Goal: Task Accomplishment & Management: Use online tool/utility

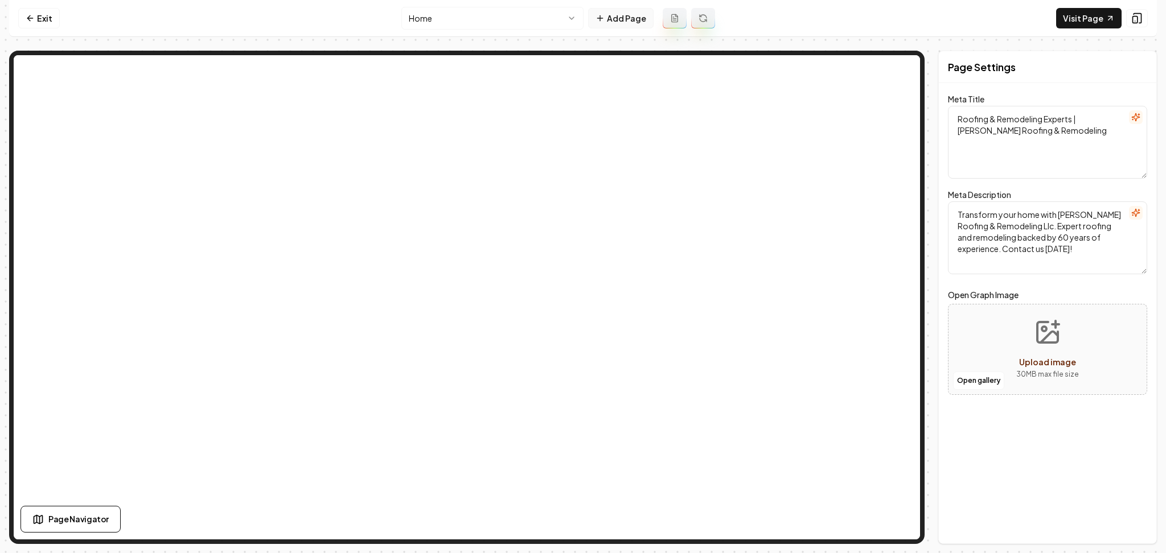
click at [621, 21] on button "Add Page" at bounding box center [620, 18] width 65 height 20
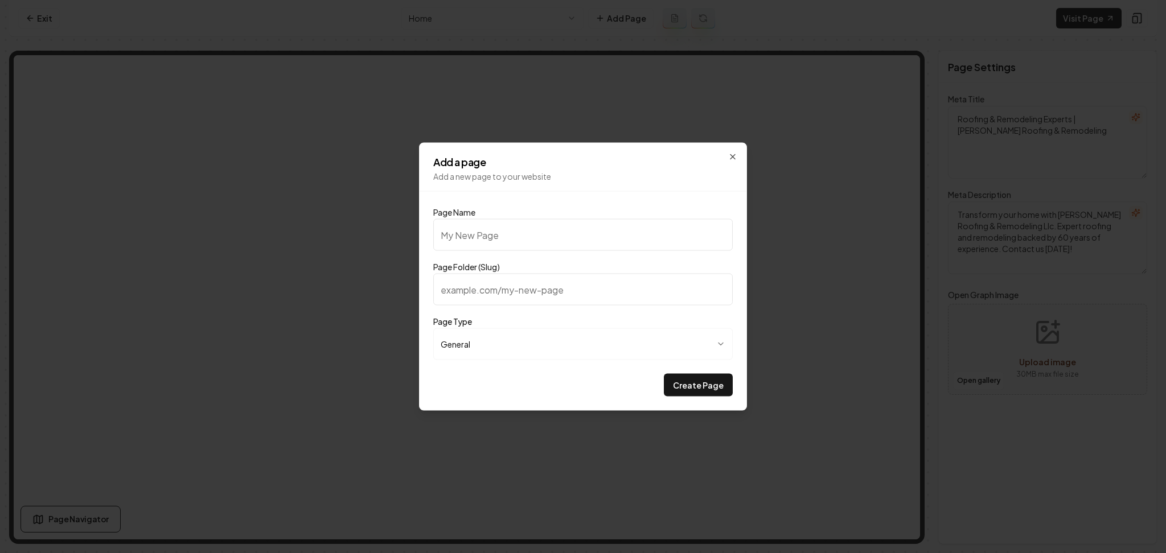
type input "O"
type input "o"
type input "OA"
type input "oa"
type input "O"
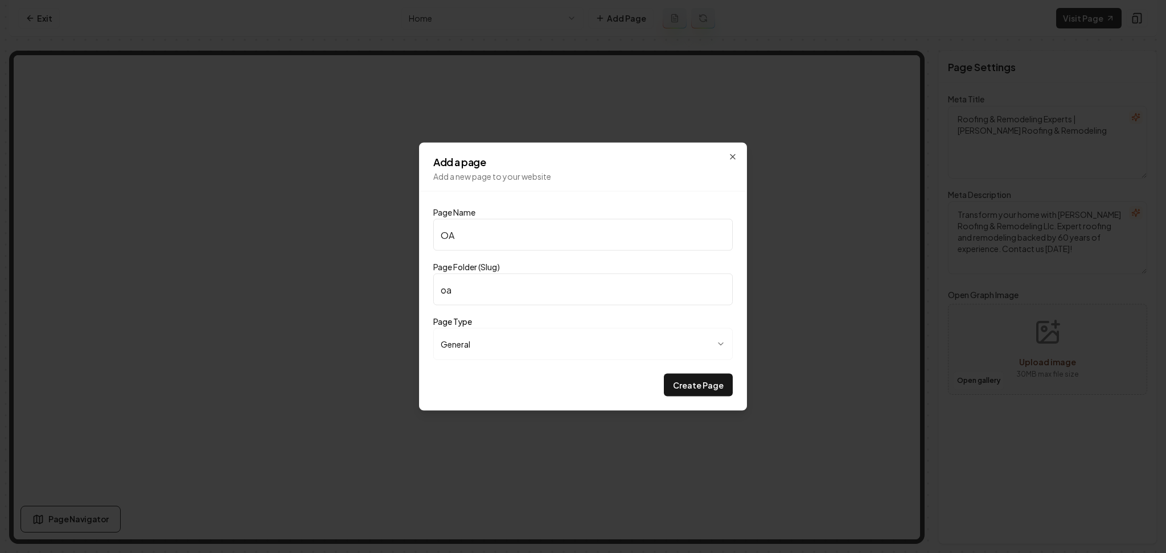
type input "o"
type input "Ou"
type input "ou"
type input "Our"
type input "our"
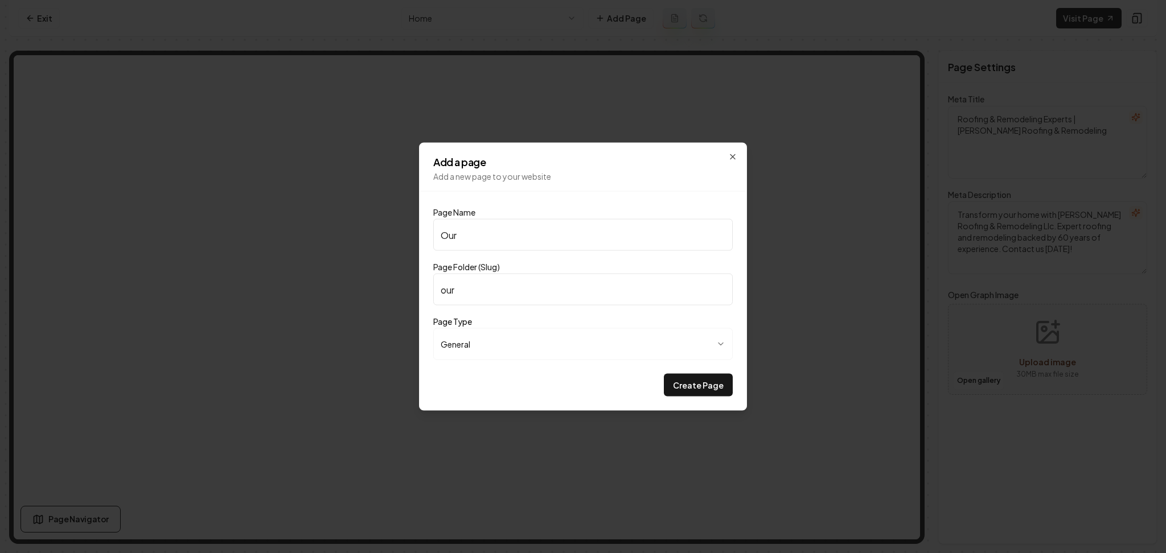
type input "Our W"
type input "our-w"
type input "Our Wo"
type input "our-wo"
type input "Our Wor"
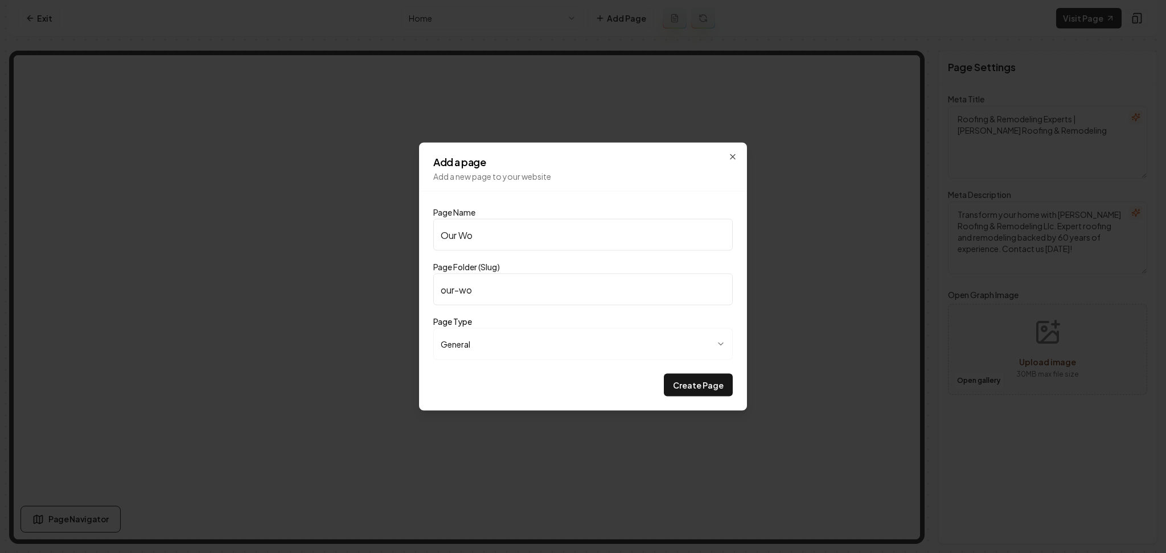
type input "our-wor"
type input "Our Work"
type input "our-work"
type input "Our Work"
click at [718, 376] on button "Create Page" at bounding box center [698, 385] width 69 height 23
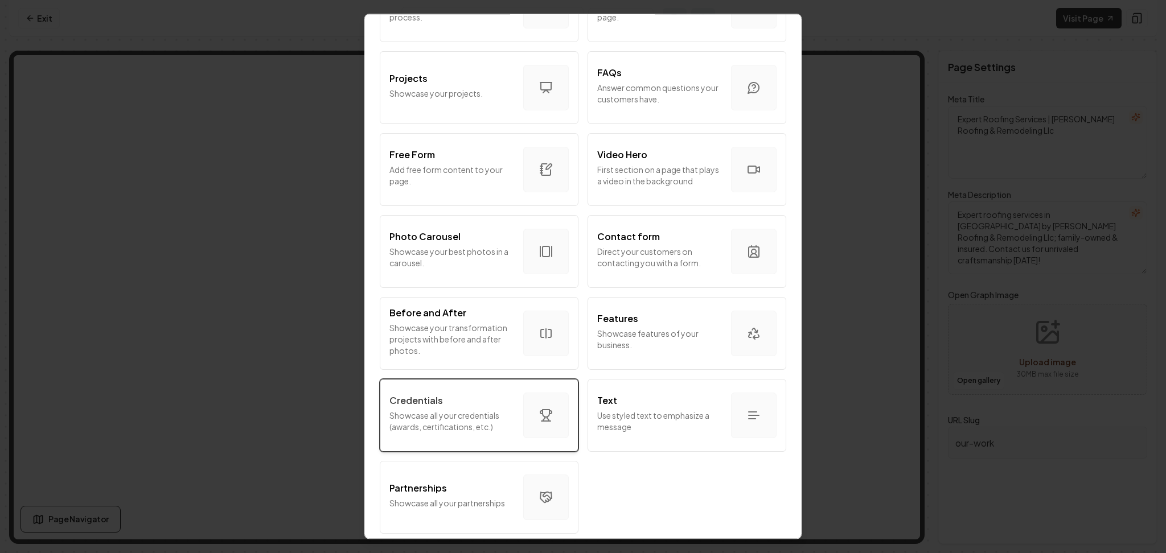
scroll to position [551, 0]
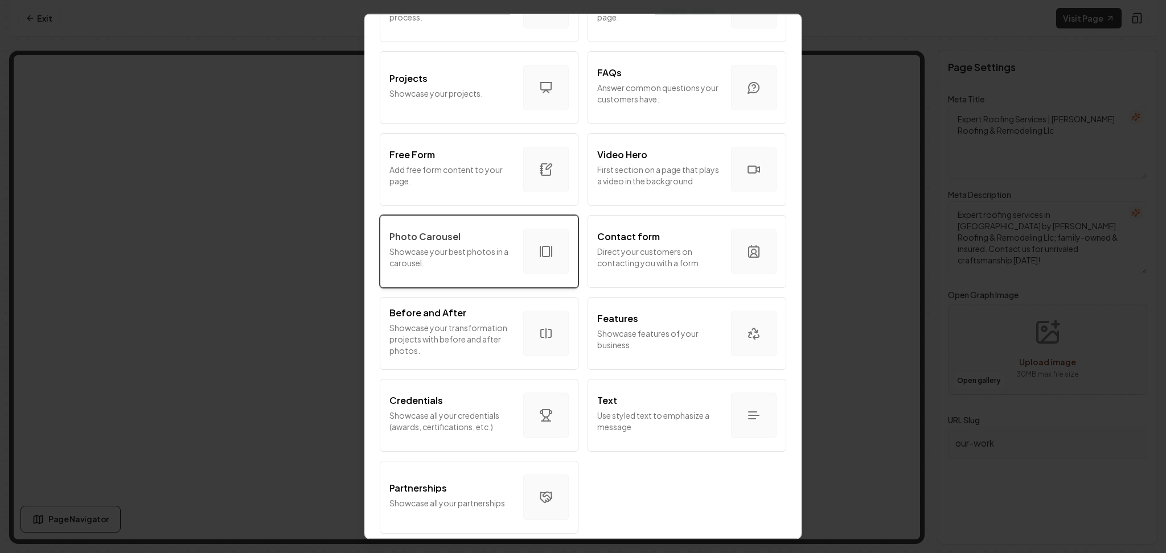
click at [495, 246] on p "Showcase your best photos in a carousel." at bounding box center [451, 257] width 125 height 23
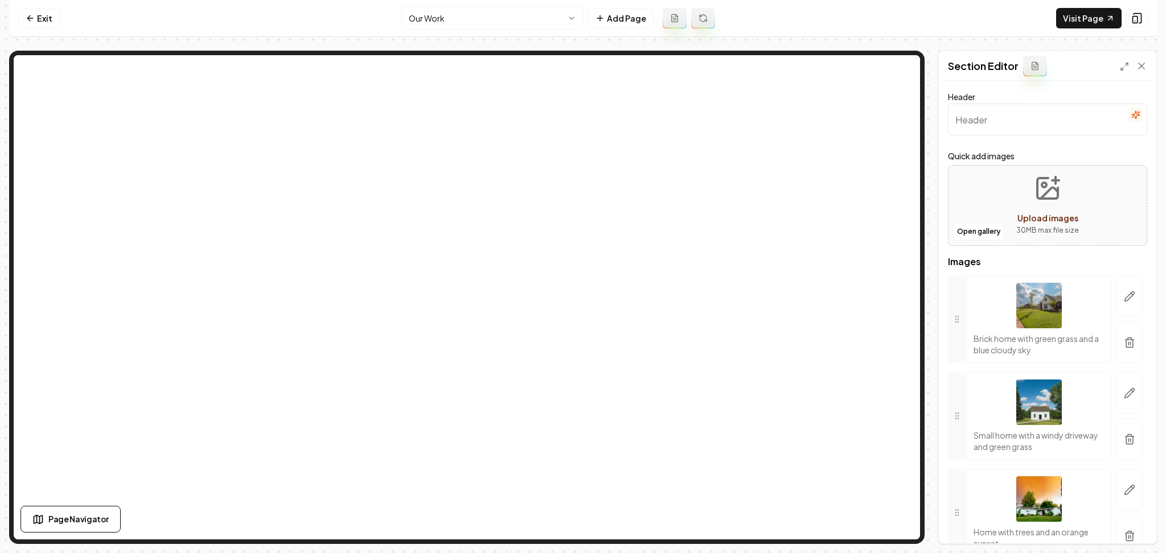
click at [1116, 340] on button "button" at bounding box center [1129, 343] width 26 height 42
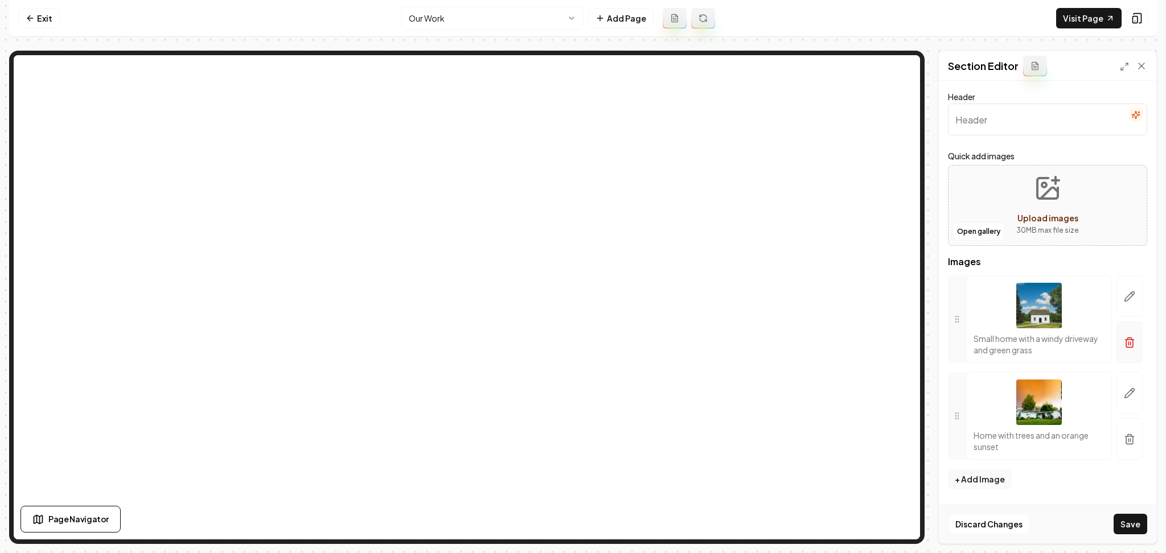
click at [1120, 332] on button "button" at bounding box center [1129, 343] width 26 height 42
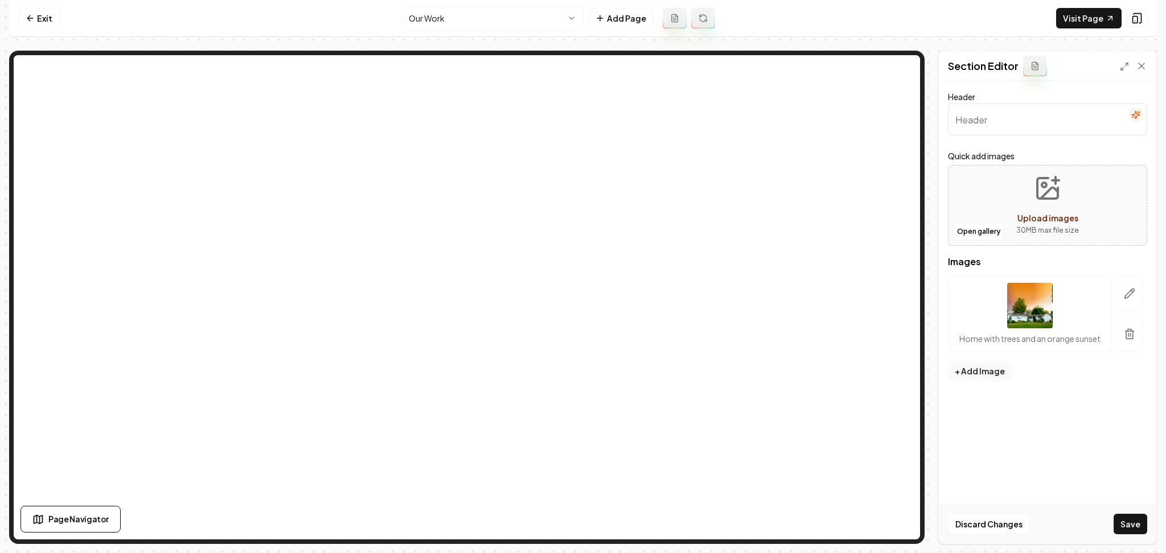
click at [1145, 328] on div at bounding box center [1129, 314] width 35 height 76
click at [1141, 330] on button "button" at bounding box center [1129, 334] width 26 height 36
click at [978, 229] on button "Open gallery" at bounding box center [978, 232] width 51 height 18
click at [1009, 195] on button "Upload images 30 MB max file size" at bounding box center [1047, 206] width 81 height 80
type input "**********"
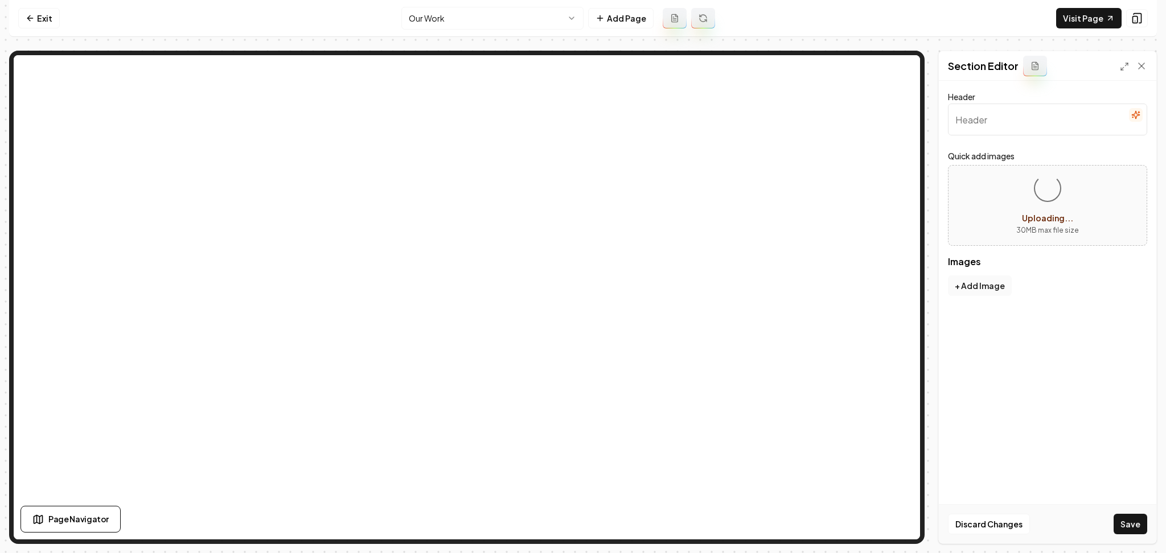
click at [1140, 119] on icon "button" at bounding box center [1135, 114] width 9 height 9
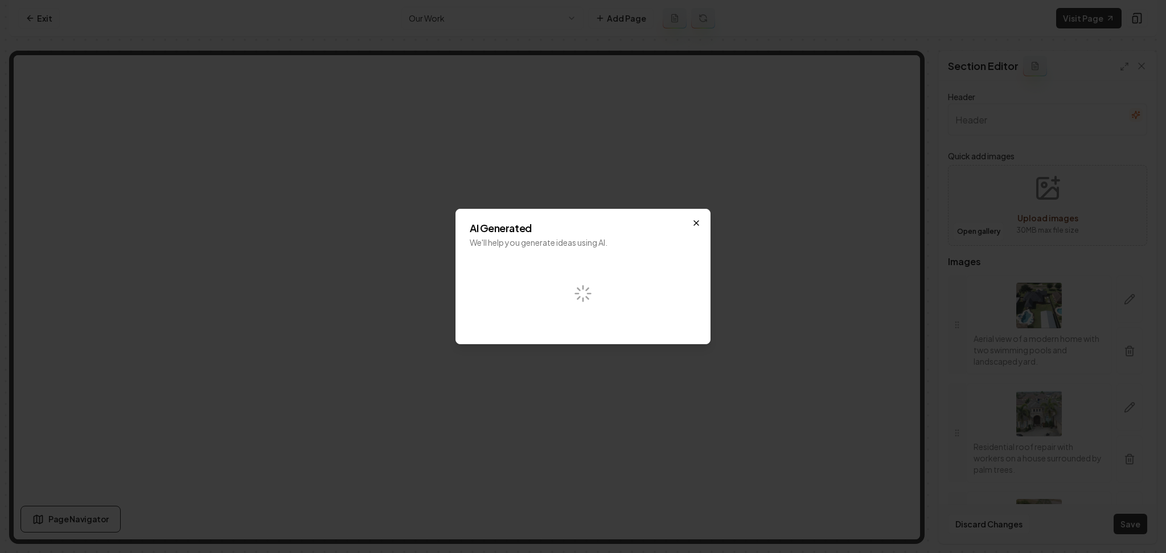
click at [699, 227] on icon "button" at bounding box center [696, 223] width 9 height 9
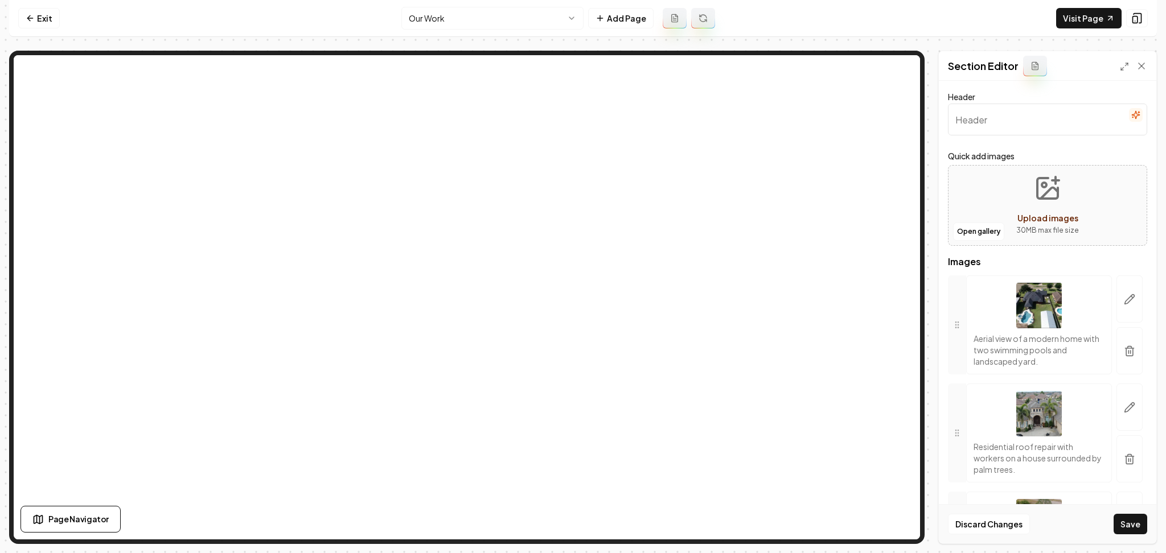
click at [1129, 109] on button "button" at bounding box center [1136, 115] width 14 height 14
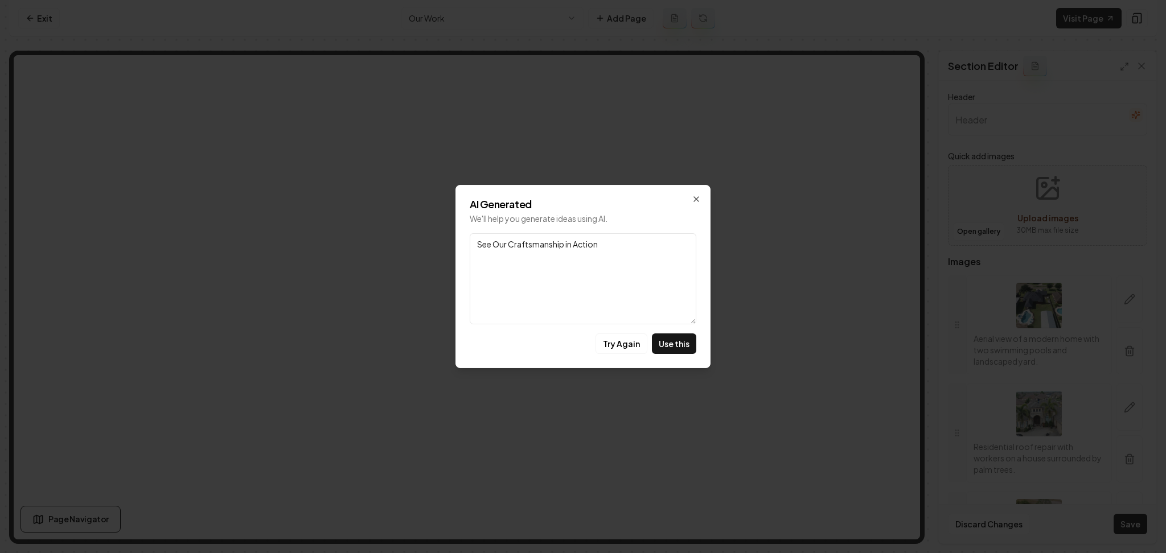
click at [681, 331] on div "AI Generated We'll help you generate ideas using AI. Link See Our Craftsmanship…" at bounding box center [582, 276] width 255 height 183
click at [681, 339] on button "Use this" at bounding box center [674, 344] width 44 height 20
type input "See Our Craftsmanship in Action"
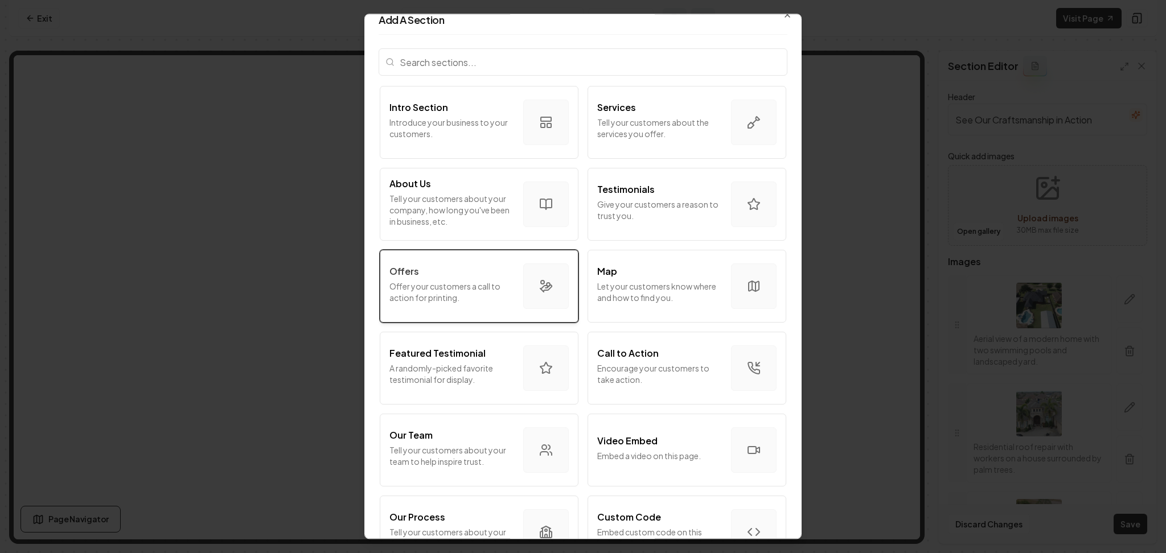
scroll to position [0, 0]
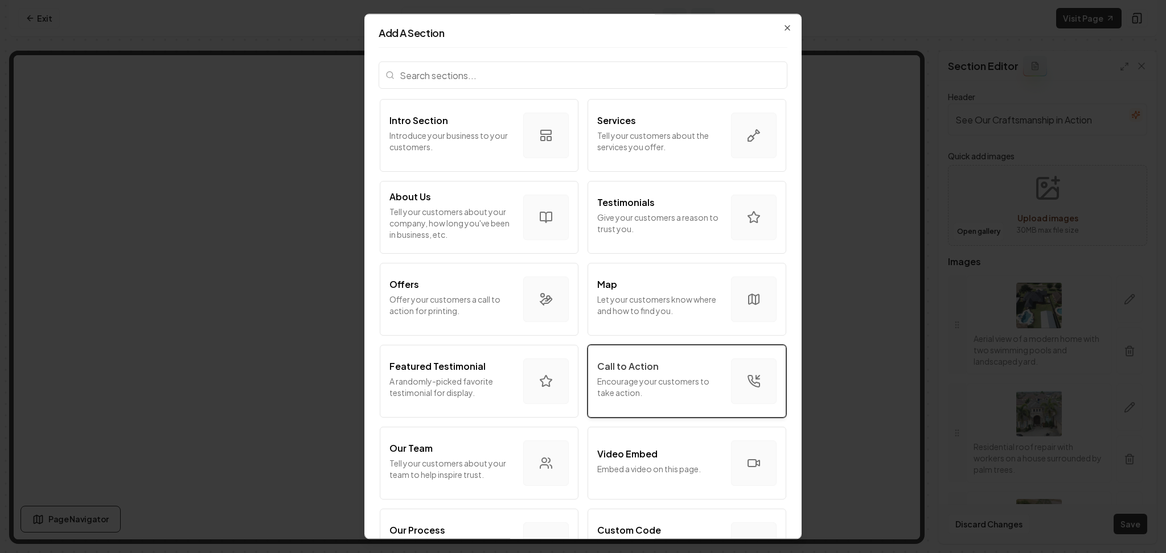
click at [613, 373] on p "Call to Action" at bounding box center [627, 367] width 61 height 14
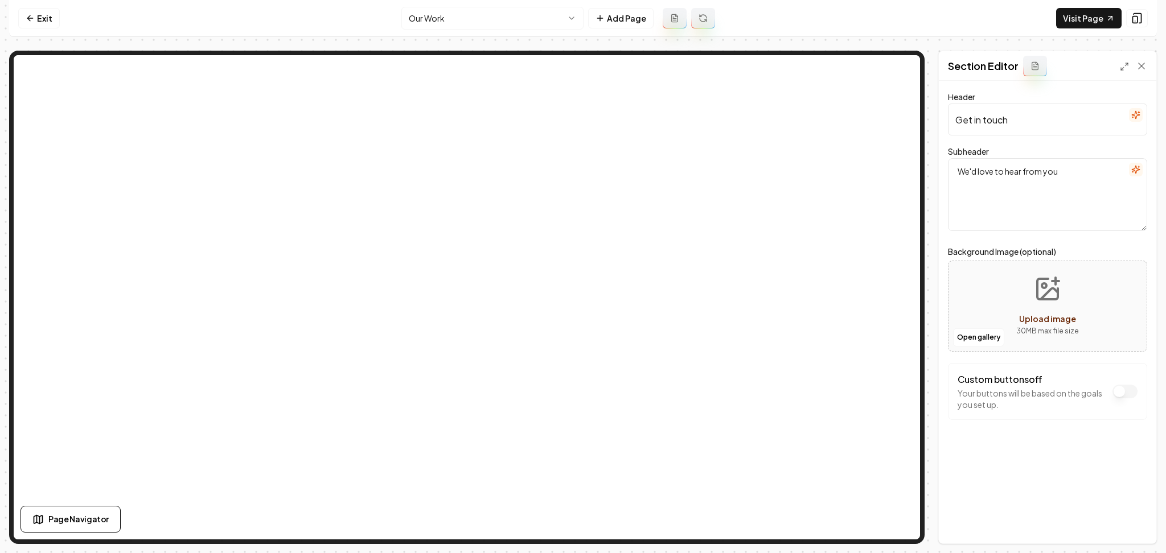
click at [1135, 123] on input "Get in touch" at bounding box center [1047, 120] width 199 height 32
click at [1133, 120] on icon "button" at bounding box center [1135, 114] width 9 height 9
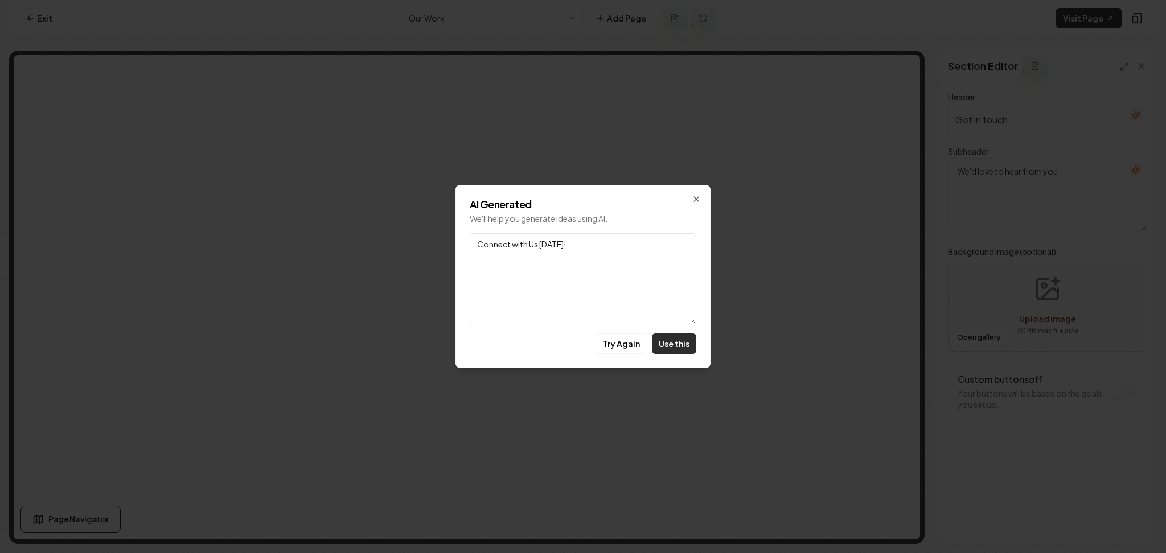
click at [673, 345] on button "Use this" at bounding box center [674, 344] width 44 height 20
type input "Connect with Us Today!"
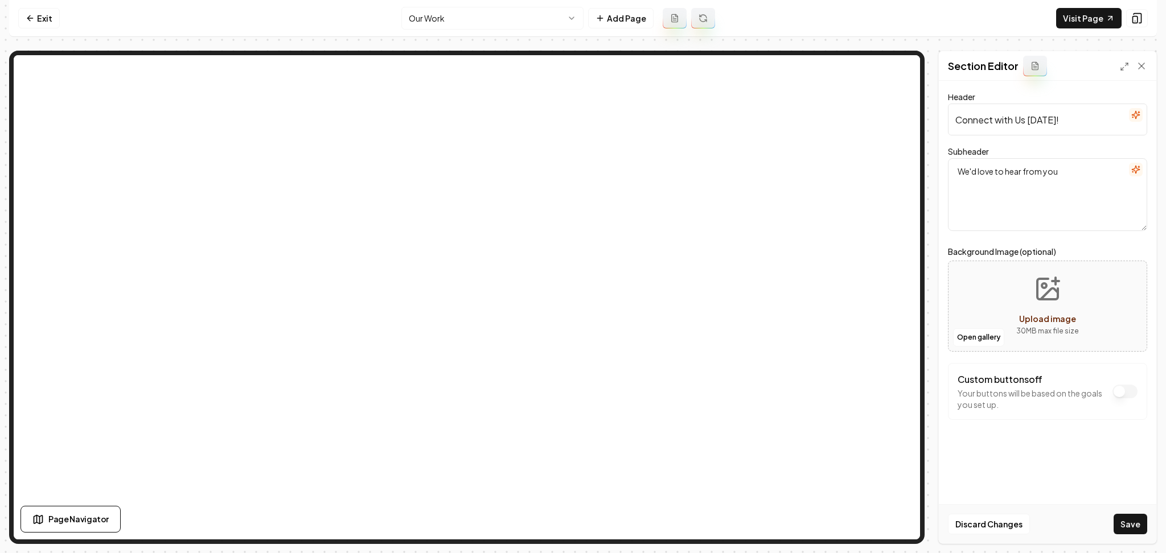
click at [1132, 174] on icon "button" at bounding box center [1135, 169] width 9 height 9
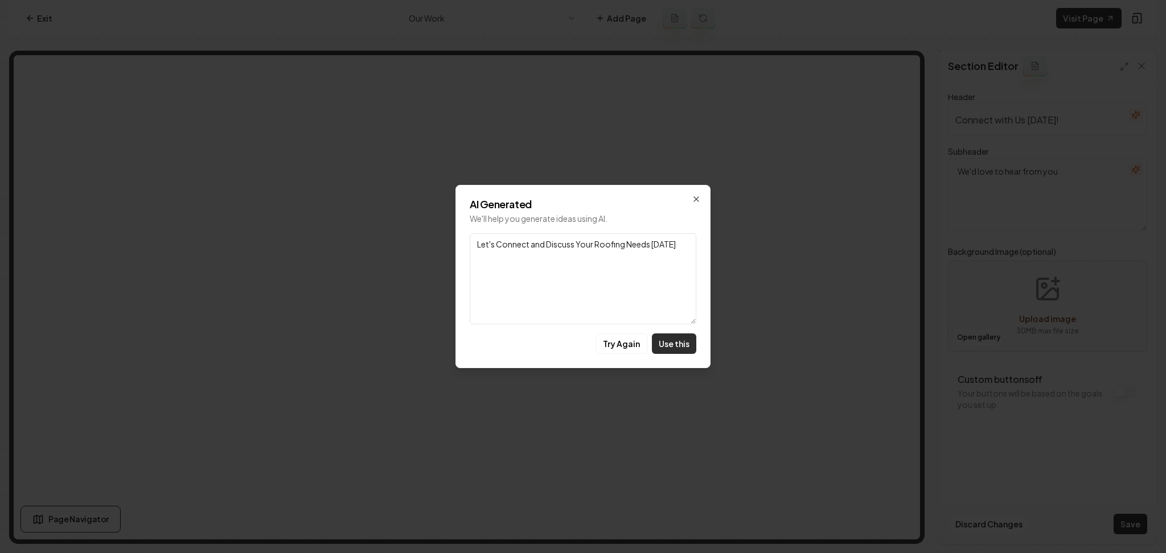
click at [685, 347] on button "Use this" at bounding box center [674, 344] width 44 height 20
type textarea "Let's Connect and Discuss Your Roofing Needs Today"
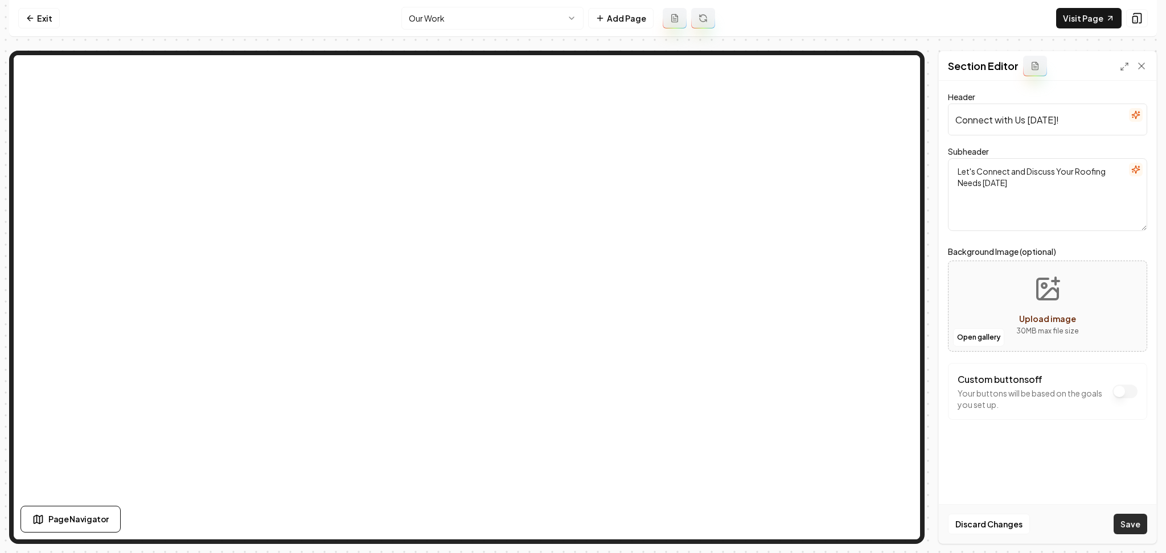
click at [1127, 521] on button "Save" at bounding box center [1131, 524] width 34 height 20
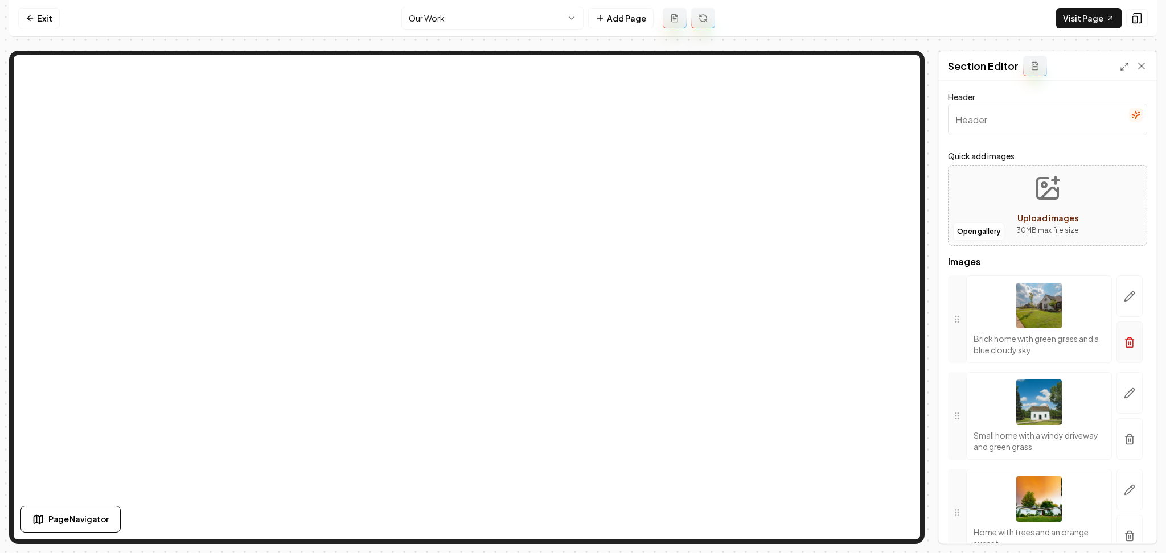
click at [1124, 340] on icon "button" at bounding box center [1129, 342] width 11 height 11
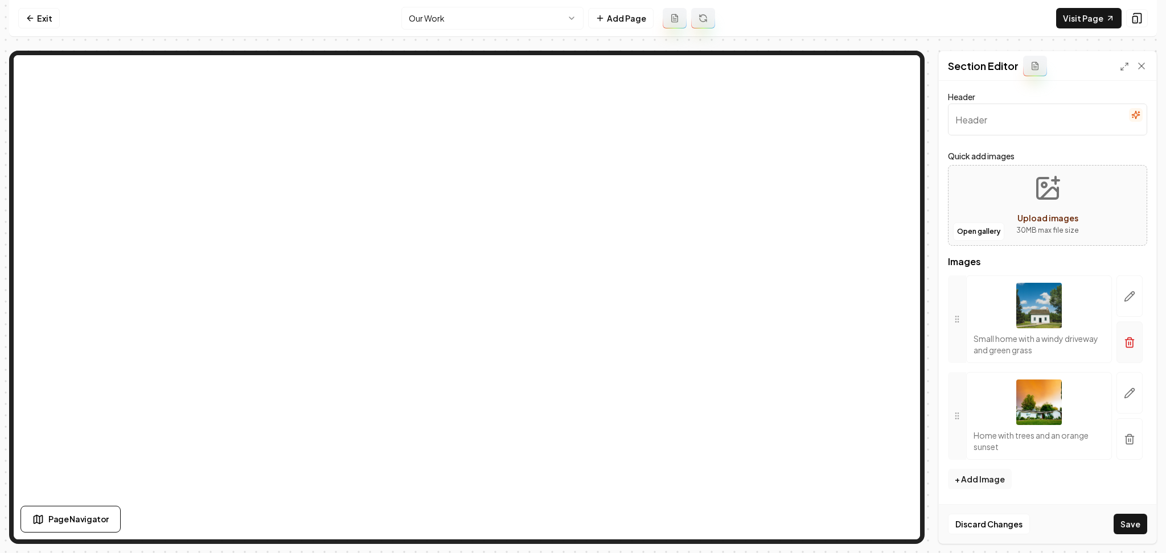
click at [1122, 341] on button "button" at bounding box center [1129, 343] width 26 height 42
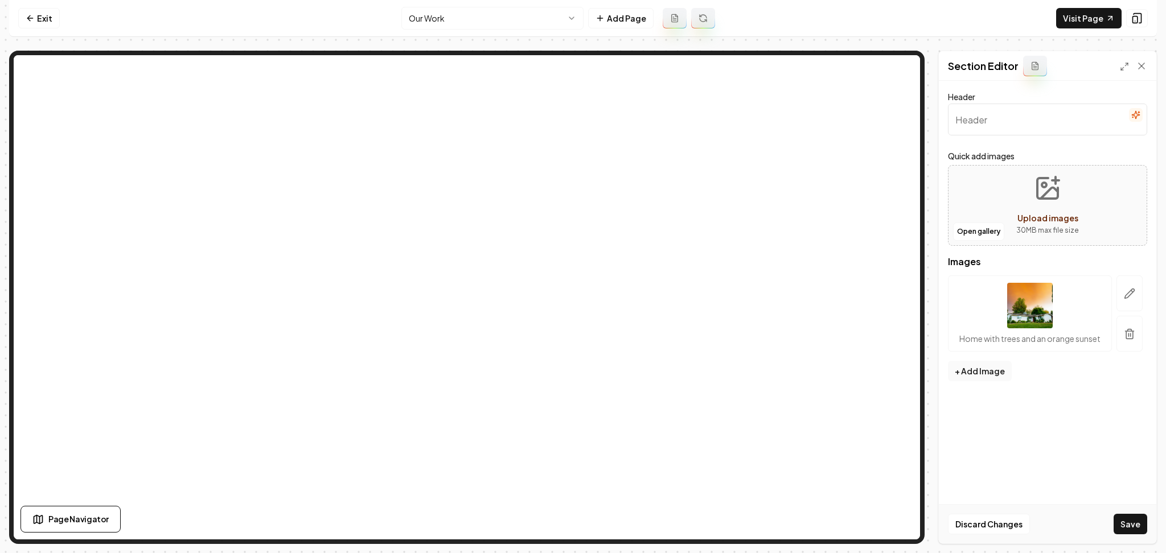
click at [1137, 331] on button "button" at bounding box center [1129, 334] width 26 height 36
click at [1021, 217] on span "Upload images" at bounding box center [1047, 218] width 61 height 10
type input "**********"
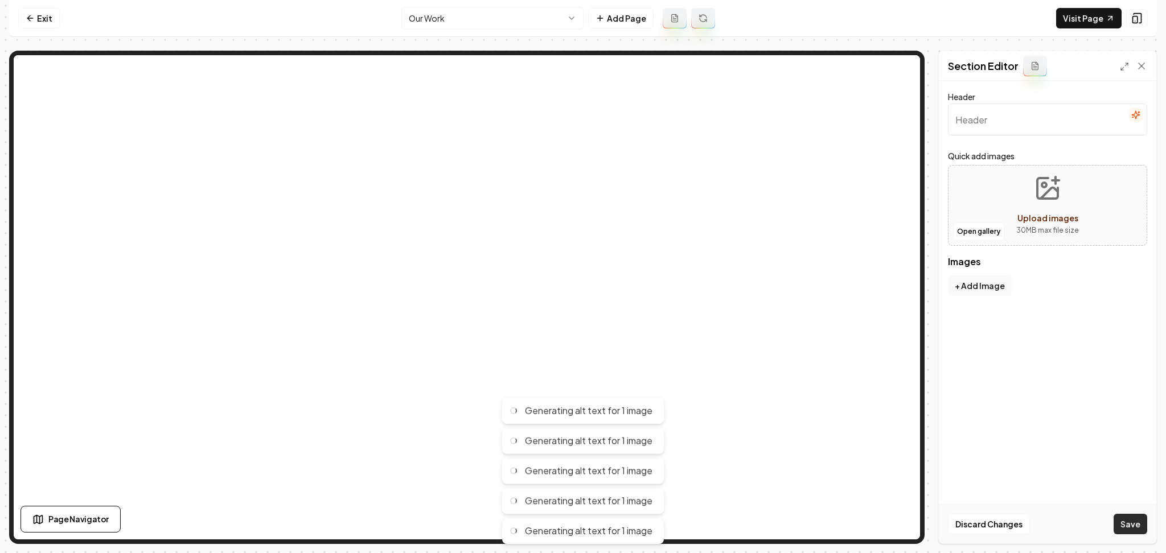
click at [1116, 517] on button "Save" at bounding box center [1131, 524] width 34 height 20
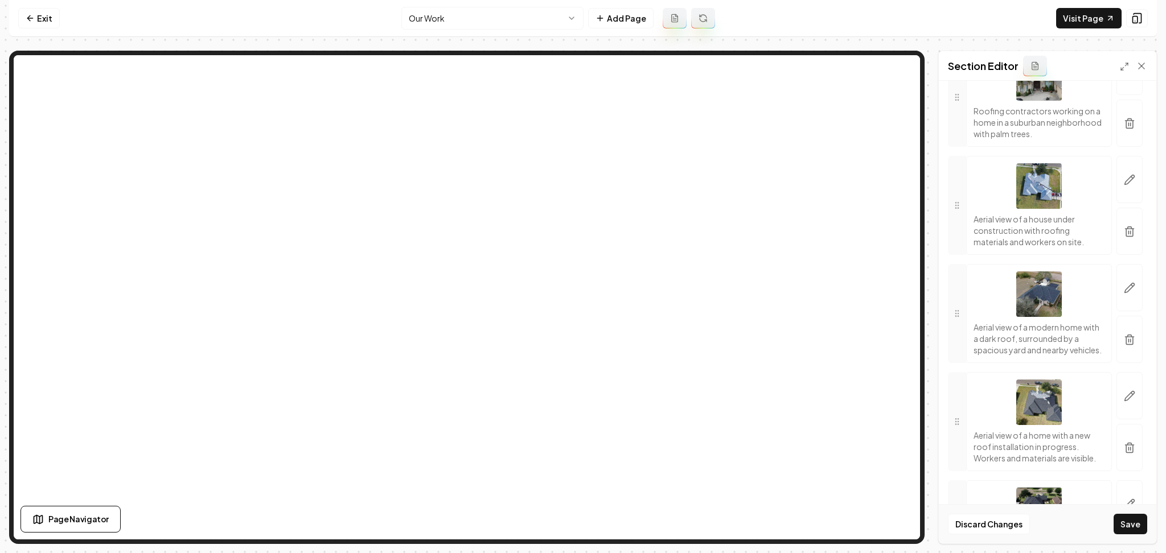
scroll to position [488, 0]
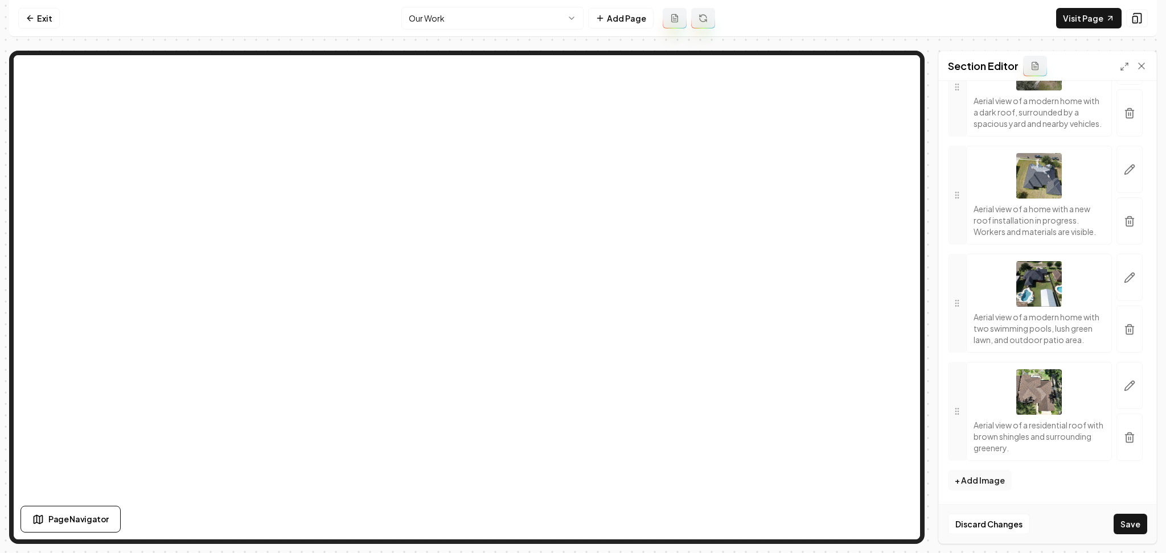
click at [1135, 512] on div "Discard Changes Save" at bounding box center [1047, 523] width 217 height 39
click at [1133, 517] on button "Save" at bounding box center [1131, 524] width 34 height 20
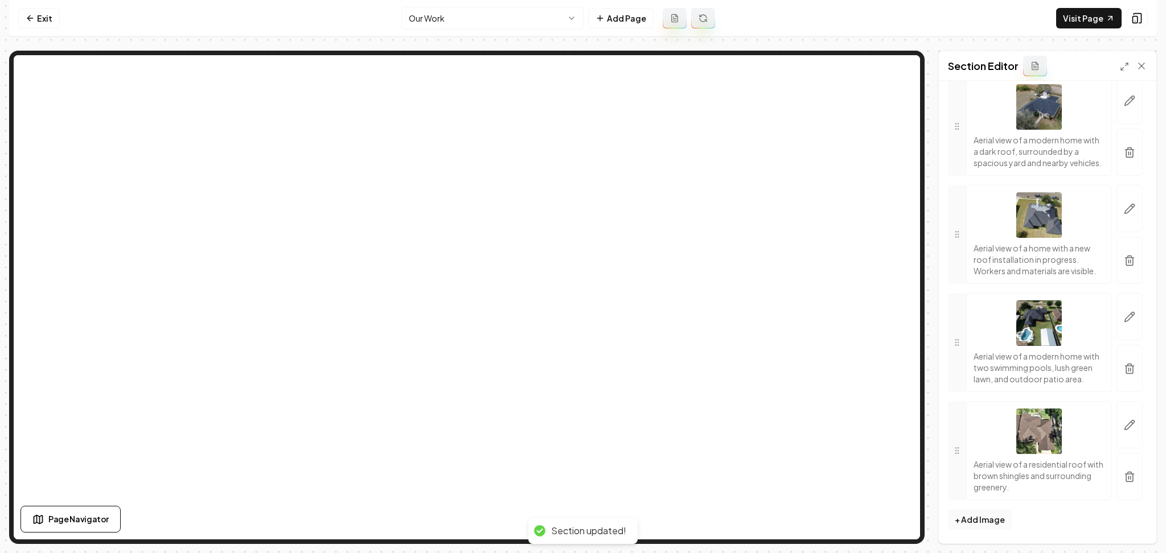
scroll to position [450, 0]
click at [457, 28] on html "Computer Required This feature is only available on a computer. Please switch t…" at bounding box center [583, 276] width 1166 height 553
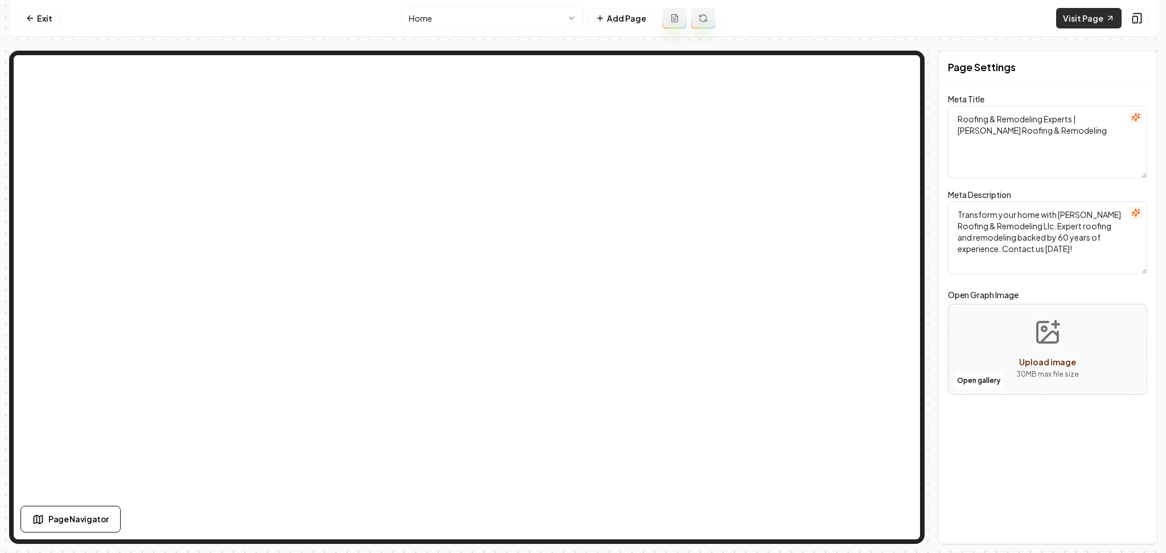
click at [1073, 14] on link "Visit Page" at bounding box center [1088, 18] width 65 height 20
click at [625, 16] on button "Add Page" at bounding box center [620, 18] width 65 height 20
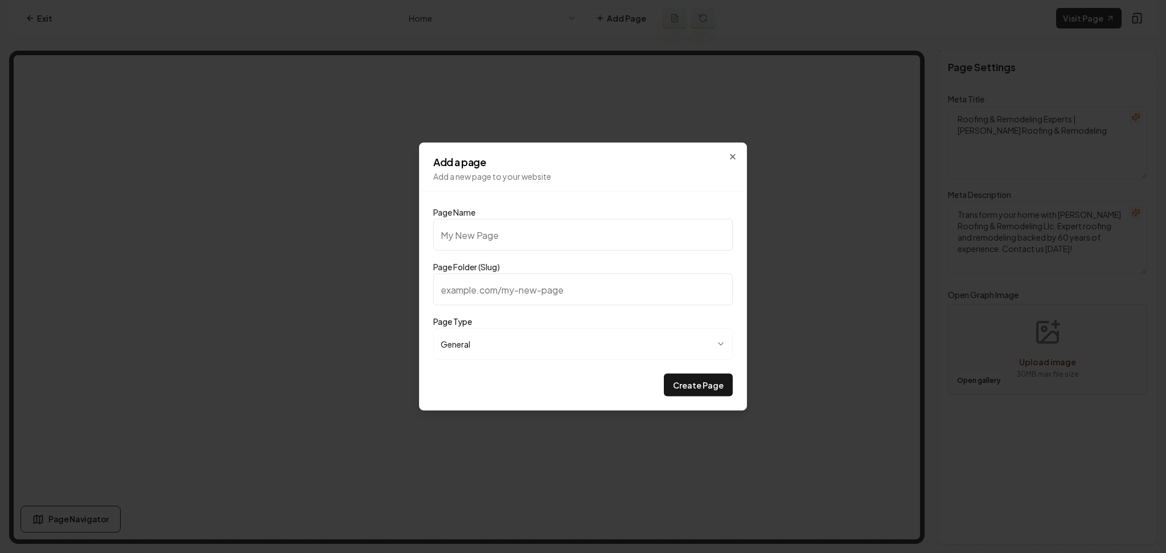
type input "R"
type input "r"
type input "Ro"
type input "ro"
type input "Roo"
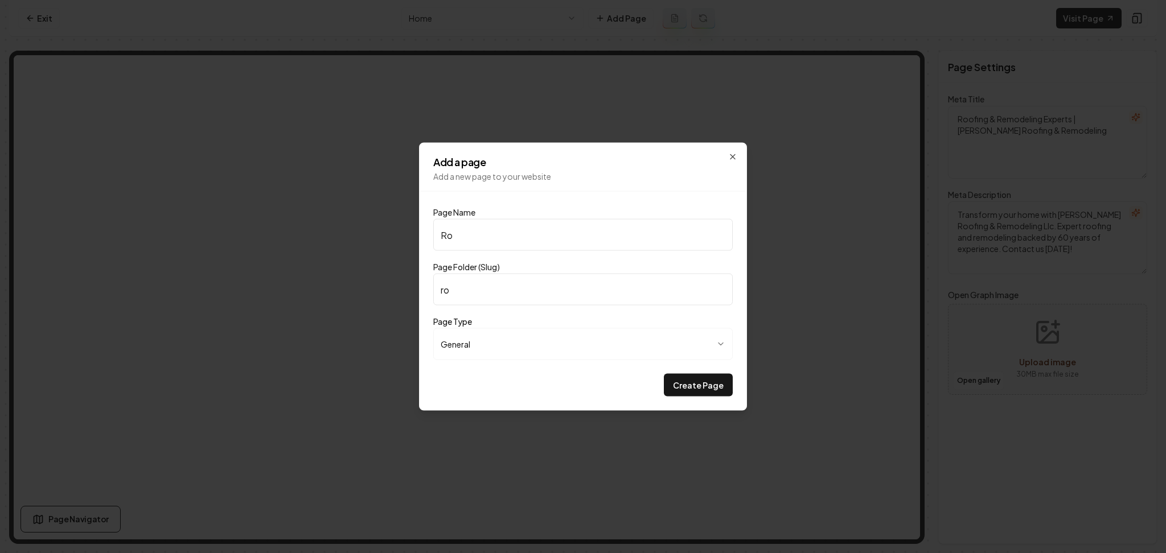
type input "roo"
type input "Roof"
type input "roof"
type input "Roof T"
type input "roof-t"
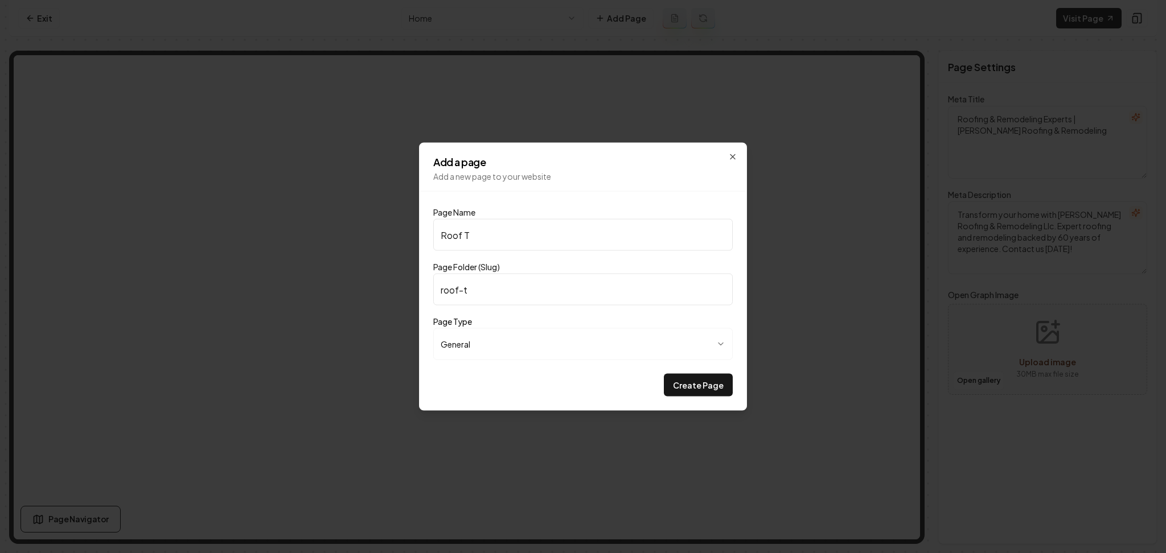
type input "Roof Ty"
type input "roof-ty"
type input "Roof Typ"
type input "roof-typ"
type input "Roof Type"
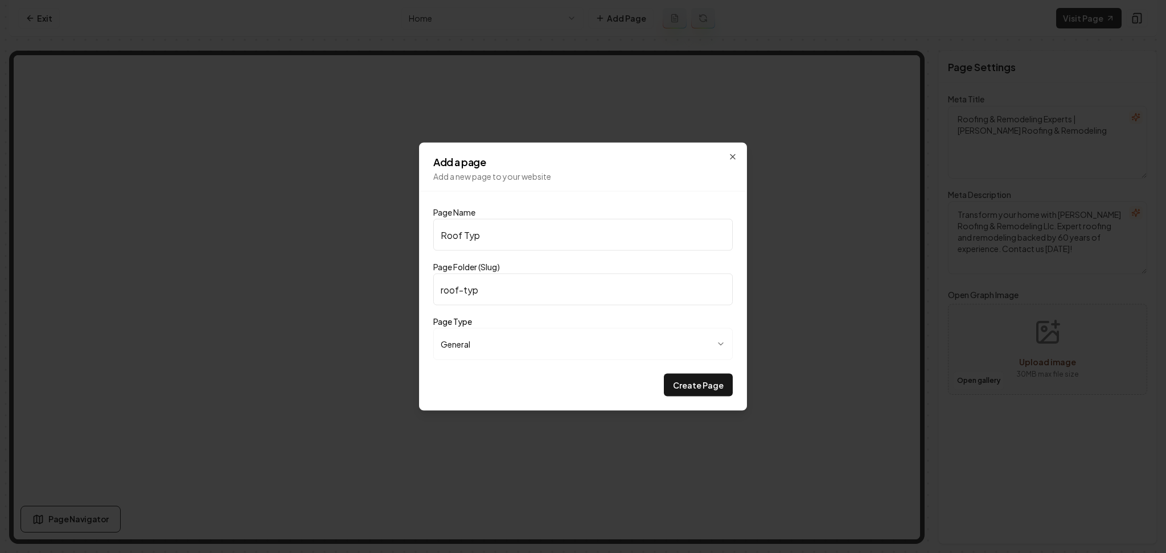
type input "roof-type"
type input "Roof Types"
type input "roof-types"
type input "Roof Types"
click at [664, 374] on button "Create Page" at bounding box center [698, 385] width 69 height 23
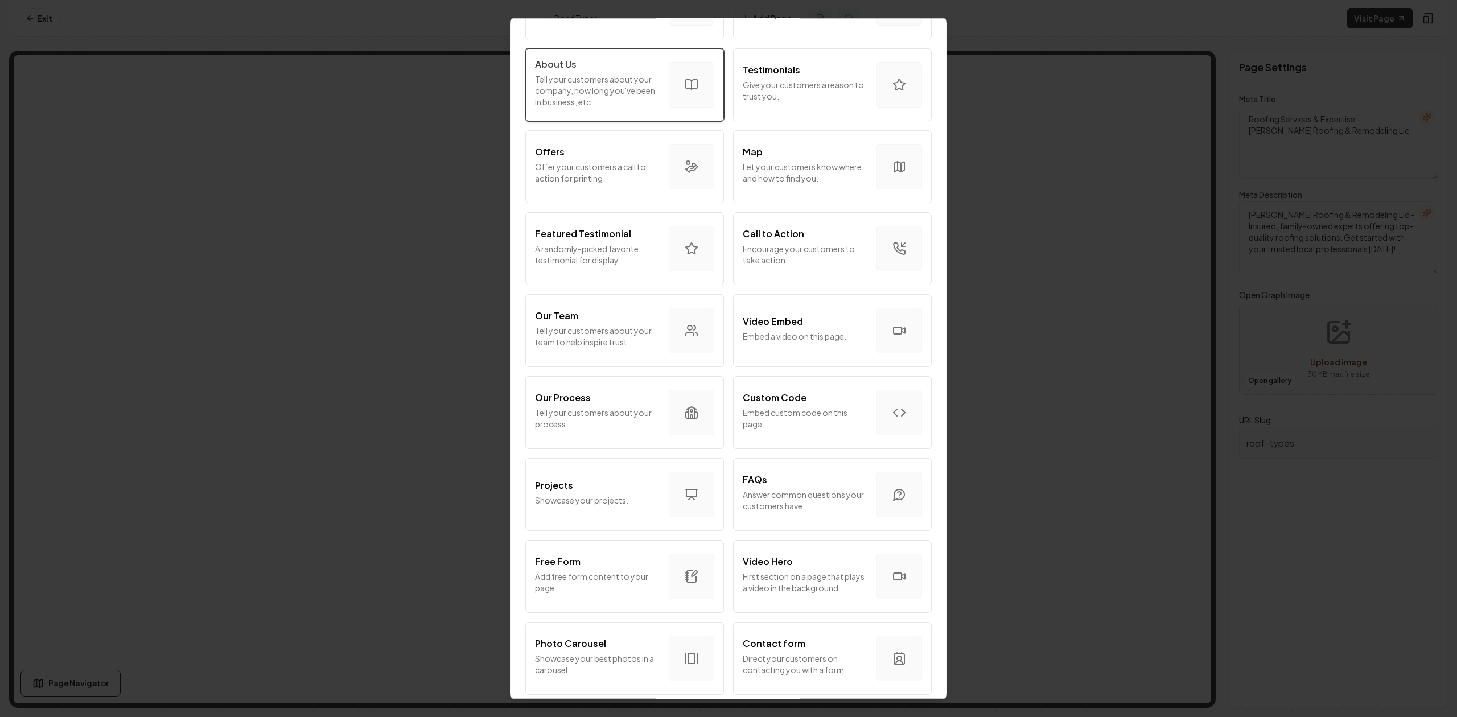
scroll to position [151, 0]
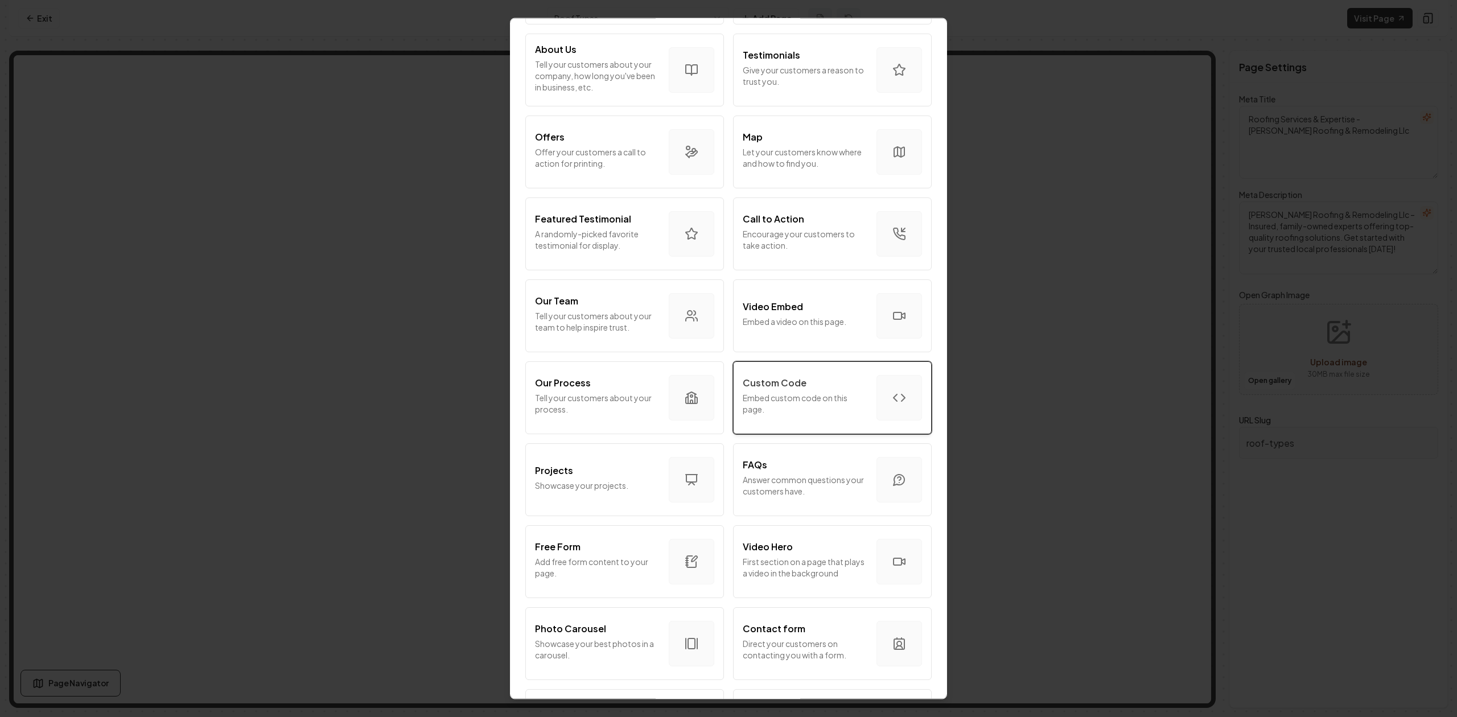
click at [839, 413] on p "Embed custom code on this page." at bounding box center [805, 404] width 125 height 23
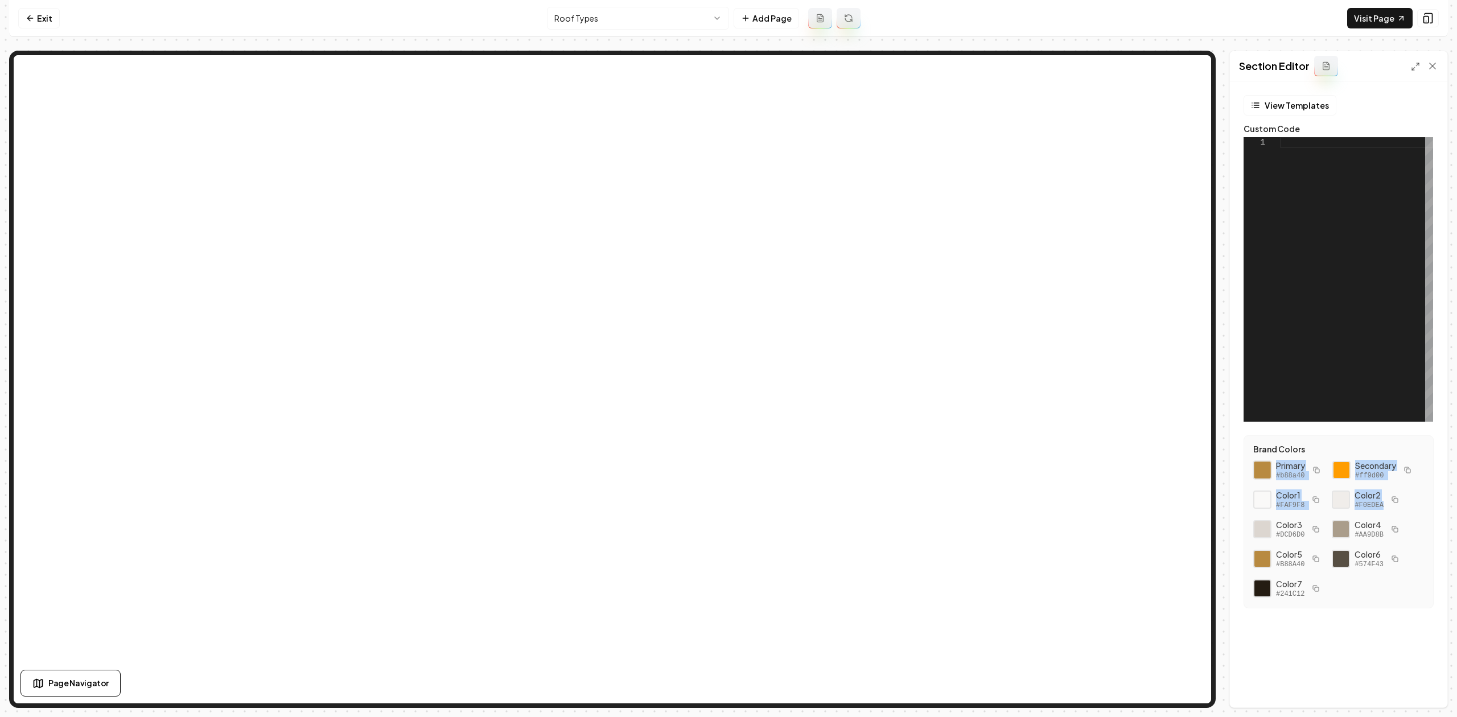
drag, startPoint x: 1399, startPoint y: 509, endPoint x: 1271, endPoint y: 467, distance: 134.7
click at [1165, 467] on div "Primary #b88a40 Secondary #ff9d00 Color 1 #FAF9F8 Color 2 #F0EDEA Color 3 #DCD6…" at bounding box center [1339, 529] width 171 height 139
copy div "Primary #b88a40 Secondary #ff9d00 Color 1 #FAF9F8 Color 2 #F0EDEA"
click at [1165, 192] on div "1" at bounding box center [1262, 279] width 36 height 285
click at [1165, 187] on div at bounding box center [1356, 279] width 153 height 285
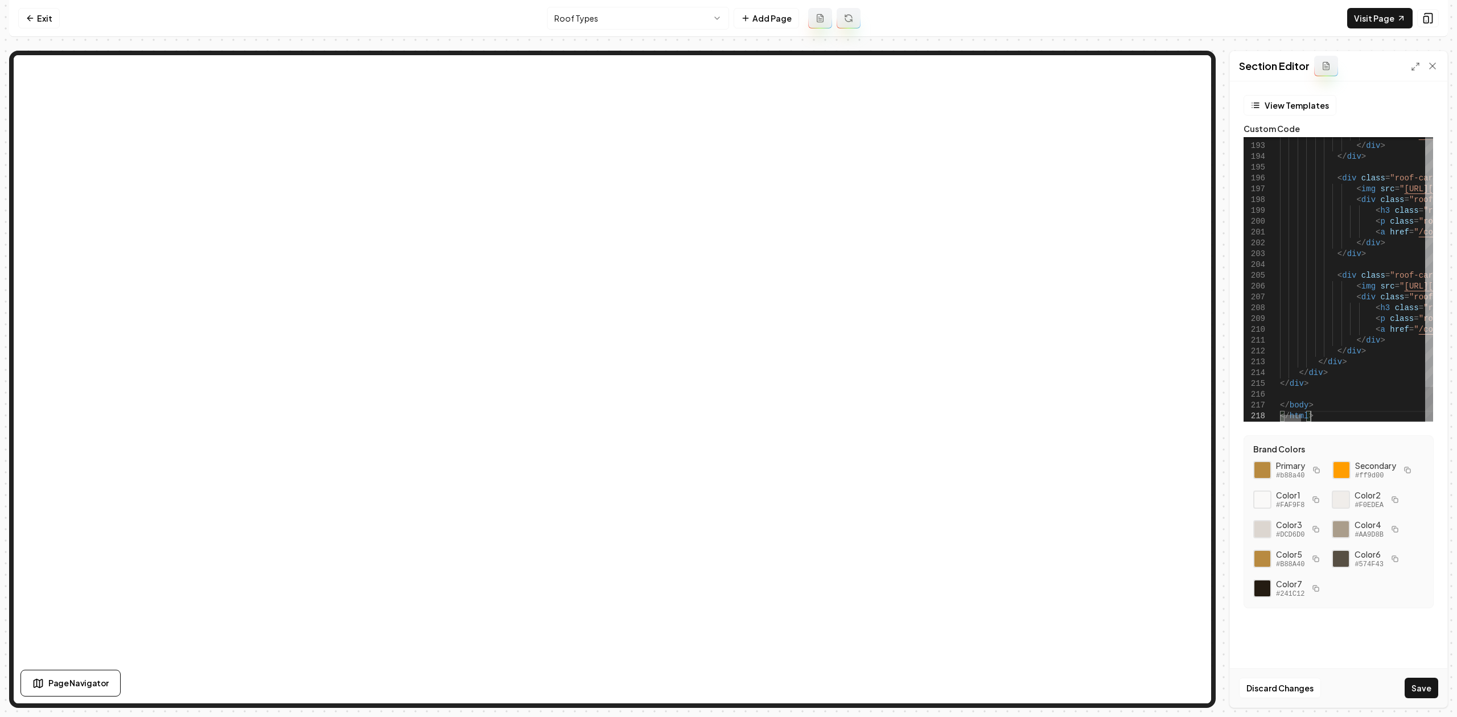
click at [1165, 415] on div at bounding box center [1352, 418] width 145 height 7
drag, startPoint x: 1311, startPoint y: 413, endPoint x: 1264, endPoint y: 401, distance: 47.8
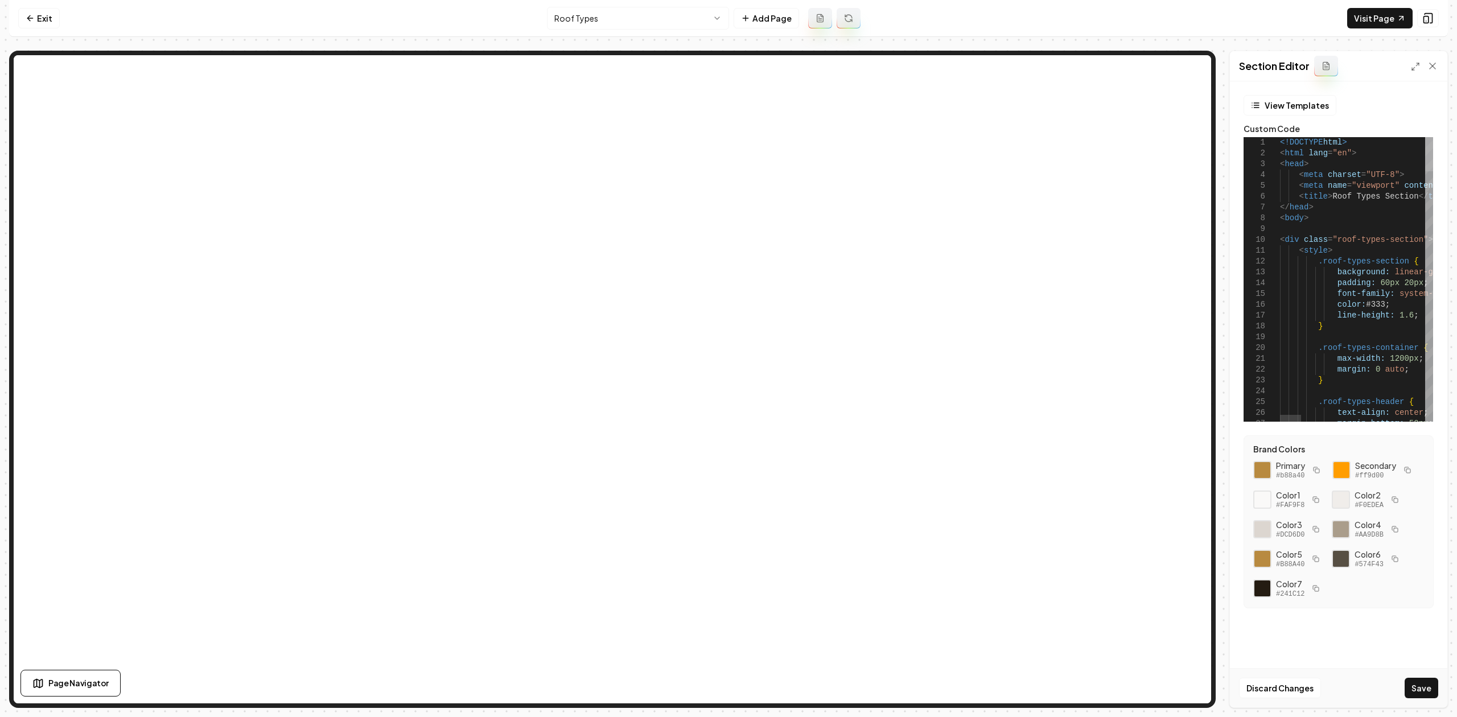
click at [1165, 137] on div at bounding box center [1430, 154] width 8 height 34
drag, startPoint x: 1316, startPoint y: 220, endPoint x: 1262, endPoint y: 137, distance: 98.7
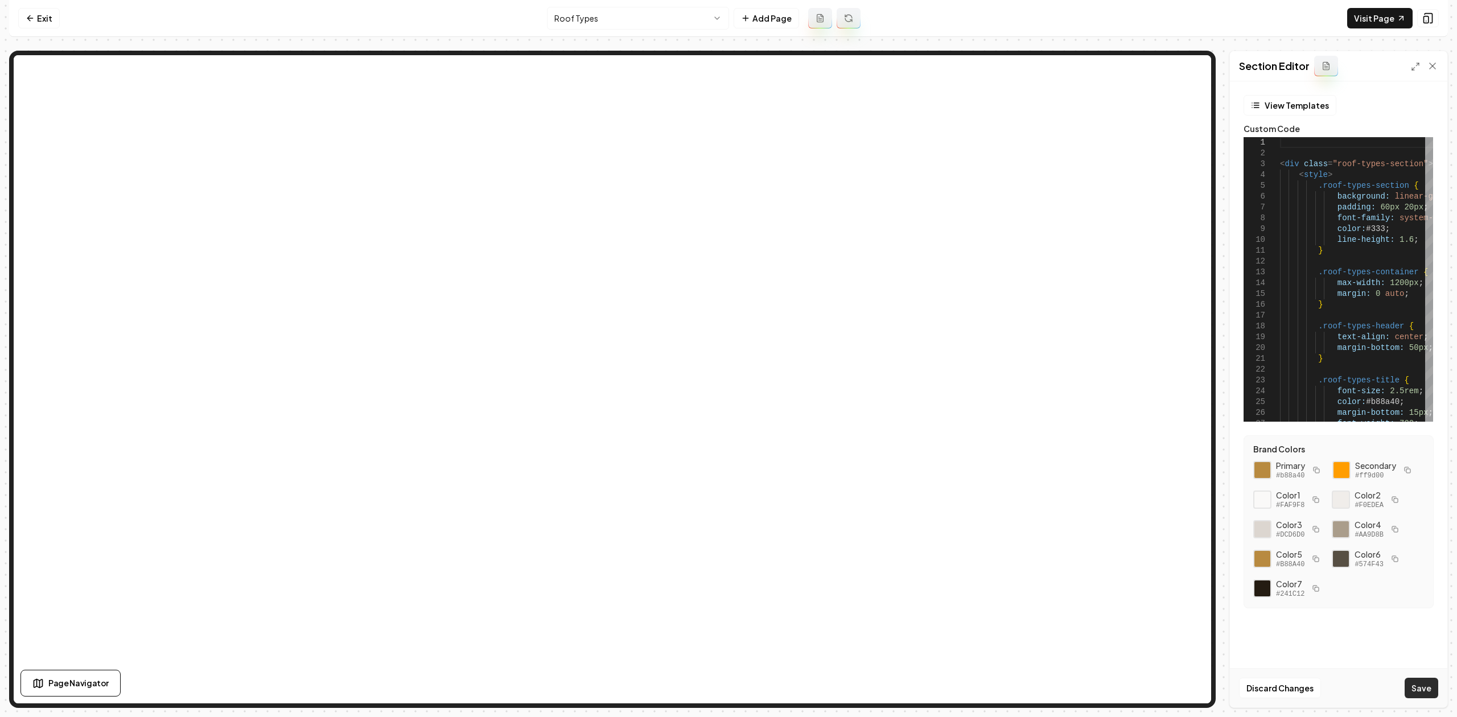
click at [1165, 553] on button "Save" at bounding box center [1422, 688] width 34 height 20
type textarea "**********"
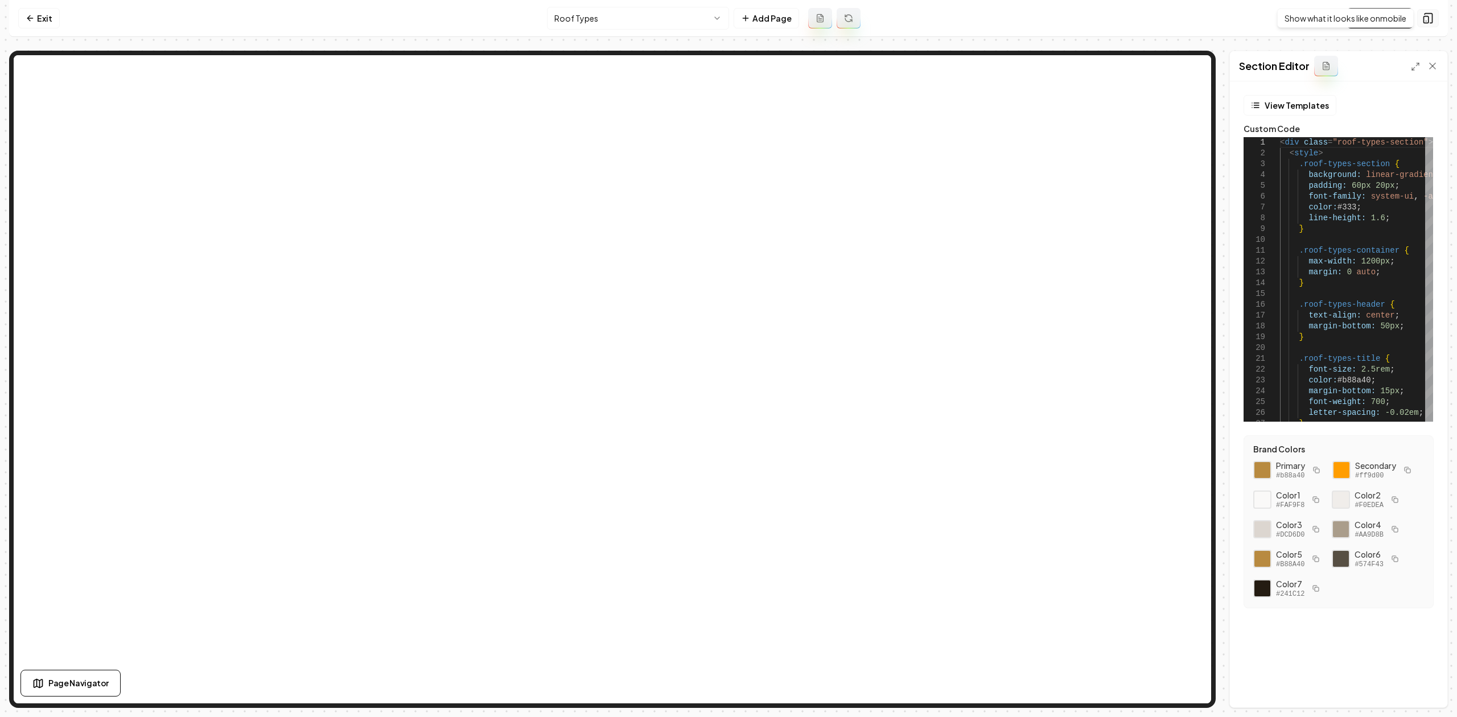
click at [1165, 17] on button at bounding box center [1429, 18] width 22 height 18
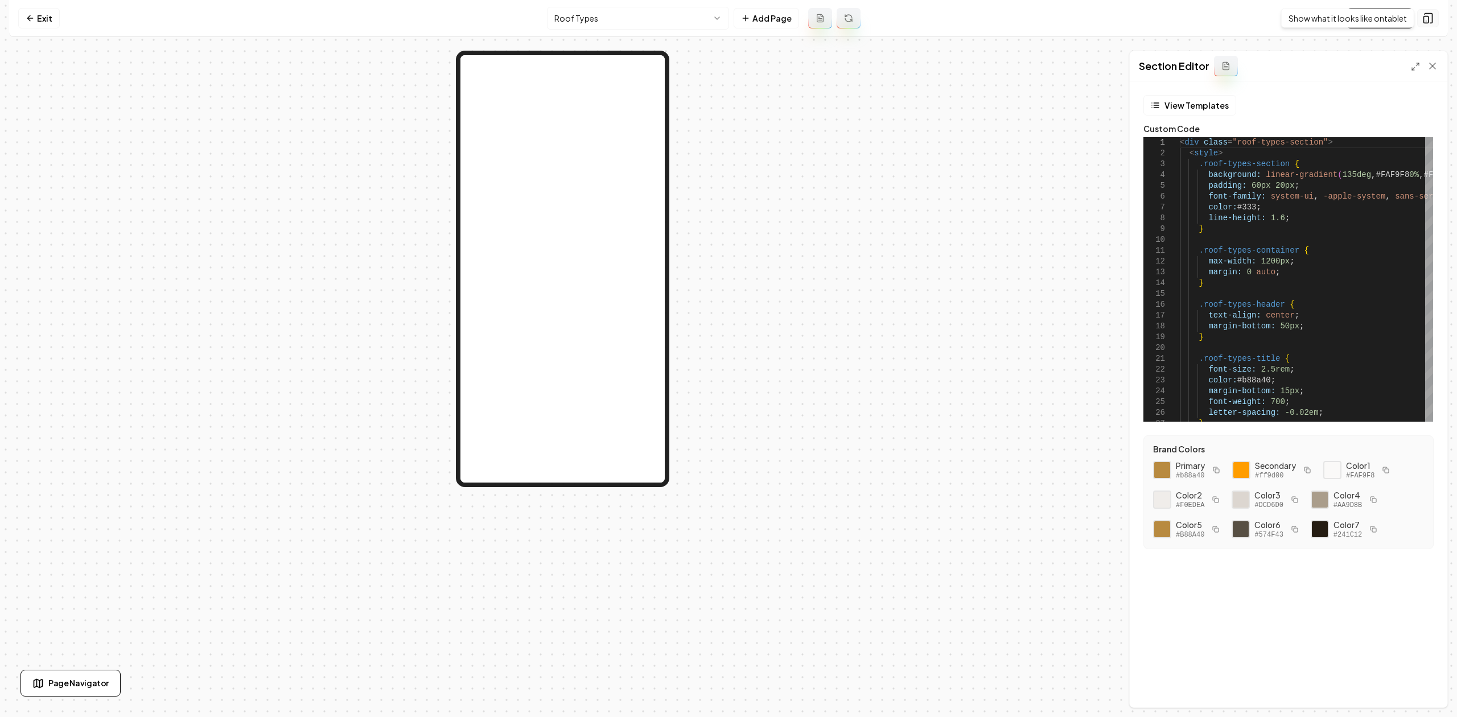
click at [1165, 20] on button at bounding box center [1429, 18] width 22 height 18
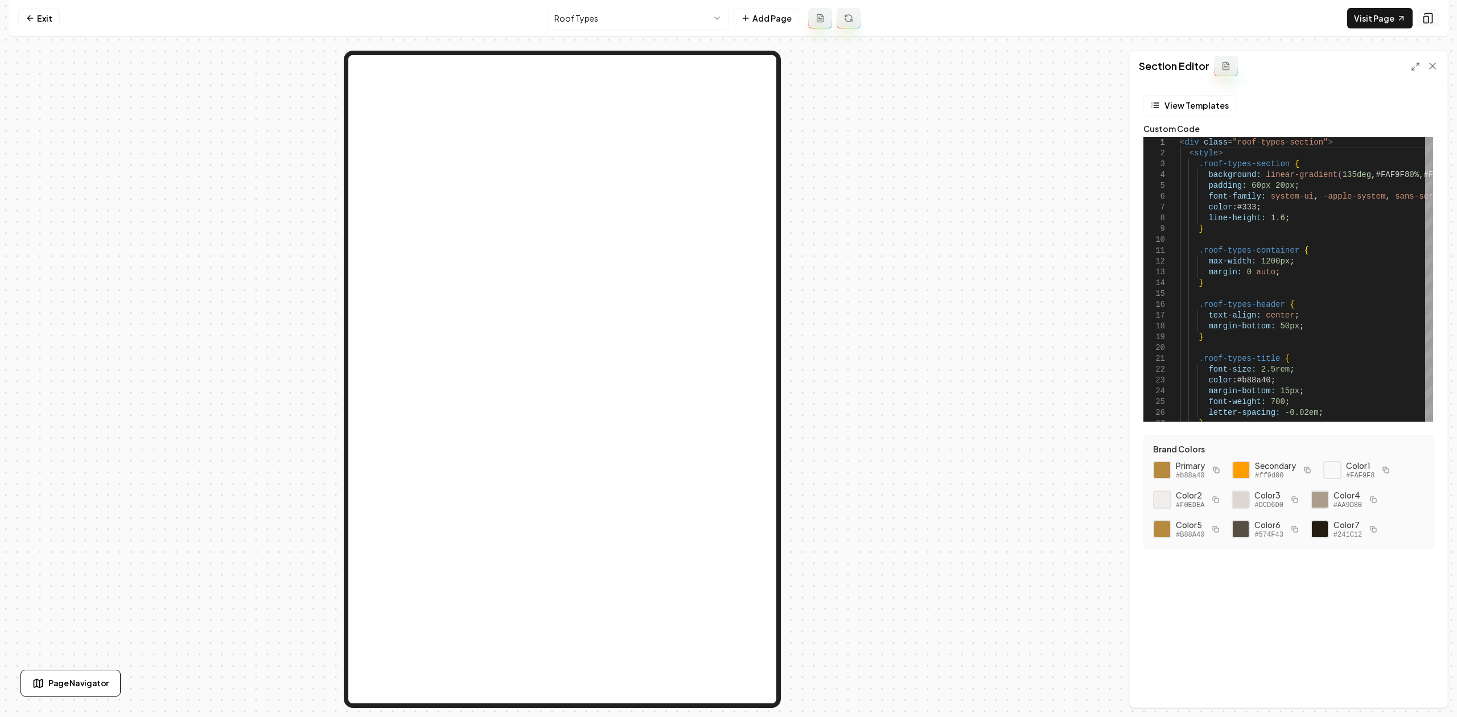
click at [1165, 20] on button at bounding box center [1429, 18] width 22 height 18
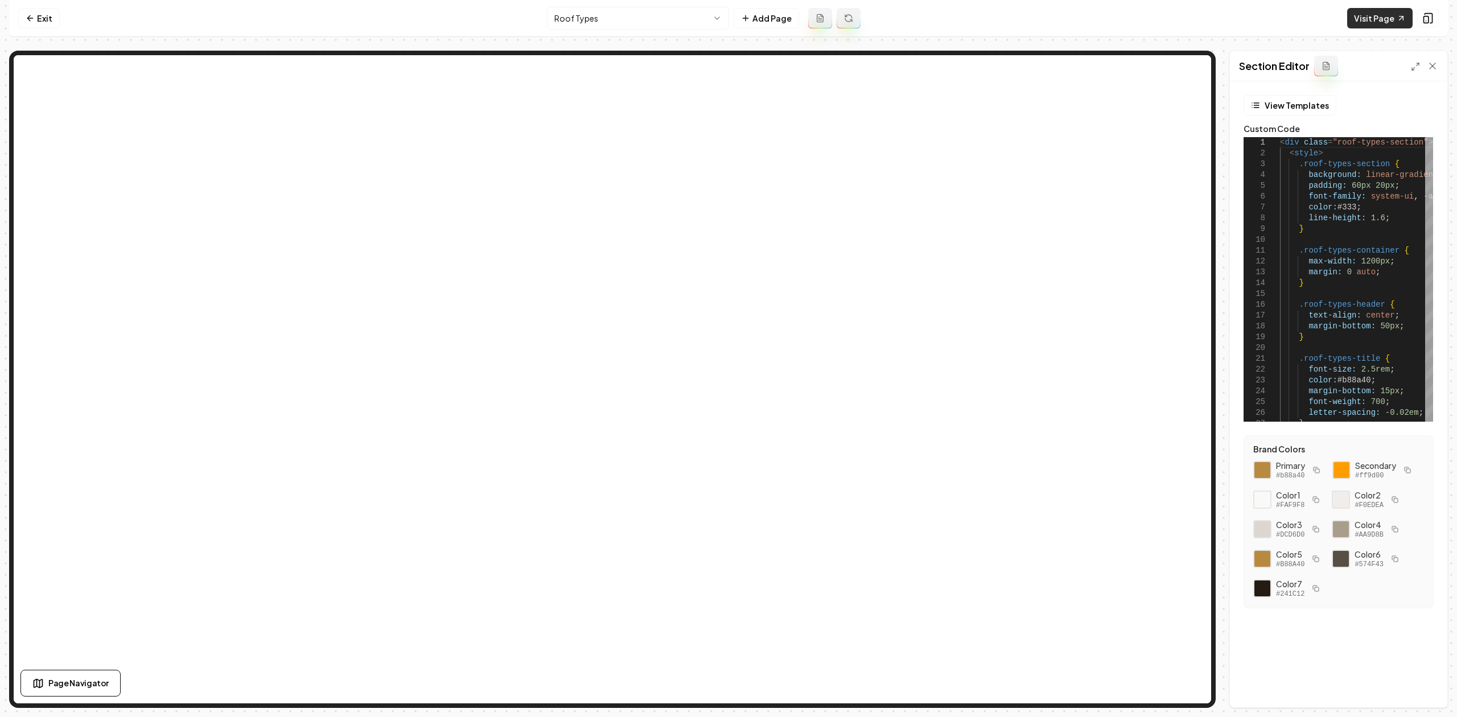
click at [1165, 22] on link "Visit Page" at bounding box center [1380, 18] width 65 height 20
click at [558, 14] on html "Computer Required This feature is only available on a computer. Please switch t…" at bounding box center [728, 358] width 1457 height 717
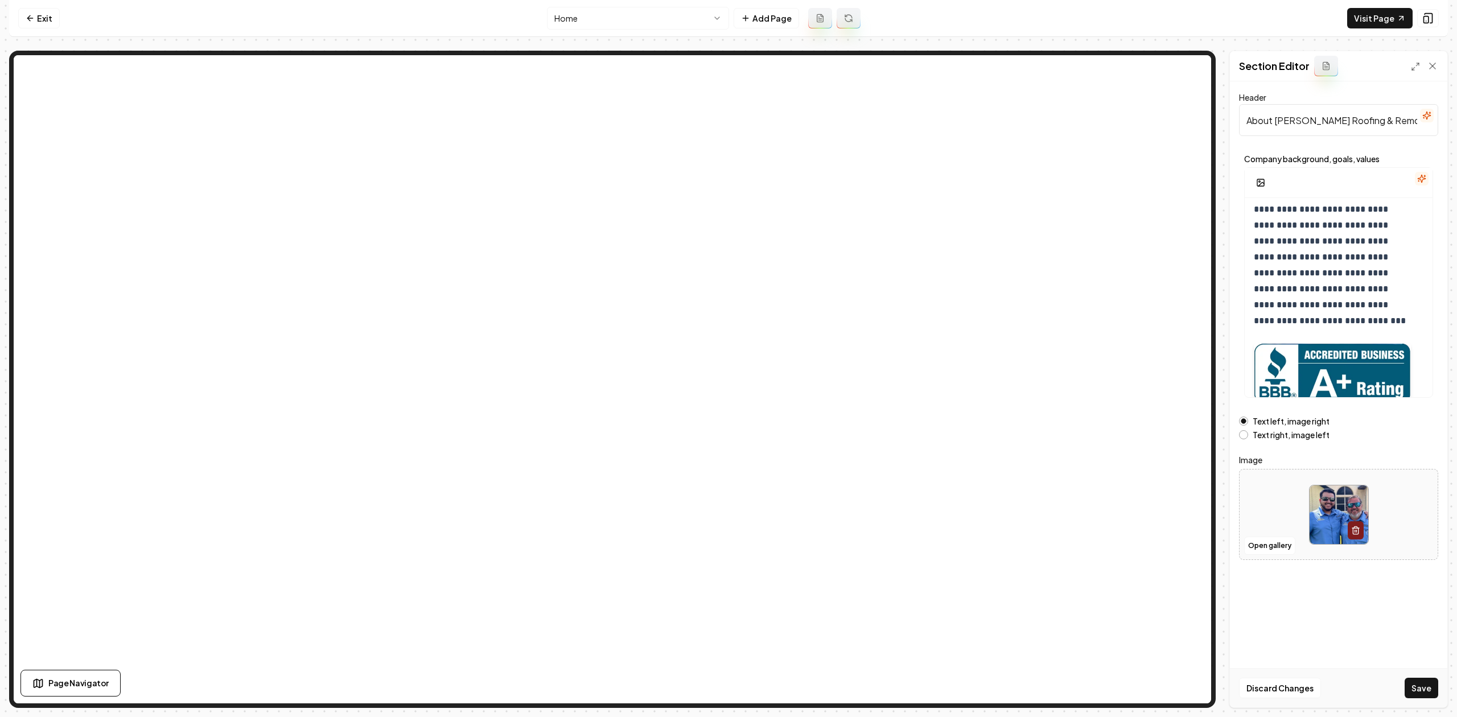
scroll to position [230, 0]
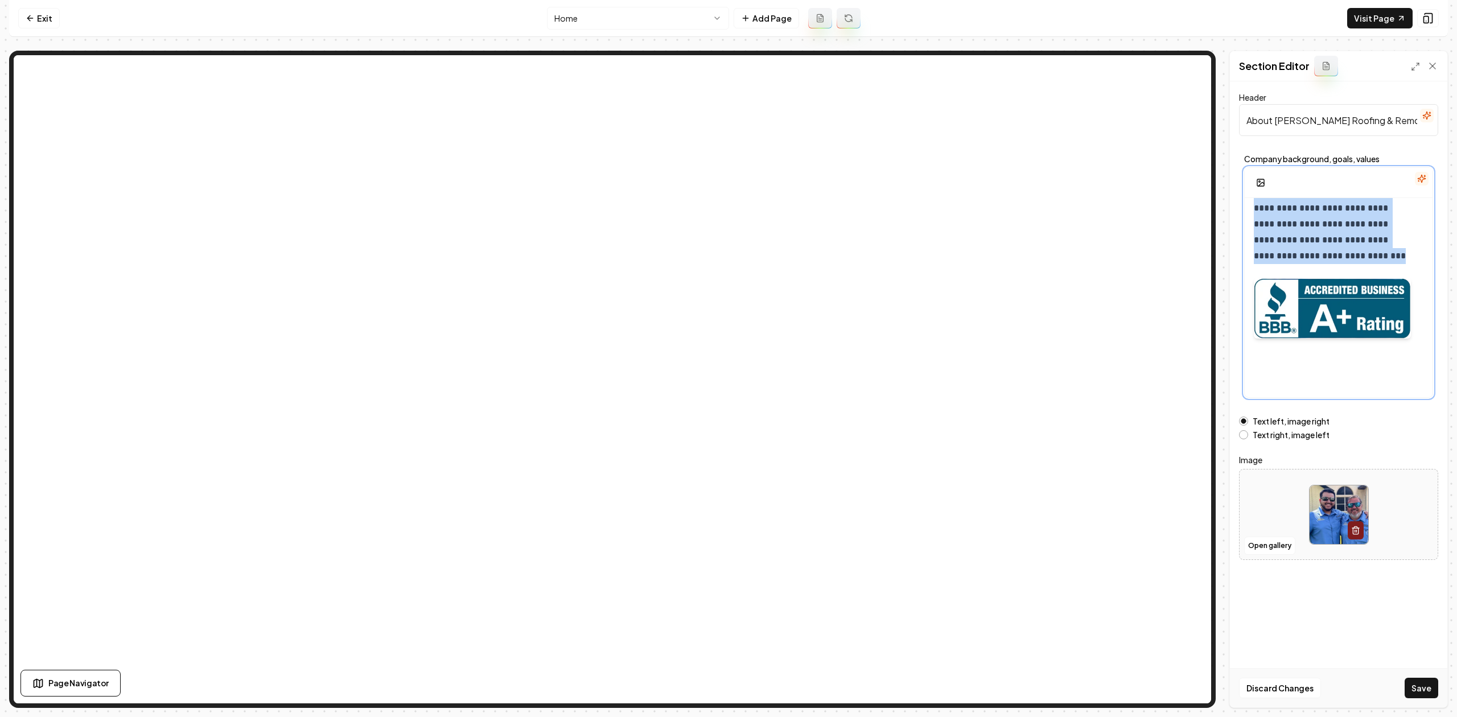
click at [1165, 312] on div at bounding box center [1332, 308] width 157 height 97
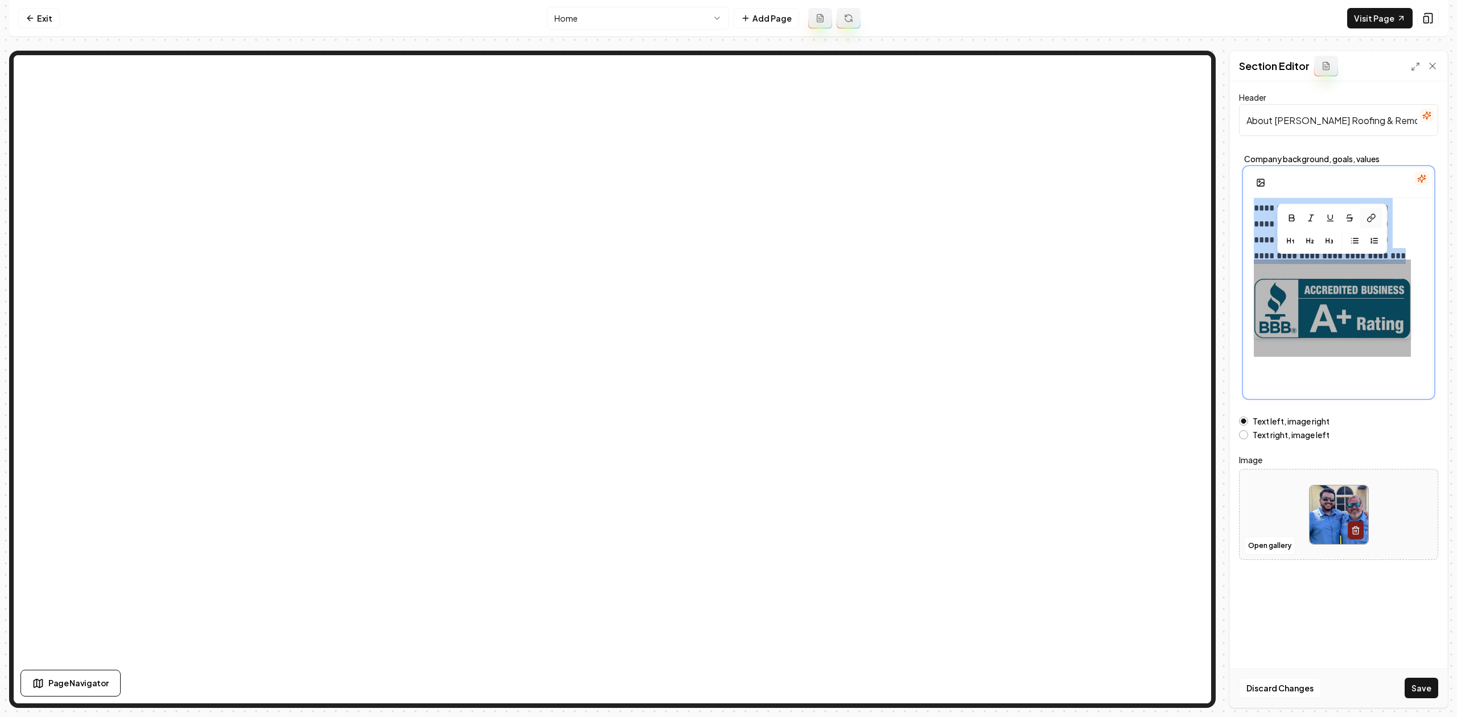
click at [1165, 217] on icon at bounding box center [1371, 217] width 9 height 9
click at [1165, 215] on icon at bounding box center [1371, 217] width 9 height 9
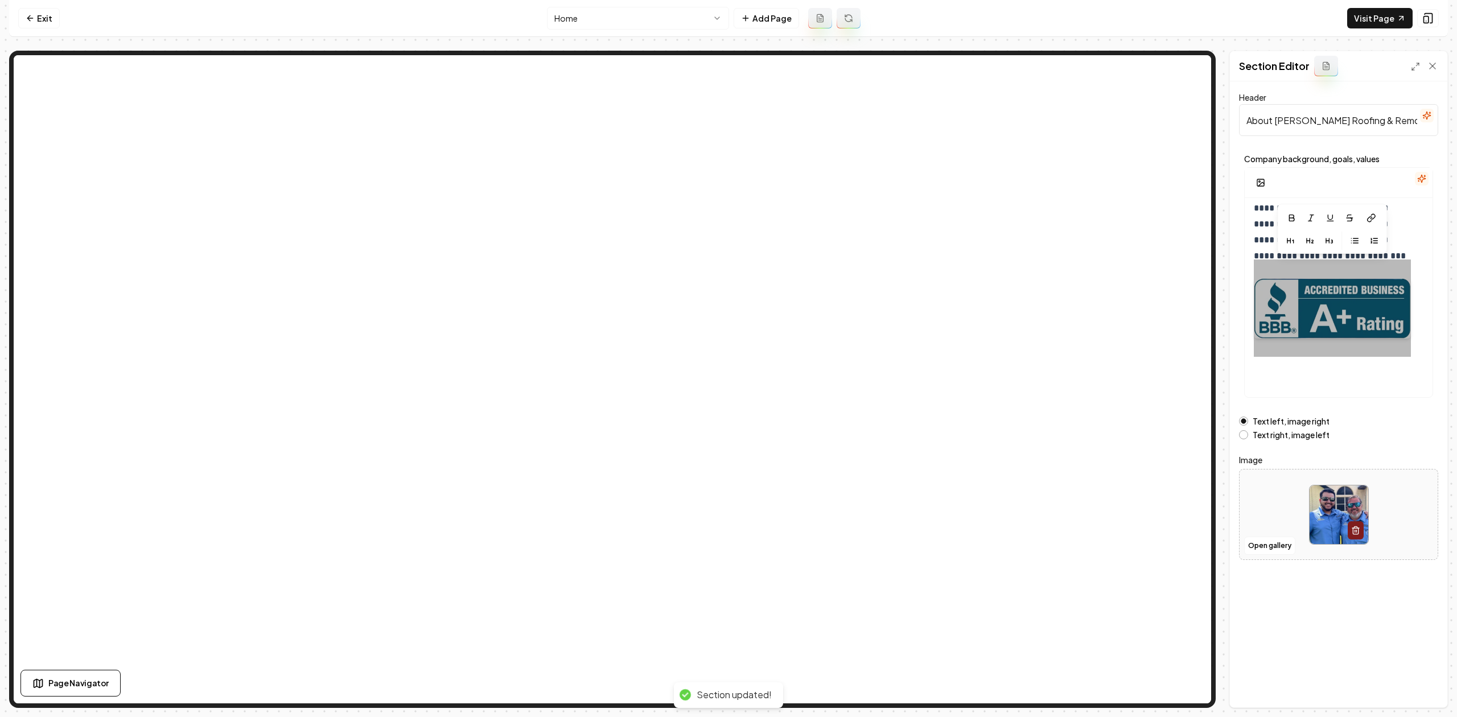
click at [1165, 553] on div "**********" at bounding box center [1338, 394] width 217 height 626
click at [1165, 20] on link "Visit Page" at bounding box center [1380, 18] width 65 height 20
click at [1165, 310] on div at bounding box center [1332, 308] width 157 height 97
click at [1165, 217] on icon at bounding box center [1371, 217] width 9 height 9
click at [1165, 317] on div at bounding box center [1332, 308] width 157 height 97
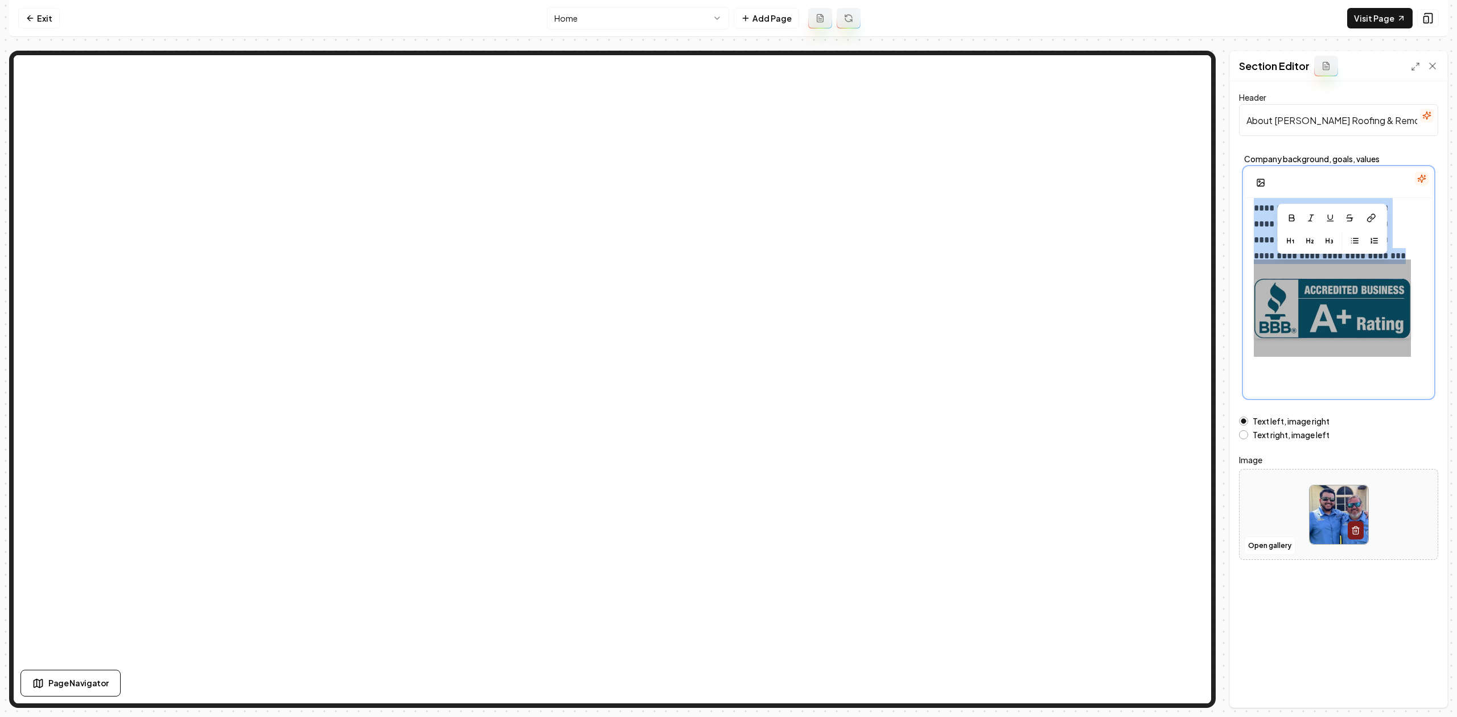
click at [1165, 355] on div at bounding box center [1332, 308] width 157 height 97
click at [1165, 371] on div "**********" at bounding box center [1339, 183] width 188 height 431
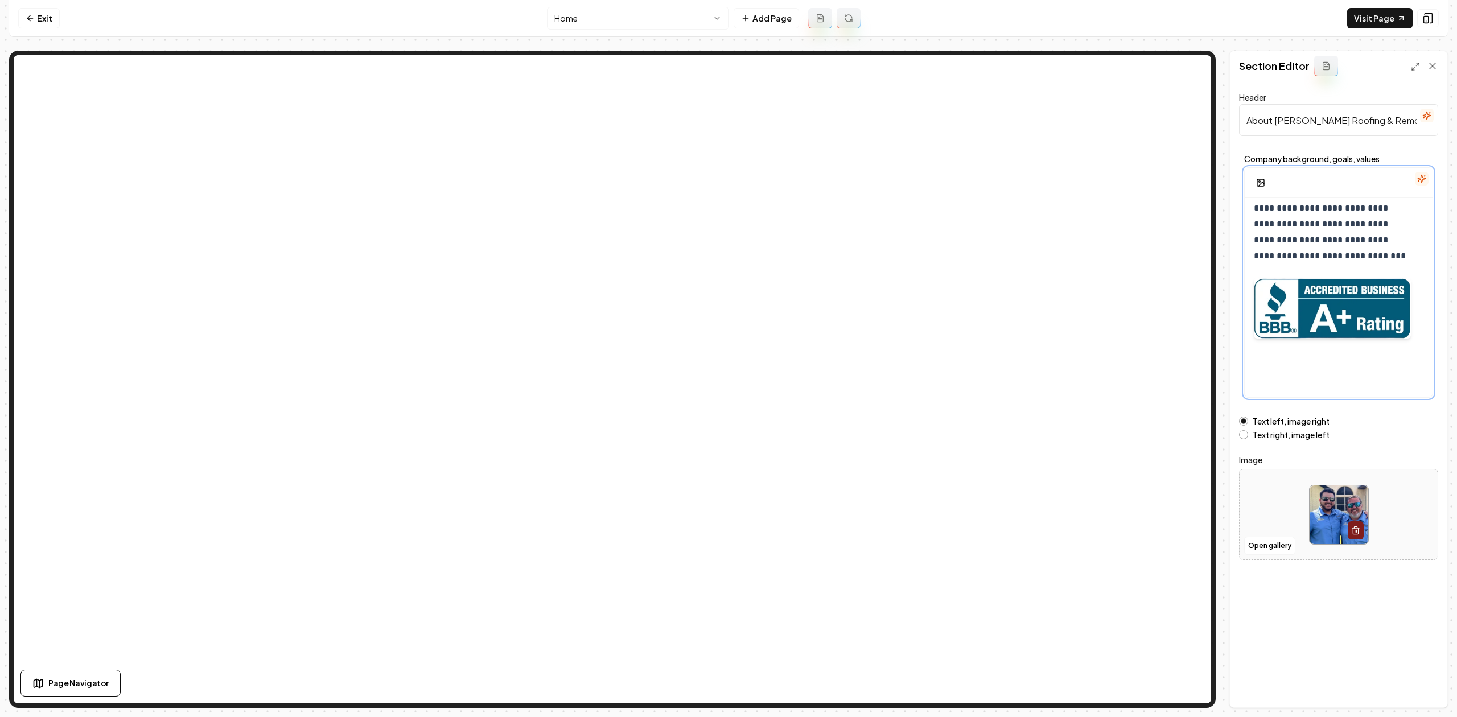
scroll to position [269, 0]
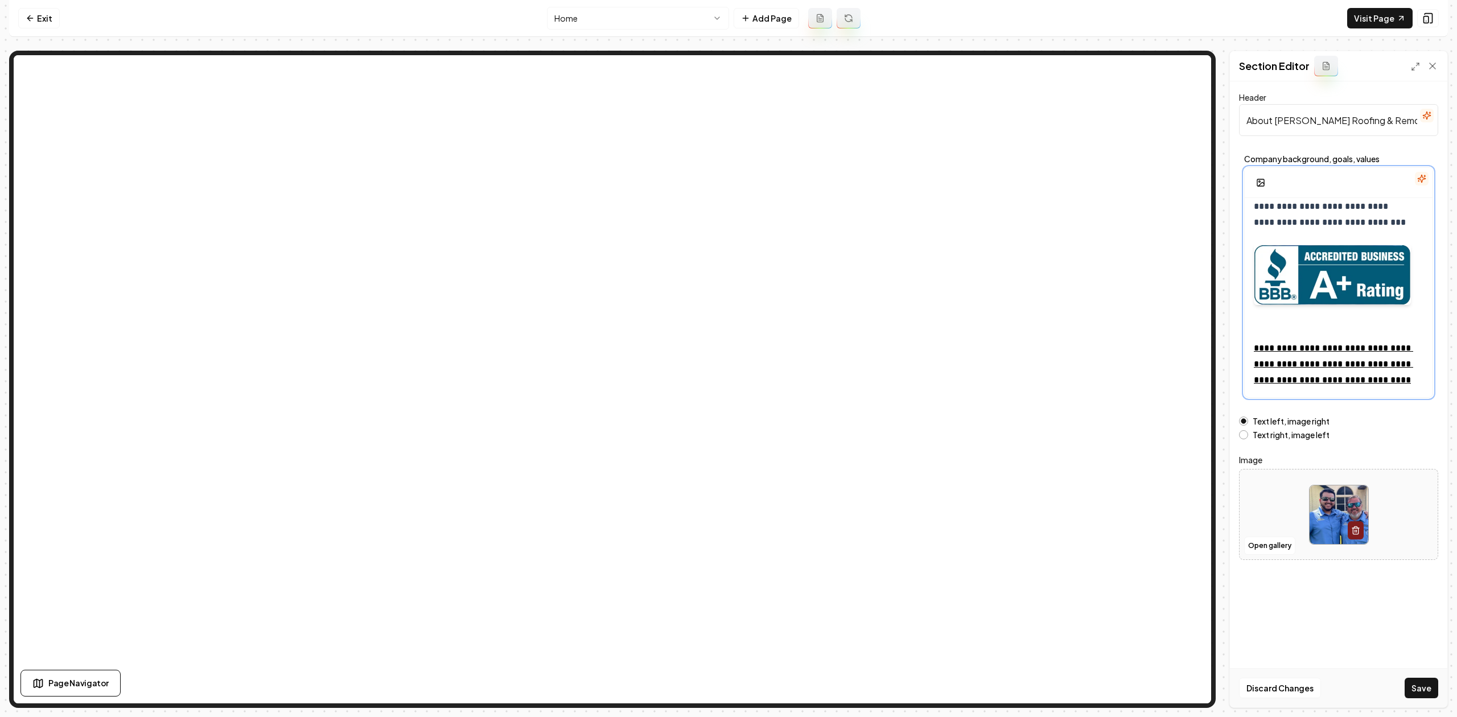
click at [1165, 326] on div "**********" at bounding box center [1339, 166] width 188 height 463
click at [1165, 258] on div at bounding box center [1332, 274] width 157 height 97
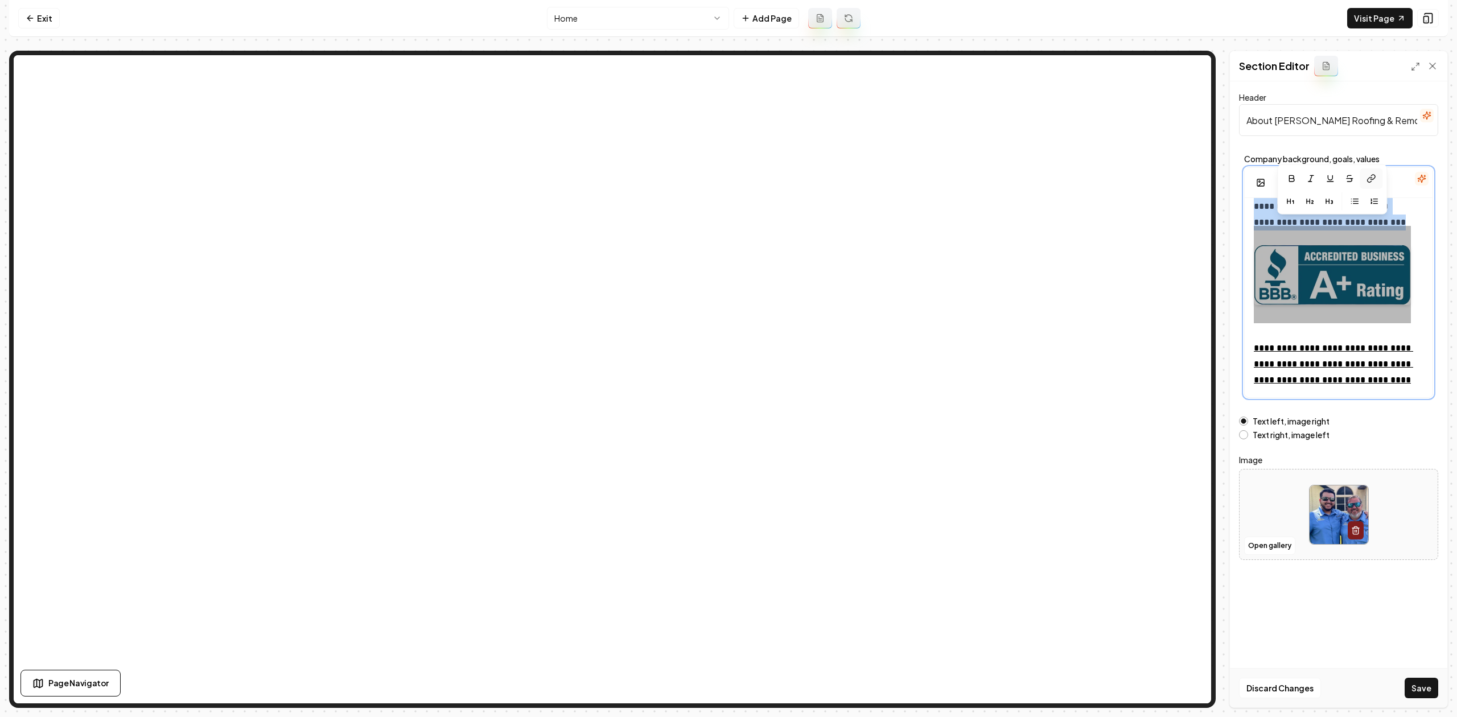
click at [1165, 184] on button at bounding box center [1371, 179] width 23 height 20
click at [1165, 362] on link "**********" at bounding box center [1333, 364] width 159 height 40
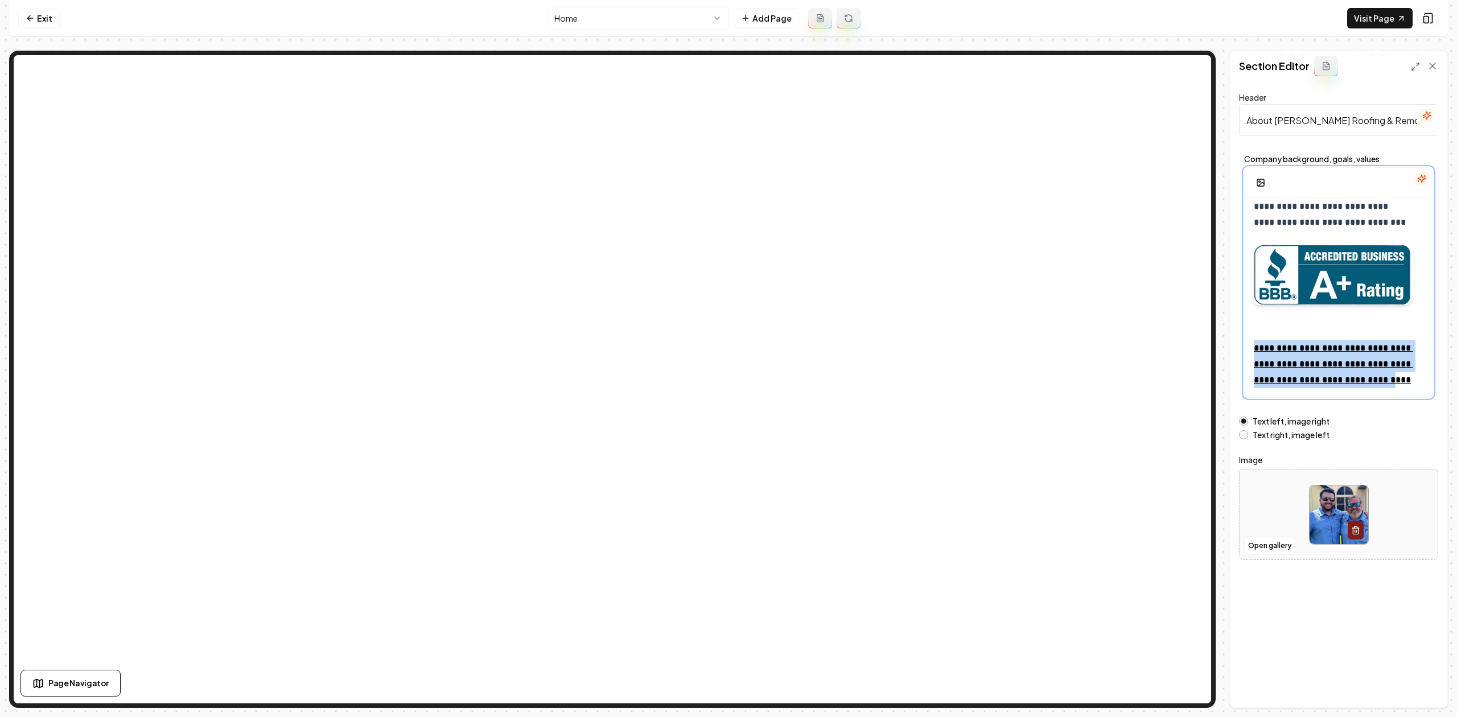
scroll to position [278, 0]
drag, startPoint x: 1250, startPoint y: 338, endPoint x: 1456, endPoint y: 463, distance: 241.2
click at [1165, 463] on div "**********" at bounding box center [728, 358] width 1457 height 717
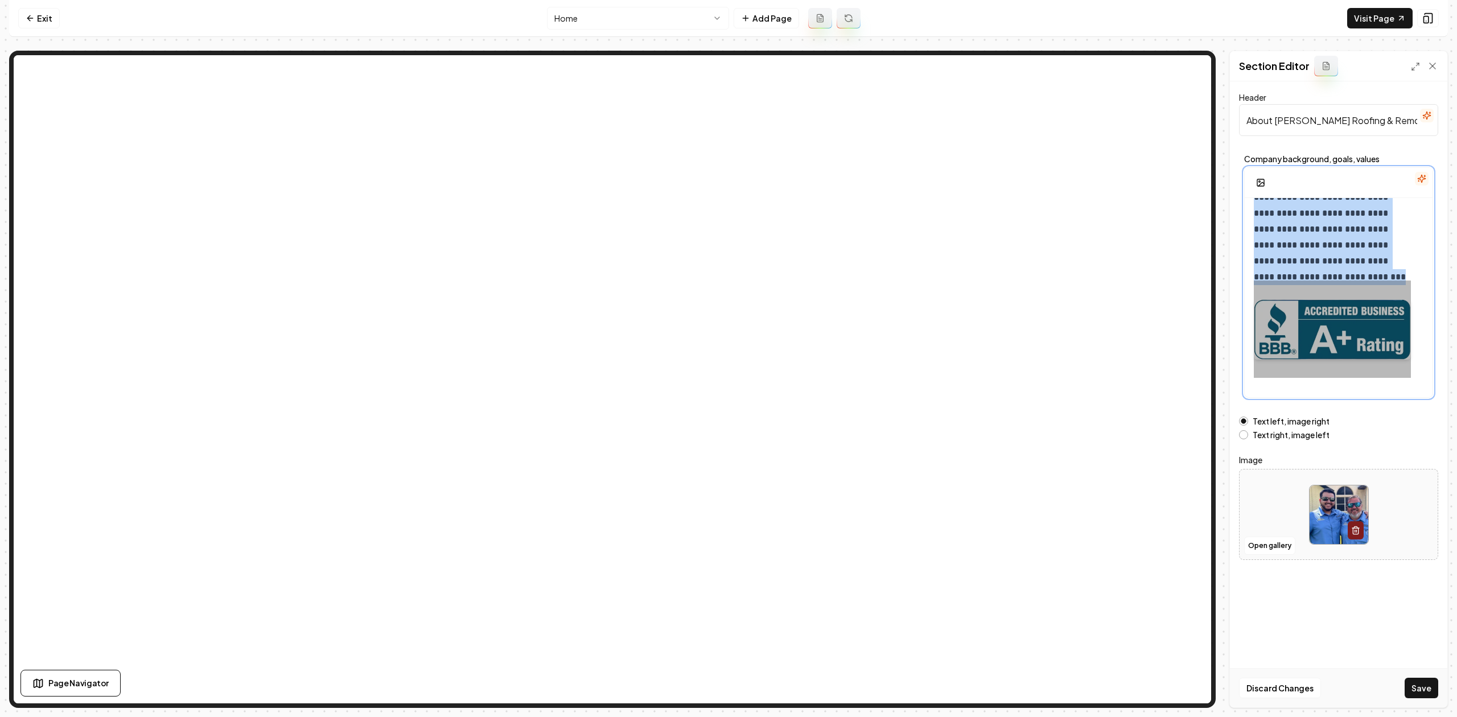
scroll to position [207, 0]
click at [1165, 553] on button "Save" at bounding box center [1422, 688] width 34 height 20
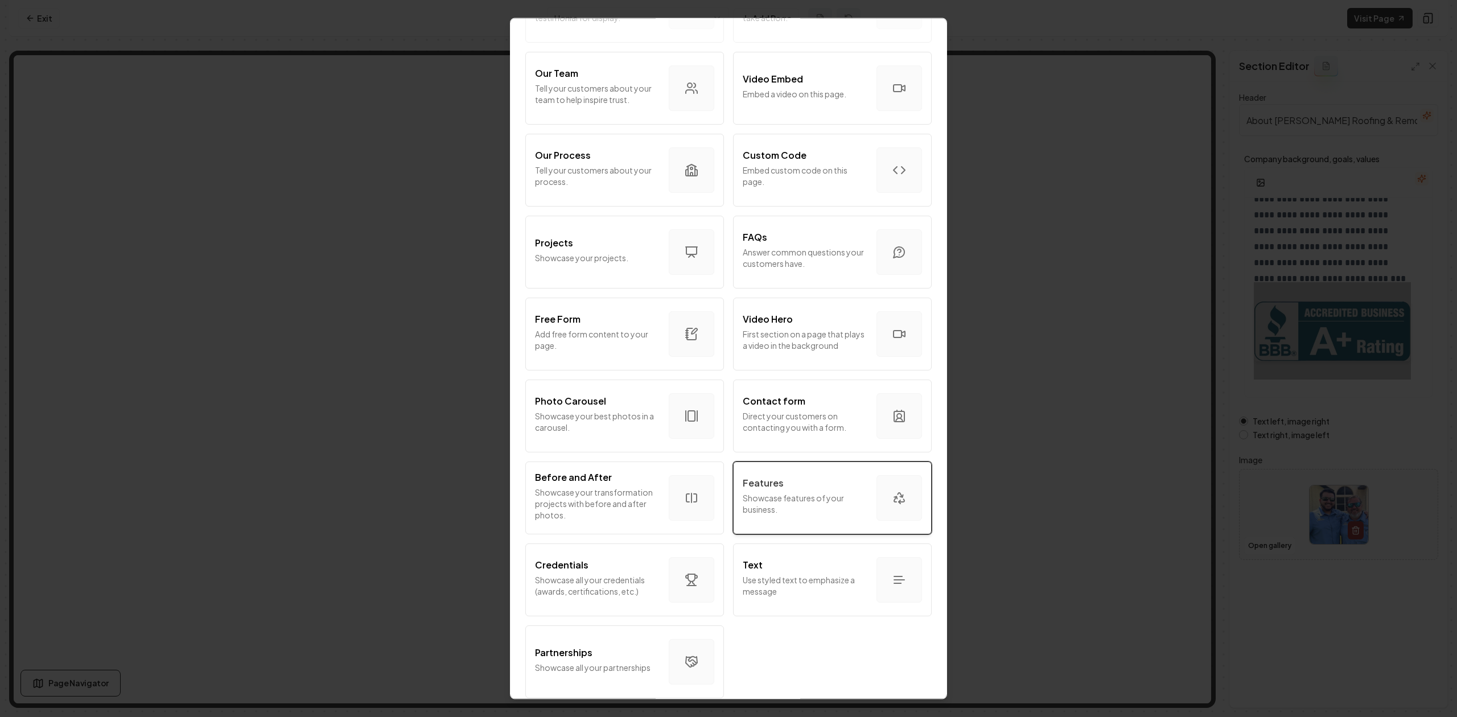
scroll to position [395, 0]
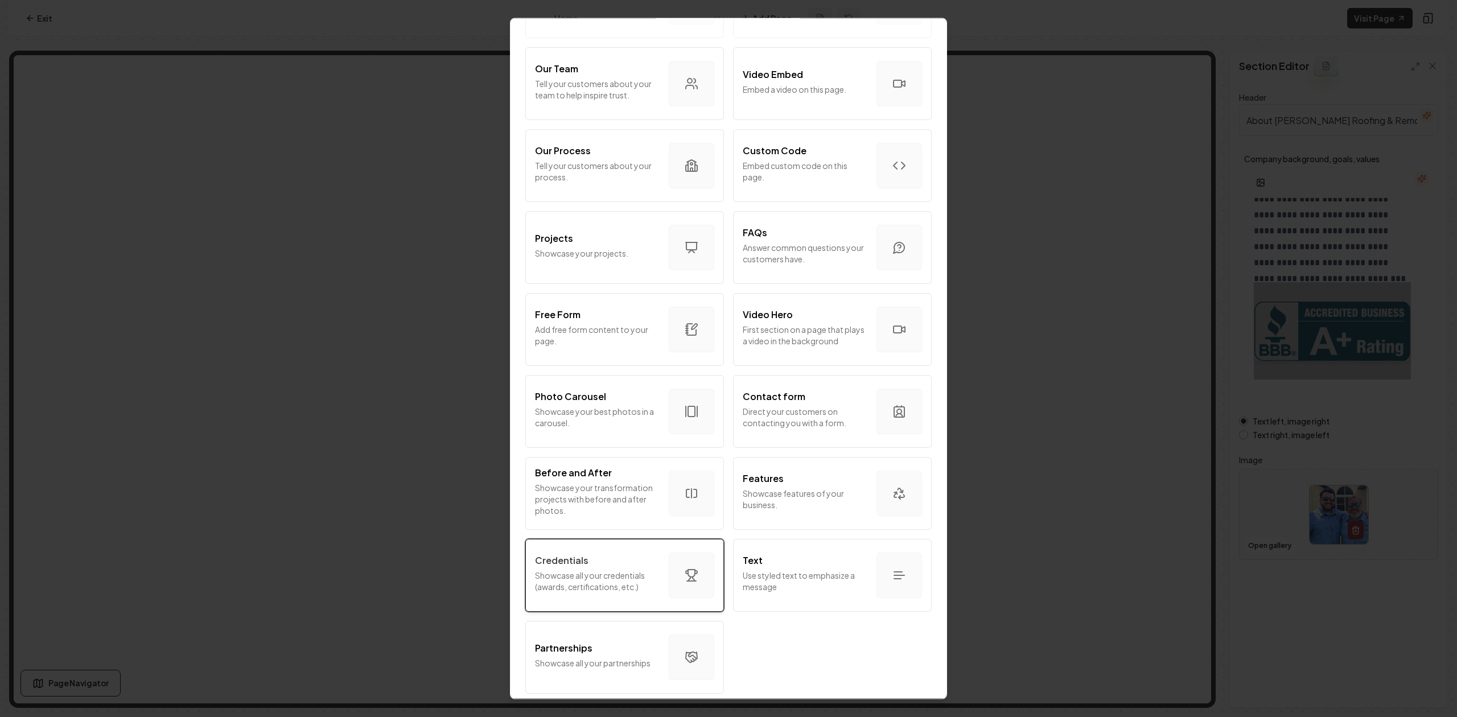
click at [584, 553] on div "Credentials Showcase all your credentials (awards, certifications, etc.)" at bounding box center [597, 575] width 125 height 43
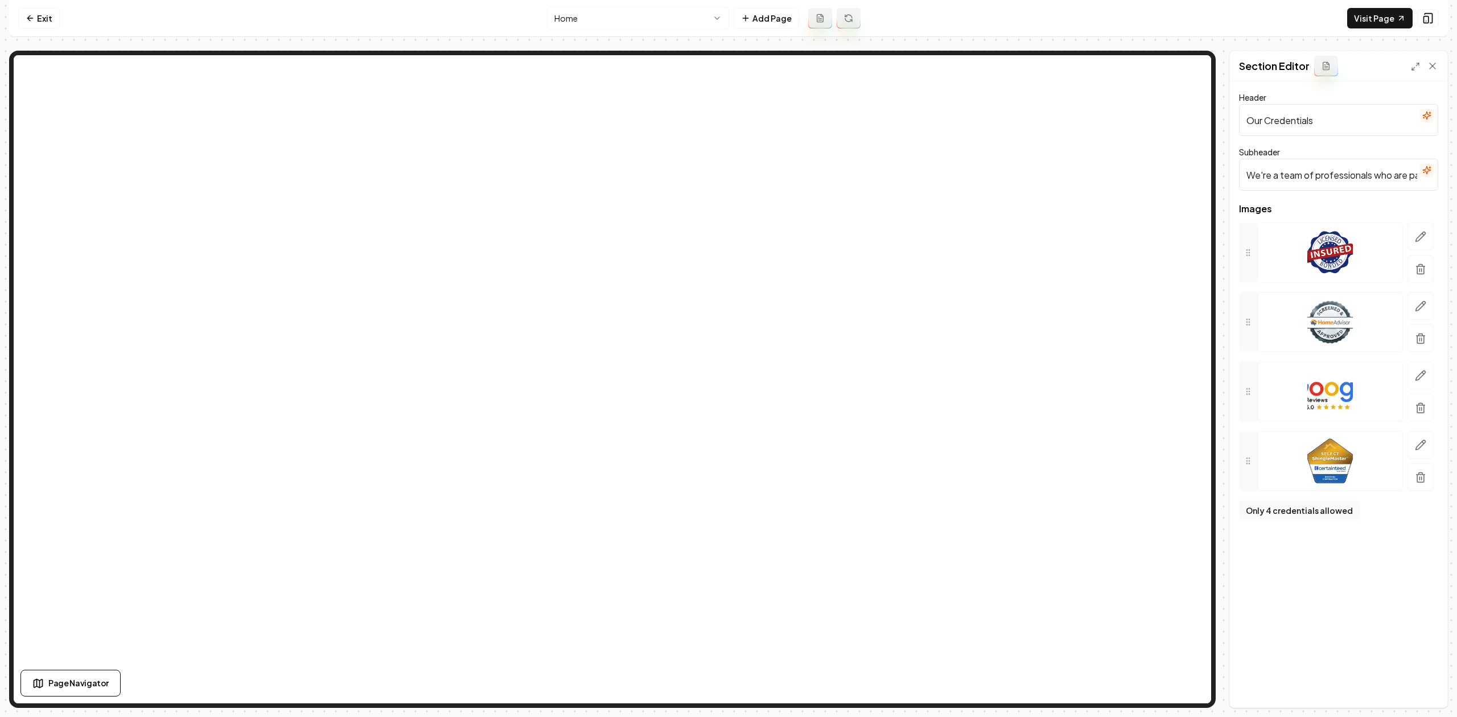
drag, startPoint x: 1414, startPoint y: 273, endPoint x: 1173, endPoint y: 203, distance: 250.8
click at [1165, 273] on button "button" at bounding box center [1421, 269] width 26 height 28
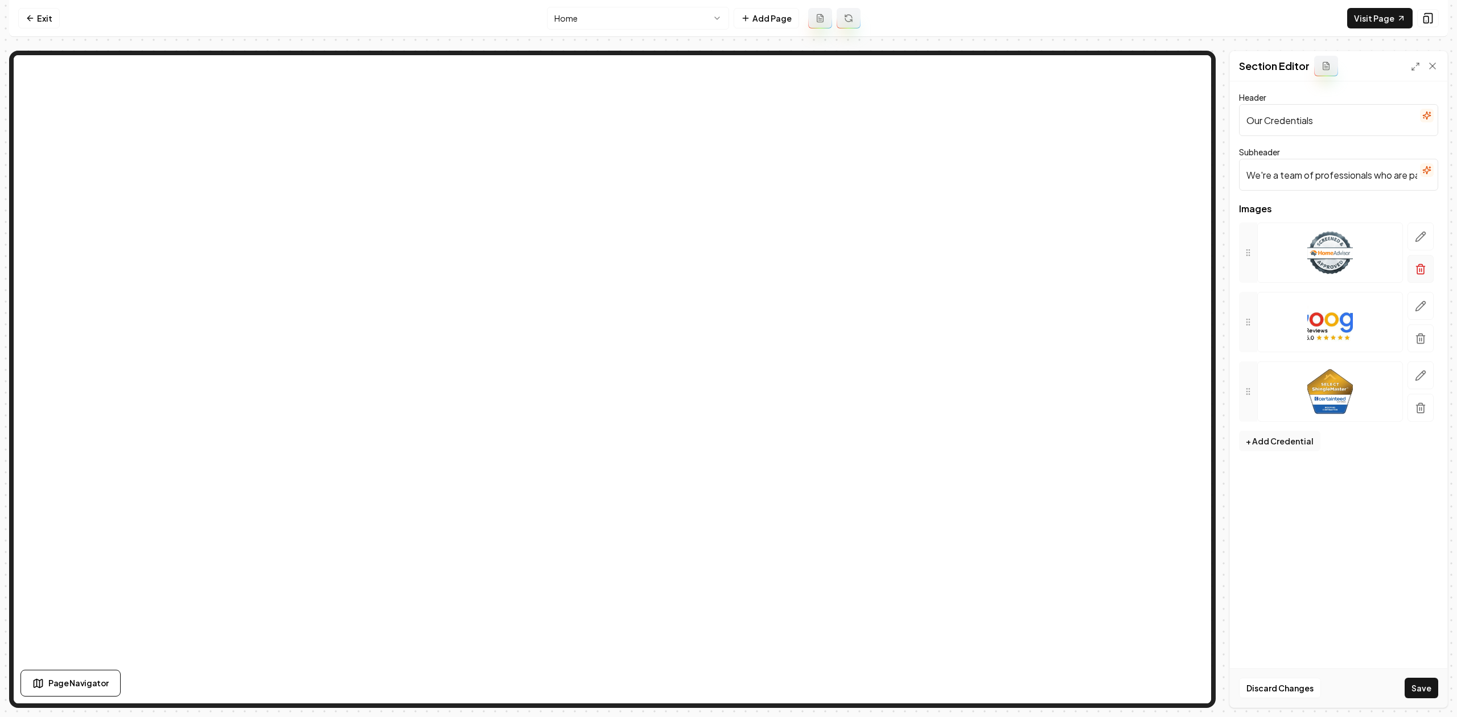
click at [1165, 272] on button "button" at bounding box center [1421, 269] width 26 height 28
click at [1165, 276] on button "button" at bounding box center [1421, 269] width 26 height 28
click at [1165, 267] on div at bounding box center [1321, 253] width 164 height 60
click at [1165, 240] on icon "button" at bounding box center [1420, 236] width 11 height 11
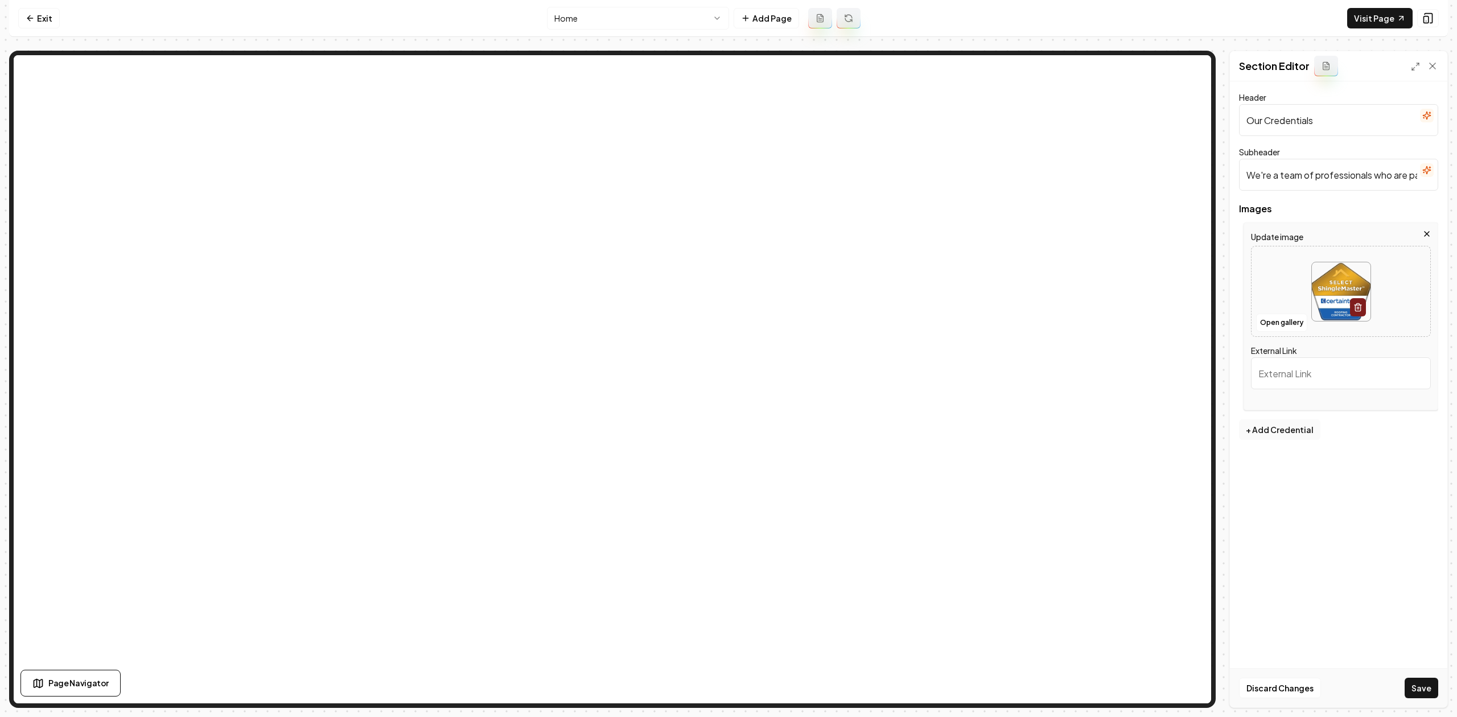
click at [1165, 286] on img at bounding box center [1341, 291] width 59 height 59
type input "**********"
click at [1165, 376] on input "External Link" at bounding box center [1341, 374] width 180 height 32
paste input "https://www.bbb.org/us/tx/pharr/profile/roofing-contractors/hidalgo-roofing-rem…"
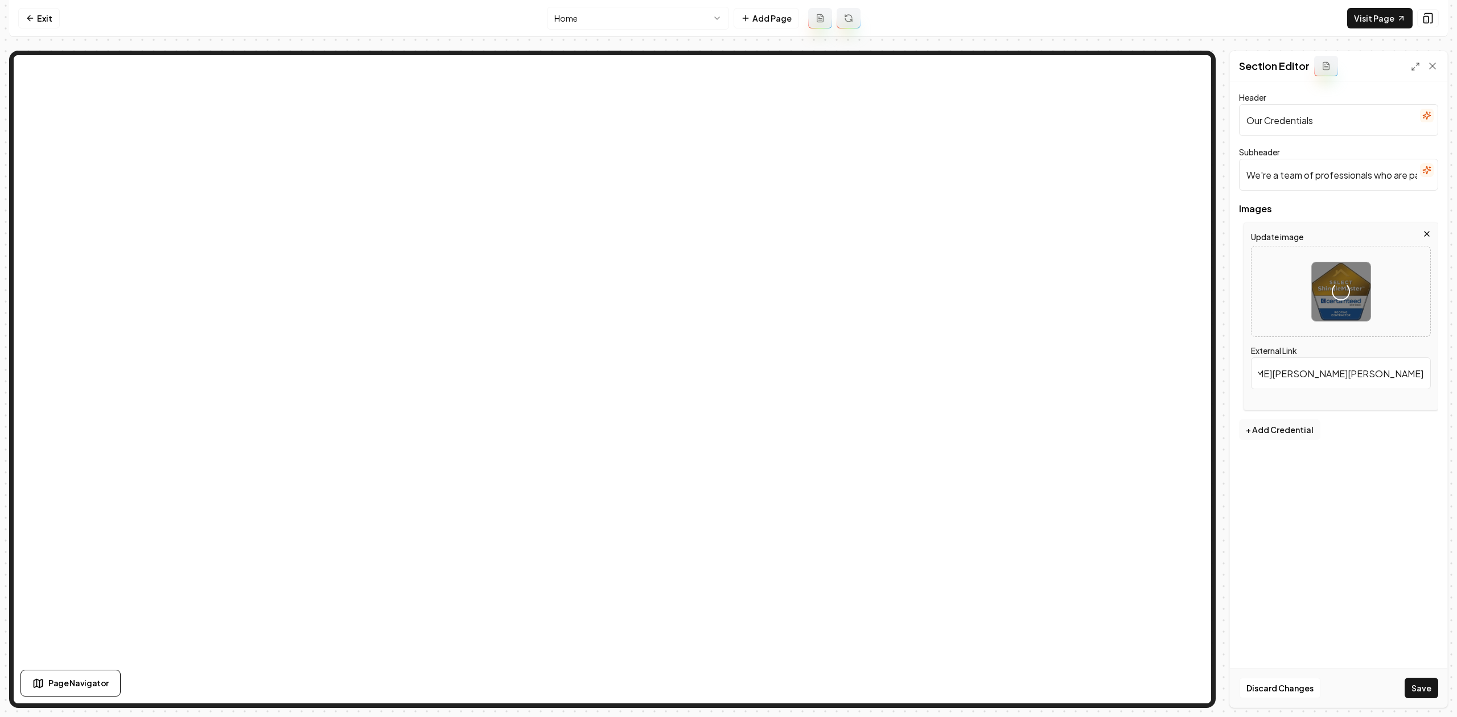
type input "https://www.bbb.org/us/tx/pharr/profile/roofing-contractors/hidalgo-roofing-rem…"
click at [1165, 119] on icon "button" at bounding box center [1427, 115] width 9 height 9
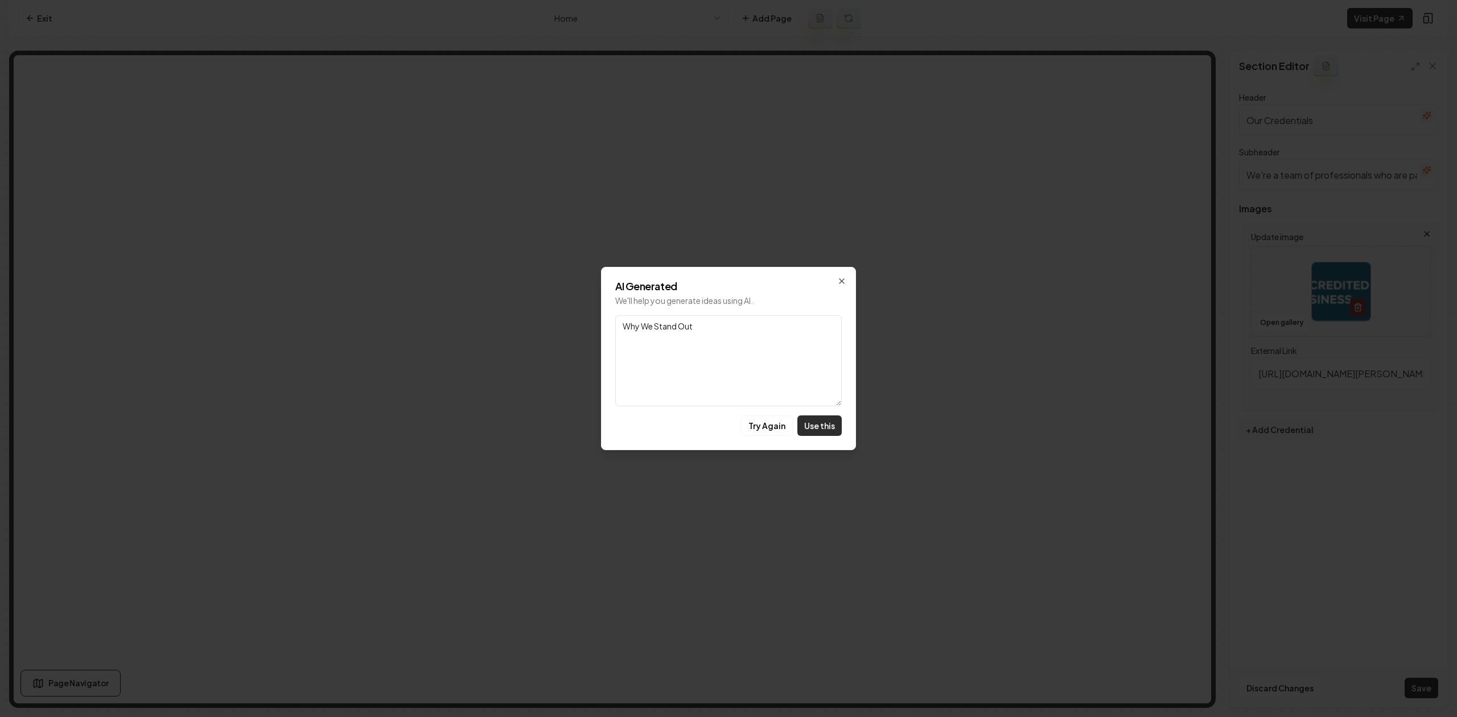
click at [818, 433] on button "Use this" at bounding box center [820, 426] width 44 height 20
type input "Why We Stand Out"
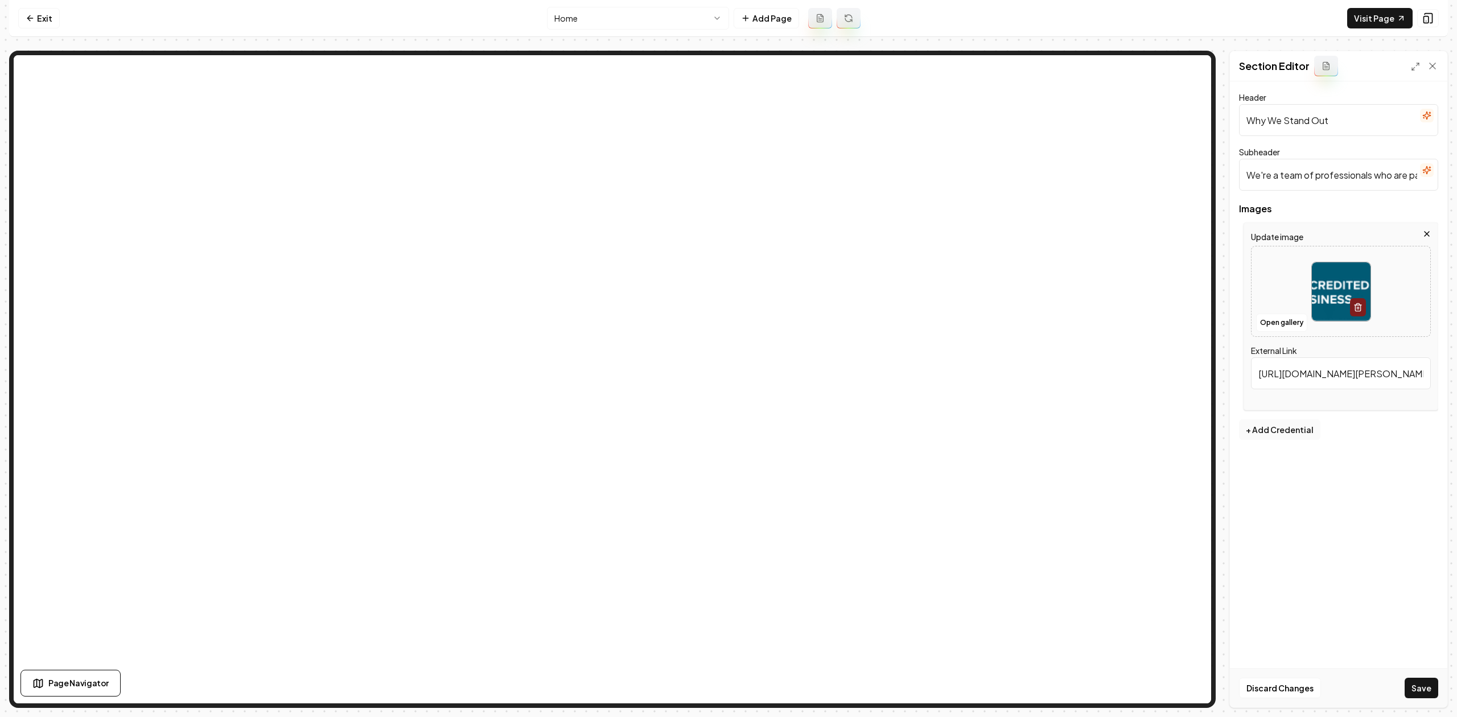
click at [1165, 171] on icon "button" at bounding box center [1427, 170] width 9 height 9
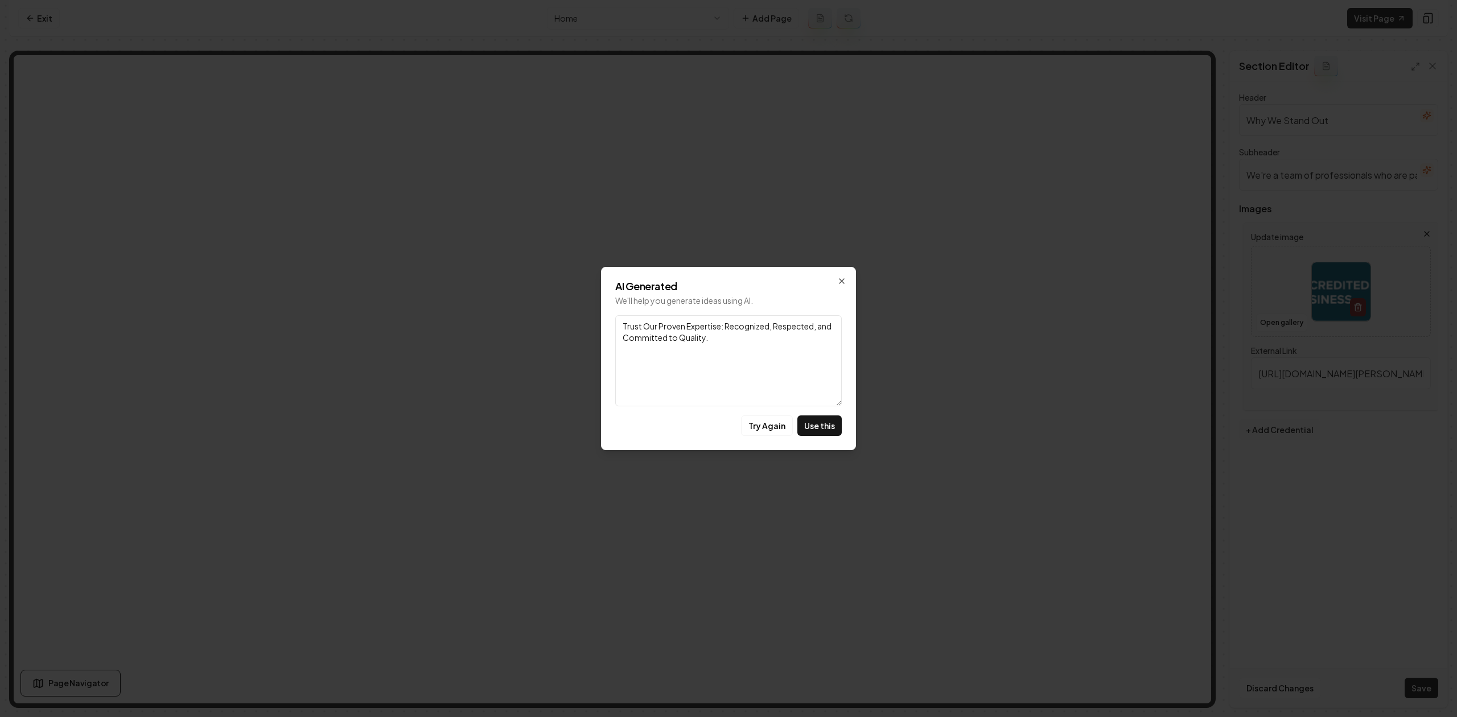
click at [823, 430] on button "Use this" at bounding box center [820, 426] width 44 height 20
type input "Trust Our Proven Expertise: Recognized, Respected, and Committed to Quality."
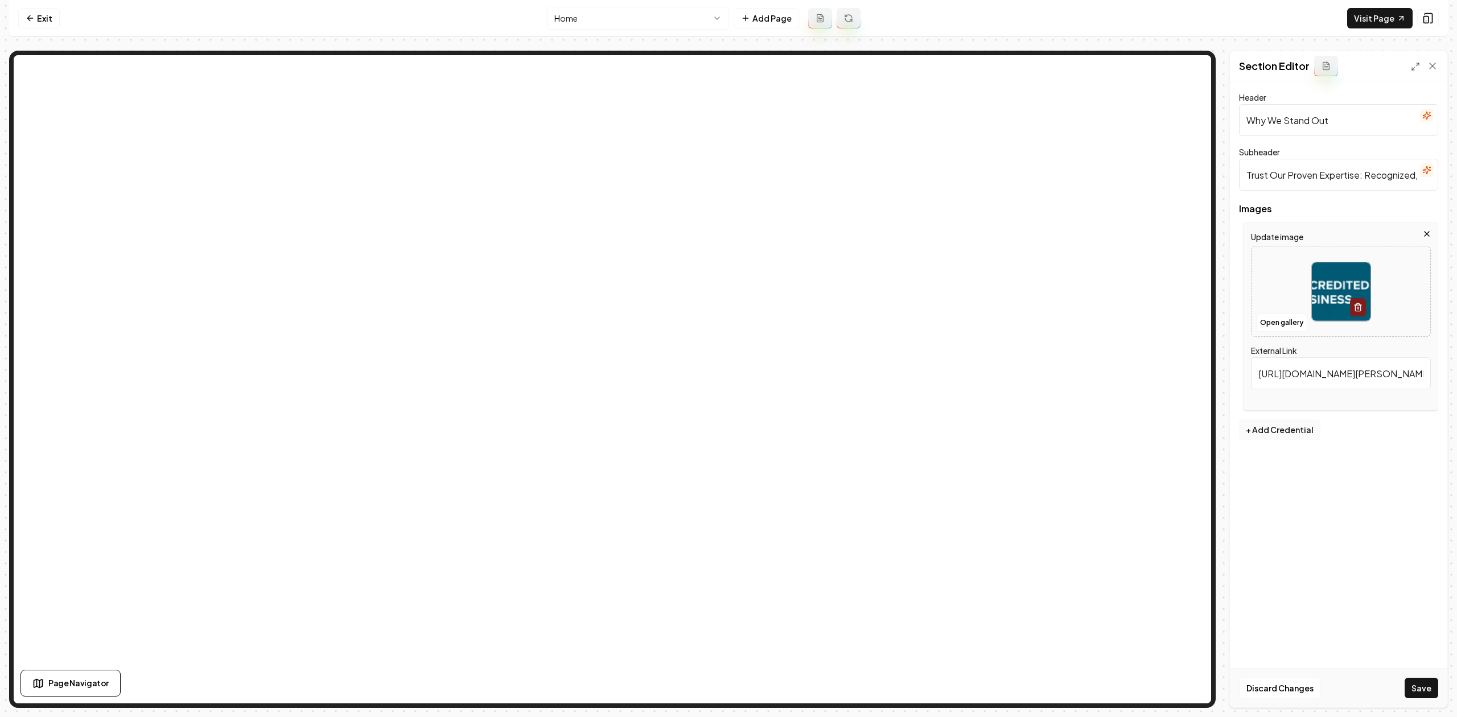
click at [1165, 125] on input "Why We Stand Out" at bounding box center [1338, 120] width 199 height 32
type input "BBB Accredited Business"
click at [1165, 553] on button "Save" at bounding box center [1422, 688] width 34 height 20
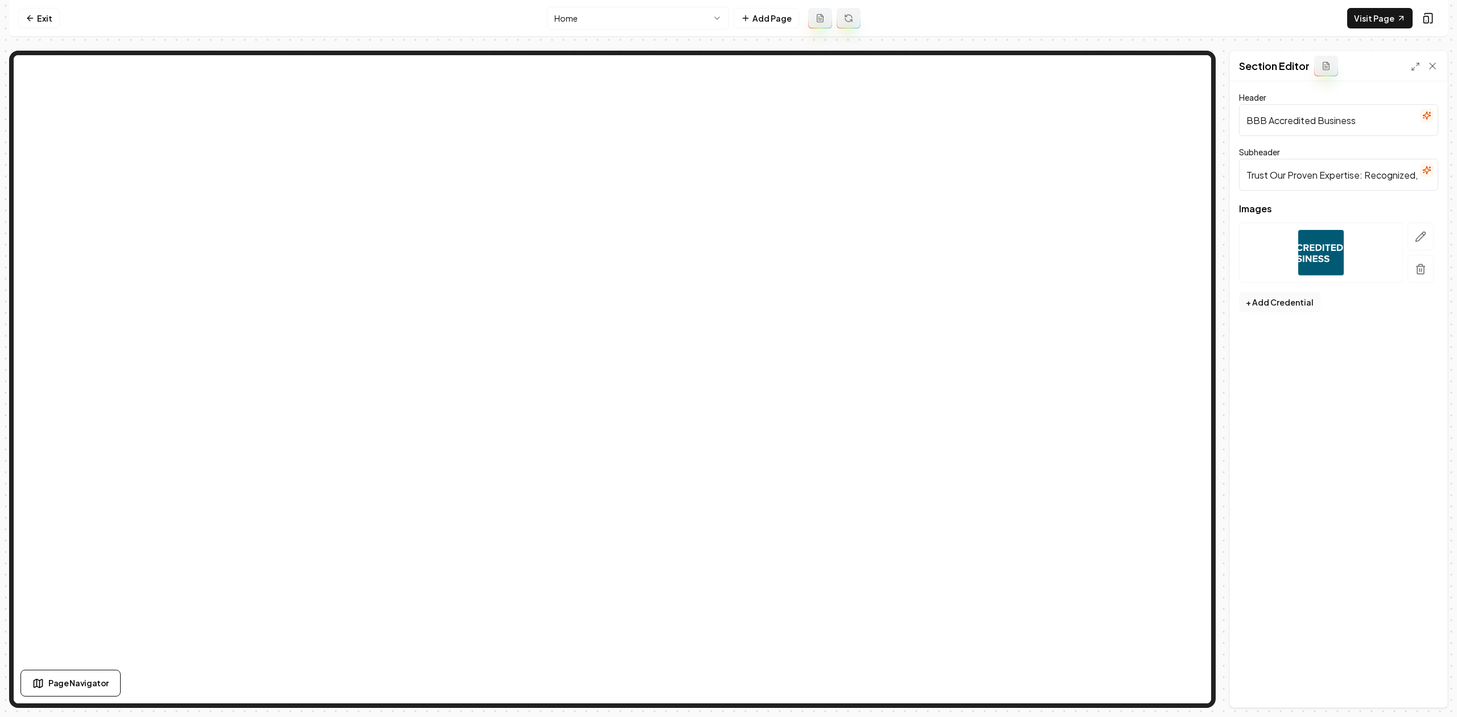
click at [1165, 238] on div at bounding box center [1420, 253] width 35 height 60
click at [1165, 238] on button "button" at bounding box center [1421, 237] width 26 height 28
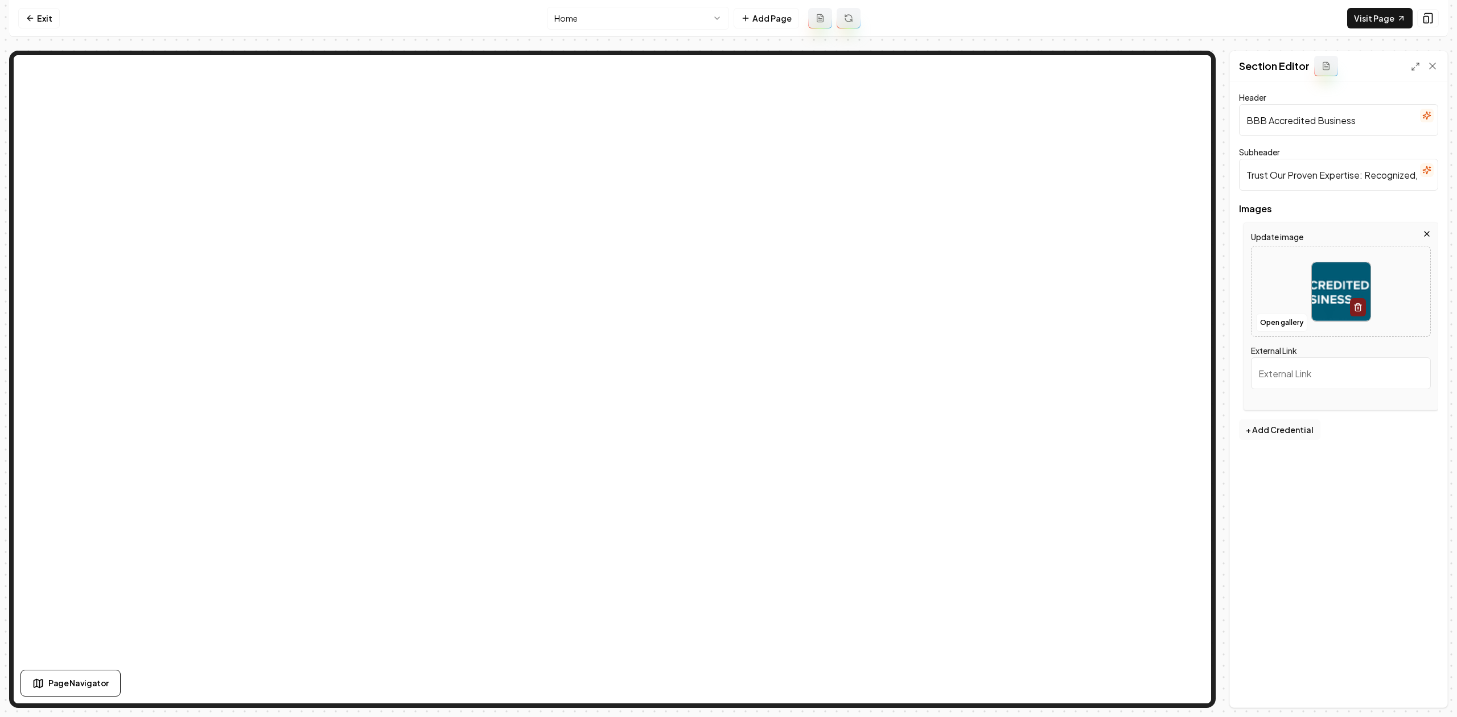
click at [1165, 280] on img at bounding box center [1341, 291] width 59 height 59
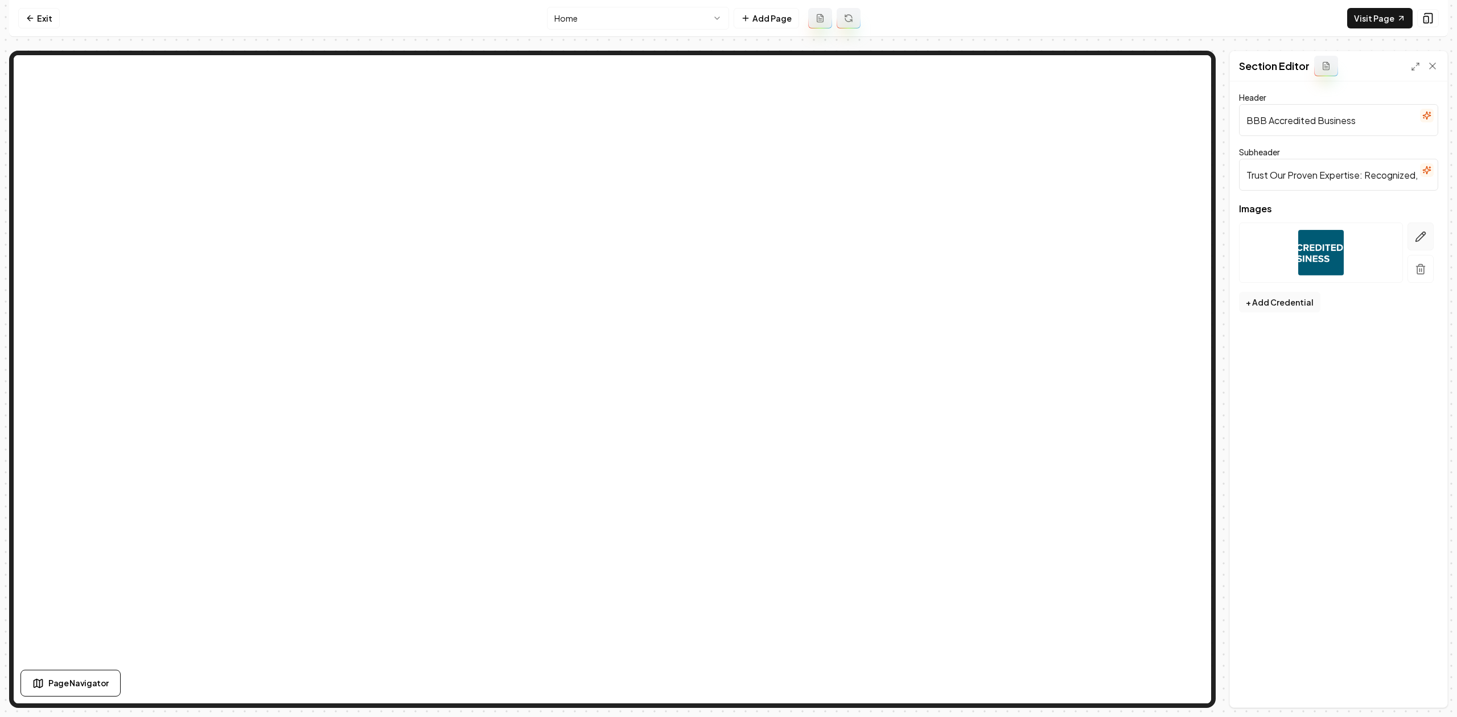
click at [1165, 235] on icon "button" at bounding box center [1420, 236] width 11 height 11
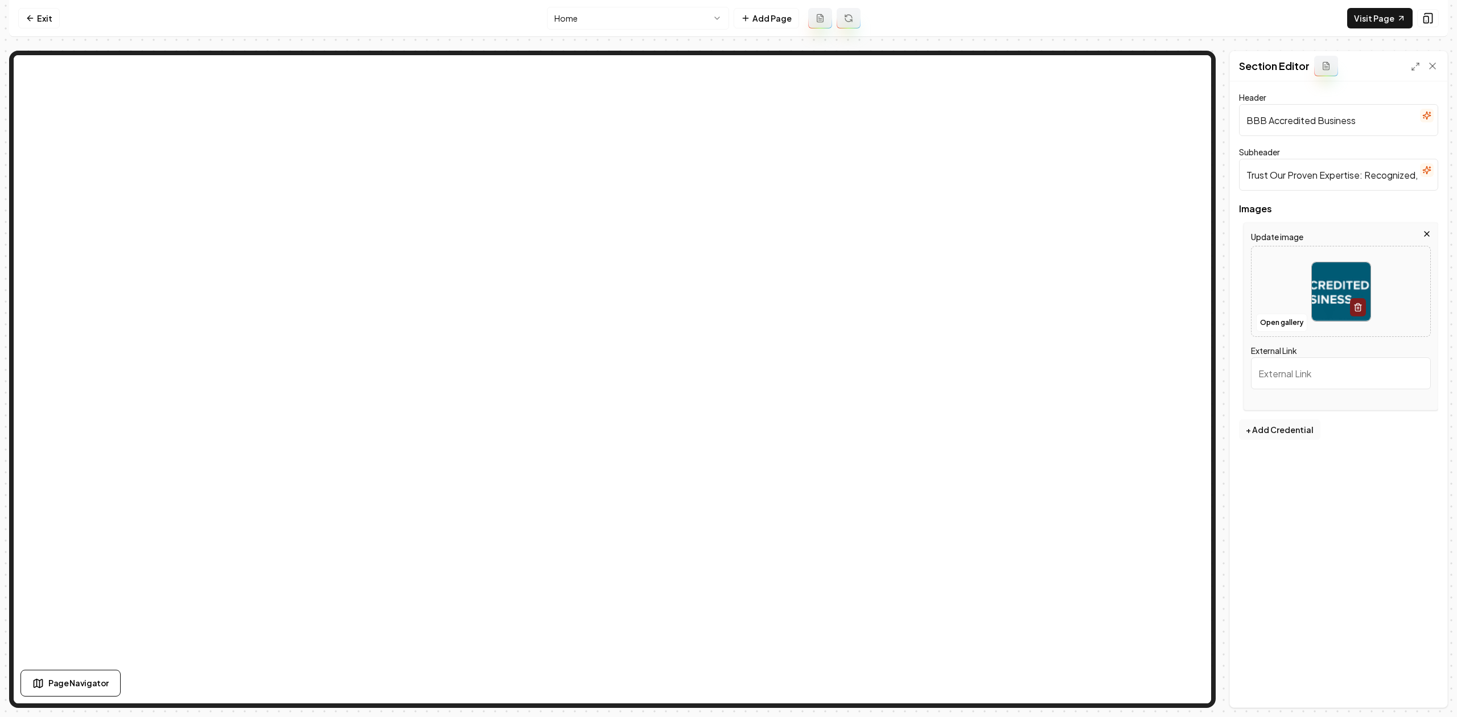
click at [1165, 290] on img at bounding box center [1341, 291] width 59 height 59
type input "**********"
click at [1165, 553] on button "Save" at bounding box center [1422, 688] width 34 height 20
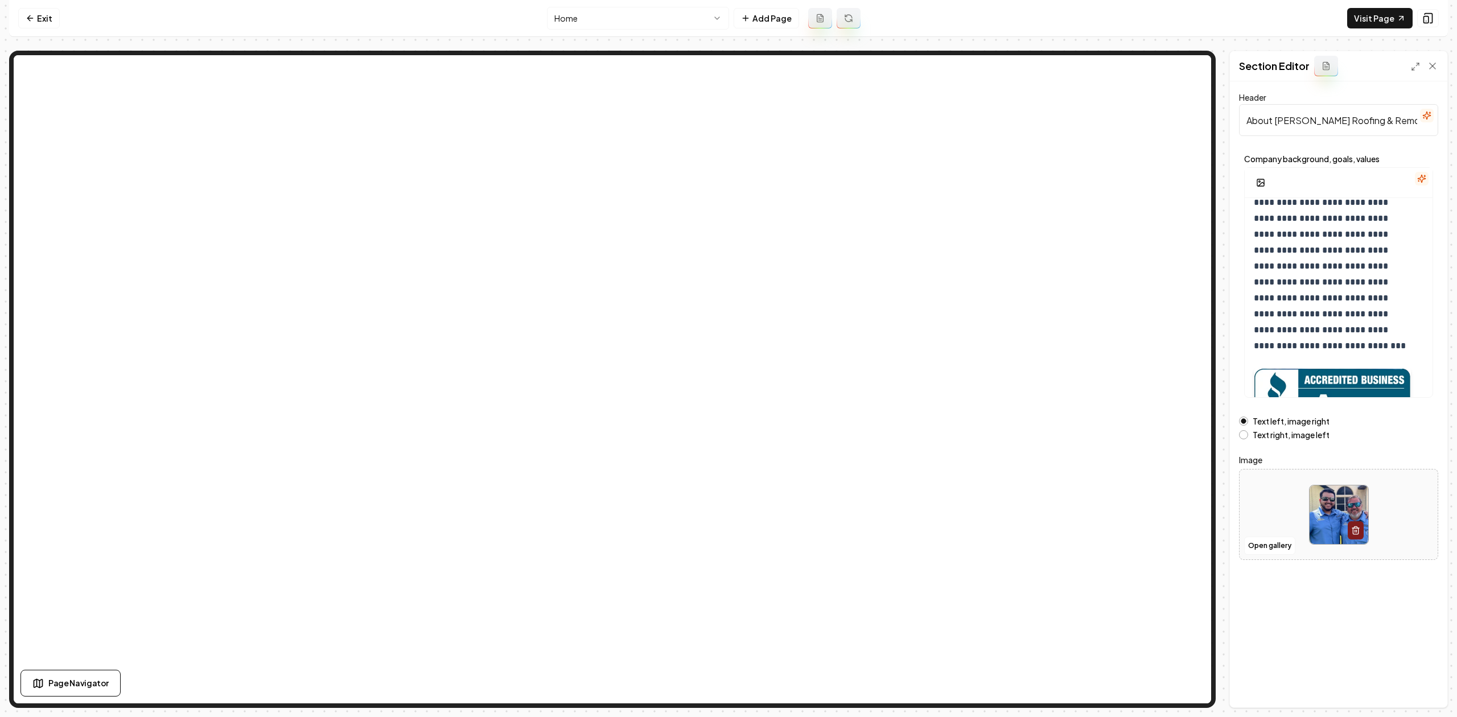
scroll to position [207, 0]
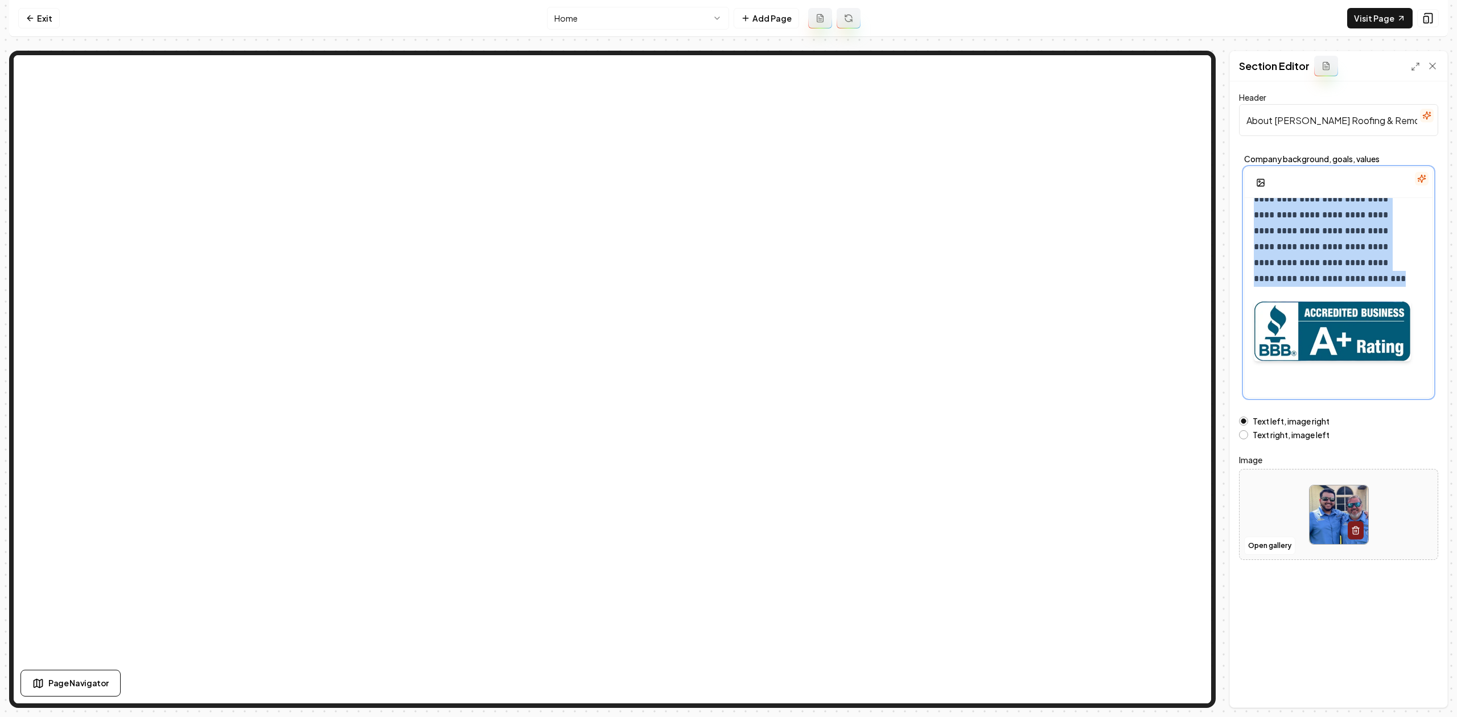
click at [1165, 324] on div at bounding box center [1332, 330] width 157 height 97
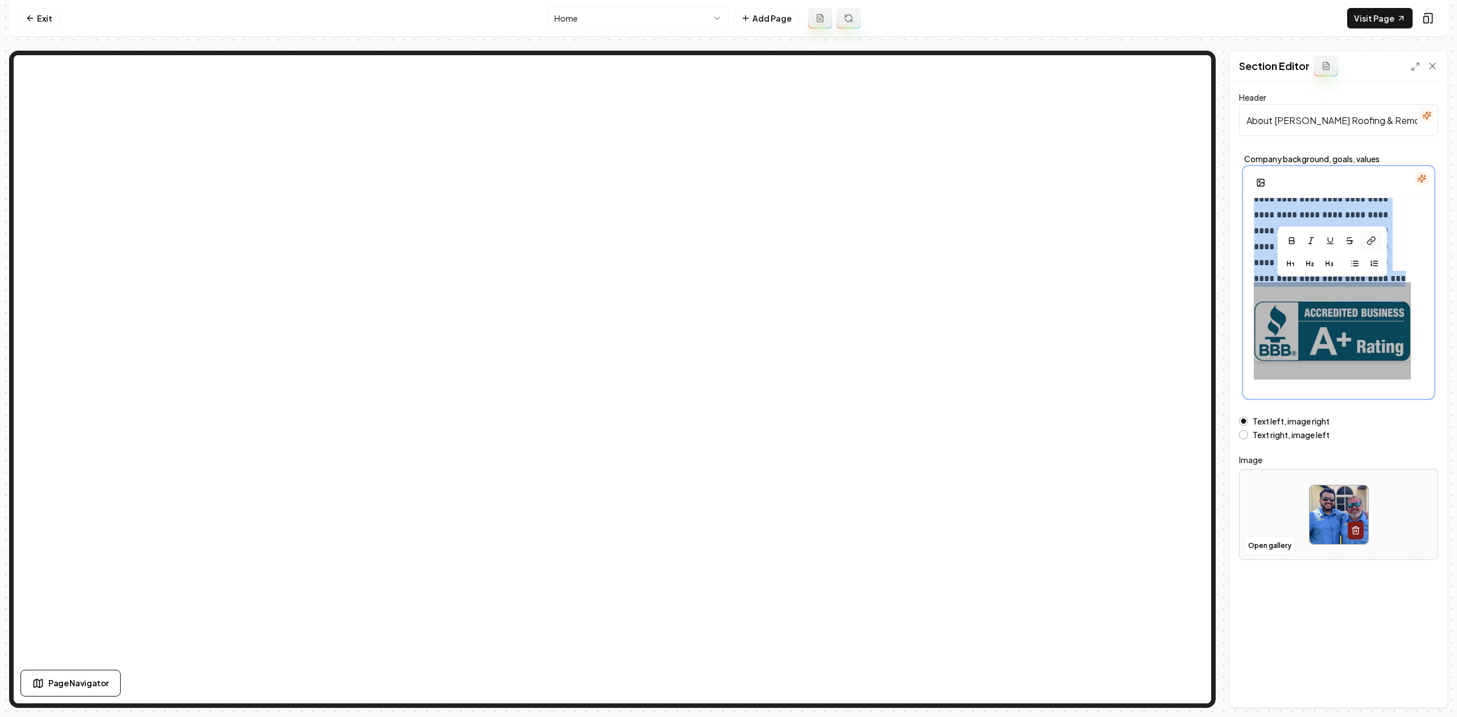
click at [1165, 244] on button at bounding box center [1371, 241] width 23 height 20
click at [1165, 244] on button "button" at bounding box center [1292, 241] width 18 height 18
click at [1165, 67] on icon at bounding box center [1432, 65] width 11 height 11
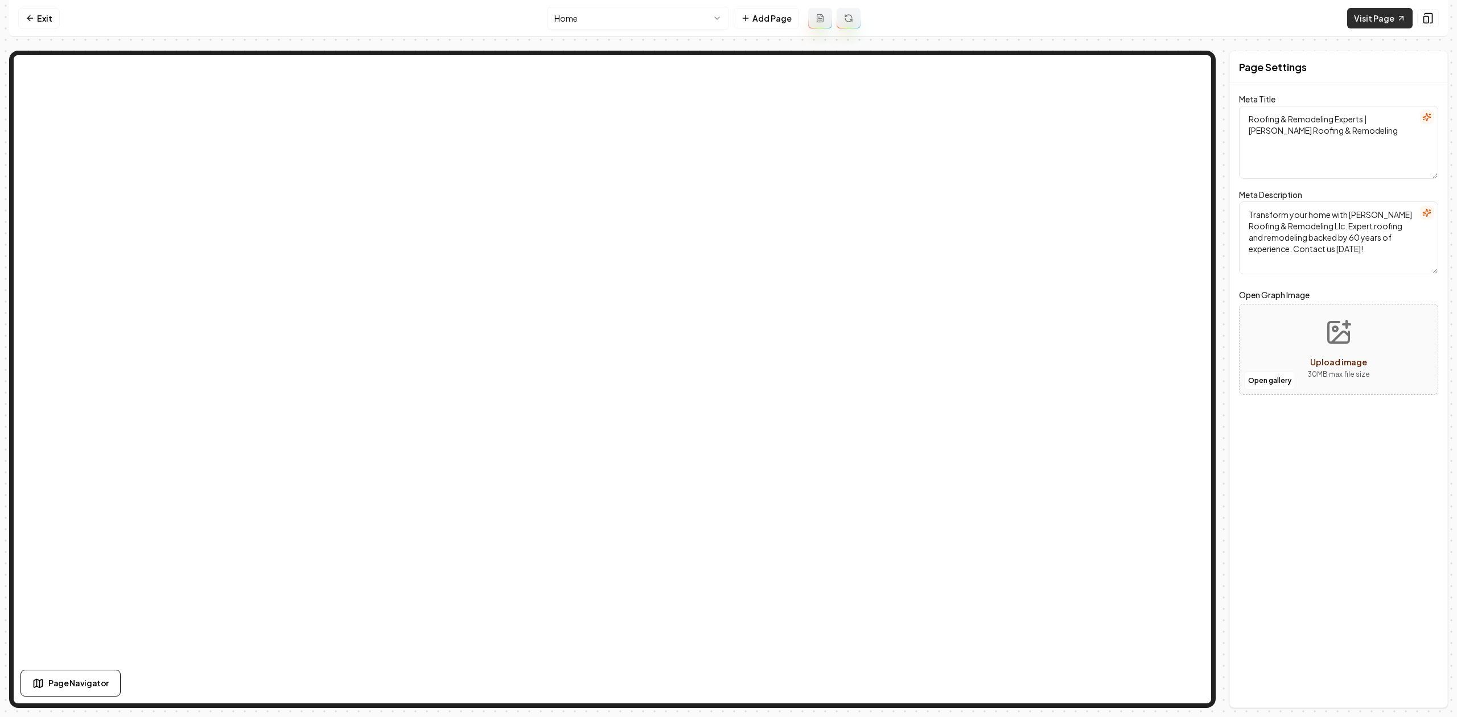
click at [1165, 24] on link "Visit Page" at bounding box center [1380, 18] width 65 height 20
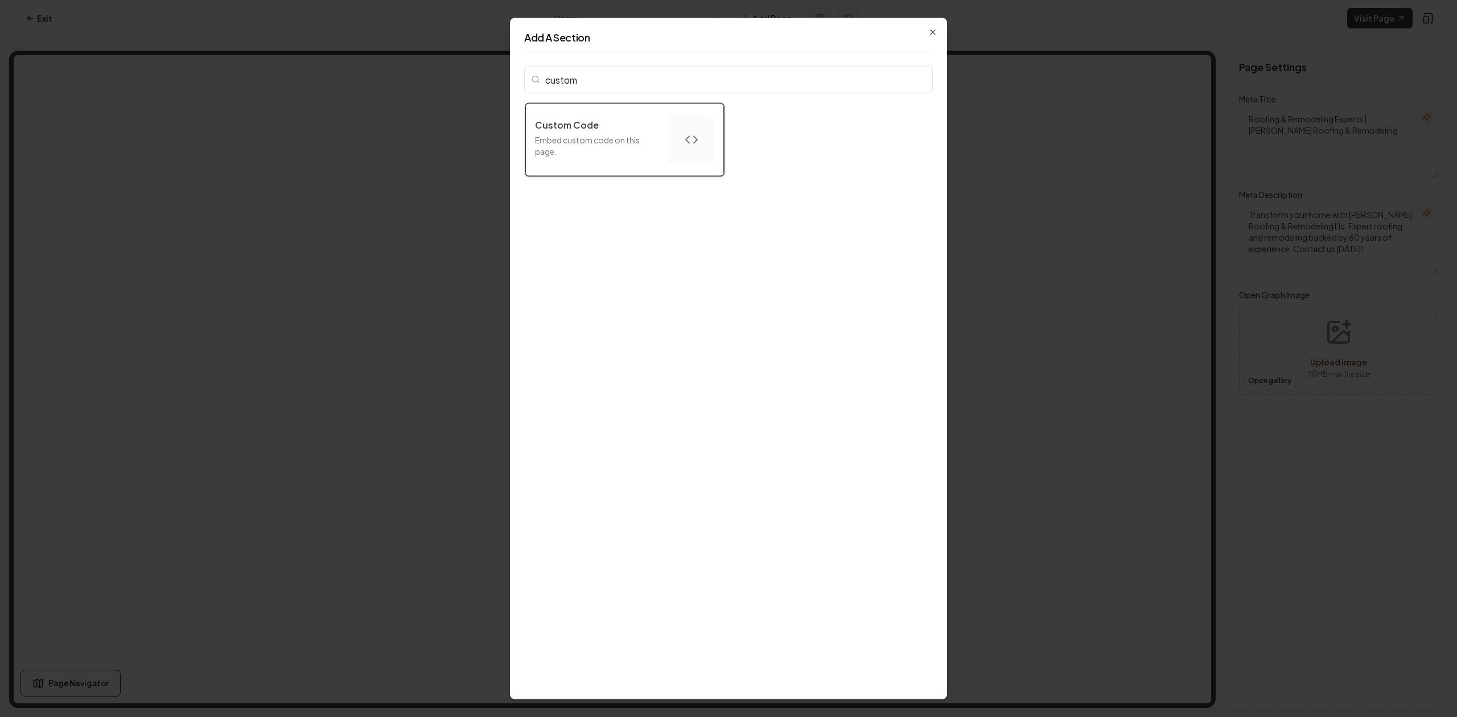
type input "custom"
click at [647, 153] on p "Embed custom code on this page." at bounding box center [597, 145] width 125 height 23
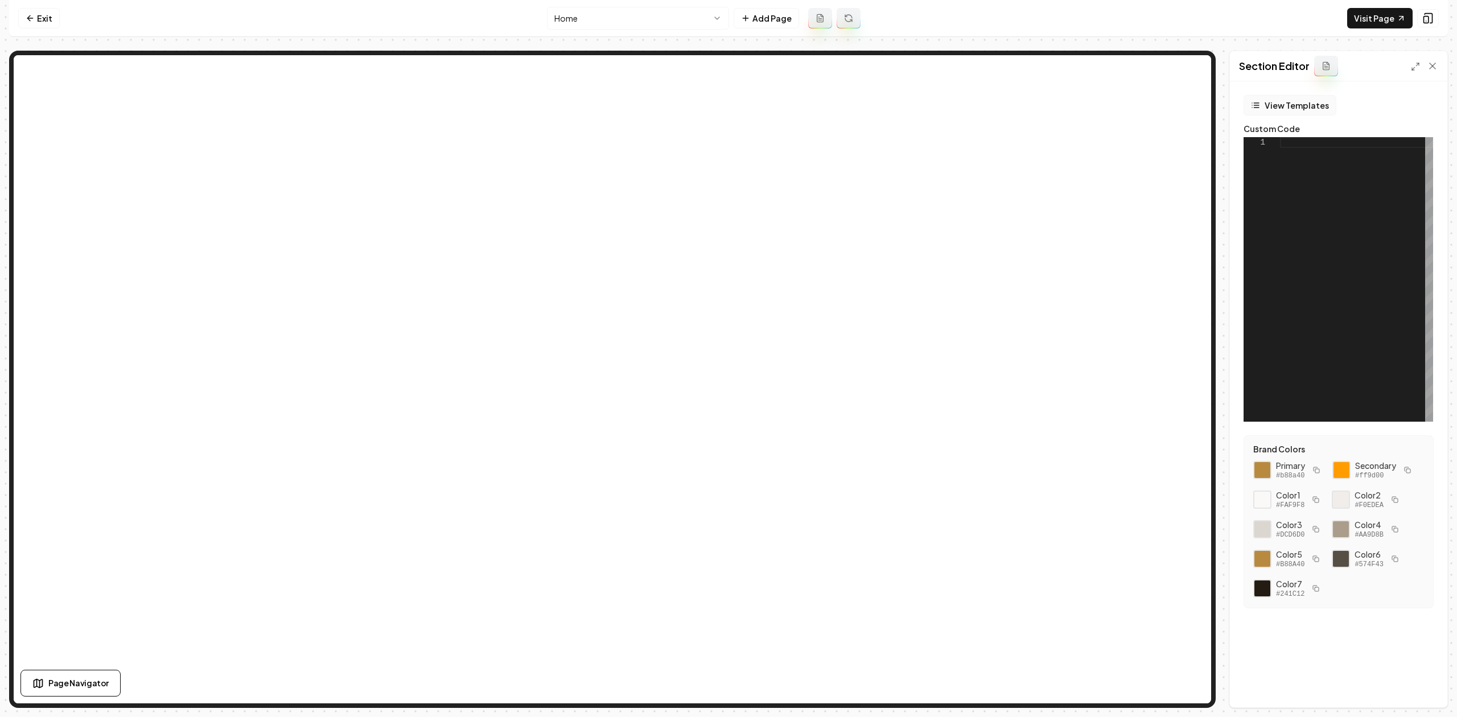
click at [1165, 100] on button "View Templates" at bounding box center [1290, 105] width 93 height 20
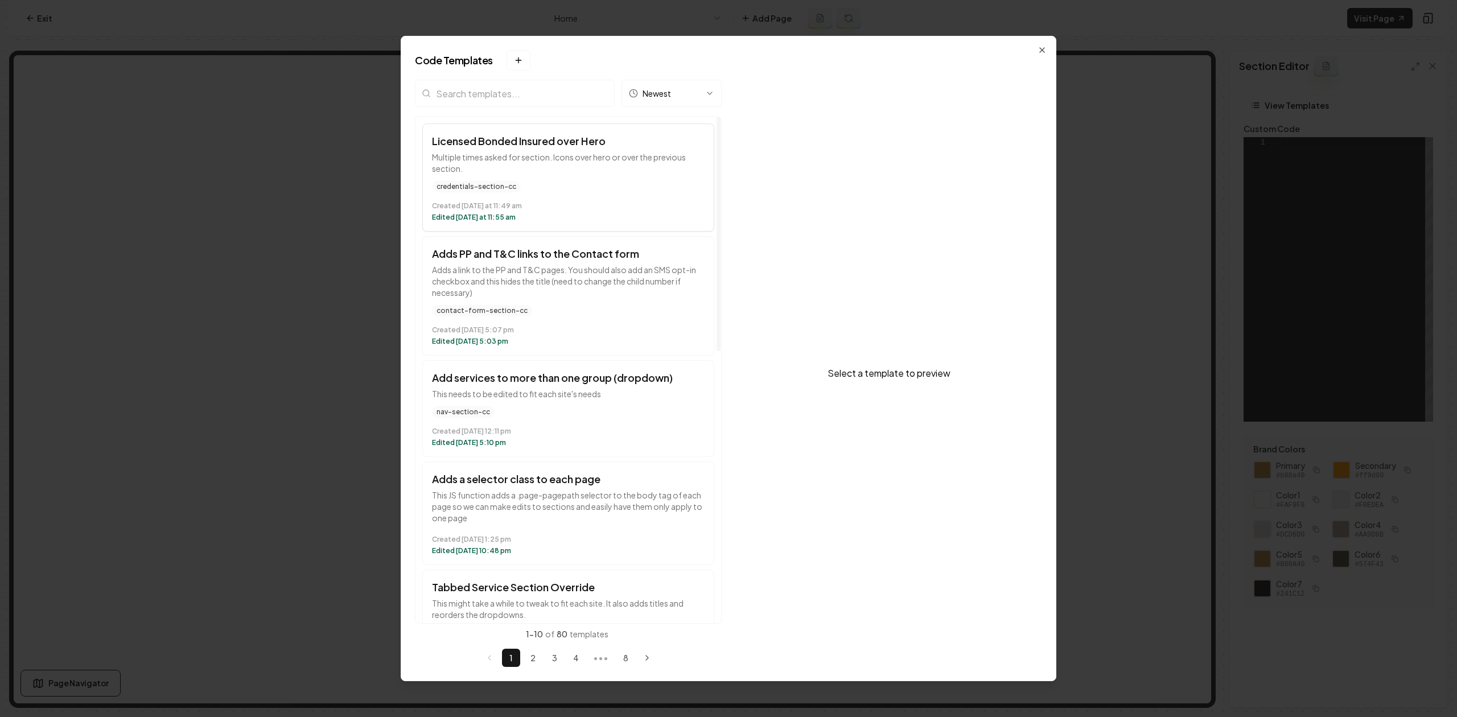
click at [517, 224] on button "Licensed Bonded Insured over Hero Multiple times asked for section. Icons over …" at bounding box center [568, 178] width 292 height 108
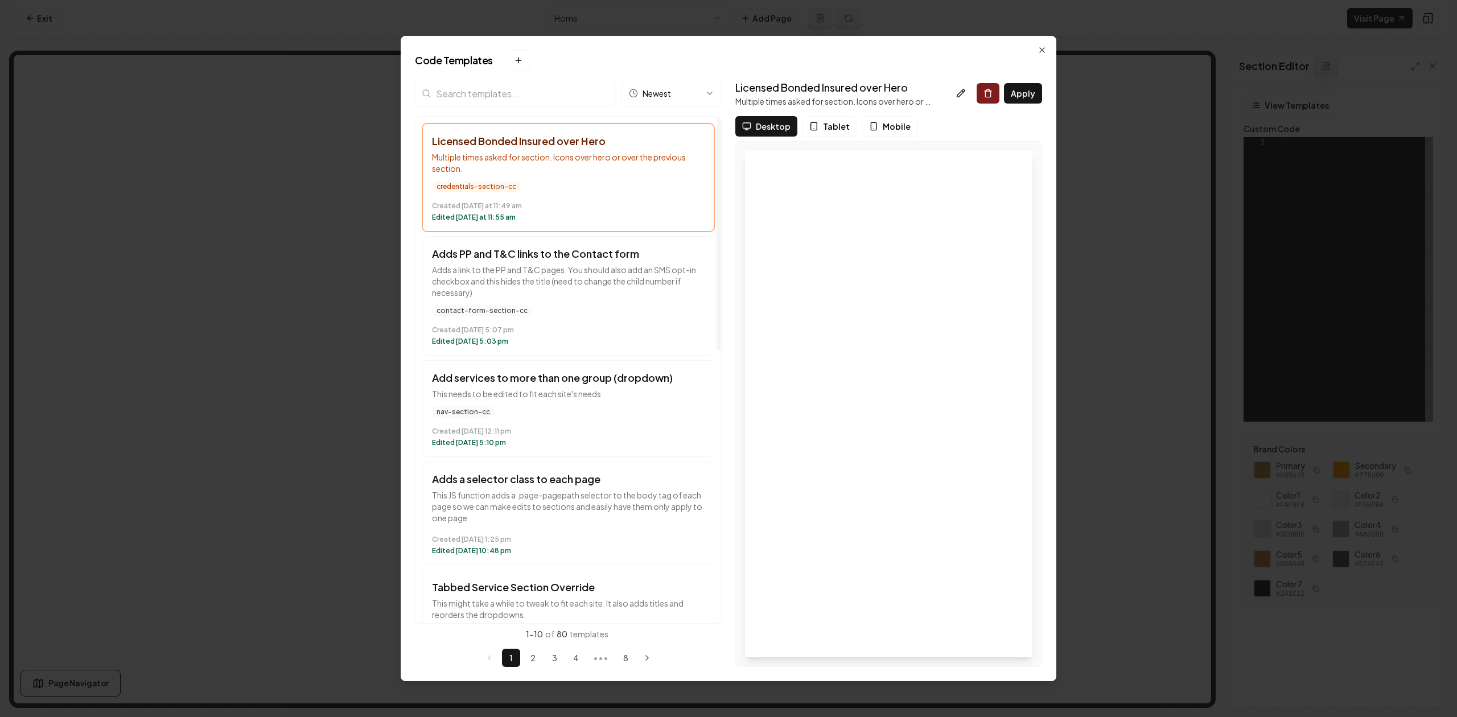
click at [492, 101] on input "search" at bounding box center [515, 93] width 200 height 27
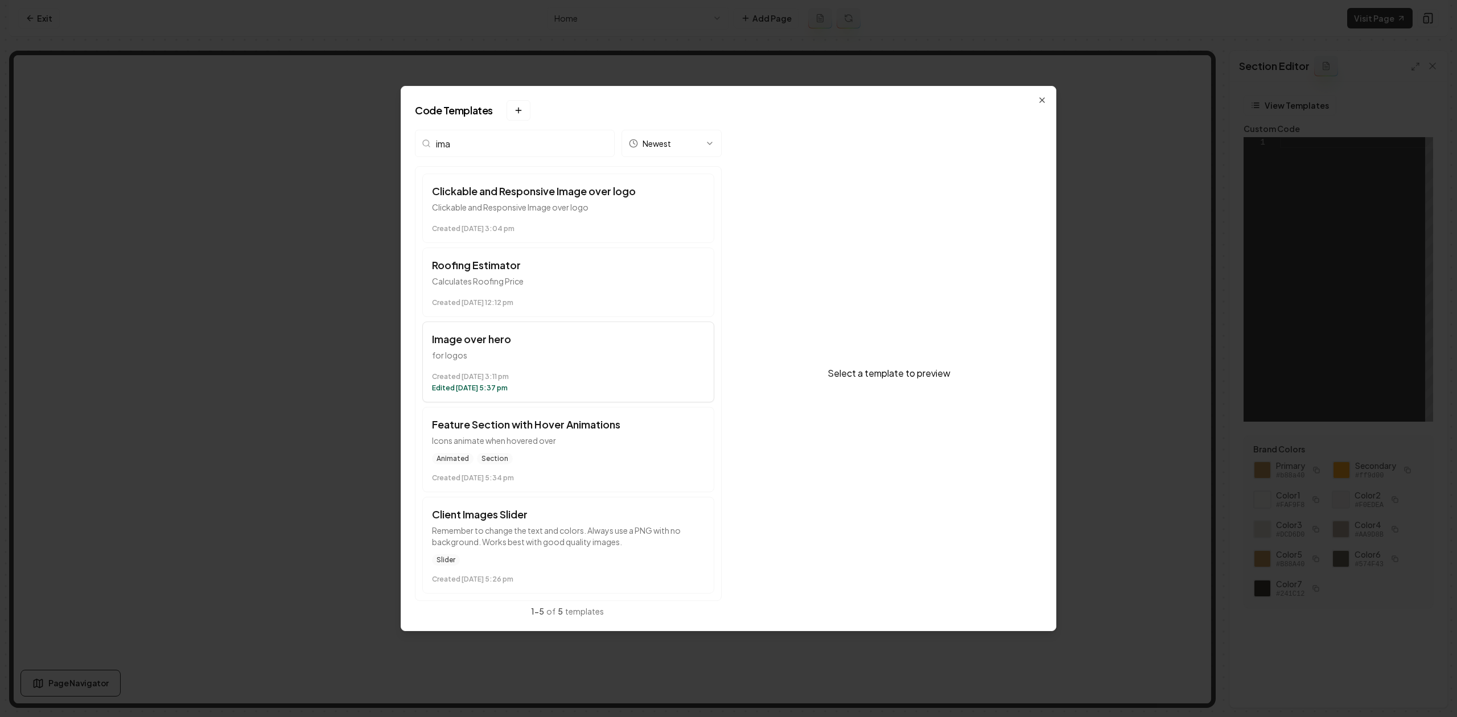
type input "ima"
click at [566, 355] on p "for logos" at bounding box center [568, 355] width 273 height 11
click at [1024, 149] on button "Apply" at bounding box center [1023, 143] width 38 height 20
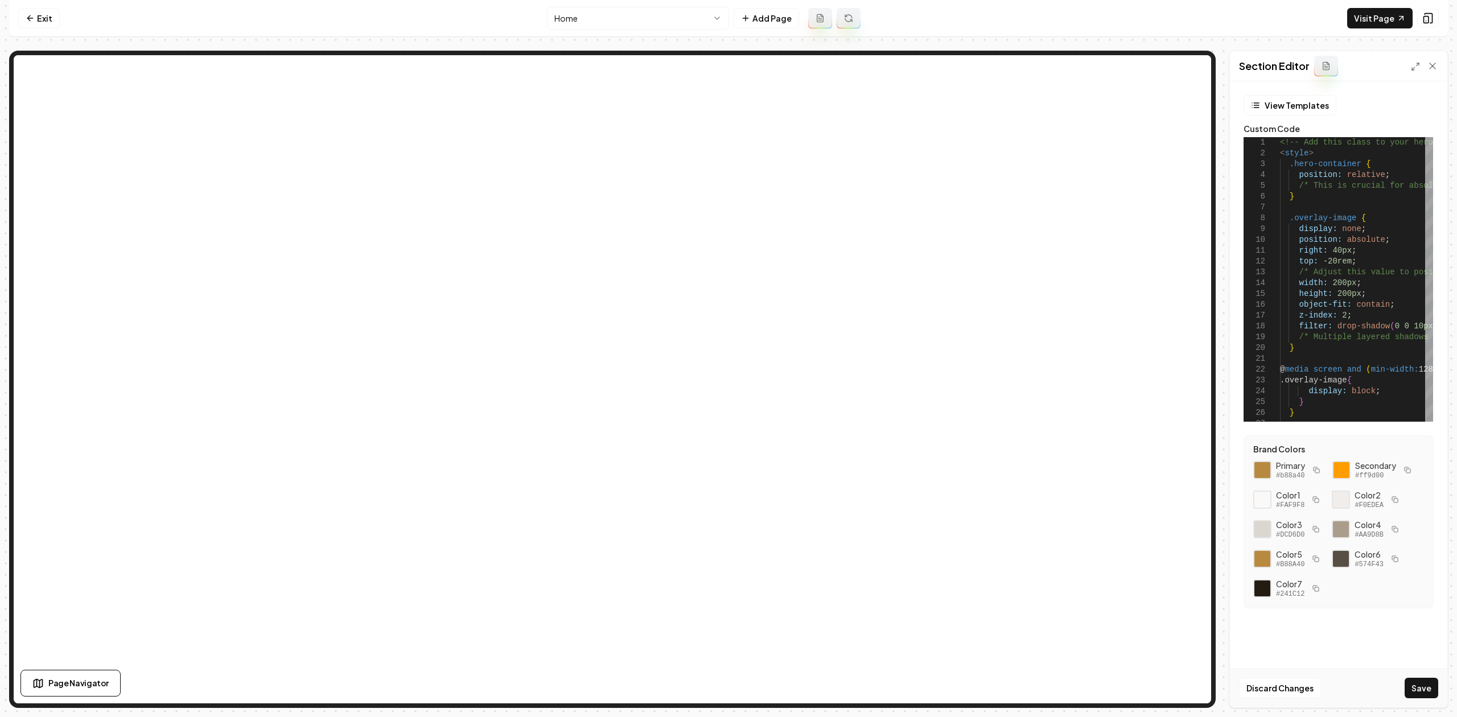
click at [1165, 61] on div "Section Editor" at bounding box center [1338, 66] width 217 height 30
click at [1165, 60] on div "Section Editor" at bounding box center [1338, 66] width 217 height 30
click at [1165, 67] on icon at bounding box center [1415, 66] width 9 height 9
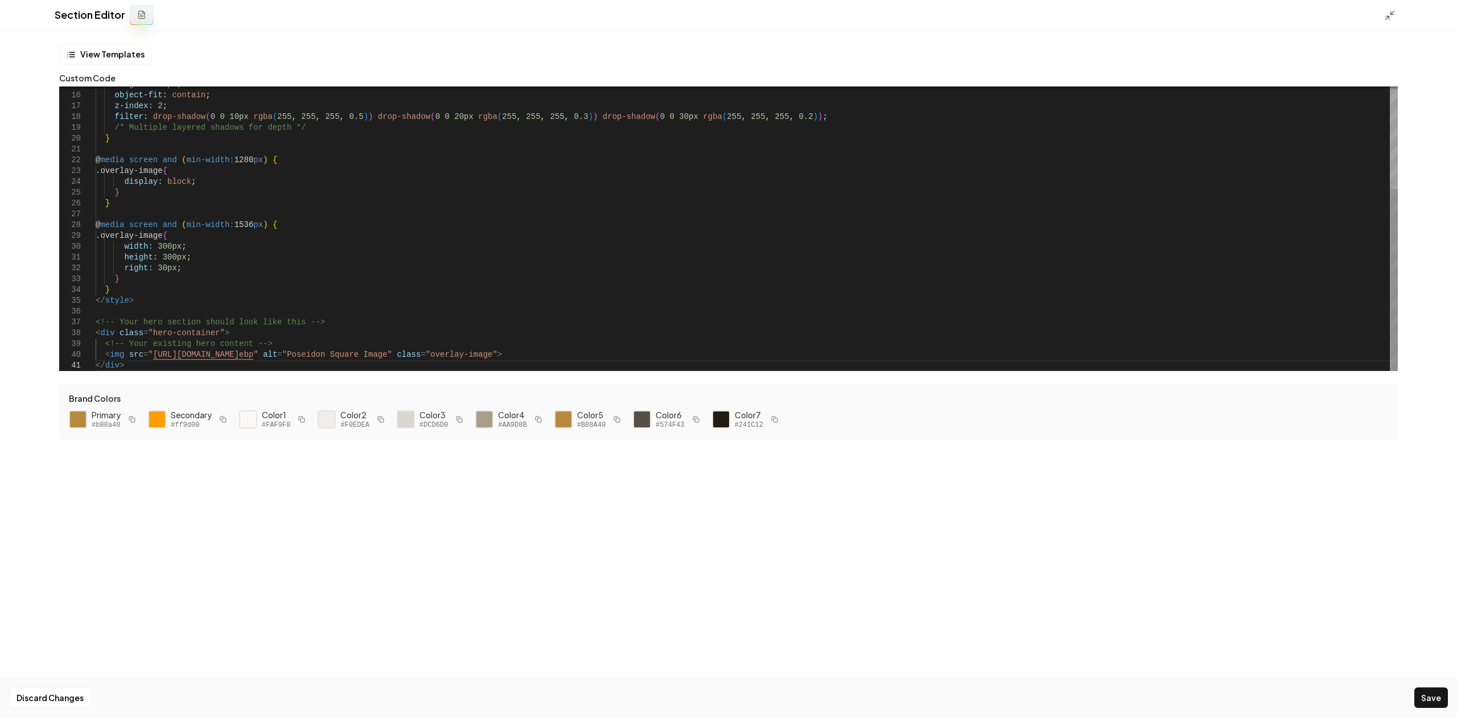
scroll to position [0, 25]
drag, startPoint x: 379, startPoint y: 355, endPoint x: 148, endPoint y: 354, distance: 231.1
click at [148, 354] on div "height: 200px ; object-fit: contain ; z-index: 2 ; filter: drop-shadow ( 0 0 10…" at bounding box center [747, 149] width 1303 height 443
drag, startPoint x: 700, startPoint y: 356, endPoint x: 608, endPoint y: 358, distance: 92.3
click at [608, 358] on div "height: 200px ; object-fit: contain ; z-index: 2 ; filter: drop-shadow ( 0 0 10…" at bounding box center [747, 149] width 1303 height 443
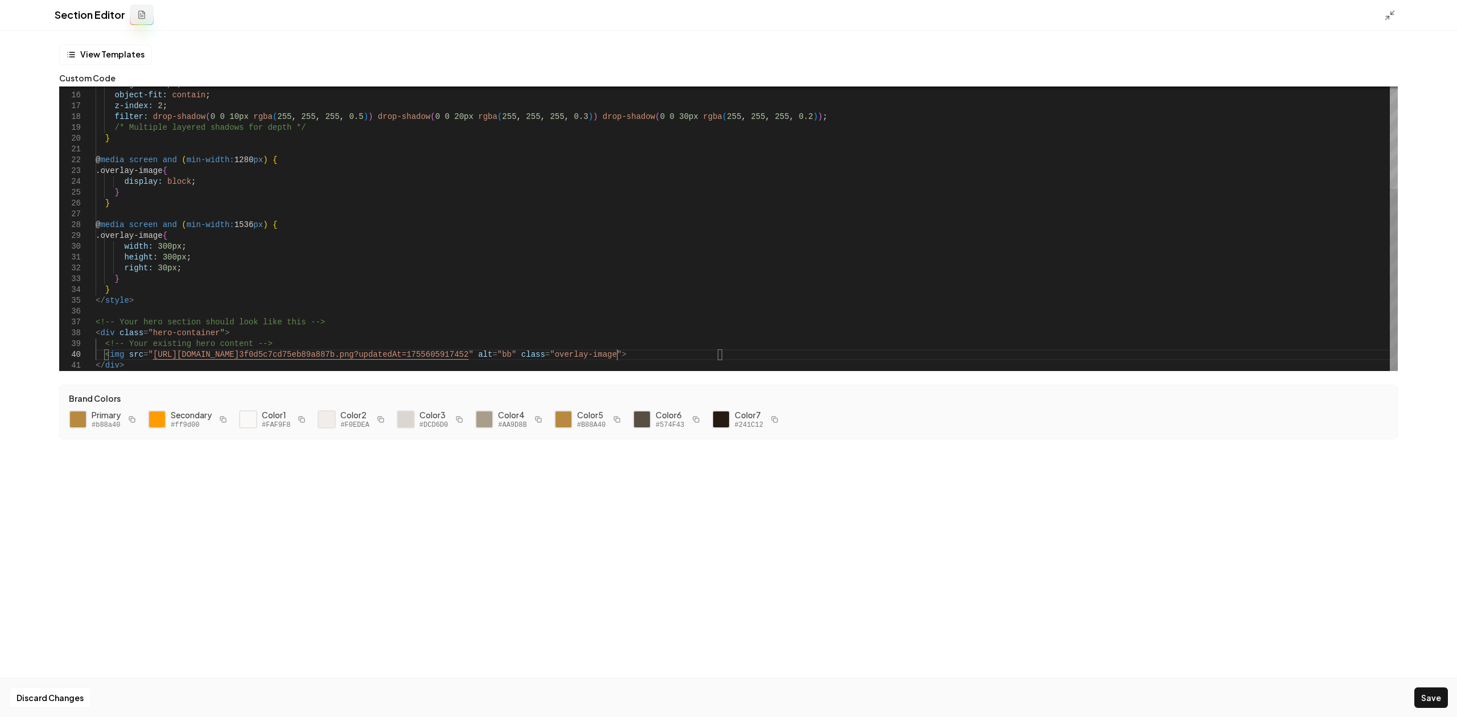
scroll to position [97, 525]
click at [1165, 553] on button "Save" at bounding box center [1432, 698] width 34 height 20
click at [1165, 16] on icon at bounding box center [1390, 15] width 11 height 11
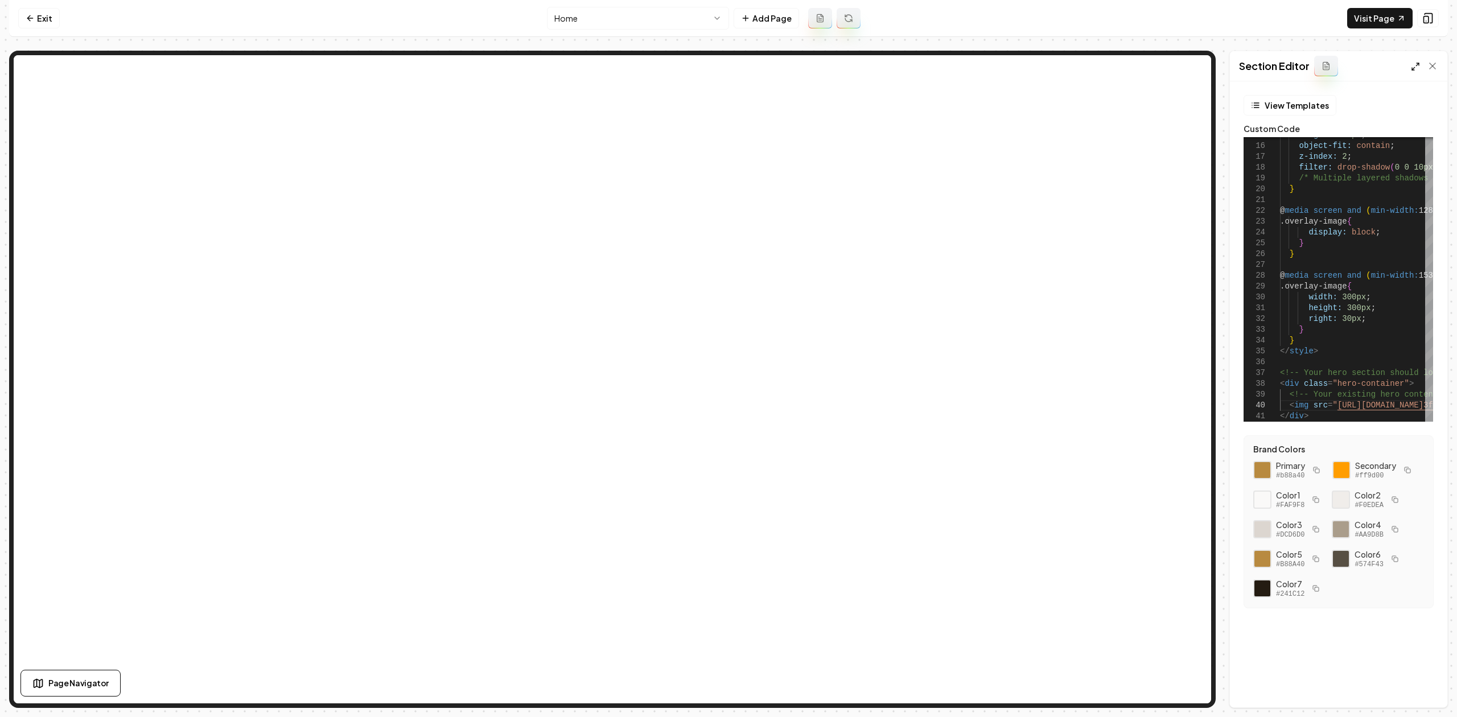
click at [1165, 63] on icon at bounding box center [1415, 66] width 9 height 9
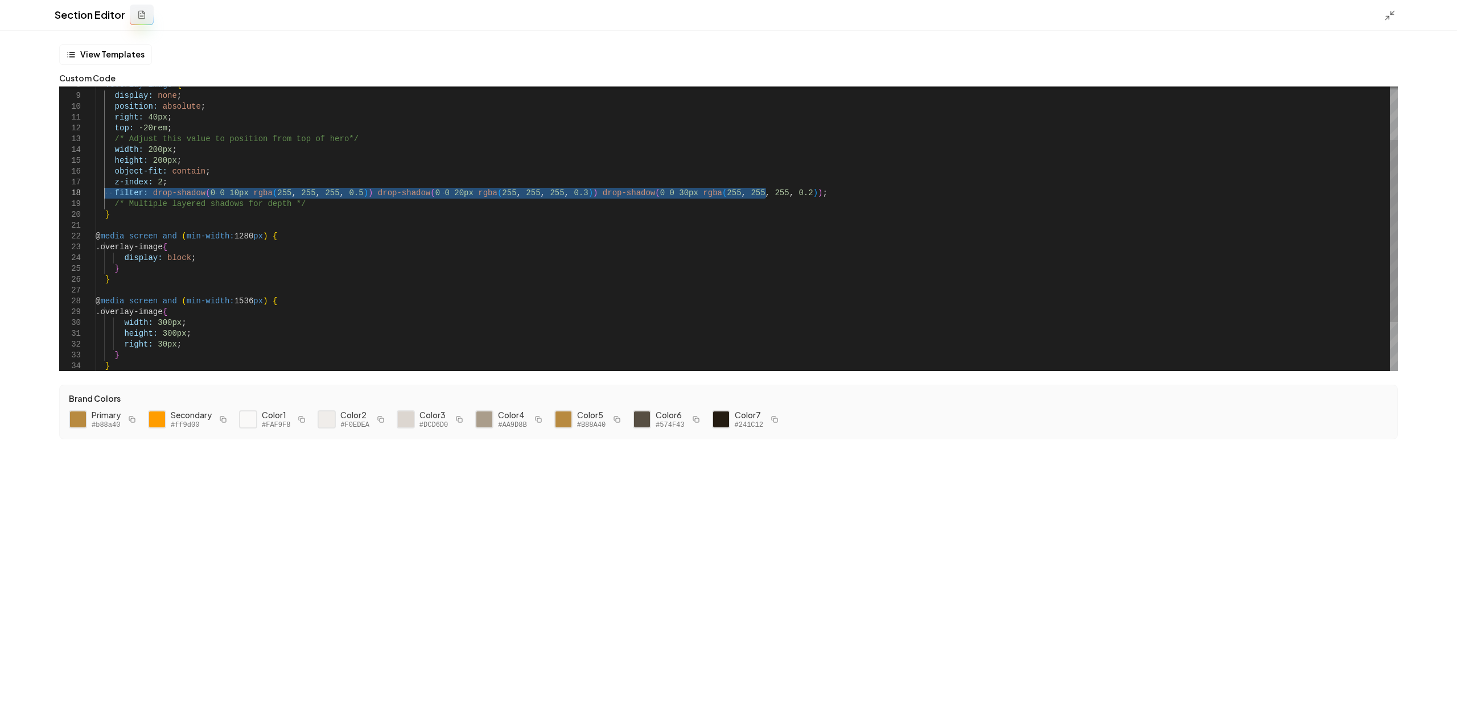
drag, startPoint x: 812, startPoint y: 194, endPoint x: 105, endPoint y: 196, distance: 707.1
click at [105, 196] on div "height: 200px ; object-fit: contain ; z-index: 2 ; filter: drop-shadow ( 0 0 10…" at bounding box center [747, 225] width 1303 height 443
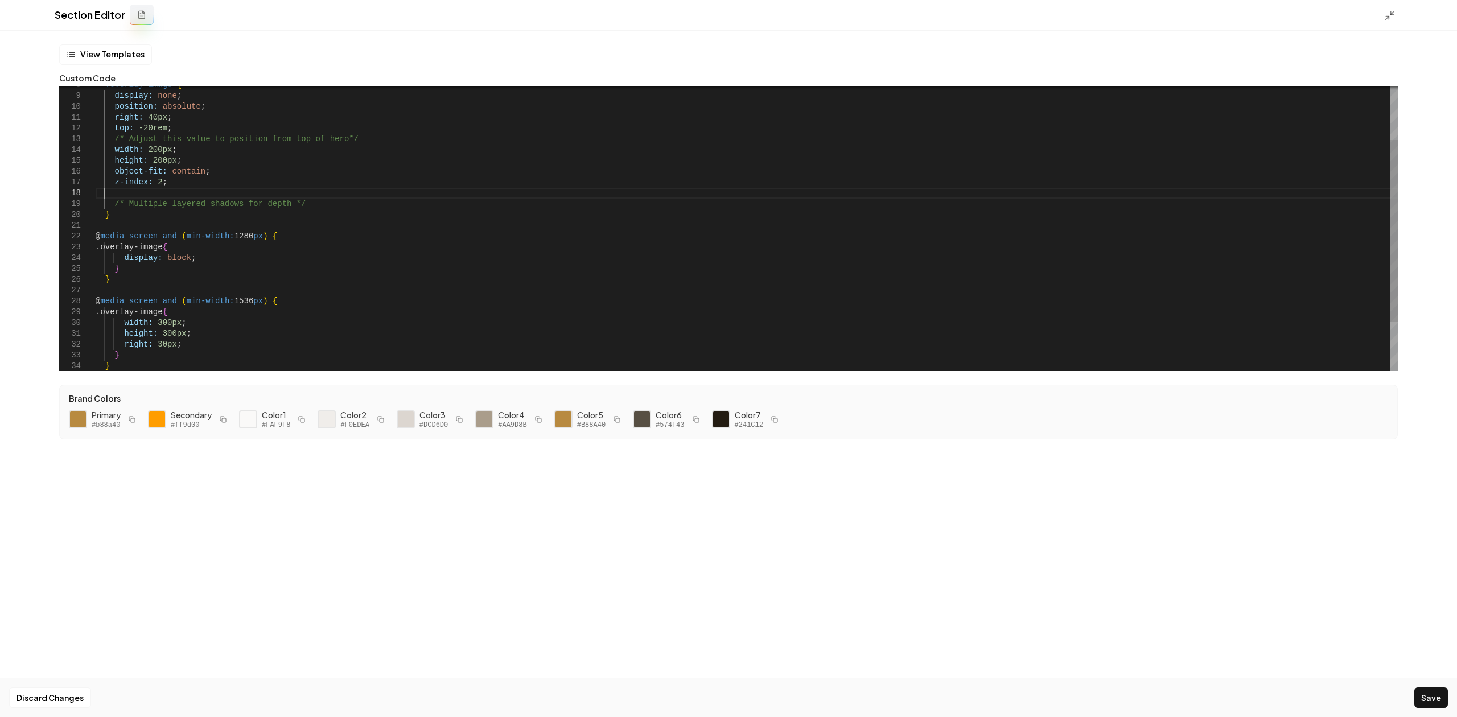
scroll to position [97, 244]
click at [151, 203] on div "height: 200px ; object-fit: contain ; z-index: 2 ; /* Multiple layered shadows …" at bounding box center [747, 296] width 1303 height 433
click at [147, 203] on div "height: 200px ; object-fit: contain ; z-index: 2 ; /* Multiple layered shadows …" at bounding box center [747, 296] width 1303 height 433
click at [1165, 553] on button "Save" at bounding box center [1432, 698] width 34 height 20
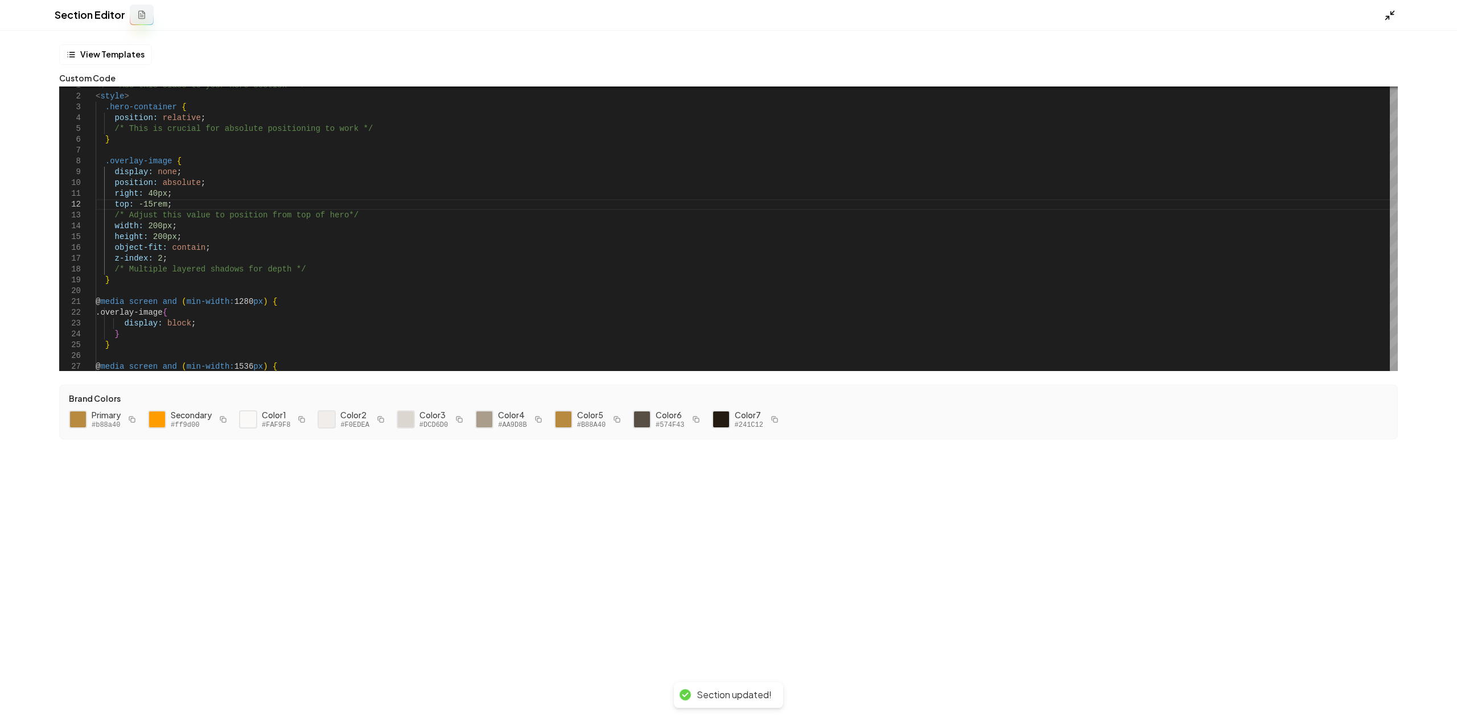
click at [1165, 17] on polyline at bounding box center [1387, 18] width 3 height 3
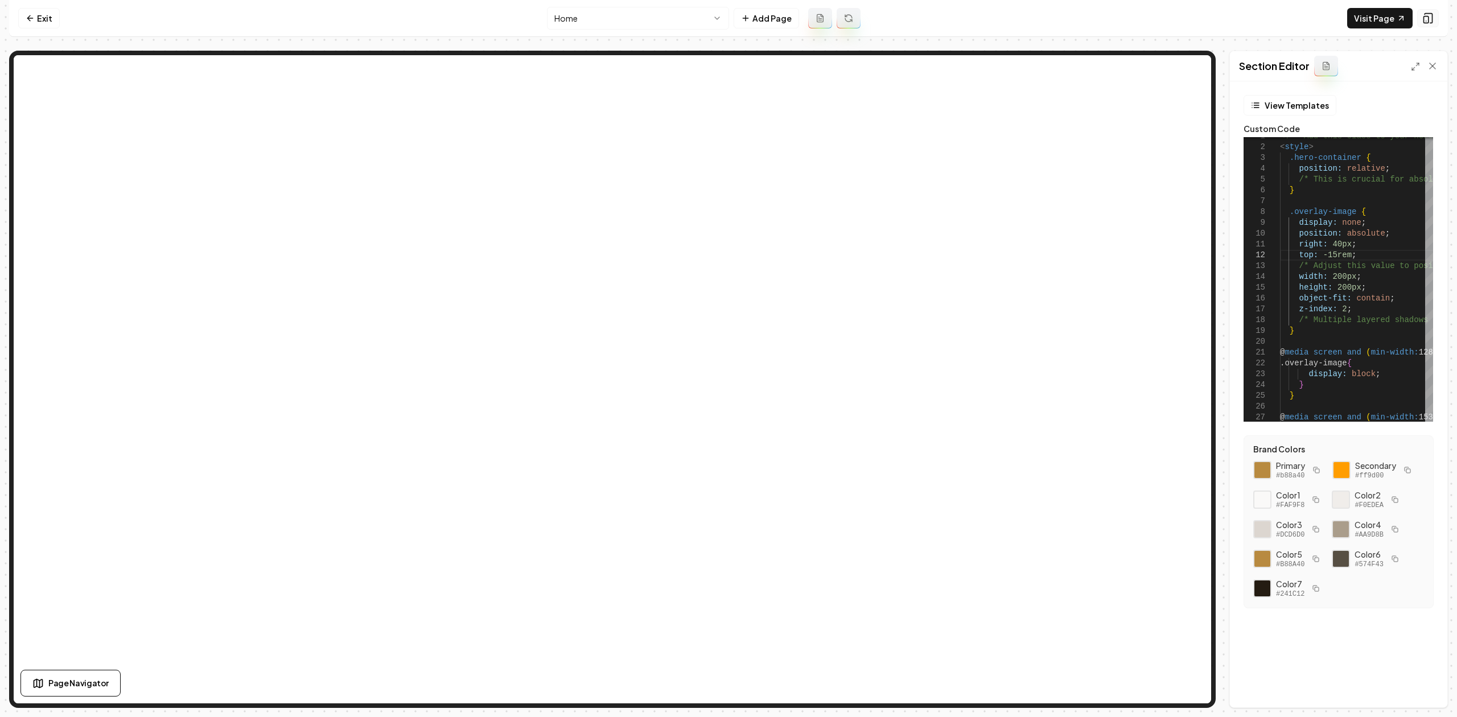
click at [1165, 17] on button at bounding box center [1429, 18] width 22 height 18
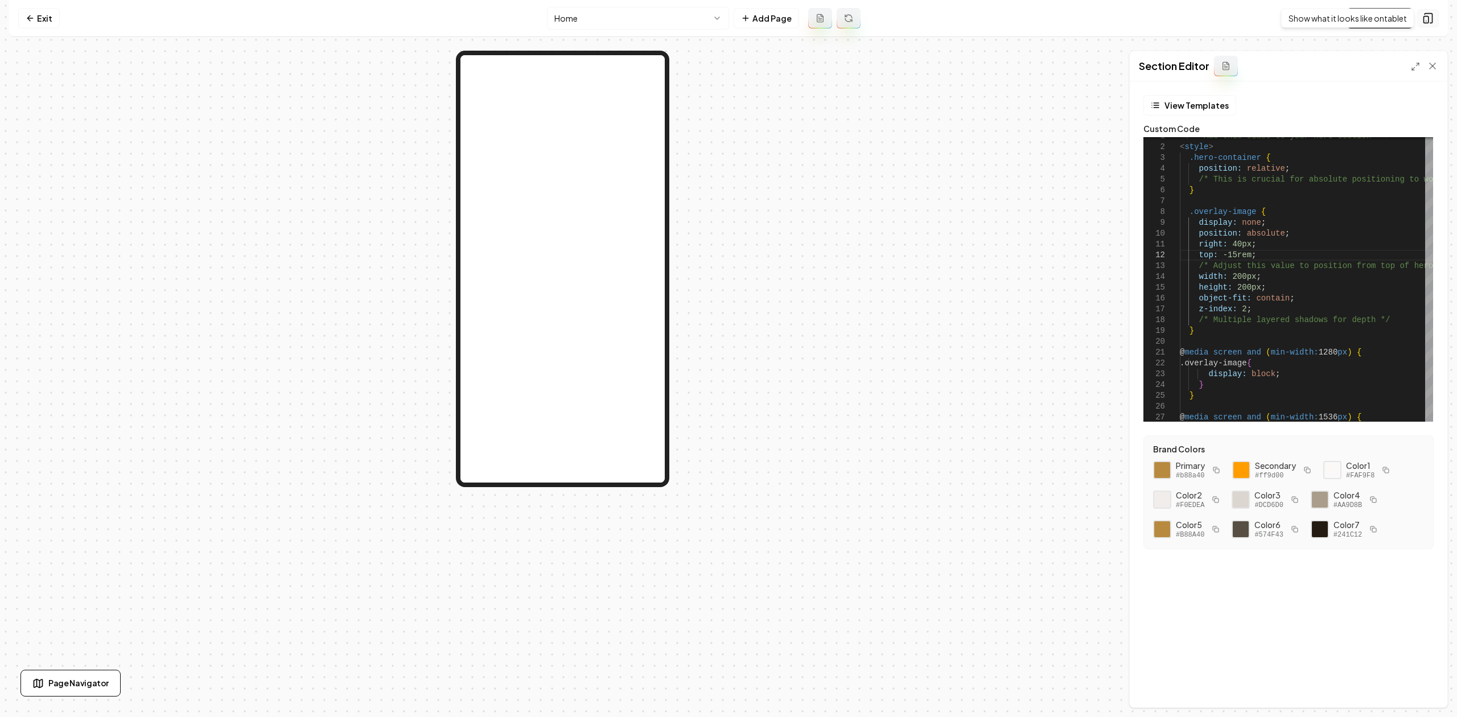
click at [1165, 17] on rect at bounding box center [1426, 20] width 5 height 7
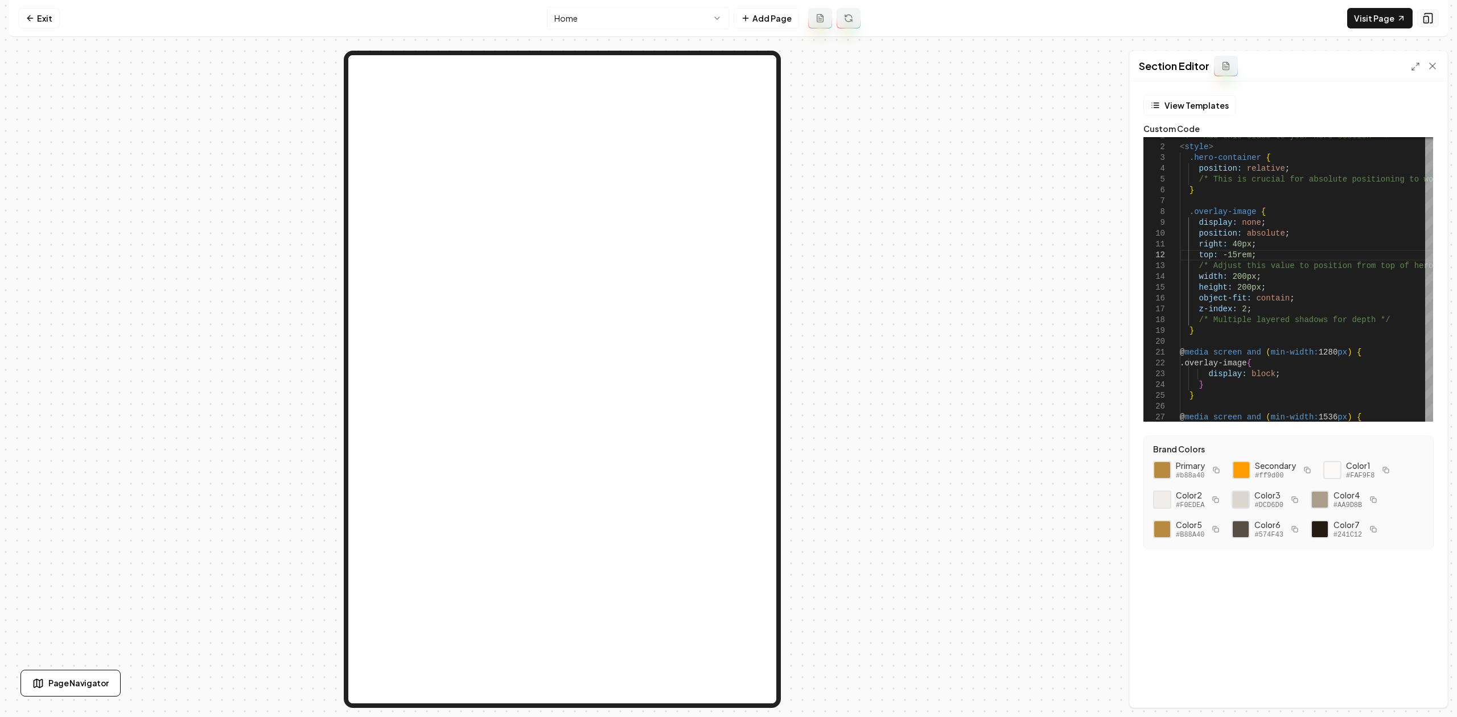
click at [1165, 17] on rect at bounding box center [1426, 20] width 5 height 7
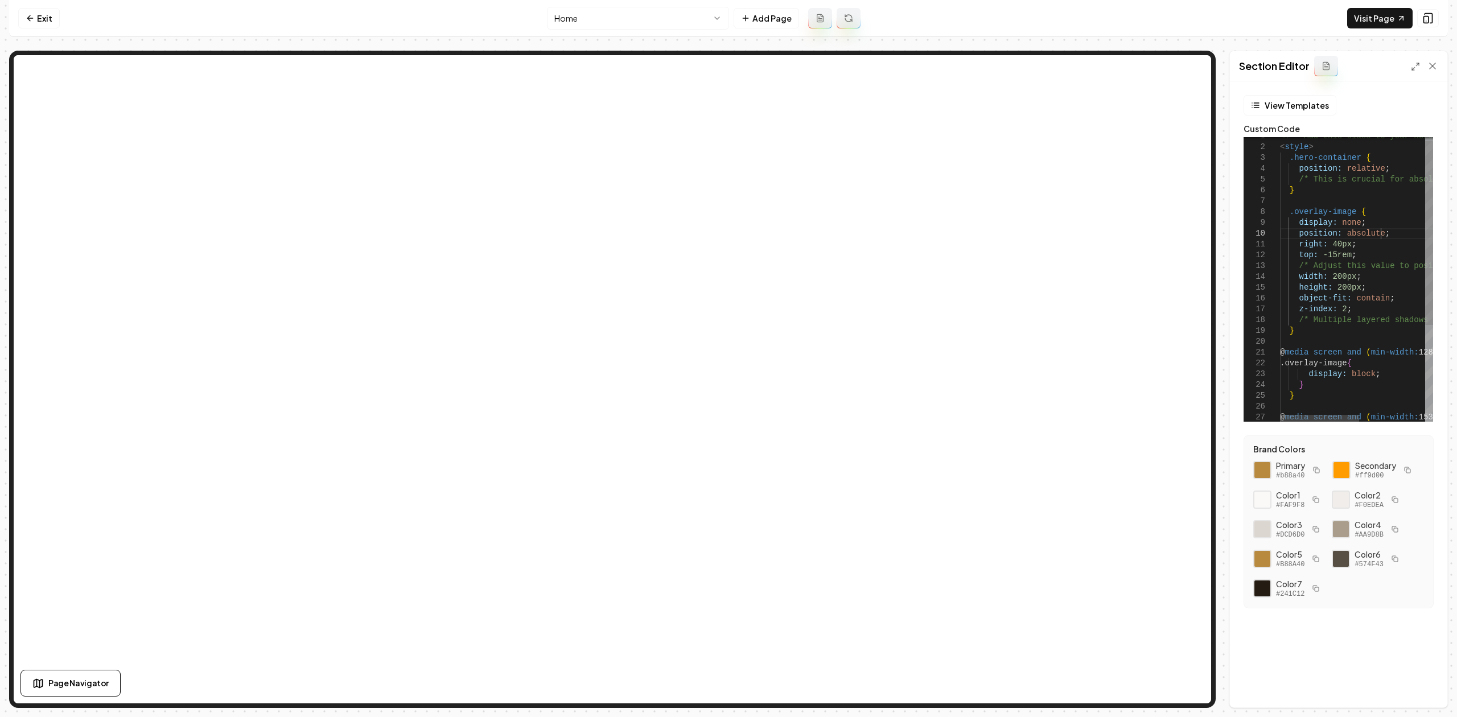
scroll to position [20, 52]
click at [1165, 233] on div "height: 200px ; object-fit: contain ; z-index: 2 ; /* Multiple layered shadows …" at bounding box center [1420, 350] width 280 height 439
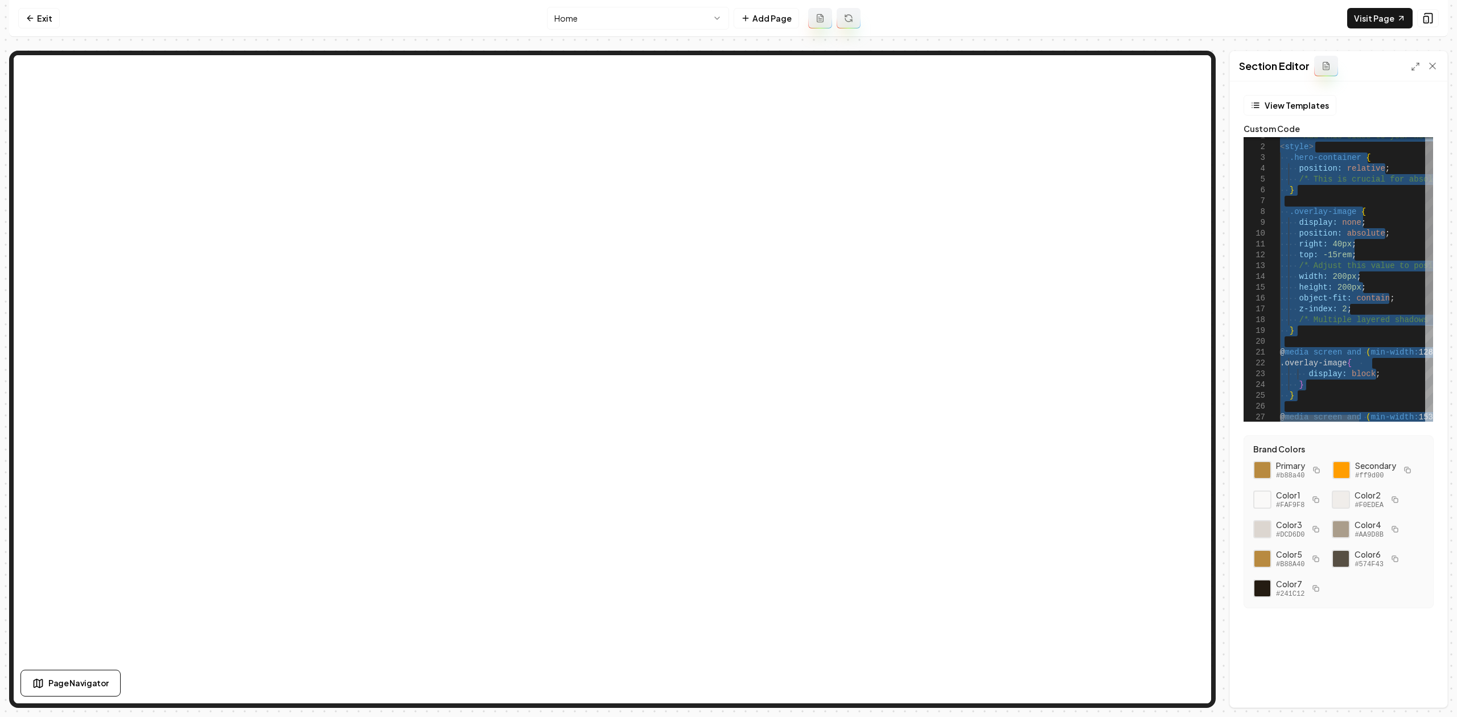
click at [1165, 233] on div "height: 200px ; object-fit: contain ; z-index: 2 ; /* Multiple layered shadows …" at bounding box center [1420, 350] width 280 height 439
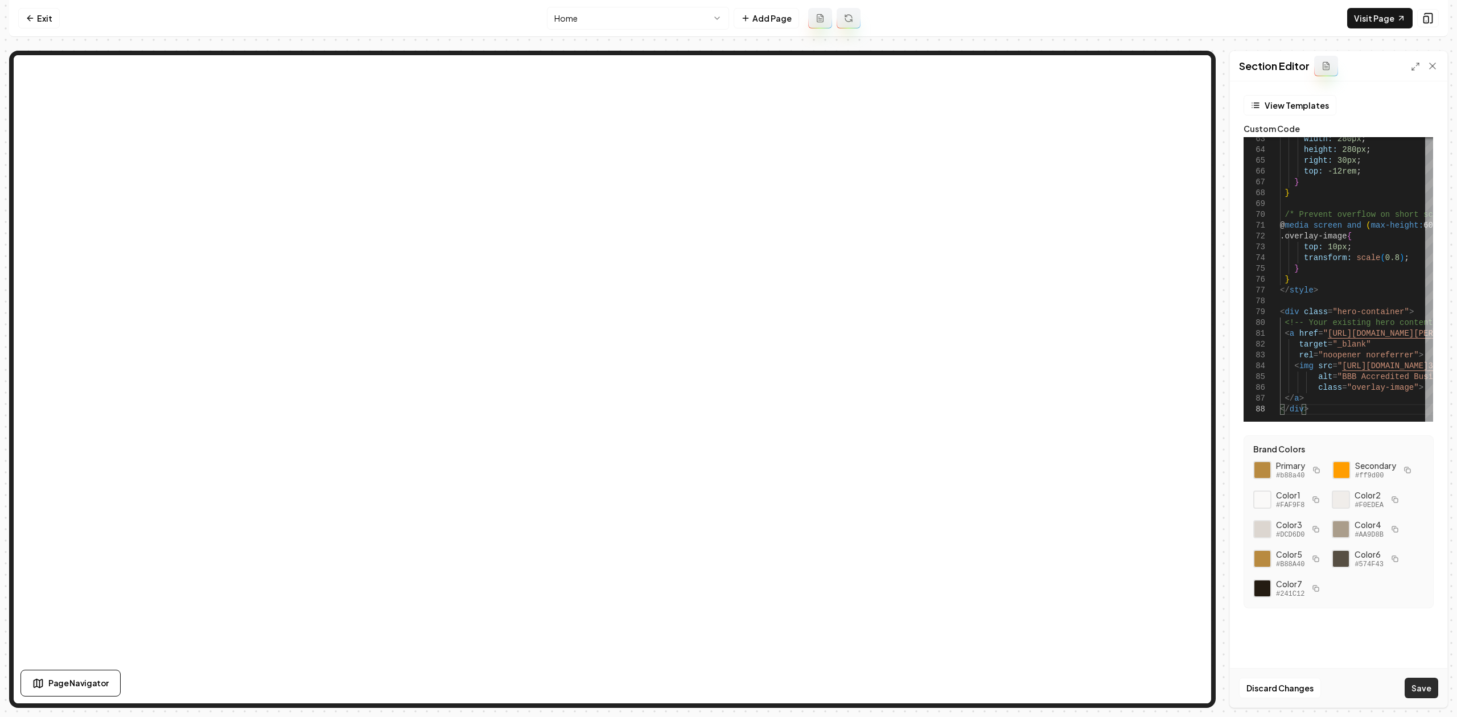
click at [1165, 553] on button "Save" at bounding box center [1422, 688] width 34 height 20
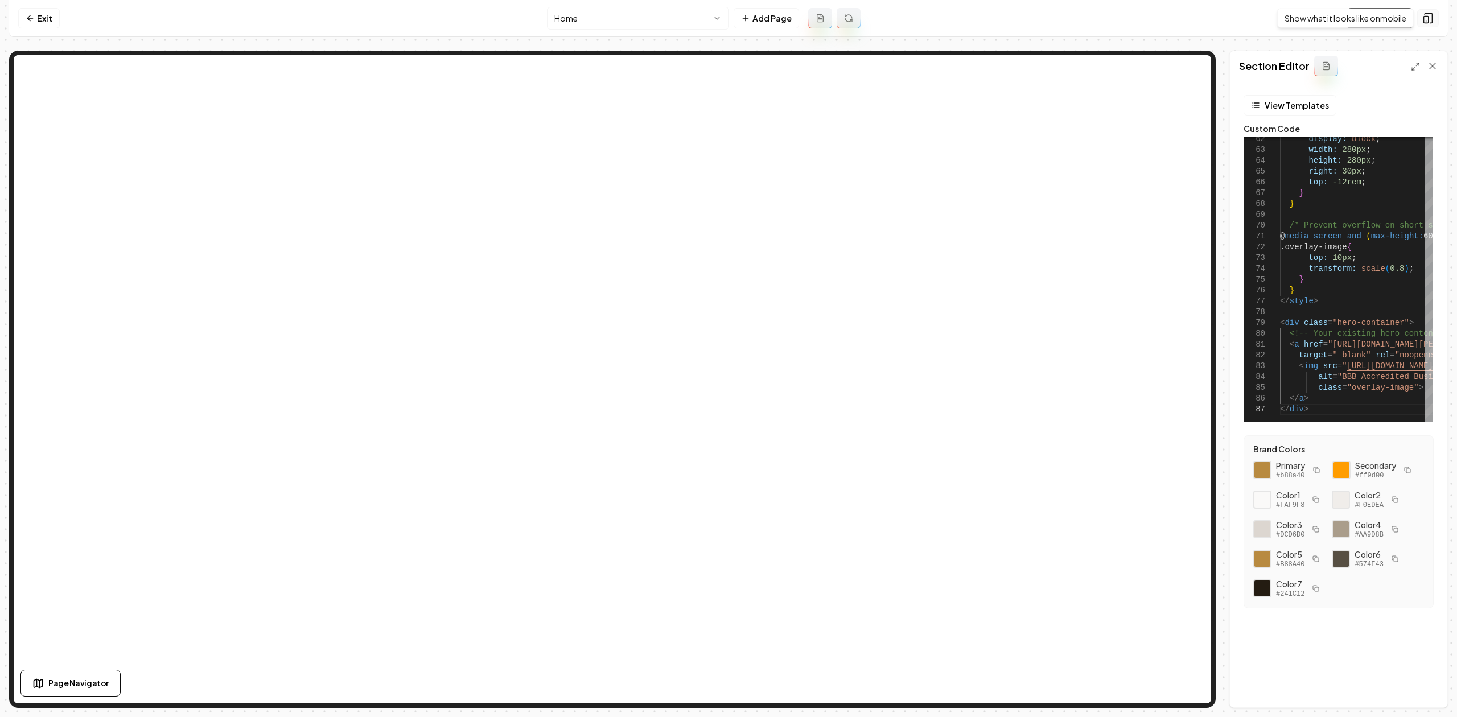
click at [1165, 15] on icon at bounding box center [1428, 18] width 11 height 11
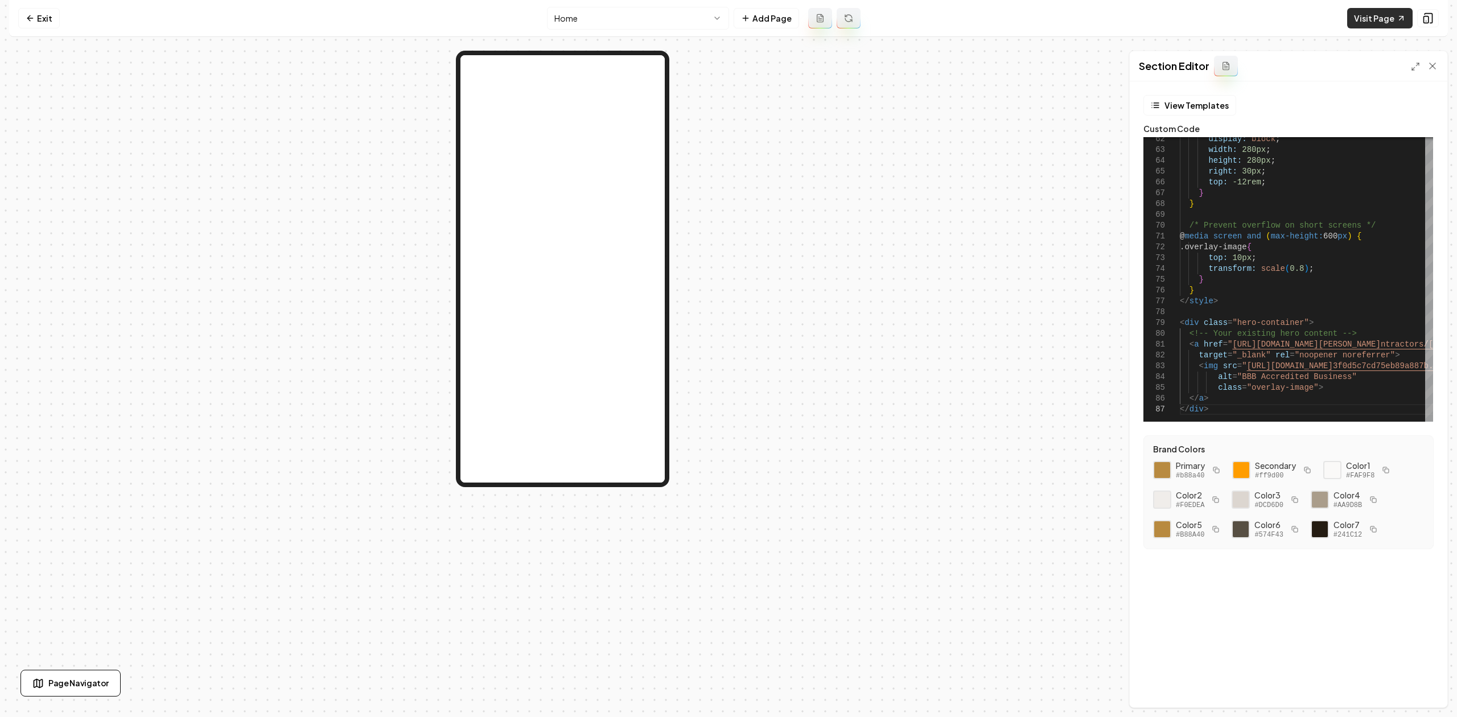
click at [1165, 26] on link "Visit Page" at bounding box center [1380, 18] width 65 height 20
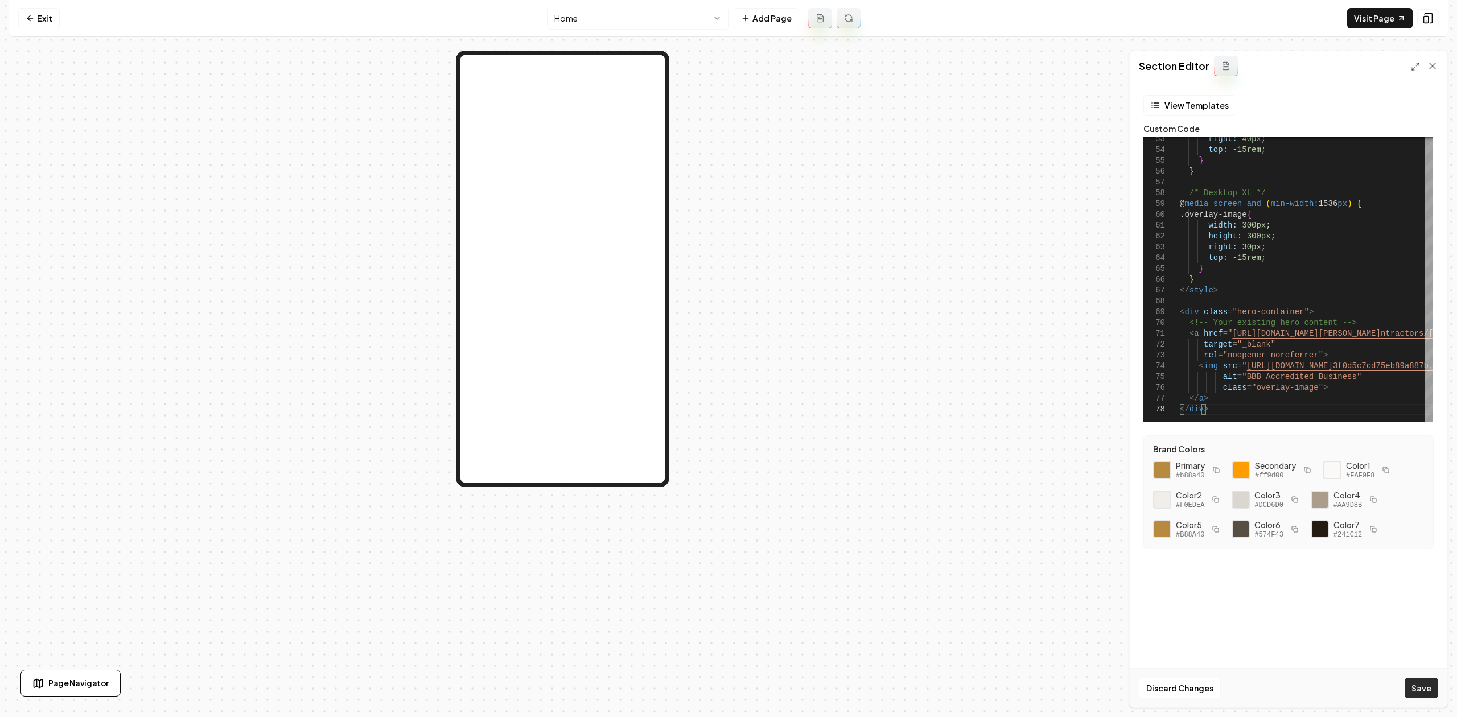
click at [1165, 553] on button "Save" at bounding box center [1422, 688] width 34 height 20
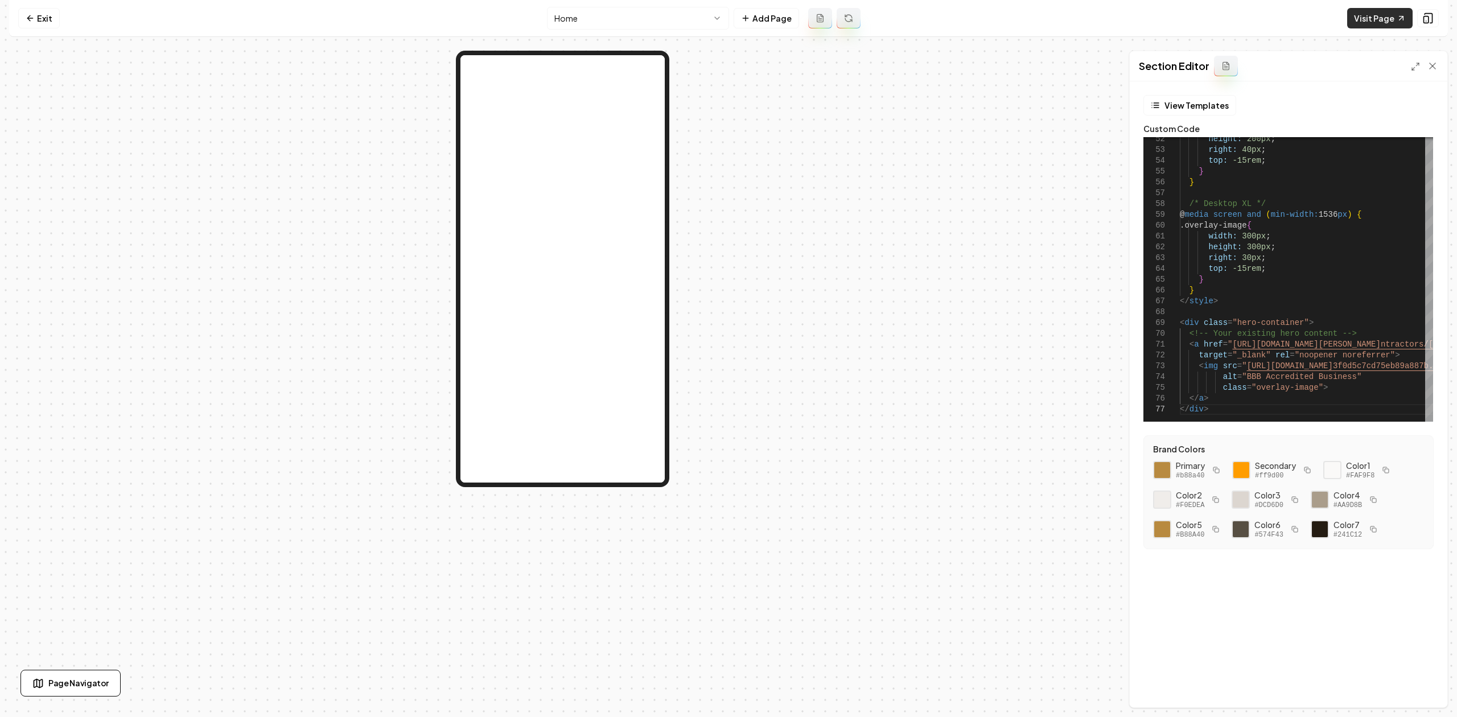
click at [1165, 23] on link "Visit Page" at bounding box center [1380, 18] width 65 height 20
click at [1165, 355] on div "right: 30px ; top: -15rem ; } } </ style > < div class = "hero-container" > <!-…" at bounding box center [1449, 2] width 538 height 840
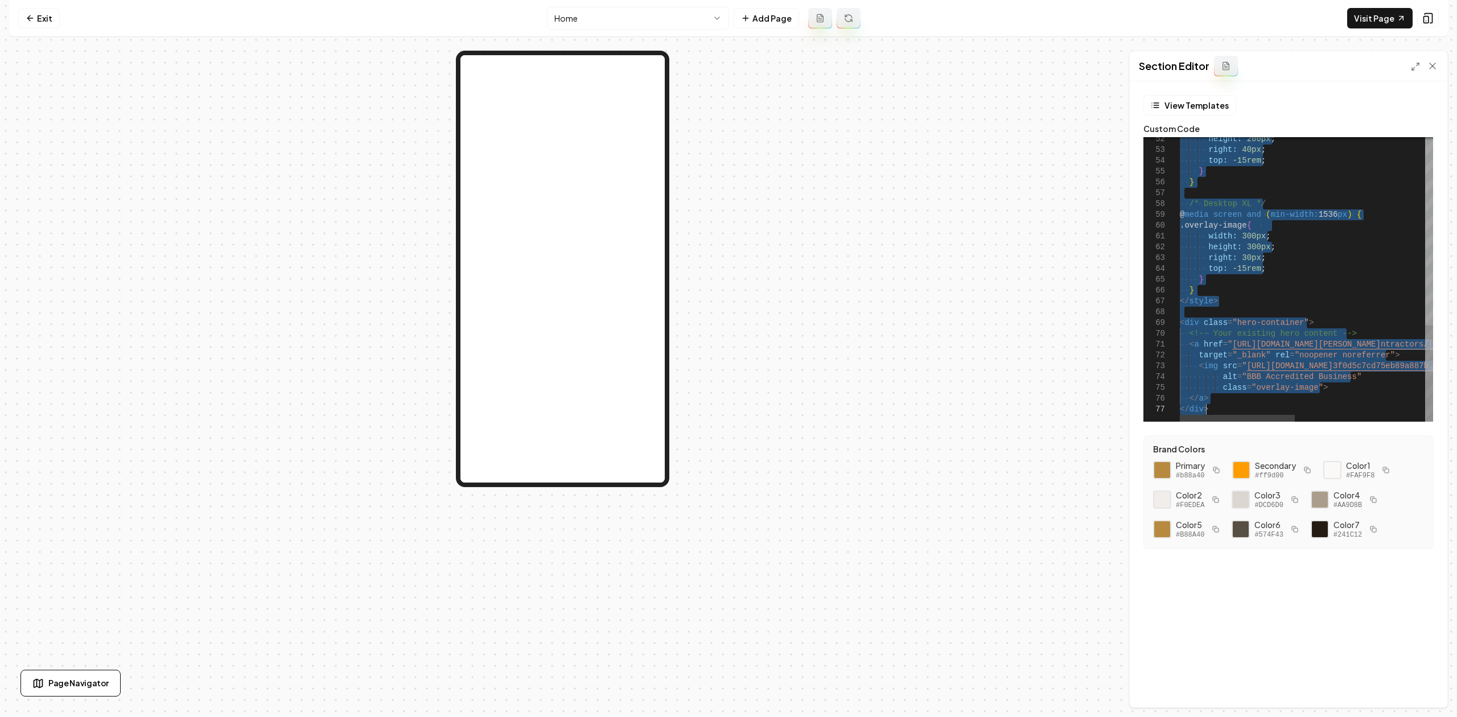
click at [1165, 355] on div "right: 30px ; top: -15rem ; } } </ style > < div class = "hero-container" > <!-…" at bounding box center [1449, 2] width 538 height 840
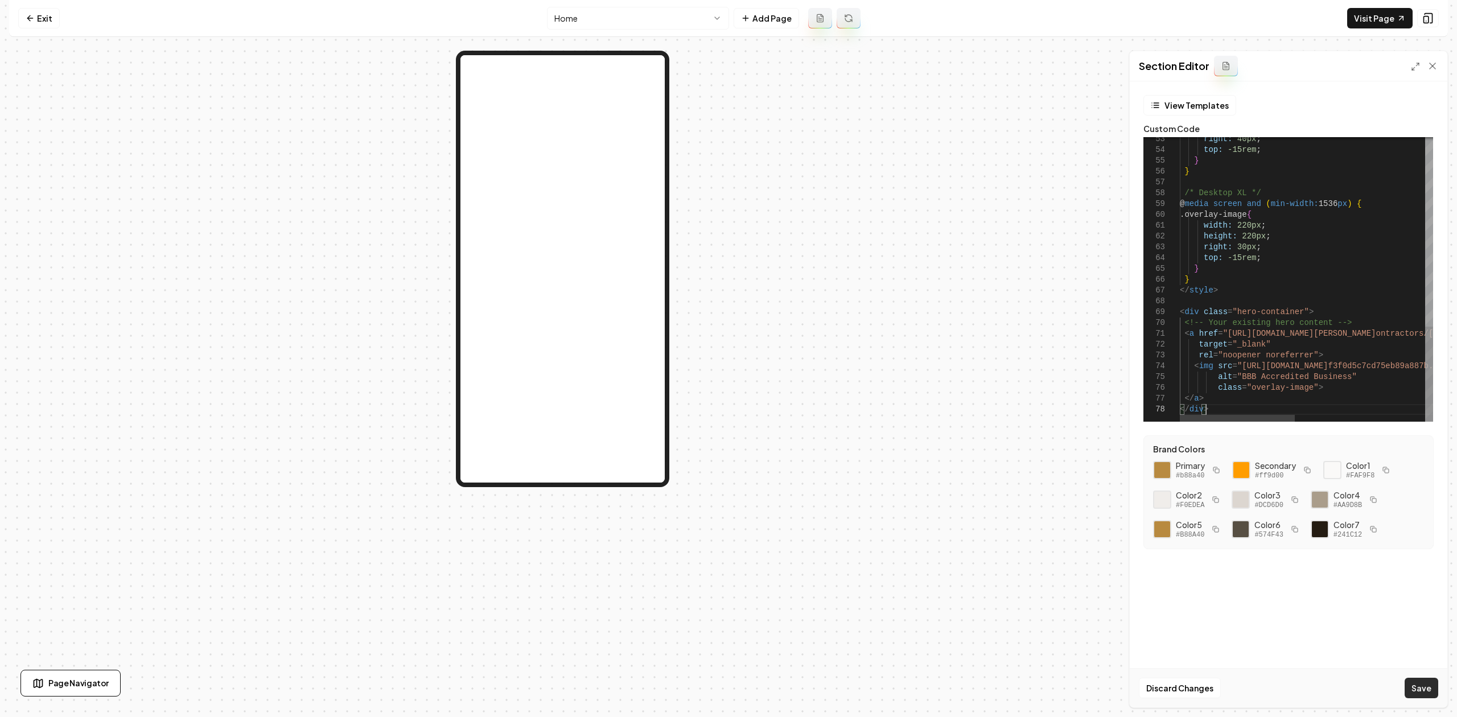
click at [1165, 553] on button "Save" at bounding box center [1422, 688] width 34 height 20
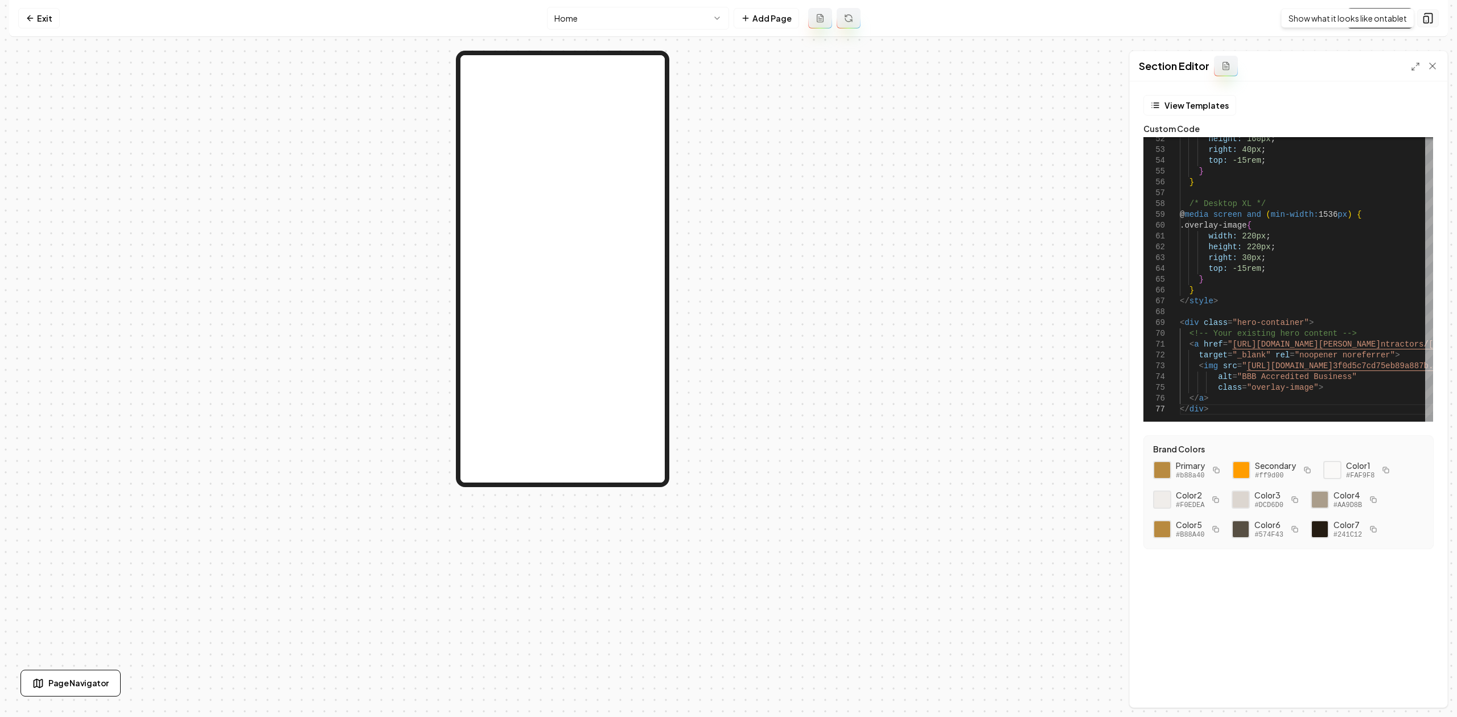
click at [1165, 22] on icon at bounding box center [1428, 18] width 11 height 11
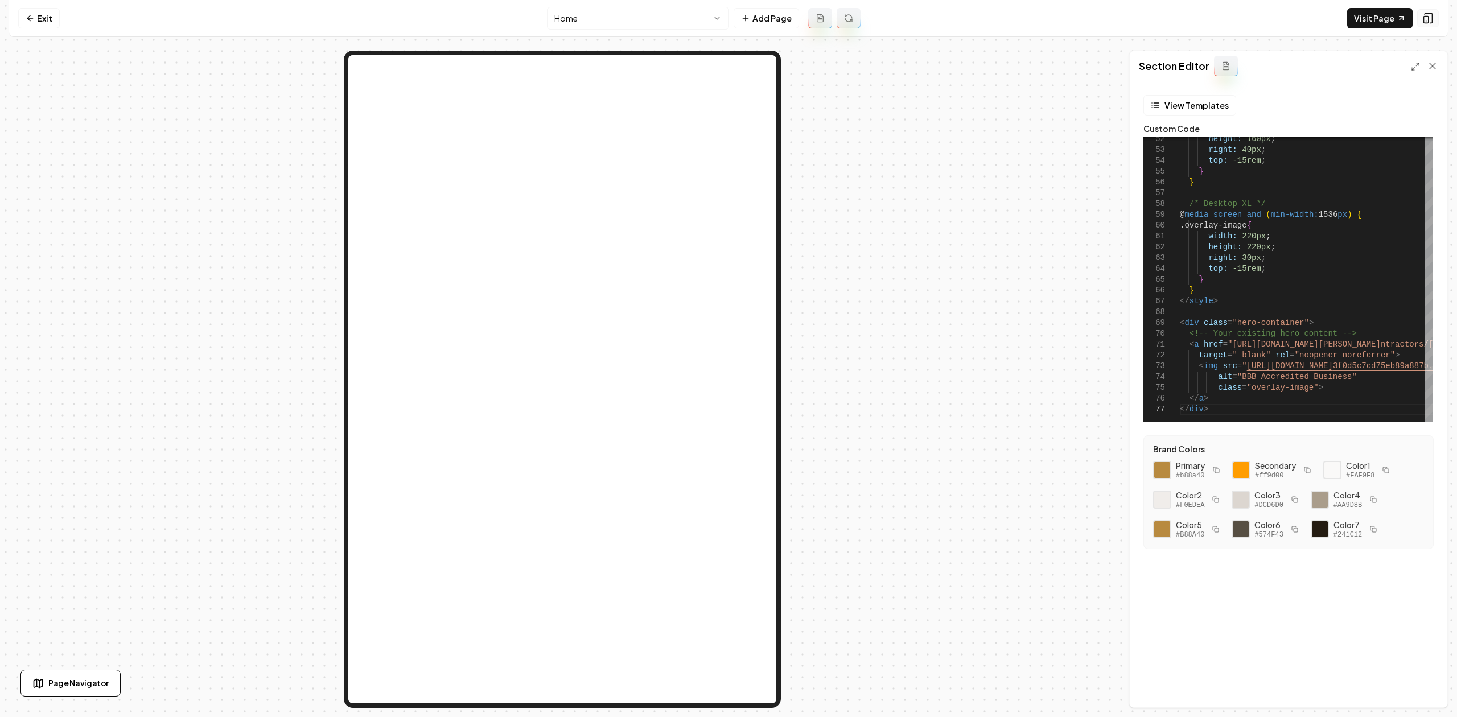
click at [1165, 21] on icon at bounding box center [1428, 18] width 11 height 11
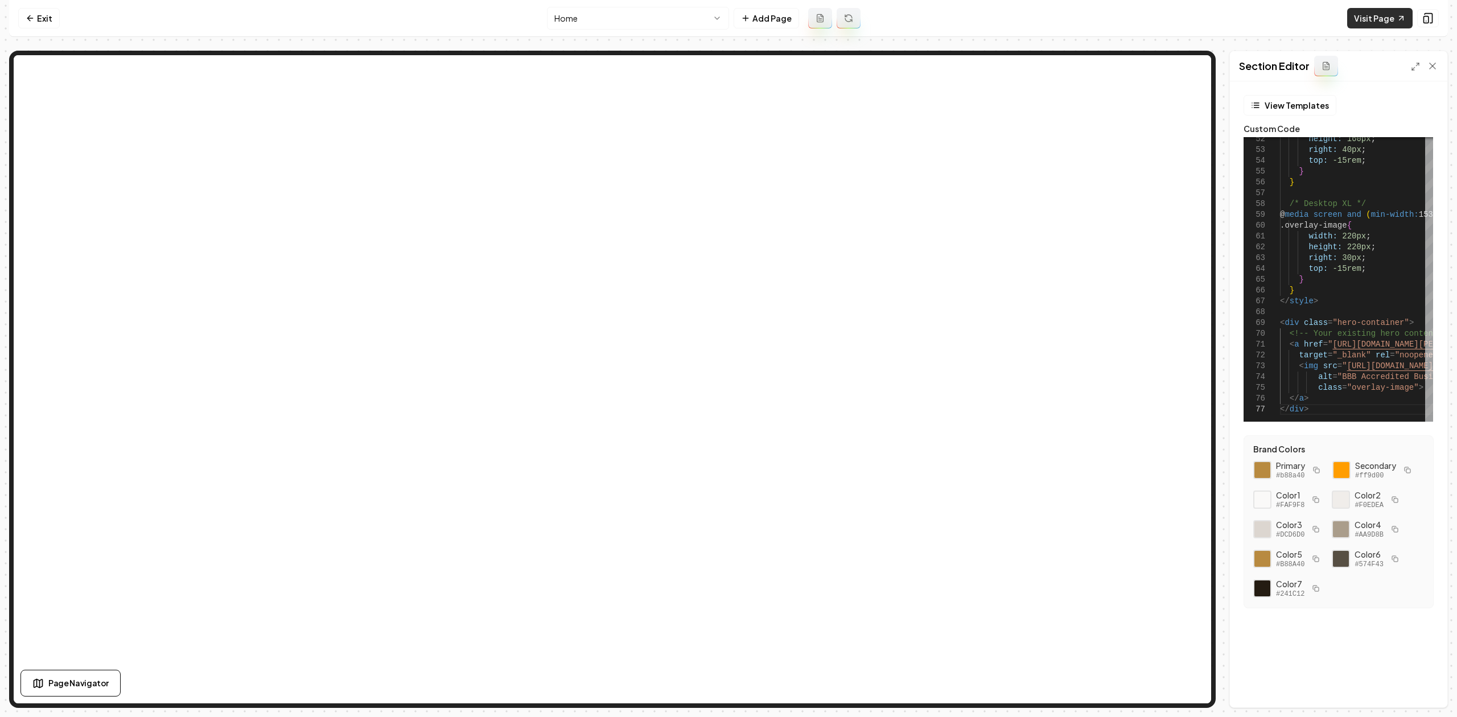
click at [1165, 17] on link "Visit Page" at bounding box center [1380, 18] width 65 height 20
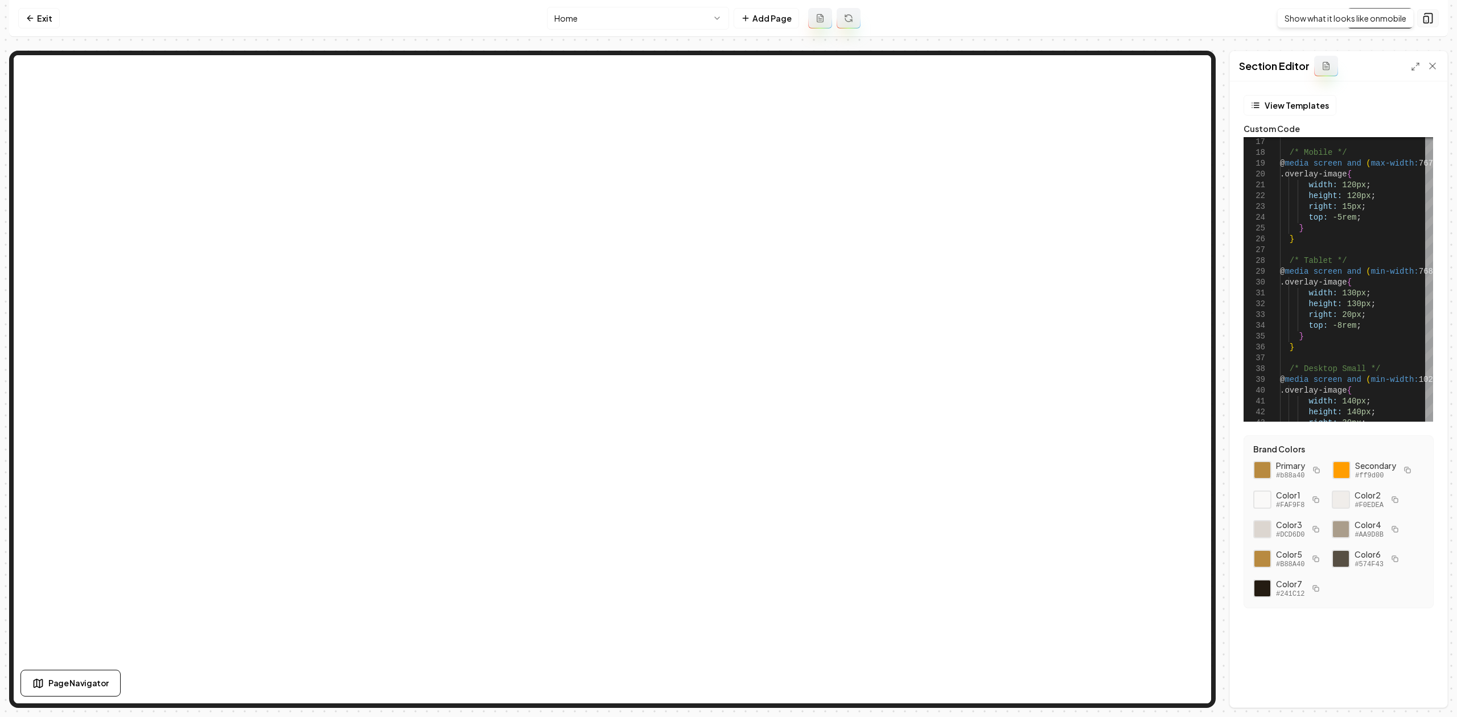
click at [1165, 20] on icon at bounding box center [1428, 18] width 11 height 11
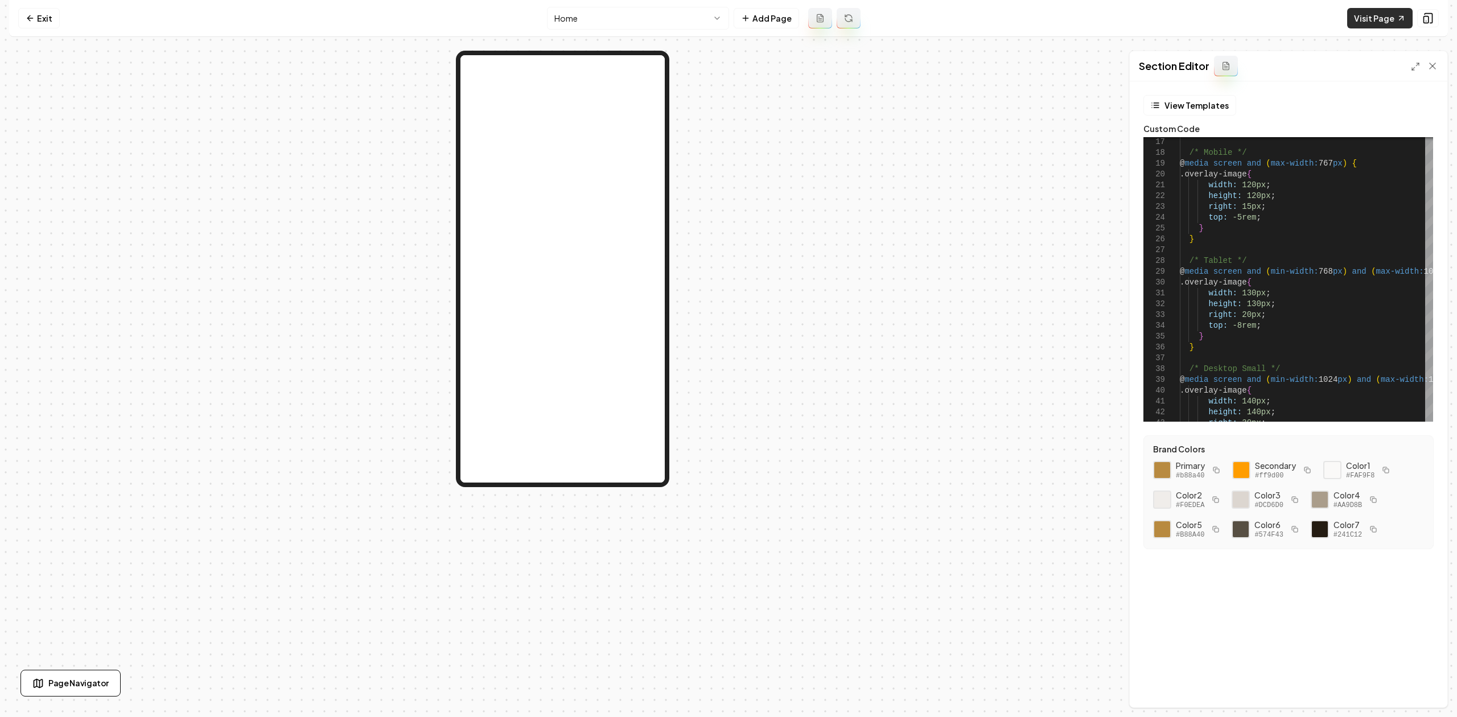
click at [1165, 14] on link "Visit Page" at bounding box center [1380, 18] width 65 height 20
click at [1165, 336] on div "width: 130px ; height: 130px ; /* Tablet */ @ media screen and ( min-width: 768…" at bounding box center [1446, 498] width 533 height 840
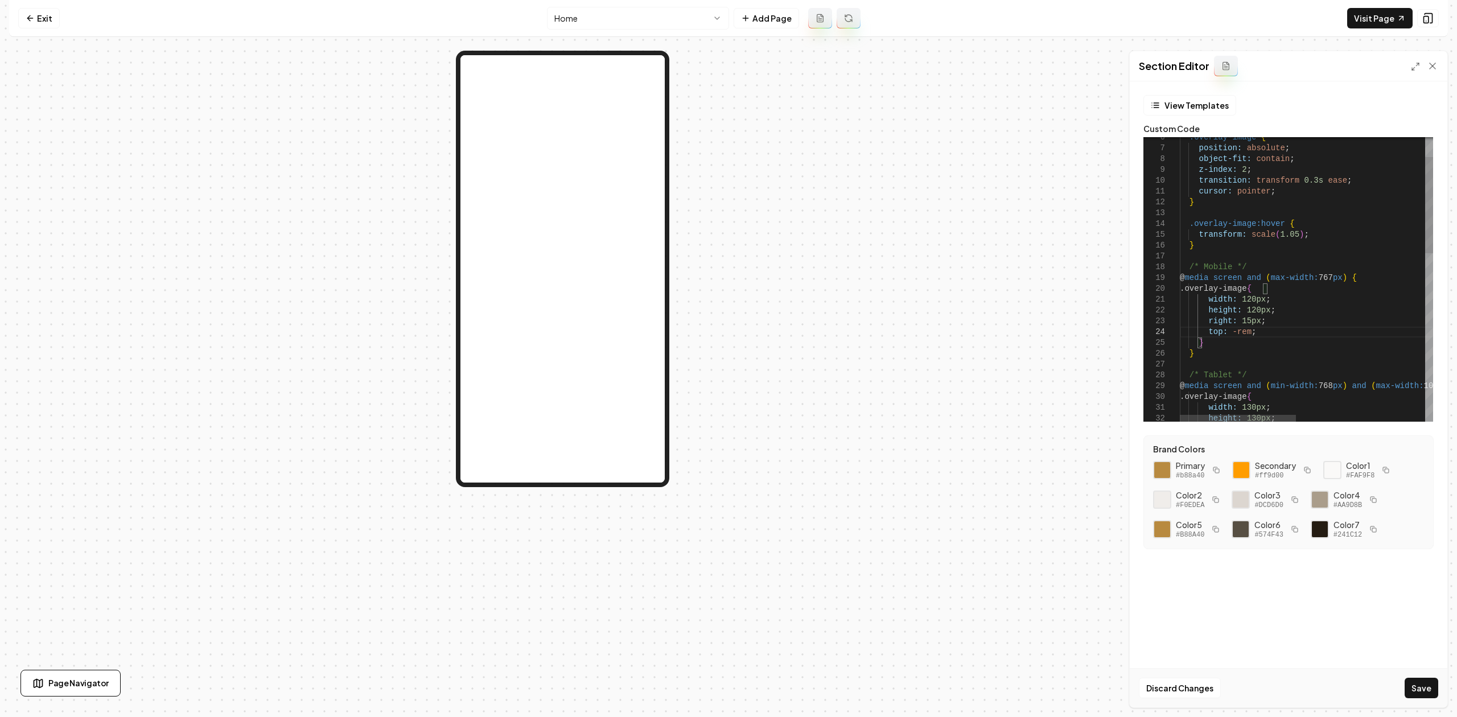
scroll to position [32, 57]
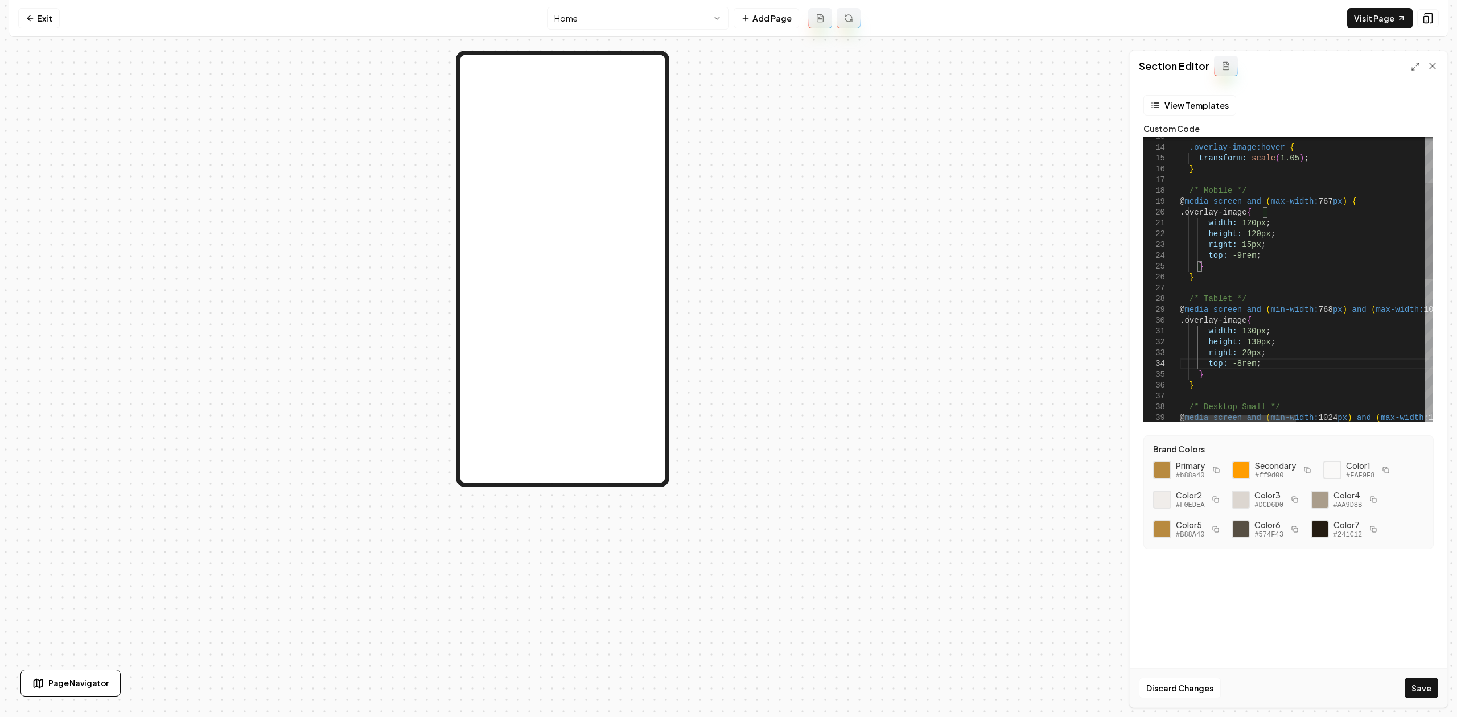
click at [1165, 365] on div "width: 130px ; height: 130px ; /* Tablet */ @ media screen and ( min-width: 768…" at bounding box center [1446, 422] width 533 height 840
click at [1165, 358] on div "width: 130px ; height: 130px ; /* Tablet */ @ media screen and ( min-width: 768…" at bounding box center [1446, 307] width 533 height 840
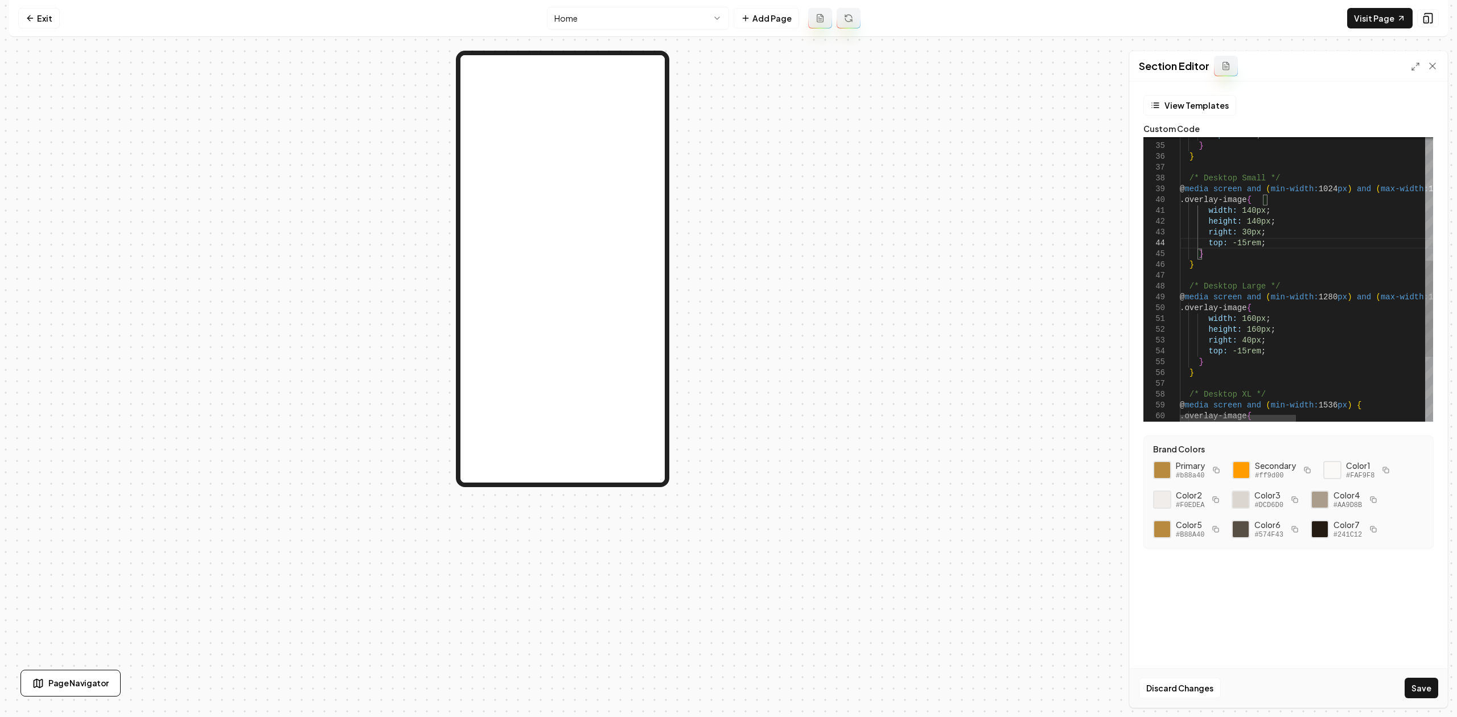
click at [1165, 355] on div "top: -9rem ; } } /* Desktop Small */ @ media screen and ( min-width: 1024 px ) …" at bounding box center [1446, 193] width 533 height 840
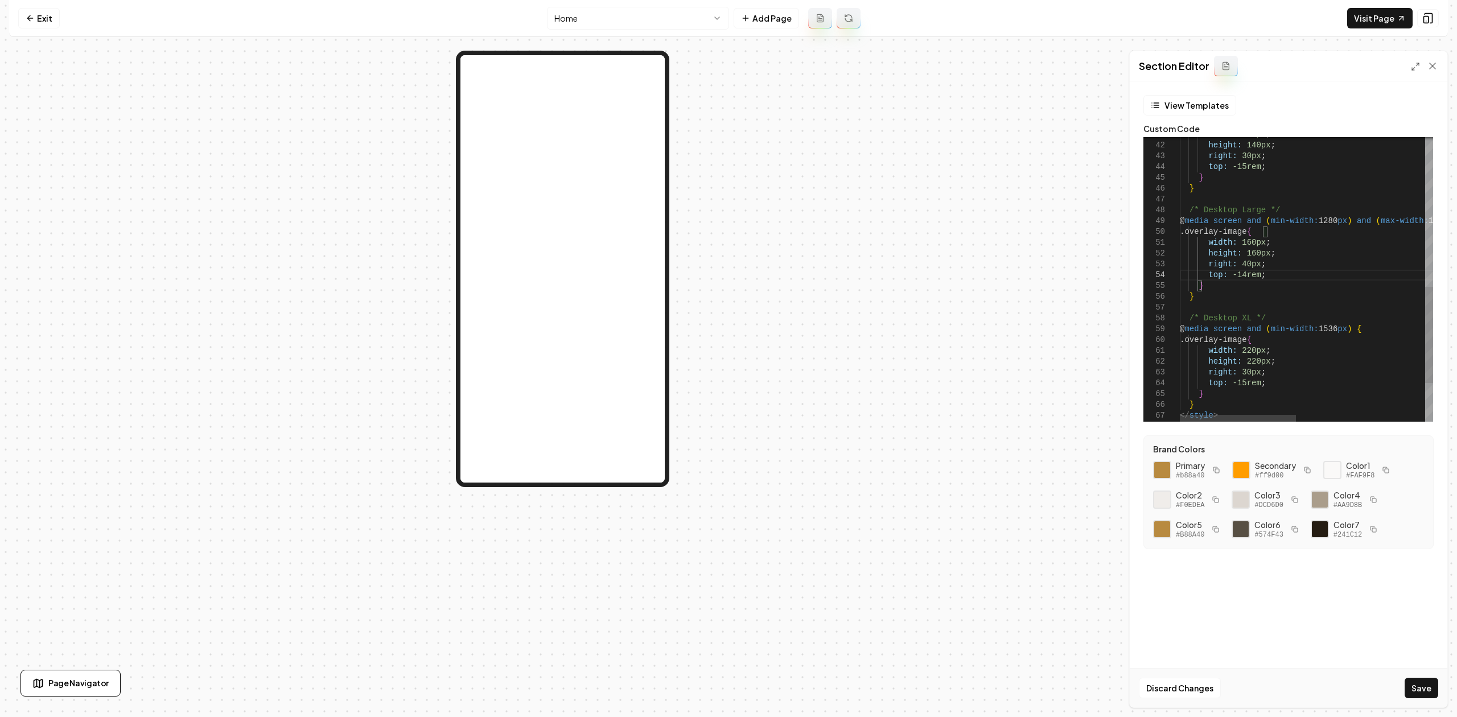
click at [1165, 379] on div "width: 140px ; height: 140px ; right: 30px ; top: -15rem ; } } /* Desktop Large…" at bounding box center [1446, 117] width 533 height 840
click at [1165, 553] on button "Save" at bounding box center [1422, 688] width 34 height 20
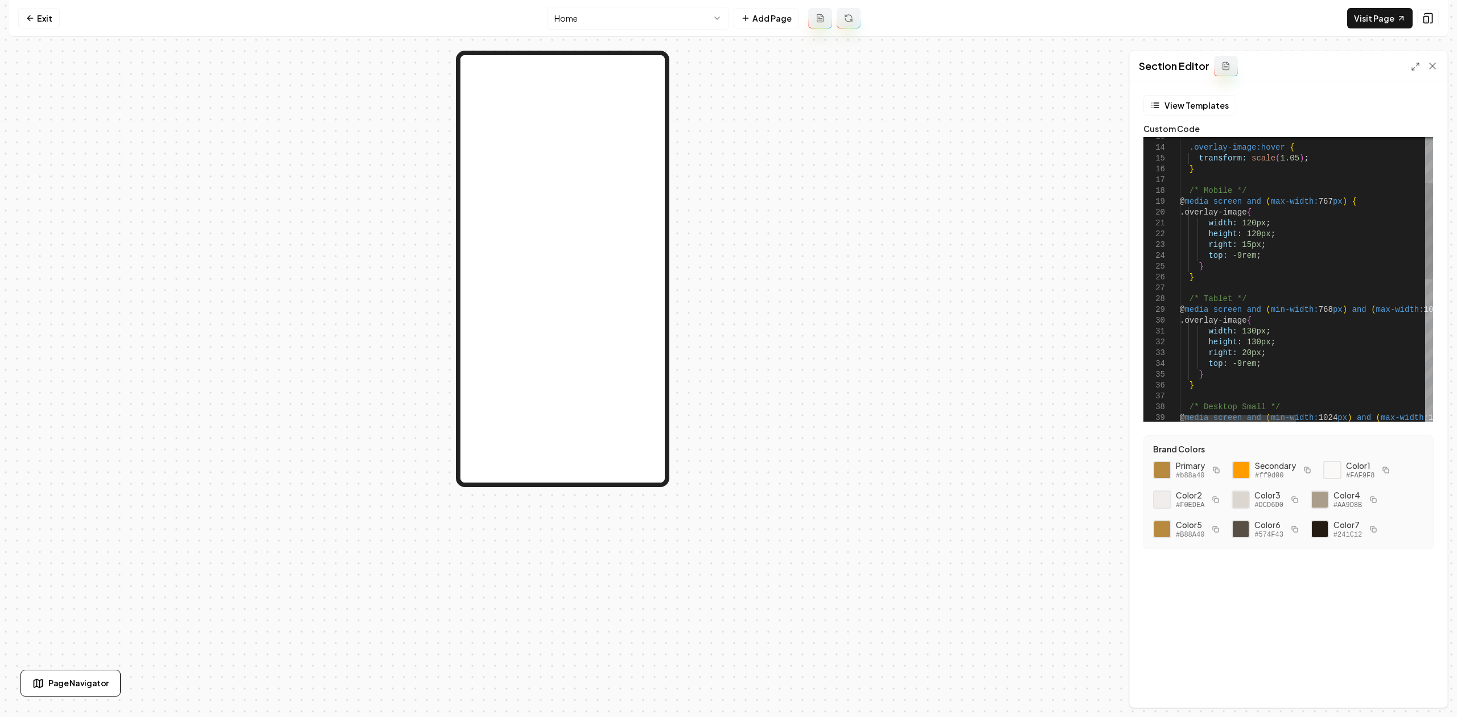
click at [1165, 260] on div "/* Desktop Small */ @ media screen and ( min-width: 1024 px ) and ( max-width: …" at bounding box center [1446, 422] width 533 height 840
click at [1165, 553] on button "Save" at bounding box center [1422, 688] width 34 height 20
click at [1165, 251] on div "/* Desktop Small */ @ media screen and ( min-width: 1024 px ) and ( max-width: …" at bounding box center [1446, 422] width 533 height 840
drag, startPoint x: 1438, startPoint y: 692, endPoint x: 1432, endPoint y: 691, distance: 5.8
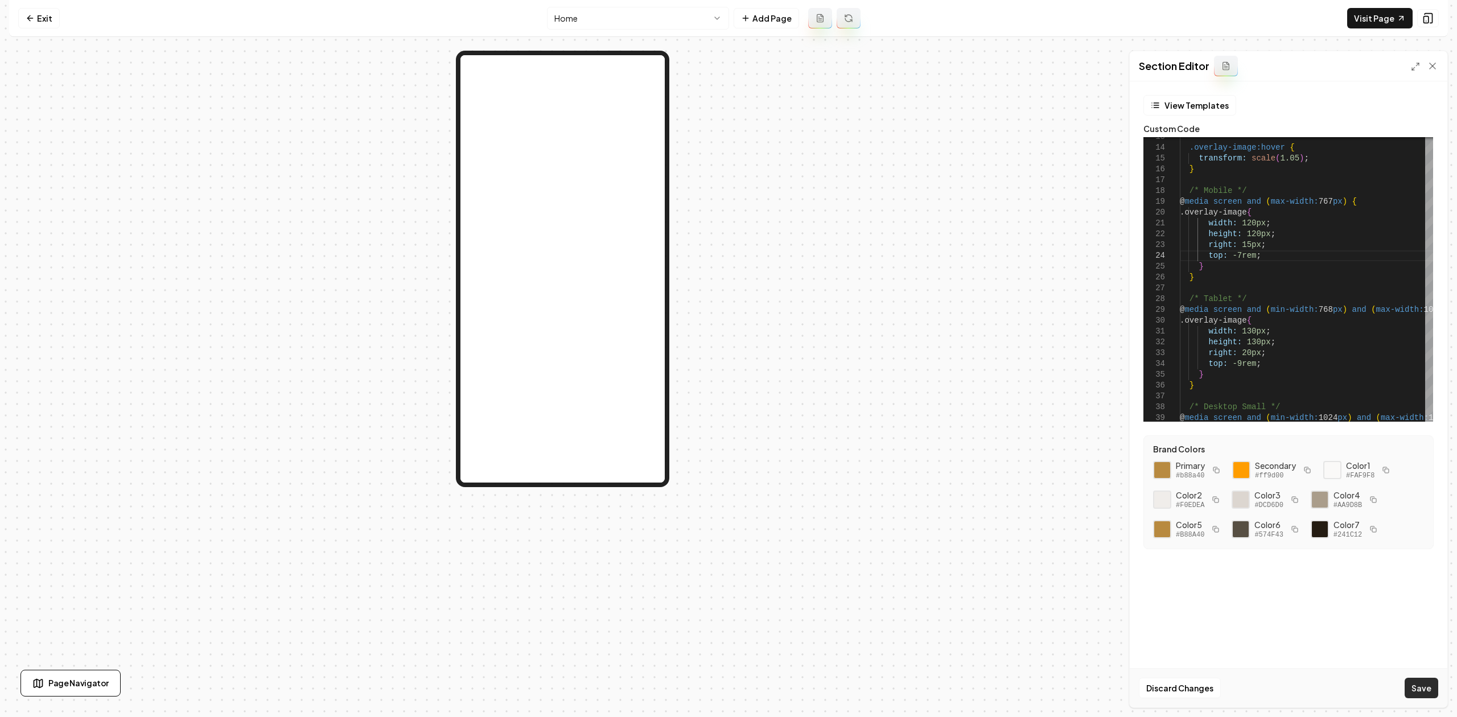
click at [1165, 553] on div "Discard Changes Save" at bounding box center [1289, 687] width 318 height 39
click at [1165, 553] on button "Save" at bounding box center [1422, 688] width 34 height 20
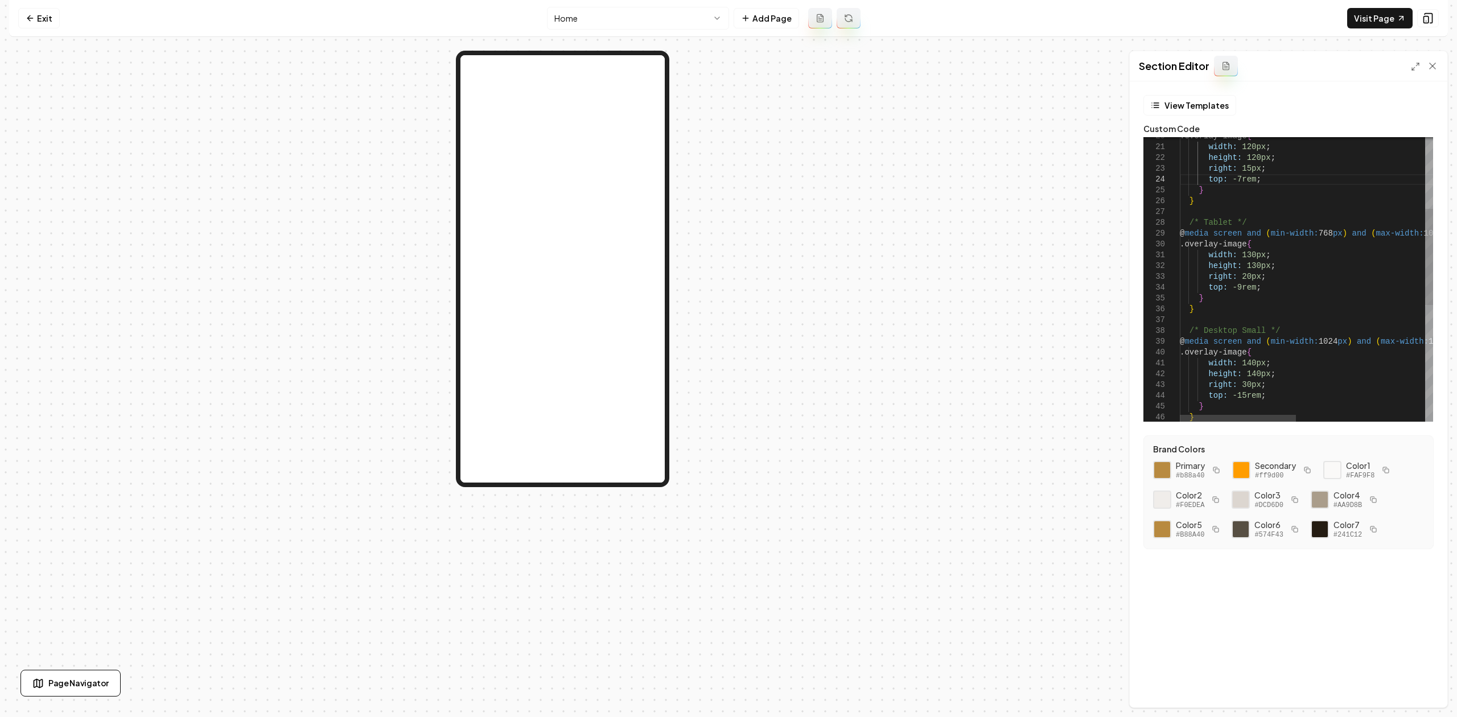
click at [1165, 395] on div "/* Desktop Small */ @ media screen and ( min-width: 1024 px ) and ( max-width: …" at bounding box center [1446, 345] width 533 height 840
click at [1165, 392] on div "/* Desktop Small */ @ media screen and ( min-width: 1024 px ) and ( max-width: …" at bounding box center [1446, 231] width 533 height 840
click at [1165, 393] on div "/* Desktop Small */ @ media screen and ( min-width: 1024 px ) and ( max-width: …" at bounding box center [1446, 231] width 533 height 840
click at [1165, 394] on div "/* Desktop Small */ @ media screen and ( min-width: 1024 px ) and ( max-width: …" at bounding box center [1446, 231] width 533 height 840
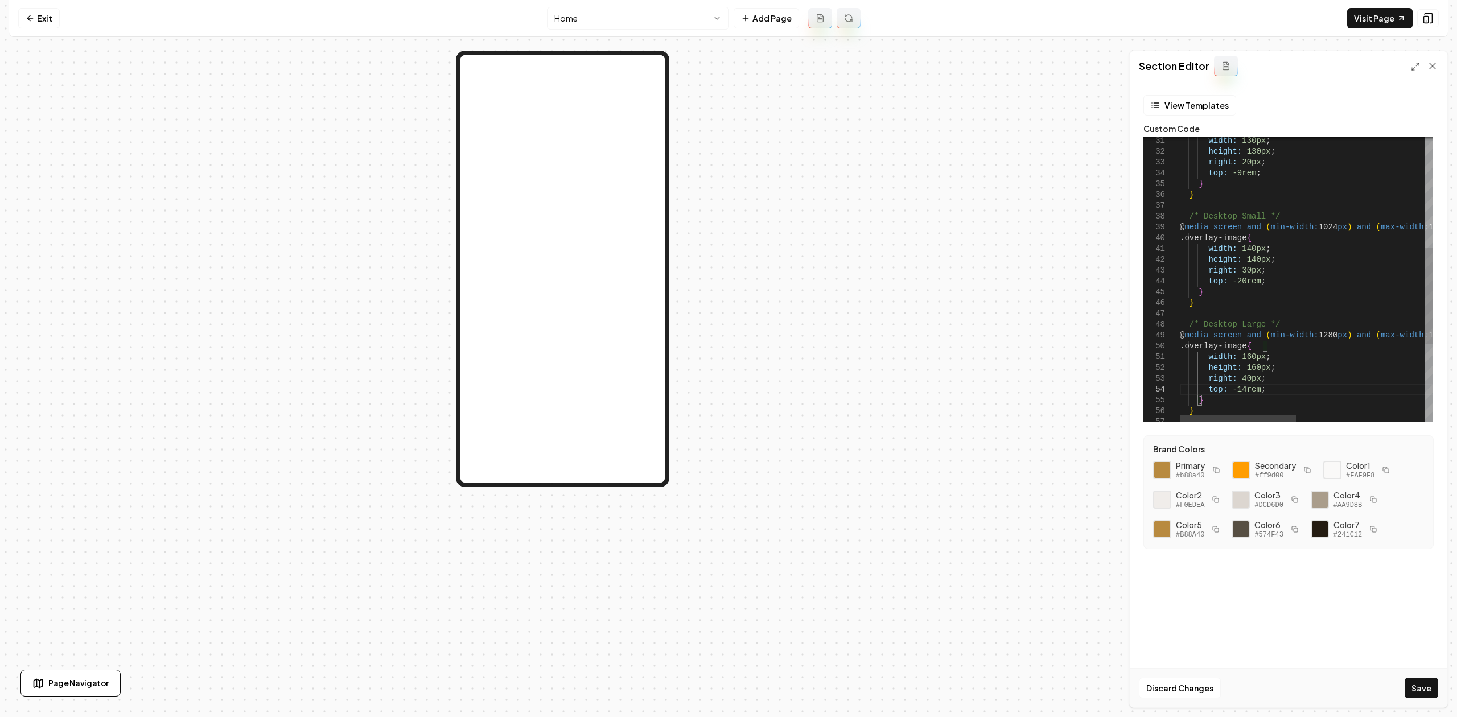
click at [1165, 391] on div "/* Desktop Small */ @ media screen and ( min-width: 1024 px ) and ( max-width: …" at bounding box center [1446, 231] width 533 height 840
click at [1165, 553] on button "Save" at bounding box center [1422, 688] width 34 height 20
click at [1165, 392] on div "/* Desktop Small */ @ media screen and ( min-width: 1024 px ) and ( max-width: …" at bounding box center [1446, 231] width 533 height 840
click at [1165, 383] on div "width: 140px ; height: 140px ; right: 30px ; top: -20rem ; } } /* Desktop Large…" at bounding box center [1446, 117] width 533 height 840
click at [1165, 553] on button "Save" at bounding box center [1422, 688] width 34 height 20
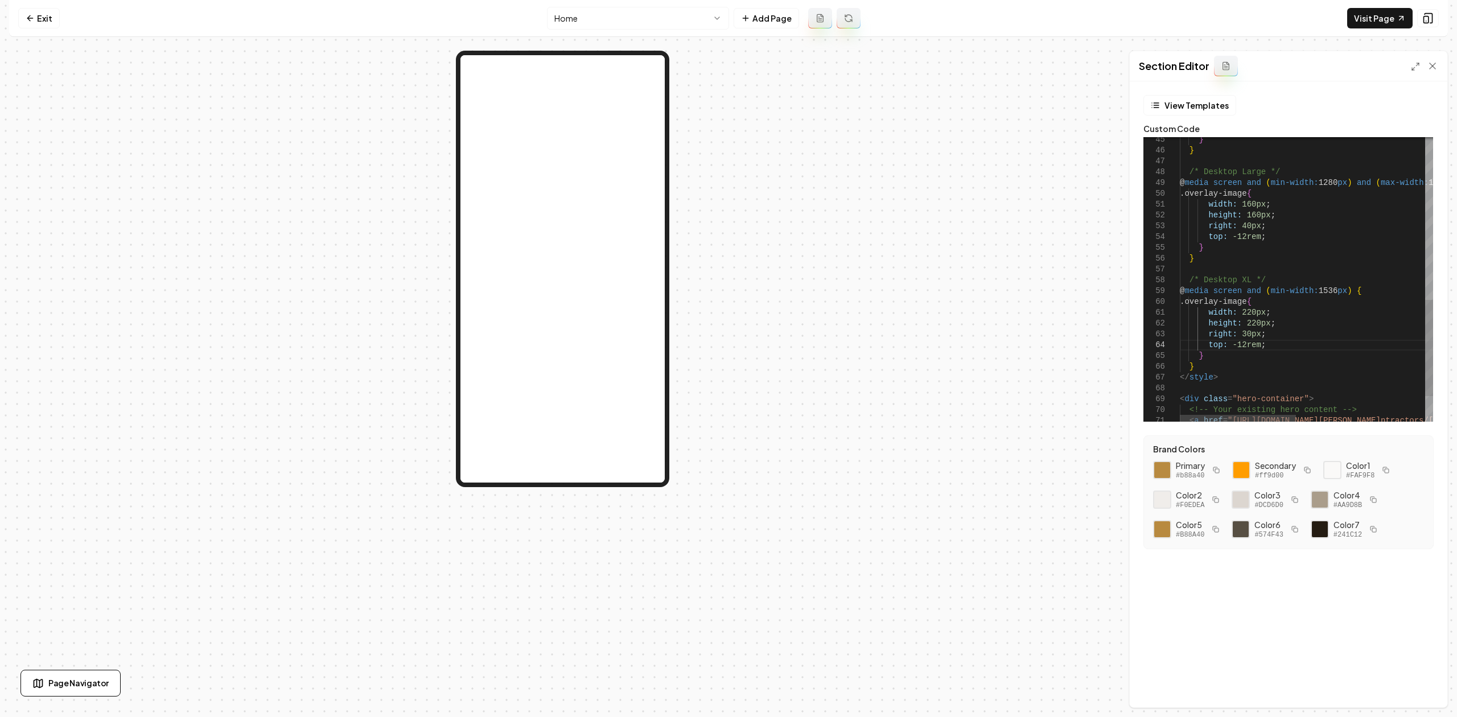
drag, startPoint x: 1240, startPoint y: 344, endPoint x: 1323, endPoint y: 354, distance: 83.7
click at [1165, 344] on div "} } /* Desktop Large */ @ media screen and ( min-width: 1280 px ) and ( max-wid…" at bounding box center [1446, 78] width 533 height 840
click at [1165, 553] on button "Save" at bounding box center [1422, 688] width 34 height 20
click at [1165, 349] on div "} } /* Desktop Large */ @ media screen and ( min-width: 1280 px ) and ( max-wid…" at bounding box center [1446, 78] width 533 height 840
click at [1165, 553] on button "Save" at bounding box center [1422, 688] width 34 height 20
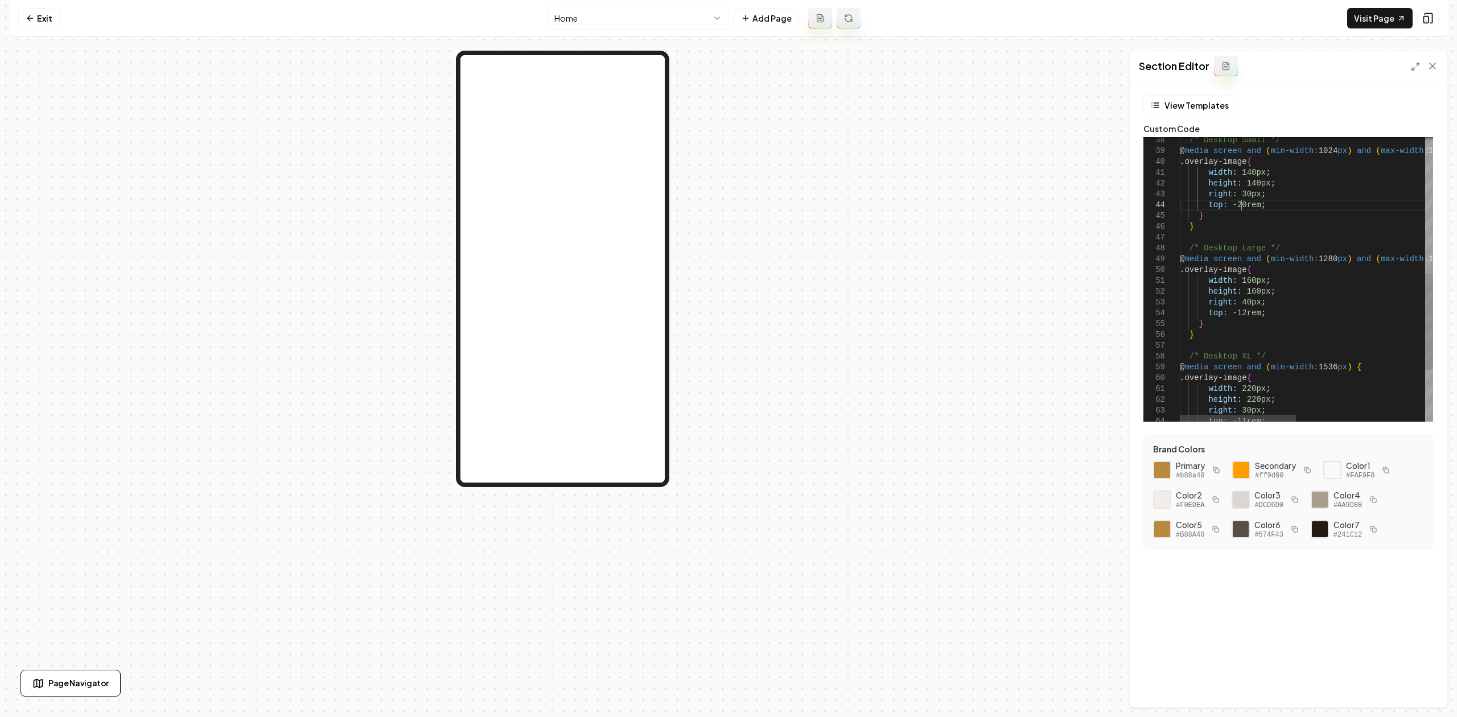
click at [1165, 207] on div "} } /* Desktop Large */ @ media screen and ( min-width: 1280 px ) and ( max-wid…" at bounding box center [1446, 155] width 533 height 840
click at [1165, 553] on button "Save" at bounding box center [1422, 688] width 34 height 20
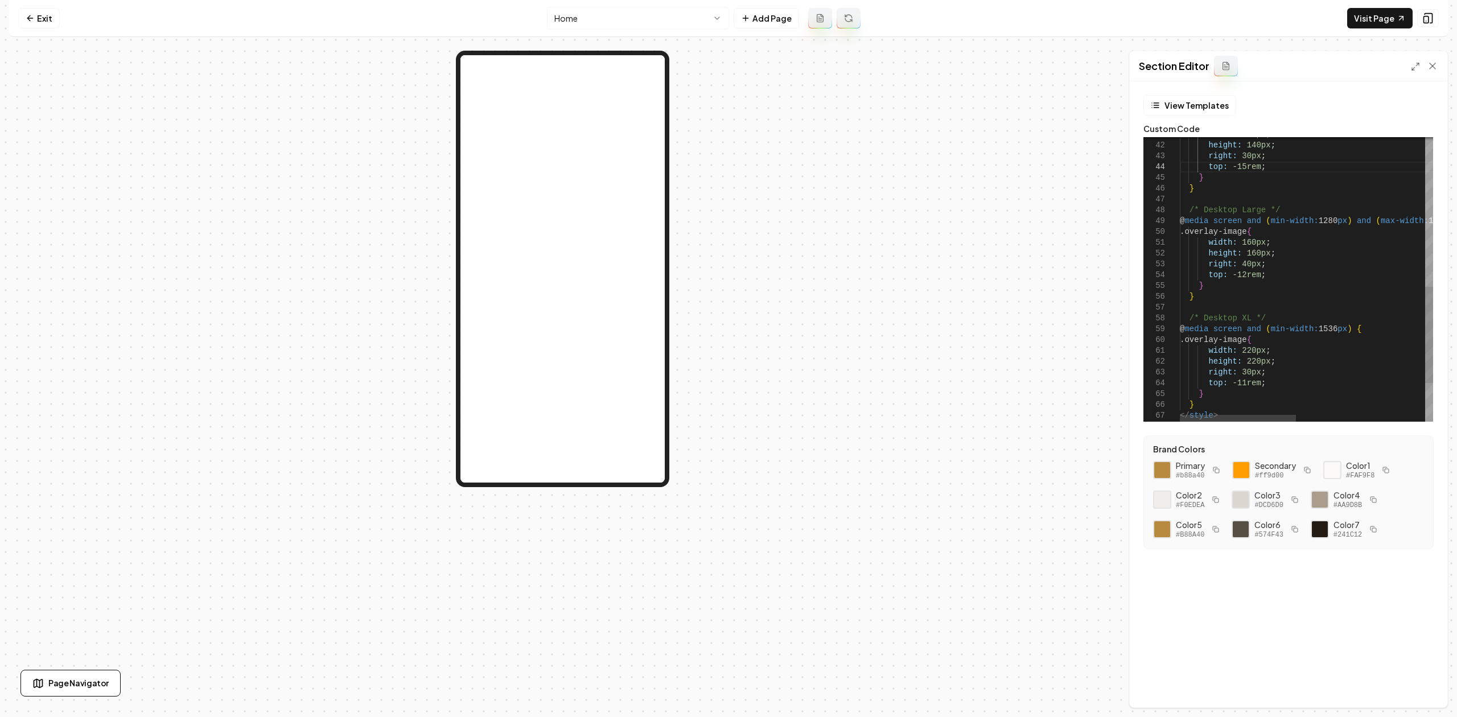
click at [1165, 276] on div "} } /* Desktop Large */ @ media screen and ( min-width: 1280 px ) and ( max-wid…" at bounding box center [1446, 117] width 533 height 840
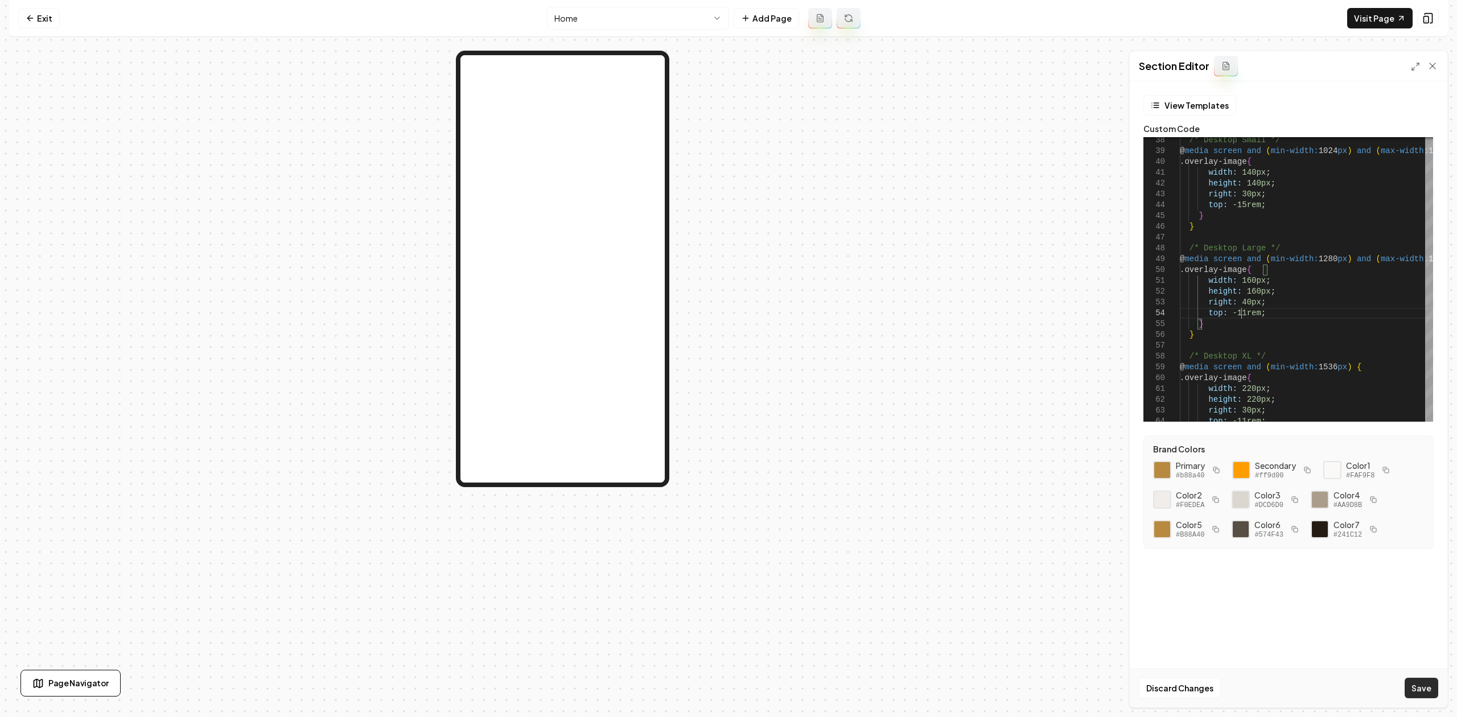
type textarea "**********"
click at [1165, 553] on button "Save" at bounding box center [1422, 688] width 34 height 20
click at [31, 20] on icon at bounding box center [30, 18] width 9 height 9
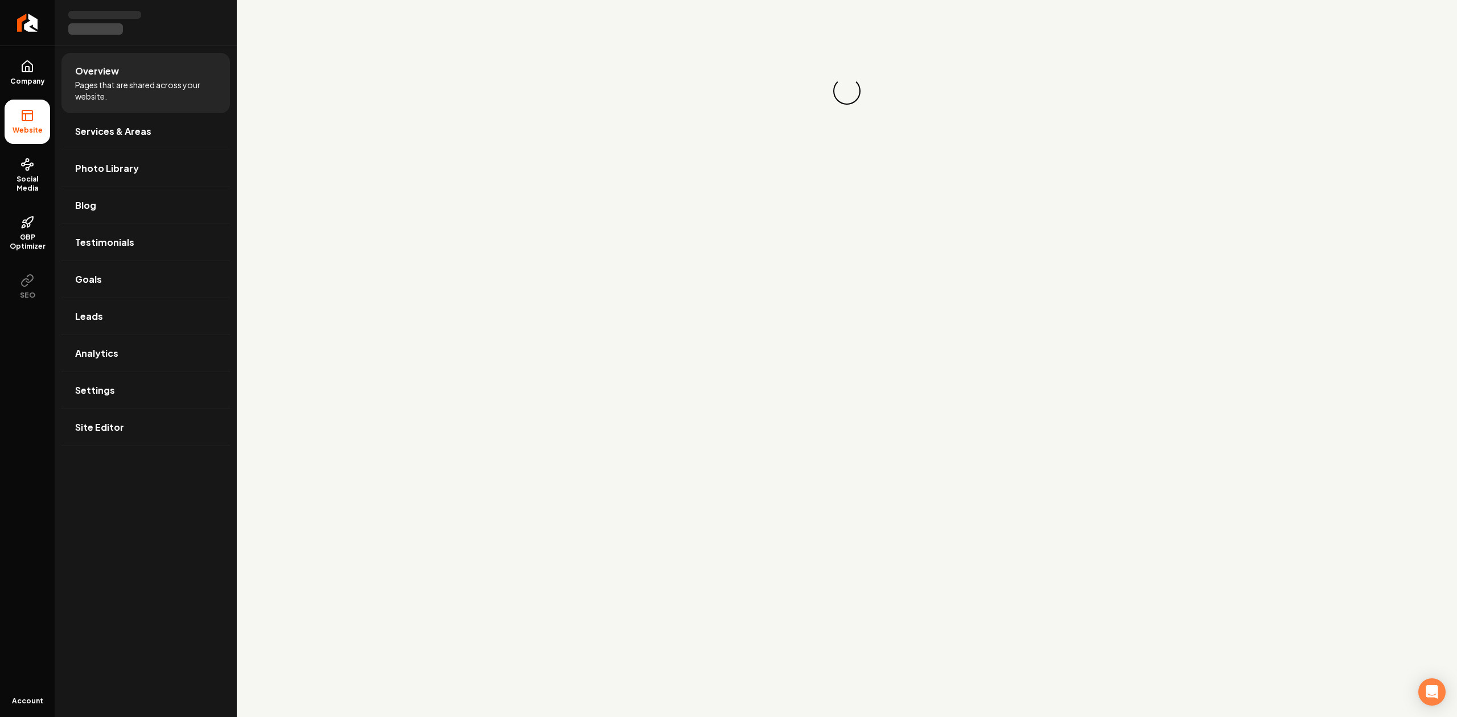
click at [31, 20] on icon "Return to dashboard" at bounding box center [27, 22] width 9 height 9
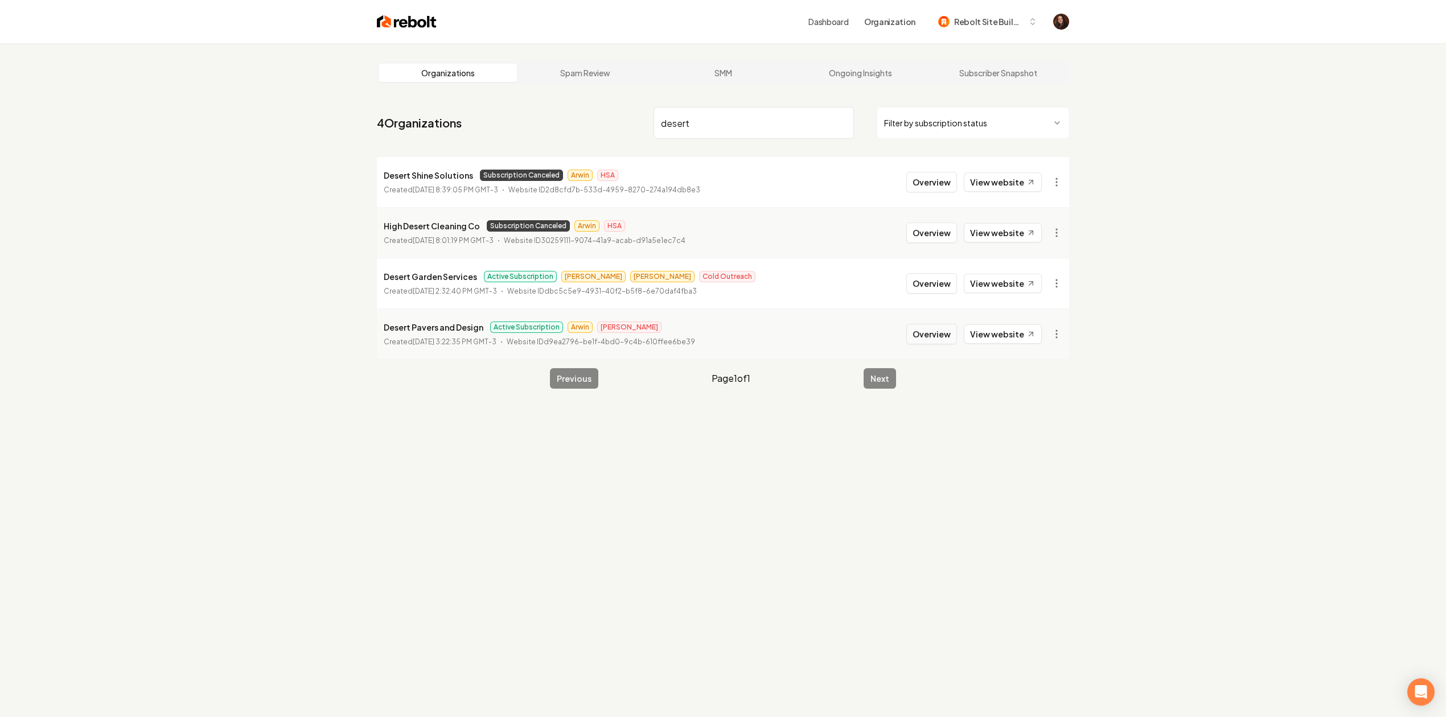
type input "desert"
click at [950, 334] on button "Overview" at bounding box center [931, 334] width 51 height 20
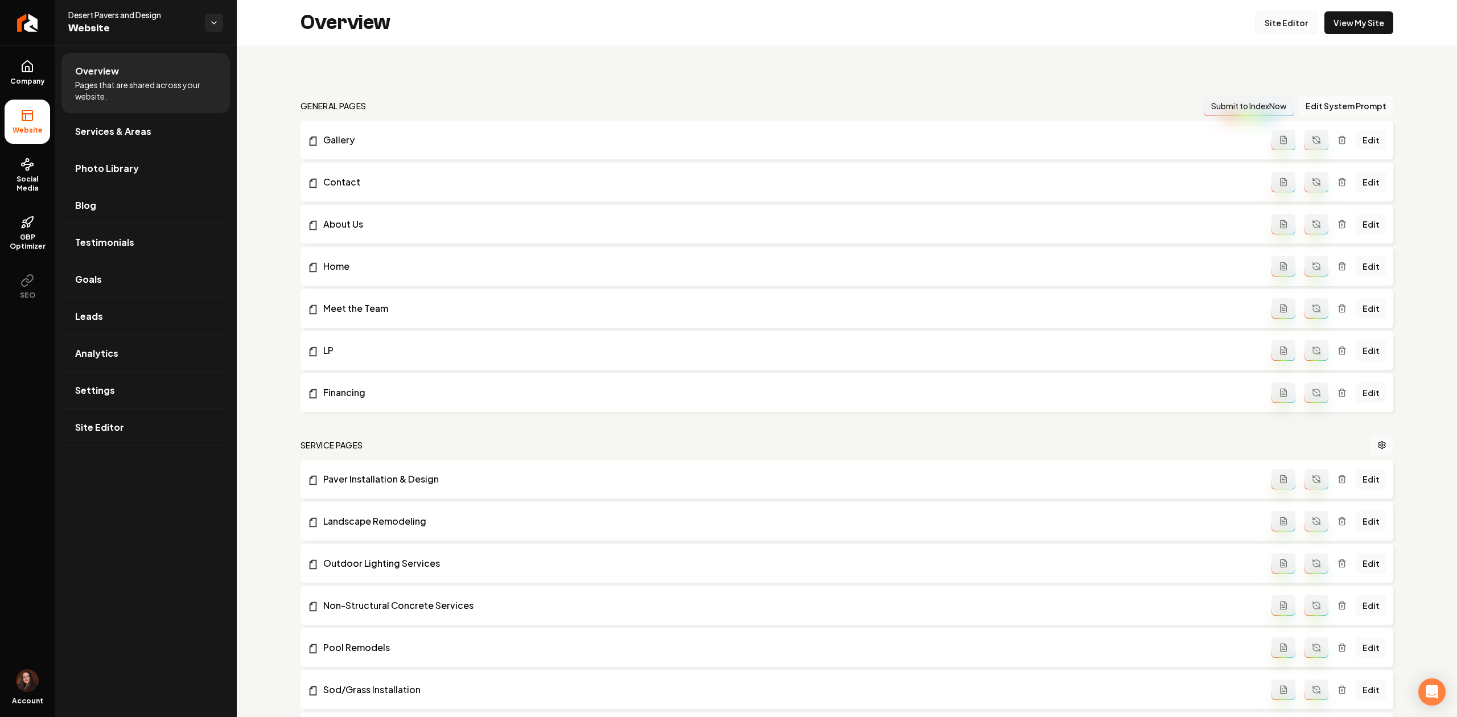
click at [1165, 15] on link "Site Editor" at bounding box center [1286, 22] width 63 height 23
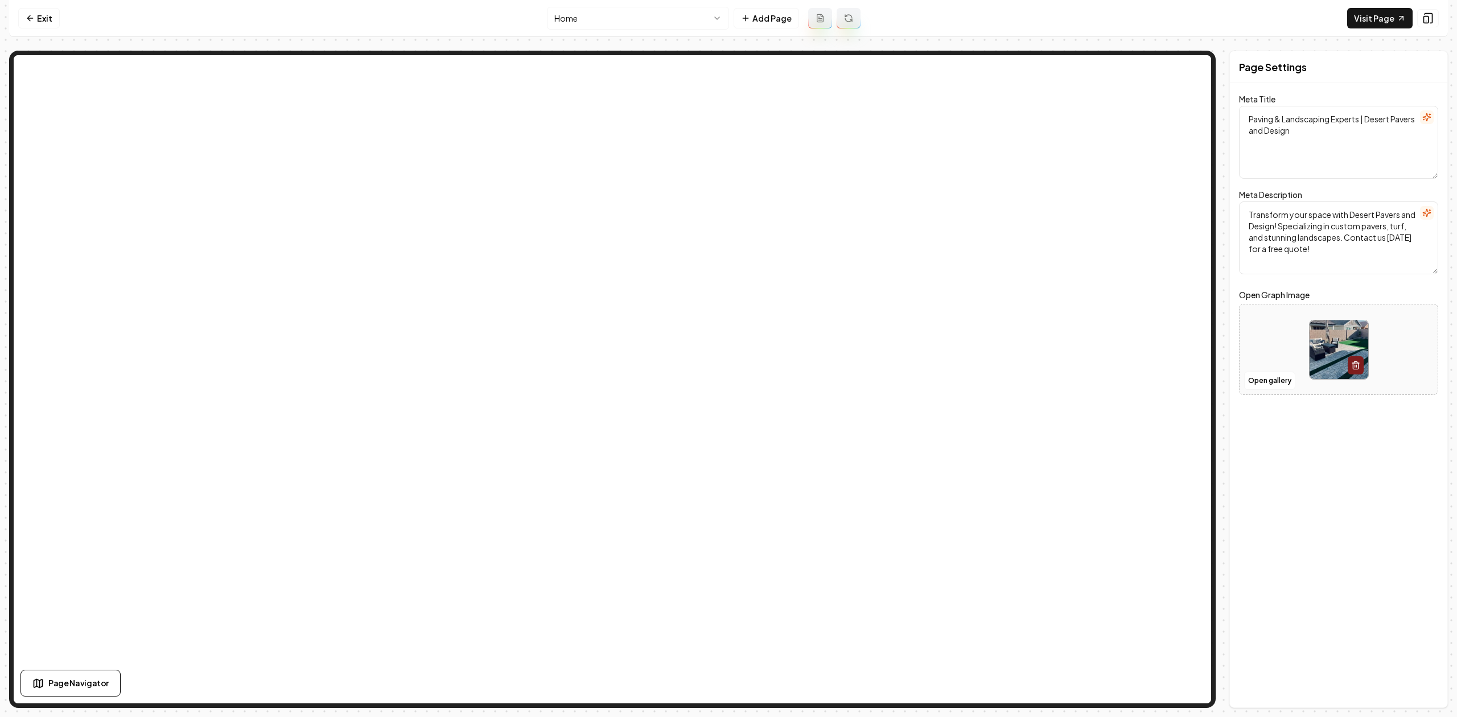
click at [643, 18] on html "Computer Required This feature is only available on a computer. Please switch t…" at bounding box center [728, 358] width 1457 height 717
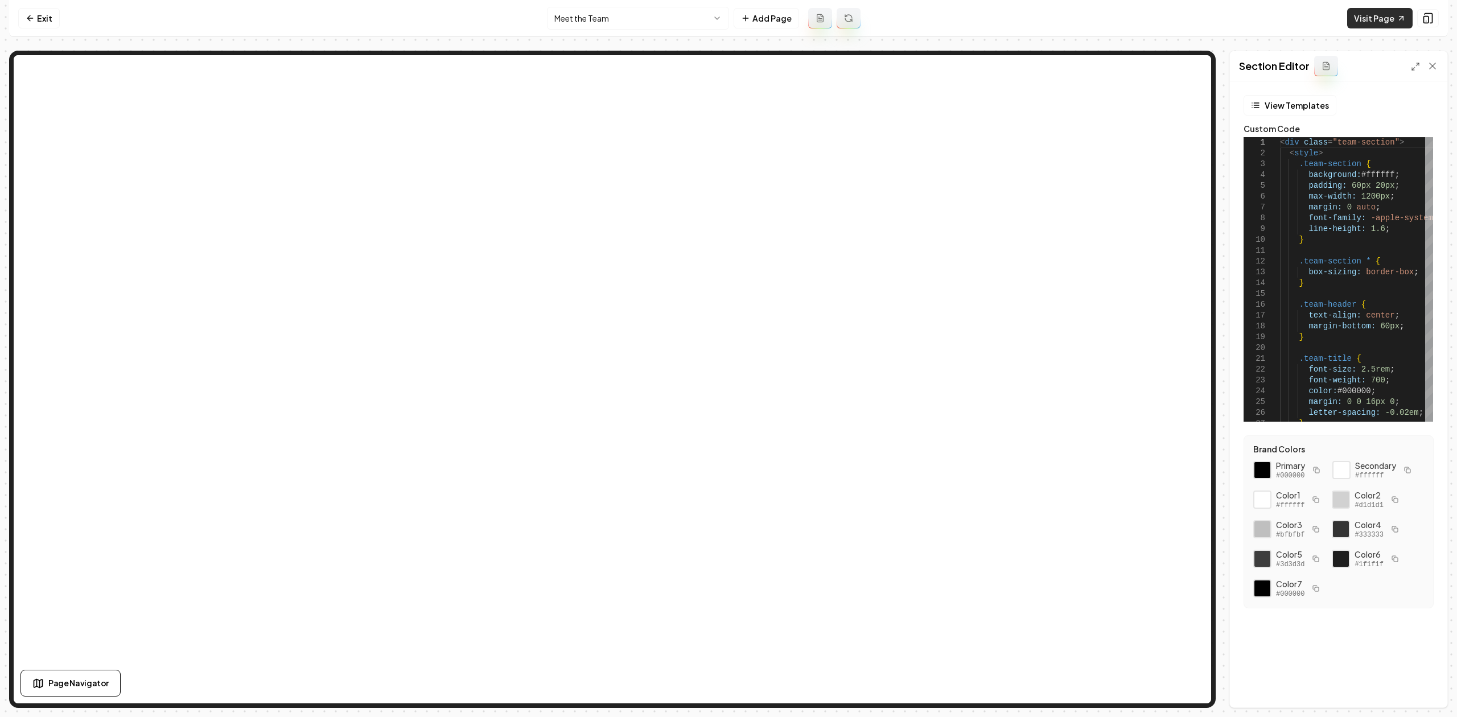
click at [1165, 12] on link "Visit Page" at bounding box center [1380, 18] width 65 height 20
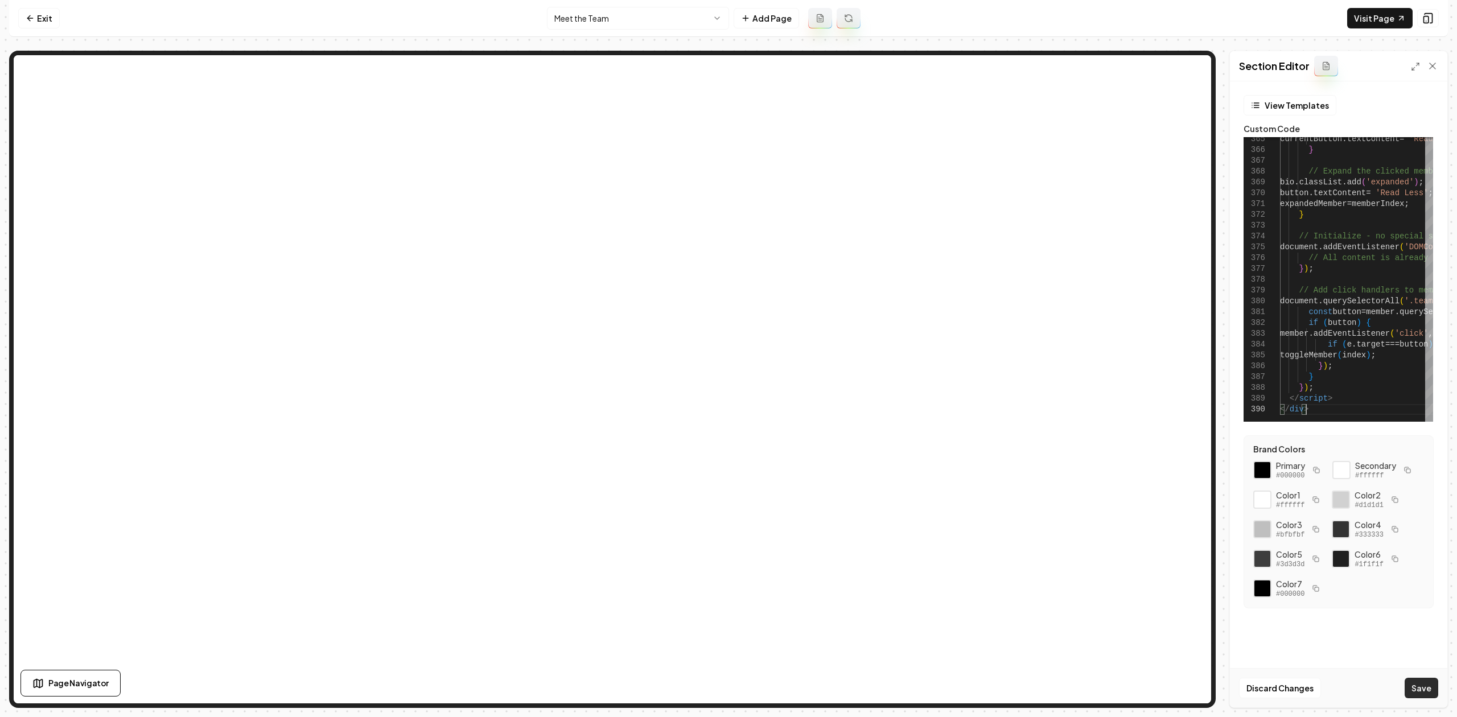
click at [1165, 553] on button "Save" at bounding box center [1422, 688] width 34 height 20
type textarea "**********"
click at [14, 23] on nav "Exit Meet the Team Add Page Visit Page" at bounding box center [728, 18] width 1439 height 37
click at [26, 18] on icon at bounding box center [30, 18] width 9 height 9
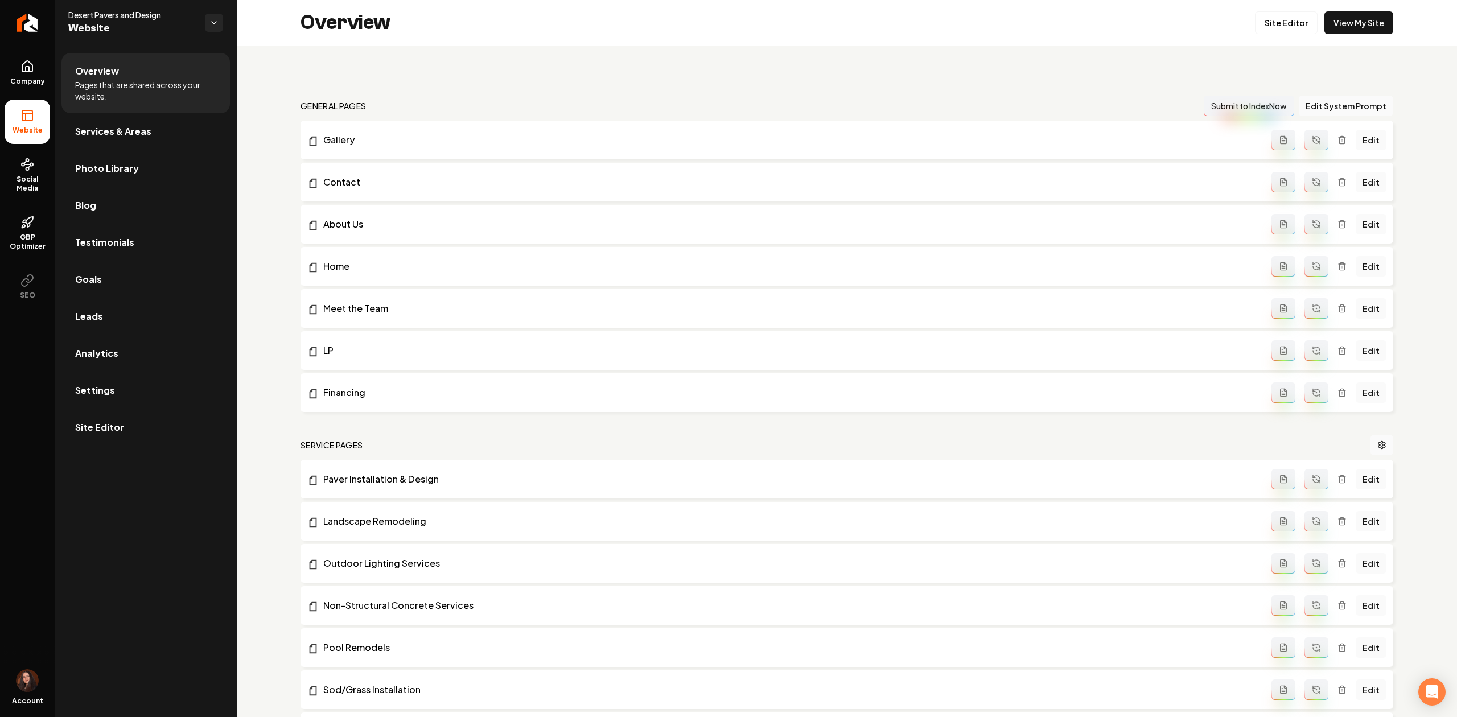
click at [31, 20] on icon "Return to dashboard" at bounding box center [27, 22] width 9 height 9
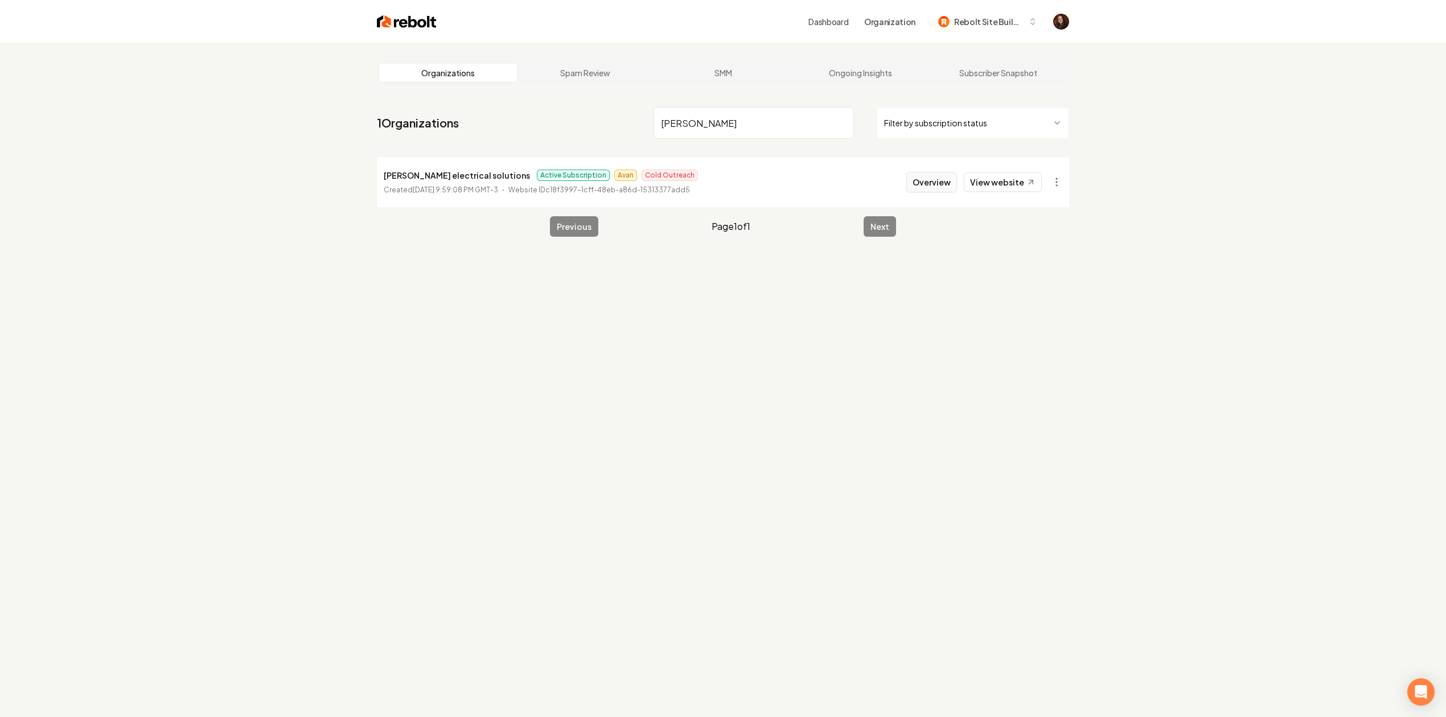
type input "lovell"
click at [934, 176] on button "Overview" at bounding box center [931, 182] width 51 height 20
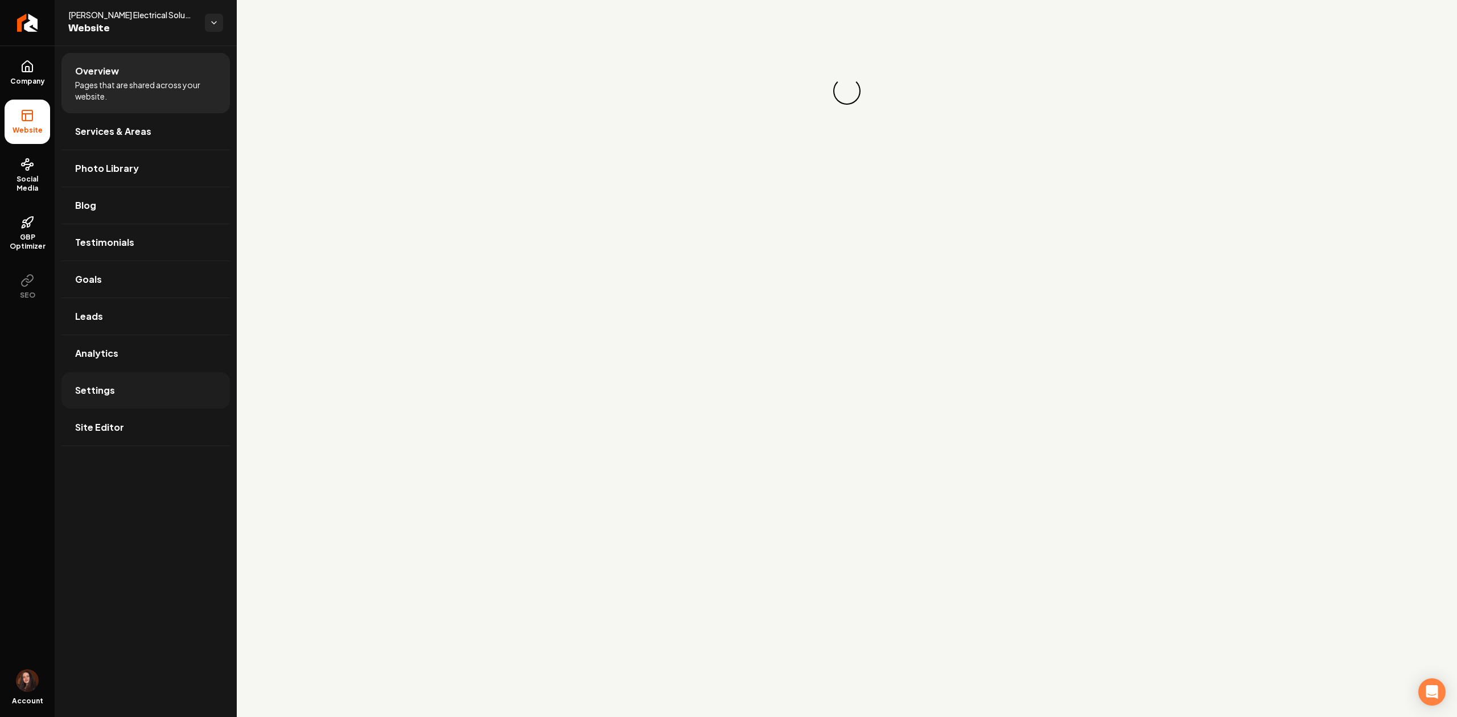
click at [110, 401] on link "Settings" at bounding box center [145, 390] width 169 height 36
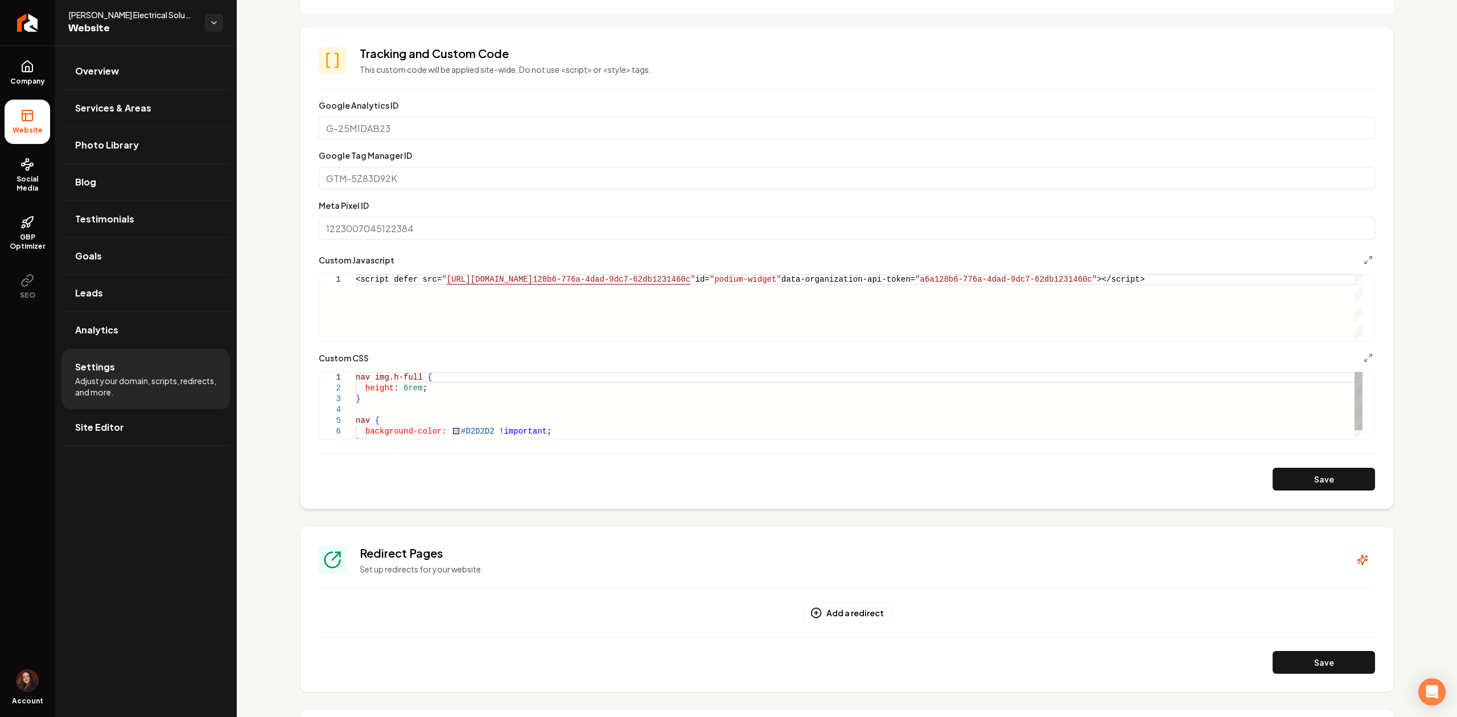
scroll to position [455, 0]
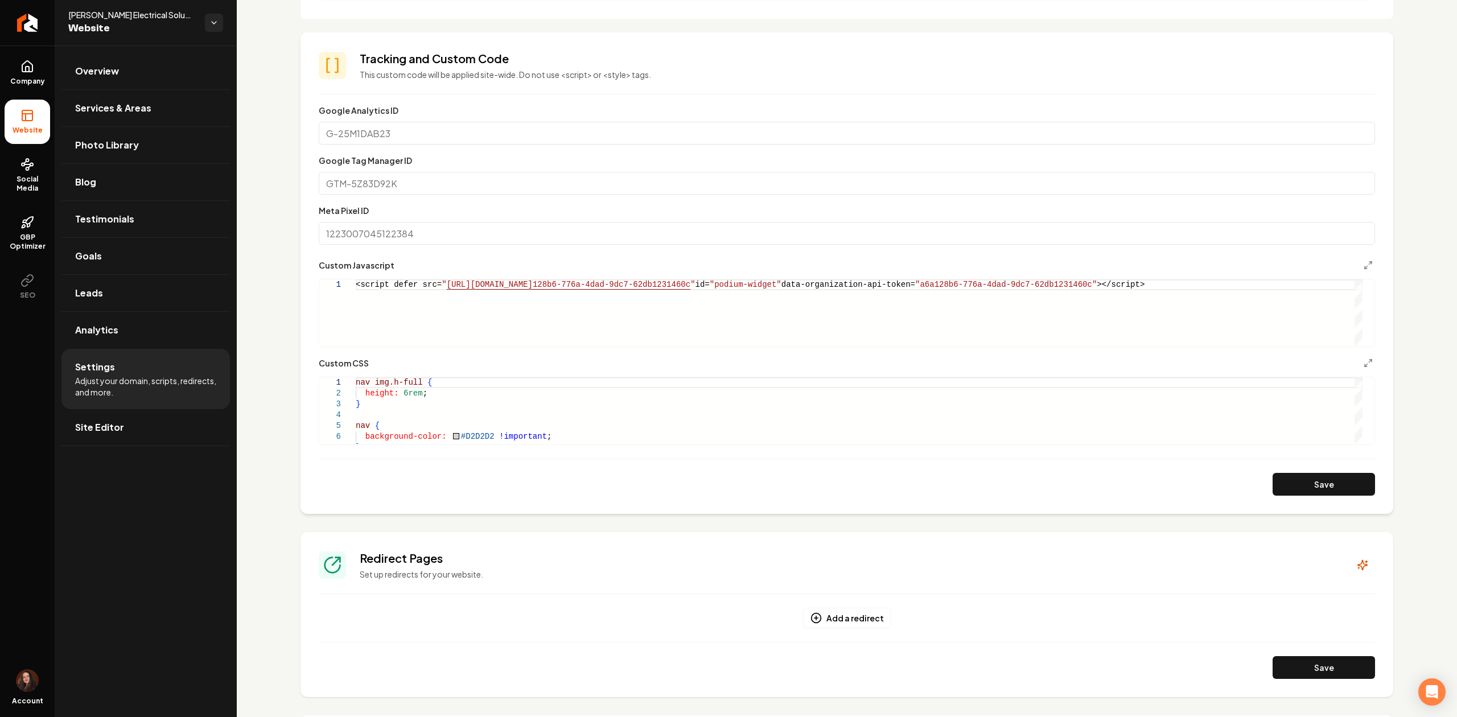
click at [354, 301] on div "1" at bounding box center [337, 313] width 36 height 67
click at [360, 298] on div "<script defer src= " https://connect.podium.com/widget.js#ORG_TOKEN=a6a 128b6-7…" at bounding box center [859, 313] width 1007 height 67
click at [1165, 288] on div "<script defer src= " https://connect.podium.com/widget.js#ORG_TOKEN=a6a 128b6-7…" at bounding box center [859, 313] width 1007 height 67
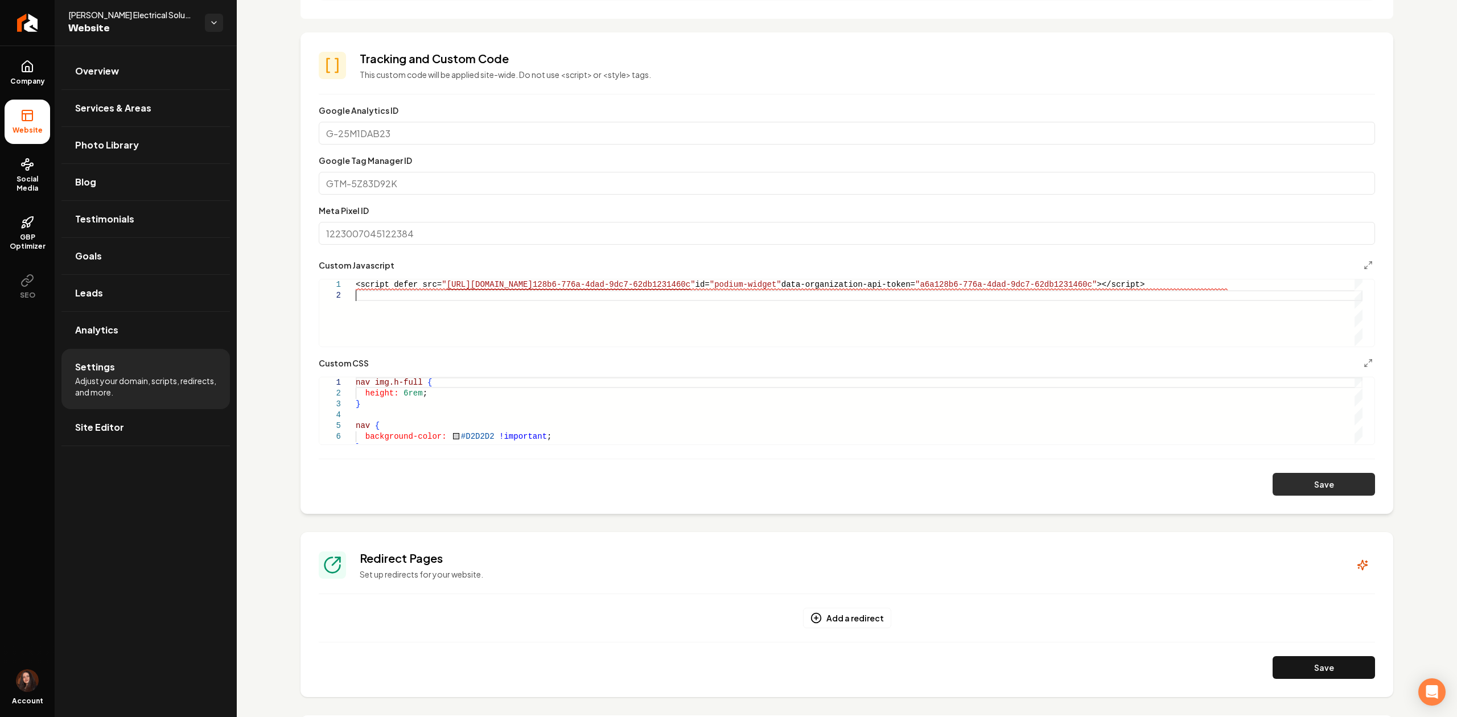
type textarea "**********"
click at [1165, 483] on button "Save" at bounding box center [1324, 484] width 102 height 23
click at [76, 424] on span "Site Editor" at bounding box center [99, 428] width 49 height 14
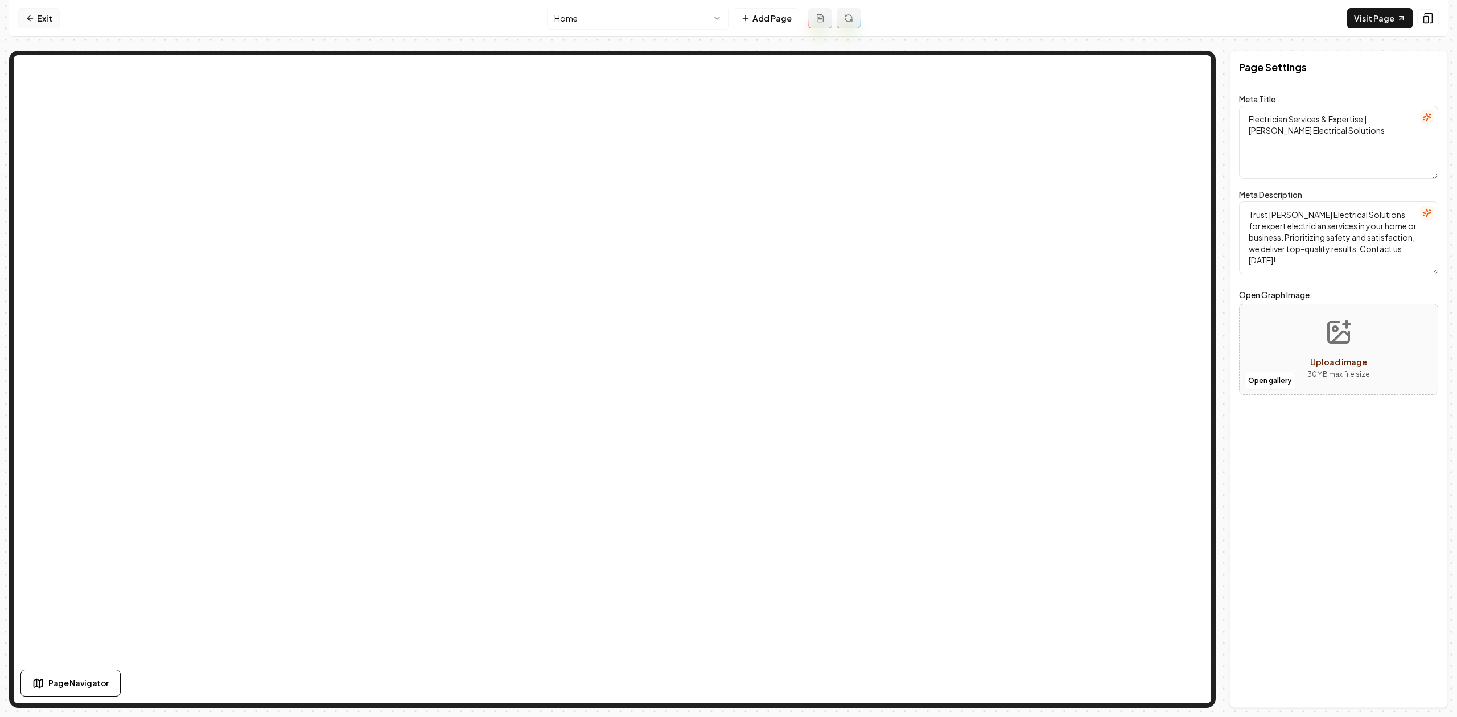
click at [44, 11] on link "Exit" at bounding box center [39, 18] width 42 height 20
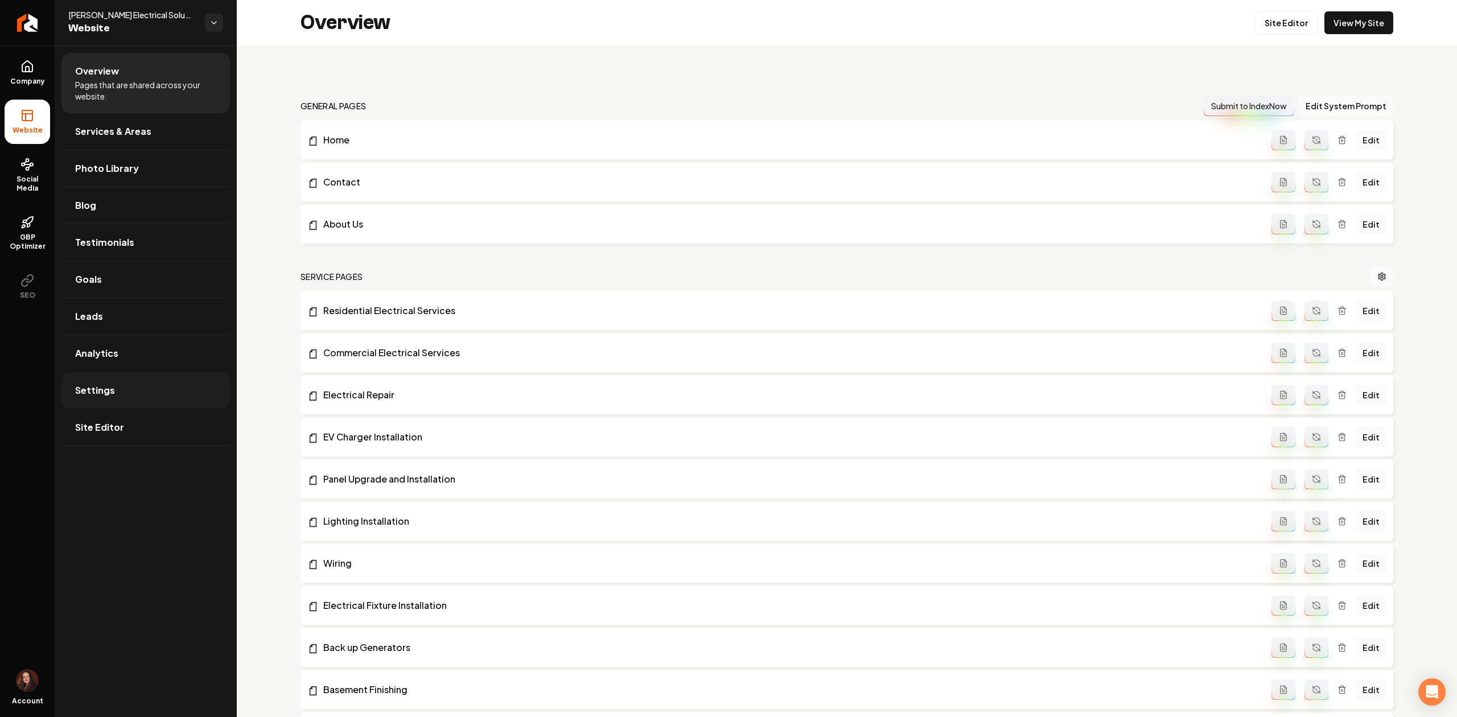
click at [143, 394] on link "Settings" at bounding box center [145, 390] width 169 height 36
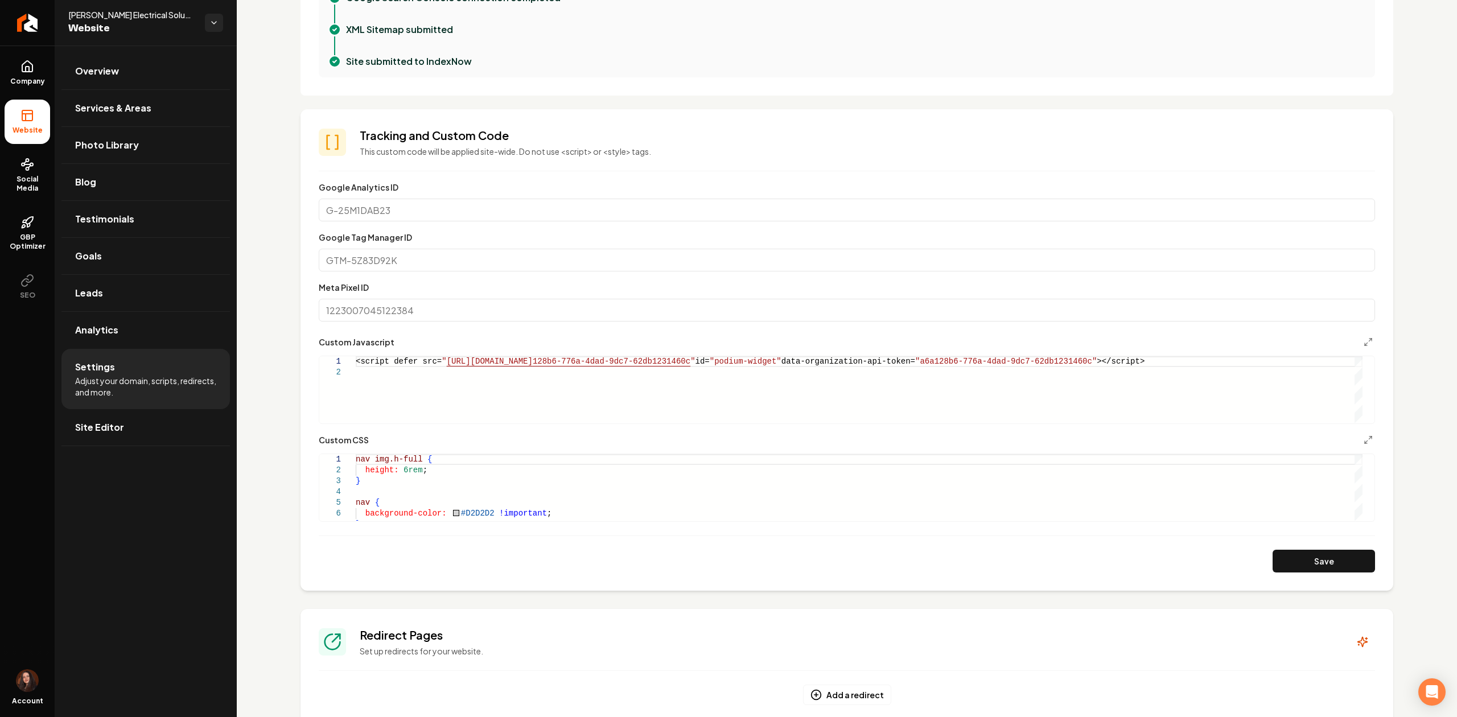
scroll to position [379, 0]
click at [652, 386] on div "<script defer src= " https://connect.podium.com/widget.js#ORG_TOKEN=a6a 128b6-7…" at bounding box center [859, 389] width 1007 height 67
type textarea "**********"
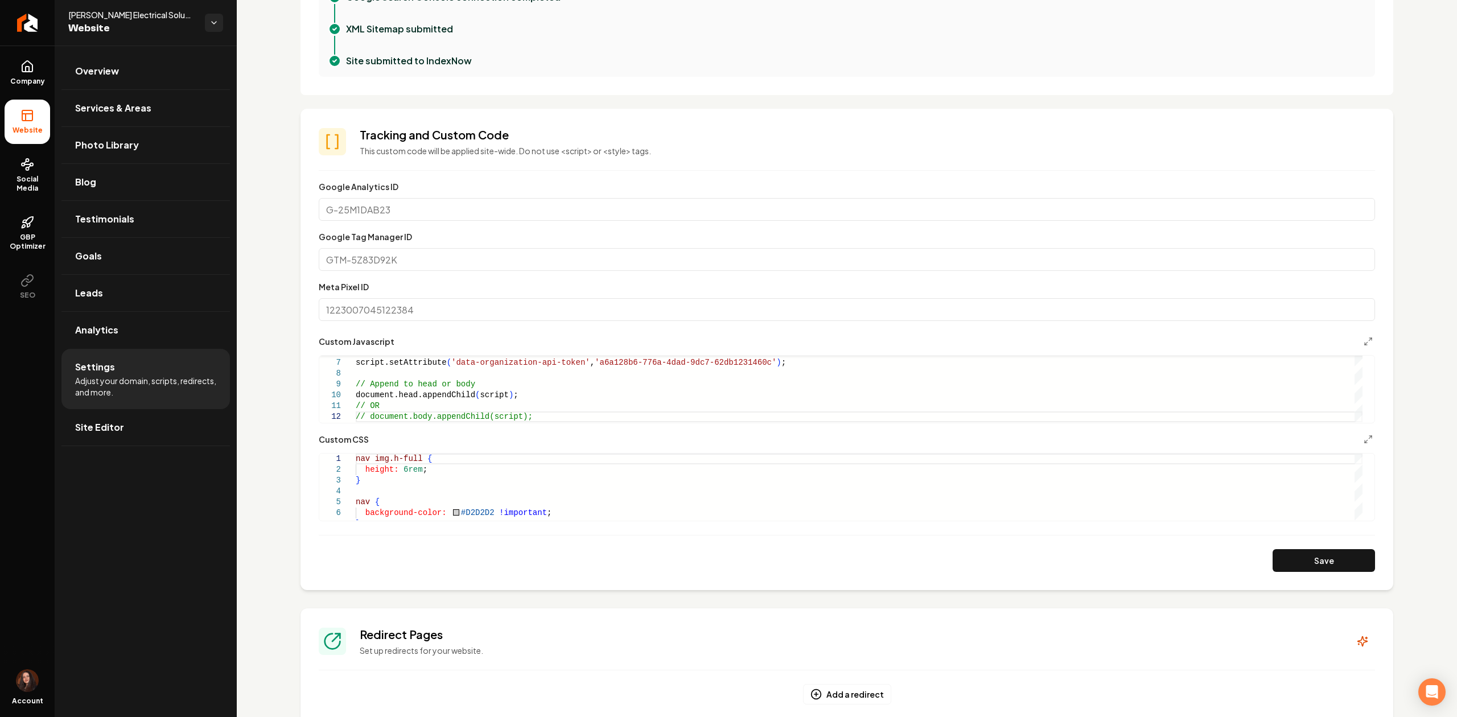
click at [1165, 553] on button "Save" at bounding box center [1324, 560] width 102 height 23
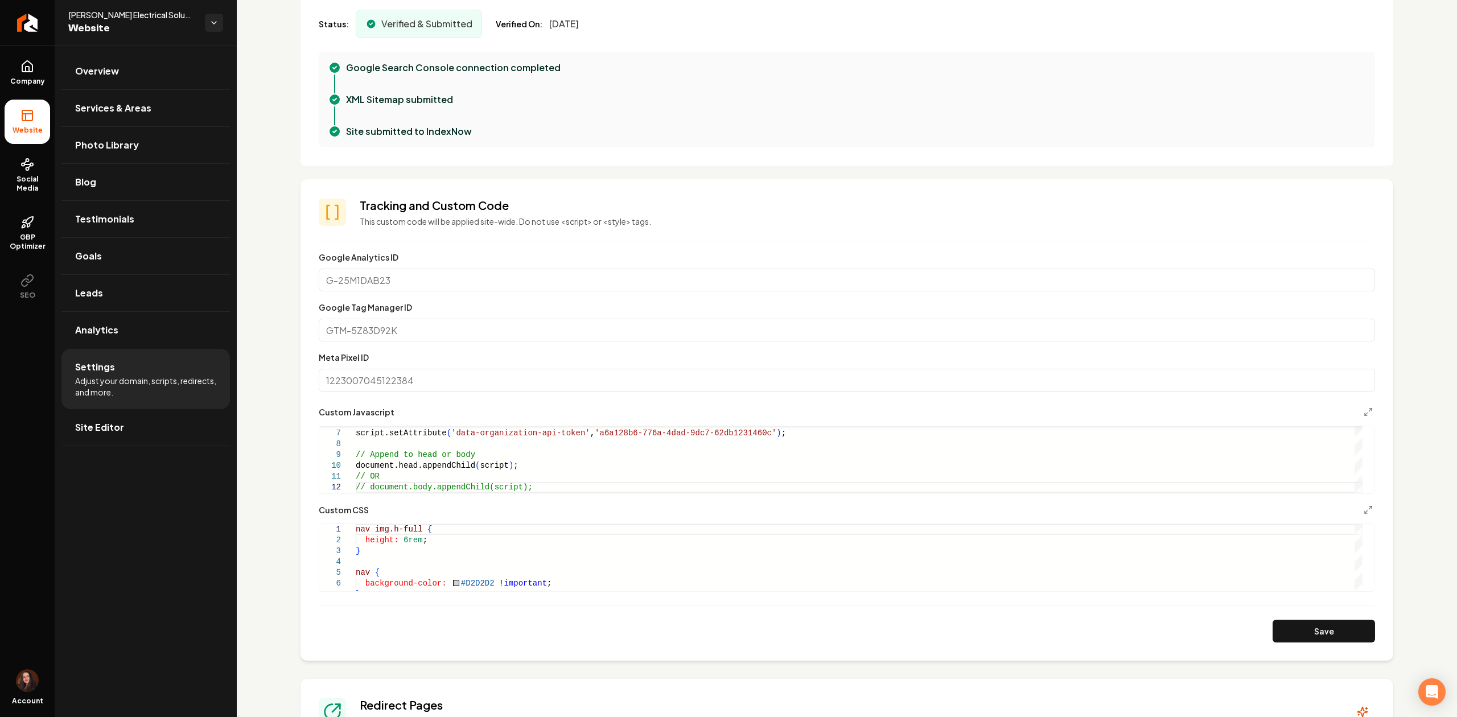
scroll to position [228, 0]
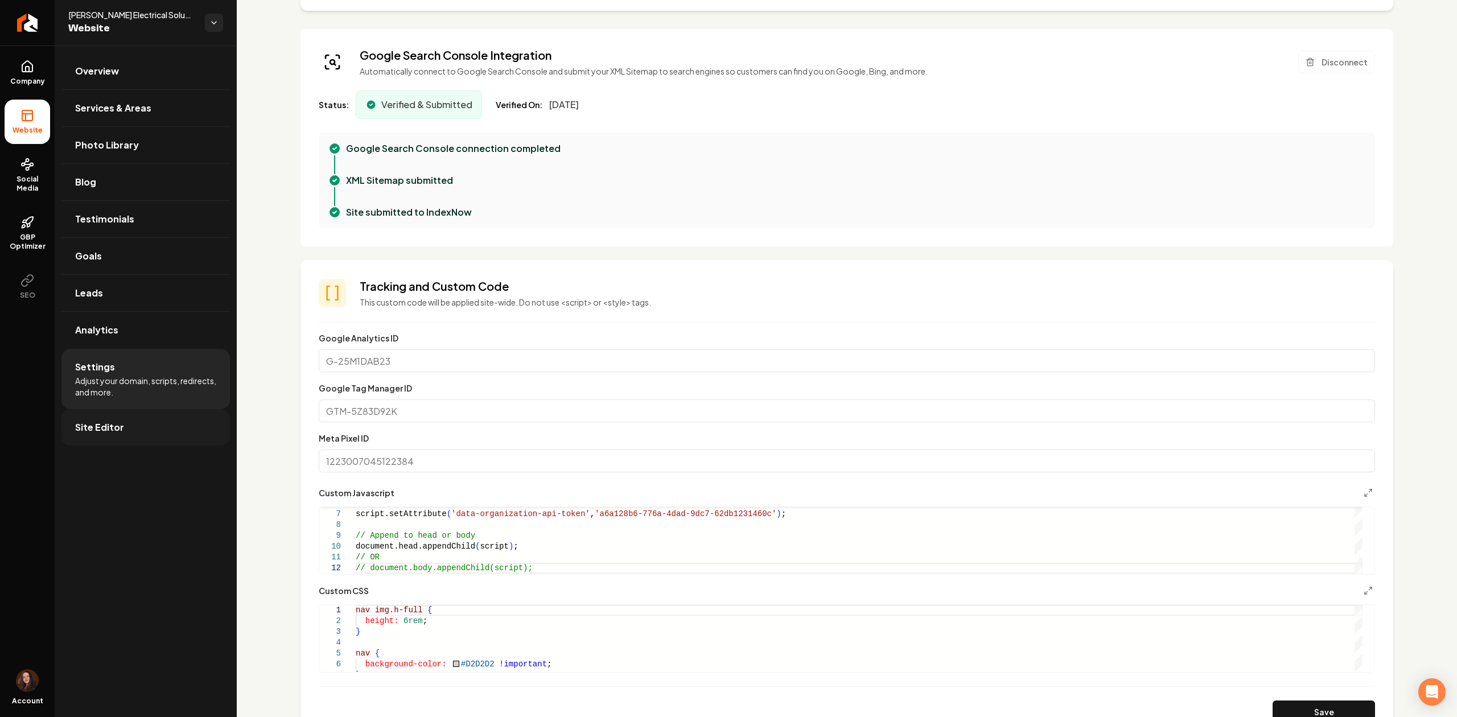
click at [123, 422] on link "Site Editor" at bounding box center [145, 427] width 169 height 36
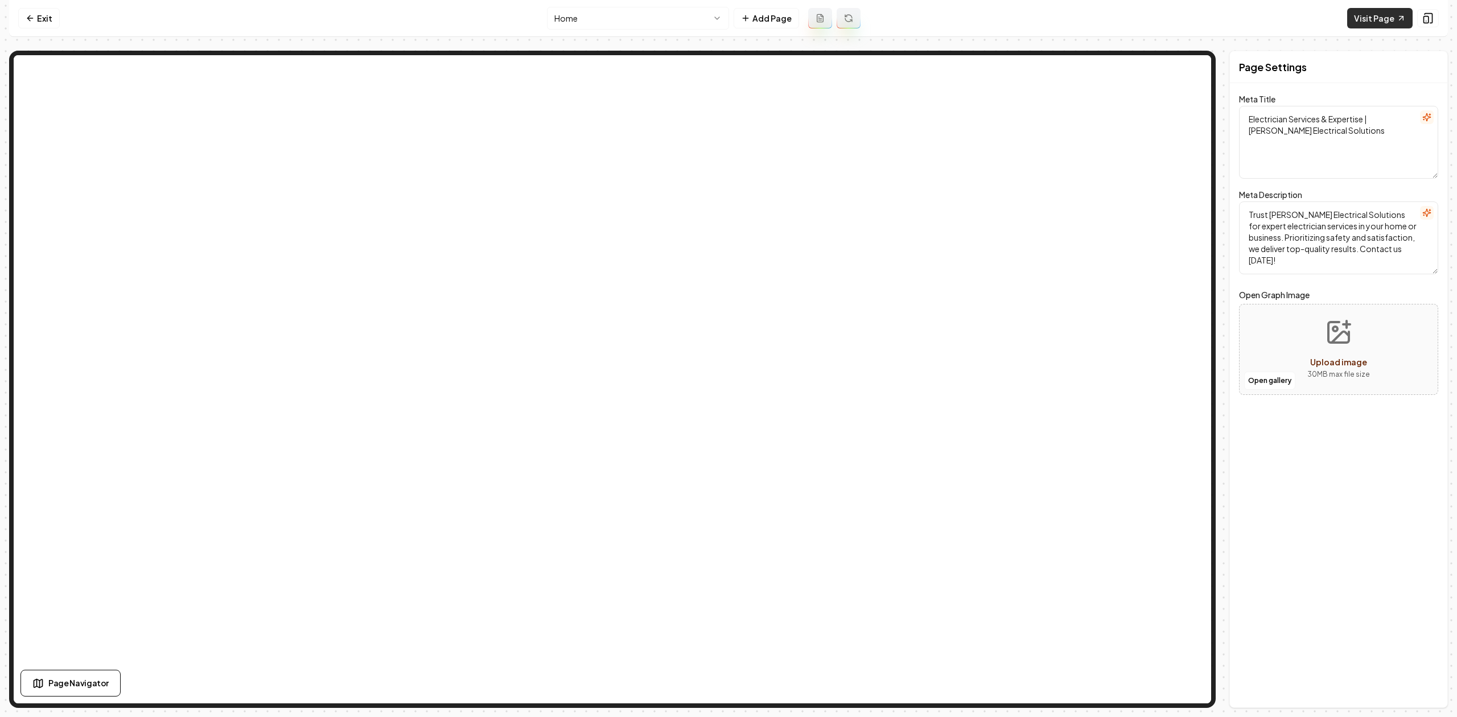
click at [1165, 16] on link "Visit Page" at bounding box center [1380, 18] width 65 height 20
drag, startPoint x: 44, startPoint y: 15, endPoint x: 40, endPoint y: 19, distance: 6.1
click at [43, 17] on link "Exit" at bounding box center [39, 18] width 42 height 20
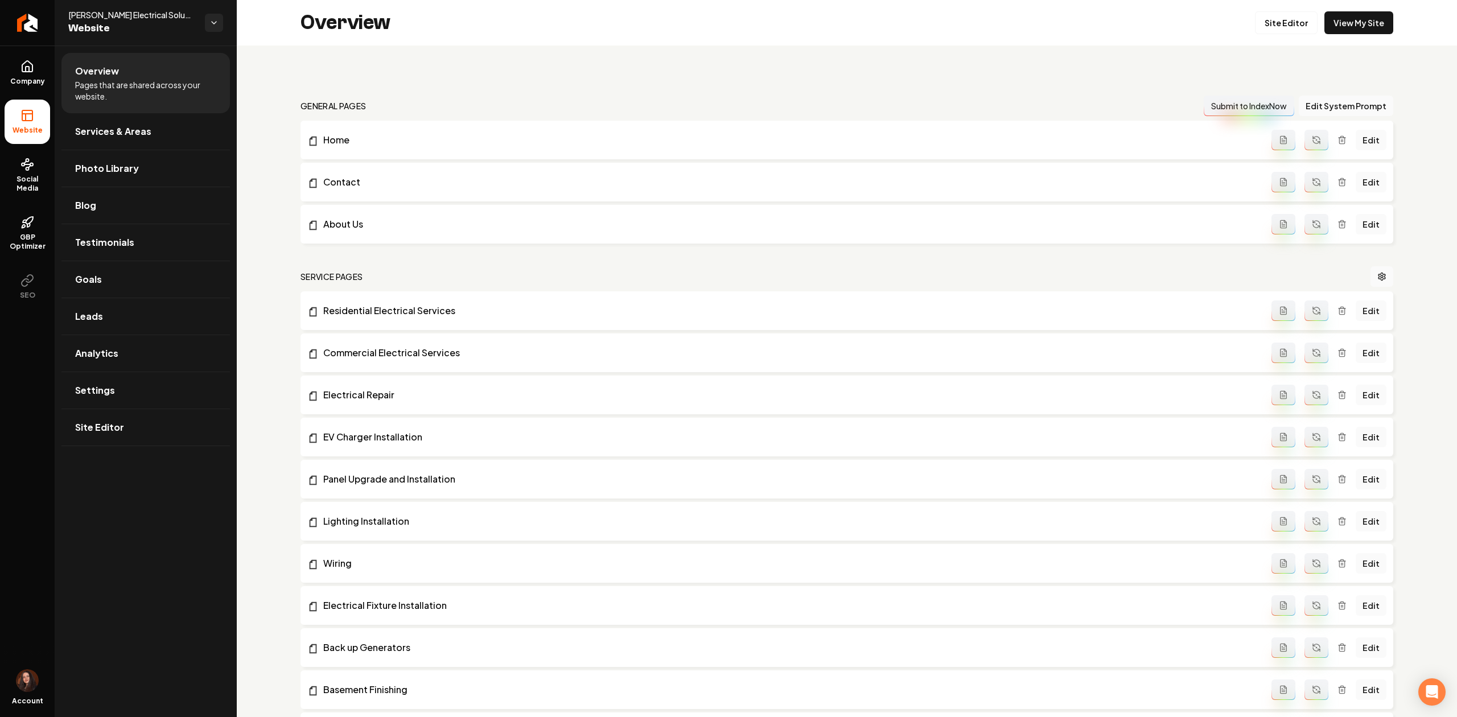
click at [27, 23] on icon "Return to dashboard" at bounding box center [26, 23] width 5 height 0
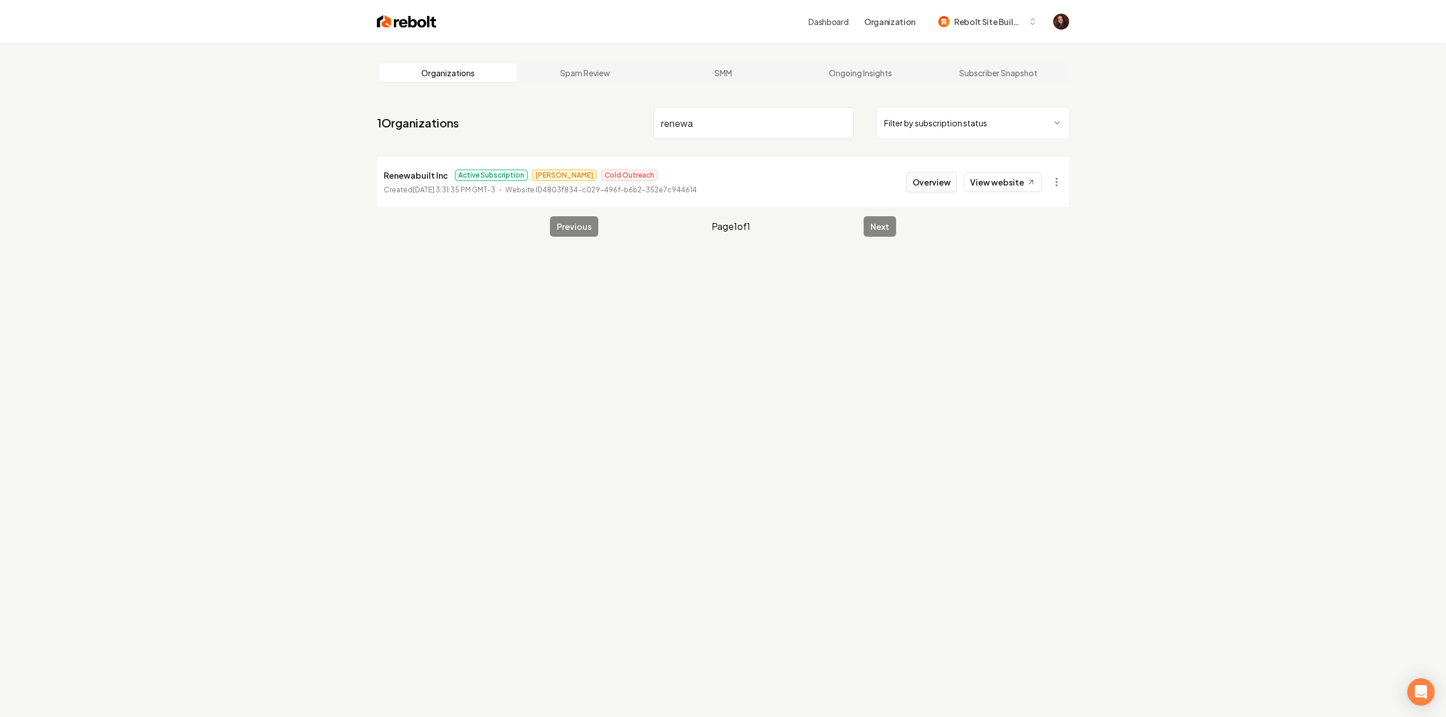
type input "renewa"
click at [936, 192] on button "Overview" at bounding box center [931, 182] width 51 height 20
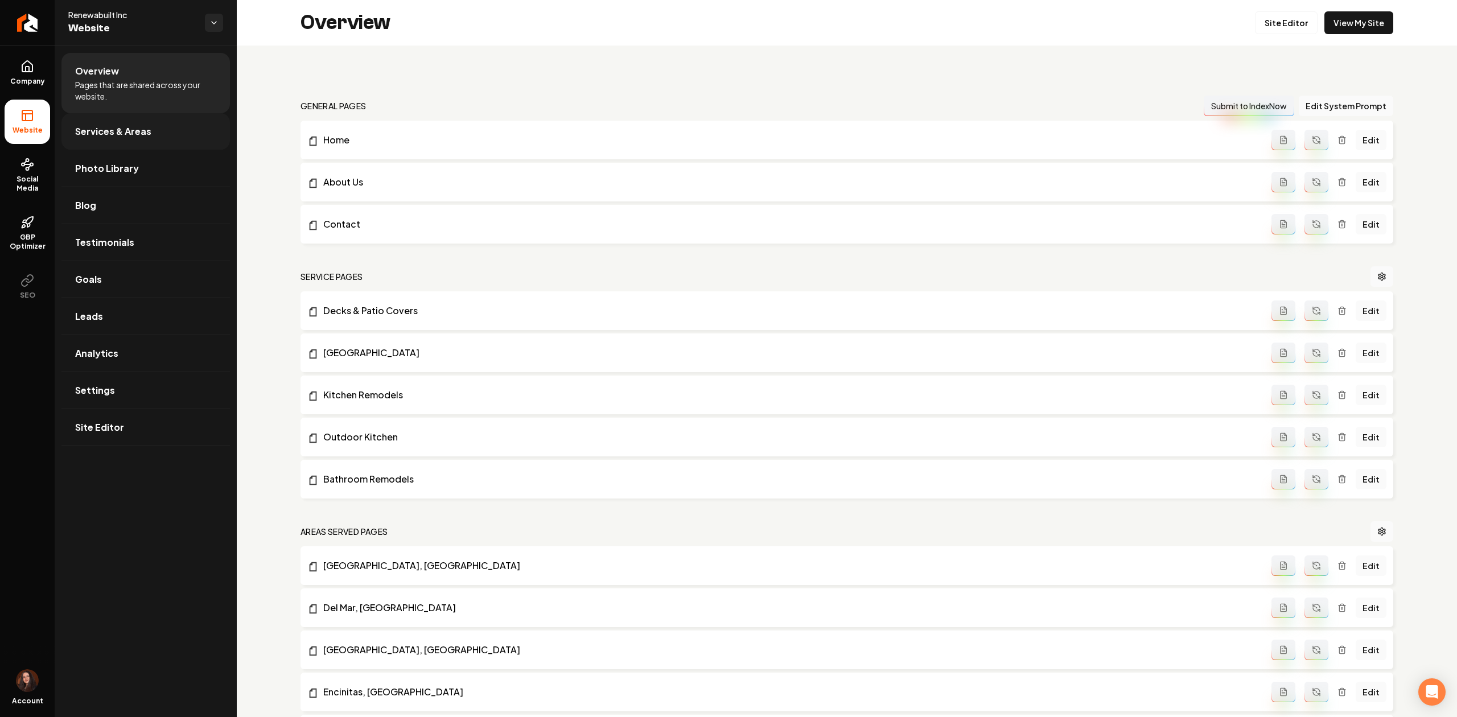
click at [92, 138] on span "Services & Areas" at bounding box center [113, 132] width 76 height 14
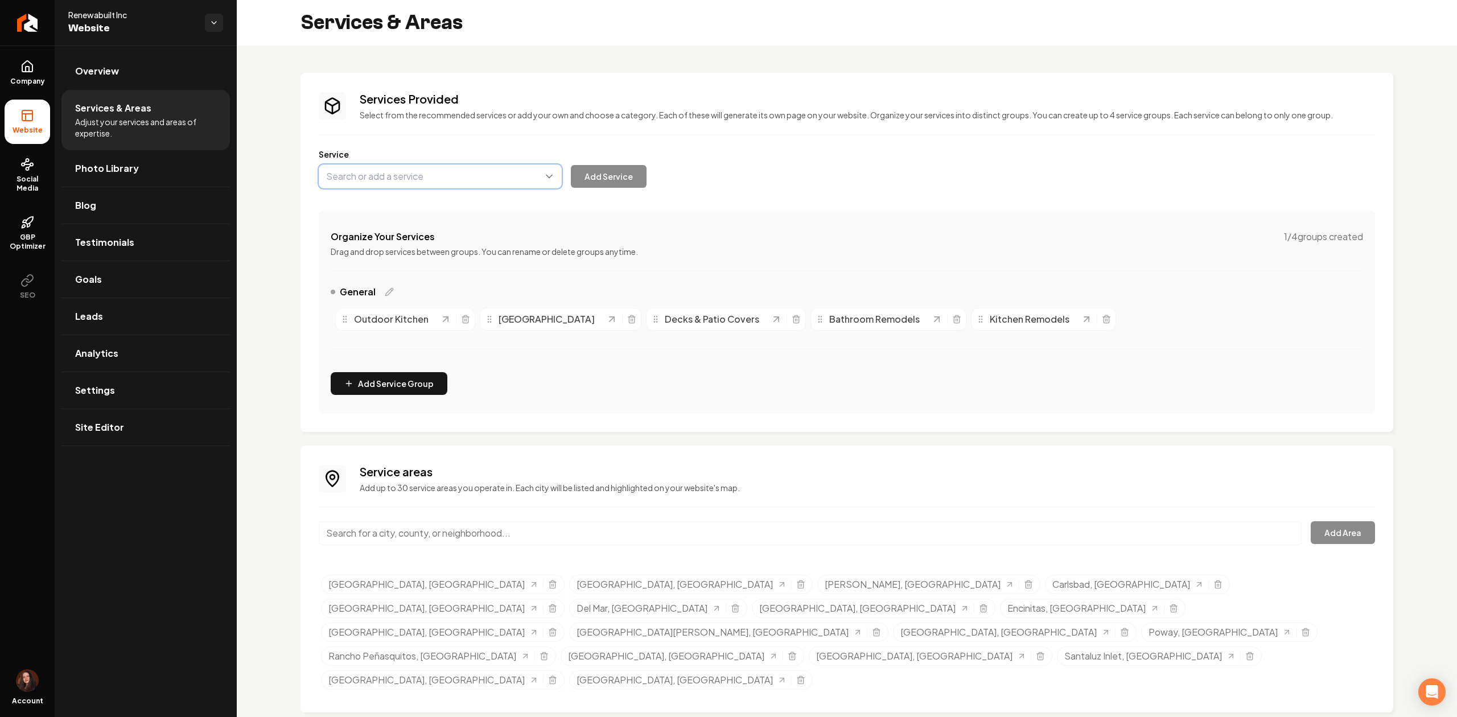
click at [430, 171] on button "Main content area" at bounding box center [440, 177] width 243 height 24
click at [42, 72] on div "Company Website Social Media GBP Optimizer SEO Account Renewabuilt Inc Website …" at bounding box center [728, 358] width 1457 height 717
click at [5, 76] on link "Company" at bounding box center [28, 73] width 46 height 44
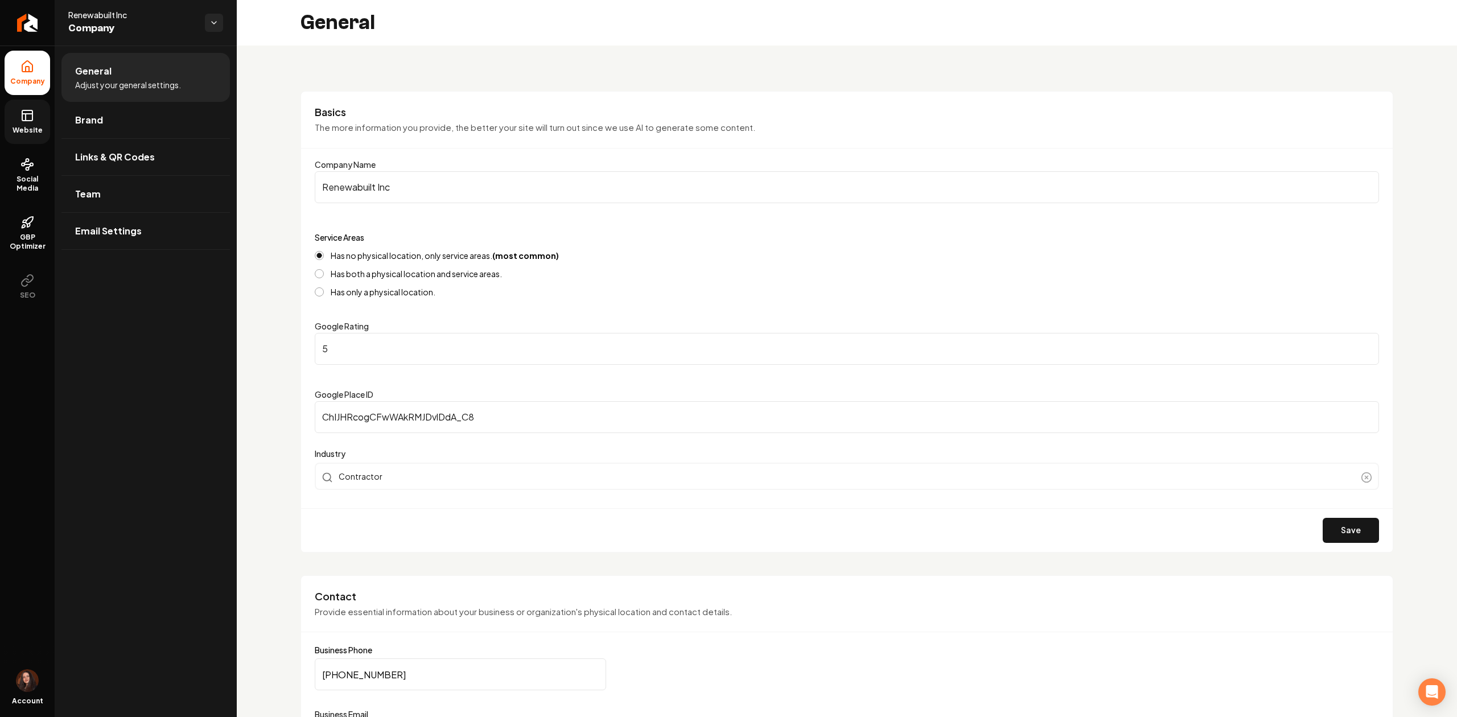
click at [15, 121] on link "Website" at bounding box center [28, 122] width 46 height 44
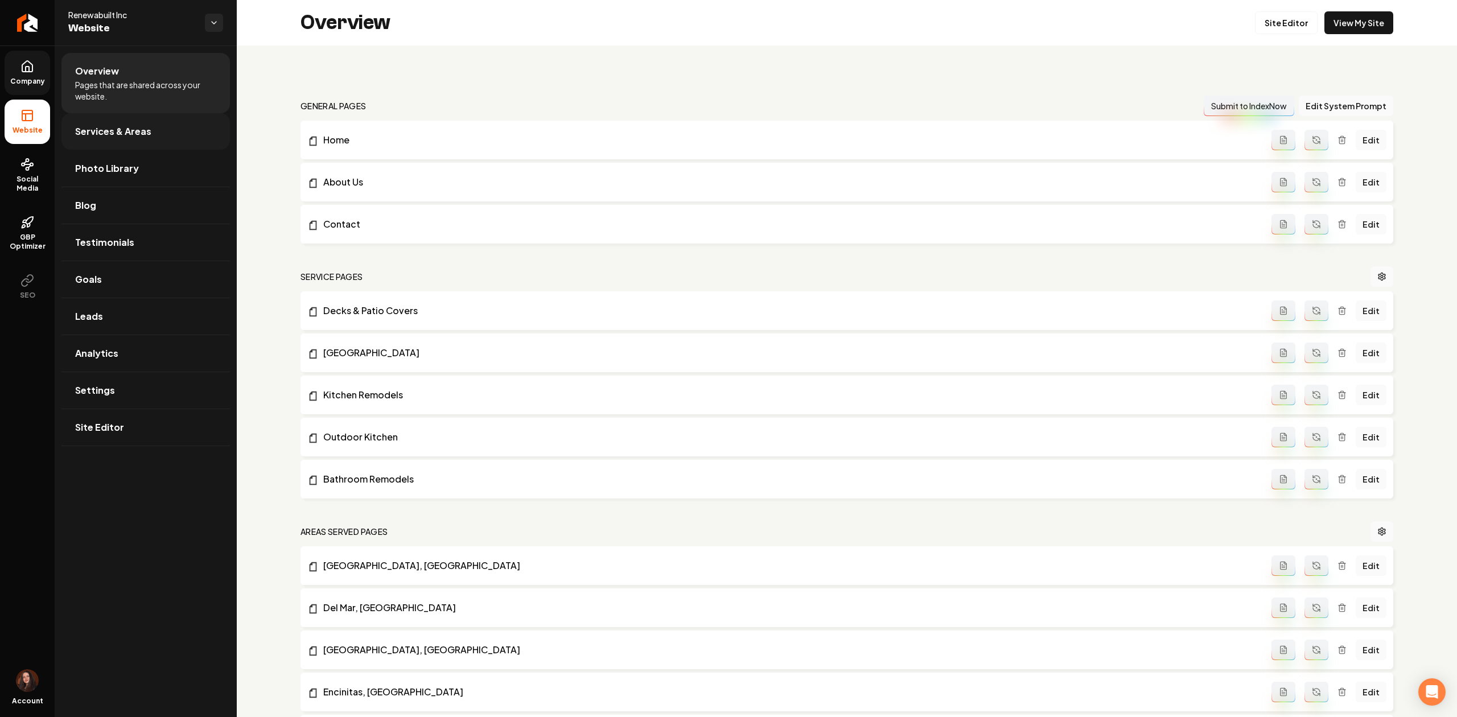
click at [121, 131] on span "Services & Areas" at bounding box center [113, 132] width 76 height 14
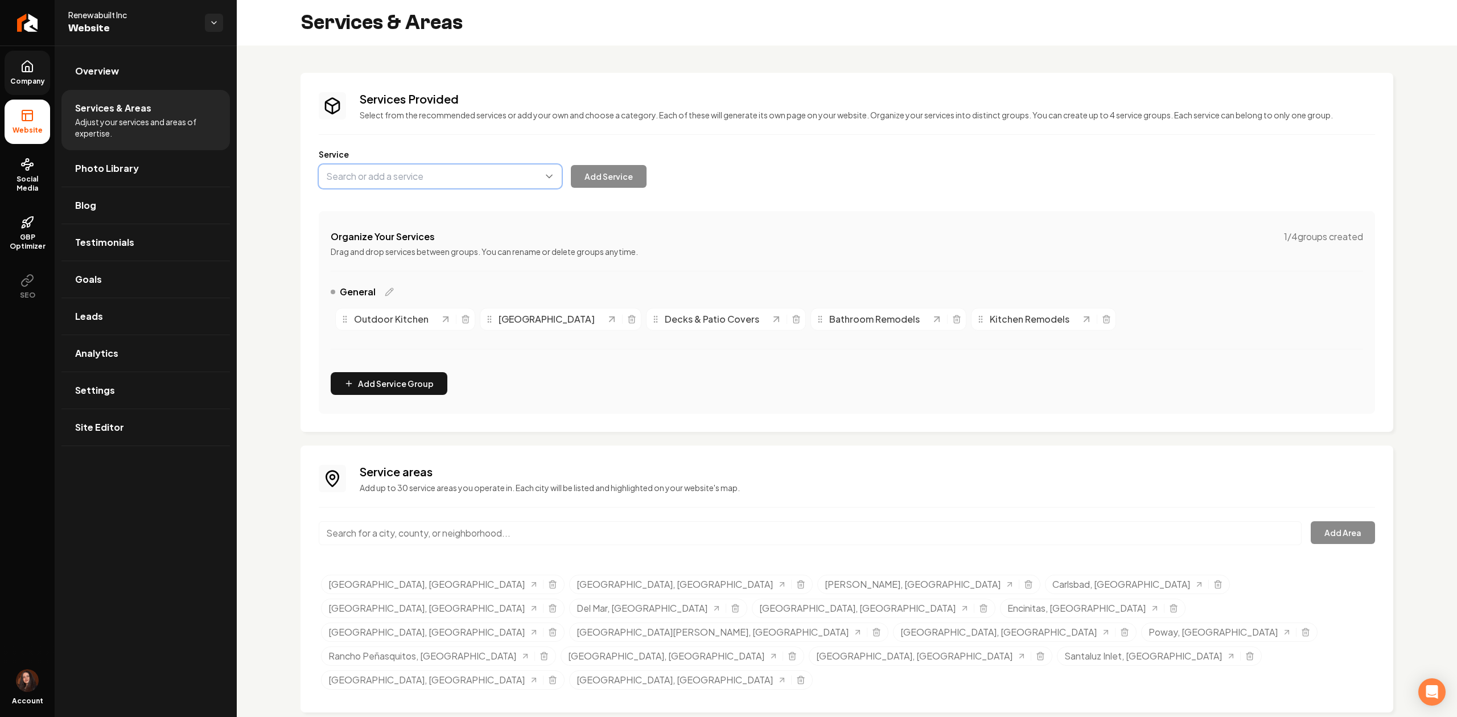
click at [378, 175] on button "Main content area" at bounding box center [440, 177] width 243 height 24
type input "General Contracting"
click at [595, 180] on button "Add Service" at bounding box center [609, 176] width 76 height 23
click at [137, 438] on link "Site Editor" at bounding box center [145, 427] width 169 height 36
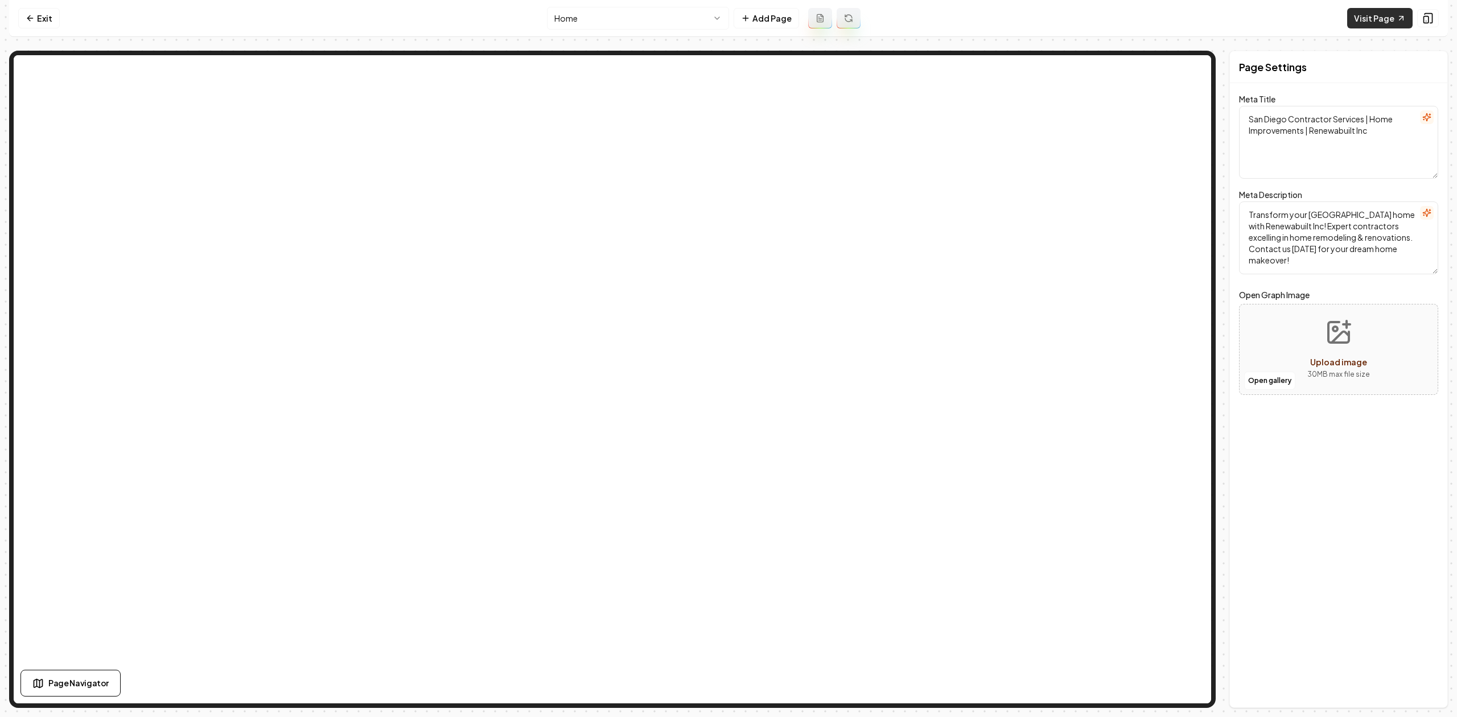
click at [1374, 14] on link "Visit Page" at bounding box center [1380, 18] width 65 height 20
click at [24, 23] on link "Exit" at bounding box center [39, 18] width 42 height 20
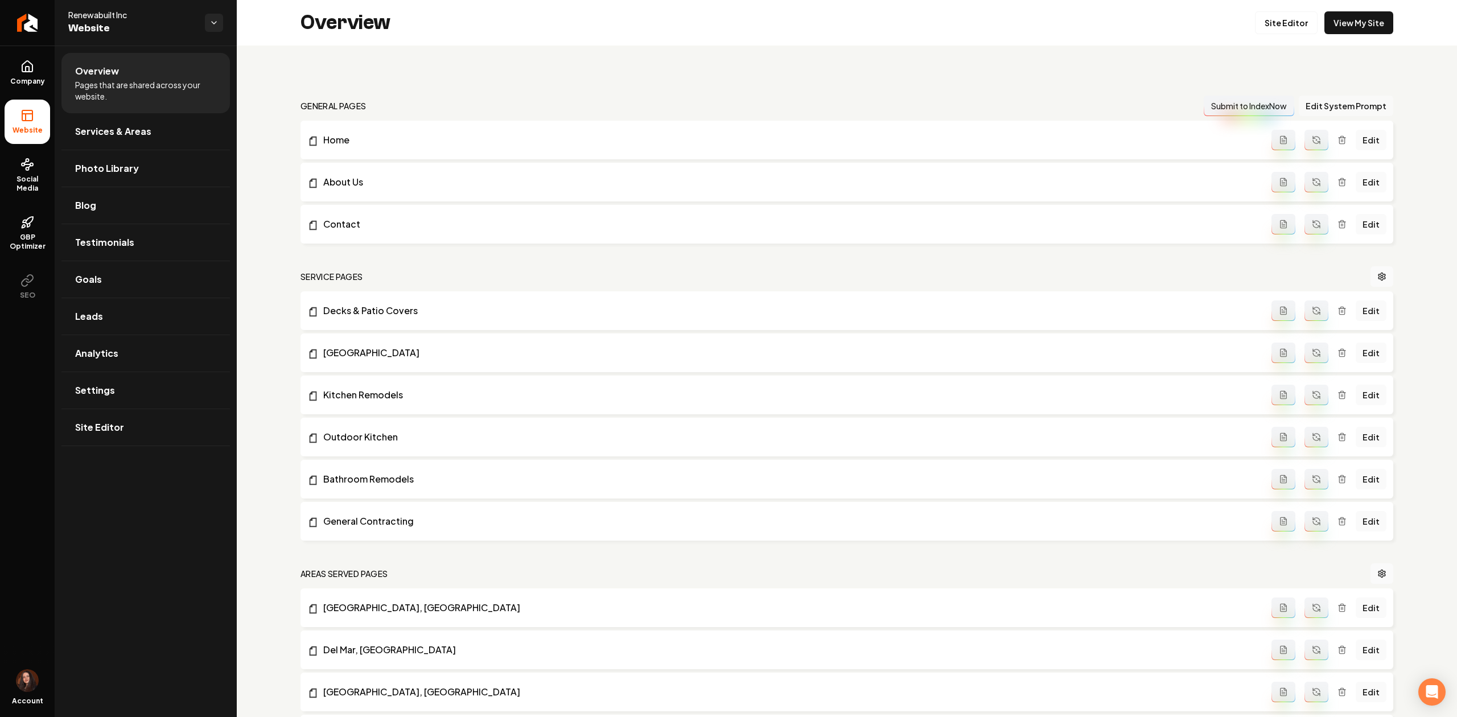
click at [1317, 97] on button "Edit System Prompt" at bounding box center [1346, 106] width 95 height 20
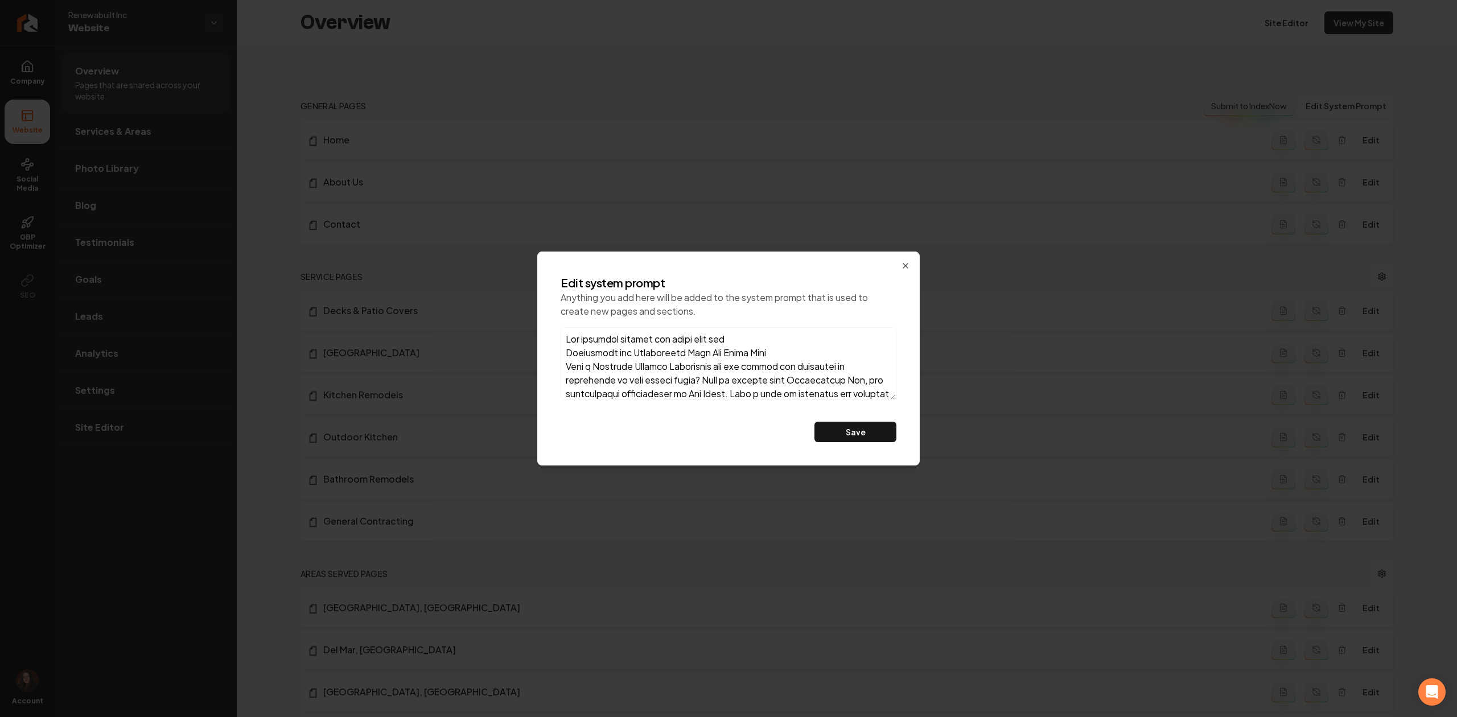
paste textarea "general contracting and Escondido"
type textarea "Add keywords through the whole page for general contracting and Escondido Remod…"
click at [857, 435] on button "Save" at bounding box center [856, 432] width 82 height 20
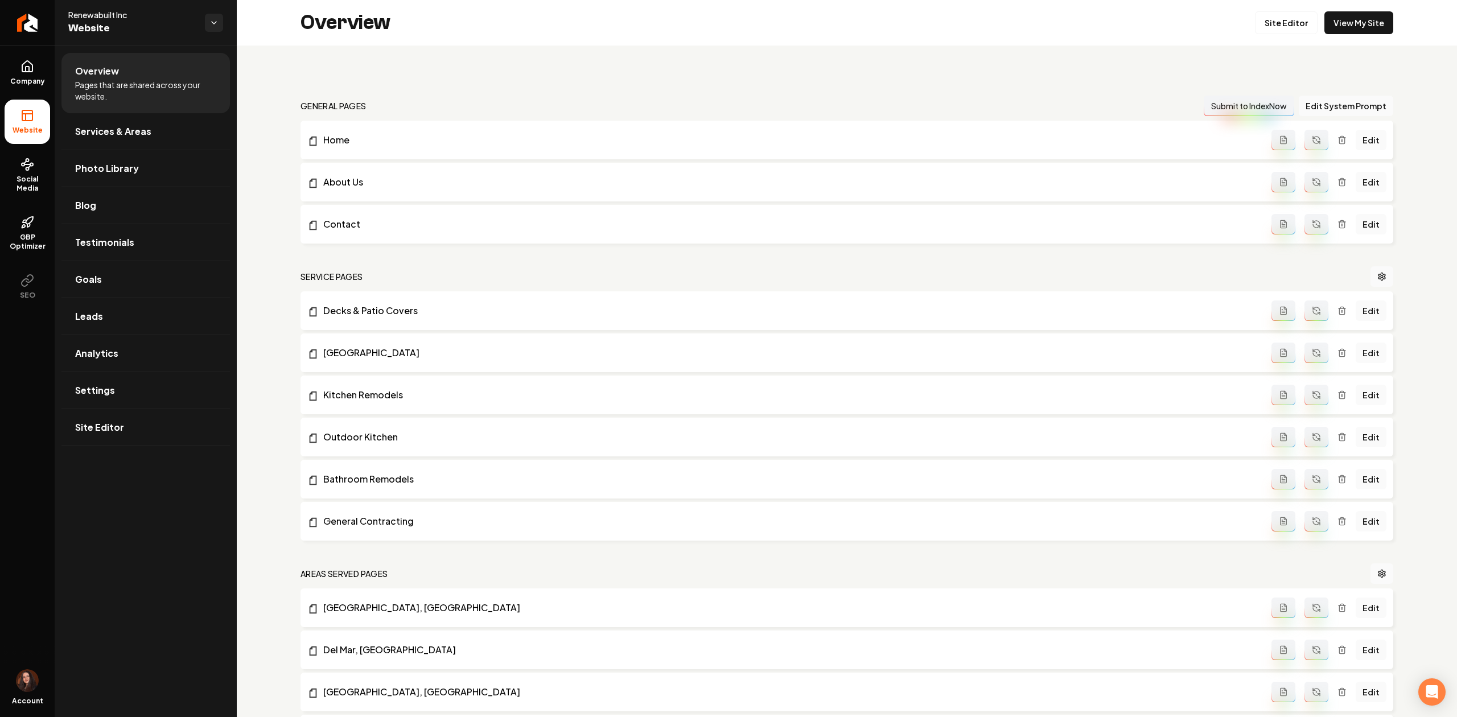
click at [1305, 133] on button "Main content area" at bounding box center [1317, 140] width 24 height 20
click at [1312, 180] on icon "Main content area" at bounding box center [1316, 182] width 9 height 9
click at [1312, 221] on icon "Main content area" at bounding box center [1316, 224] width 9 height 9
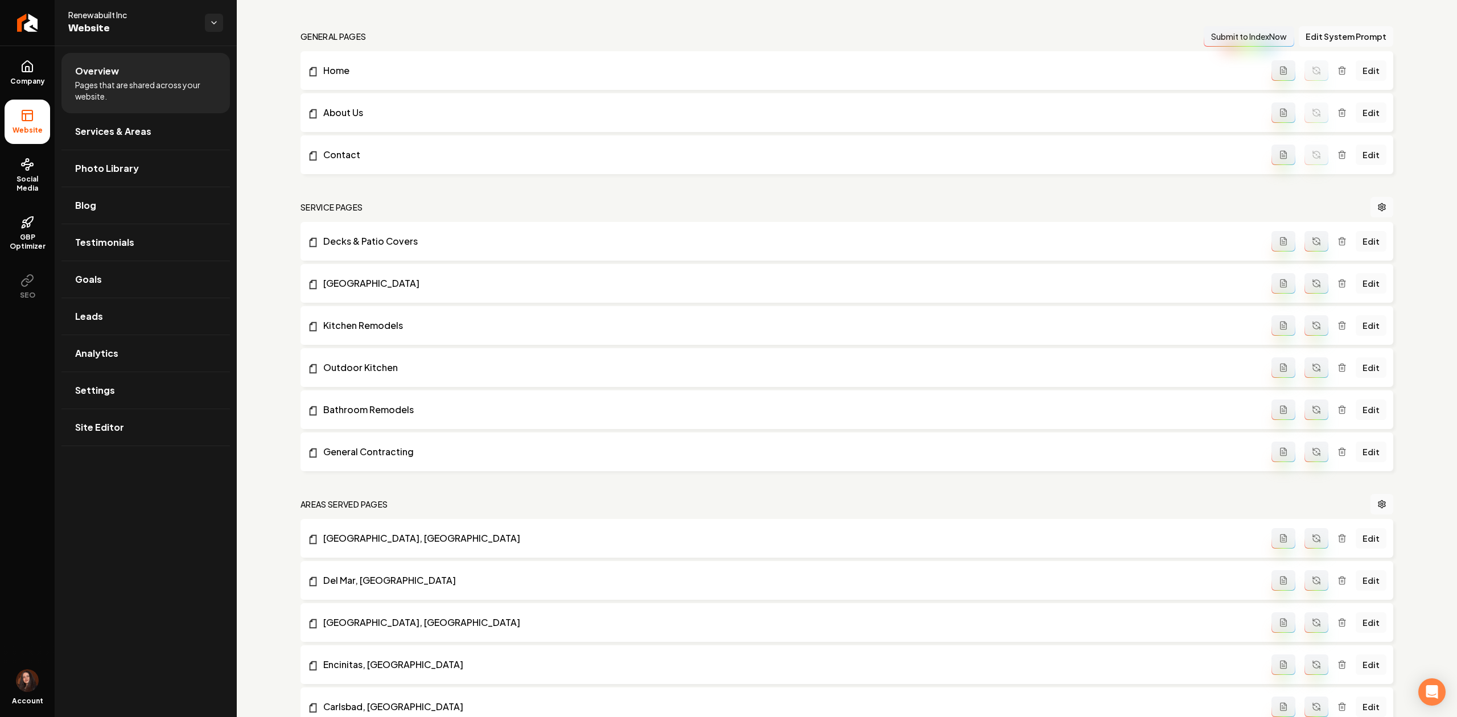
scroll to position [76, 0]
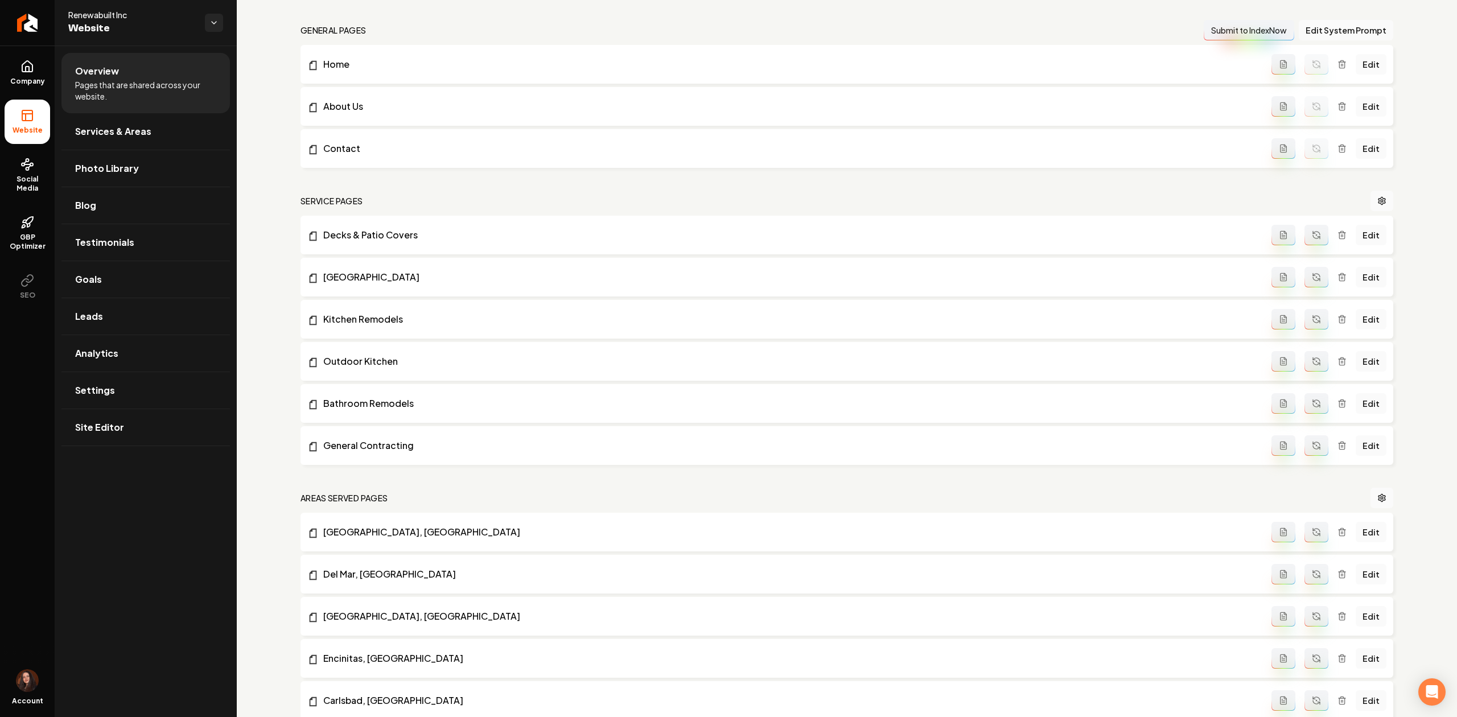
click at [1300, 221] on li "Decks & Patio Covers Edit" at bounding box center [847, 235] width 1093 height 39
click at [1313, 233] on icon "Main content area" at bounding box center [1314, 232] width 2 height 2
click at [1313, 274] on icon "Main content area" at bounding box center [1316, 275] width 7 height 3
click at [1312, 327] on button "Main content area" at bounding box center [1317, 319] width 24 height 20
click at [1318, 363] on icon "Main content area" at bounding box center [1319, 364] width 2 height 2
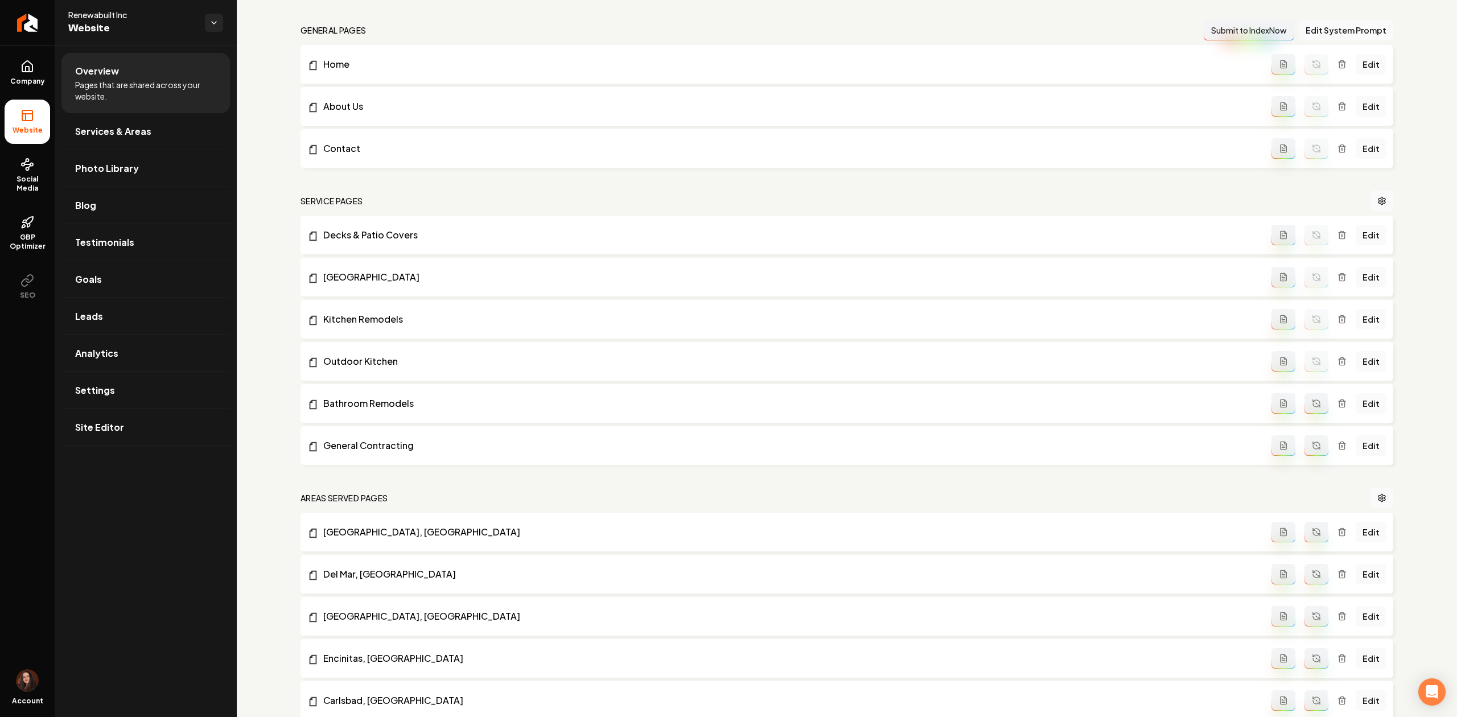
click at [1312, 406] on icon "Main content area" at bounding box center [1316, 403] width 9 height 9
click at [1306, 438] on button "Main content area" at bounding box center [1317, 446] width 24 height 20
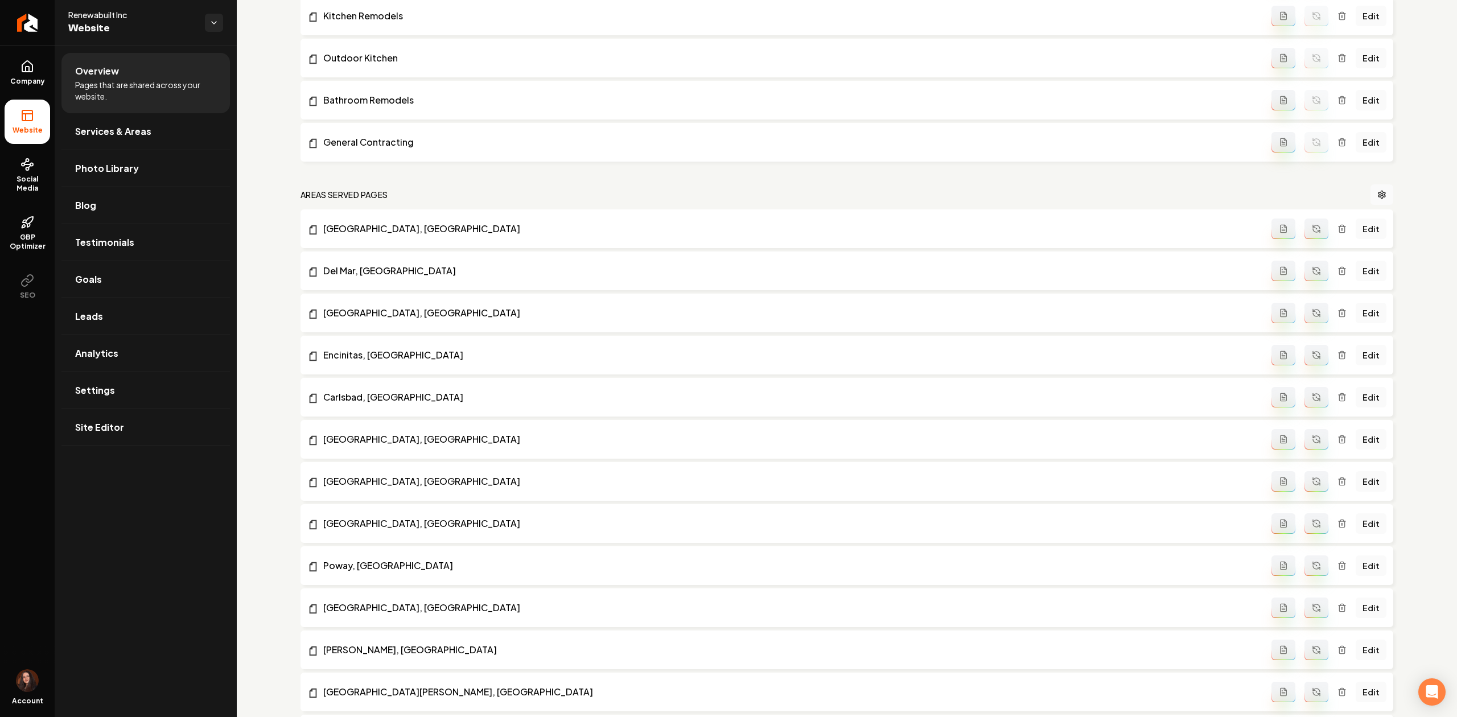
click at [1313, 233] on button "Main content area" at bounding box center [1317, 229] width 24 height 20
drag, startPoint x: 1312, startPoint y: 266, endPoint x: 1311, endPoint y: 276, distance: 9.7
click at [1311, 266] on button "Main content area" at bounding box center [1317, 271] width 24 height 20
click at [1312, 306] on button "Main content area" at bounding box center [1317, 313] width 24 height 20
click at [1305, 360] on button "Main content area" at bounding box center [1317, 355] width 24 height 20
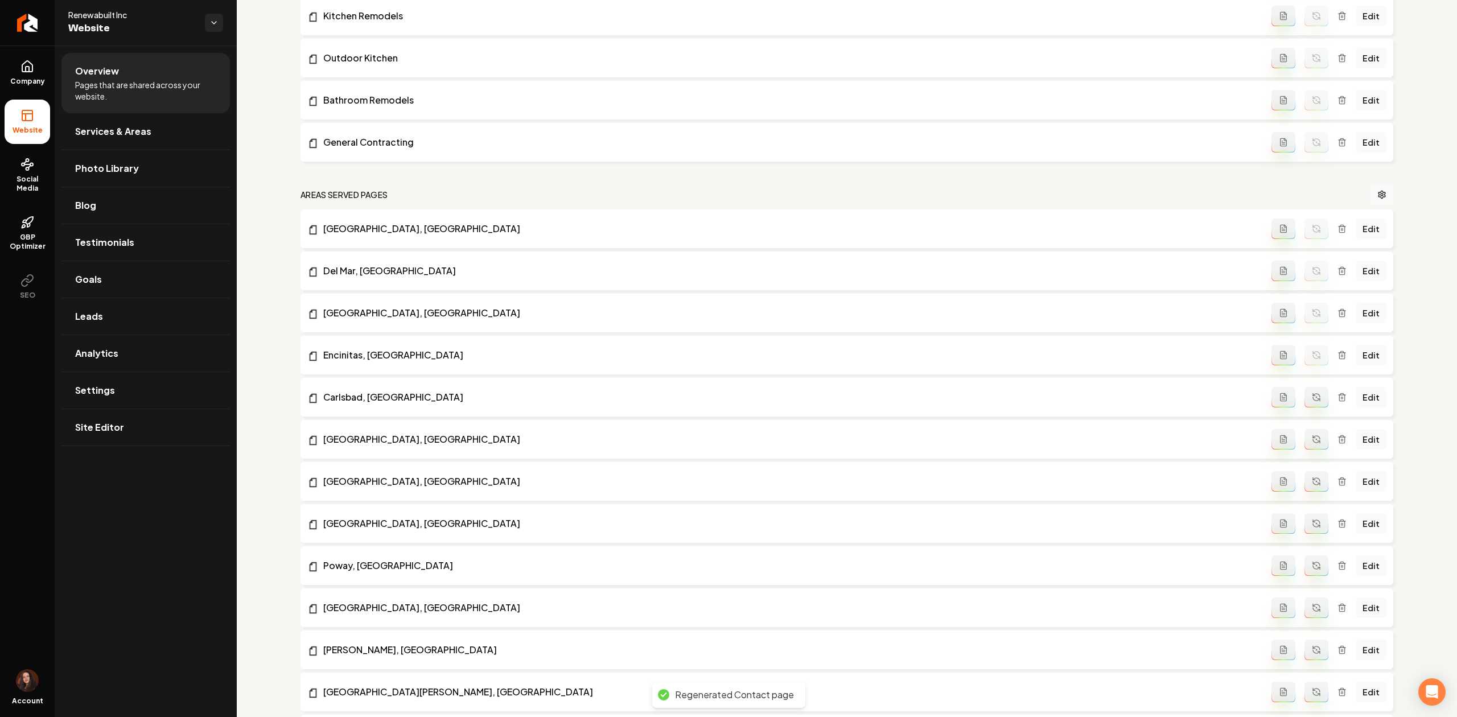
click at [1310, 402] on button "Main content area" at bounding box center [1317, 397] width 24 height 20
click at [1312, 435] on icon "Main content area" at bounding box center [1316, 439] width 9 height 9
click at [1312, 479] on icon "Main content area" at bounding box center [1316, 481] width 9 height 9
drag, startPoint x: 1311, startPoint y: 522, endPoint x: 1314, endPoint y: 552, distance: 30.4
click at [1312, 523] on icon "Main content area" at bounding box center [1316, 523] width 9 height 9
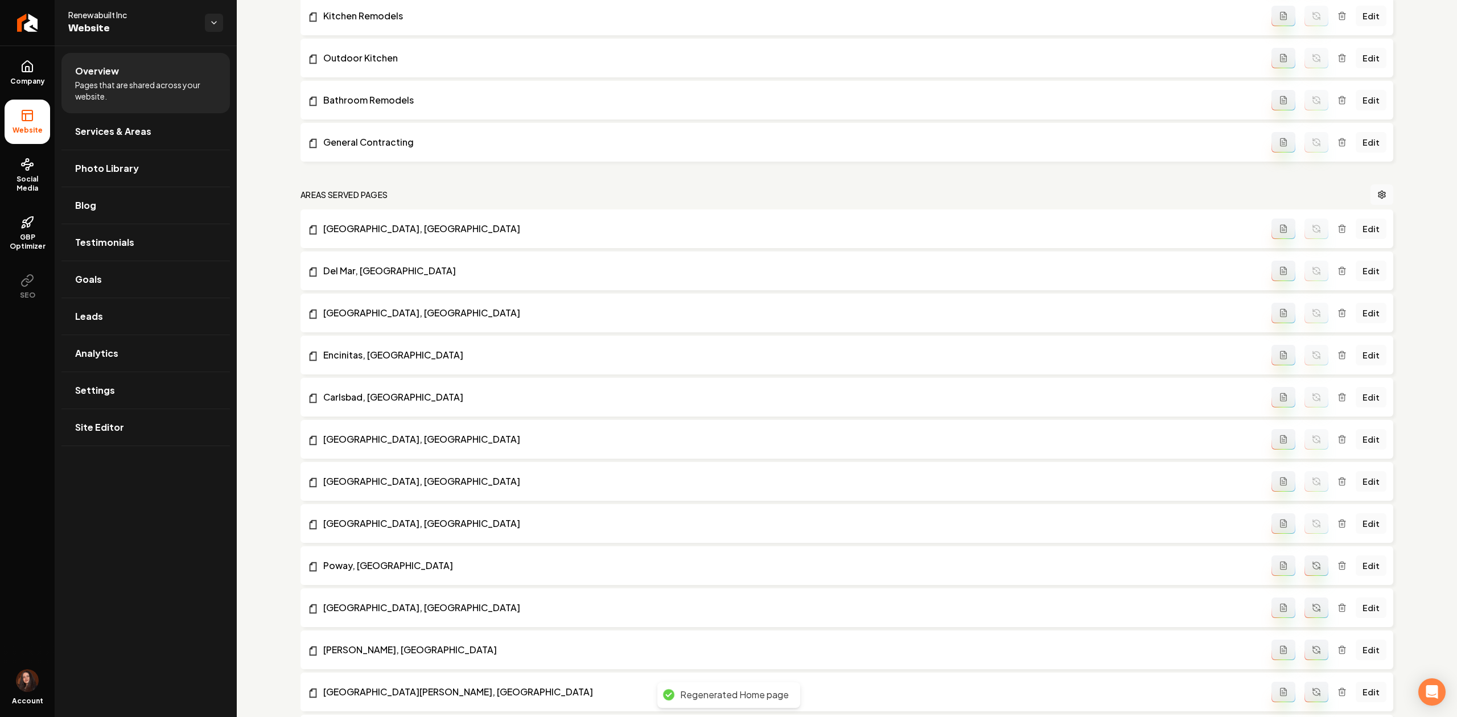
drag, startPoint x: 1309, startPoint y: 562, endPoint x: 1307, endPoint y: 579, distance: 16.7
click at [1312, 563] on icon "Main content area" at bounding box center [1316, 565] width 9 height 9
drag, startPoint x: 1314, startPoint y: 610, endPoint x: 1312, endPoint y: 627, distance: 17.2
click at [1314, 611] on button "Main content area" at bounding box center [1317, 608] width 24 height 20
click at [1306, 643] on button "Main content area" at bounding box center [1317, 650] width 24 height 20
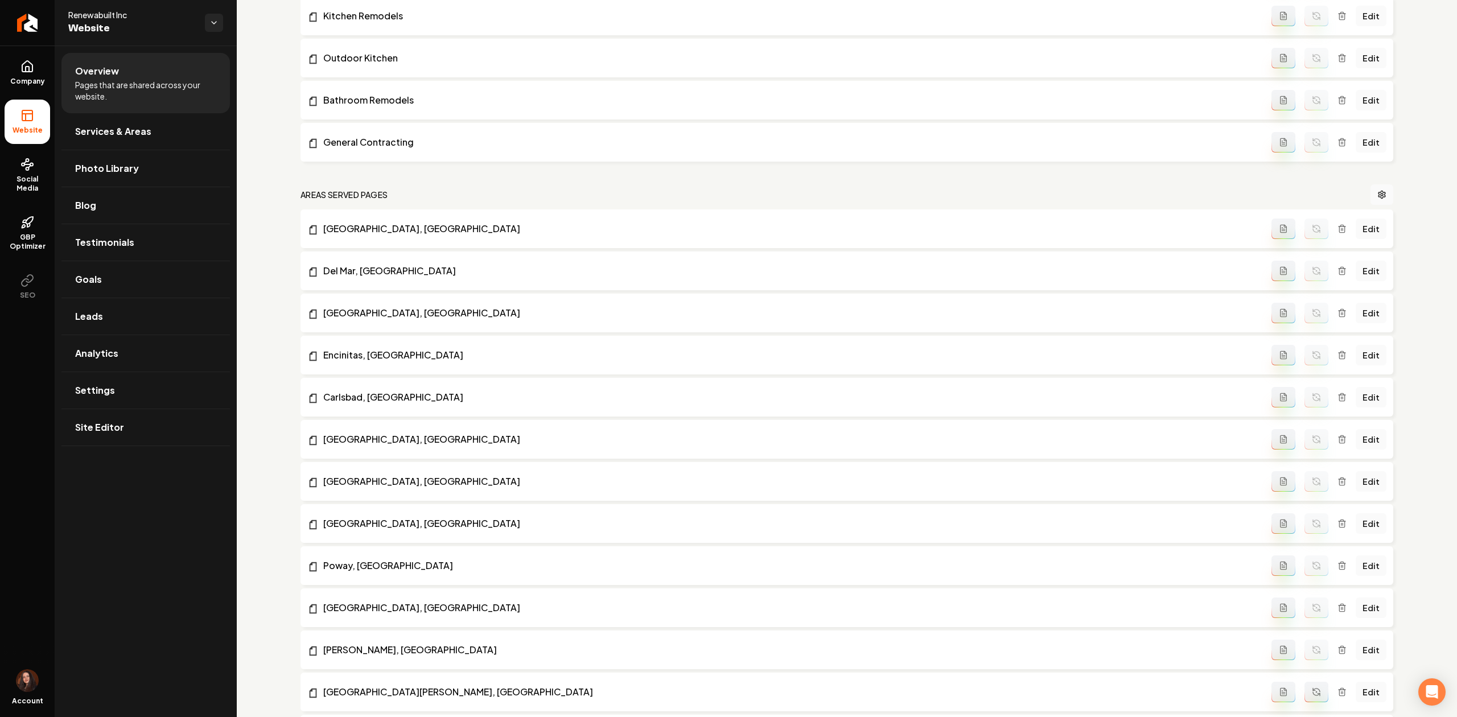
click at [1313, 689] on icon "Main content area" at bounding box center [1316, 690] width 7 height 3
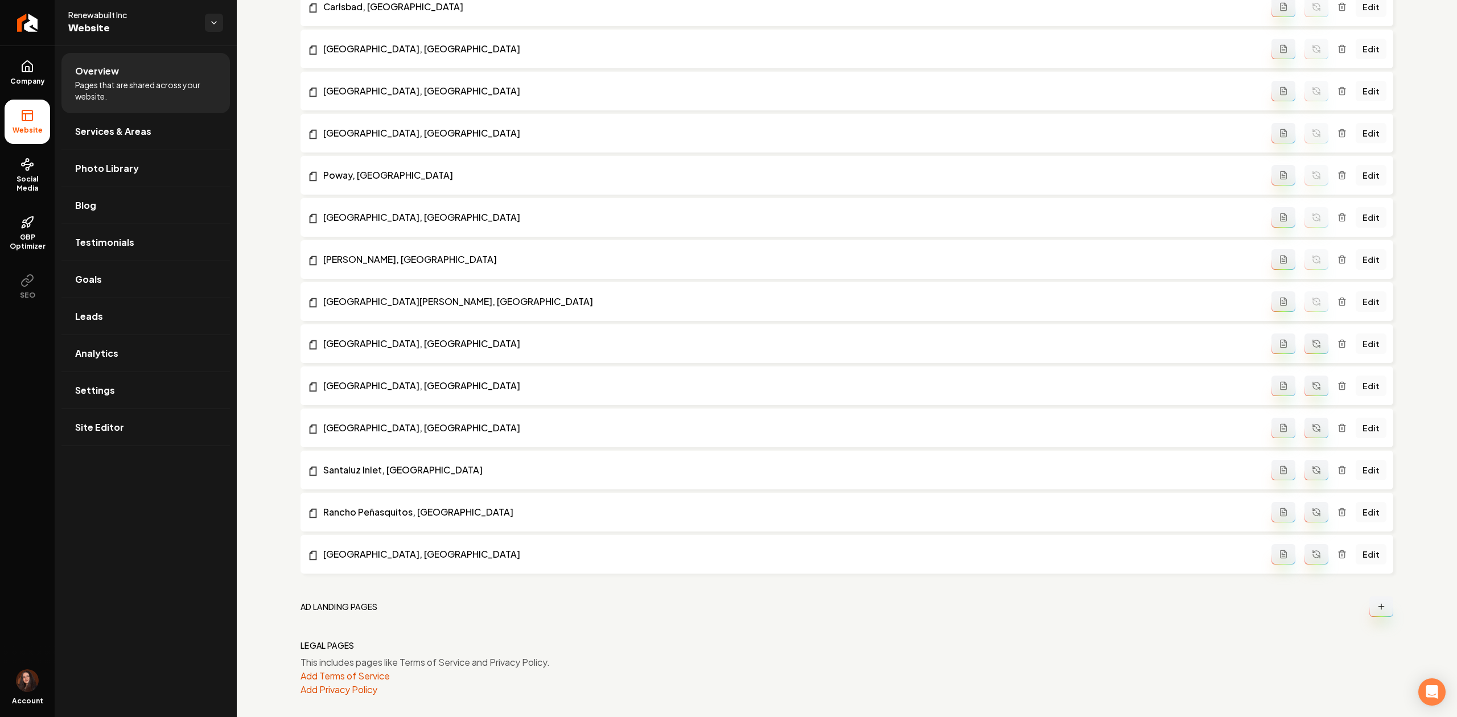
scroll to position [777, 0]
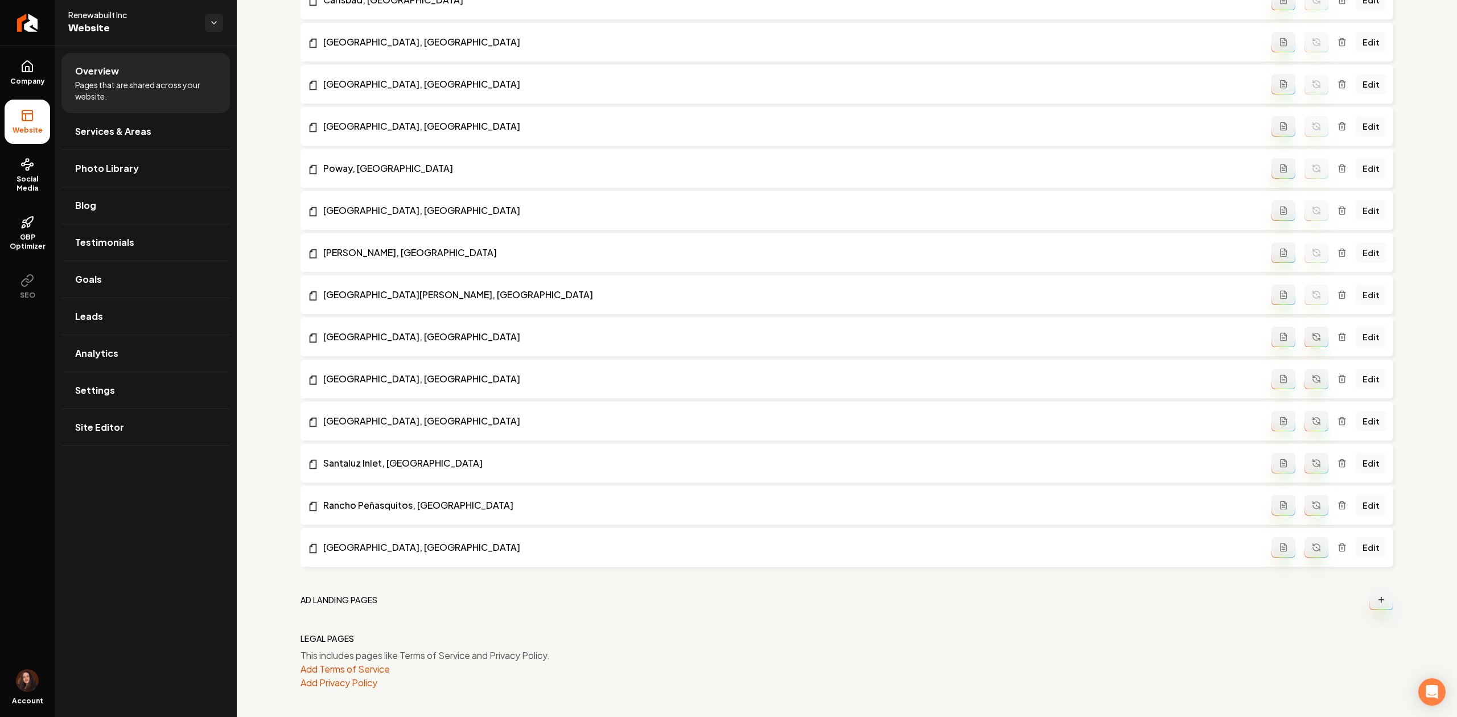
click at [1308, 344] on button "Main content area" at bounding box center [1317, 337] width 24 height 20
click at [1316, 379] on circle "Main content area" at bounding box center [1316, 379] width 1 height 1
click at [1306, 416] on button "Main content area" at bounding box center [1317, 421] width 24 height 20
click at [1312, 465] on icon "Main content area" at bounding box center [1316, 463] width 9 height 9
click at [1312, 508] on icon "Main content area" at bounding box center [1316, 505] width 9 height 9
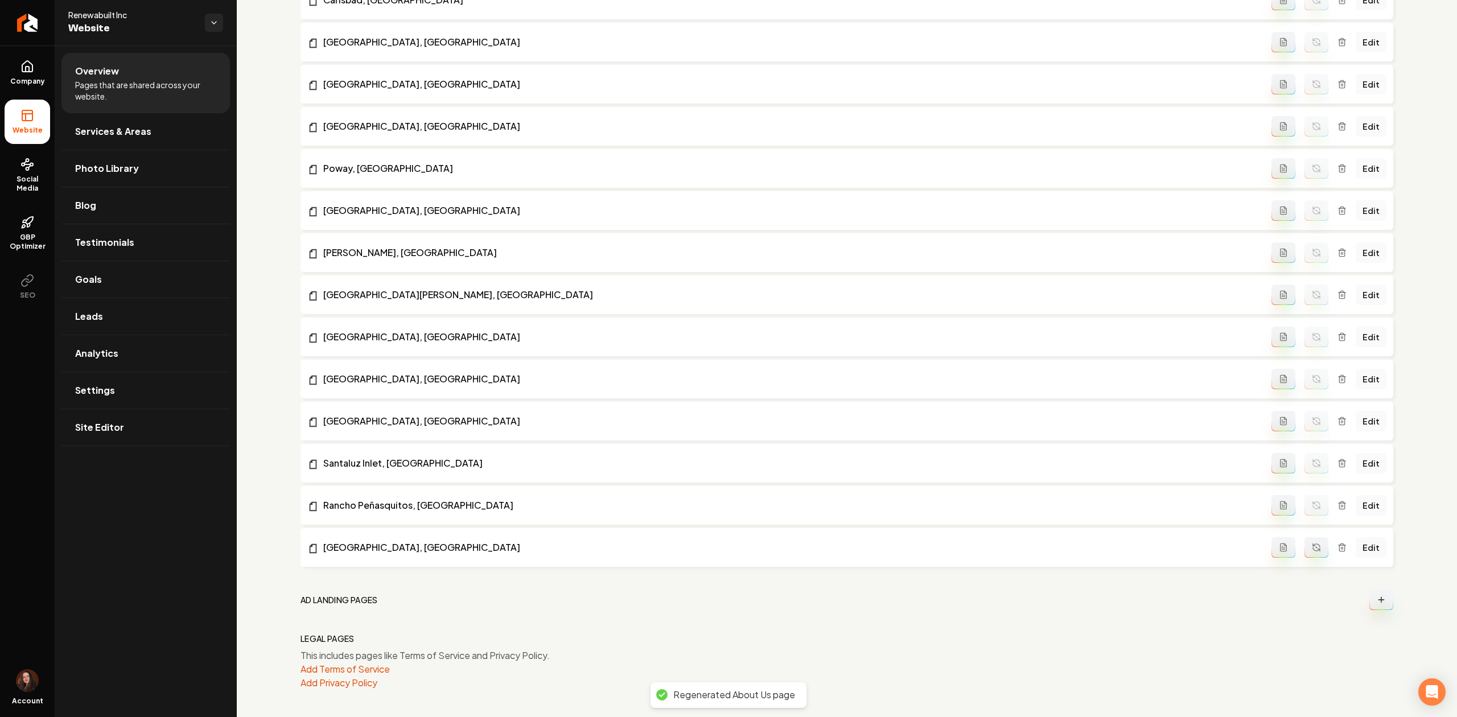
click at [1305, 558] on button "Main content area" at bounding box center [1317, 547] width 24 height 20
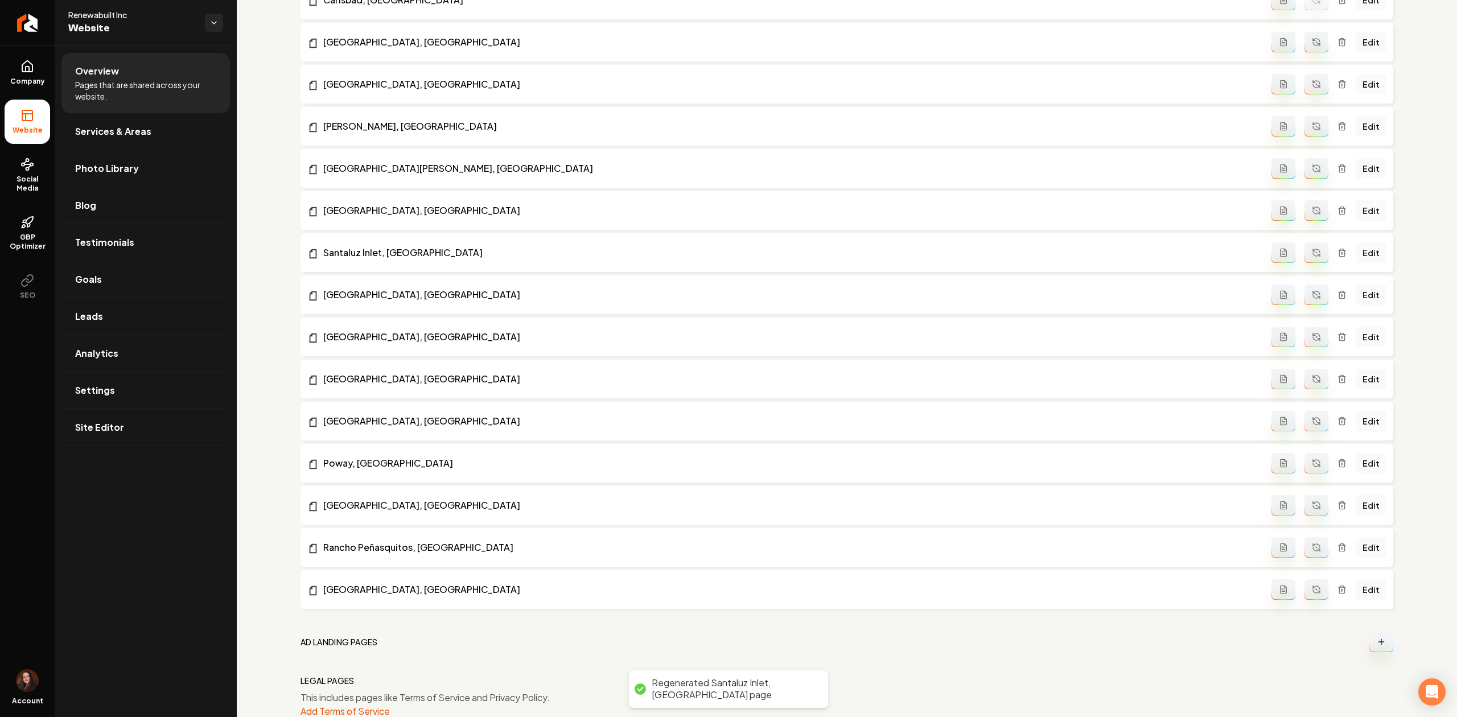
scroll to position [692, 0]
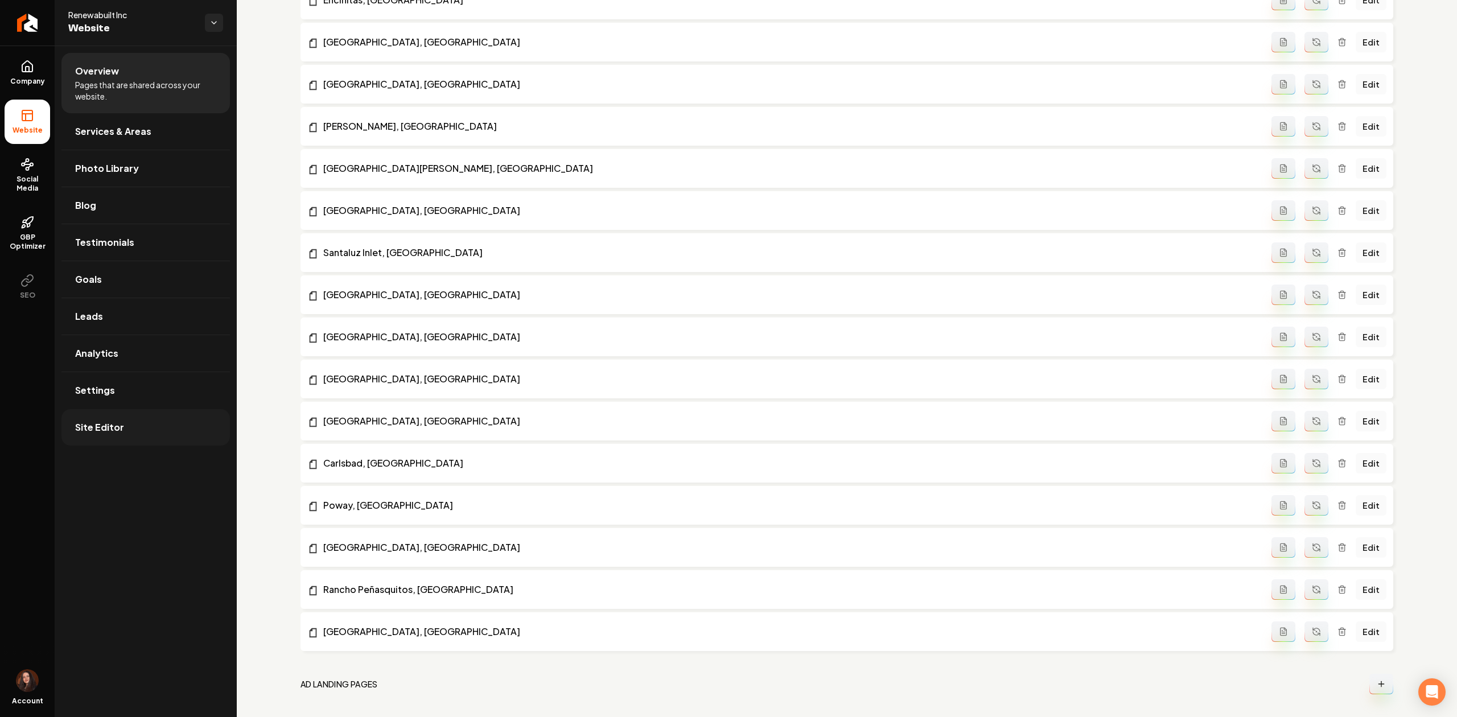
click at [124, 433] on link "Site Editor" at bounding box center [145, 427] width 169 height 36
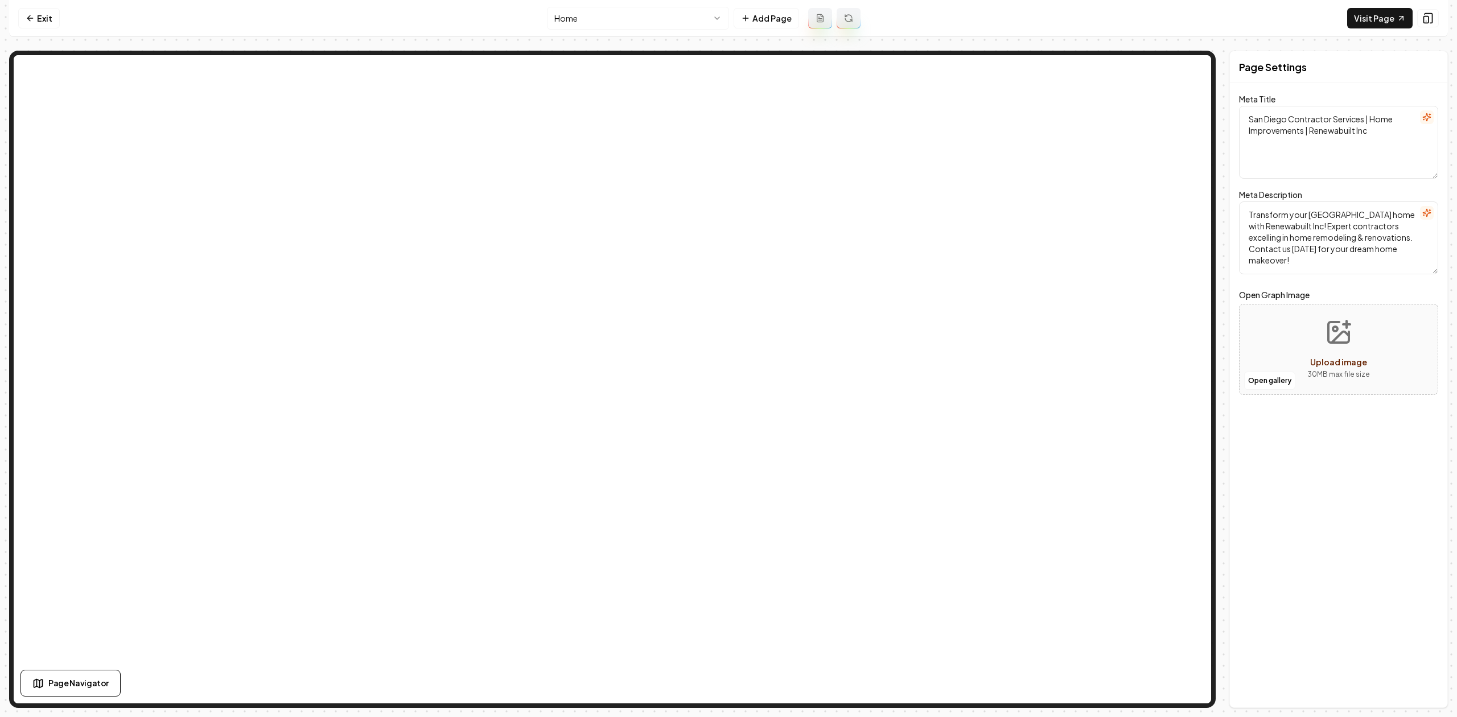
type textarea "General Contracting & Home Transformations in Escondido | Renewabuilt Inc"
type textarea "Transform your San Diego home with Renewabuilt Inc. Our expert general contract…"
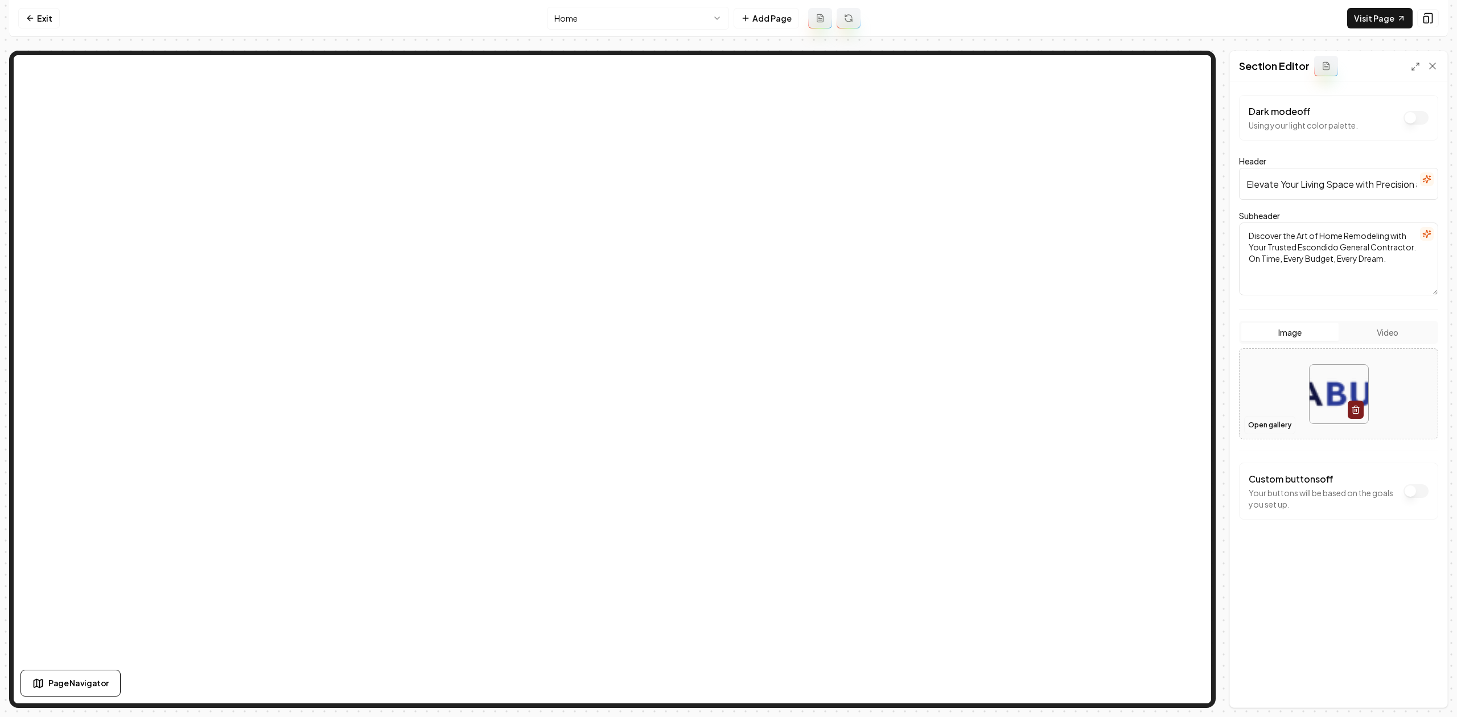
click at [1267, 430] on button "Open gallery" at bounding box center [1269, 425] width 51 height 18
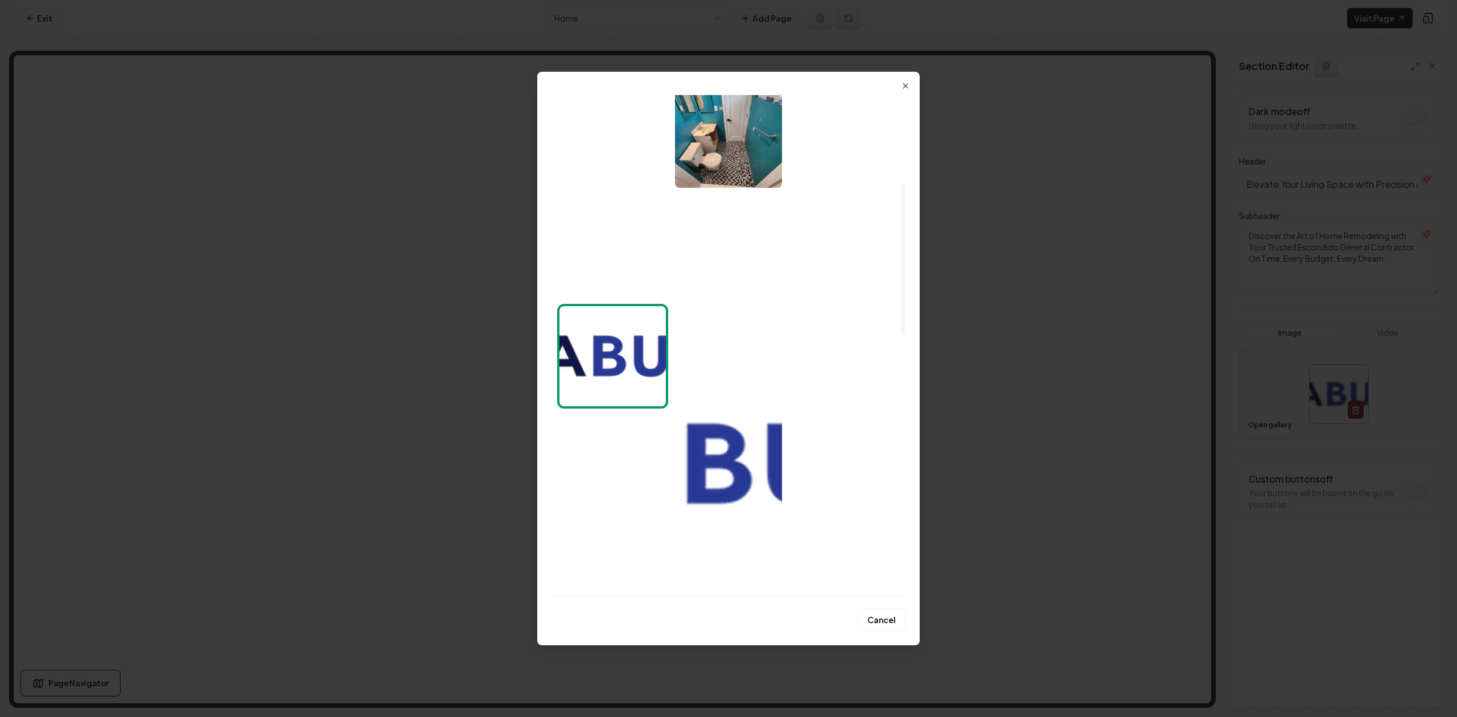
scroll to position [379, 0]
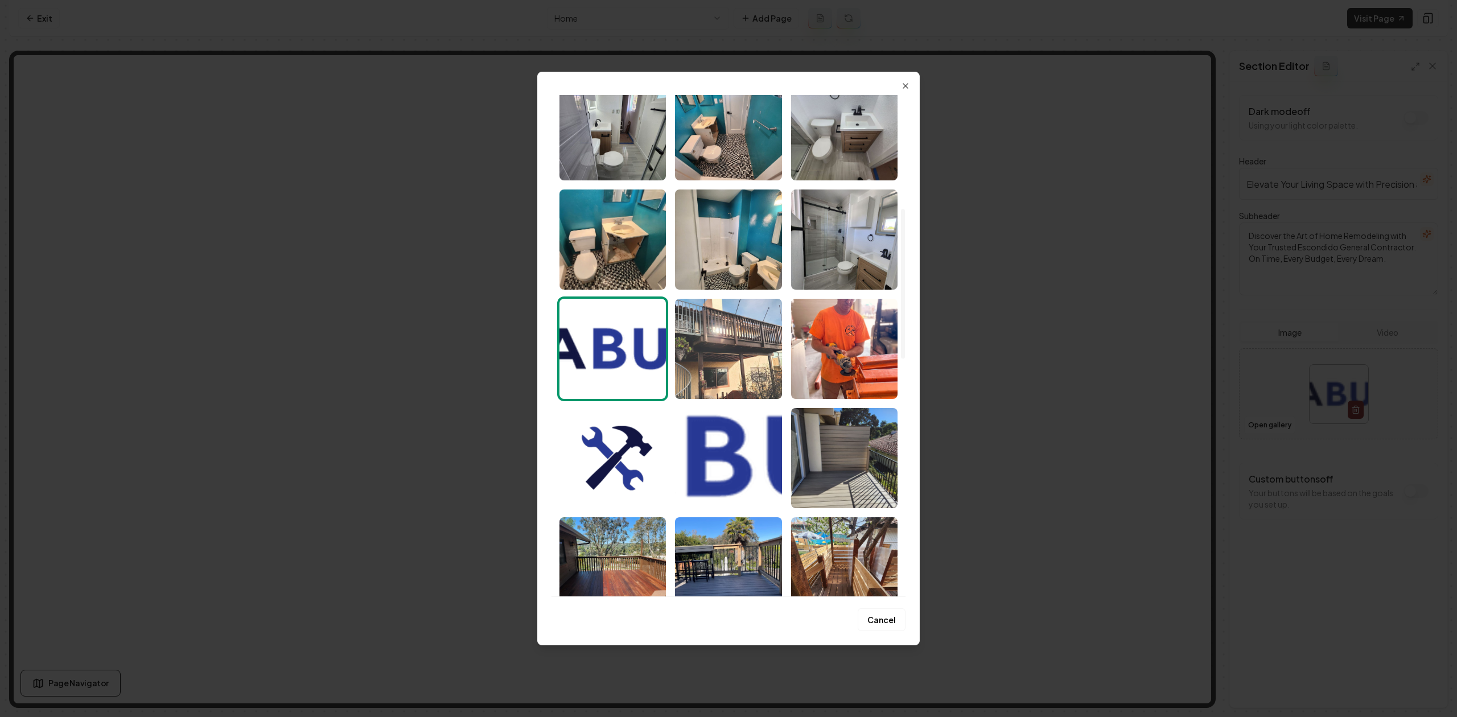
click at [732, 364] on img "Select image image_682b4ef0432c47641661f572.jpg" at bounding box center [728, 349] width 106 height 100
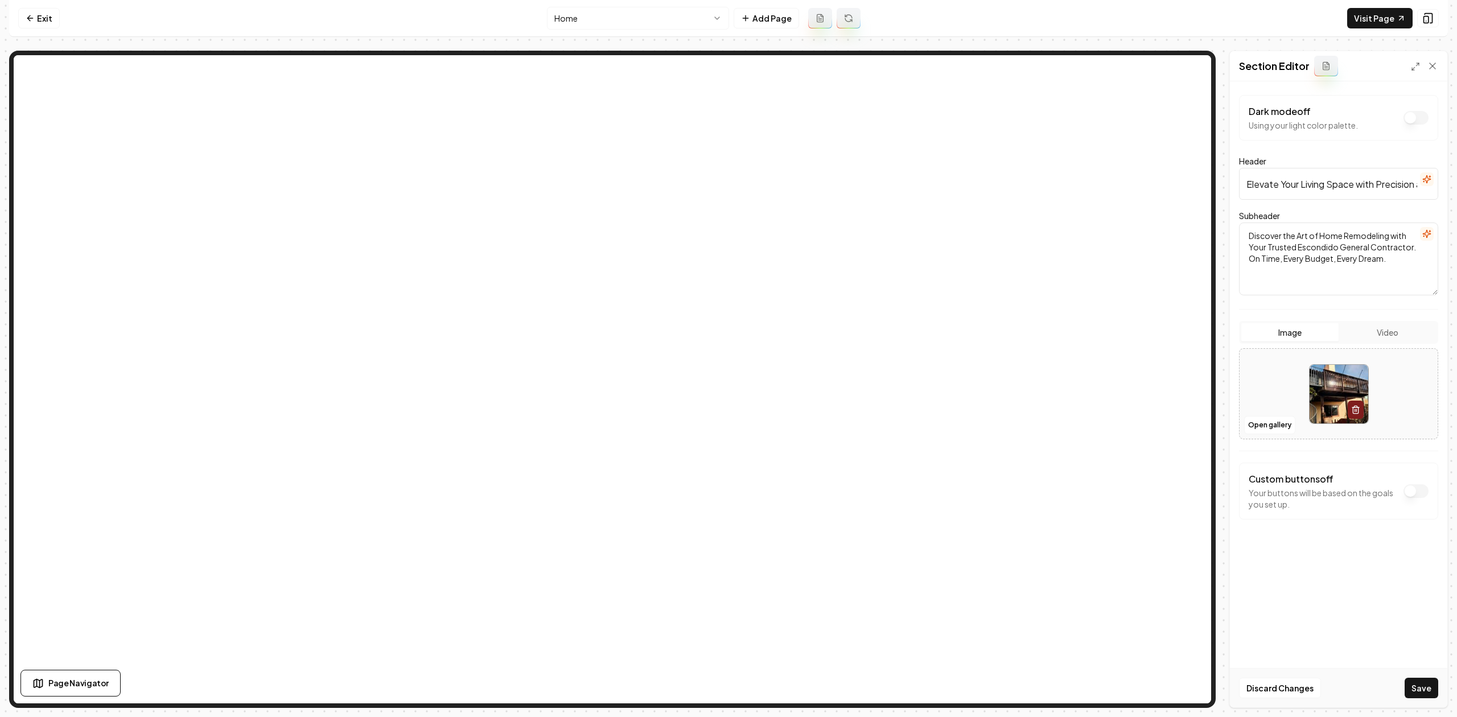
click at [1427, 697] on button "Save" at bounding box center [1422, 688] width 34 height 20
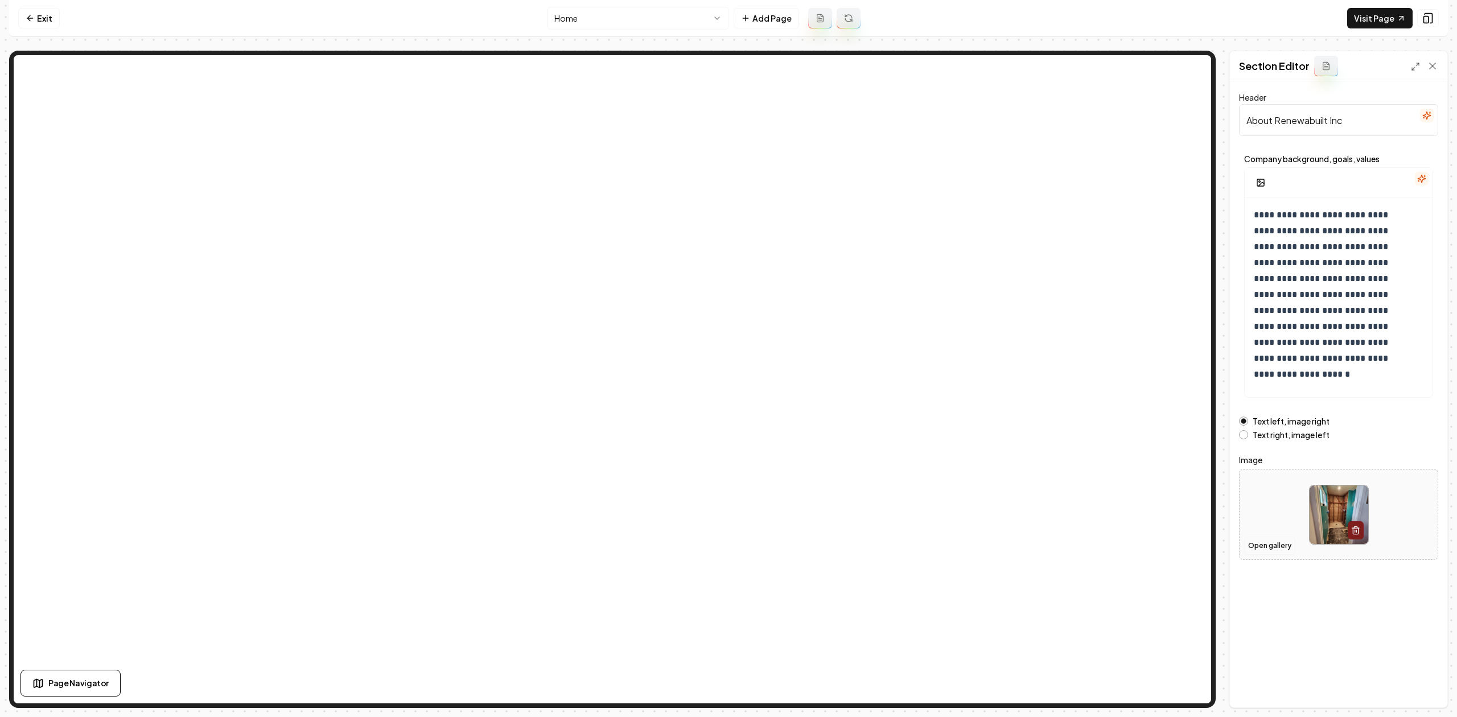
click at [1269, 544] on button "Open gallery" at bounding box center [1269, 546] width 51 height 18
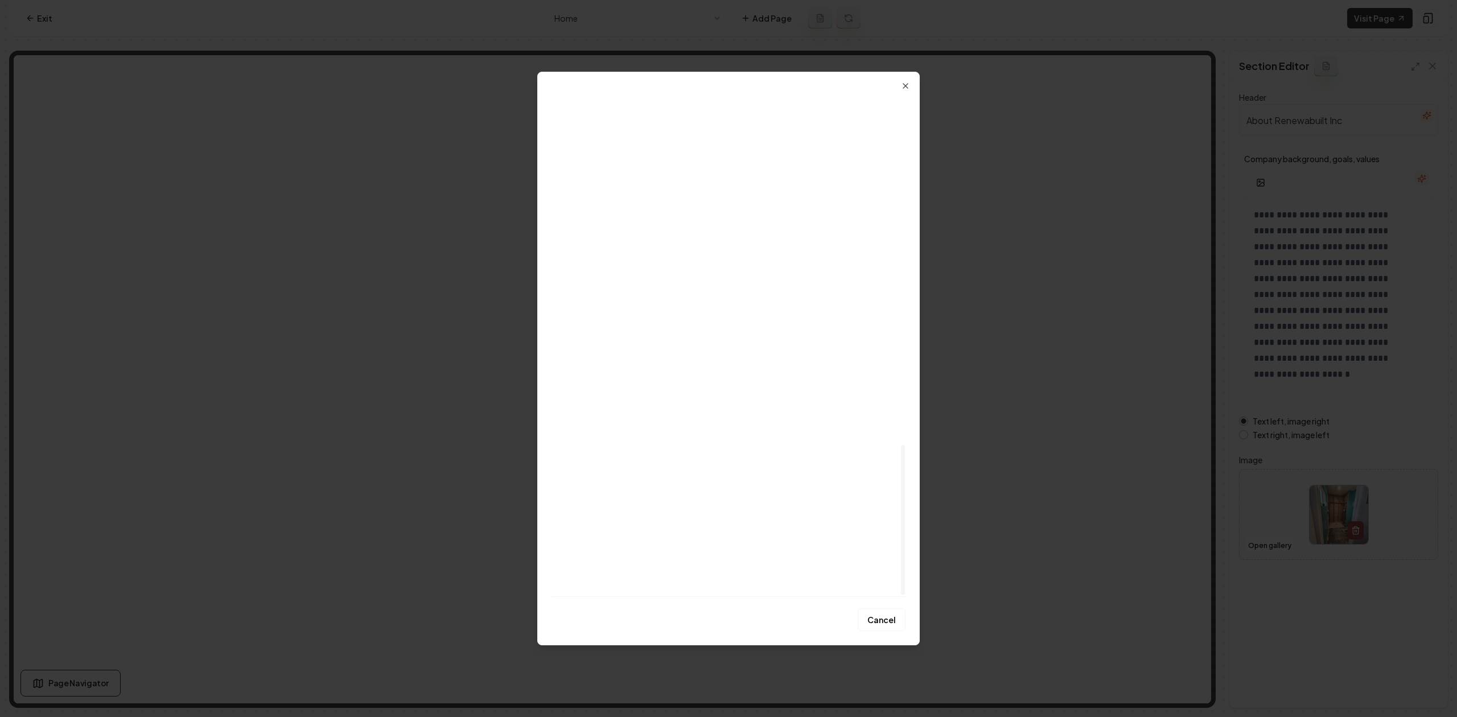
scroll to position [1170, 0]
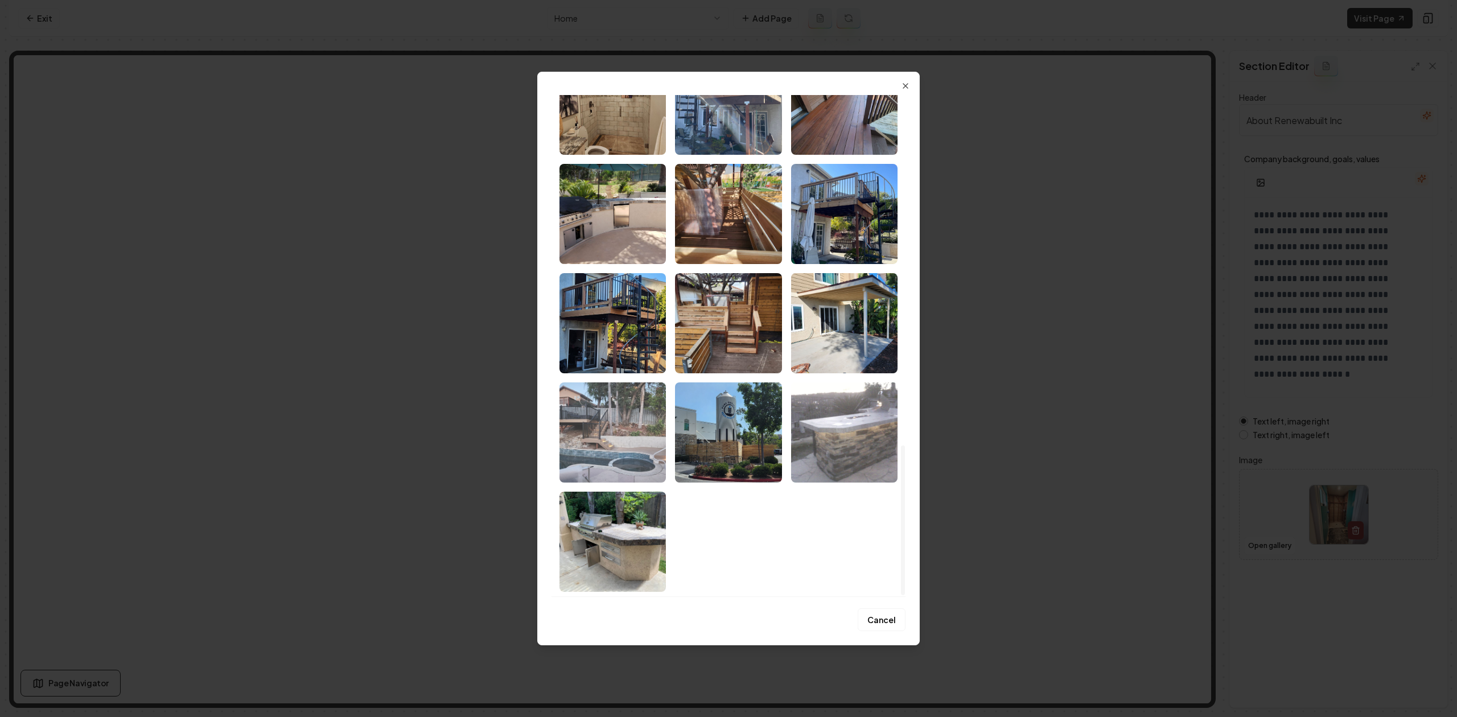
click at [611, 441] on img "Select image image_682b4da9432c476416596ba3.jpeg" at bounding box center [613, 433] width 106 height 100
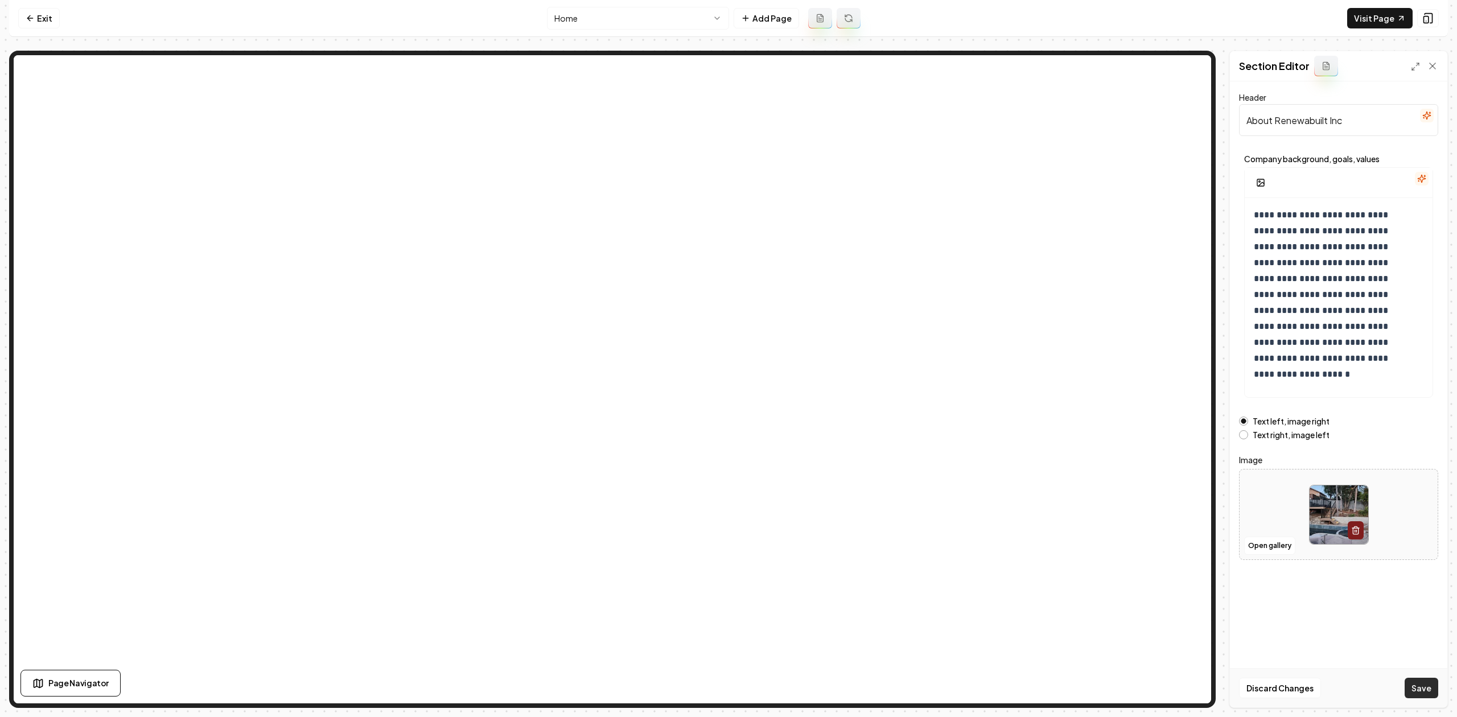
click at [1411, 685] on button "Save" at bounding box center [1422, 688] width 34 height 20
click at [602, 23] on html "**********" at bounding box center [728, 358] width 1457 height 717
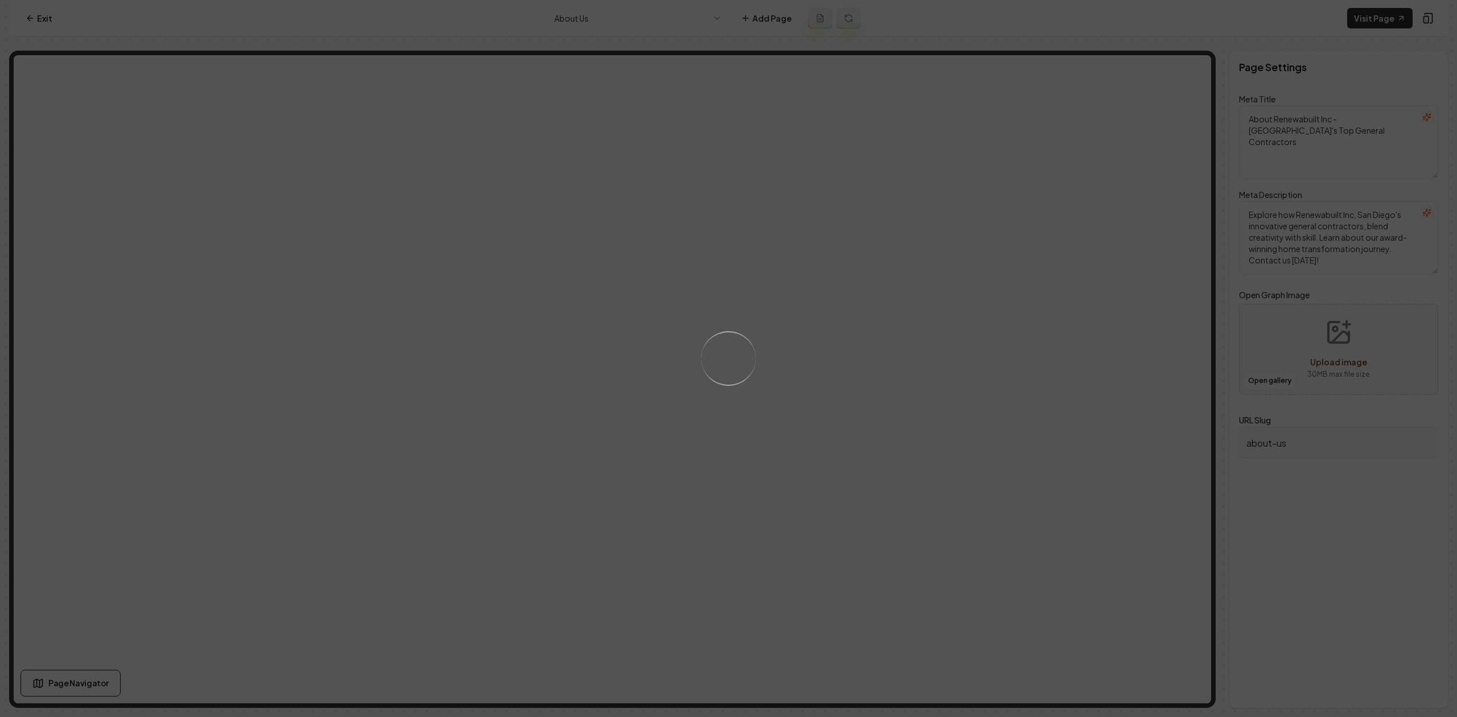
click at [819, 371] on div "Loading..." at bounding box center [728, 358] width 1457 height 717
drag, startPoint x: 821, startPoint y: 443, endPoint x: 829, endPoint y: 437, distance: 10.3
click at [822, 443] on div "Loading..." at bounding box center [728, 358] width 1457 height 717
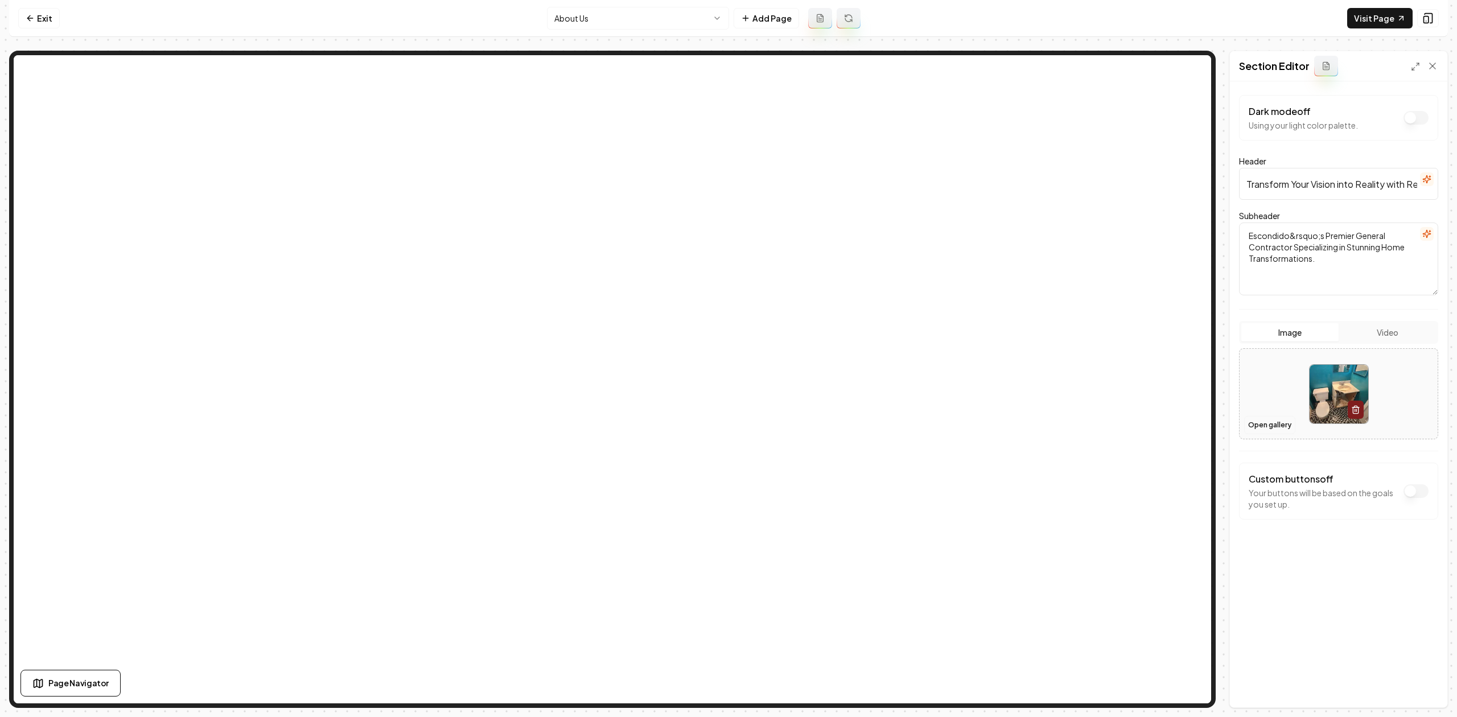
click at [1269, 427] on button "Open gallery" at bounding box center [1269, 425] width 51 height 18
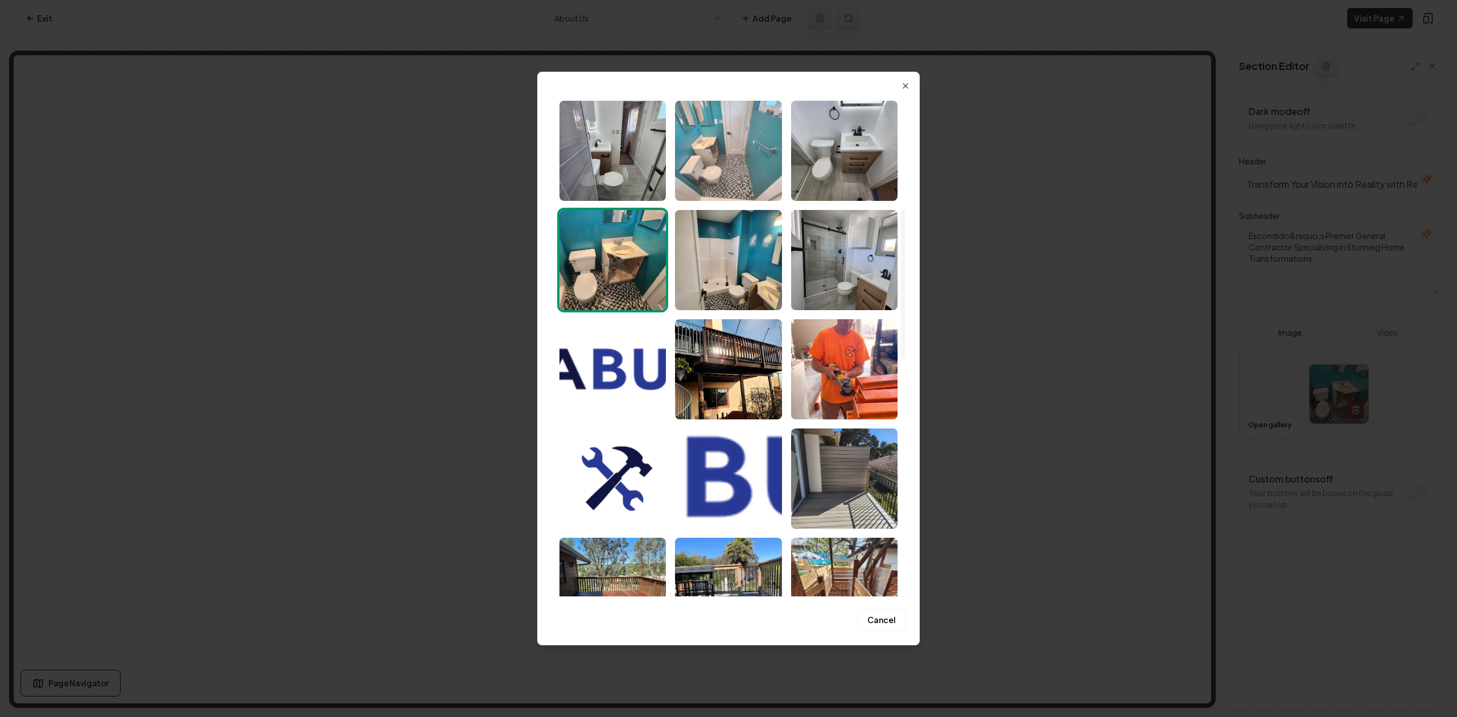
scroll to position [379, 0]
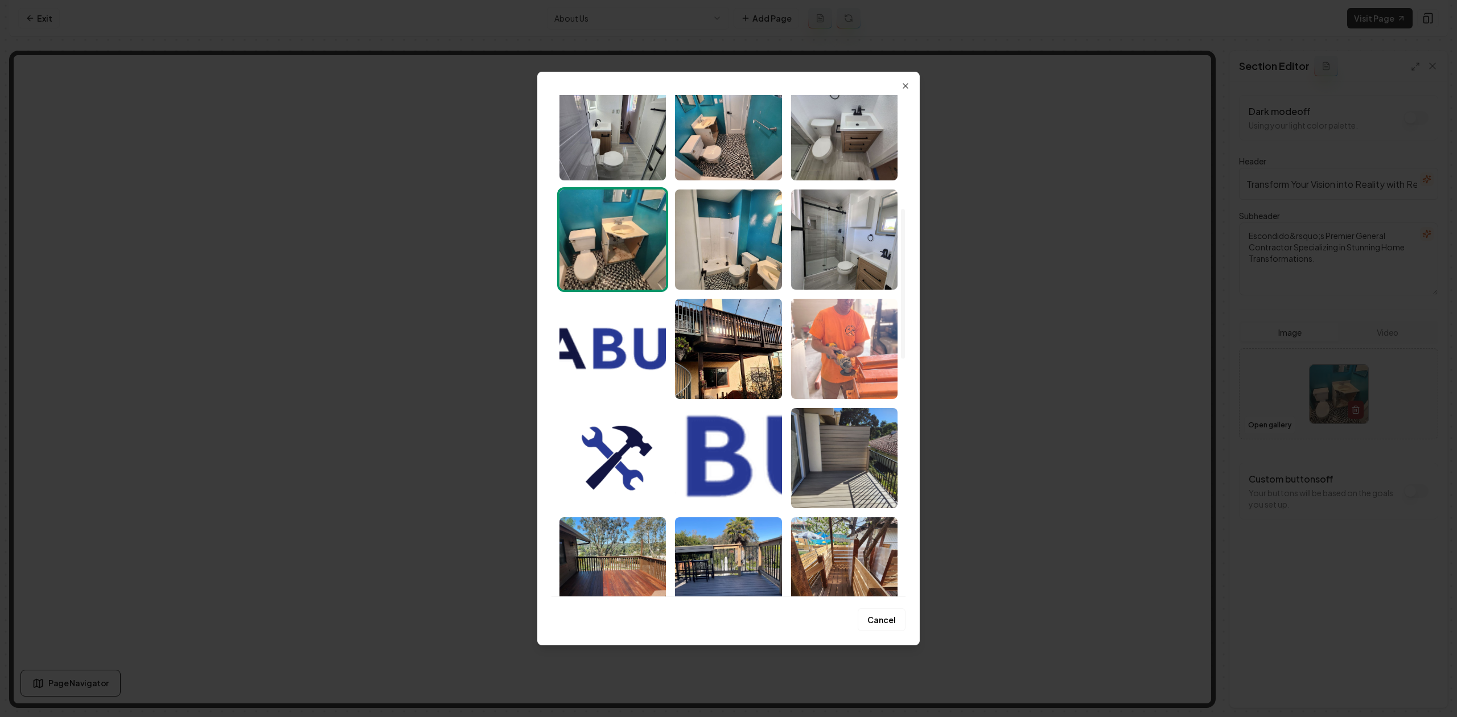
click at [832, 370] on img "Select image image_682b4ed4432c47641661489c.jpg" at bounding box center [844, 349] width 106 height 100
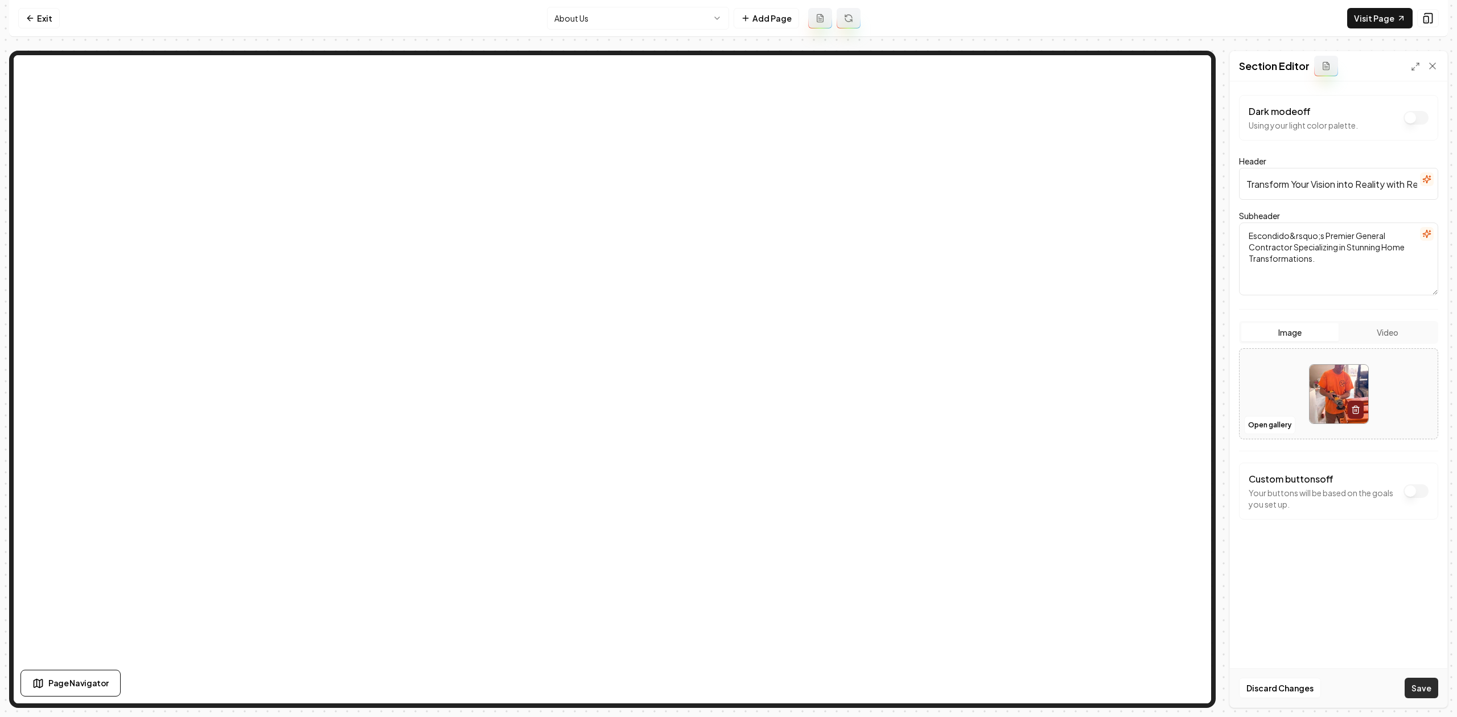
click at [1428, 690] on button "Save" at bounding box center [1422, 688] width 34 height 20
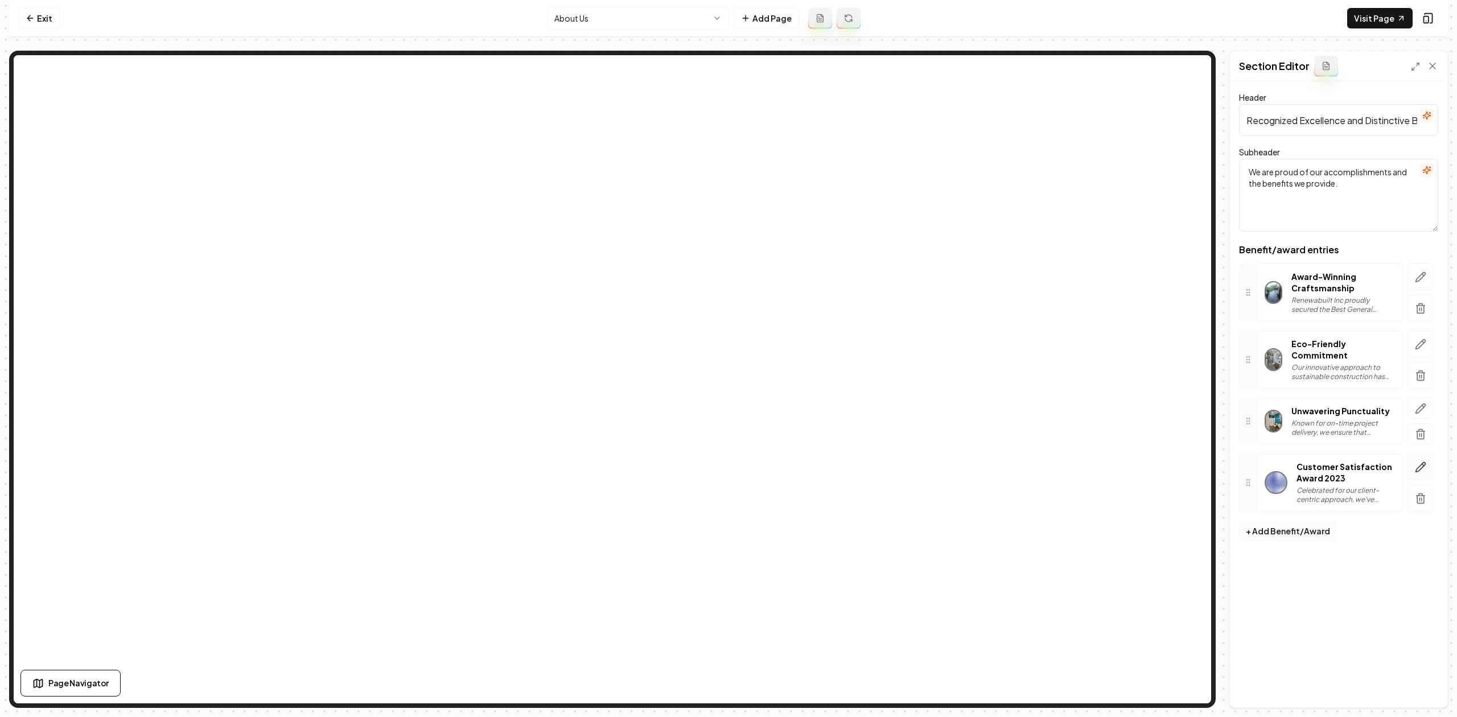
click at [1414, 474] on button "button" at bounding box center [1421, 467] width 26 height 27
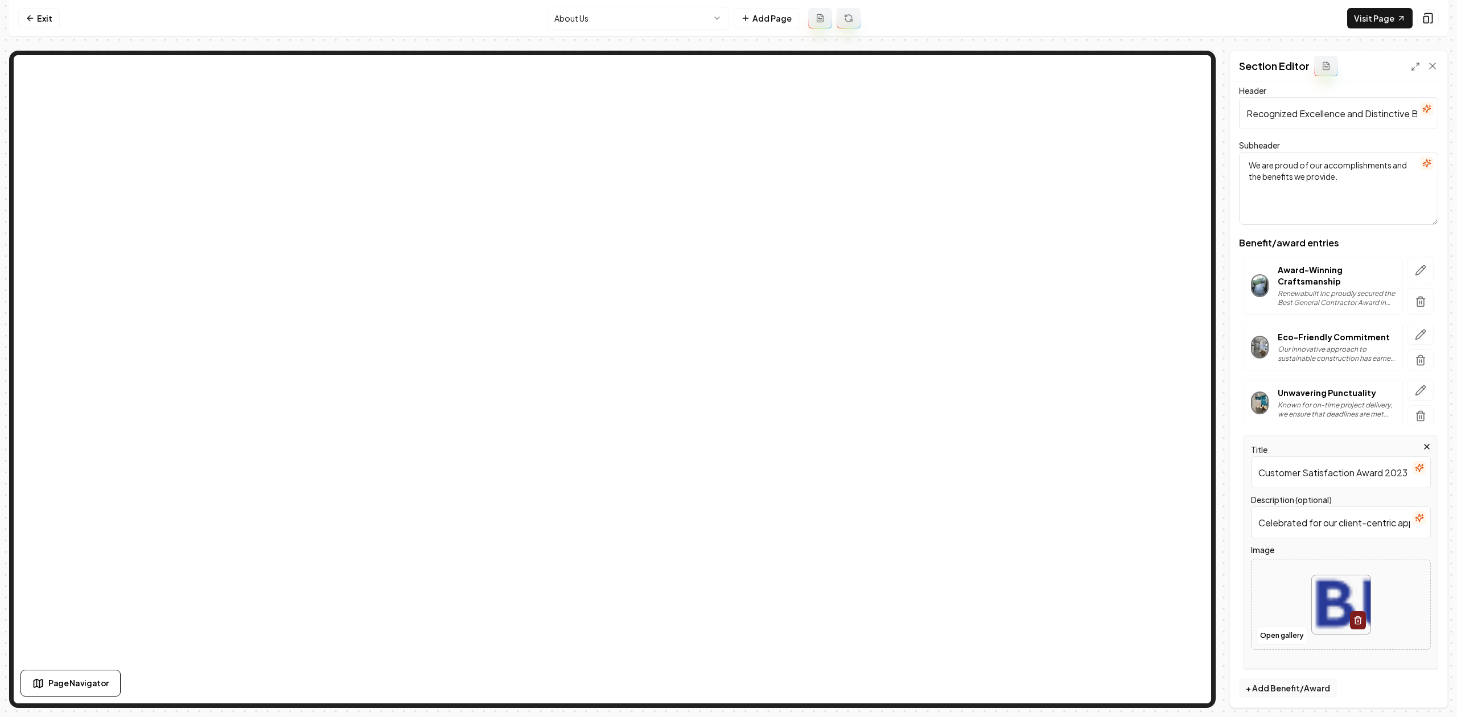
scroll to position [14, 0]
click at [1273, 631] on button "Open gallery" at bounding box center [1281, 631] width 51 height 18
click at [1423, 442] on icon "button" at bounding box center [1427, 442] width 9 height 9
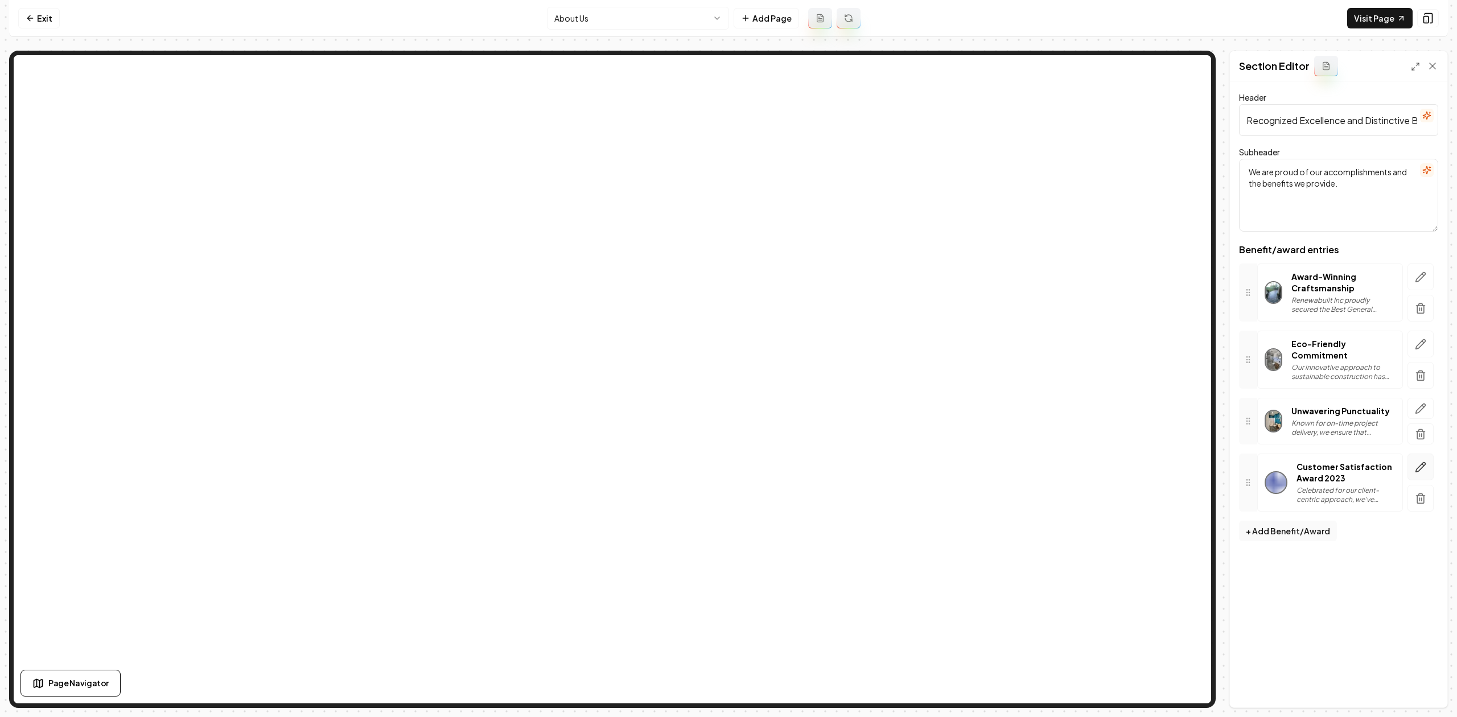
scroll to position [0, 0]
click at [1414, 508] on button "button" at bounding box center [1421, 498] width 26 height 27
click at [1413, 687] on button "Save" at bounding box center [1422, 688] width 34 height 20
click at [599, 5] on nav "Exit About Us Add Page Visit Page" at bounding box center [728, 18] width 1439 height 37
click at [597, 12] on html "Computer Required This feature is only available on a computer. Please switch t…" at bounding box center [728, 358] width 1457 height 717
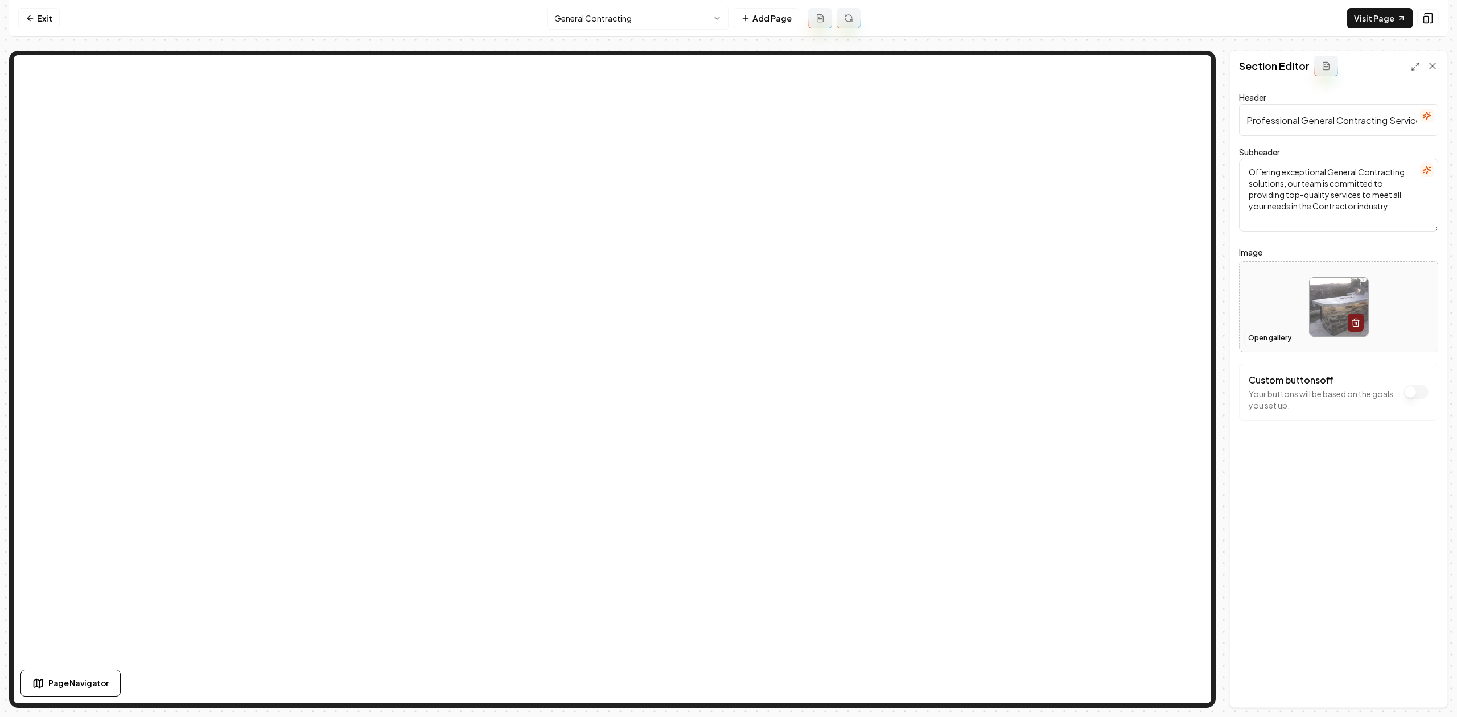
click at [1265, 342] on button "Open gallery" at bounding box center [1269, 338] width 51 height 18
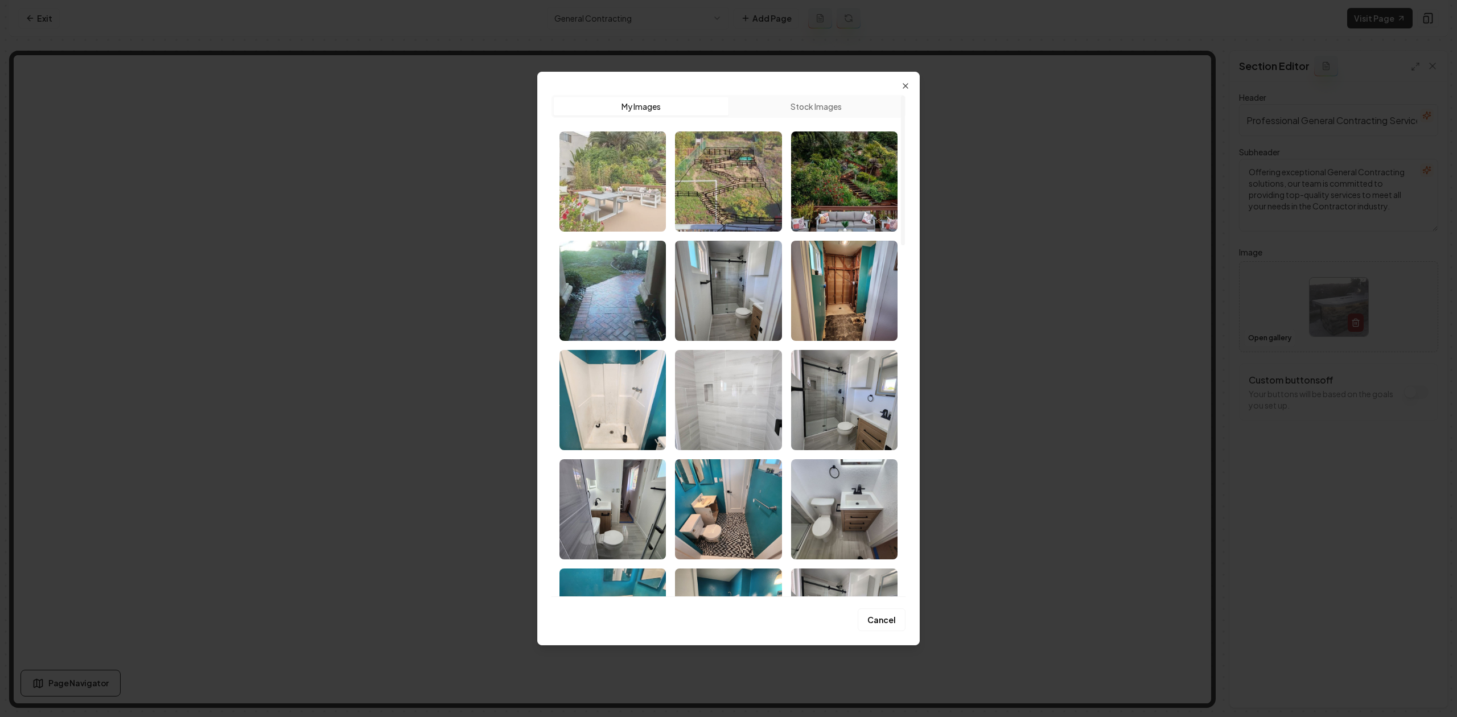
click at [629, 198] on img "Select image image_68715ee35c7cd75eb82e575d.jpg" at bounding box center [613, 182] width 106 height 100
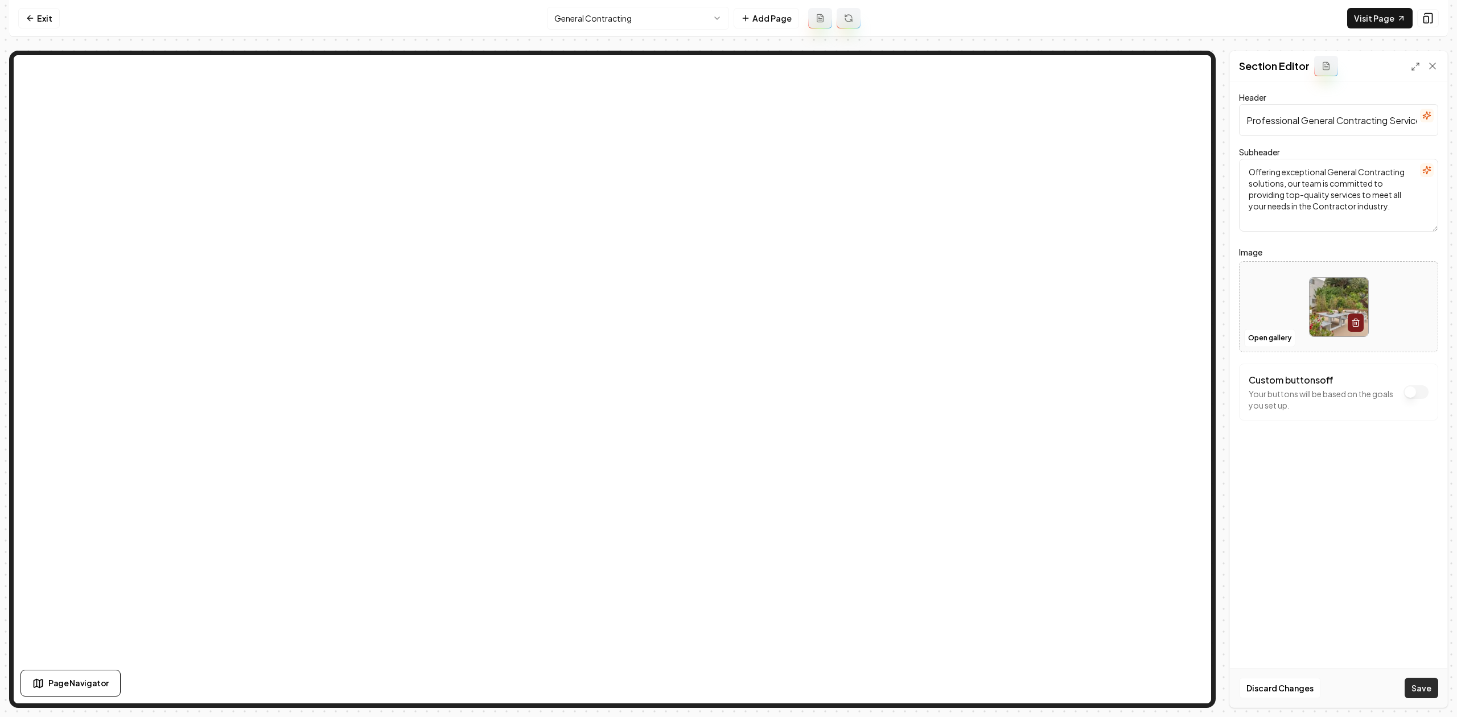
click at [1415, 678] on button "Save" at bounding box center [1422, 688] width 34 height 20
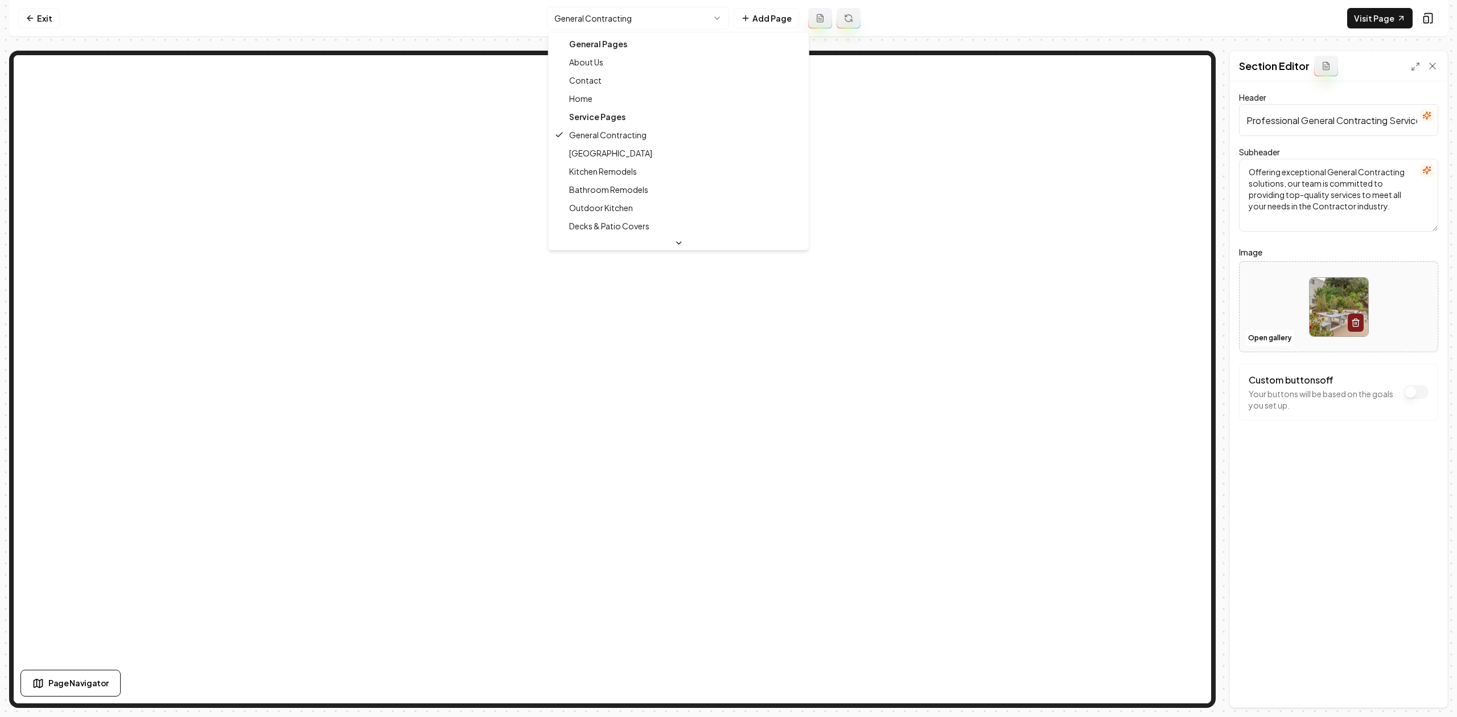
click at [593, 20] on html "Computer Required This feature is only available on a computer. Please switch t…" at bounding box center [728, 358] width 1457 height 717
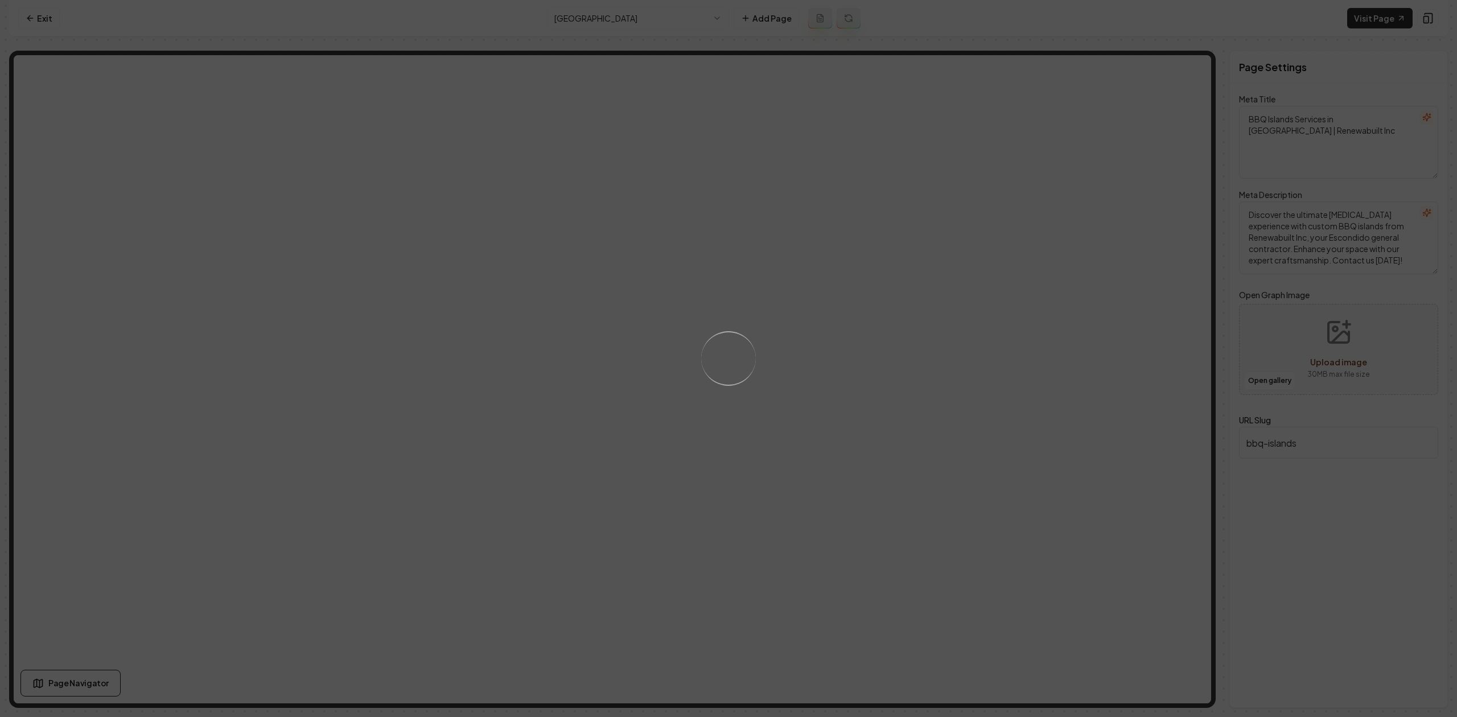
click at [610, 14] on div "Loading..." at bounding box center [728, 358] width 1457 height 717
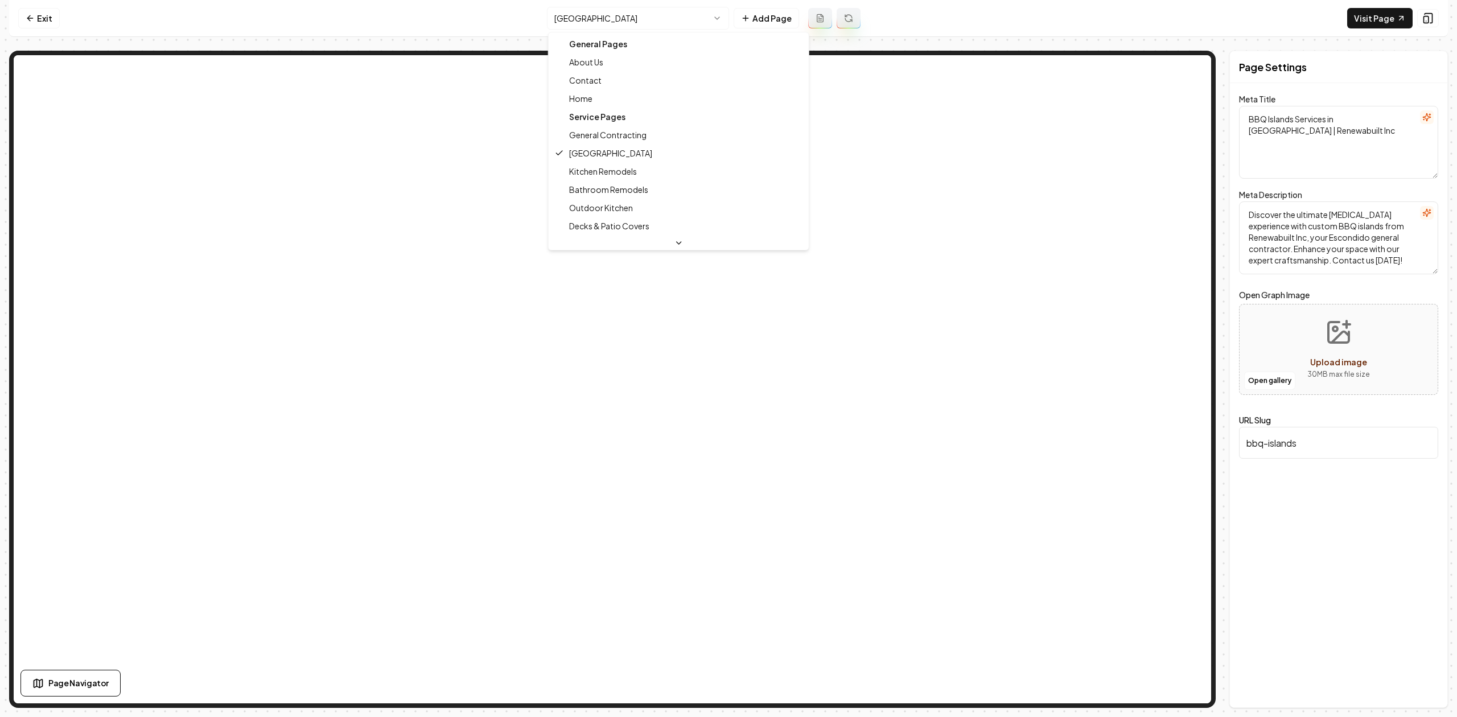
click at [606, 11] on html "Computer Required This feature is only available on a computer. Please switch t…" at bounding box center [728, 358] width 1457 height 717
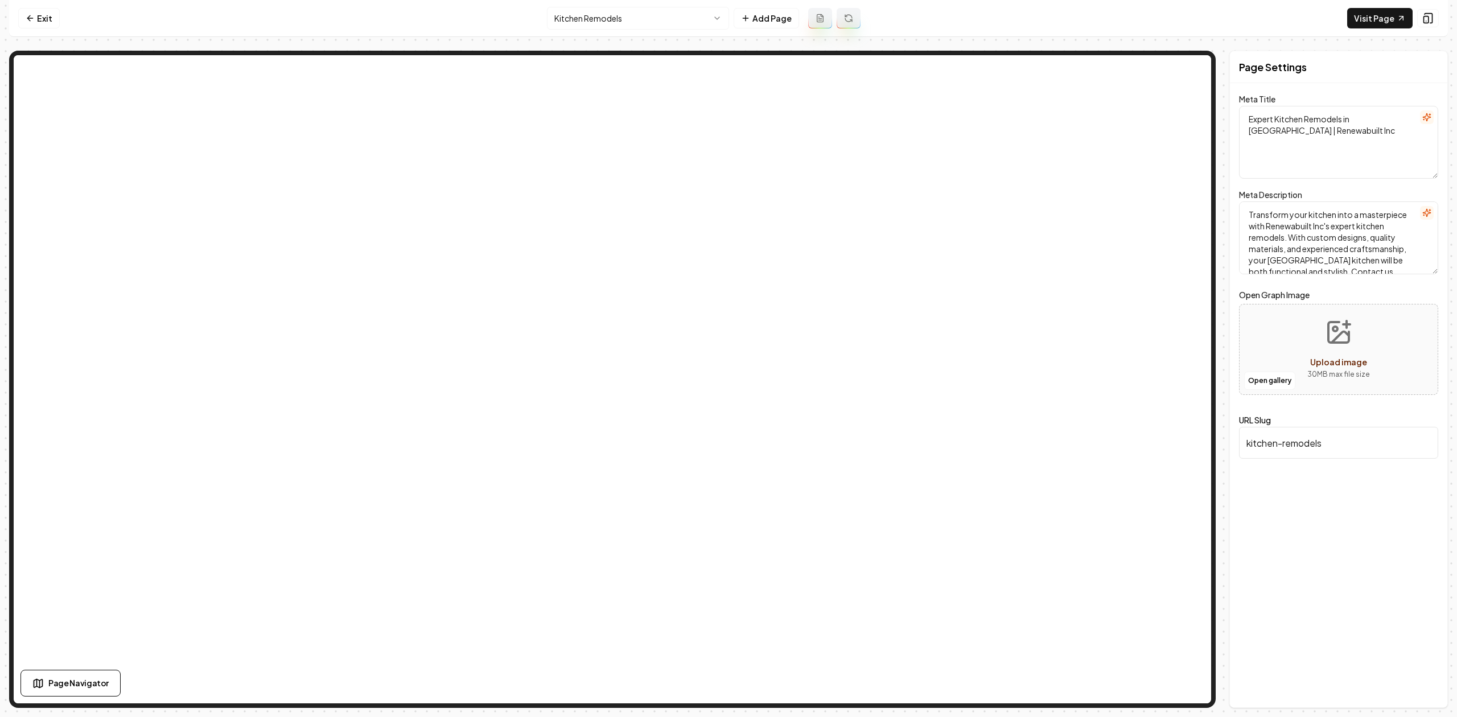
click at [565, 20] on html "Computer Required This feature is only available on a computer. Please switch t…" at bounding box center [728, 358] width 1457 height 717
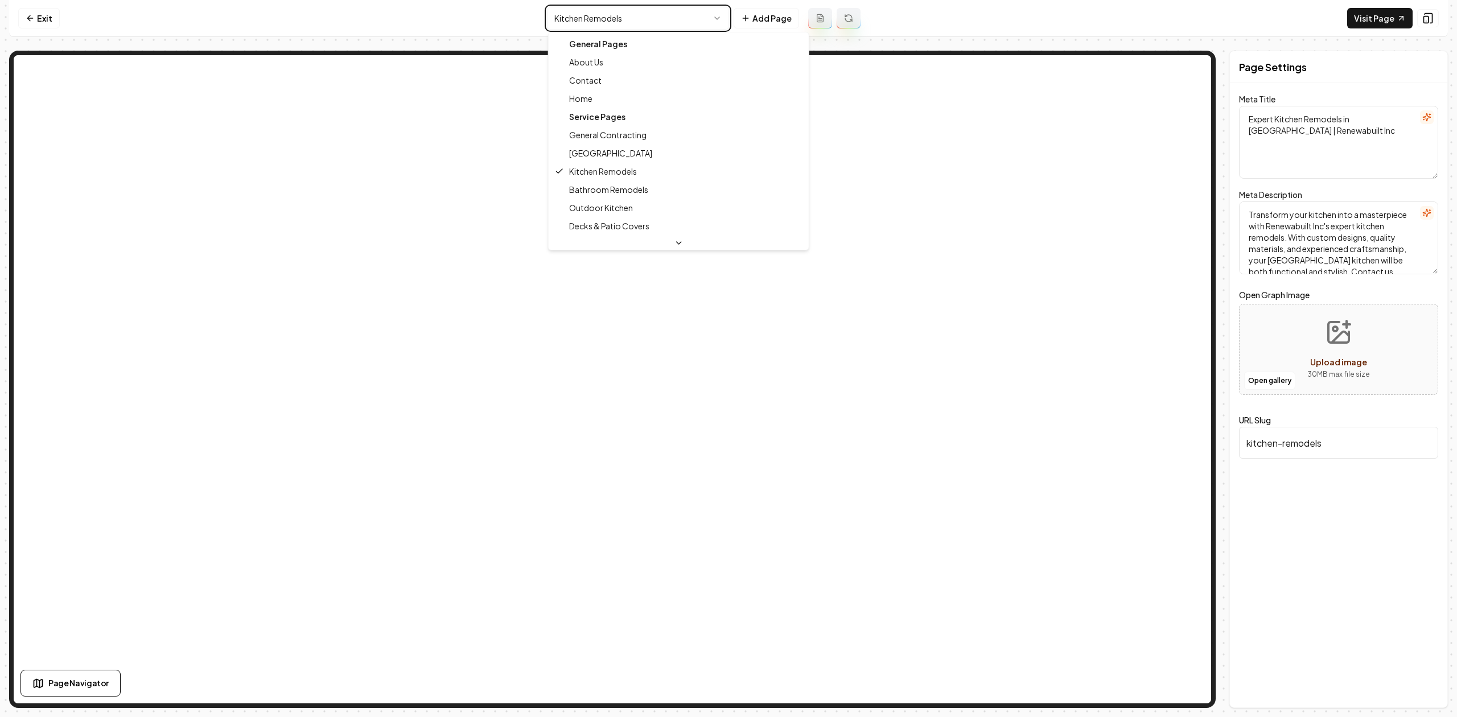
type textarea "General Contracting & Home Transformations in Escondido | Renewabuilt Inc"
type textarea "Transform your San Diego home with Renewabuilt Inc. Our expert general contract…"
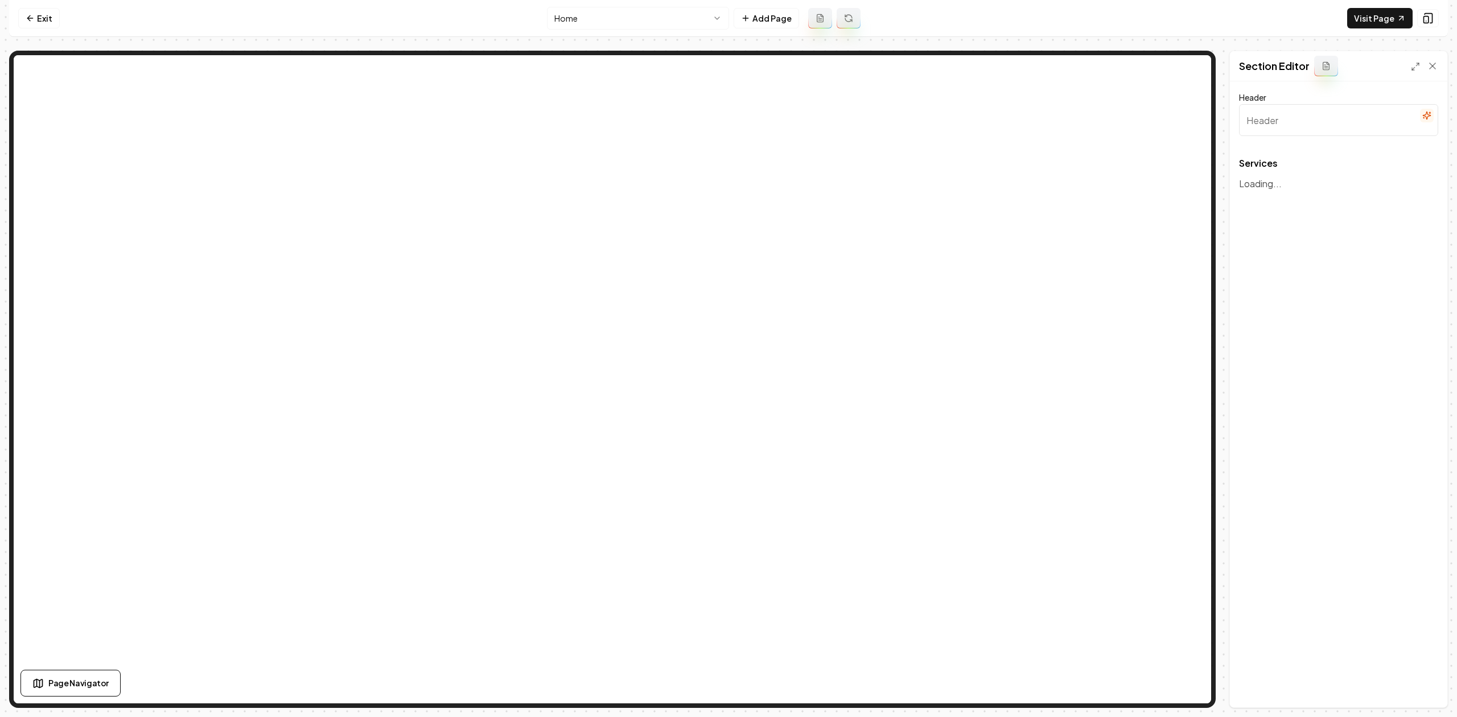
type input "Expert General Contracting Services in Escondido"
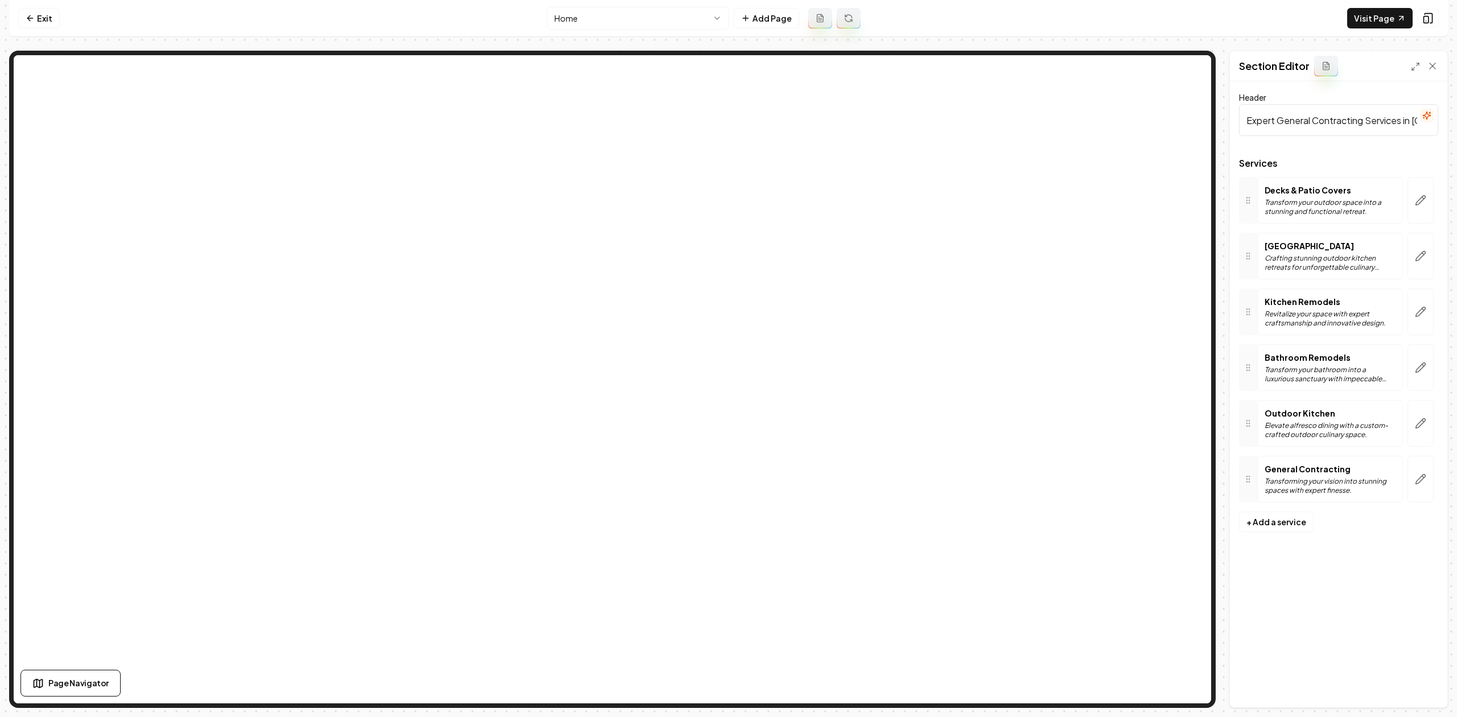
click at [1426, 492] on button "button" at bounding box center [1421, 479] width 26 height 47
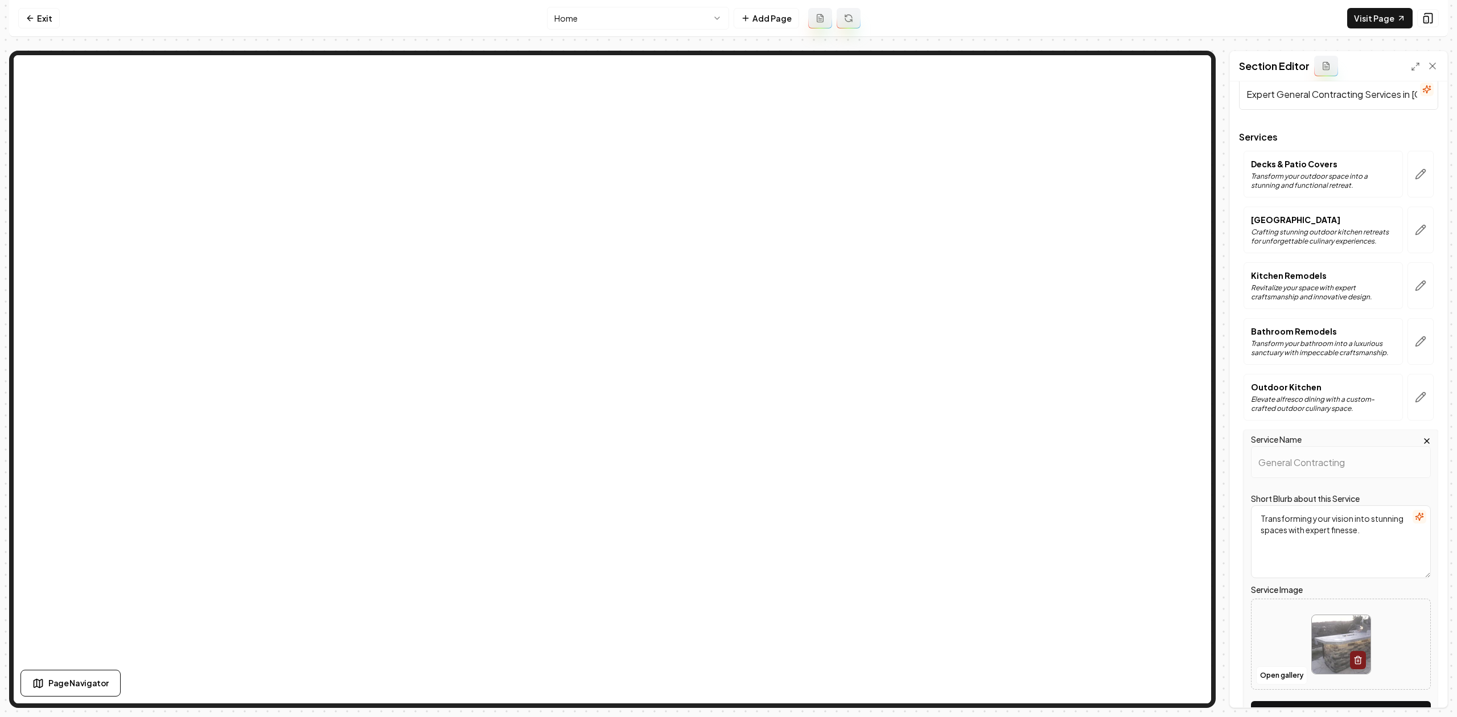
scroll to position [103, 0]
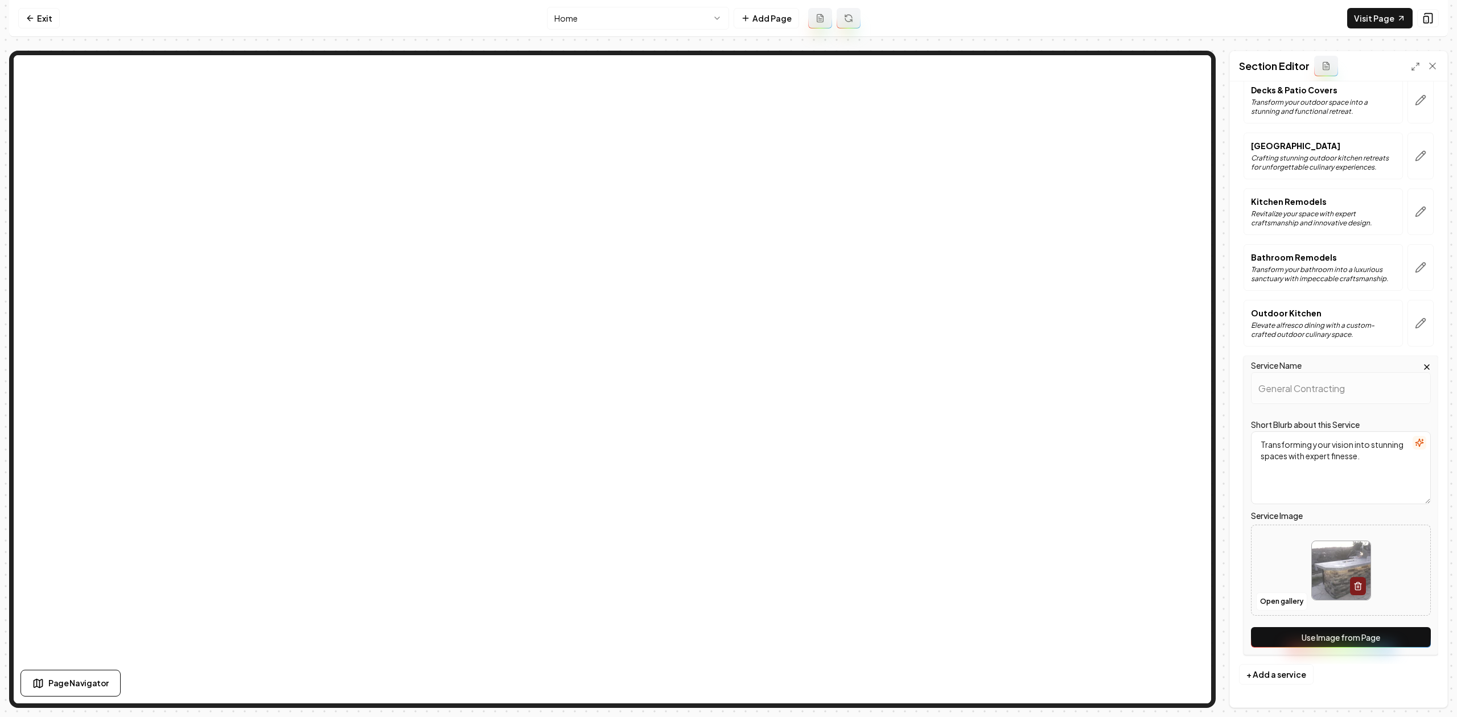
click at [1369, 633] on button "Use Image from Page" at bounding box center [1341, 637] width 180 height 20
click at [1415, 328] on icon "button" at bounding box center [1420, 323] width 11 height 11
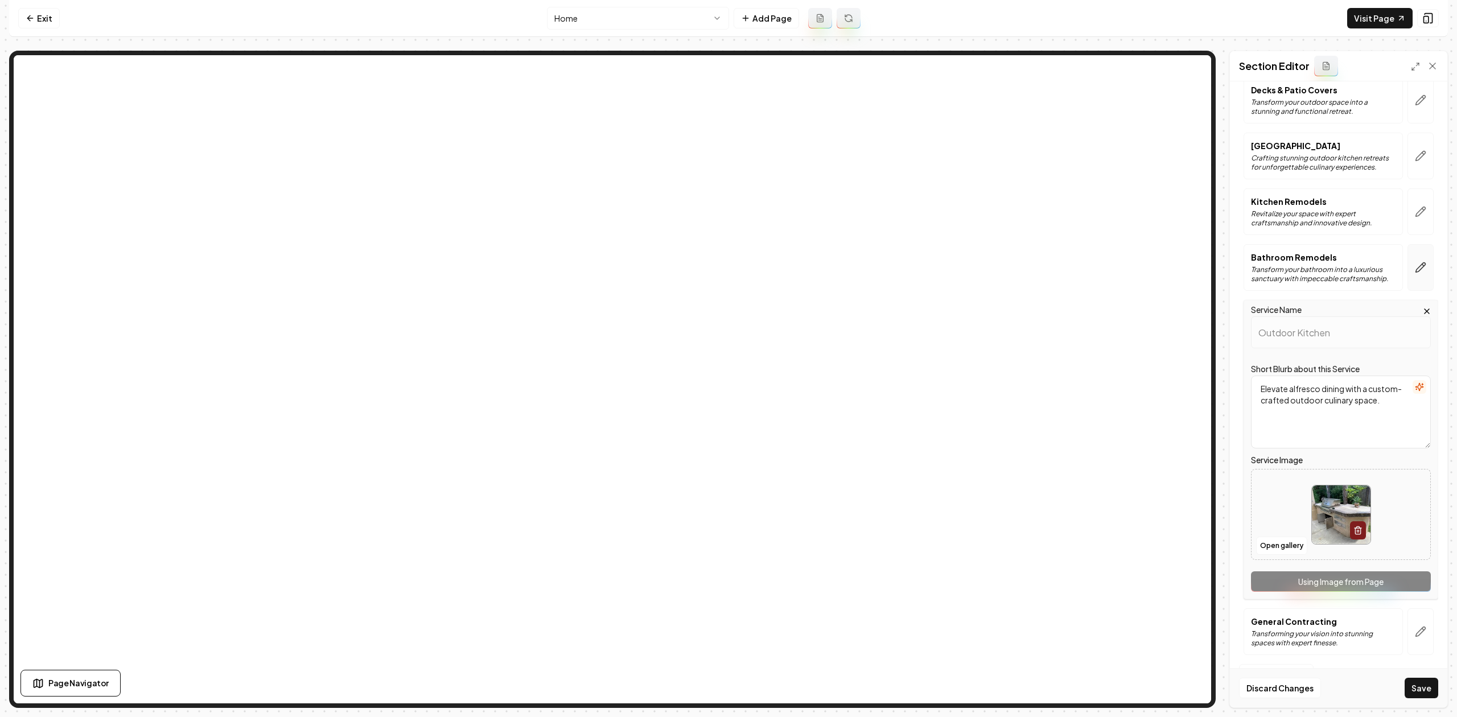
click at [1408, 274] on button "button" at bounding box center [1421, 267] width 26 height 47
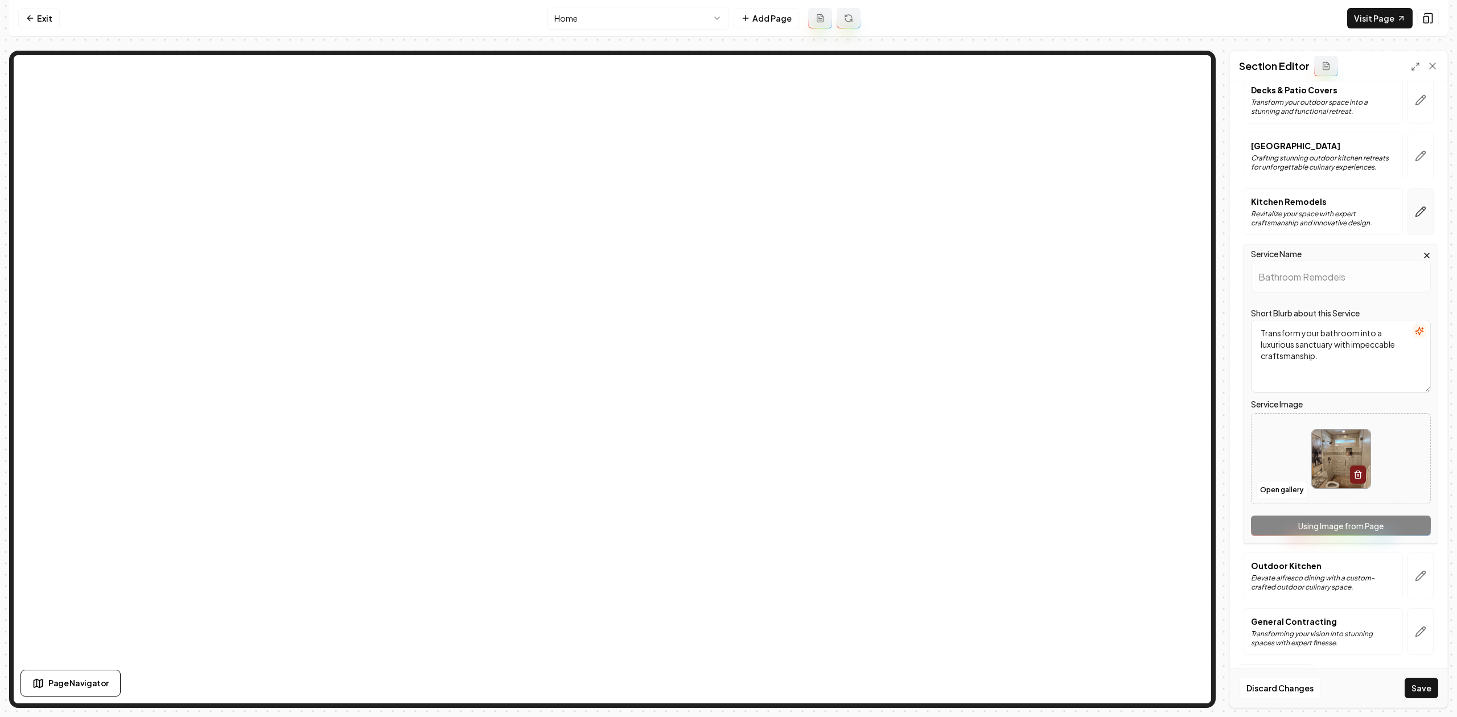
click at [1415, 206] on icon "button" at bounding box center [1420, 211] width 11 height 11
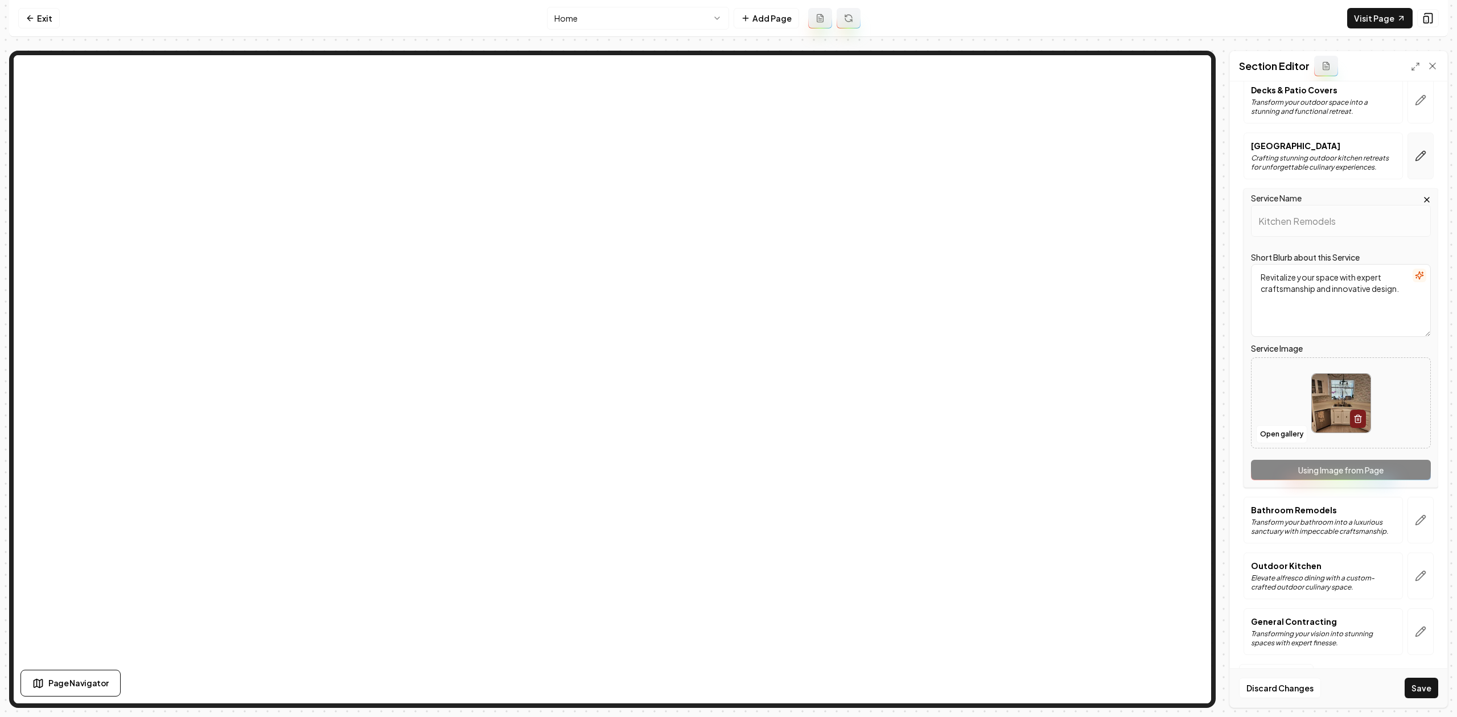
click at [1415, 159] on icon "button" at bounding box center [1420, 155] width 11 height 11
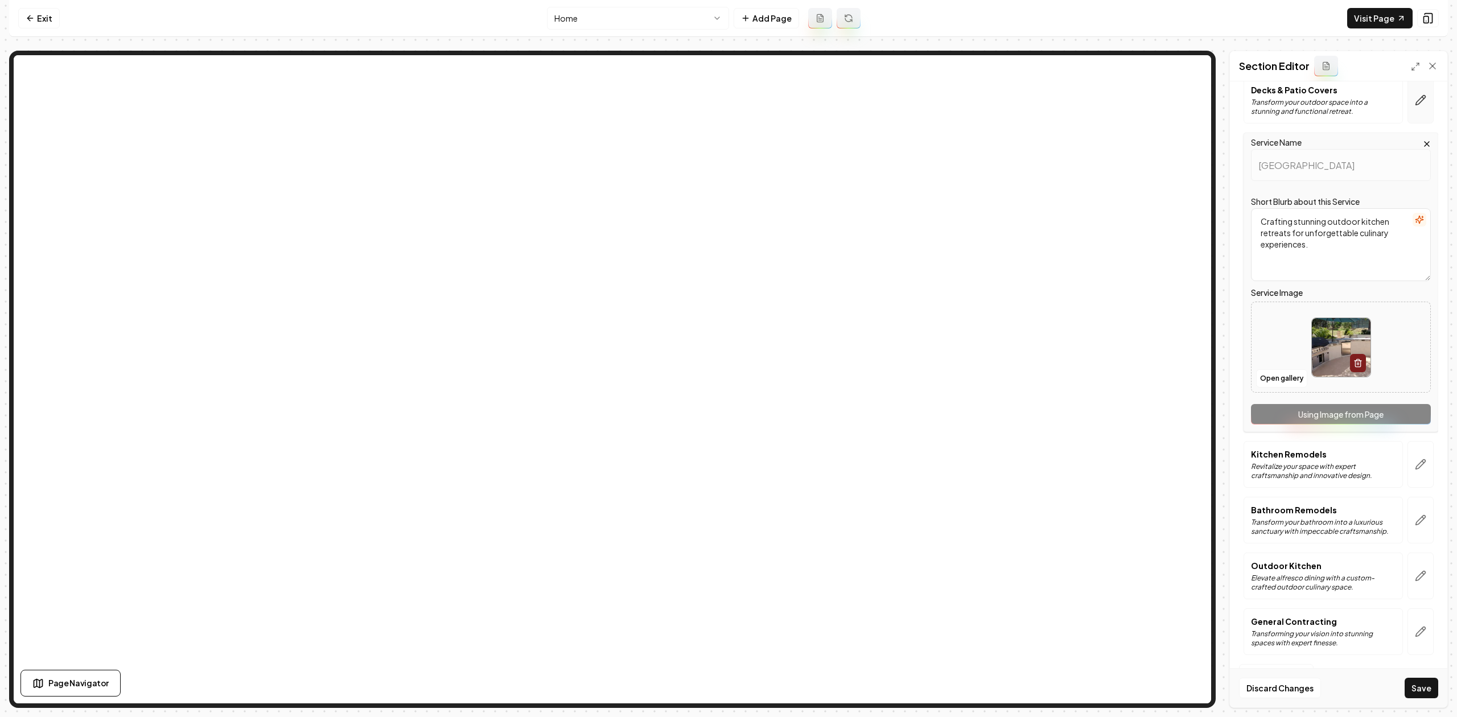
click at [1408, 108] on button "button" at bounding box center [1421, 100] width 26 height 47
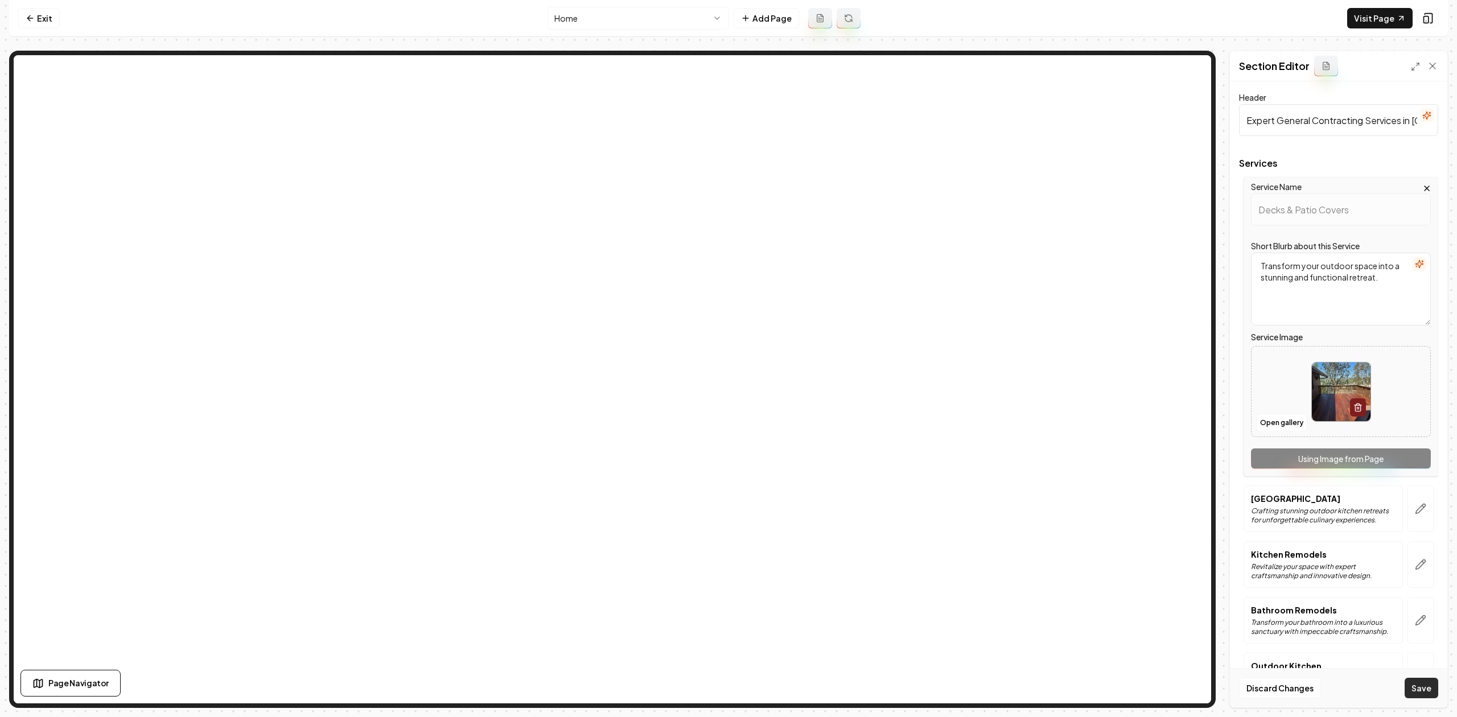
click at [1424, 691] on button "Save" at bounding box center [1422, 688] width 34 height 20
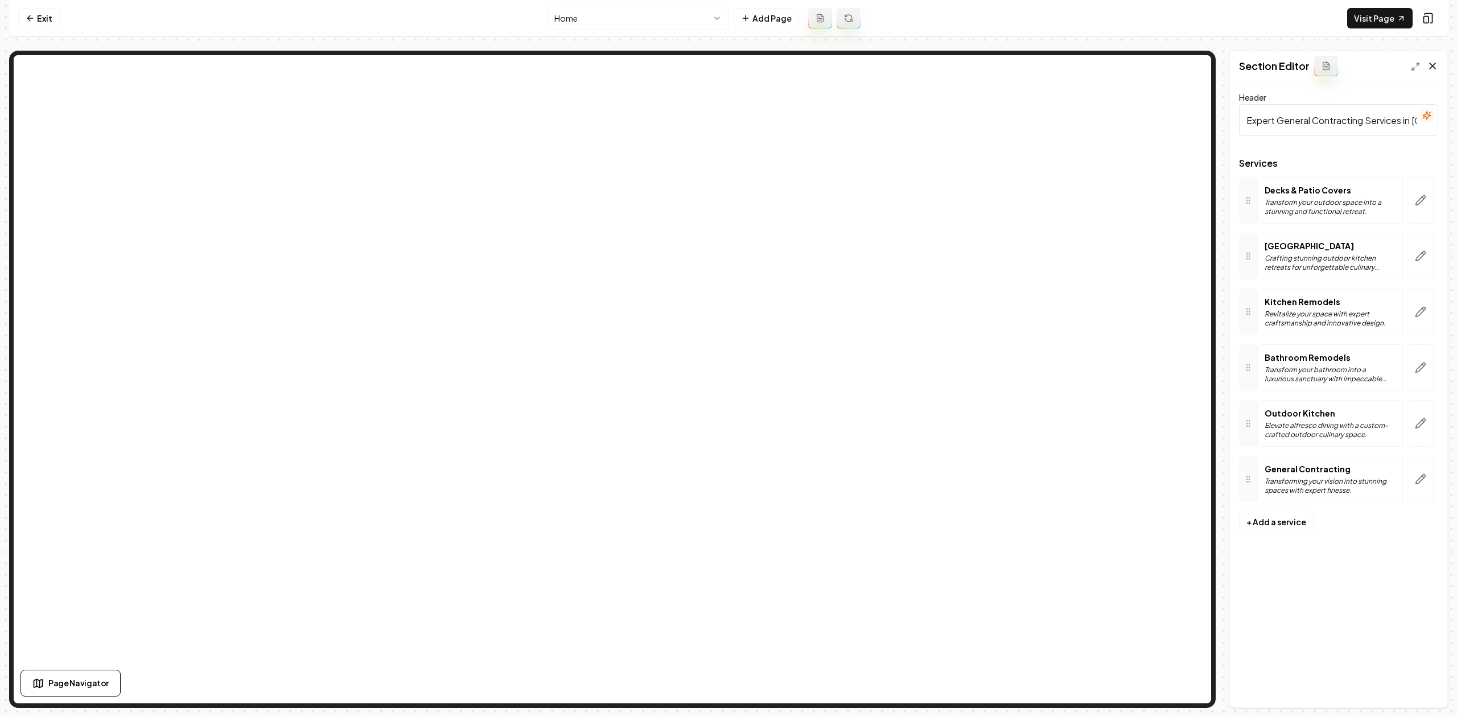
click at [1437, 71] on icon at bounding box center [1432, 65] width 11 height 11
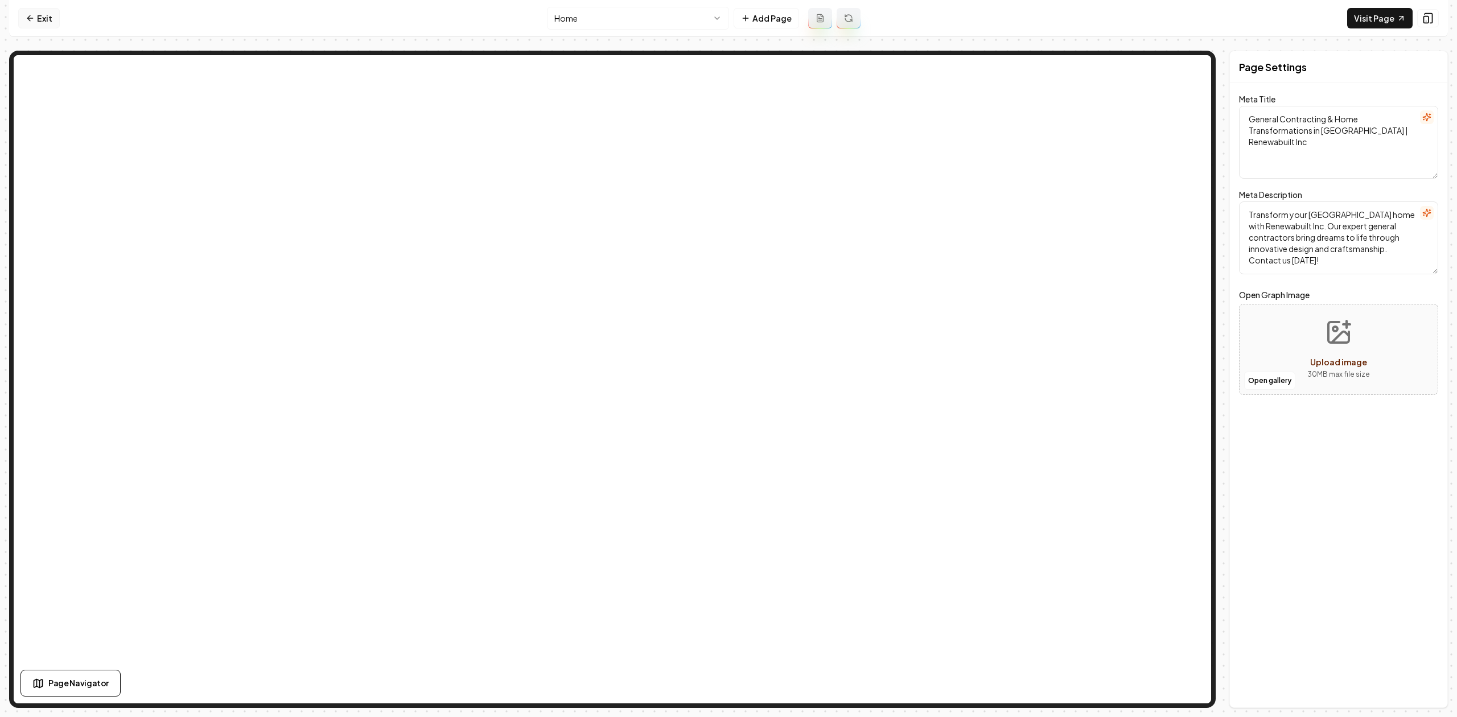
click at [51, 19] on link "Exit" at bounding box center [39, 18] width 42 height 20
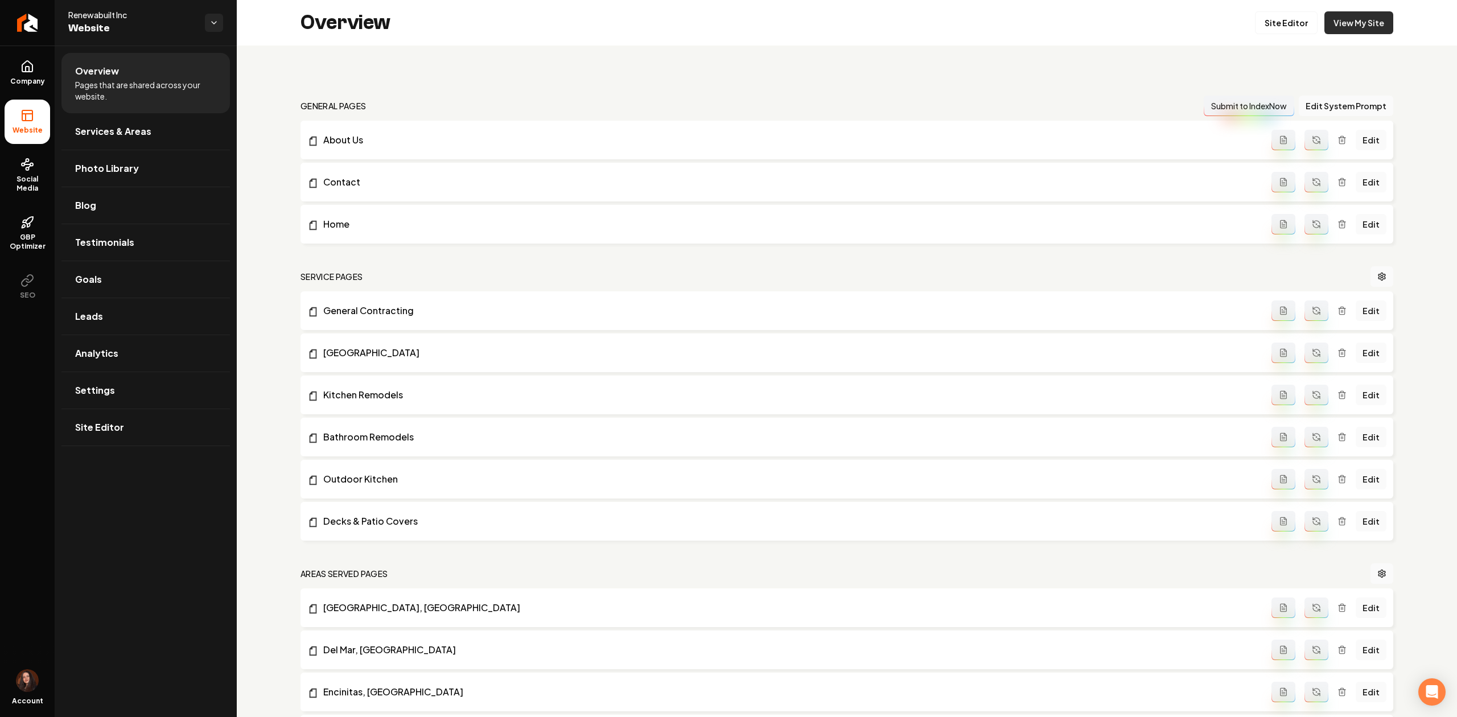
click at [1325, 20] on link "View My Site" at bounding box center [1359, 22] width 69 height 23
click at [31, 25] on icon "Return to dashboard" at bounding box center [27, 23] width 18 height 18
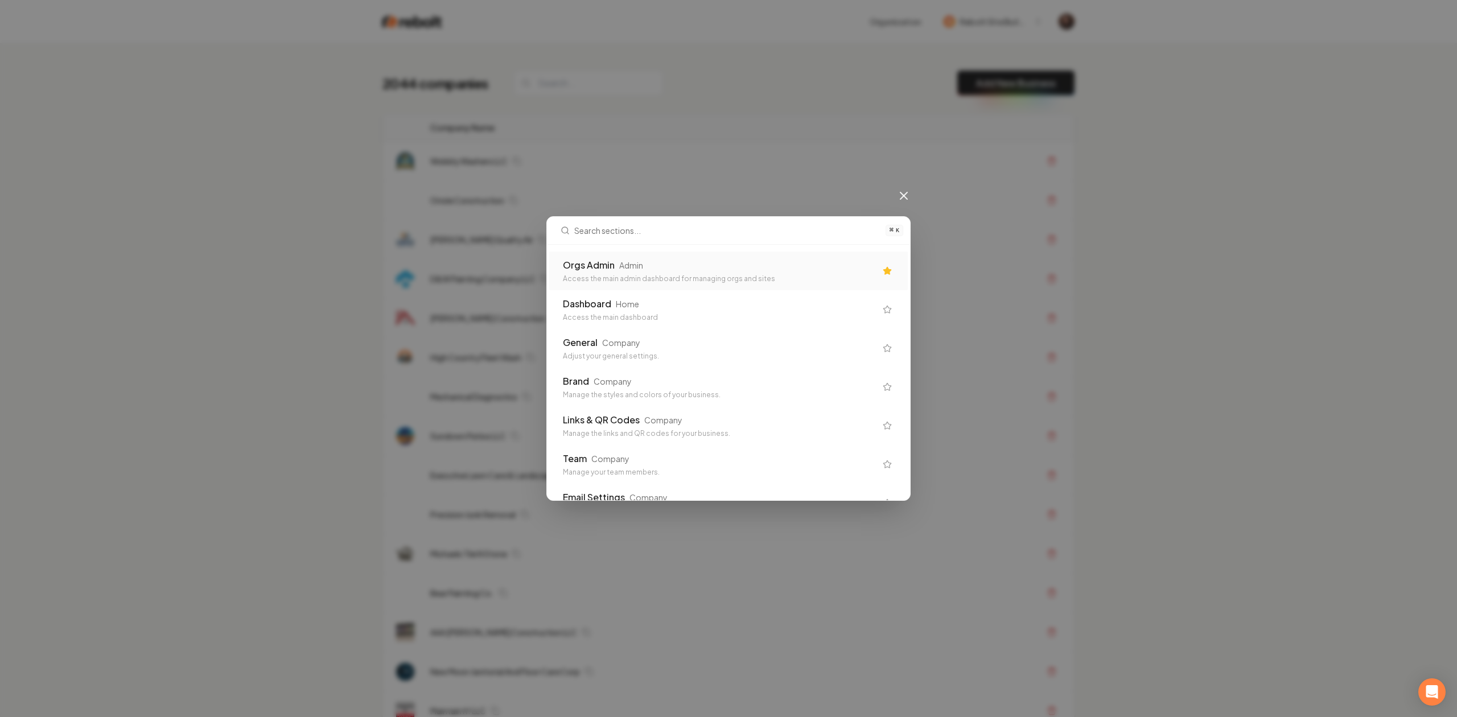
click at [595, 274] on div "Orgs Admin Admin Access the main admin dashboard for managing orgs and sites" at bounding box center [719, 270] width 313 height 25
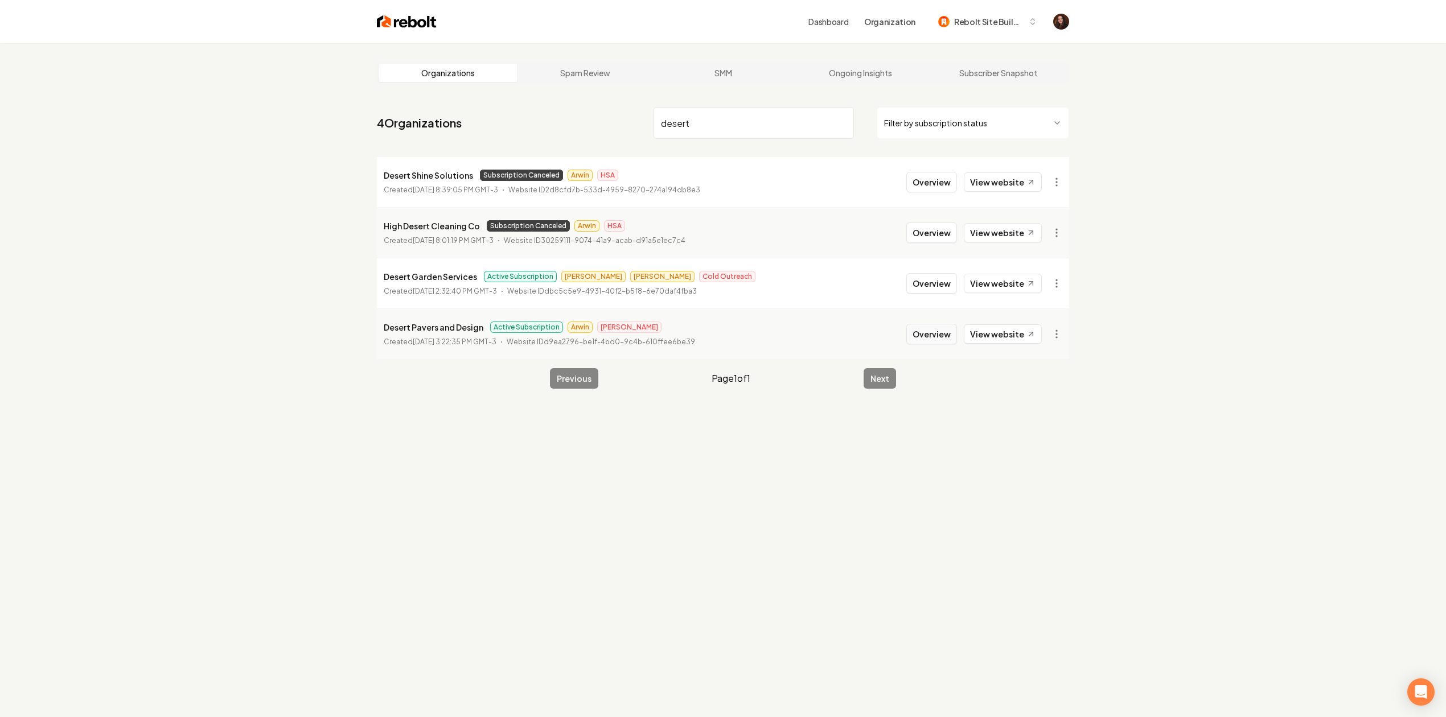
type input "desert"
click at [936, 324] on button "Overview" at bounding box center [931, 334] width 51 height 20
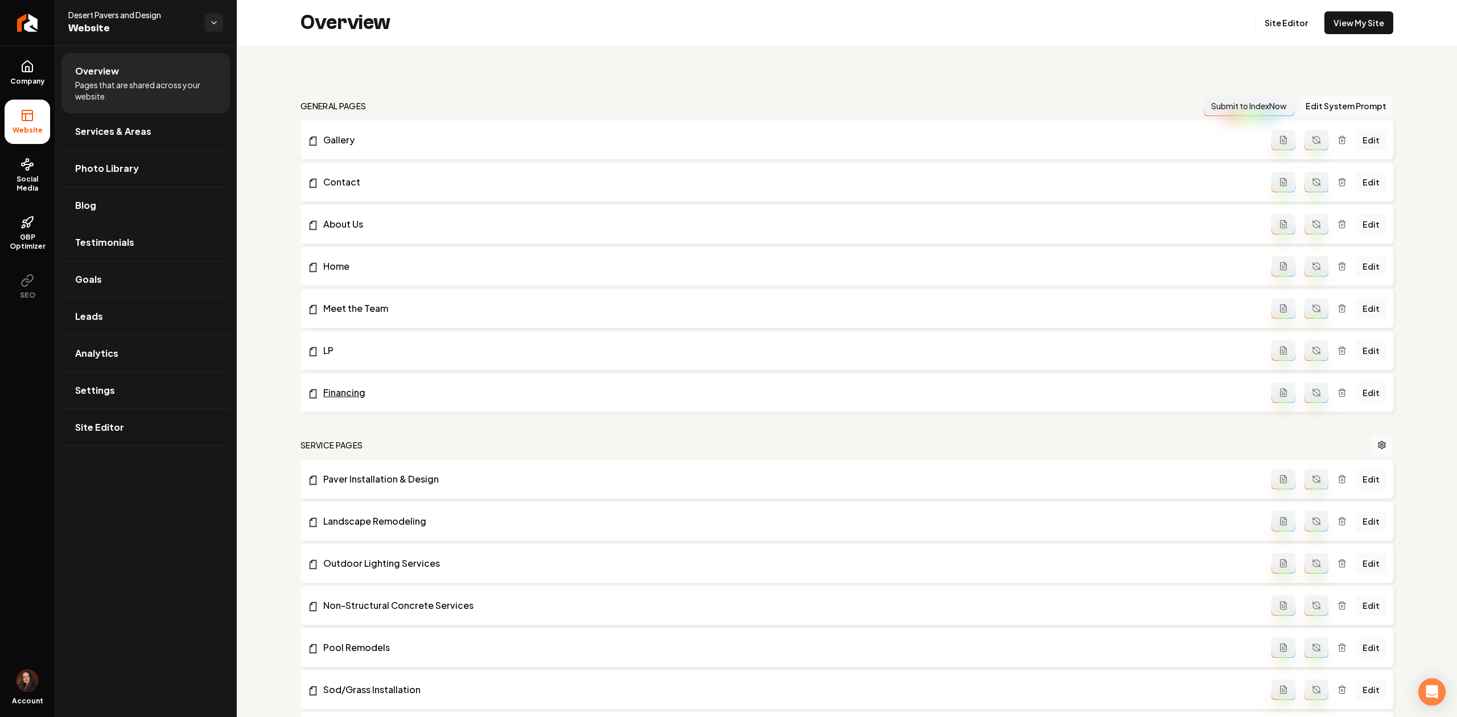
click at [342, 386] on link "Financing" at bounding box center [789, 393] width 964 height 14
click at [348, 394] on link "Financing" at bounding box center [789, 393] width 964 height 14
click at [1356, 397] on link "Edit" at bounding box center [1371, 393] width 31 height 20
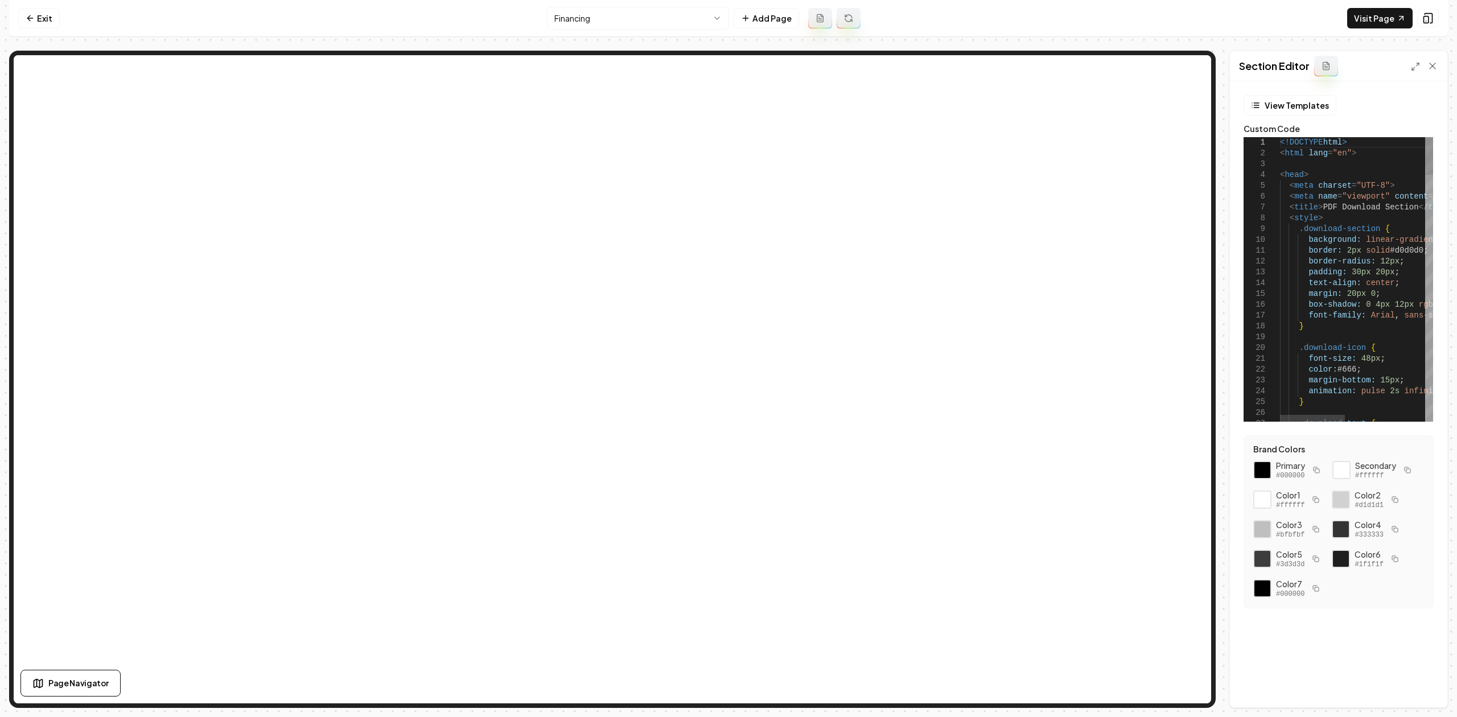
type textarea "**********"
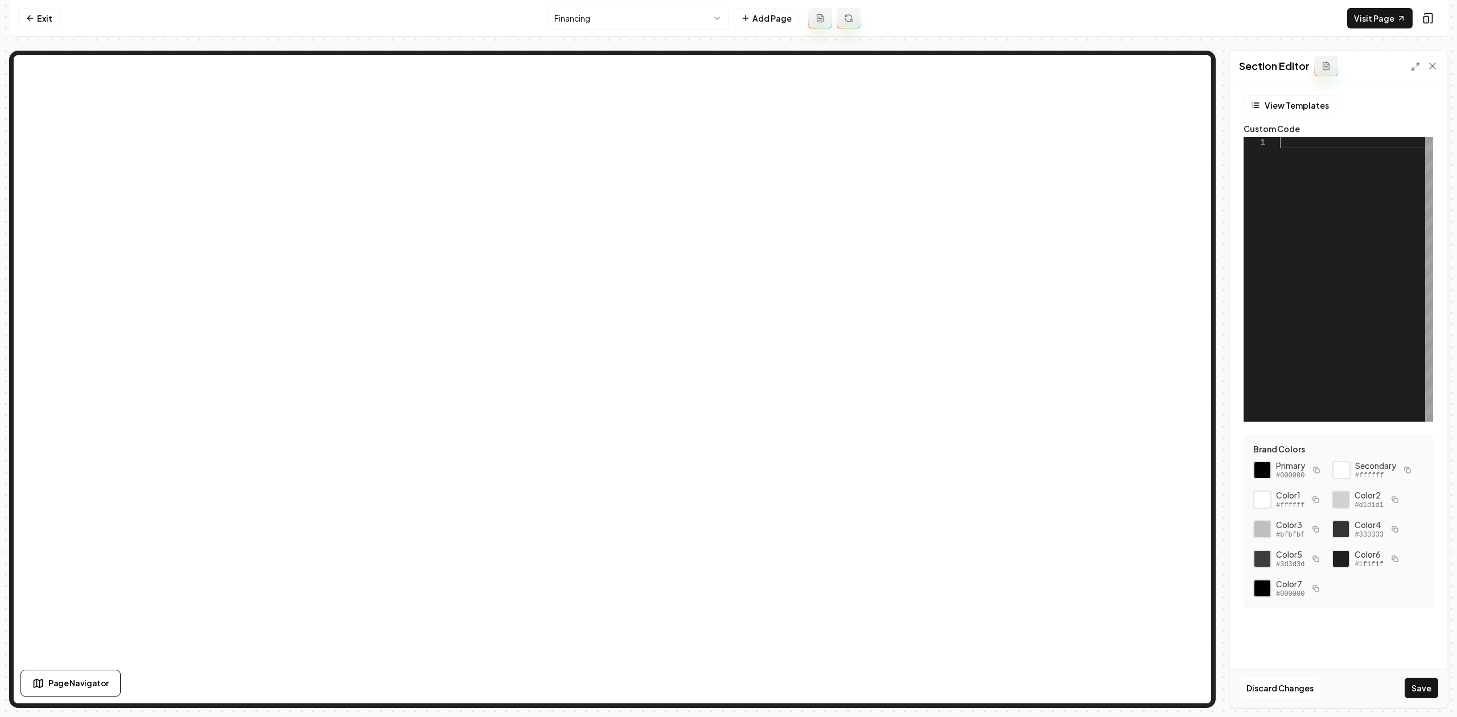
click at [1281, 208] on div at bounding box center [1356, 279] width 153 height 285
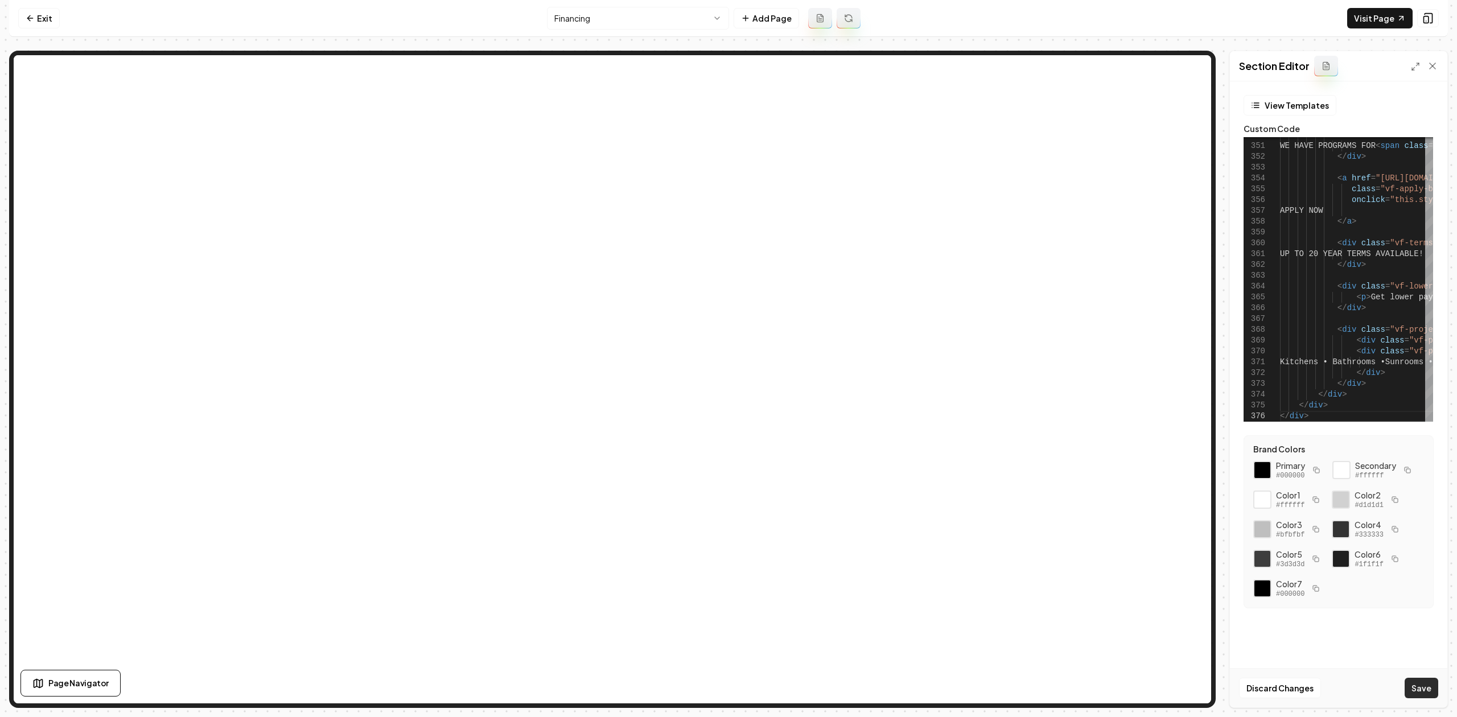
click at [1412, 688] on button "Save" at bounding box center [1422, 688] width 34 height 20
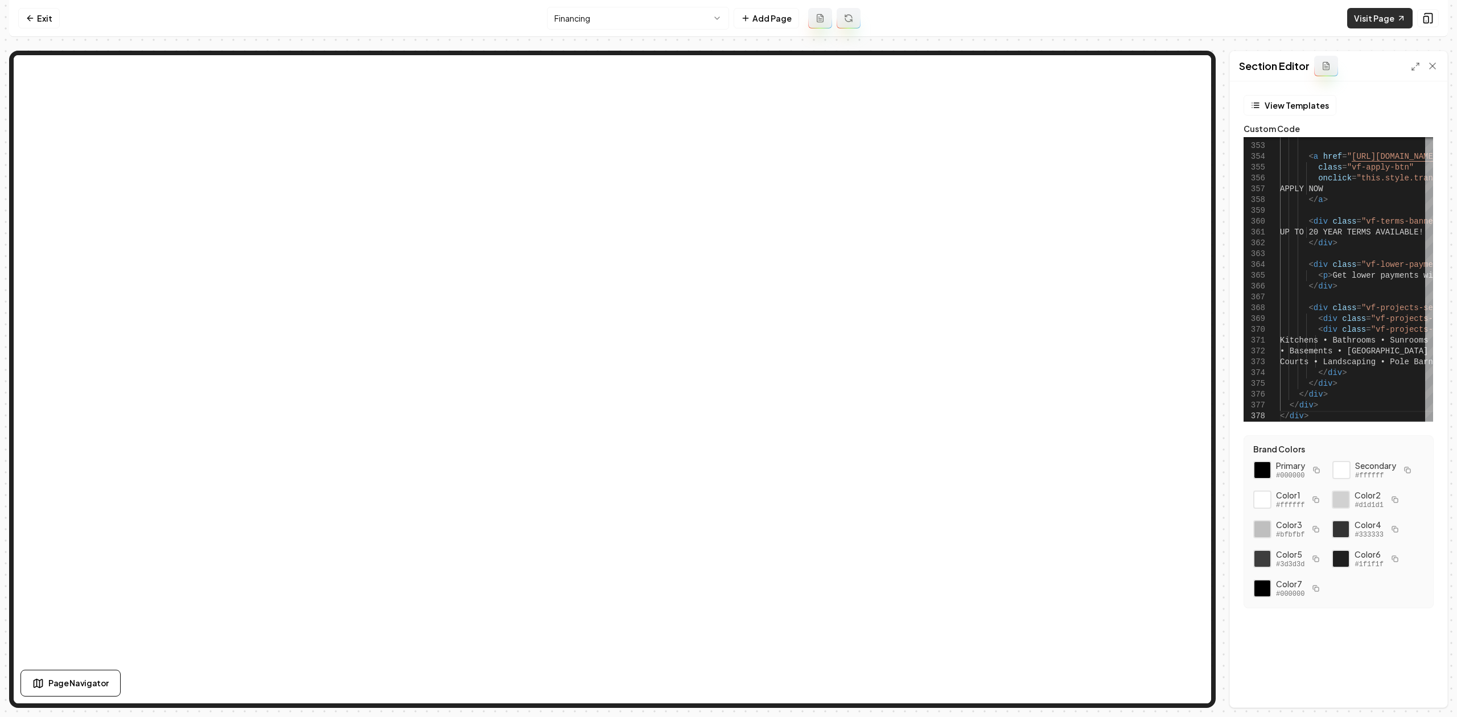
click at [1365, 18] on link "Visit Page" at bounding box center [1380, 18] width 65 height 20
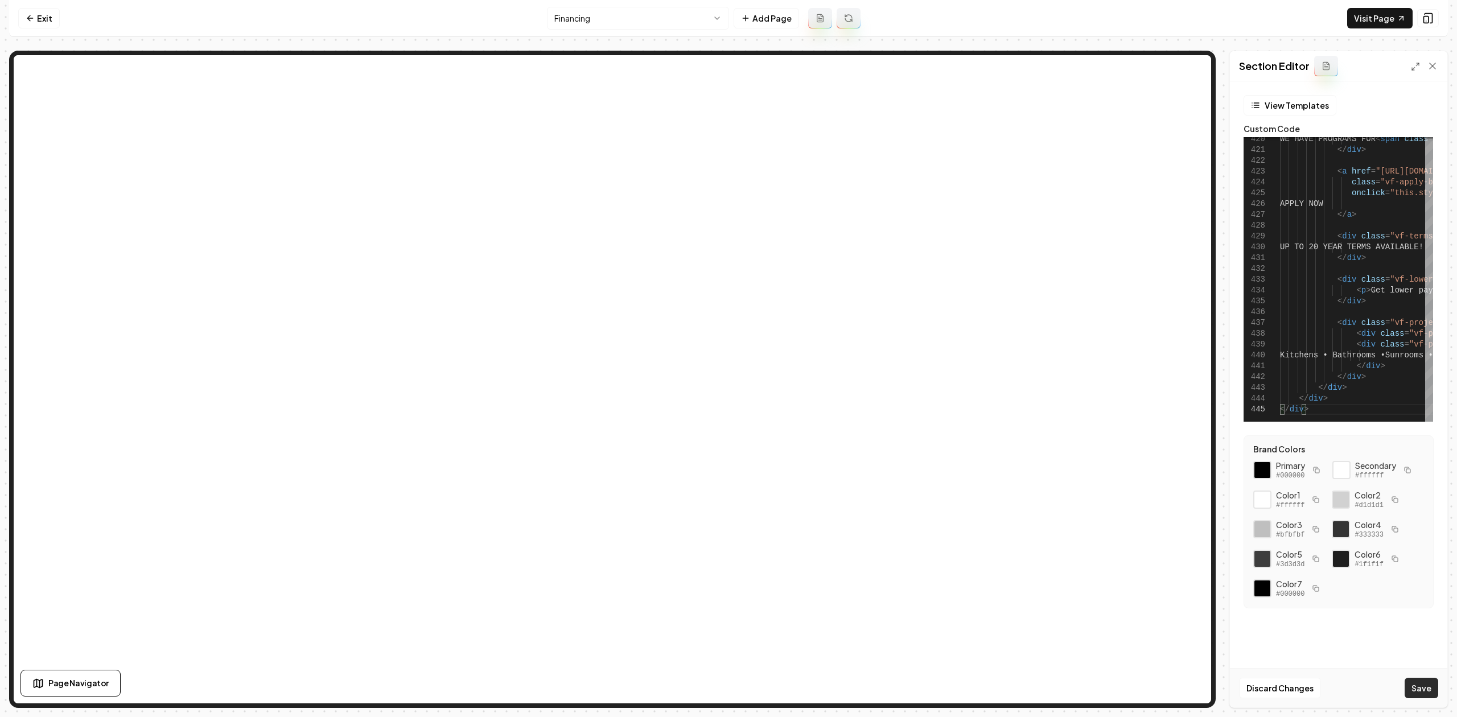
click at [1410, 683] on button "Save" at bounding box center [1422, 688] width 34 height 20
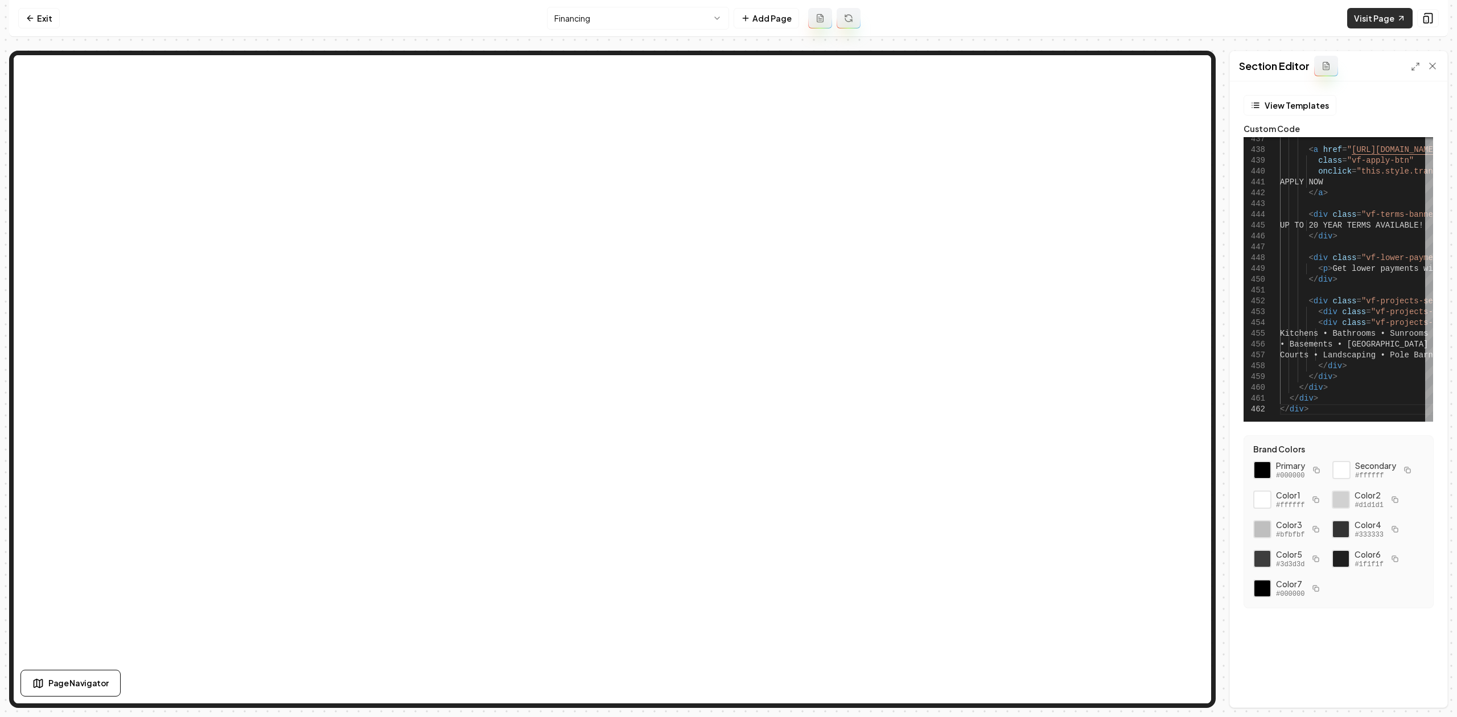
click at [1359, 11] on link "Visit Page" at bounding box center [1380, 18] width 65 height 20
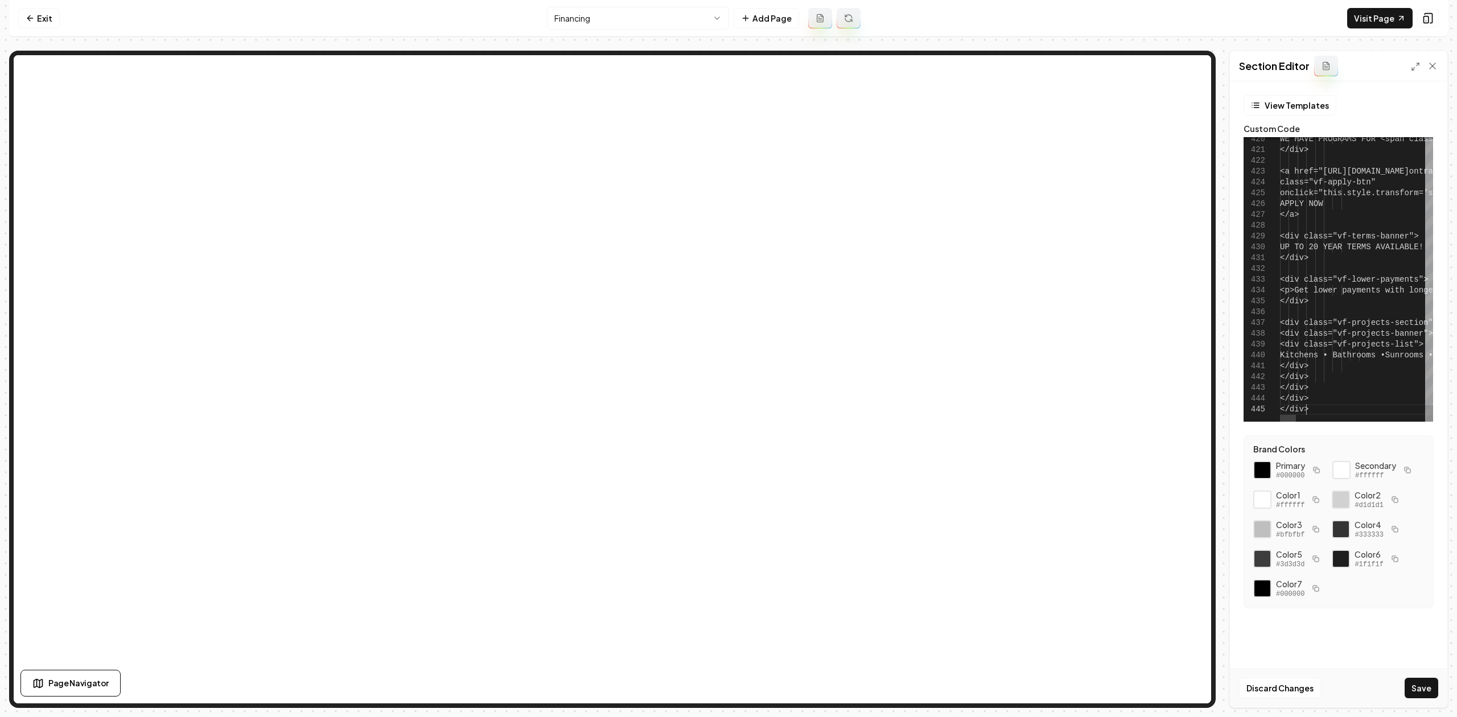
type textarea "**********"
click at [1423, 691] on button "Save" at bounding box center [1422, 688] width 34 height 20
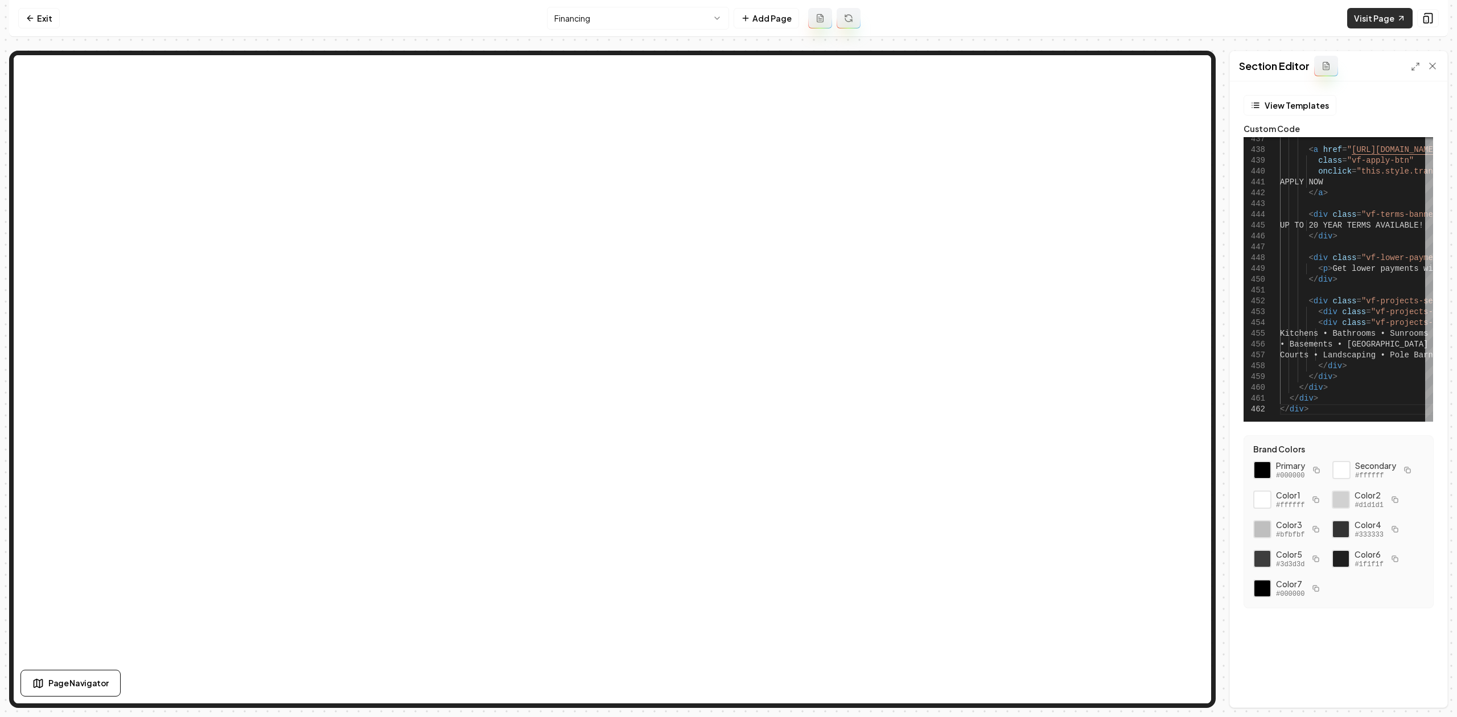
click at [1397, 18] on icon at bounding box center [1401, 18] width 9 height 9
click at [1430, 19] on icon at bounding box center [1428, 18] width 11 height 11
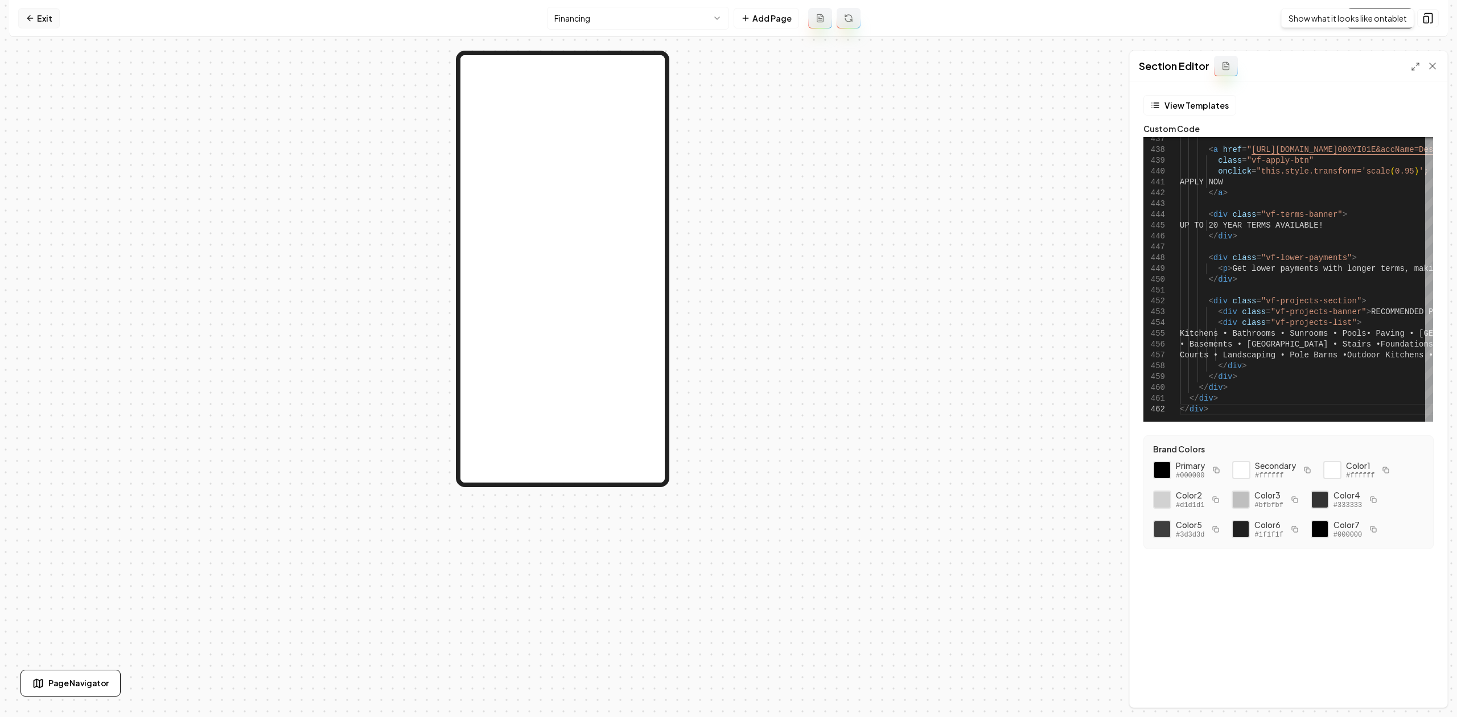
click at [36, 11] on link "Exit" at bounding box center [39, 18] width 42 height 20
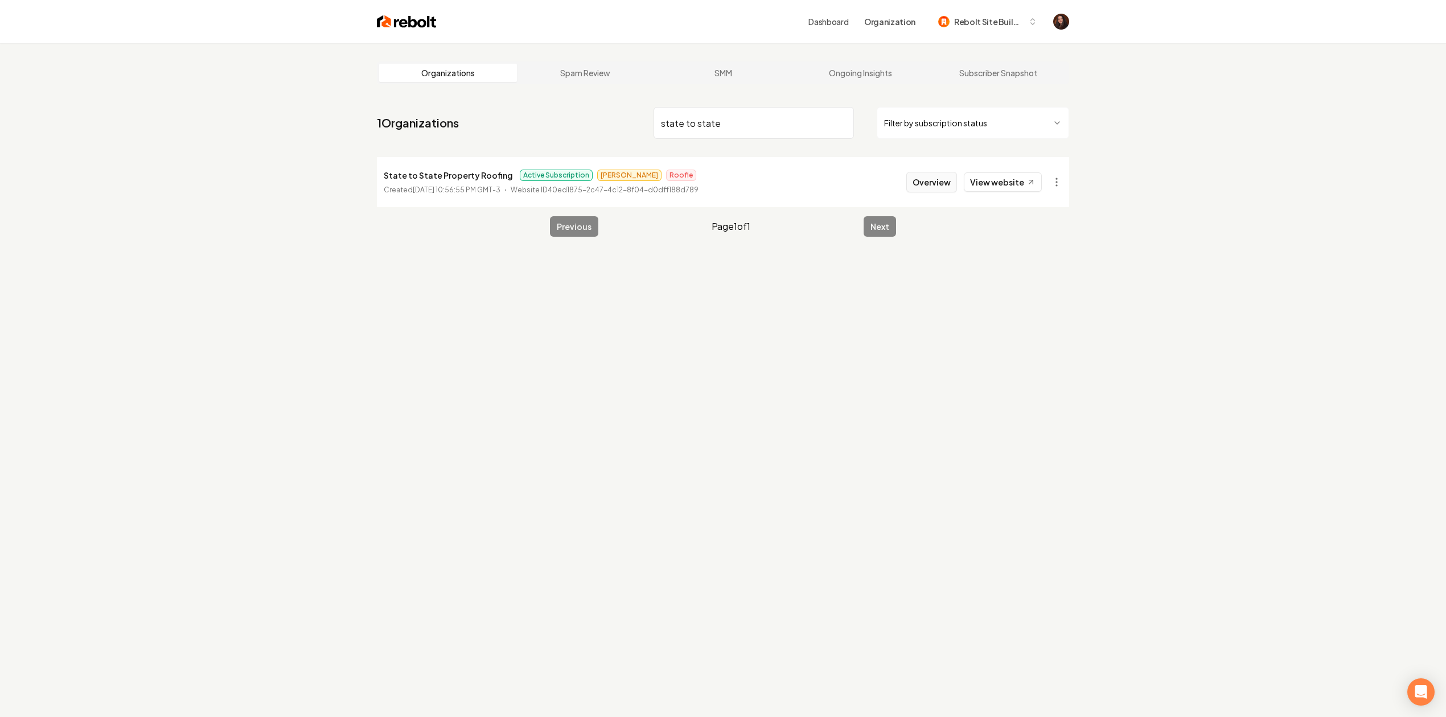
type input "state to state"
click at [939, 183] on button "Overview" at bounding box center [931, 182] width 51 height 20
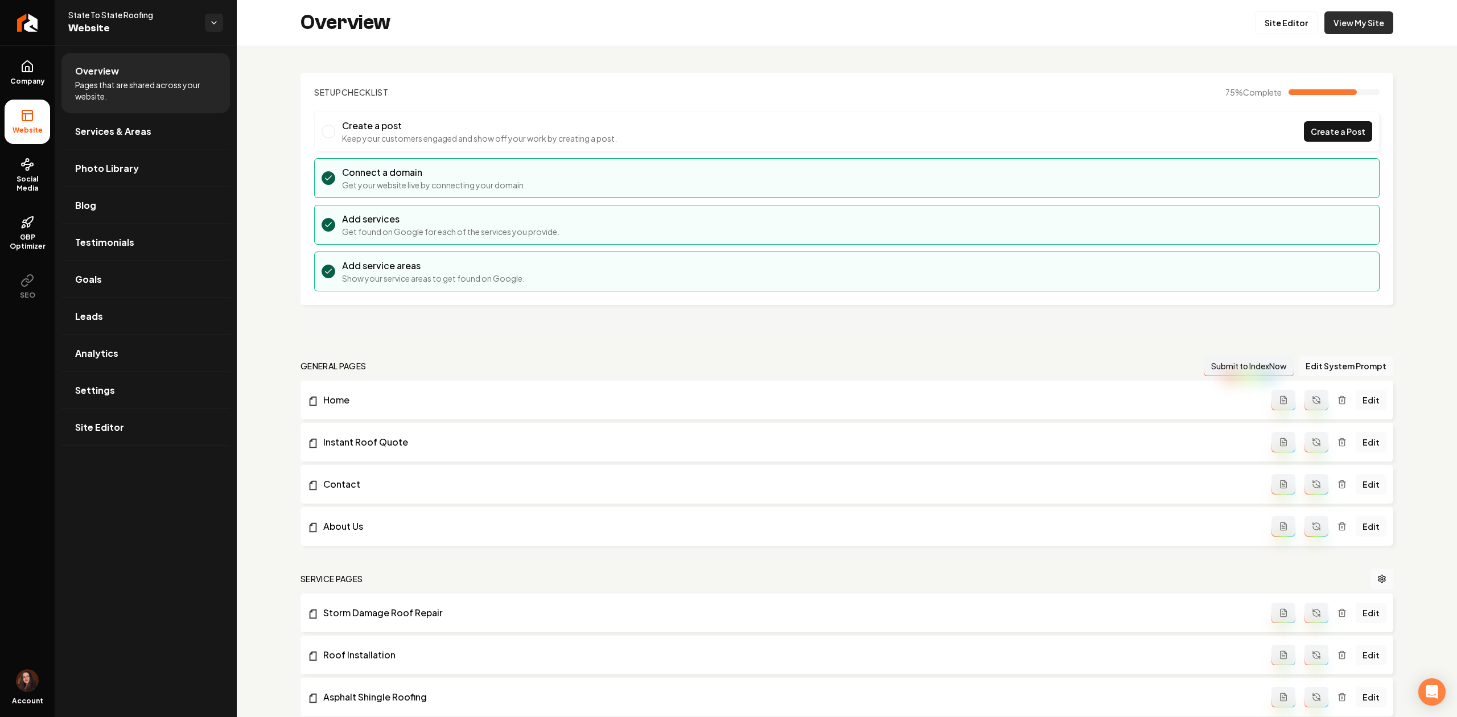
click at [1347, 19] on link "View My Site" at bounding box center [1359, 22] width 69 height 23
click at [133, 389] on link "Settings" at bounding box center [145, 390] width 169 height 36
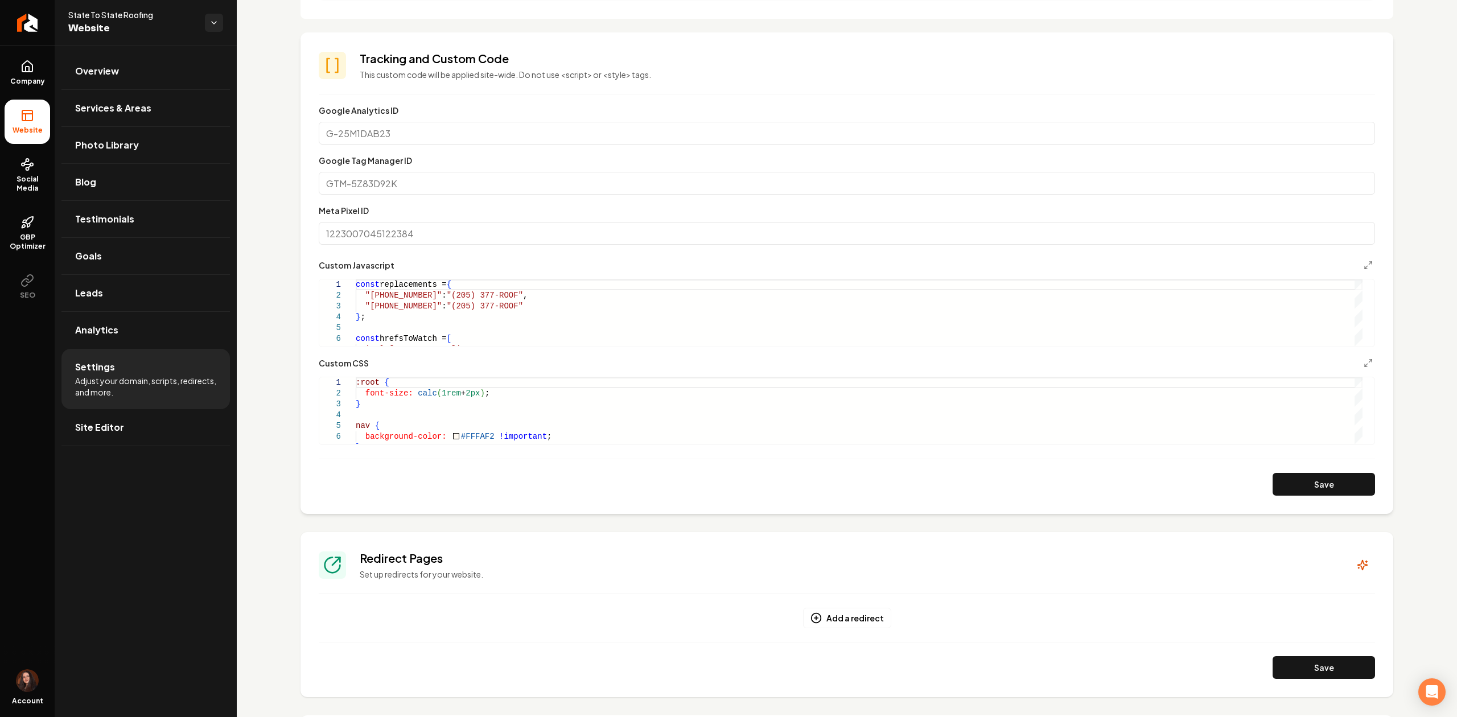
scroll to position [379, 0]
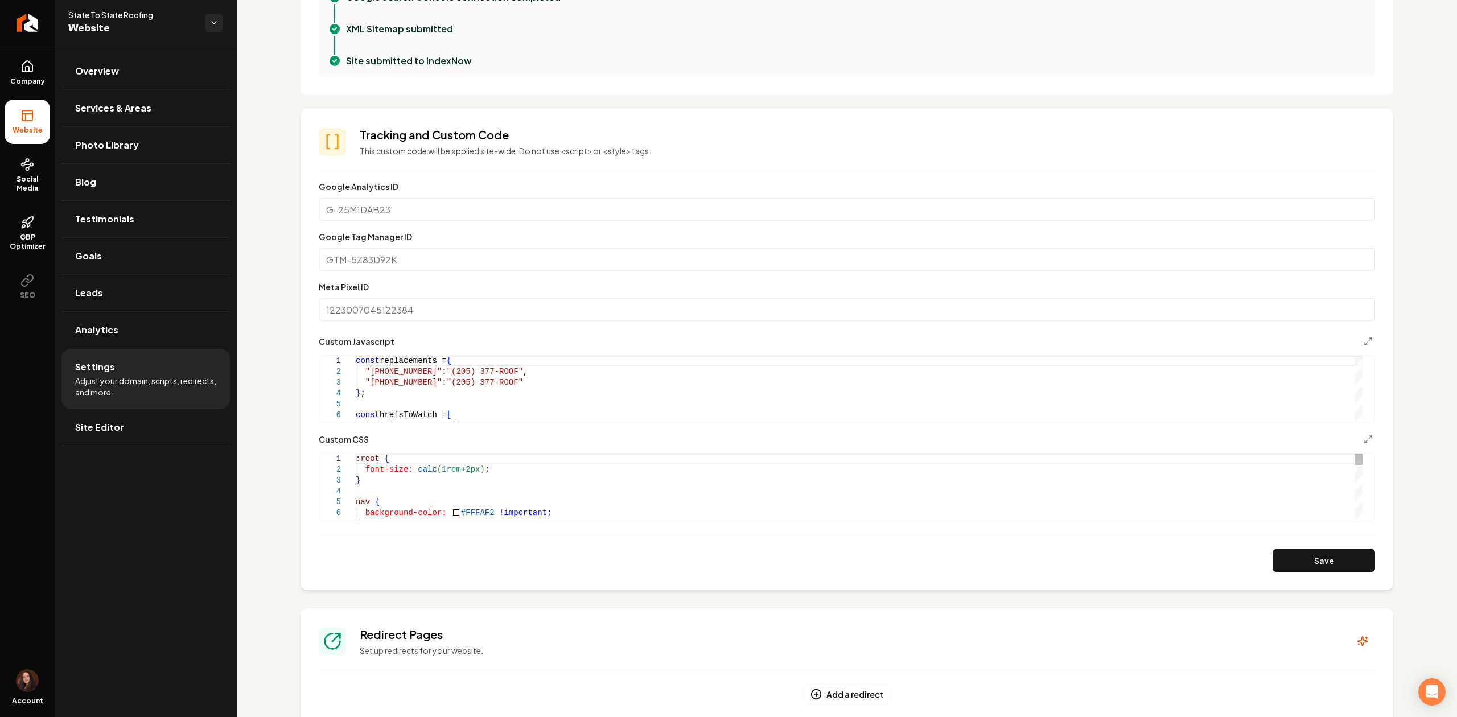
click at [1319, 561] on button "Save" at bounding box center [1324, 560] width 102 height 23
drag, startPoint x: 427, startPoint y: 461, endPoint x: 354, endPoint y: 454, distance: 73.8
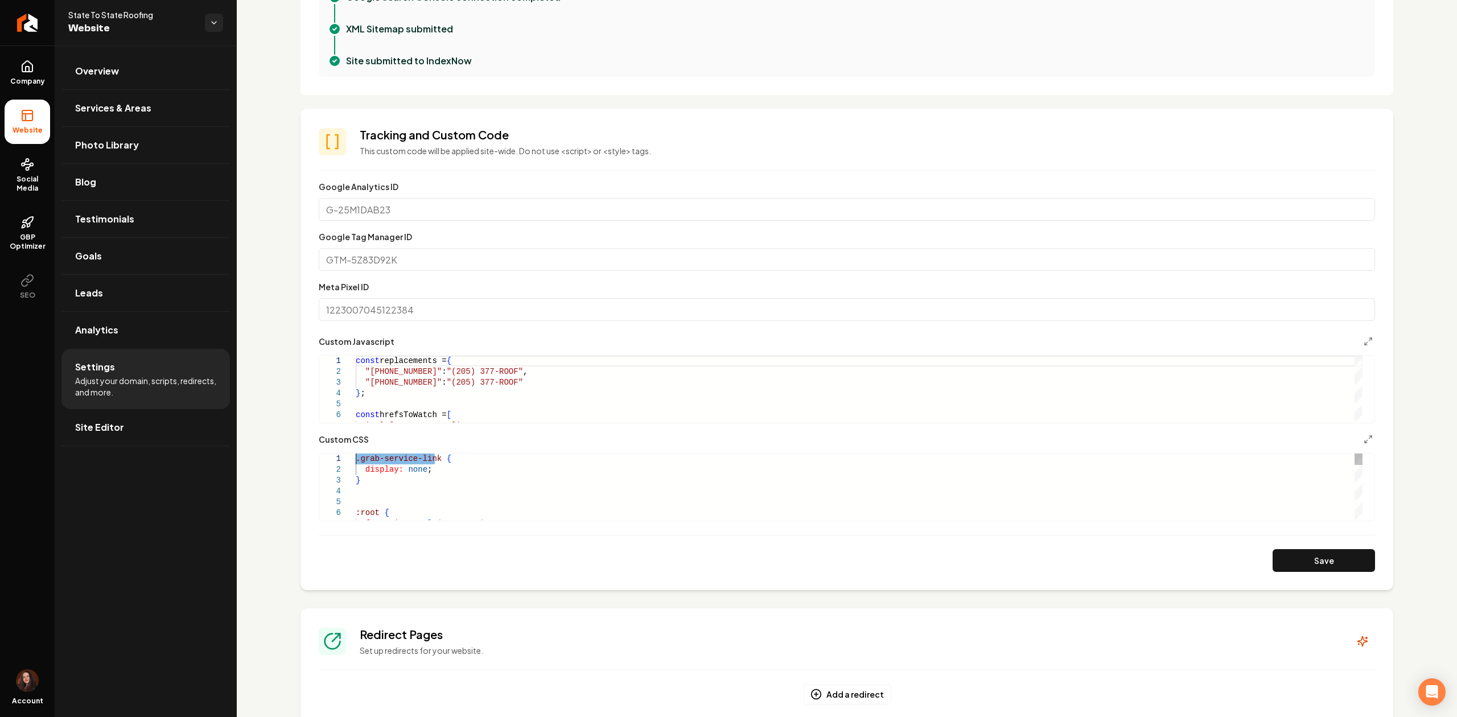
click at [1273, 563] on button "Save" at bounding box center [1324, 560] width 102 height 23
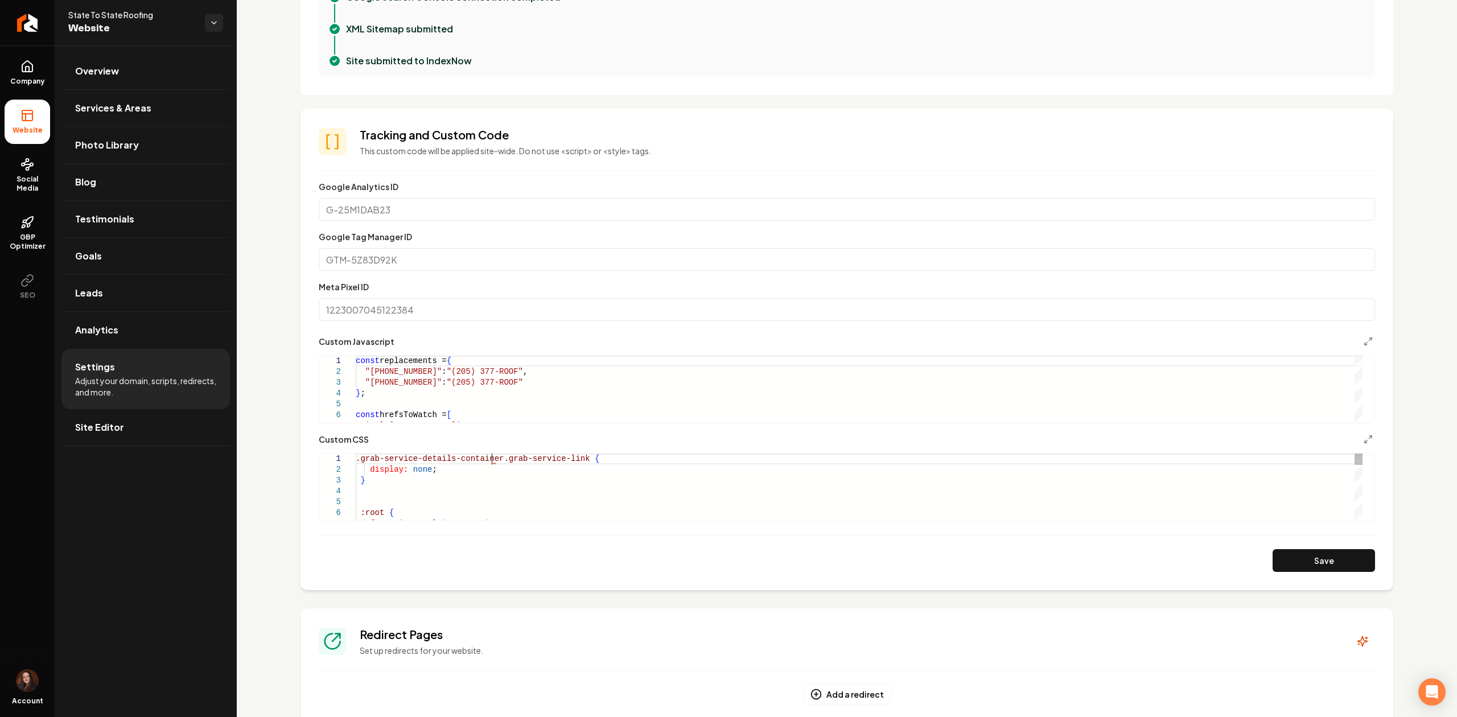
scroll to position [10, 139]
click at [1355, 558] on button "Save" at bounding box center [1324, 560] width 102 height 23
drag, startPoint x: 369, startPoint y: 488, endPoint x: 331, endPoint y: 454, distance: 51.3
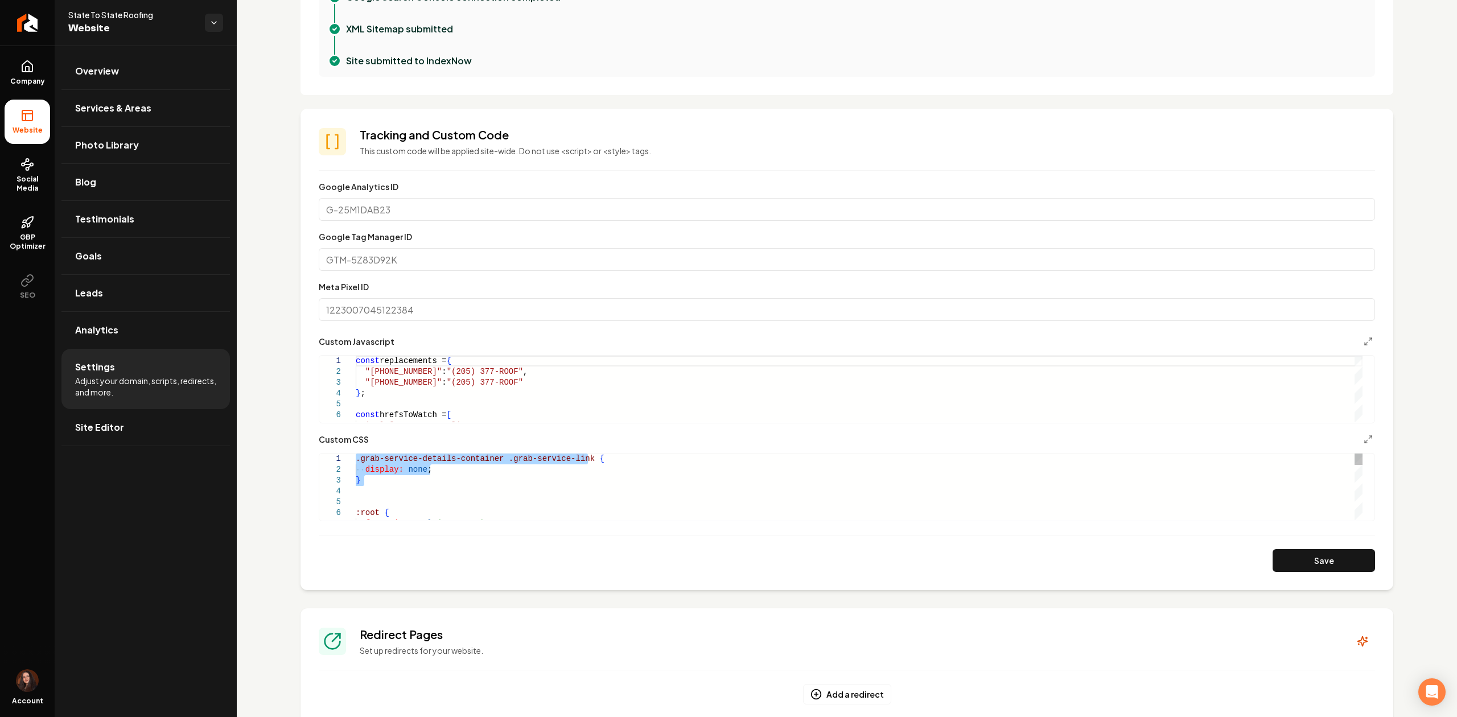
drag, startPoint x: 376, startPoint y: 490, endPoint x: 344, endPoint y: 461, distance: 43.5
click at [1303, 560] on button "Save" at bounding box center [1324, 560] width 102 height 23
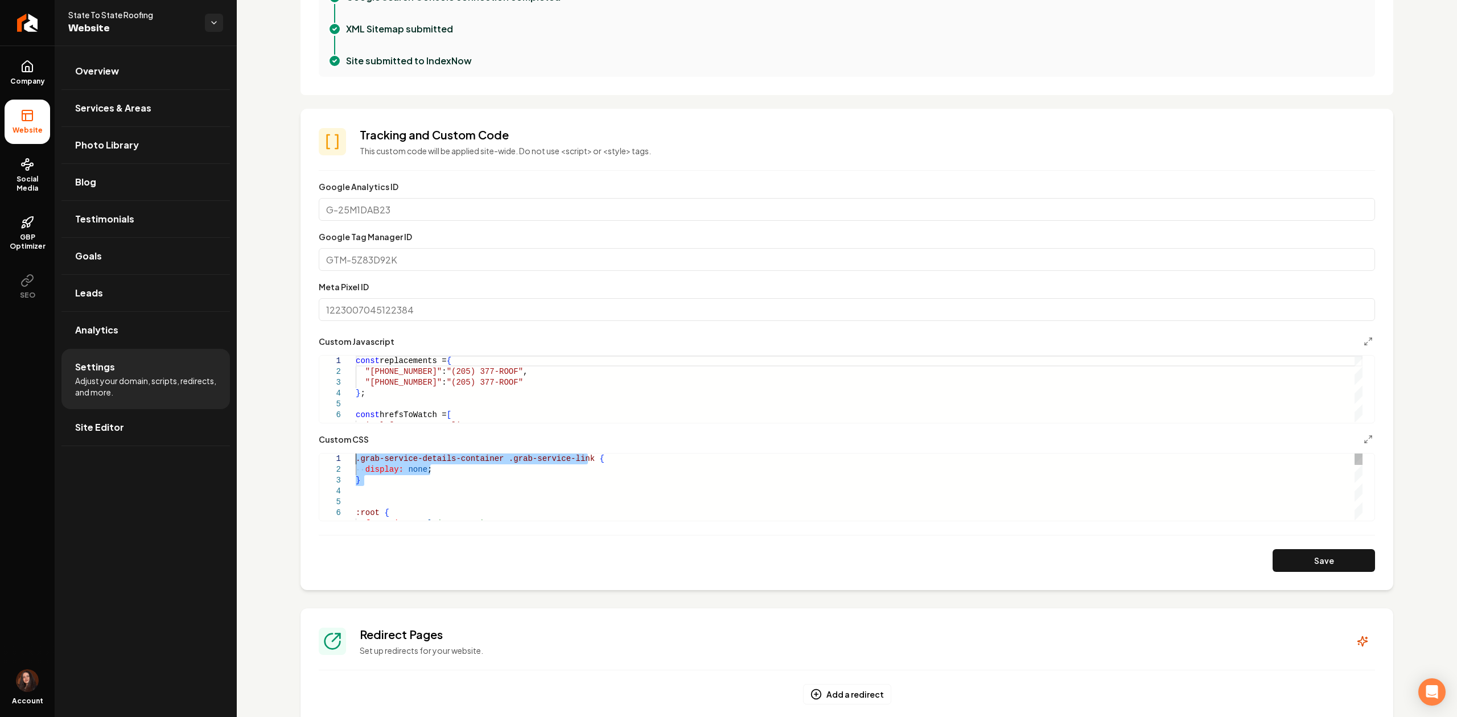
type textarea "**********"
click at [1331, 565] on button "Save" at bounding box center [1324, 560] width 102 height 23
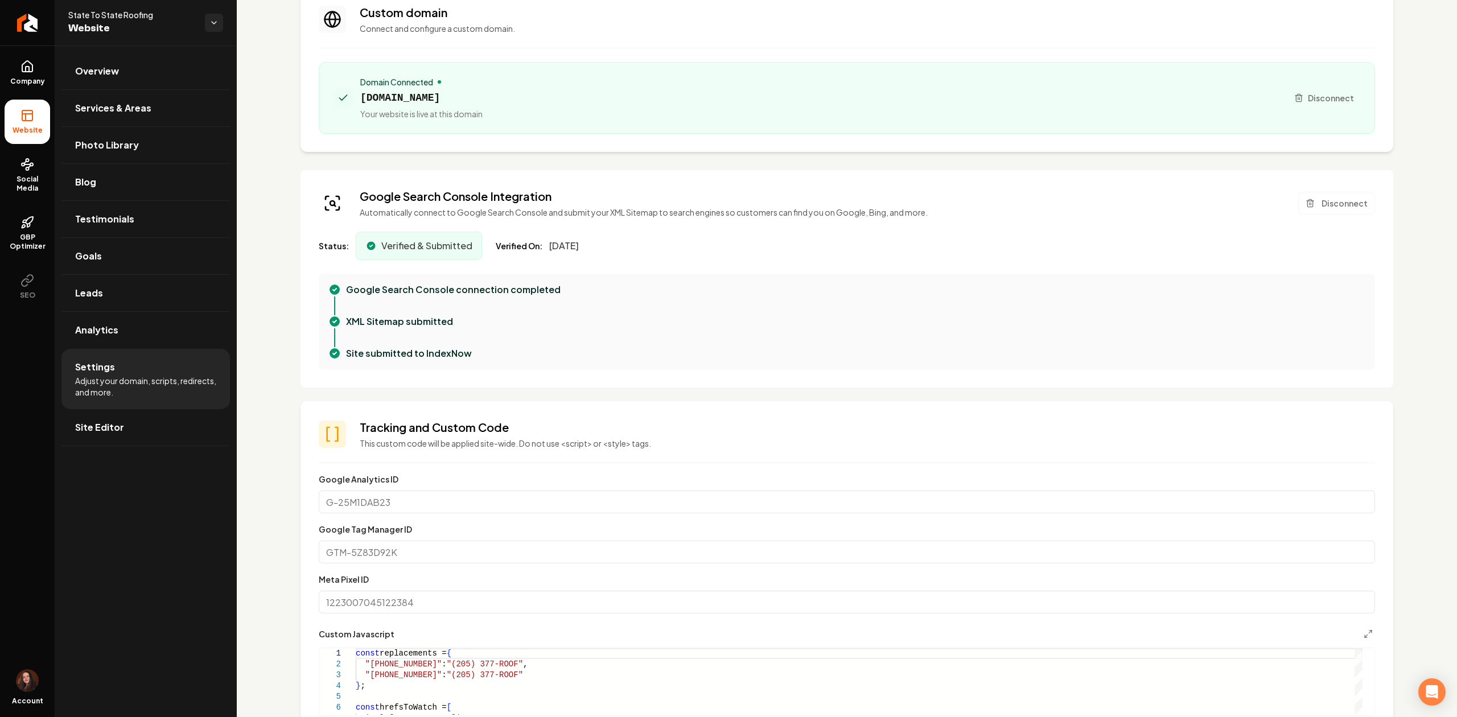
scroll to position [76, 0]
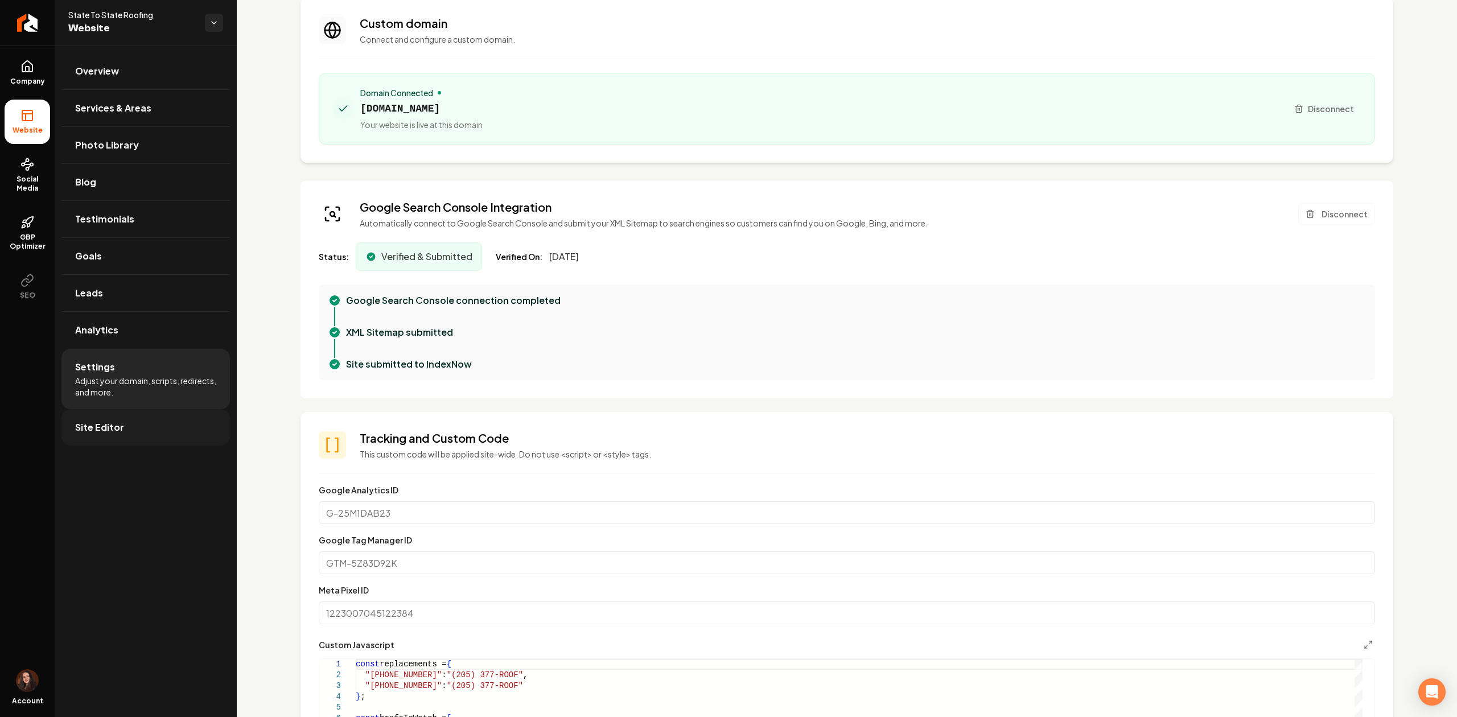
click at [154, 438] on link "Site Editor" at bounding box center [145, 427] width 169 height 36
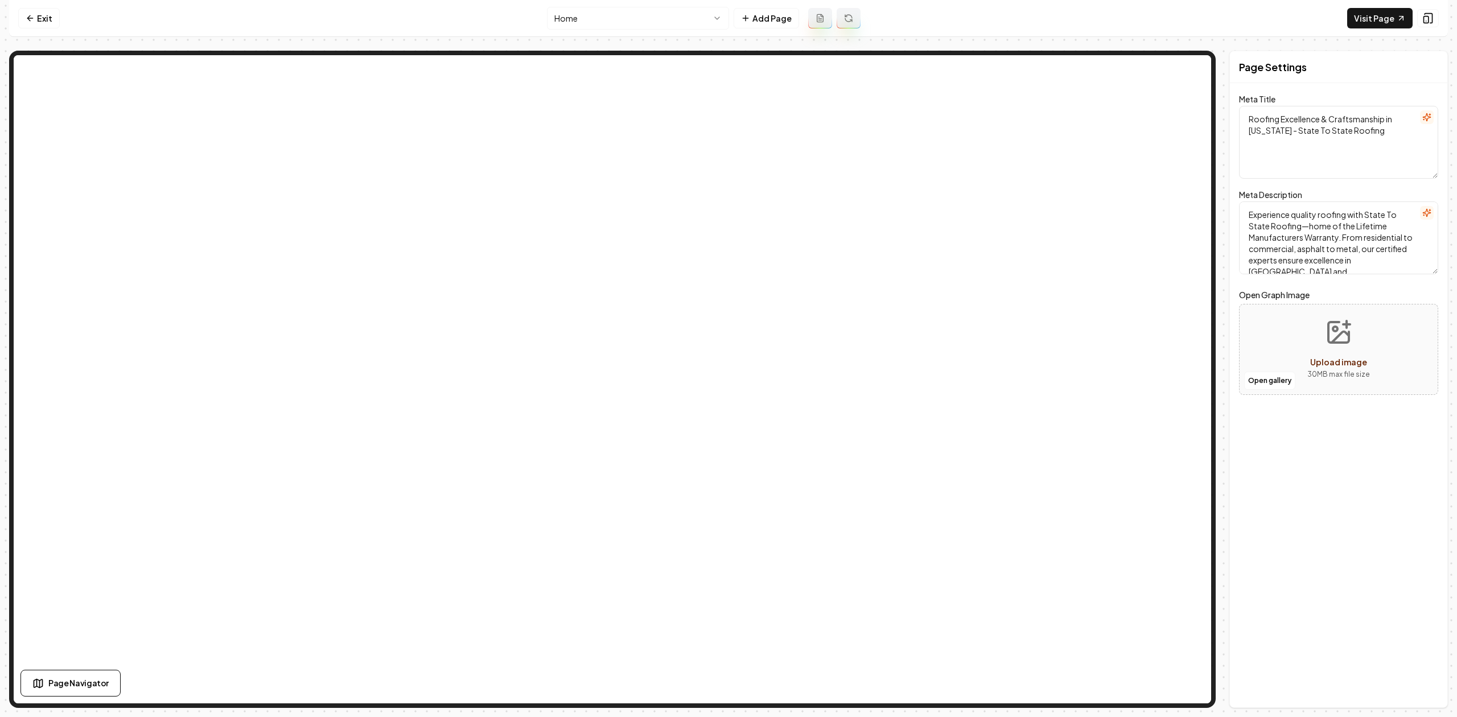
click at [611, 18] on html "Computer Required This feature is only available on a computer. Please switch t…" at bounding box center [728, 358] width 1457 height 717
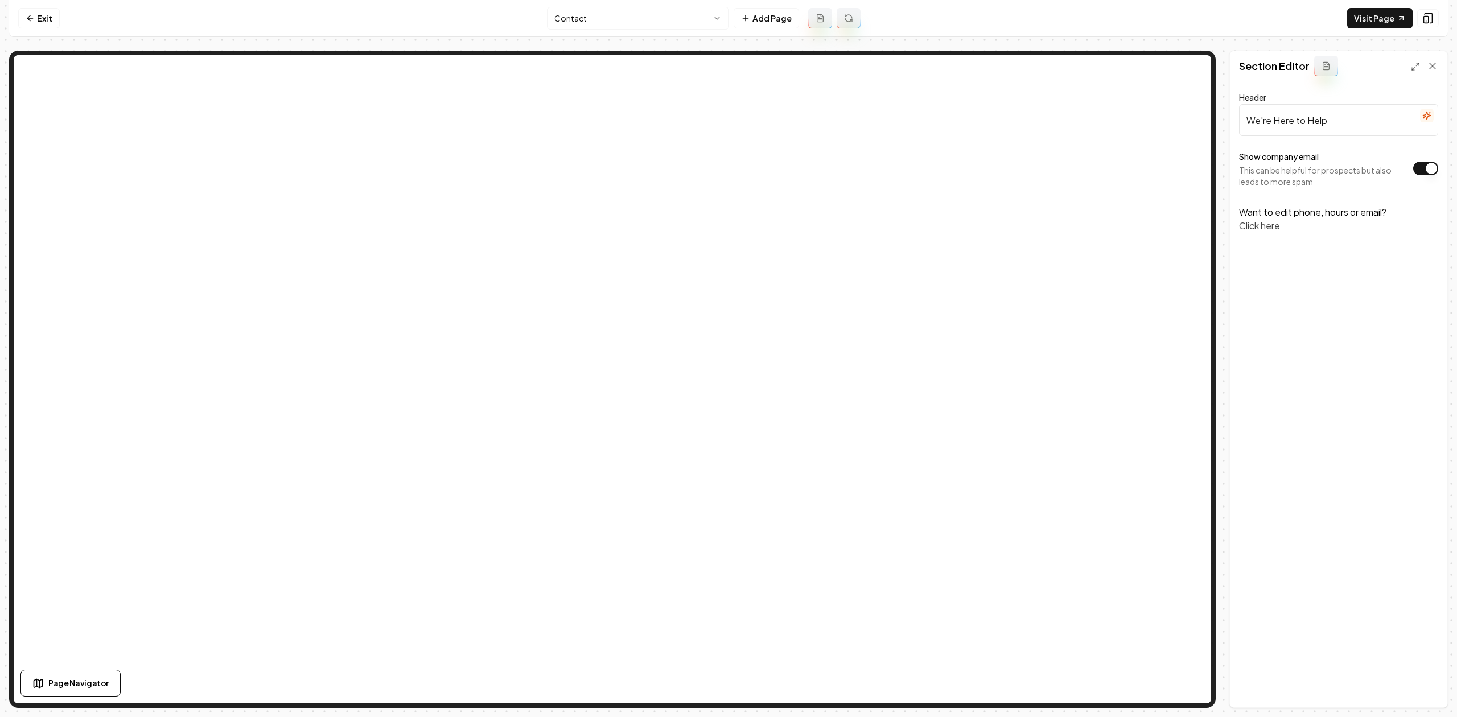
click at [1262, 231] on button "Click here" at bounding box center [1259, 226] width 41 height 14
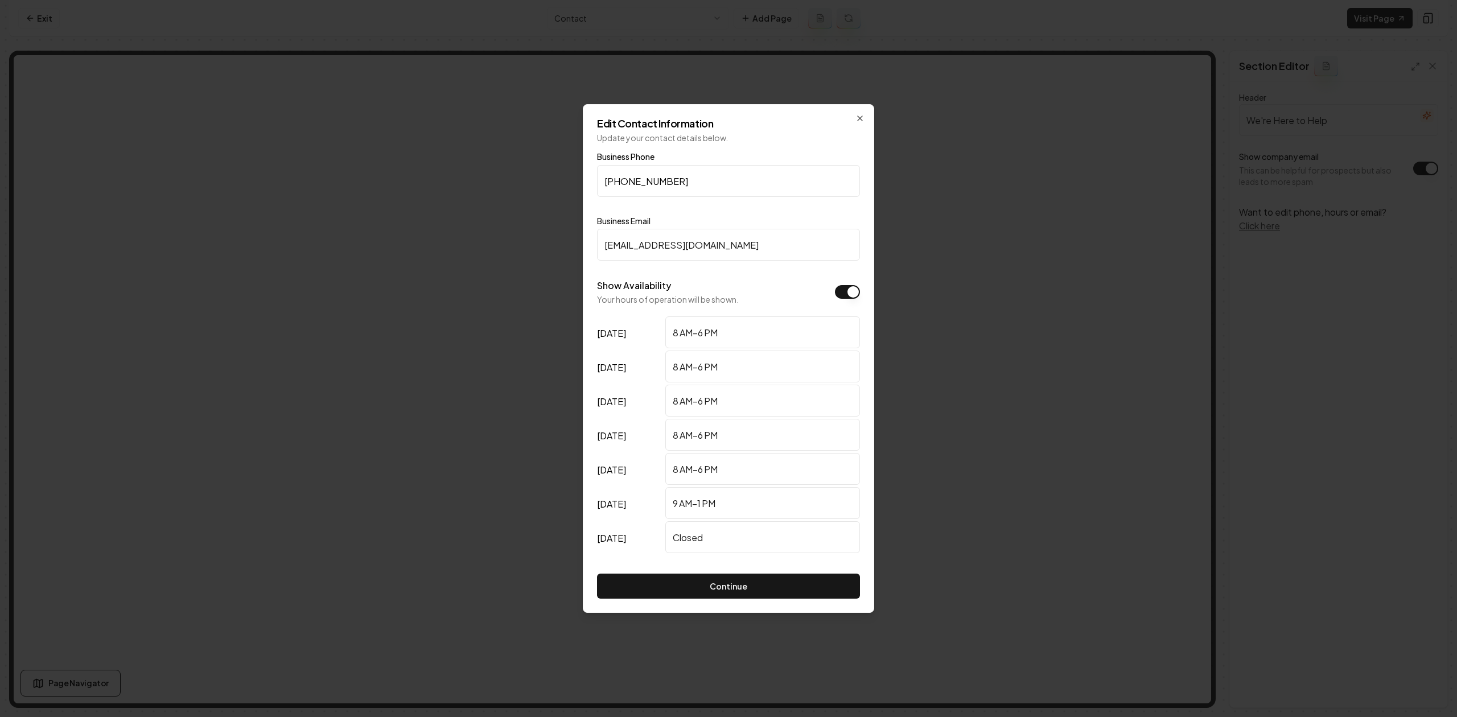
click at [664, 237] on input "leads@statetostateroofing.com" at bounding box center [728, 245] width 263 height 32
click at [859, 115] on icon "button" at bounding box center [860, 118] width 9 height 9
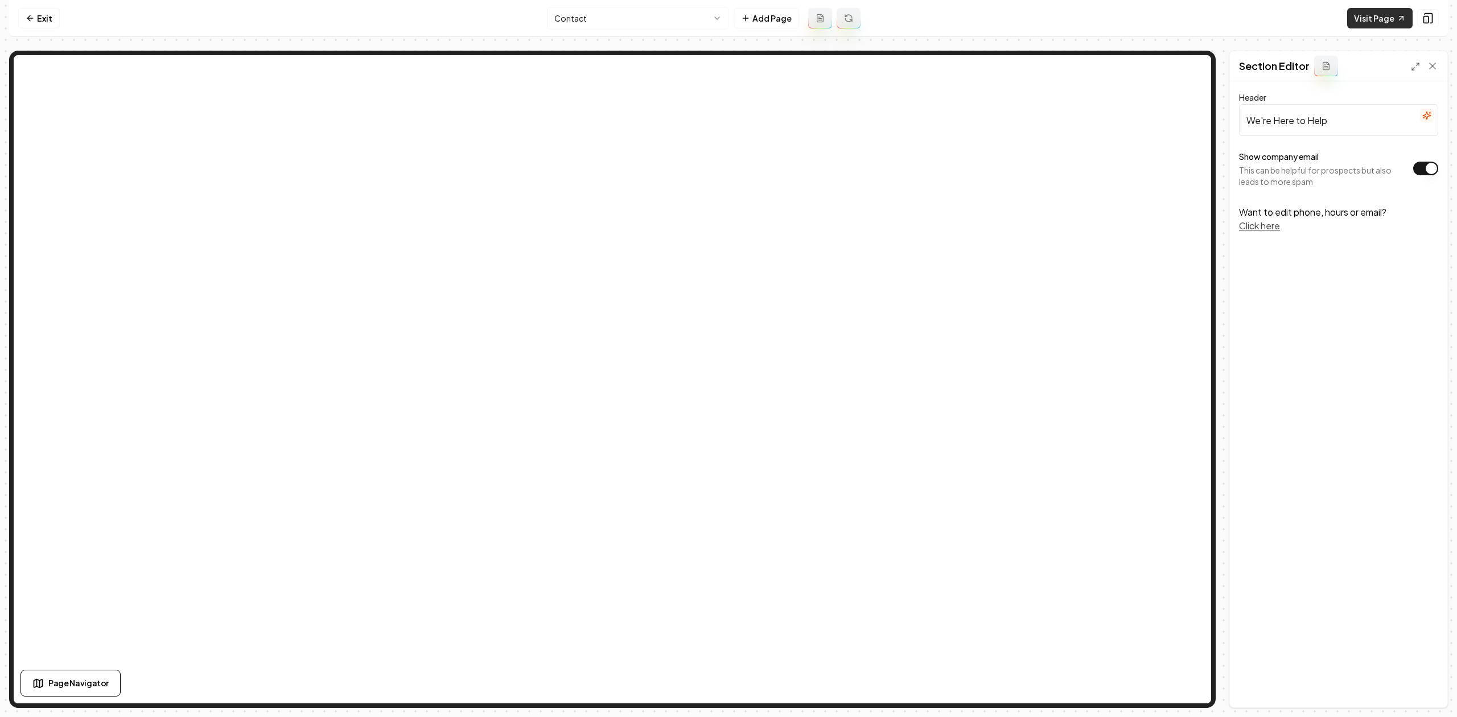
click at [1375, 14] on link "Visit Page" at bounding box center [1380, 18] width 65 height 20
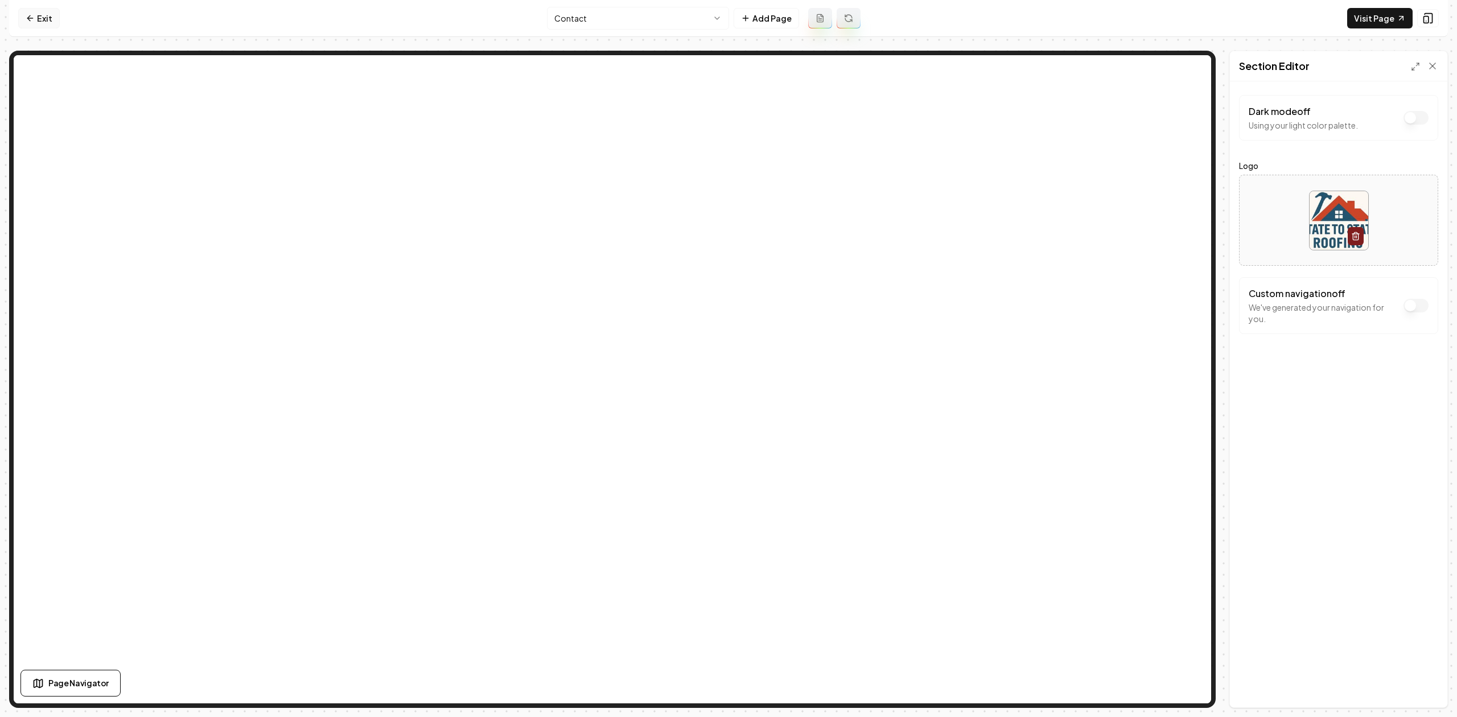
click at [54, 26] on link "Exit" at bounding box center [39, 18] width 42 height 20
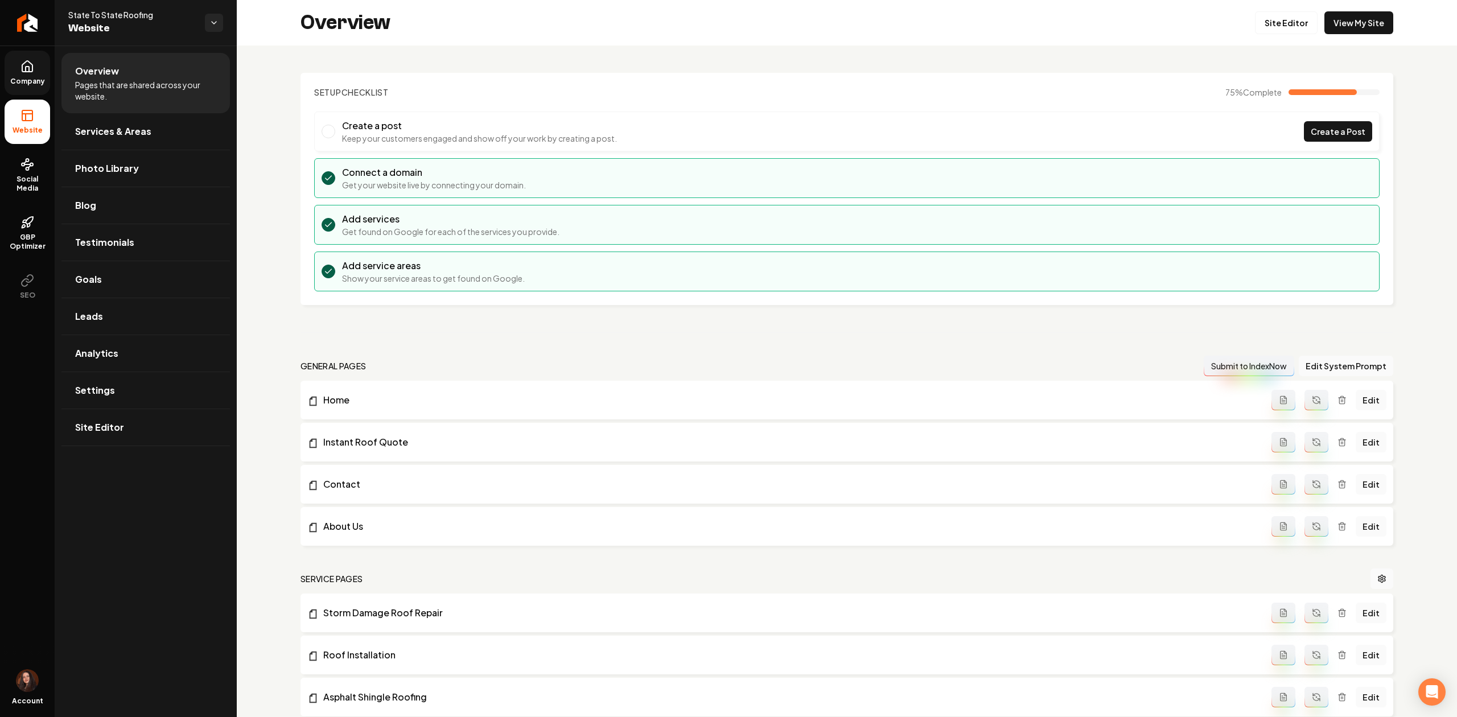
click at [16, 72] on link "Company" at bounding box center [28, 73] width 46 height 44
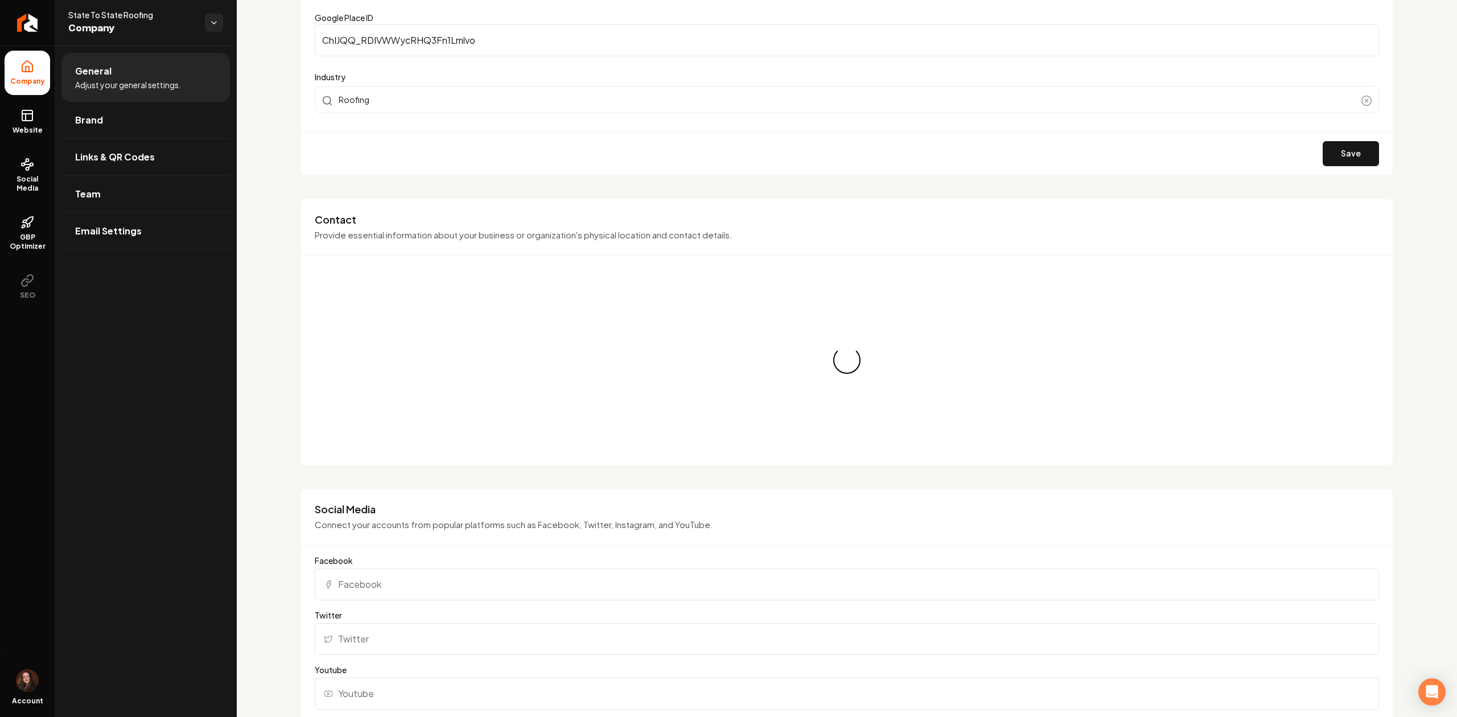
scroll to position [379, 0]
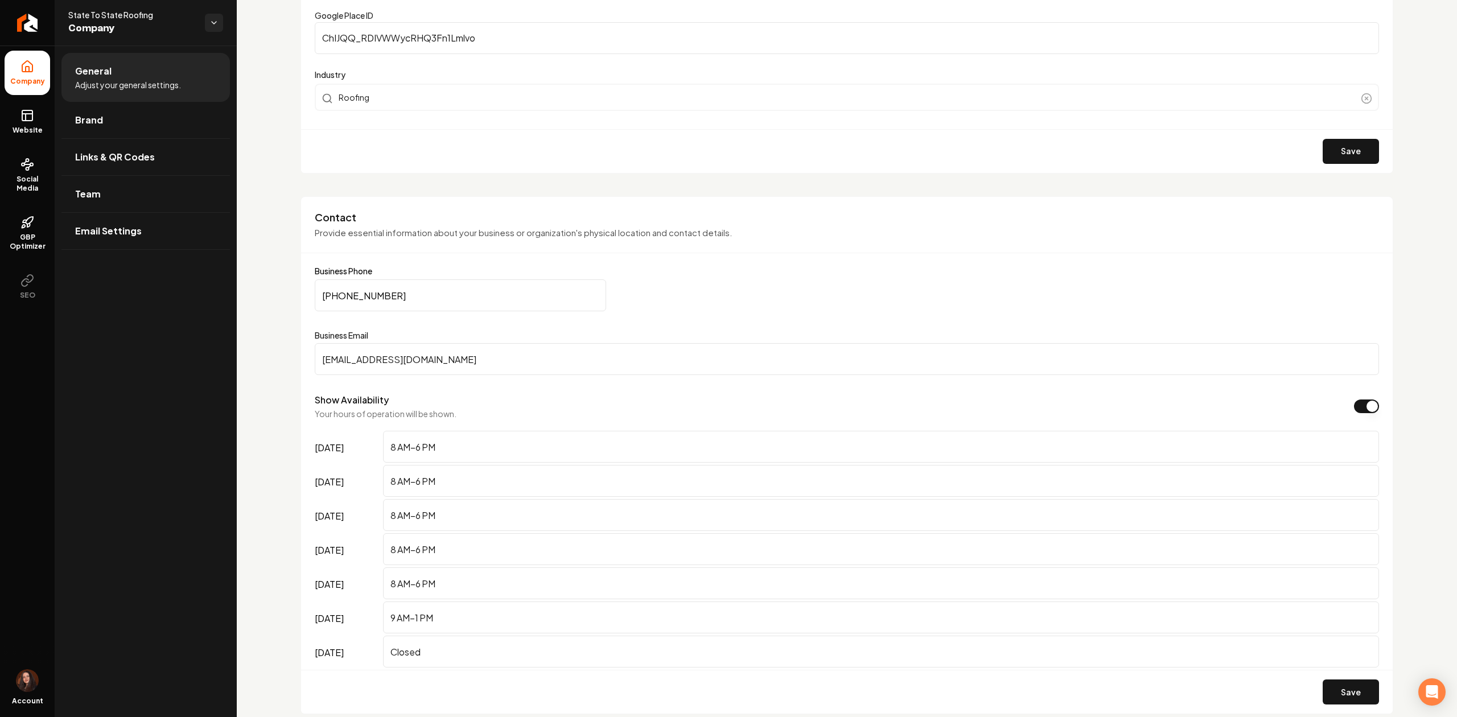
click at [463, 278] on form "Business Phone (205) 377-7663 Business Email leads@statetostateroofing.com Show…" at bounding box center [847, 490] width 1065 height 447
drag, startPoint x: 460, startPoint y: 297, endPoint x: 294, endPoint y: 307, distance: 166.0
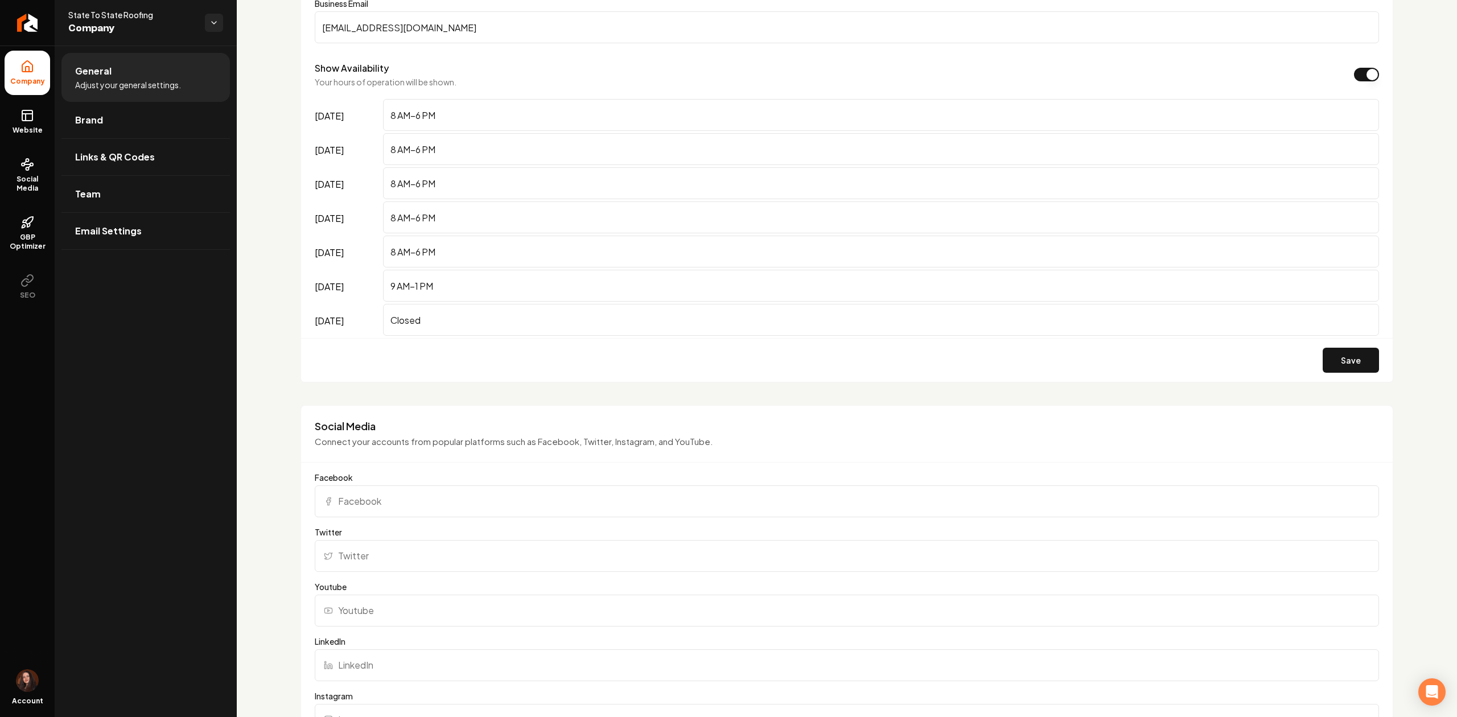
scroll to position [759, 0]
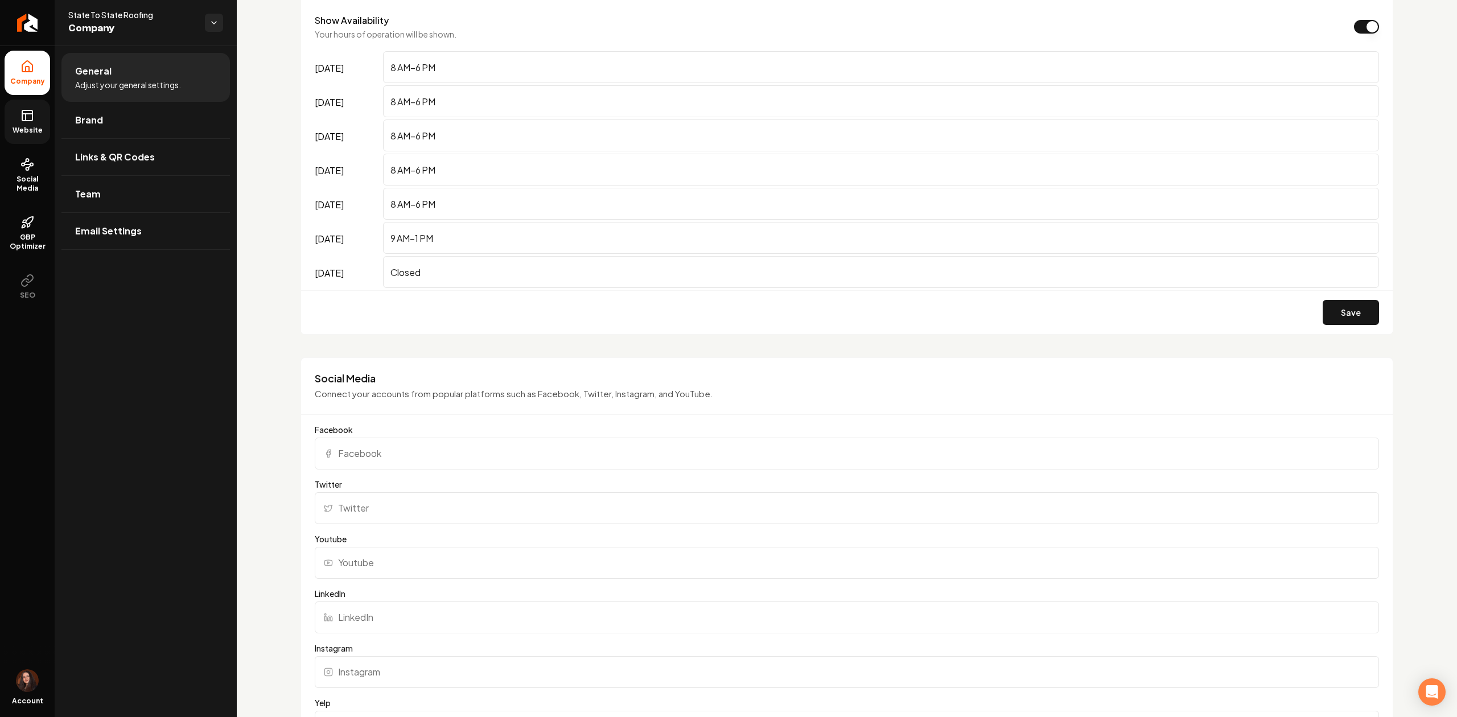
click at [6, 124] on link "Website" at bounding box center [28, 122] width 46 height 44
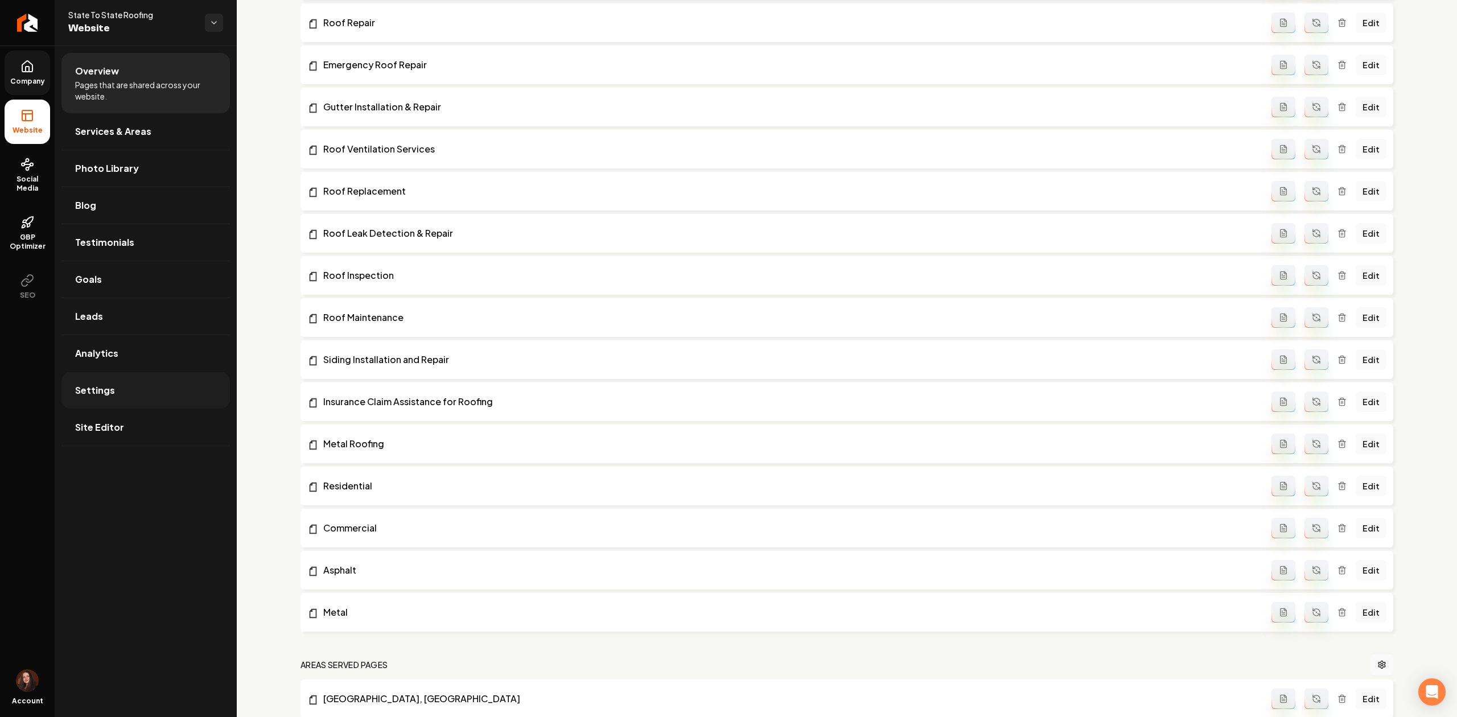
click at [105, 376] on link "Settings" at bounding box center [145, 390] width 169 height 36
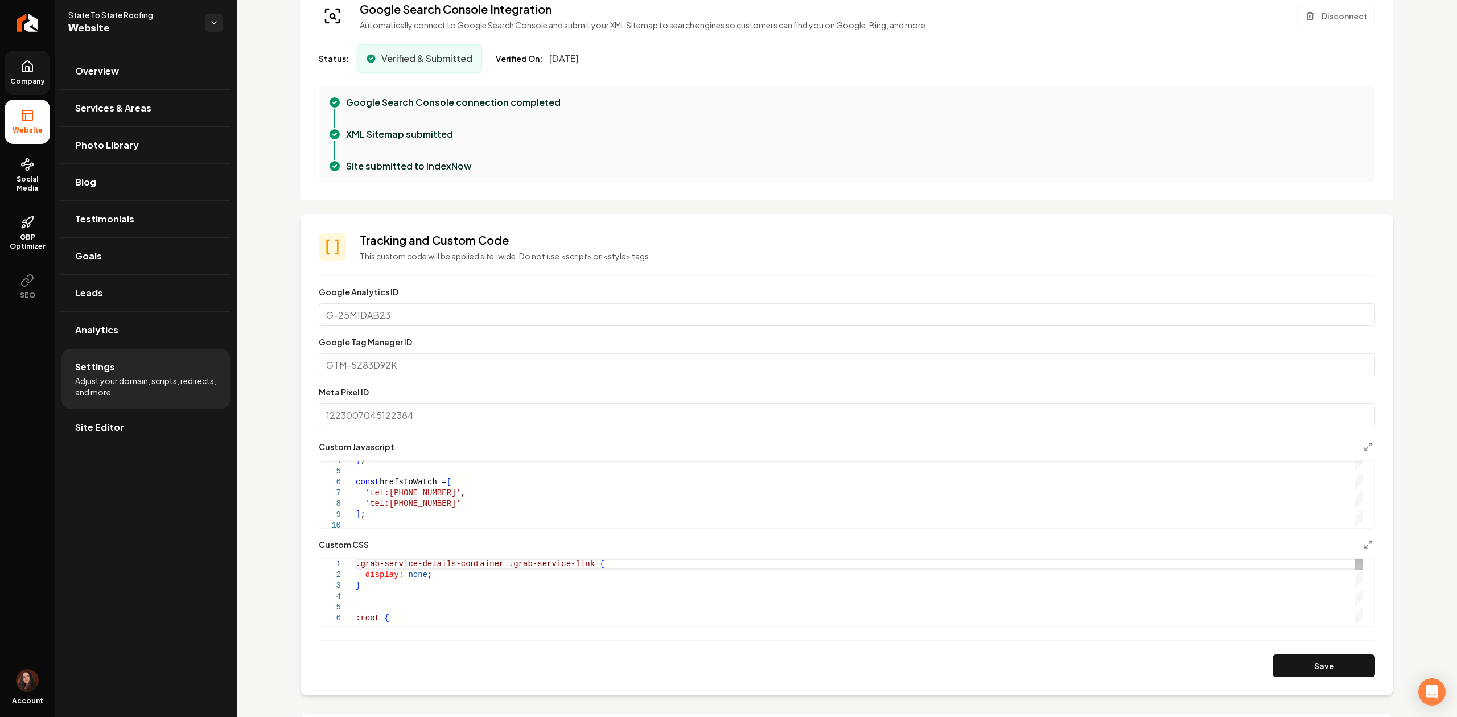
scroll to position [303, 0]
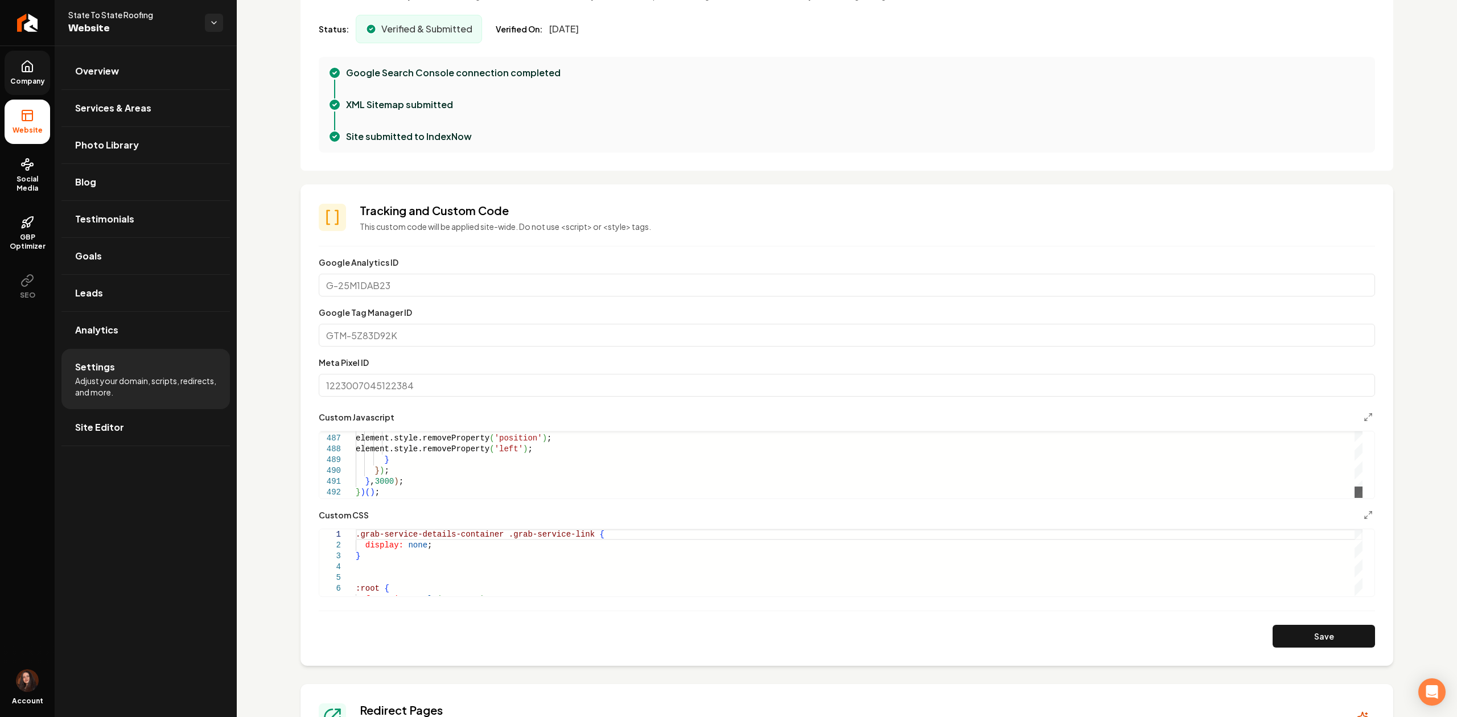
click at [1363, 498] on div "Main content area" at bounding box center [1359, 492] width 8 height 11
drag, startPoint x: 498, startPoint y: 494, endPoint x: 508, endPoint y: 472, distance: 24.7
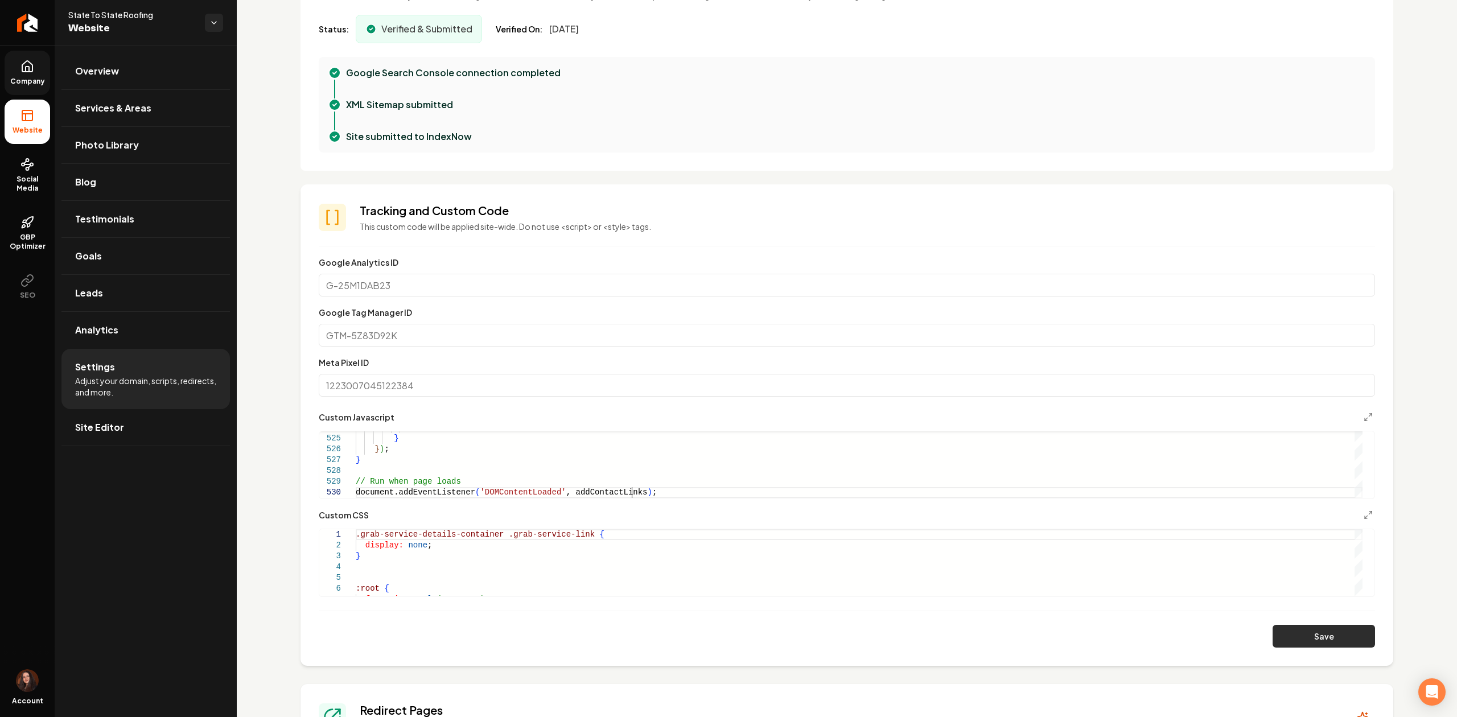
click at [1289, 643] on button "Save" at bounding box center [1324, 636] width 102 height 23
click at [1292, 645] on button "Save" at bounding box center [1324, 636] width 102 height 23
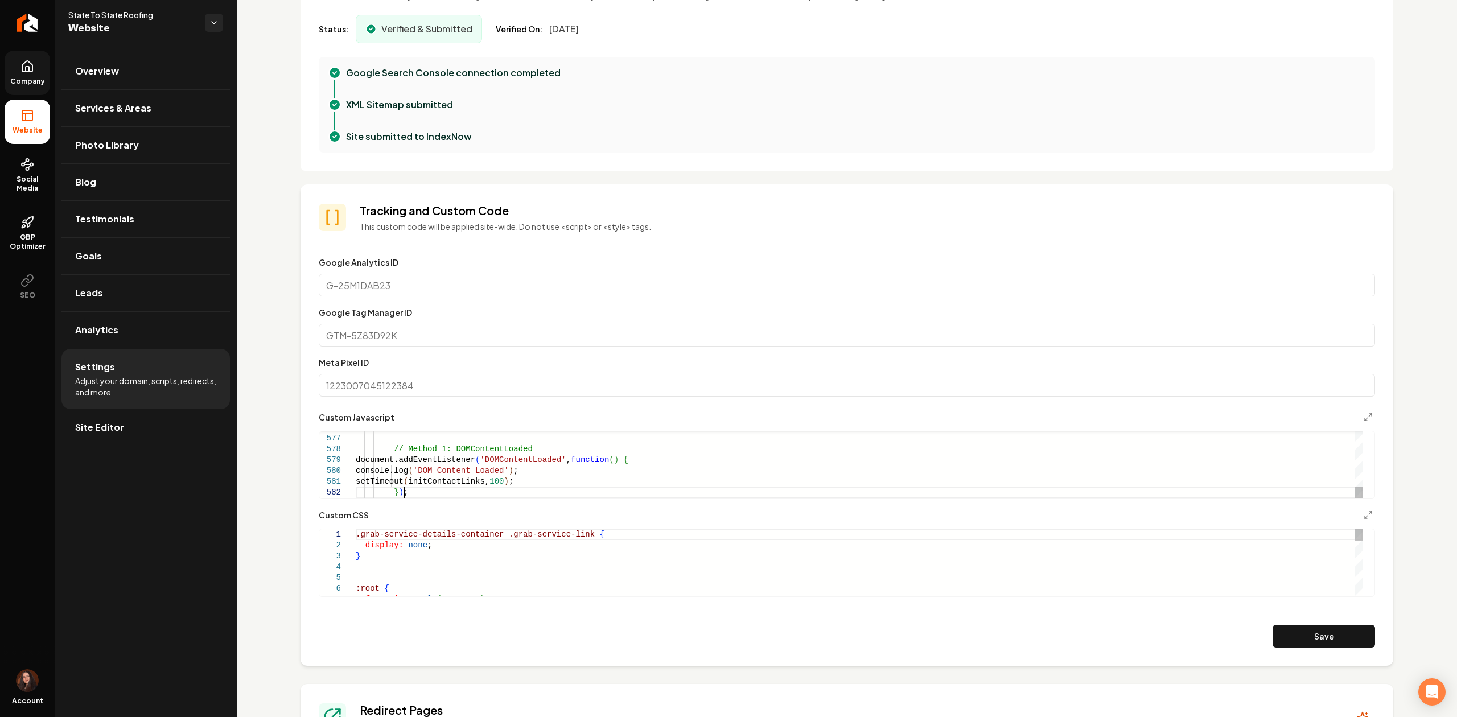
scroll to position [21, 48]
click at [1280, 638] on button "Save" at bounding box center [1324, 636] width 102 height 23
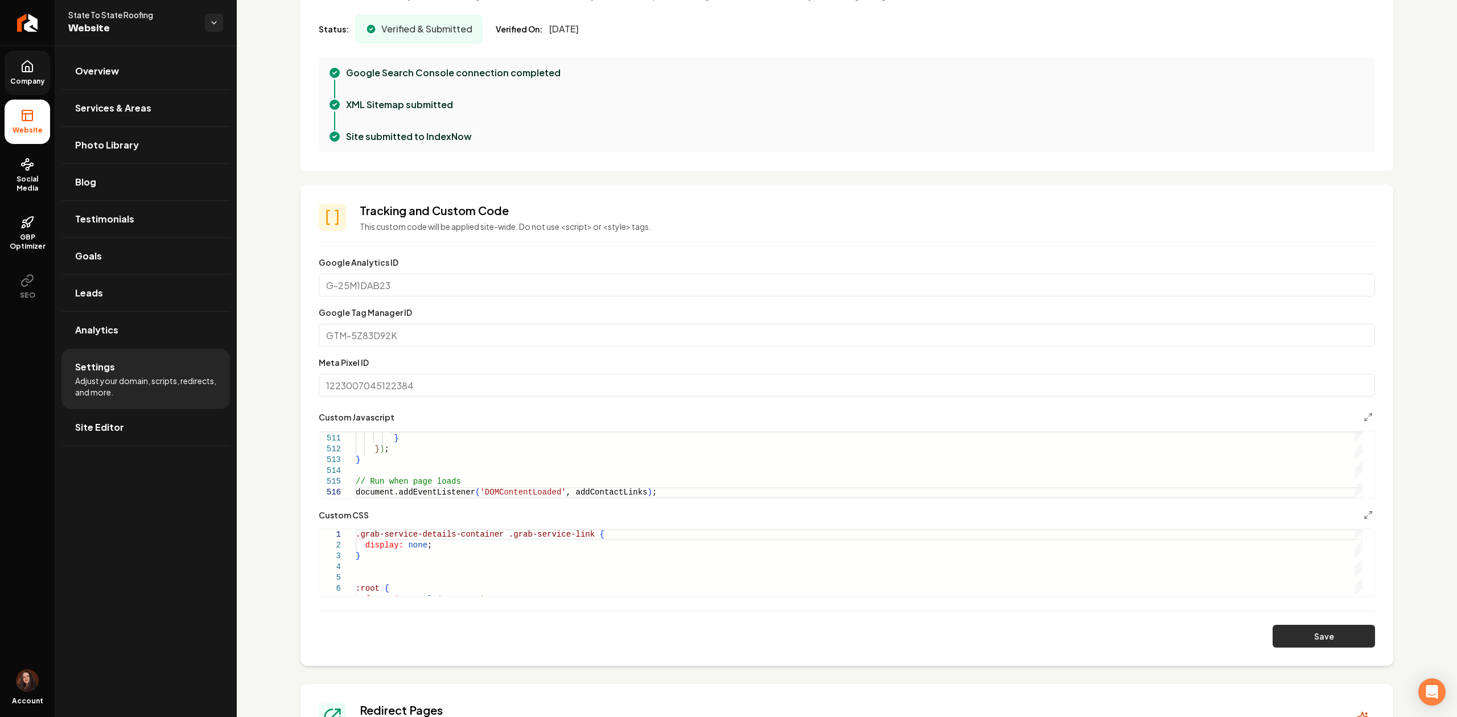
click at [1307, 638] on button "Save" at bounding box center [1324, 636] width 102 height 23
click at [1273, 634] on button "Save" at bounding box center [1324, 636] width 102 height 23
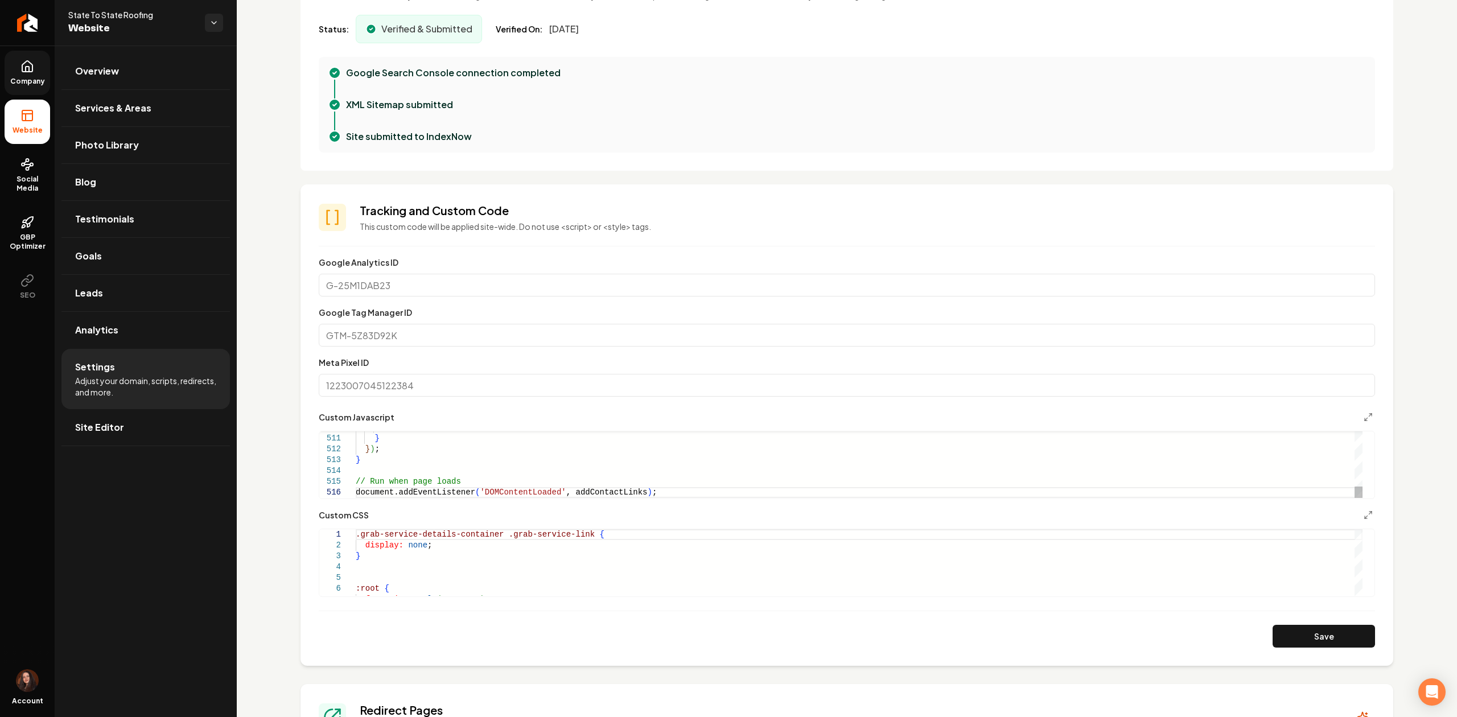
scroll to position [21, 274]
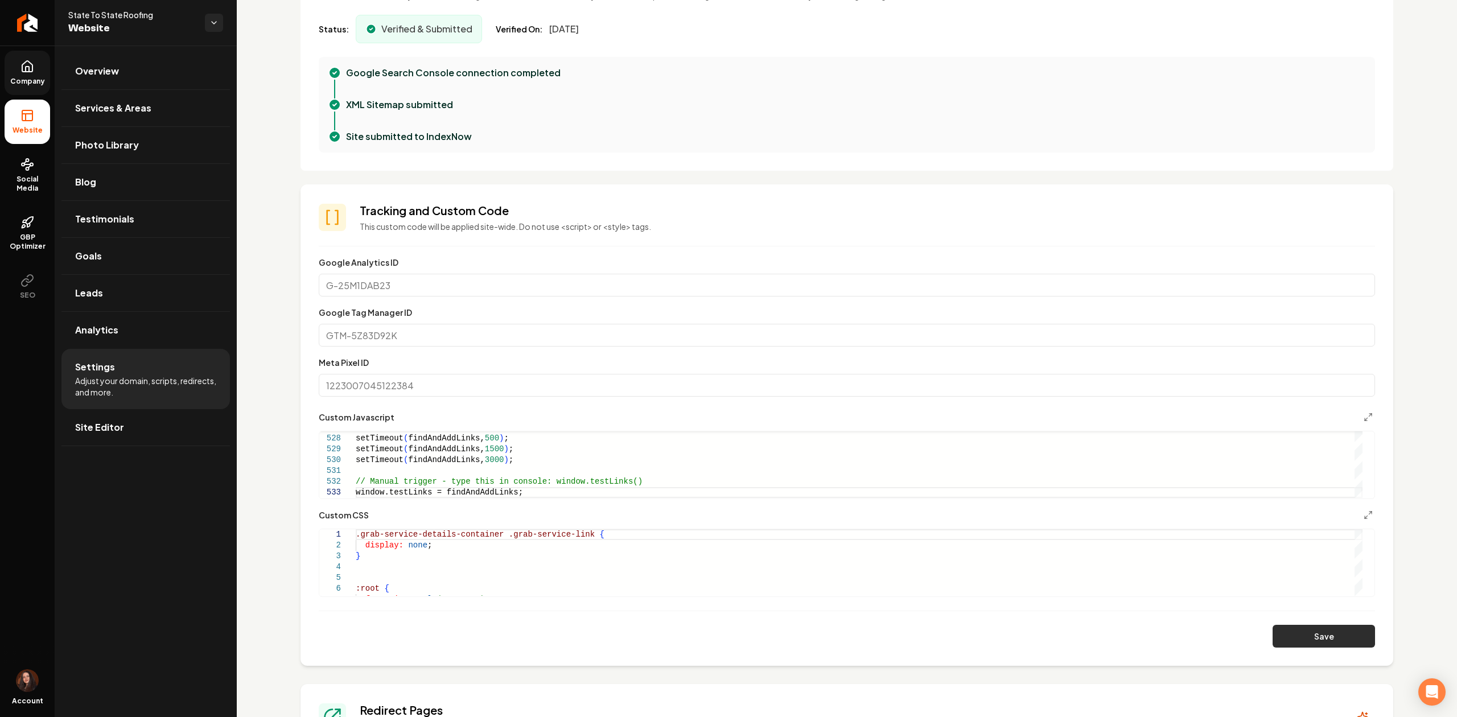
click at [1348, 634] on button "Save" at bounding box center [1324, 636] width 102 height 23
click at [1326, 631] on button "Save" at bounding box center [1324, 636] width 102 height 23
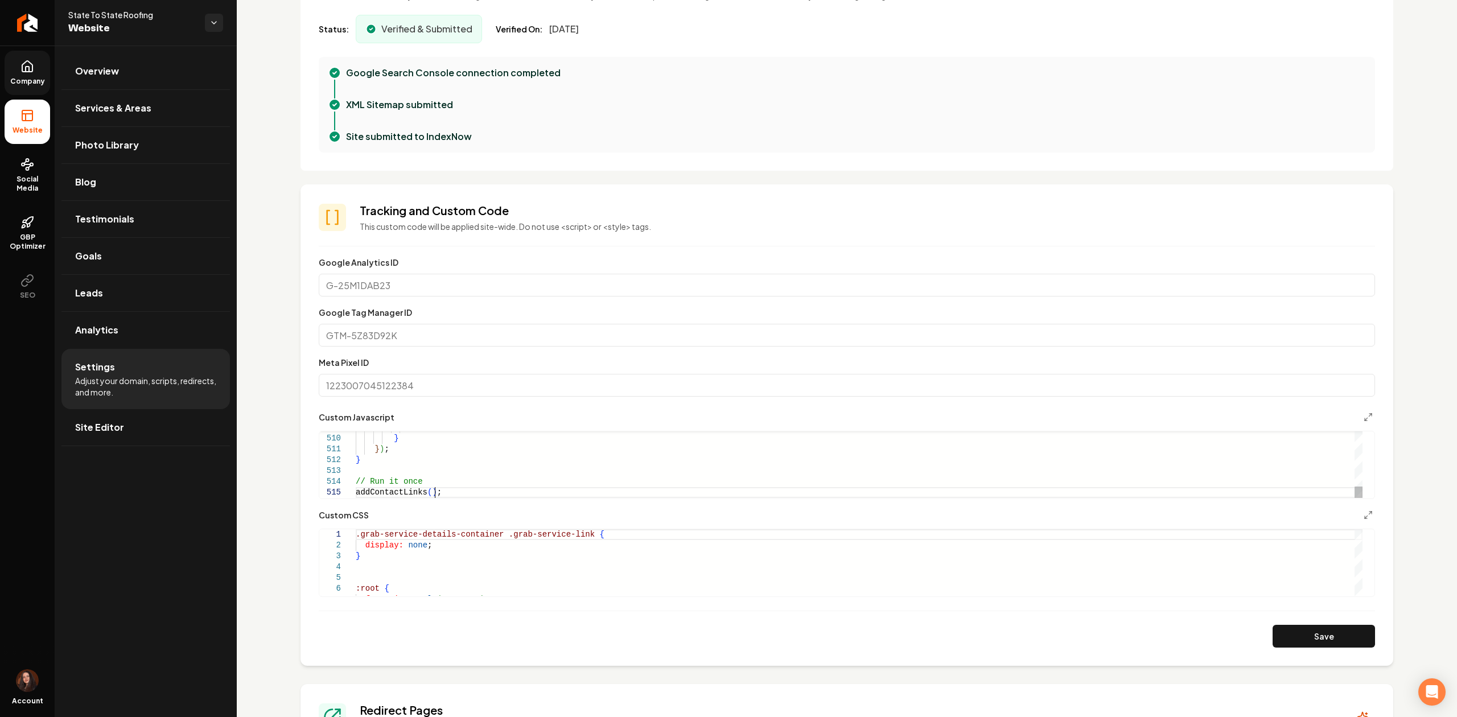
scroll to position [21, 48]
click at [1291, 632] on button "Save" at bounding box center [1324, 636] width 102 height 23
click at [1273, 630] on button "Save" at bounding box center [1324, 636] width 102 height 23
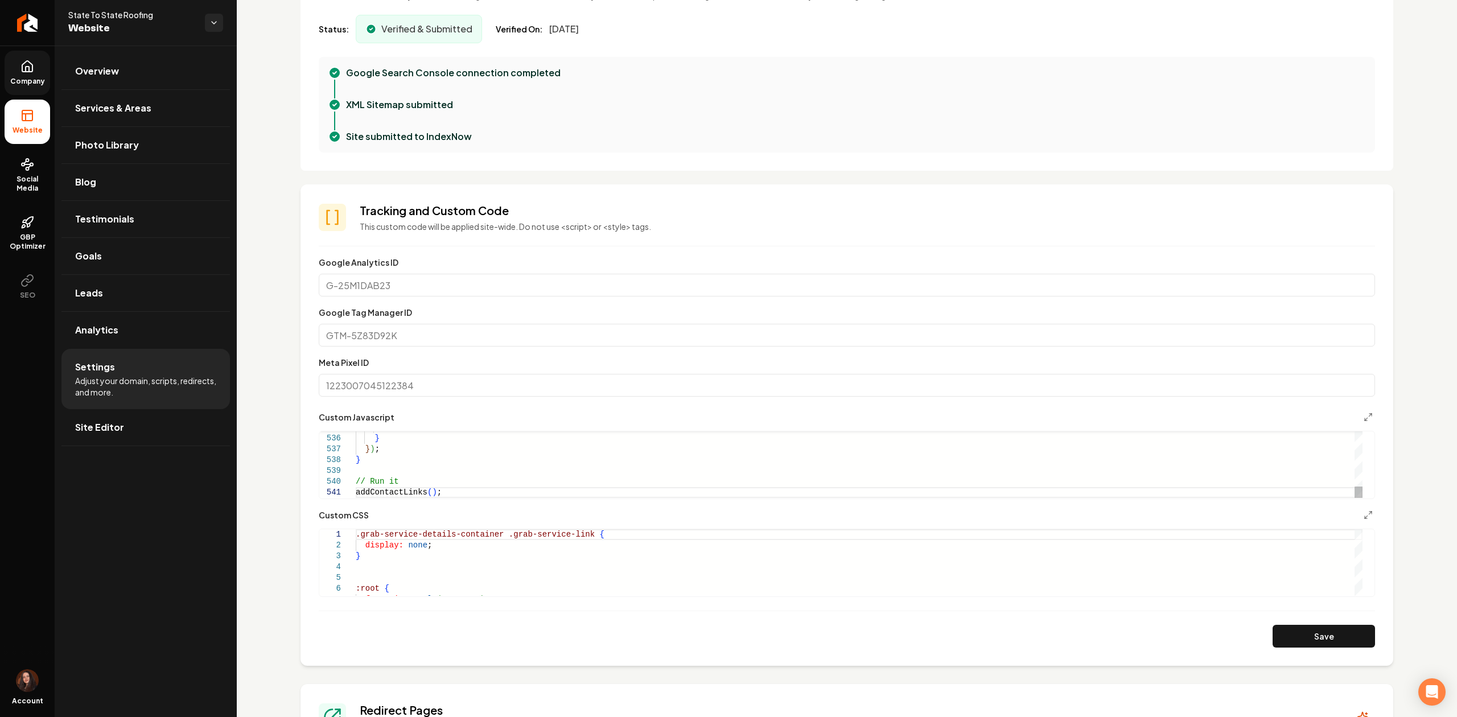
click at [1276, 630] on button "Save" at bounding box center [1324, 636] width 102 height 23
drag, startPoint x: 1278, startPoint y: 641, endPoint x: 1173, endPoint y: 594, distance: 114.7
click at [1278, 640] on button "Save" at bounding box center [1324, 636] width 102 height 23
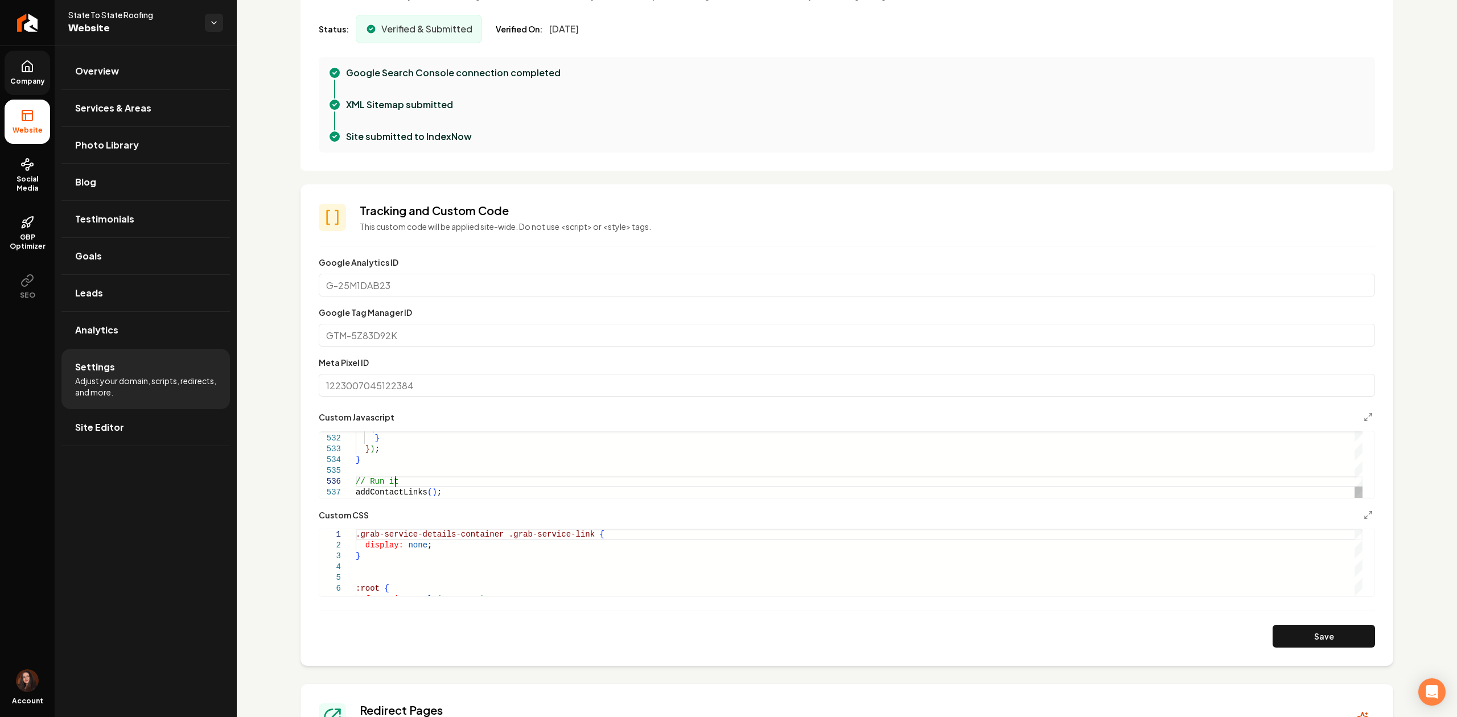
click at [1277, 648] on button "Save" at bounding box center [1324, 636] width 102 height 23
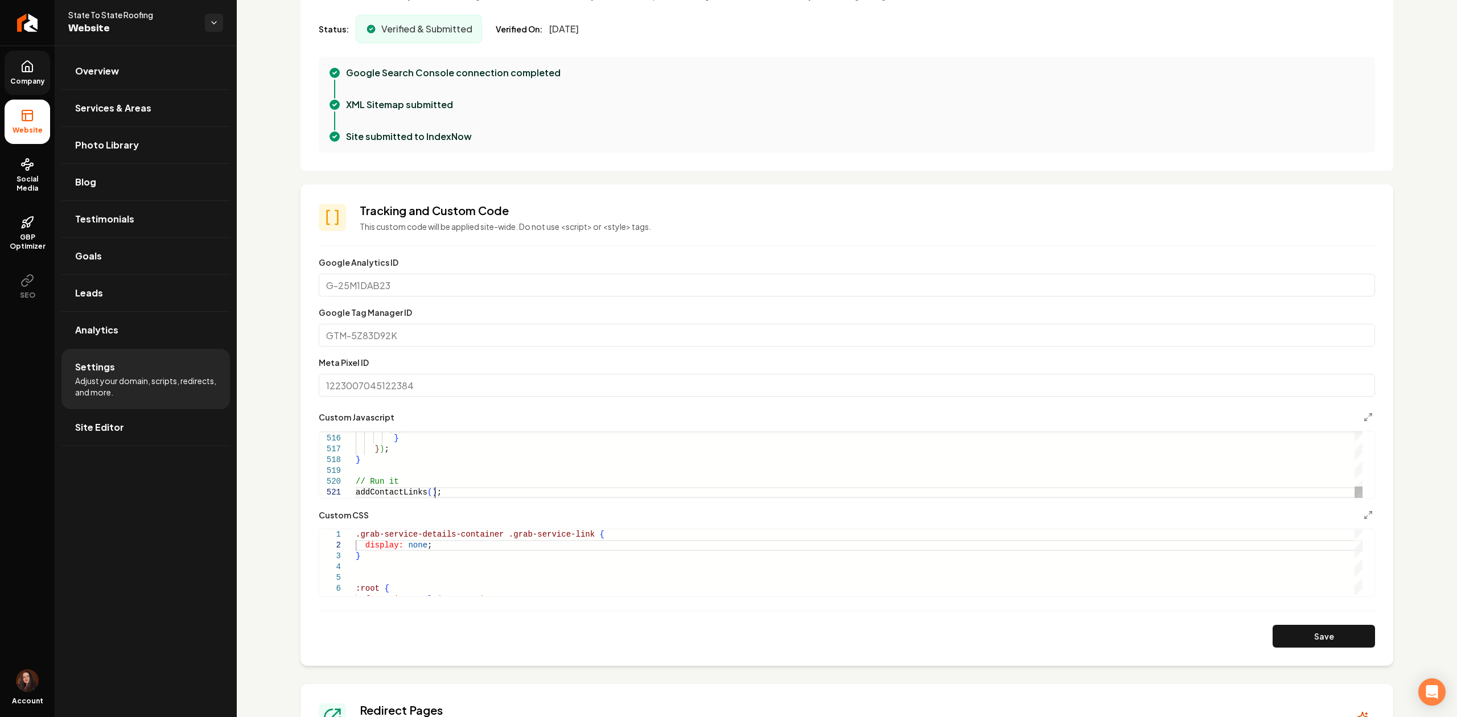
scroll to position [10, 48]
click at [1277, 640] on button "Save" at bounding box center [1324, 636] width 102 height 23
click at [1275, 640] on button "Save" at bounding box center [1324, 636] width 102 height 23
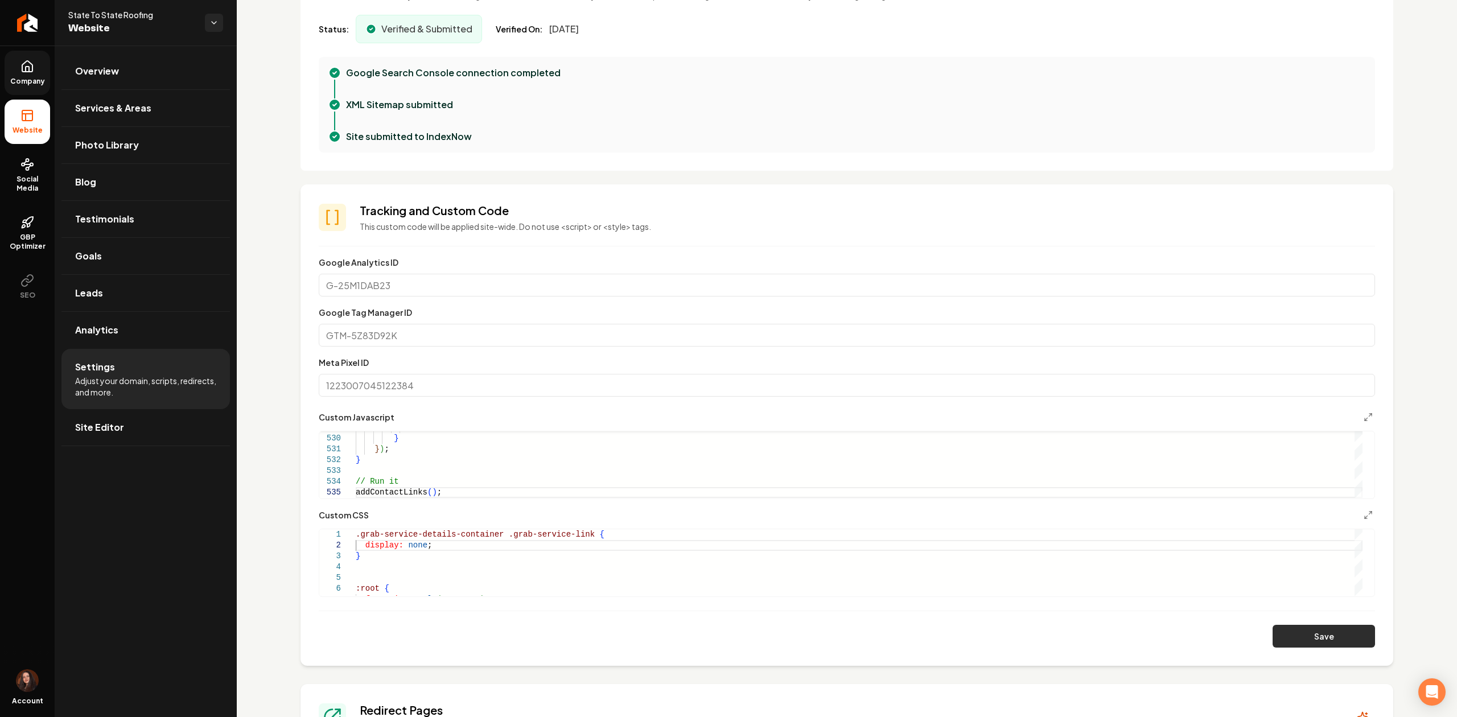
click at [1274, 644] on button "Save" at bounding box center [1324, 636] width 102 height 23
click at [1291, 643] on button "Save" at bounding box center [1324, 636] width 102 height 23
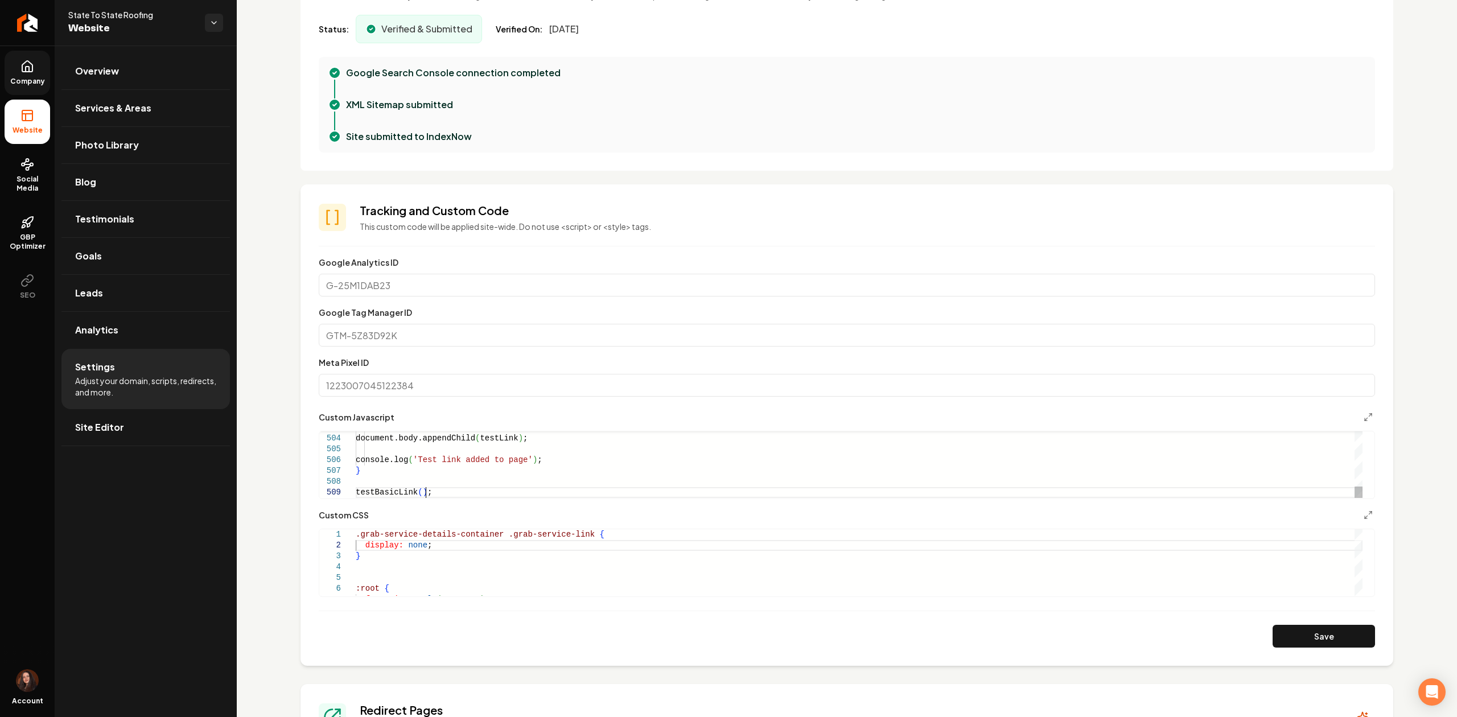
scroll to position [10, 48]
click at [1293, 636] on button "Save" at bounding box center [1324, 636] width 102 height 23
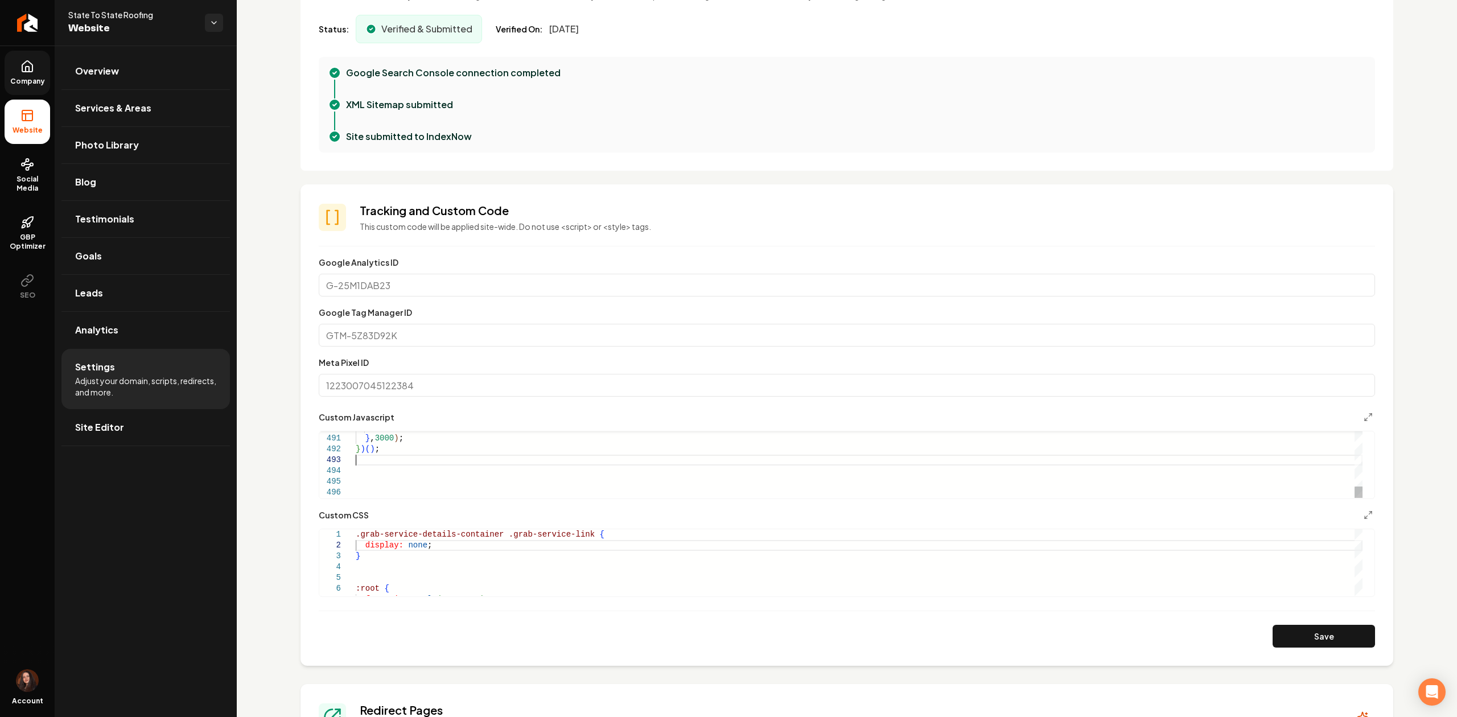
click at [1284, 633] on button "Save" at bounding box center [1324, 636] width 102 height 23
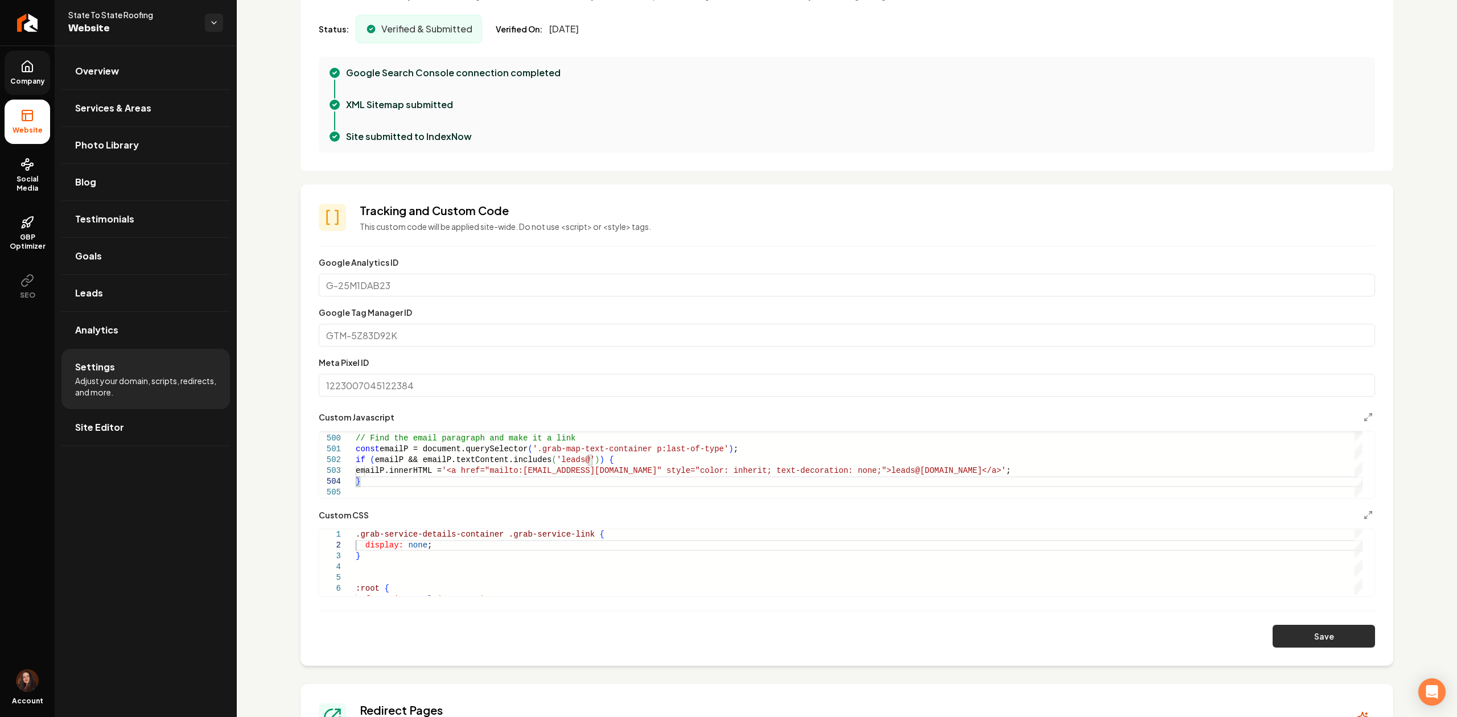
click at [1292, 643] on button "Save" at bounding box center [1324, 636] width 102 height 23
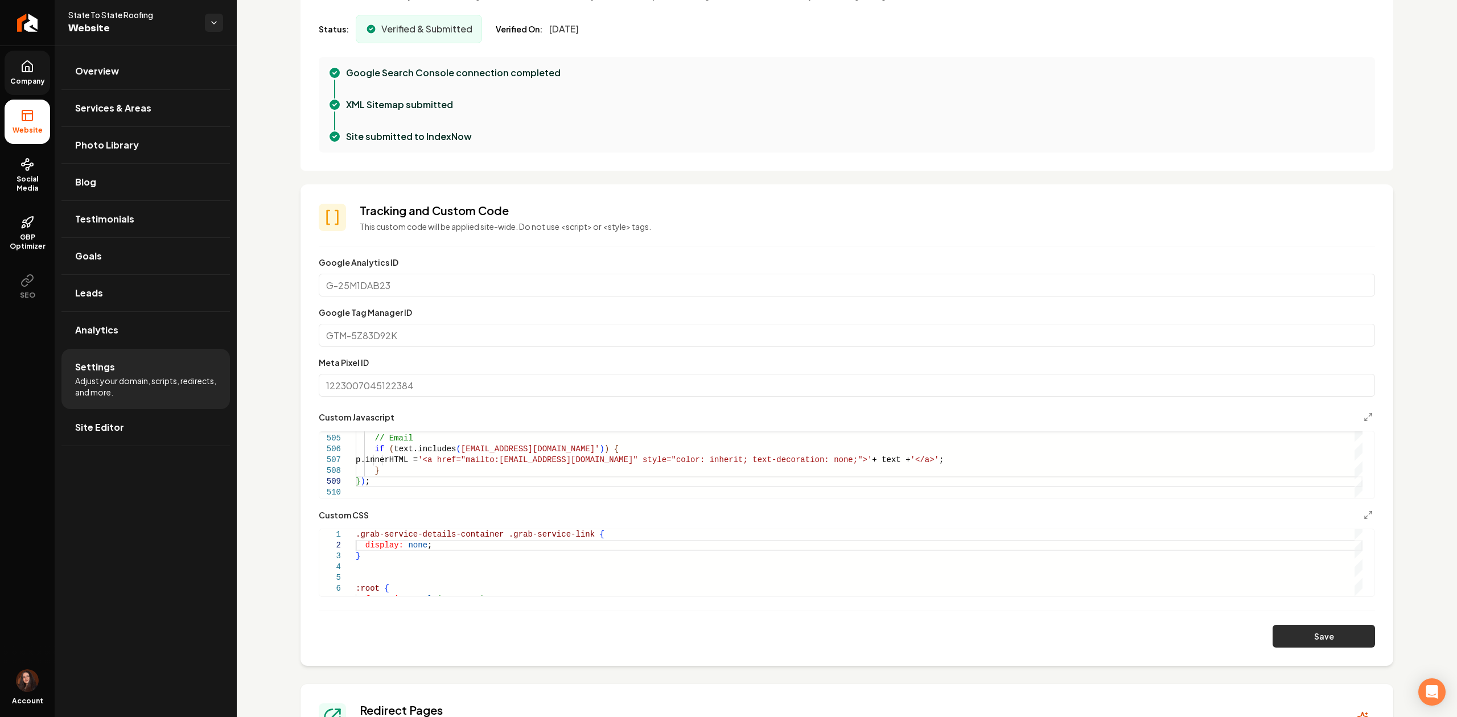
click at [1313, 636] on button "Save" at bounding box center [1324, 636] width 102 height 23
click at [1278, 635] on button "Save" at bounding box center [1324, 636] width 102 height 23
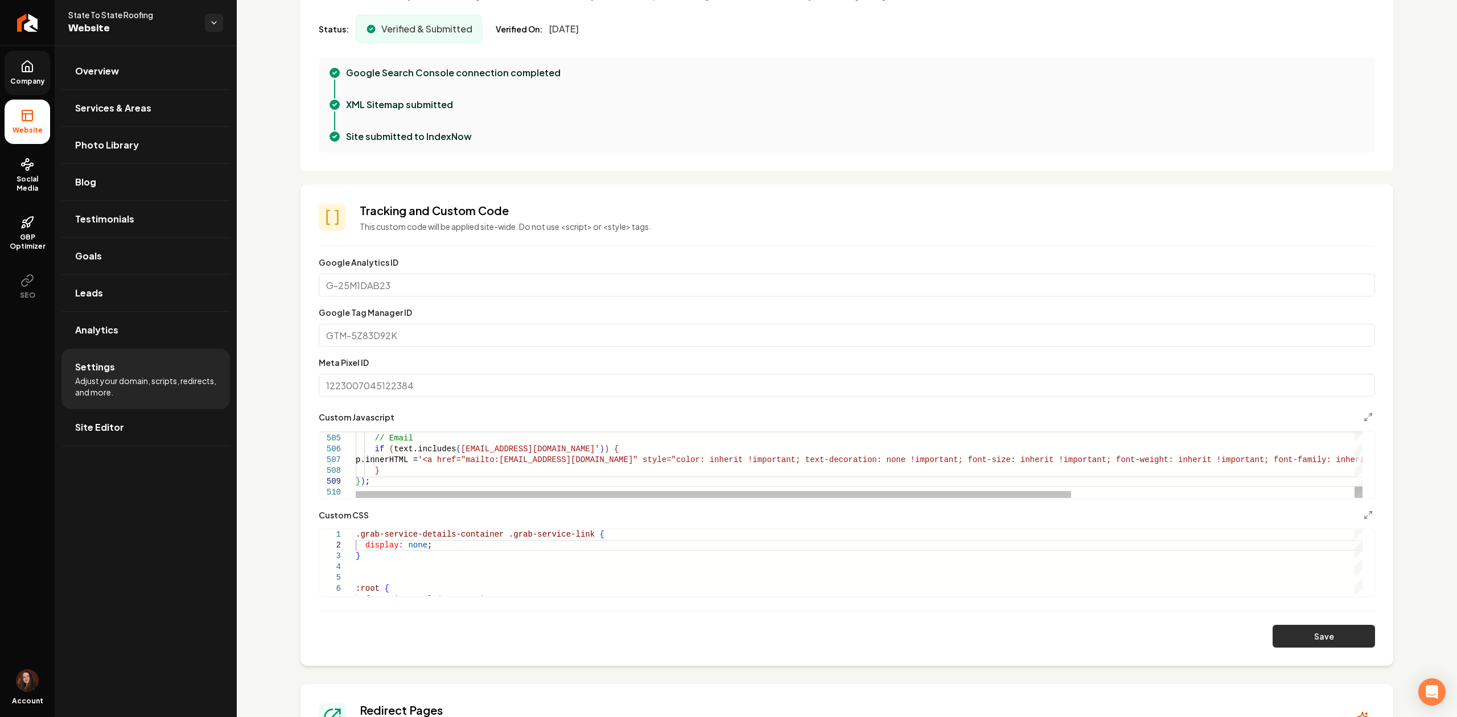
click at [1342, 643] on button "Save" at bounding box center [1324, 636] width 102 height 23
drag, startPoint x: 638, startPoint y: 461, endPoint x: 509, endPoint y: 461, distance: 128.7
click at [1258, 630] on div "Save" at bounding box center [847, 636] width 1057 height 23
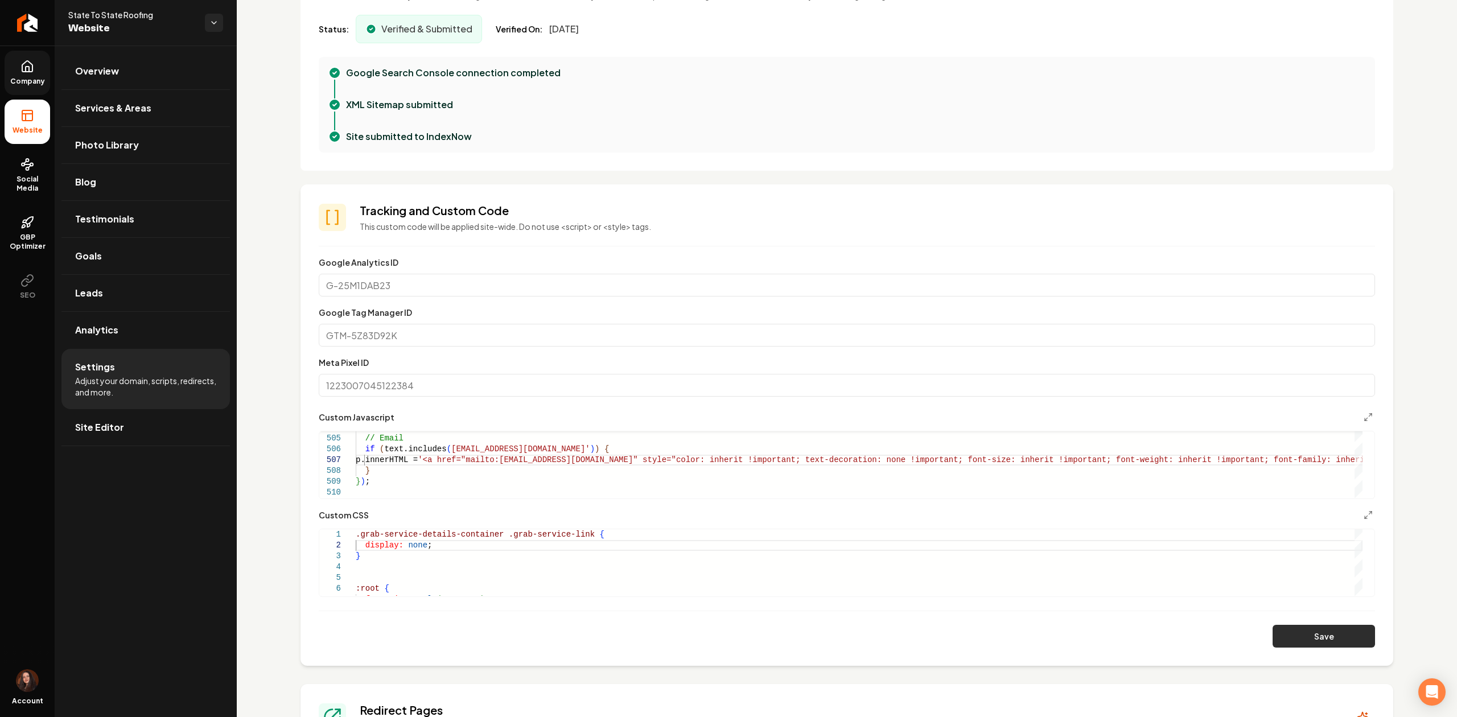
click at [1273, 634] on button "Save" at bounding box center [1324, 636] width 102 height 23
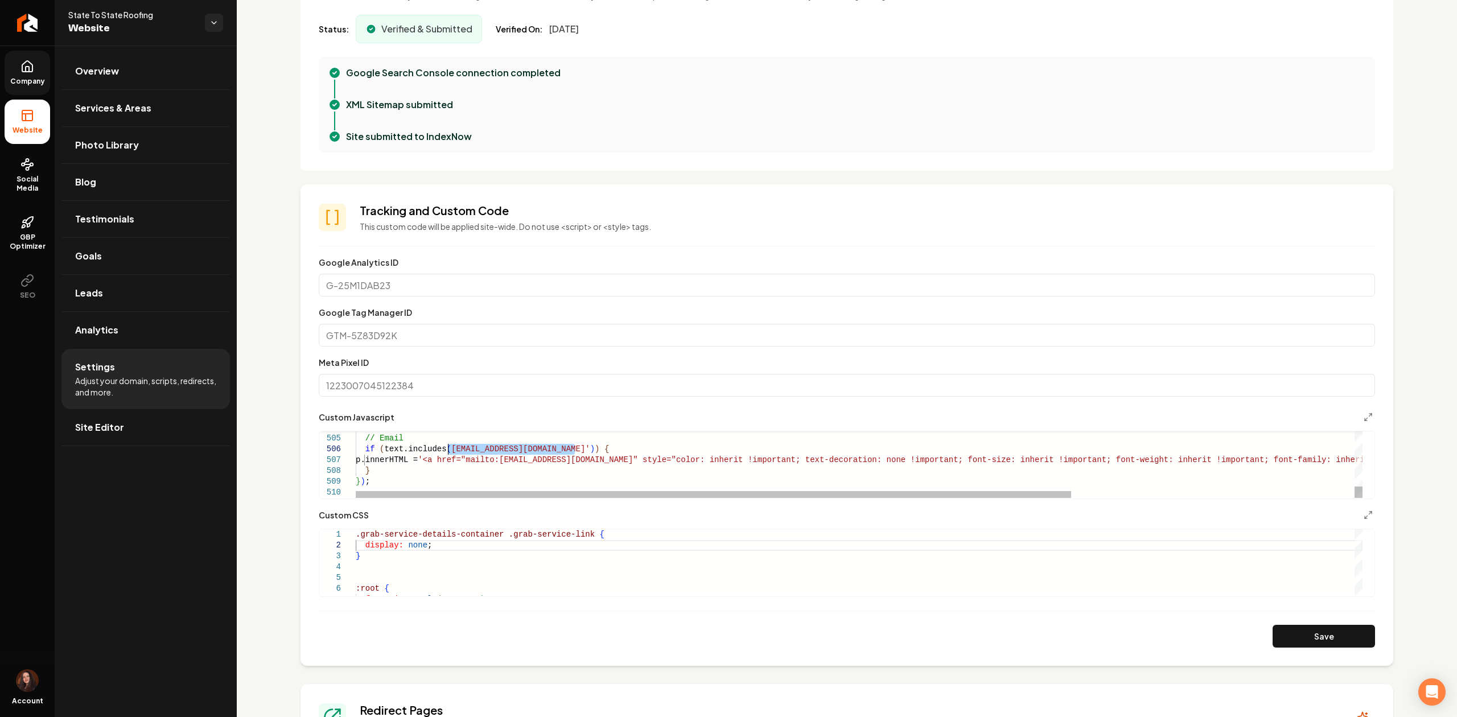
drag, startPoint x: 576, startPoint y: 451, endPoint x: 449, endPoint y: 449, distance: 127.6
drag, startPoint x: 452, startPoint y: 450, endPoint x: 593, endPoint y: 496, distance: 148.2
type textarea "**********"
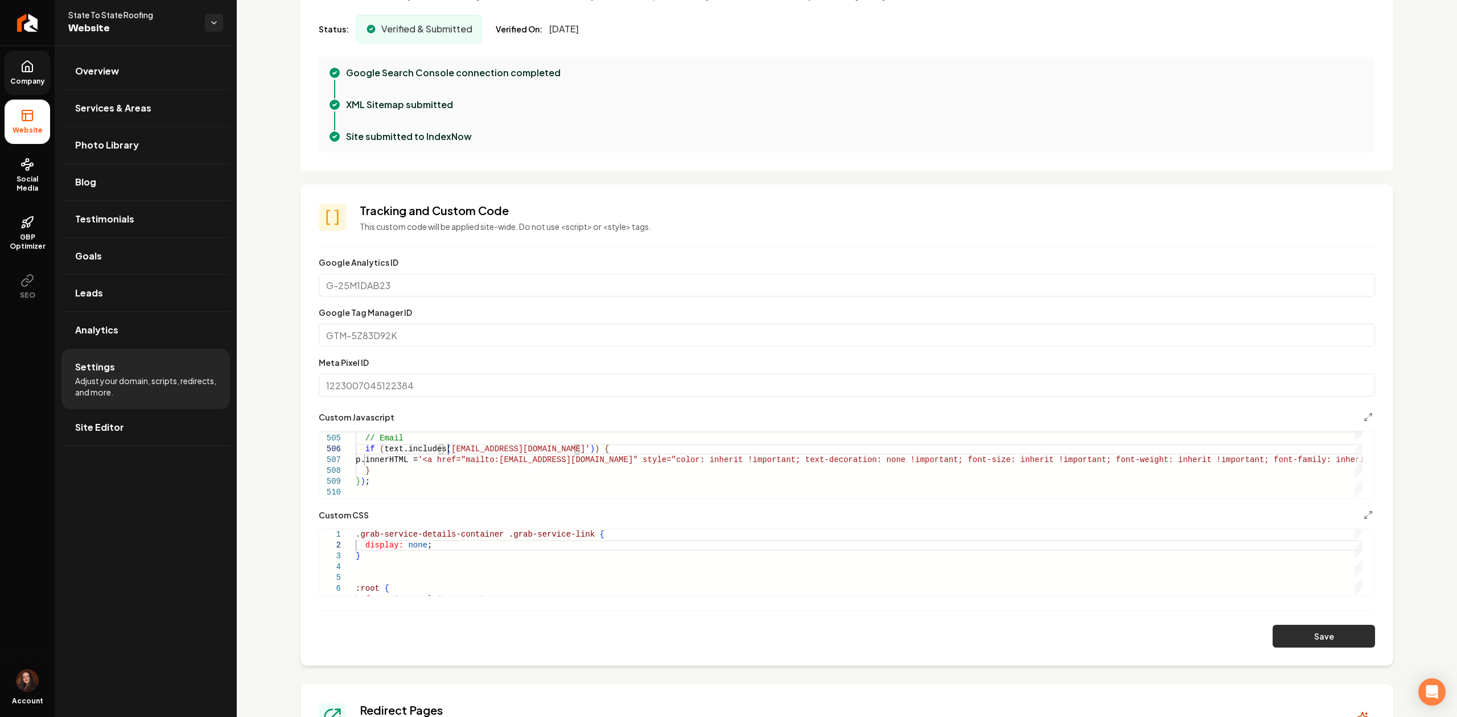
click at [1273, 640] on button "Save" at bounding box center [1324, 636] width 102 height 23
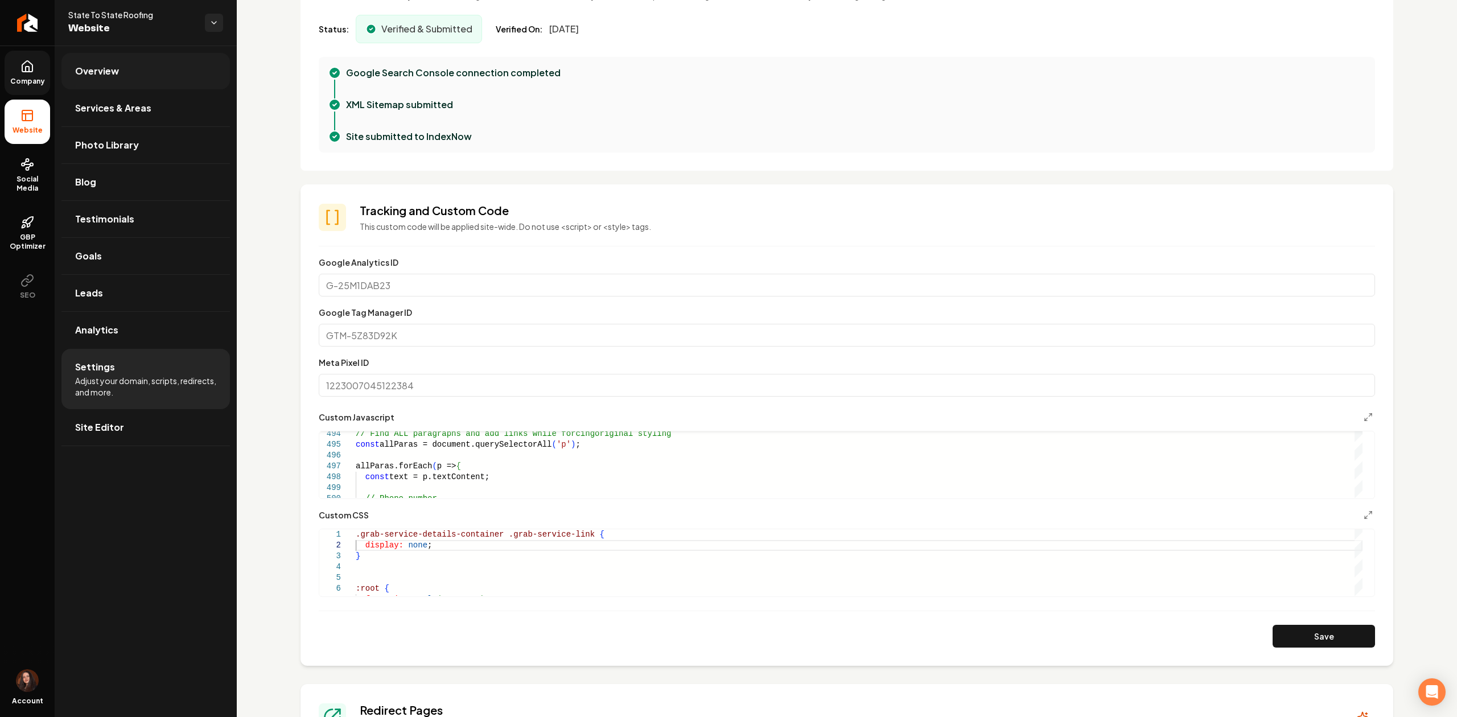
drag, startPoint x: 96, startPoint y: 77, endPoint x: 62, endPoint y: 69, distance: 34.7
click at [96, 76] on span "Overview" at bounding box center [97, 71] width 44 height 14
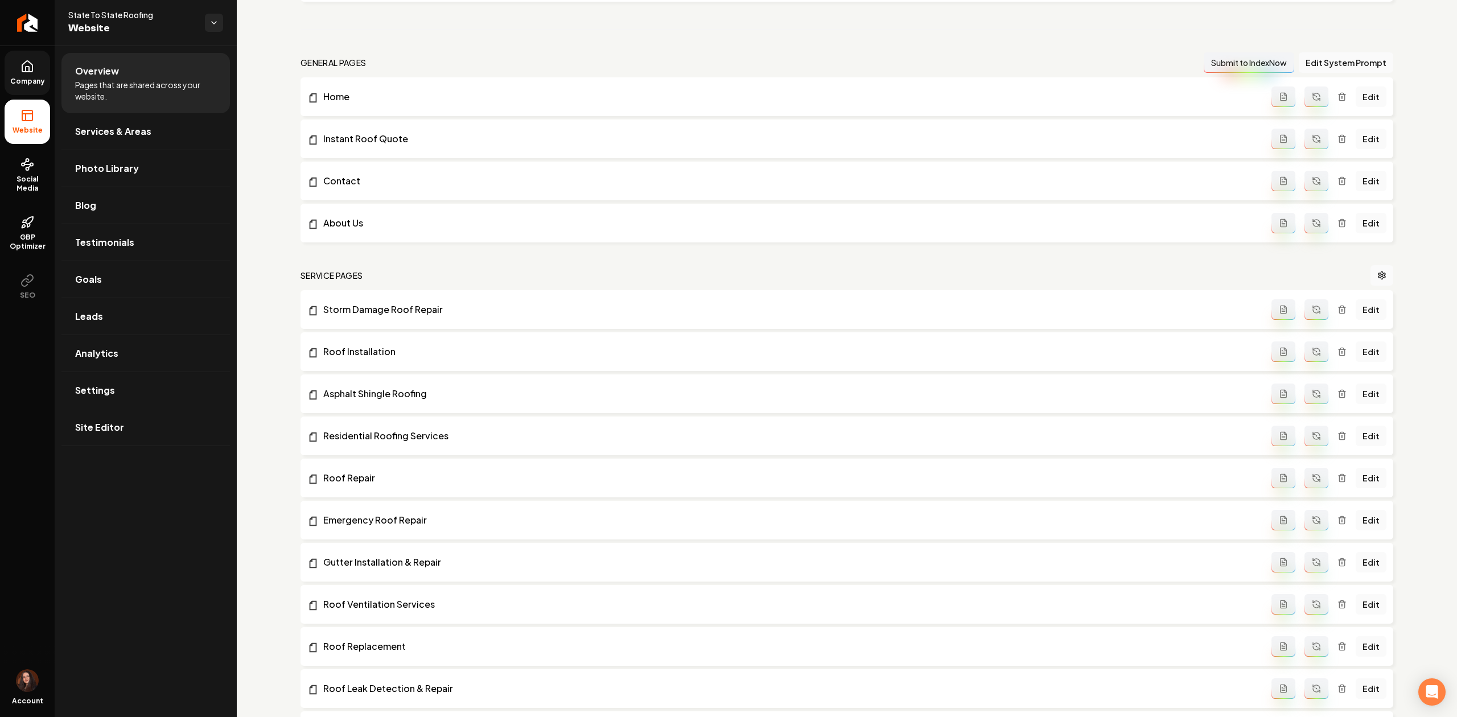
click at [44, 78] on span "Company" at bounding box center [28, 81] width 44 height 9
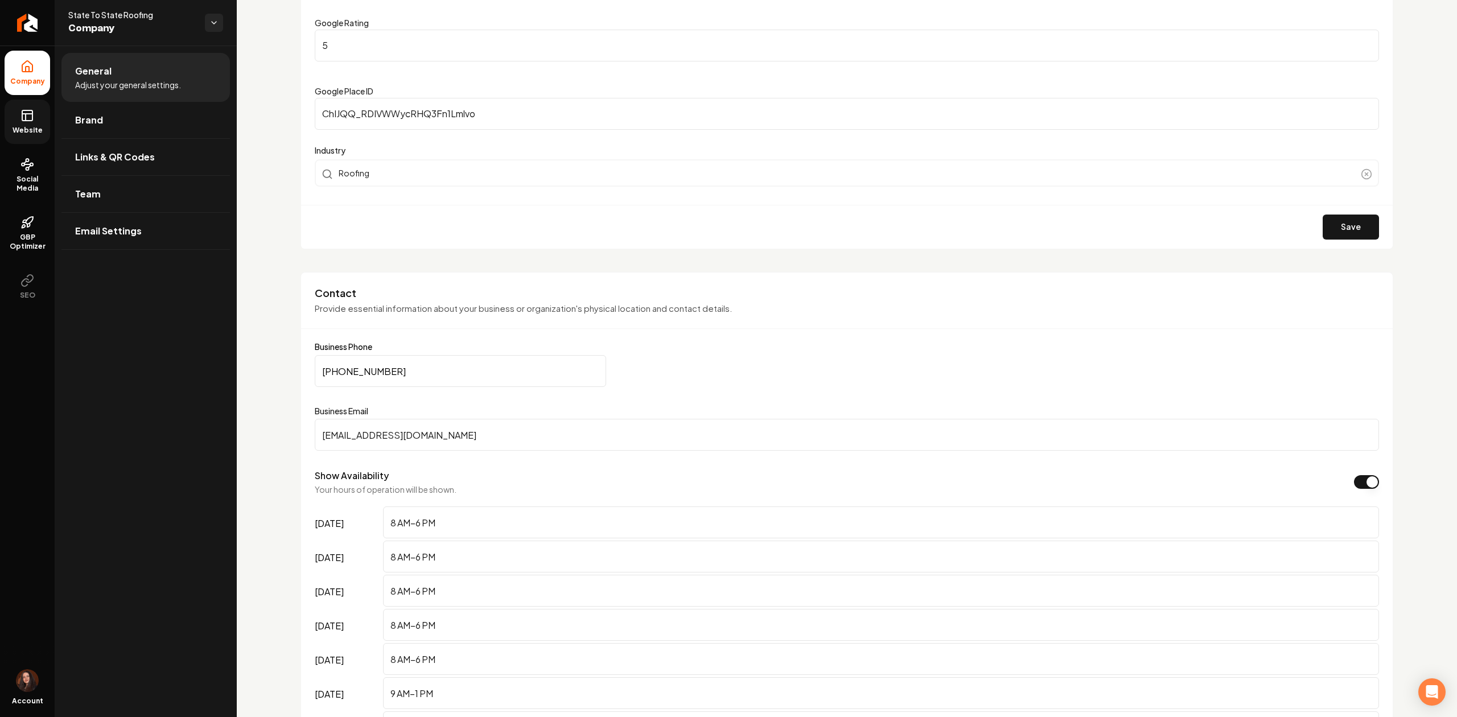
drag, startPoint x: 492, startPoint y: 436, endPoint x: 135, endPoint y: 445, distance: 357.1
click at [135, 445] on div "Company Website Social Media GBP Optimizer SEO Account State To State Roofing C…" at bounding box center [728, 358] width 1457 height 717
paste input "info"
drag, startPoint x: 324, startPoint y: 436, endPoint x: 303, endPoint y: 434, distance: 21.2
click at [303, 434] on div "Contact Provide essential information about your business or organization's phy…" at bounding box center [847, 531] width 1093 height 519
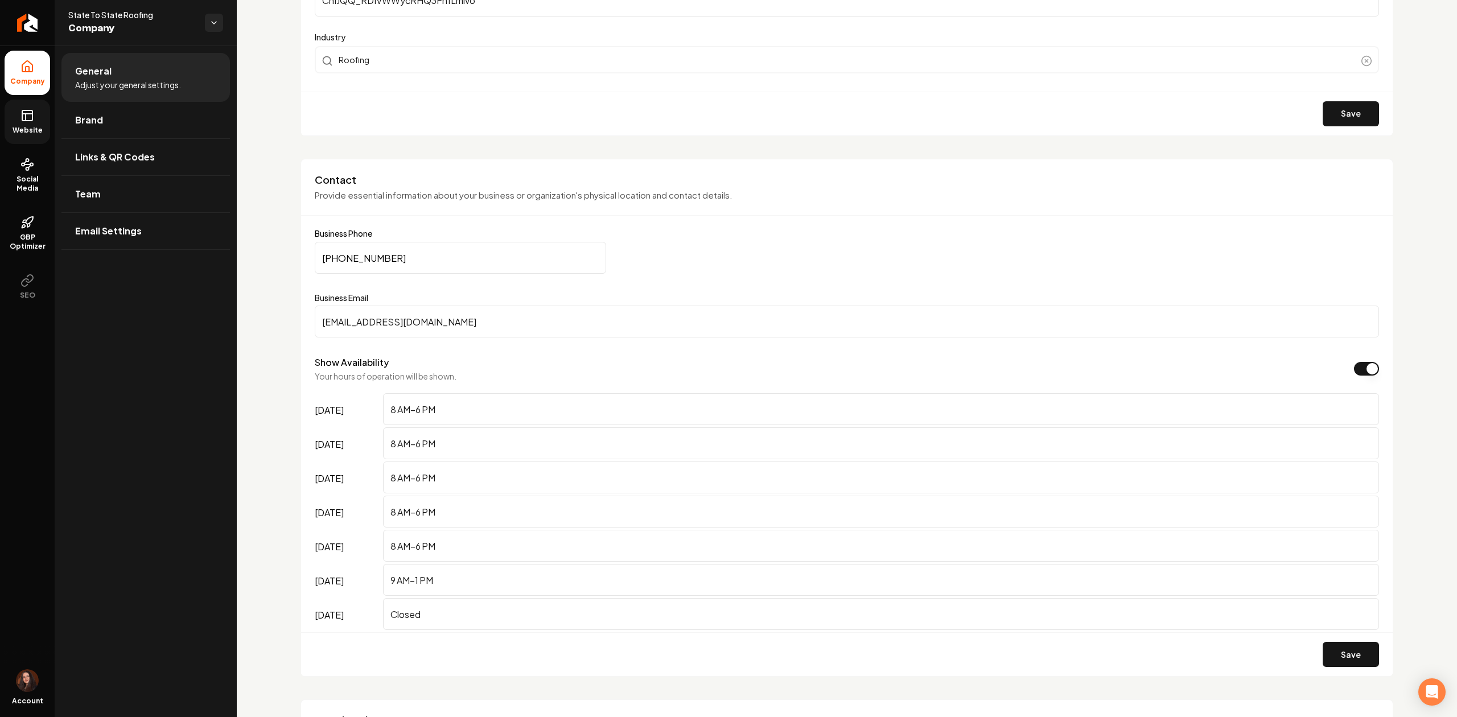
scroll to position [759, 0]
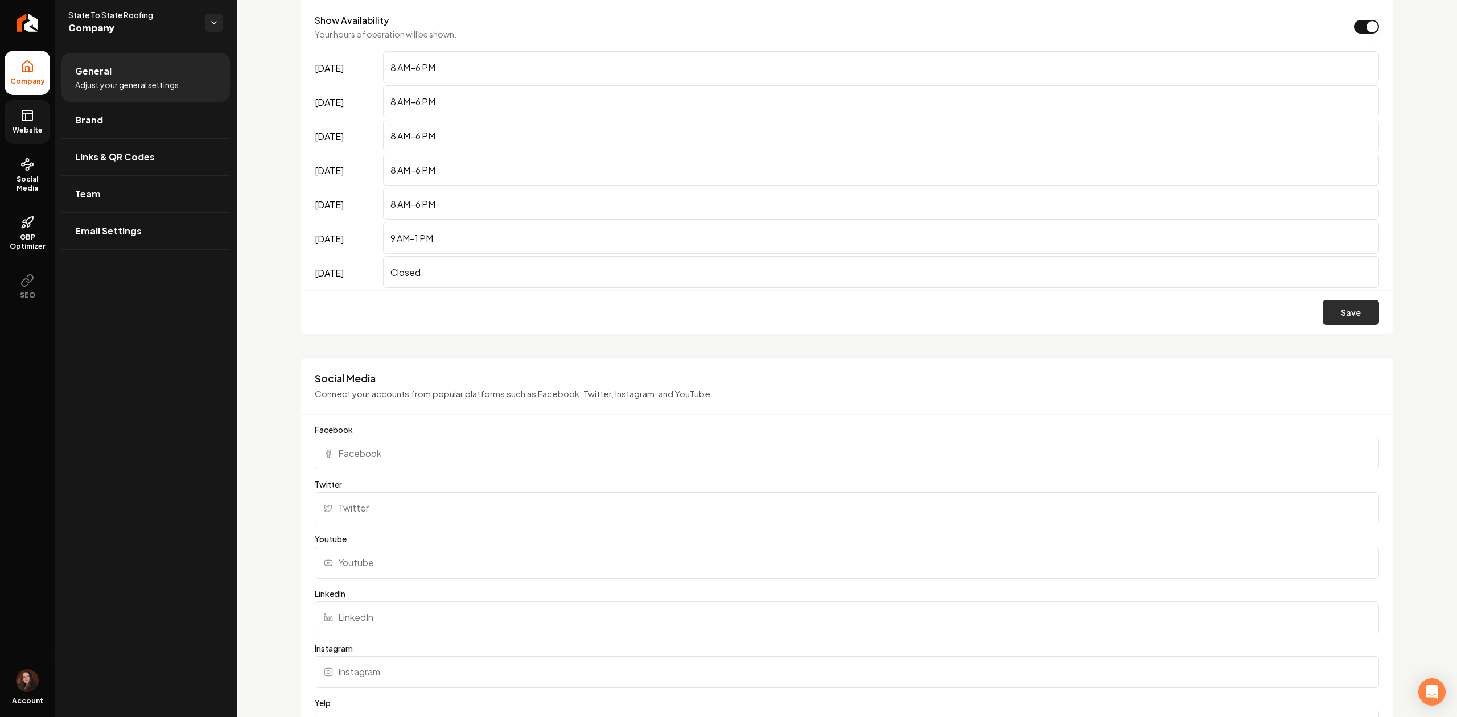
click at [1323, 321] on button "Save" at bounding box center [1351, 312] width 56 height 25
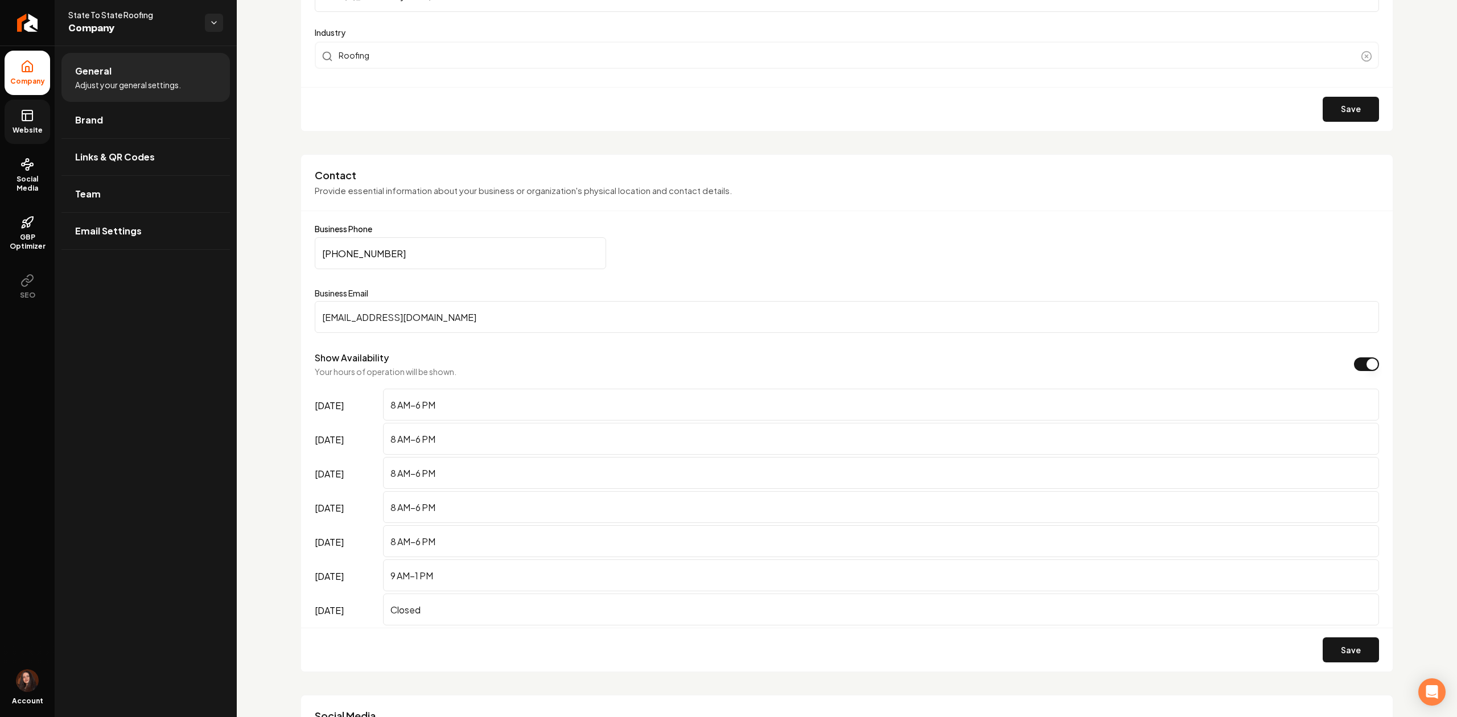
scroll to position [532, 0]
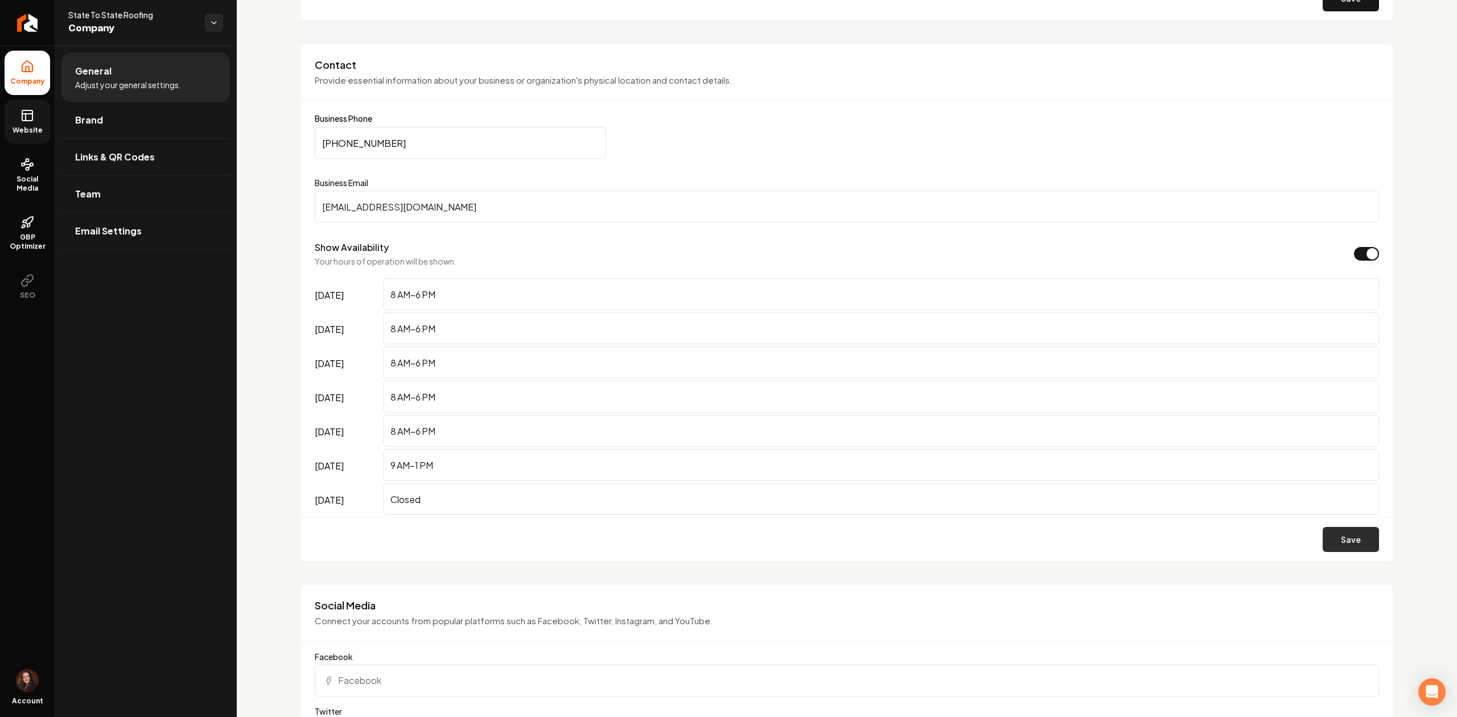
type input "info@statetostateroofing.com"
click at [1342, 540] on button "Save" at bounding box center [1351, 539] width 56 height 25
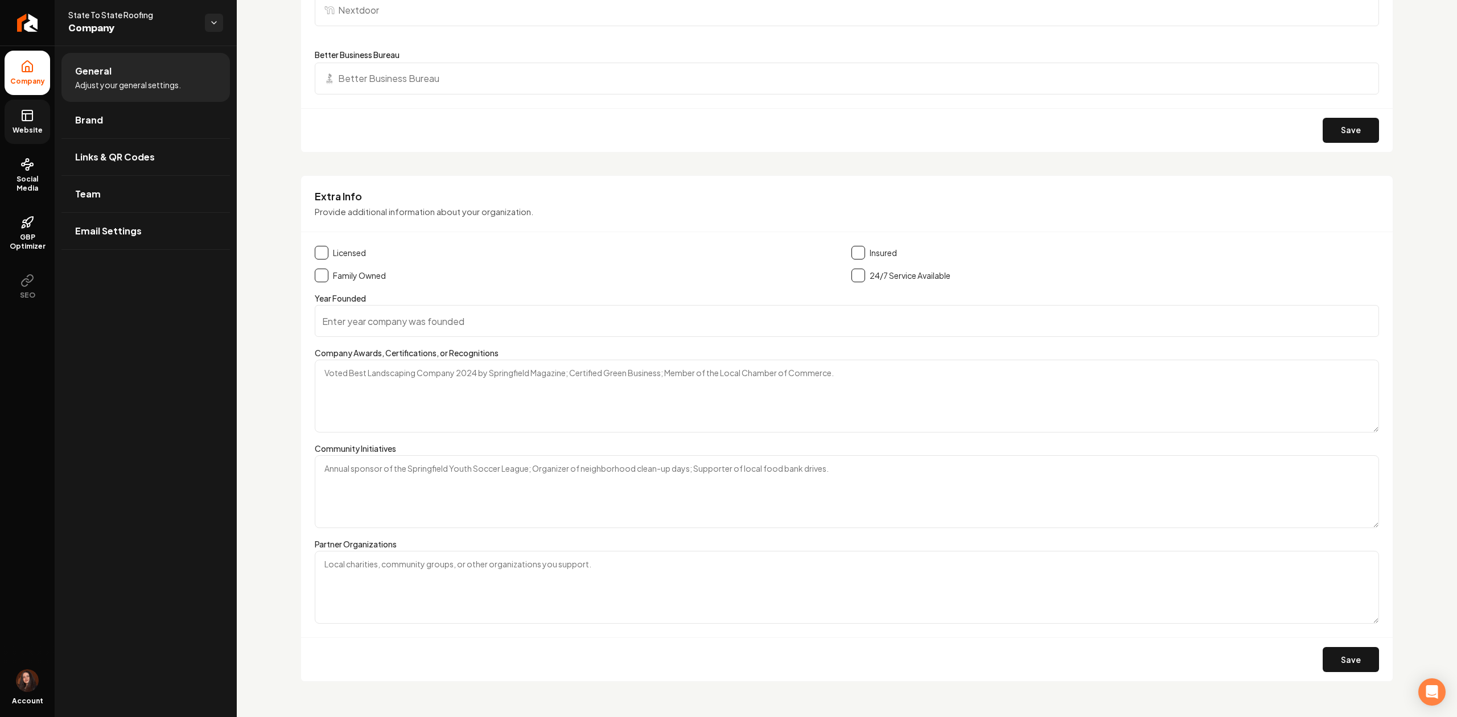
scroll to position [1652, 0]
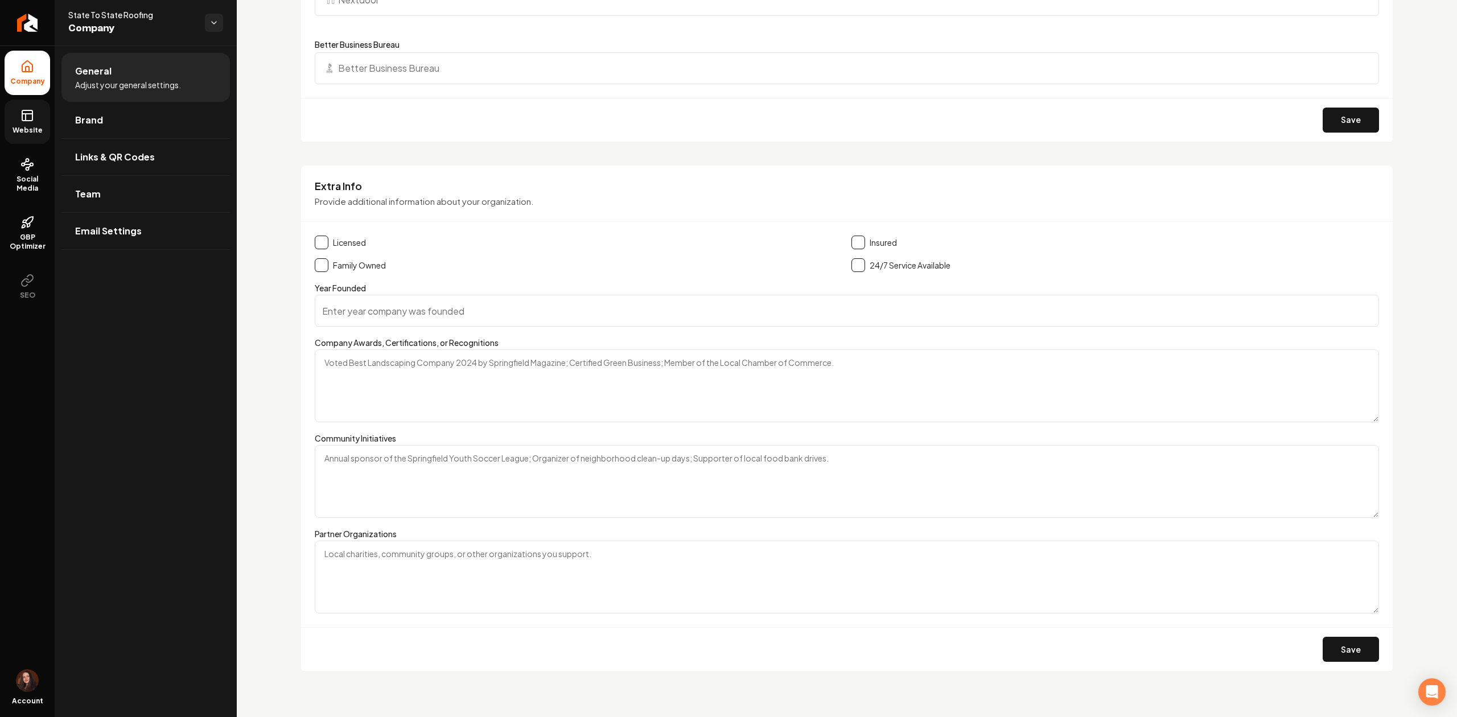
click at [19, 114] on link "Website" at bounding box center [28, 122] width 46 height 44
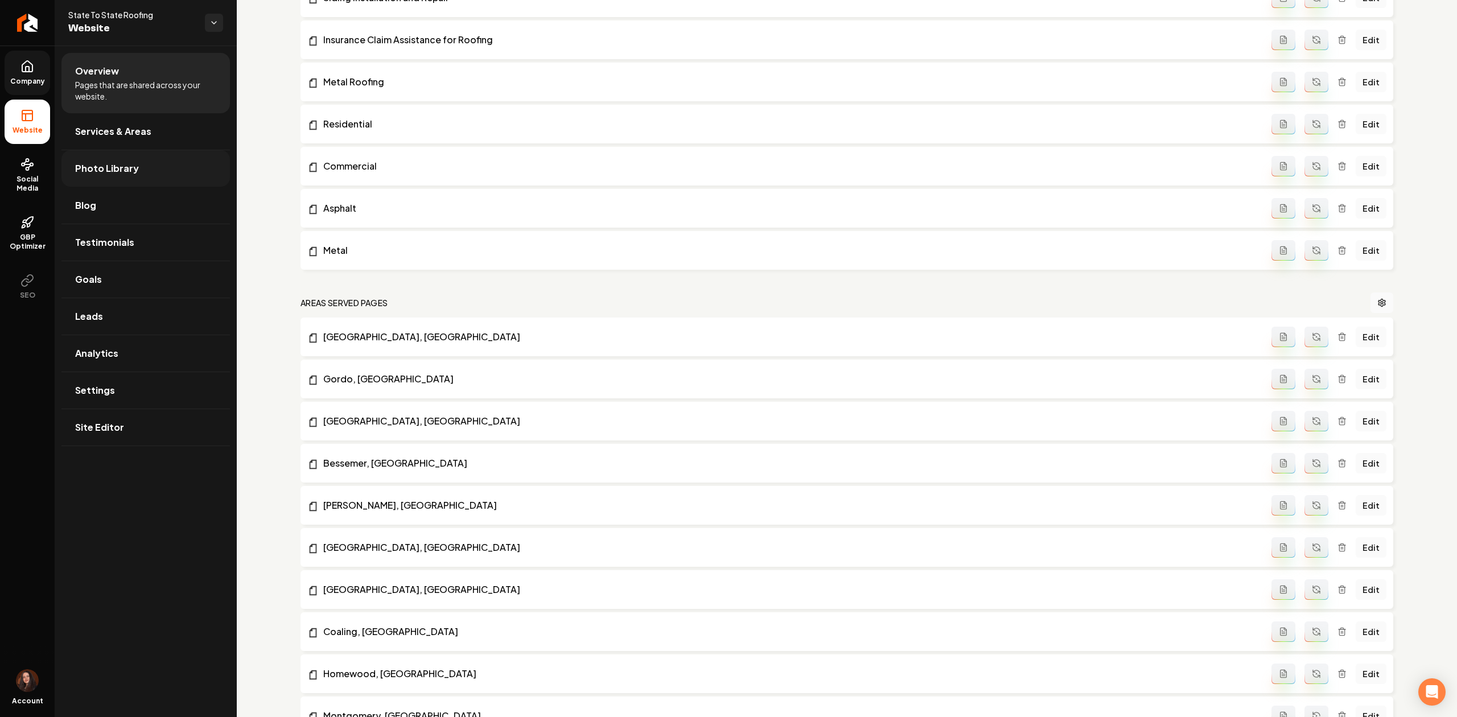
scroll to position [1349, 0]
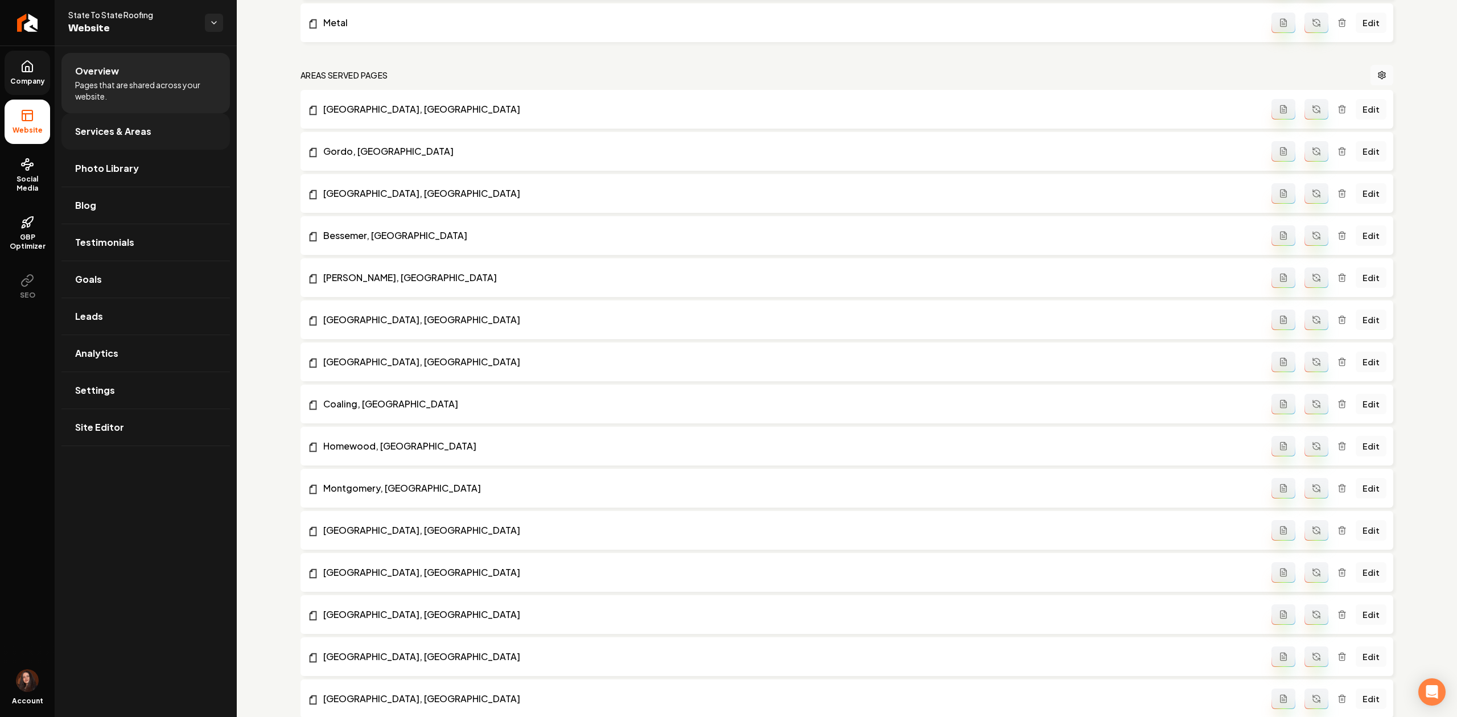
click at [169, 128] on link "Services & Areas" at bounding box center [145, 131] width 169 height 36
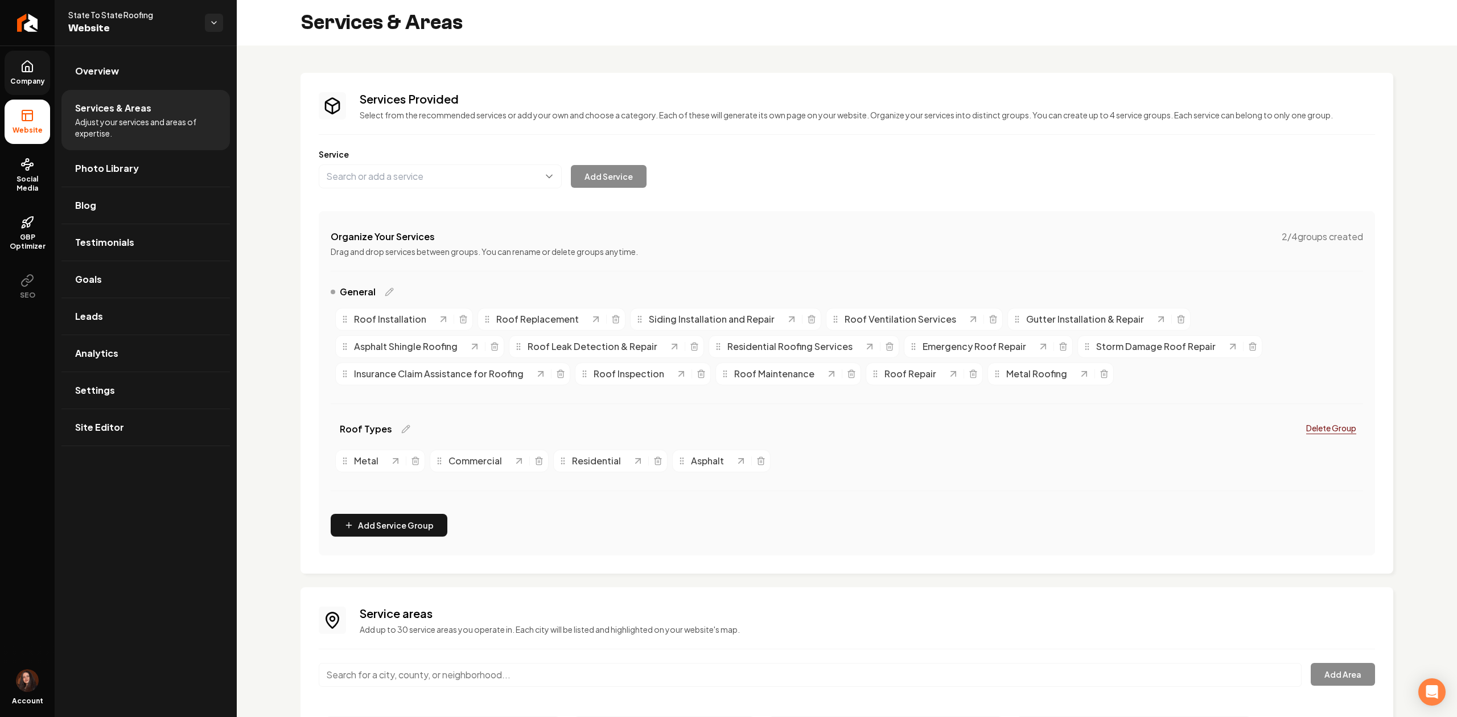
click at [26, 71] on icon at bounding box center [27, 66] width 10 height 11
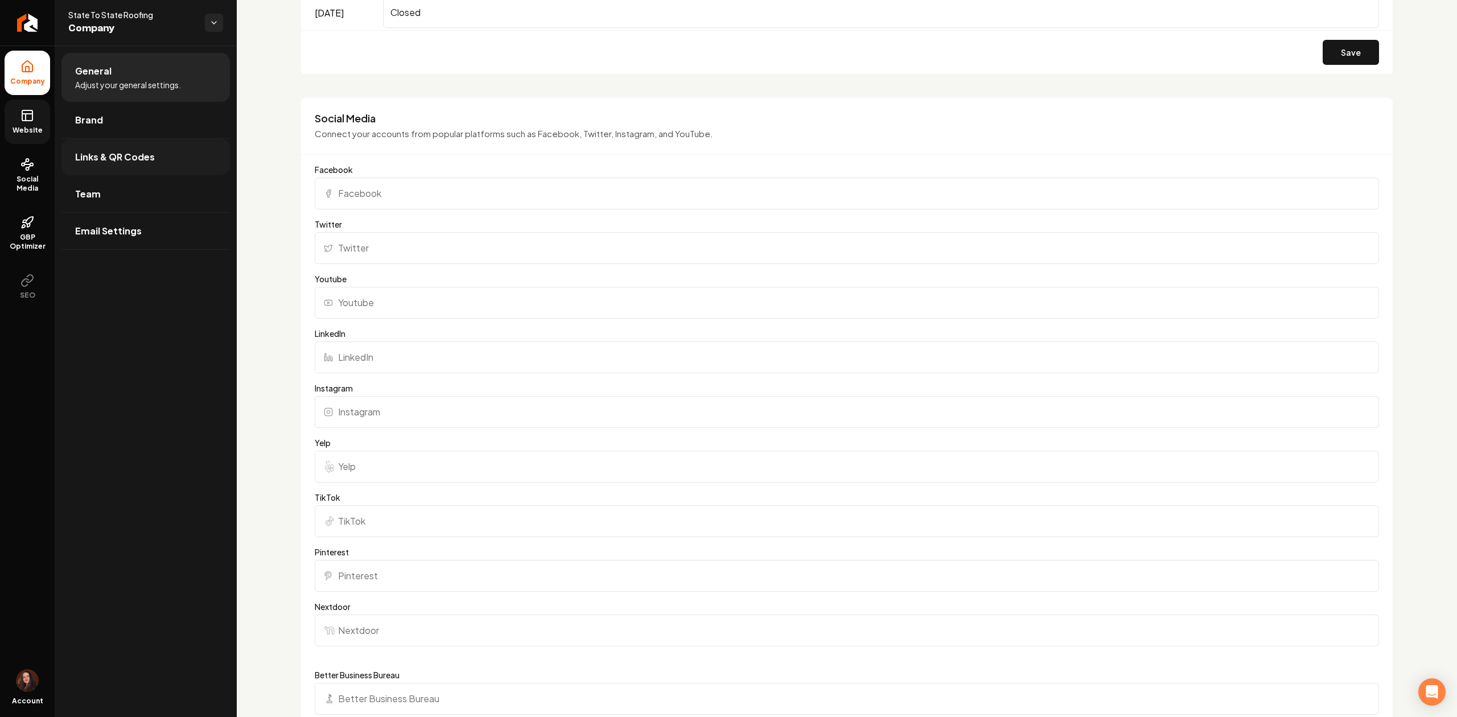
scroll to position [1062, 0]
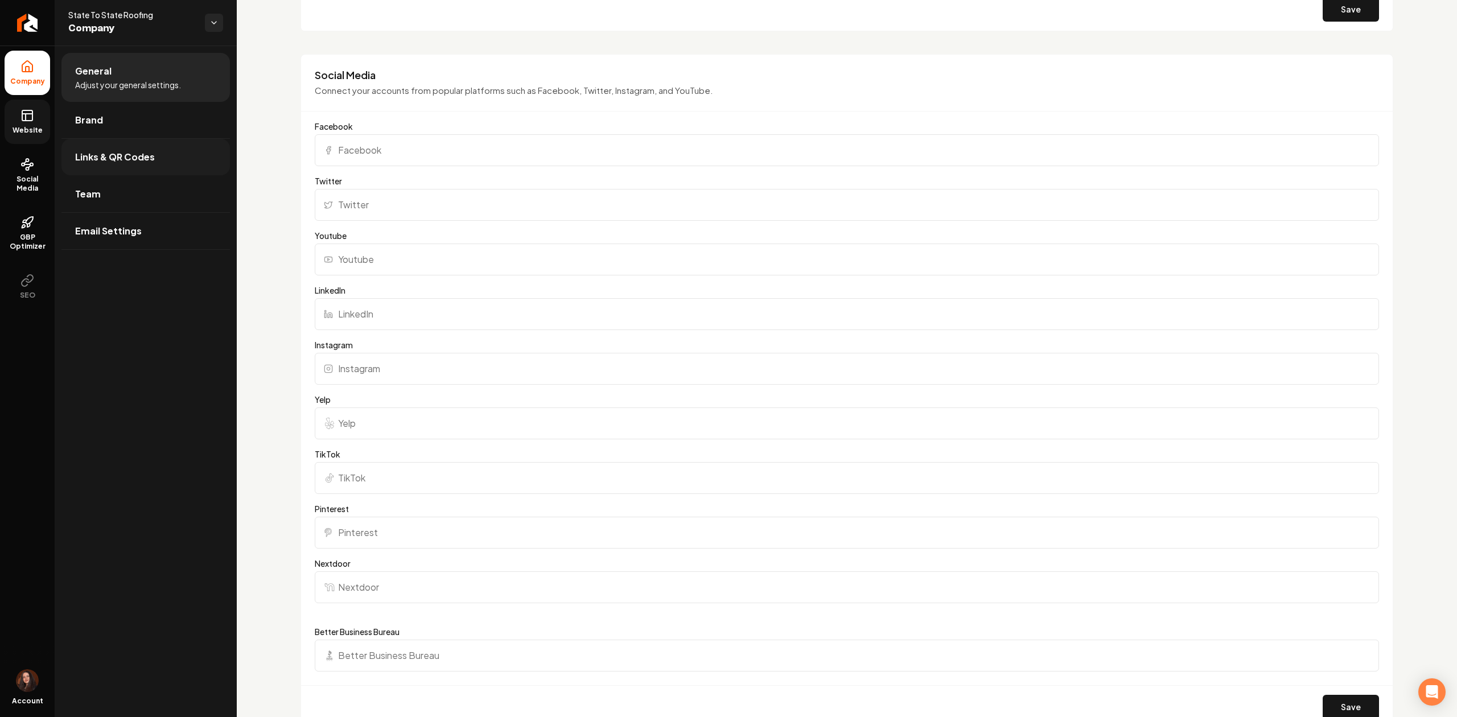
drag, startPoint x: 50, startPoint y: 117, endPoint x: 80, endPoint y: 167, distance: 59.0
click at [49, 117] on ul "Company Website Social Media GBP Optimizer SEO" at bounding box center [27, 180] width 55 height 268
click at [38, 101] on link "Website" at bounding box center [28, 122] width 46 height 44
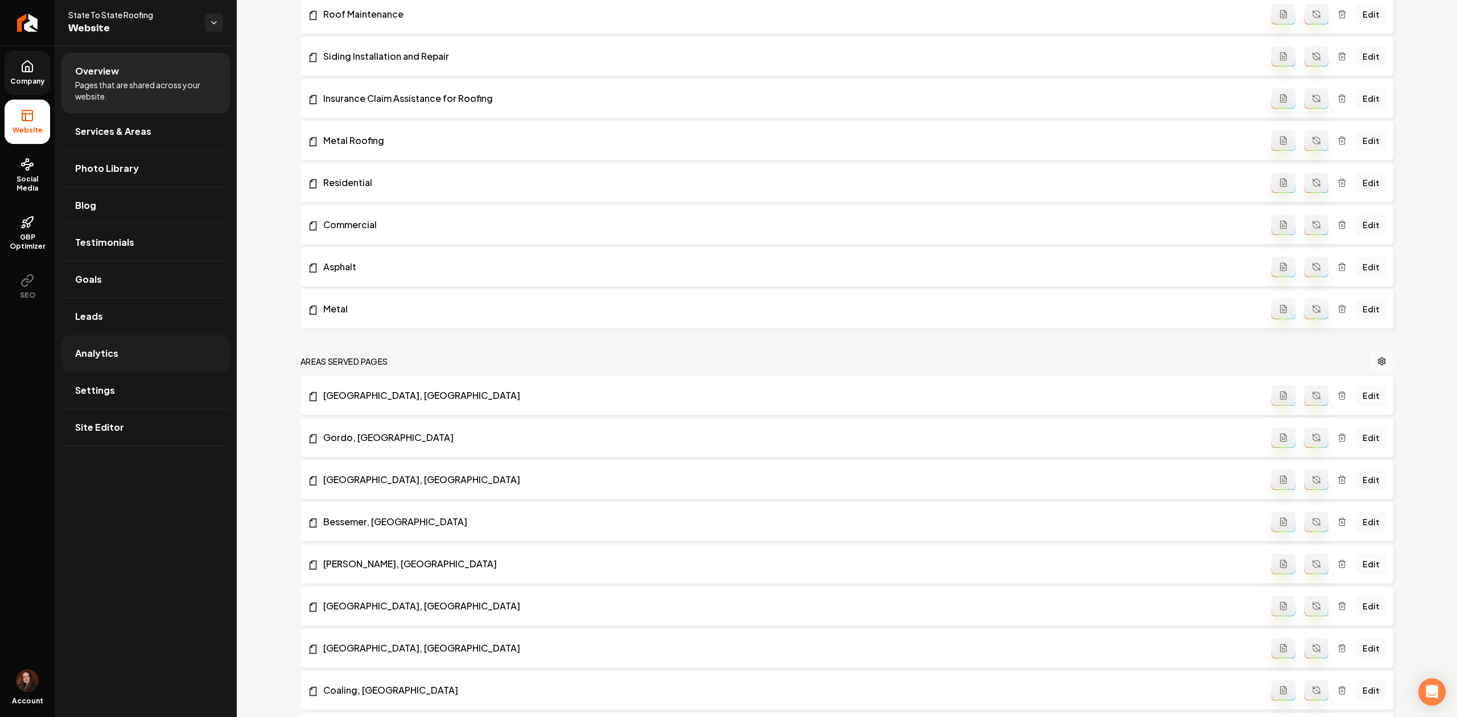
click at [117, 369] on link "Analytics" at bounding box center [145, 353] width 169 height 36
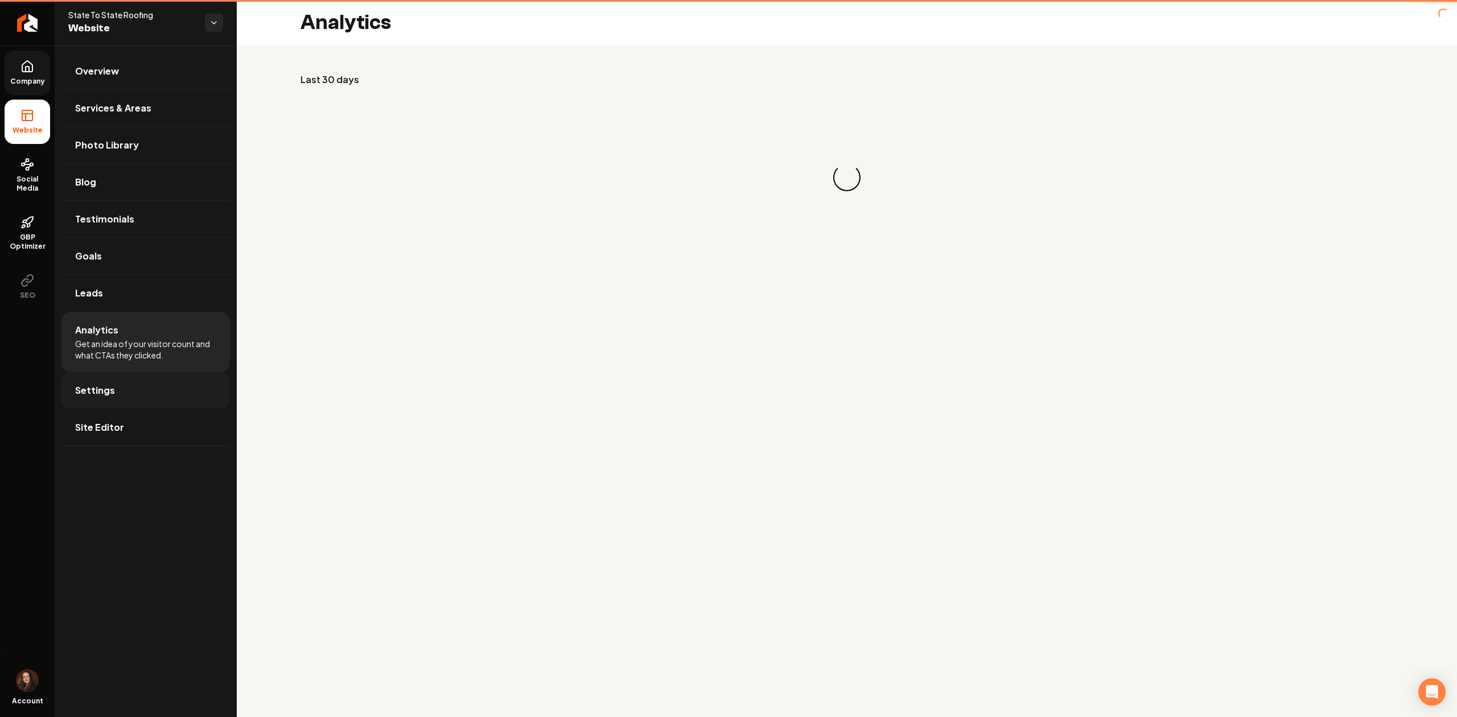
click at [117, 394] on link "Settings" at bounding box center [145, 390] width 169 height 36
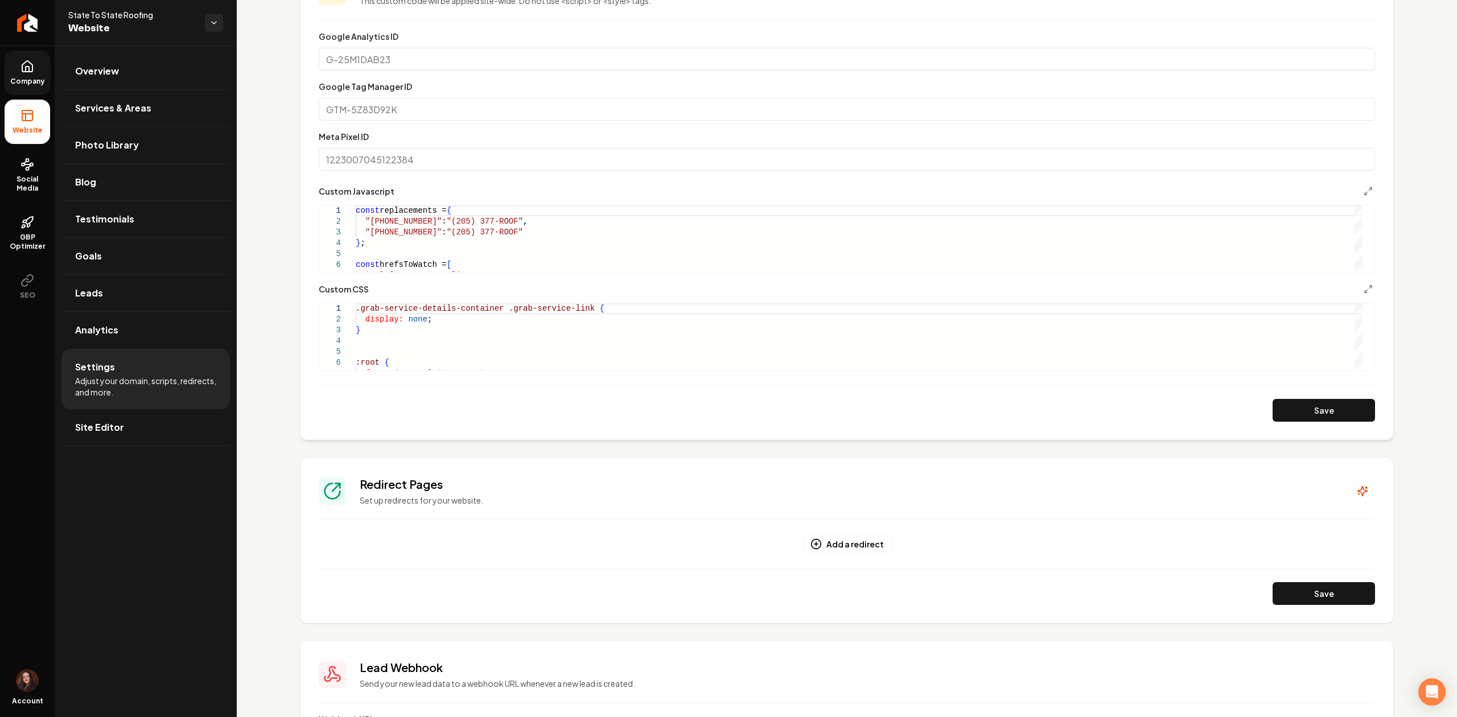
scroll to position [531, 0]
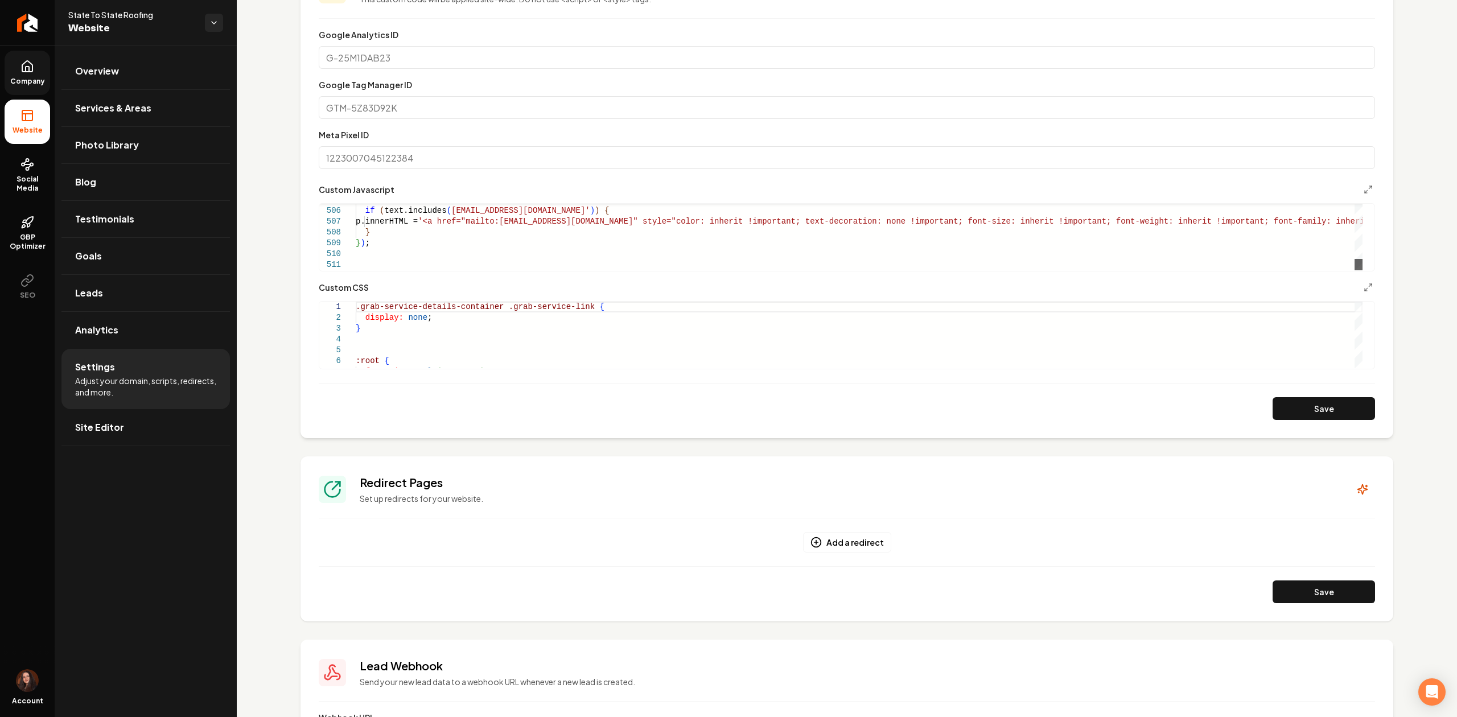
click at [1355, 270] on div "Main content area" at bounding box center [1359, 264] width 8 height 11
drag, startPoint x: 410, startPoint y: 231, endPoint x: 370, endPoint y: 224, distance: 40.4
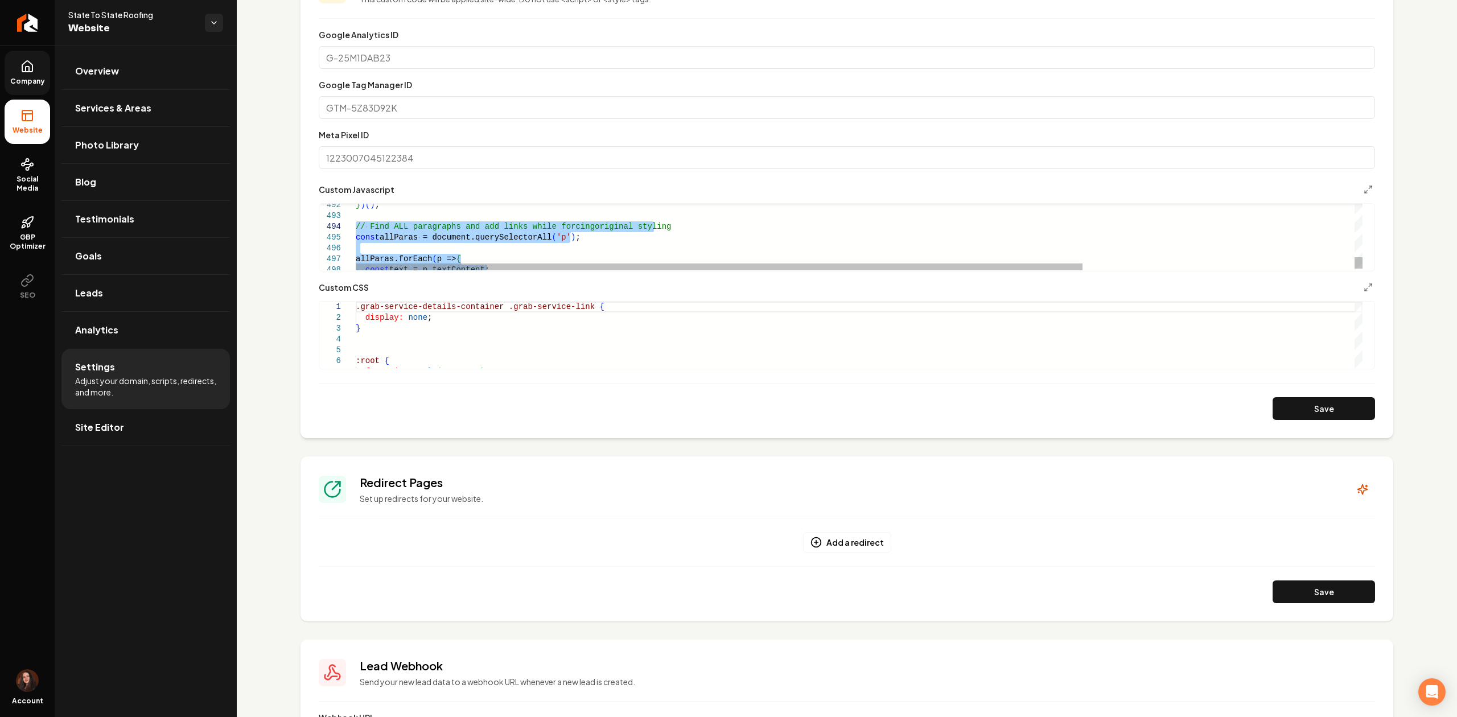
drag, startPoint x: 376, startPoint y: 242, endPoint x: 347, endPoint y: 229, distance: 31.8
type textarea "********* *****"
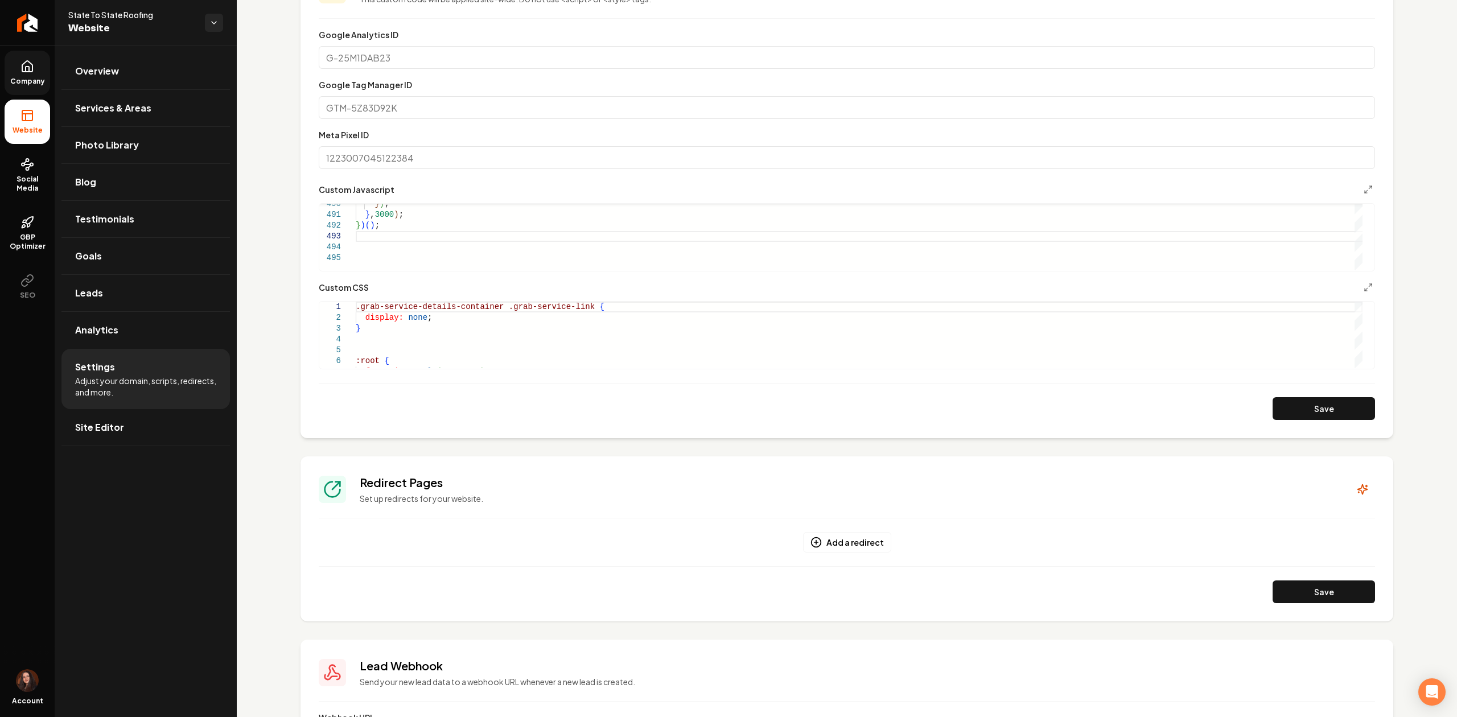
click at [1273, 406] on button "Save" at bounding box center [1324, 408] width 102 height 23
click at [151, 444] on link "Site Editor" at bounding box center [145, 427] width 169 height 36
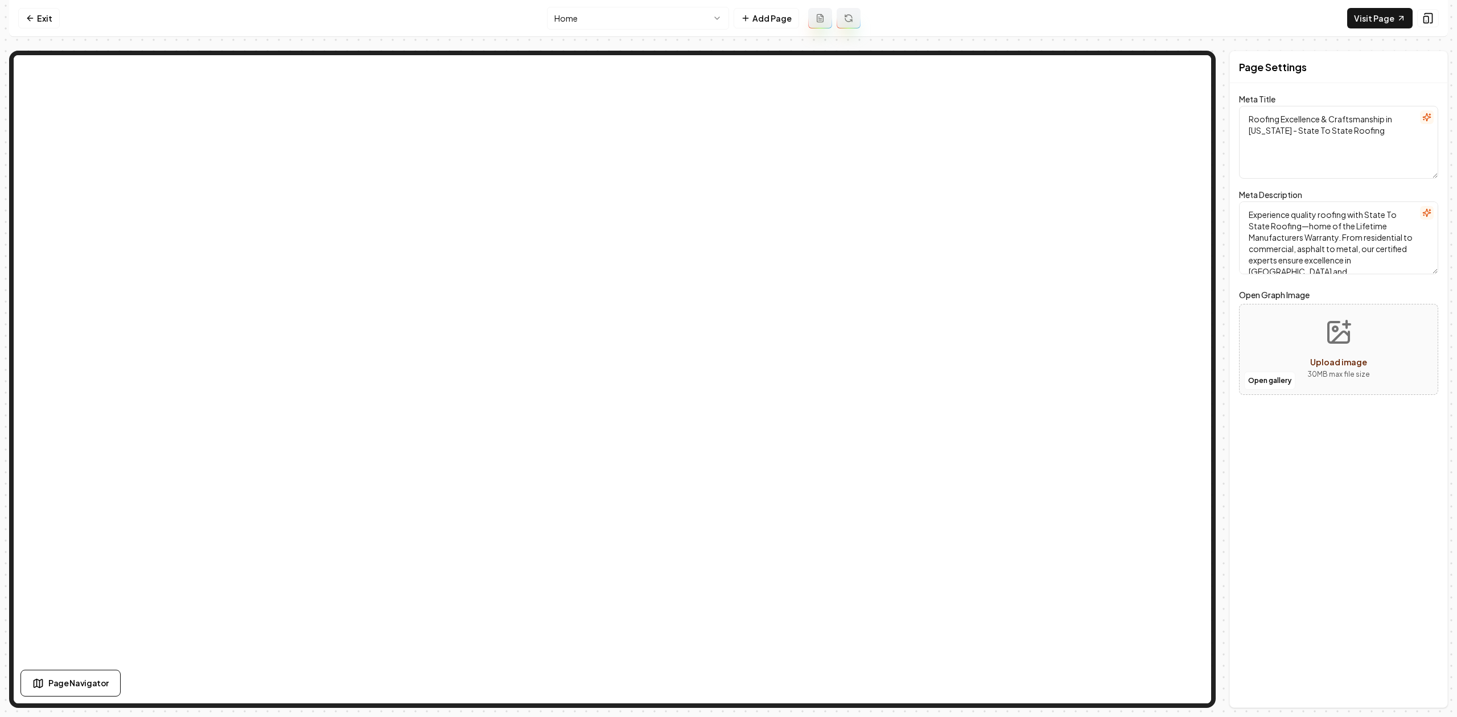
click at [578, 21] on html "Computer Required This feature is only available on a computer. Please switch t…" at bounding box center [728, 358] width 1457 height 717
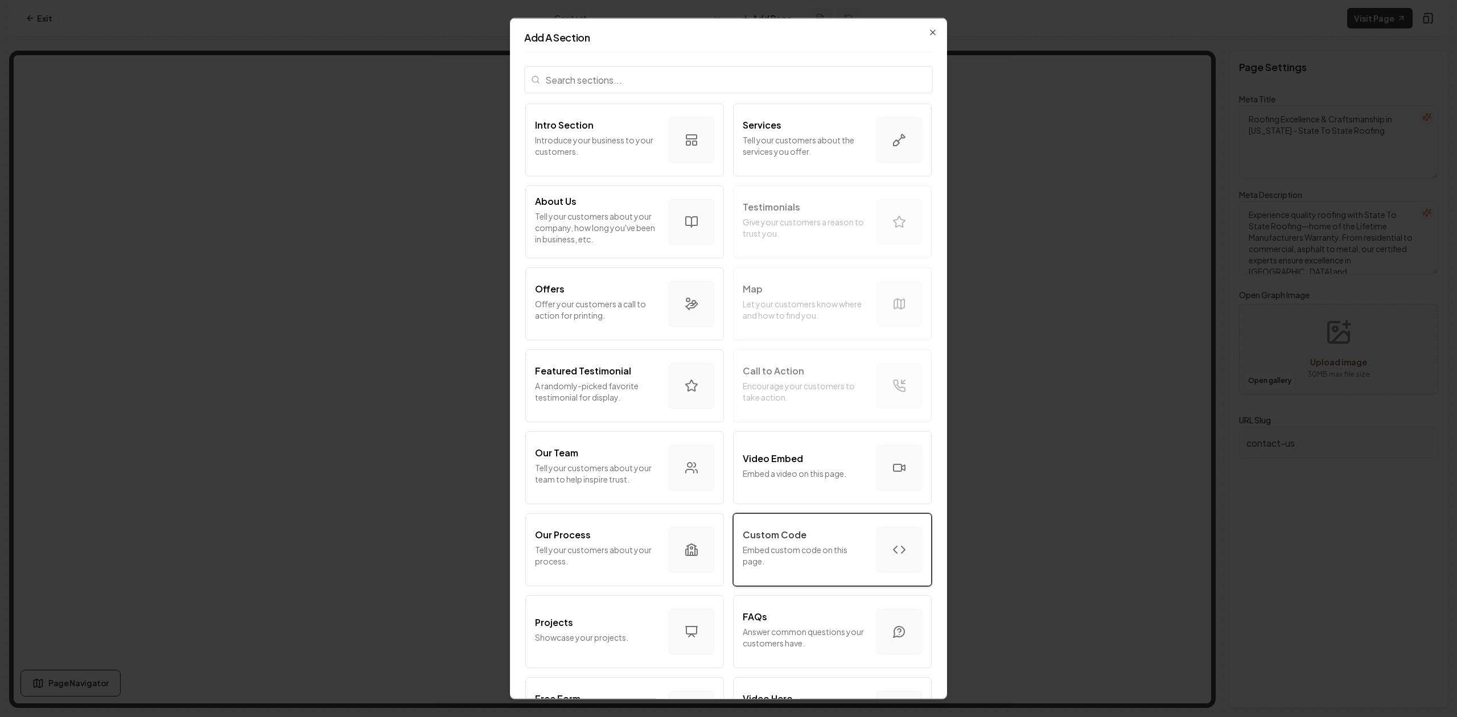
click at [814, 528] on div "Custom Code" at bounding box center [805, 535] width 125 height 14
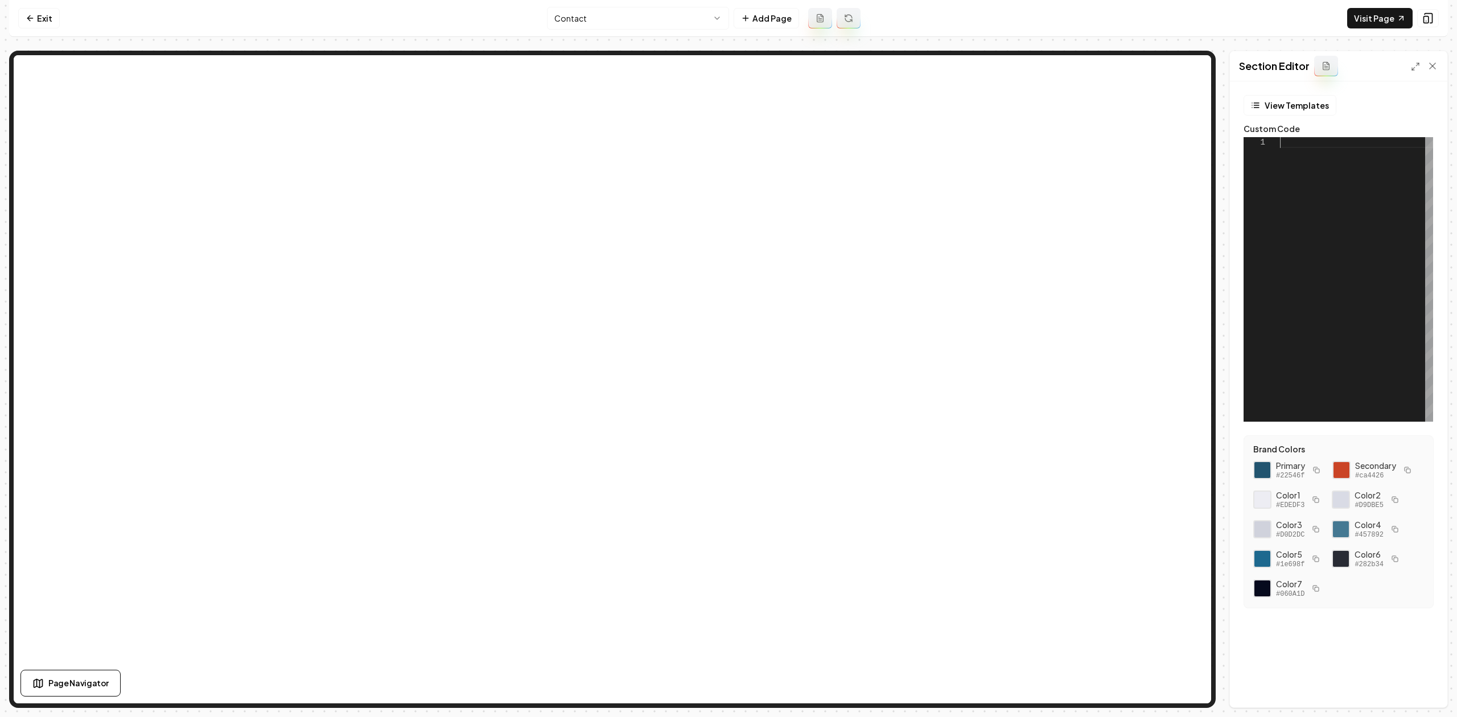
click at [1305, 274] on div at bounding box center [1356, 279] width 153 height 285
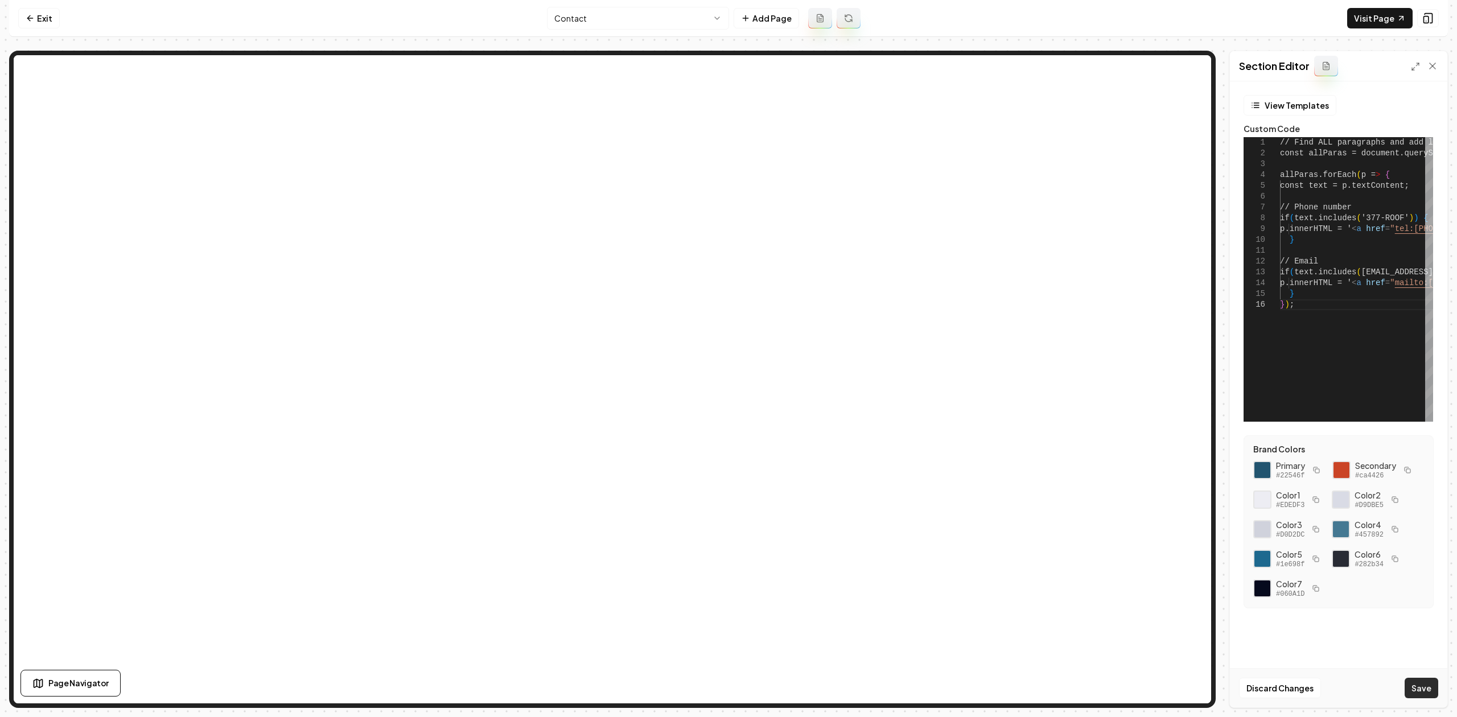
click at [1423, 684] on button "Save" at bounding box center [1422, 688] width 34 height 20
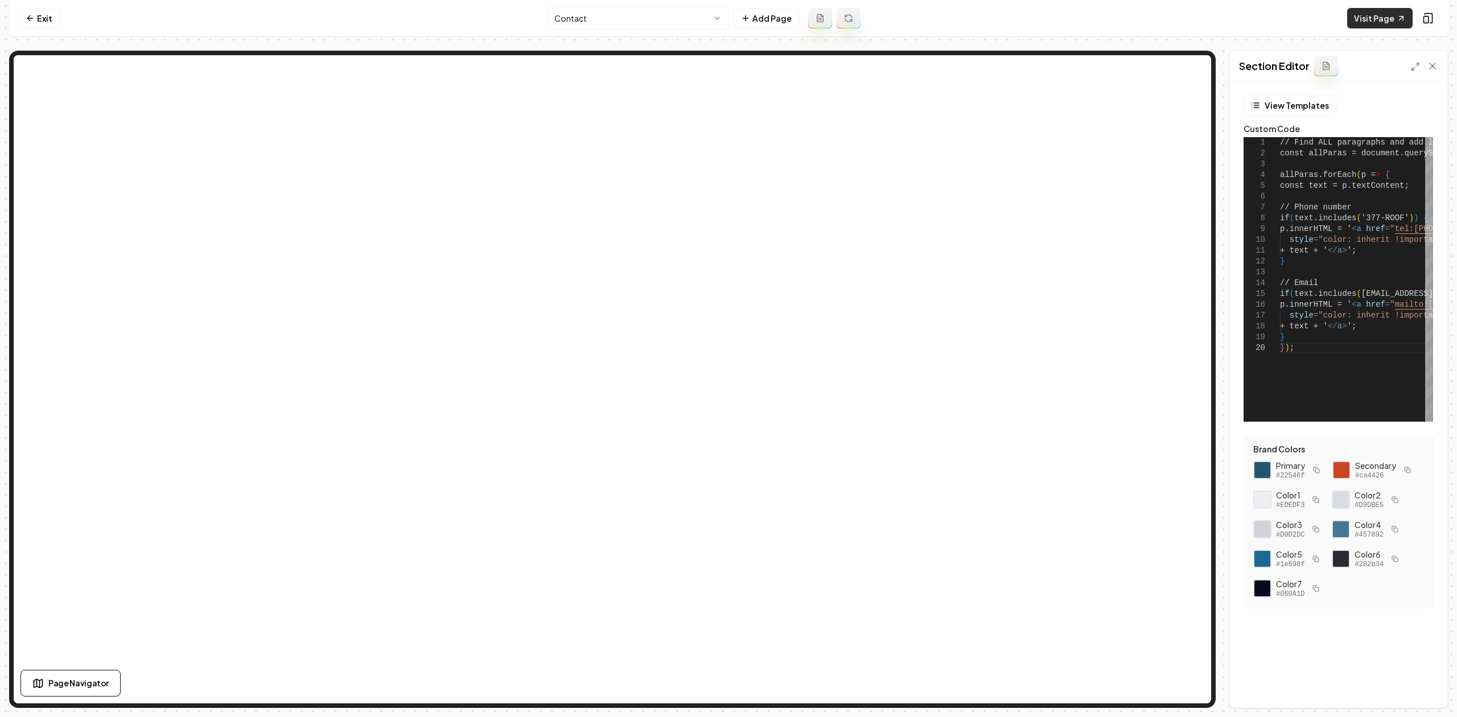
click at [1379, 20] on link "Visit Page" at bounding box center [1380, 18] width 65 height 20
type textarea "**********"
drag, startPoint x: 1329, startPoint y: 354, endPoint x: 1303, endPoint y: 372, distance: 31.4
click at [1271, 361] on div "1 2 3 4 5 6 7 8 9 12 13 14 15 16 10 11 17 18 19 20 21 // Find ALL paragraphs an…" at bounding box center [1339, 279] width 190 height 285
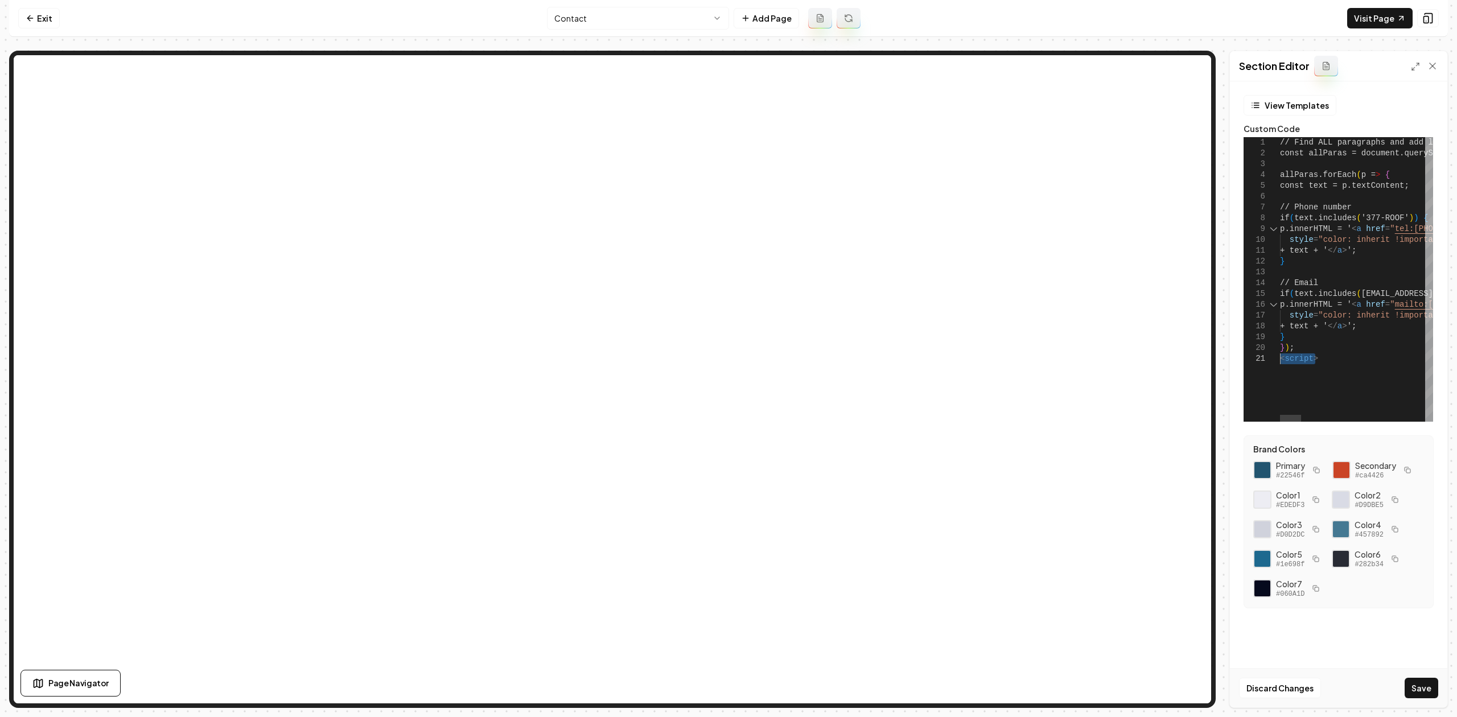
drag, startPoint x: 1312, startPoint y: 361, endPoint x: 1276, endPoint y: 360, distance: 36.5
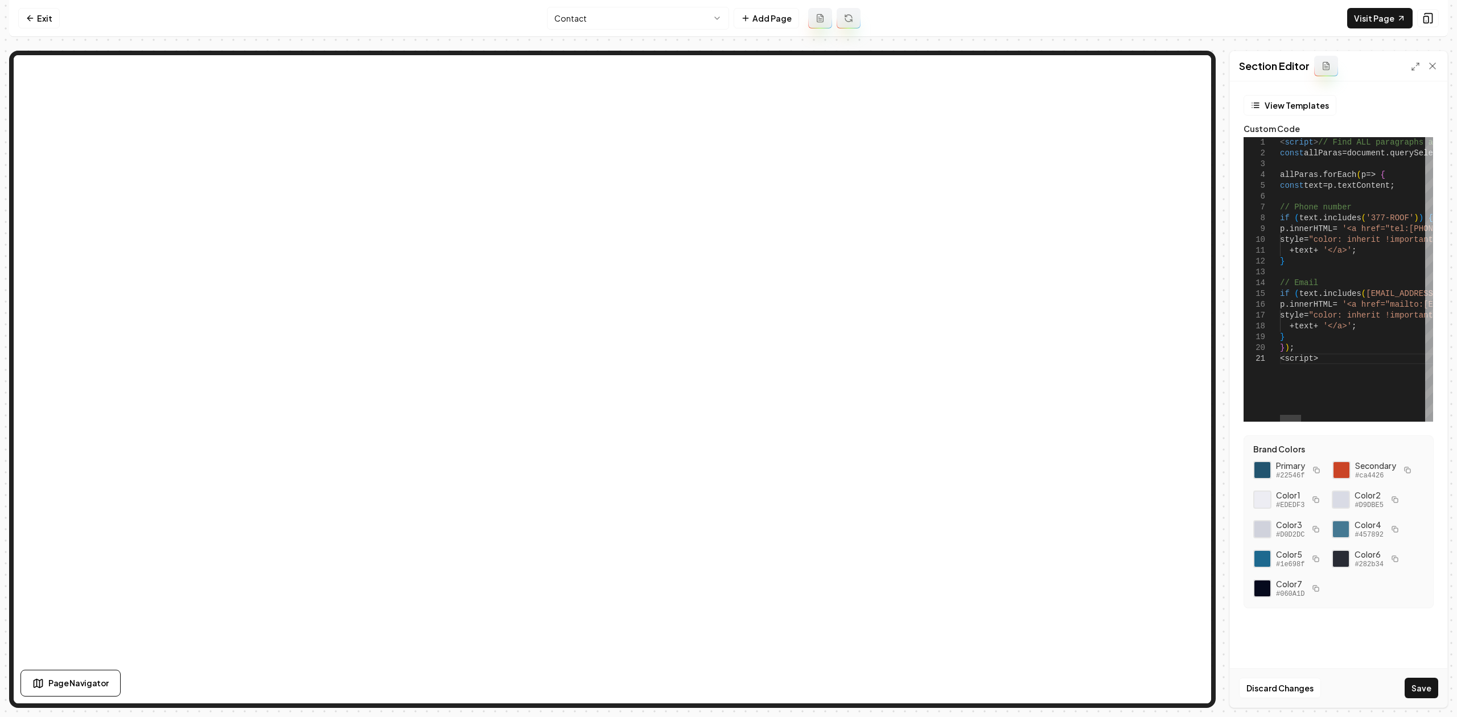
scroll to position [0, 8]
click at [1432, 682] on button "Save" at bounding box center [1422, 688] width 34 height 20
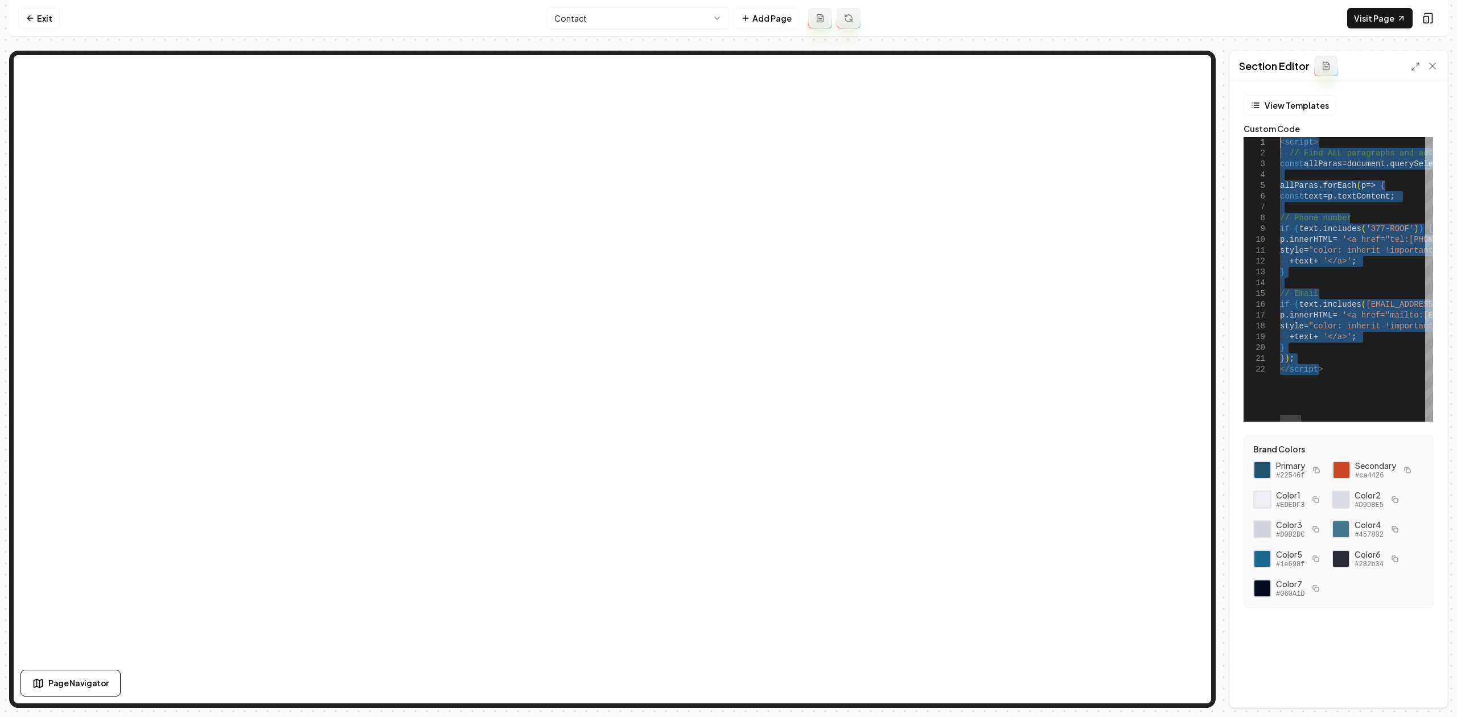
drag, startPoint x: 1333, startPoint y: 369, endPoint x: 1182, endPoint y: 105, distance: 304.2
drag, startPoint x: 1300, startPoint y: 329, endPoint x: 1310, endPoint y: 360, distance: 32.2
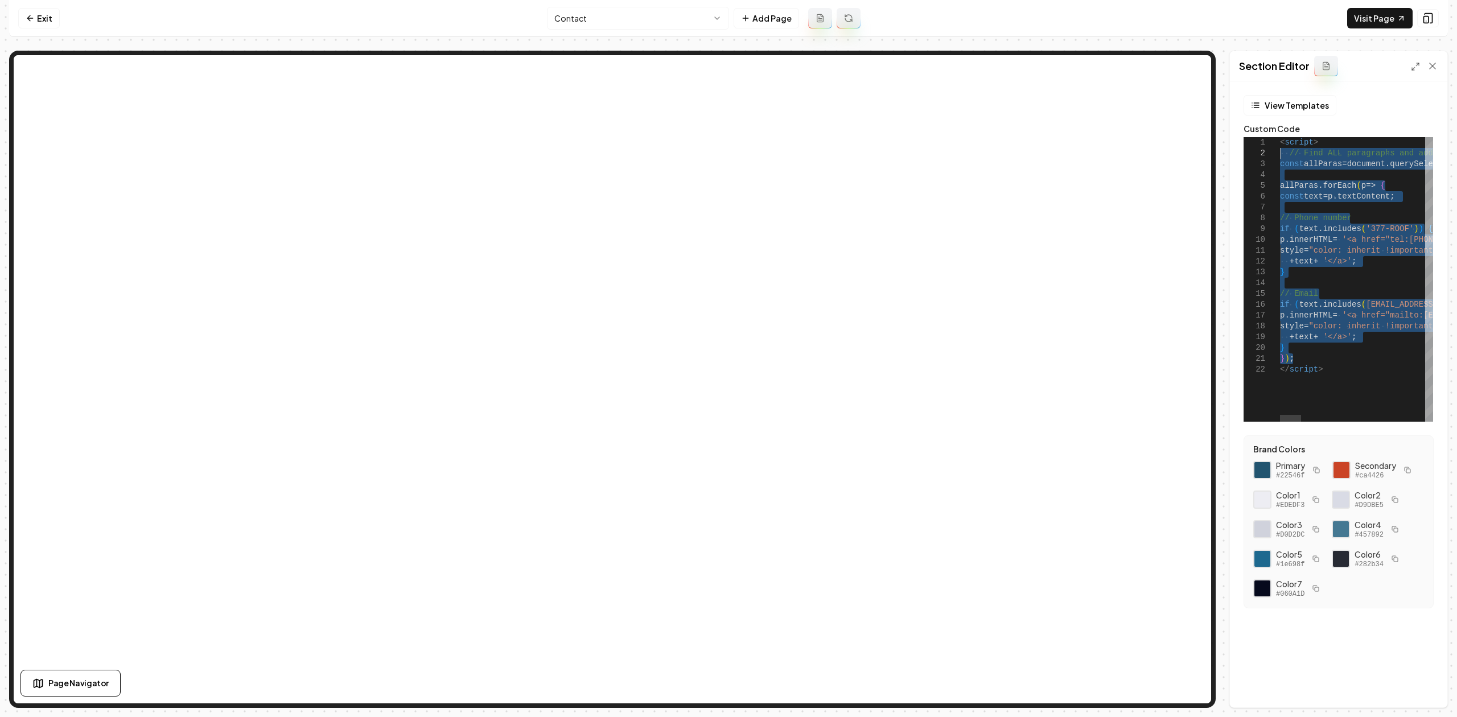
drag, startPoint x: 1301, startPoint y: 359, endPoint x: 1247, endPoint y: 153, distance: 213.2
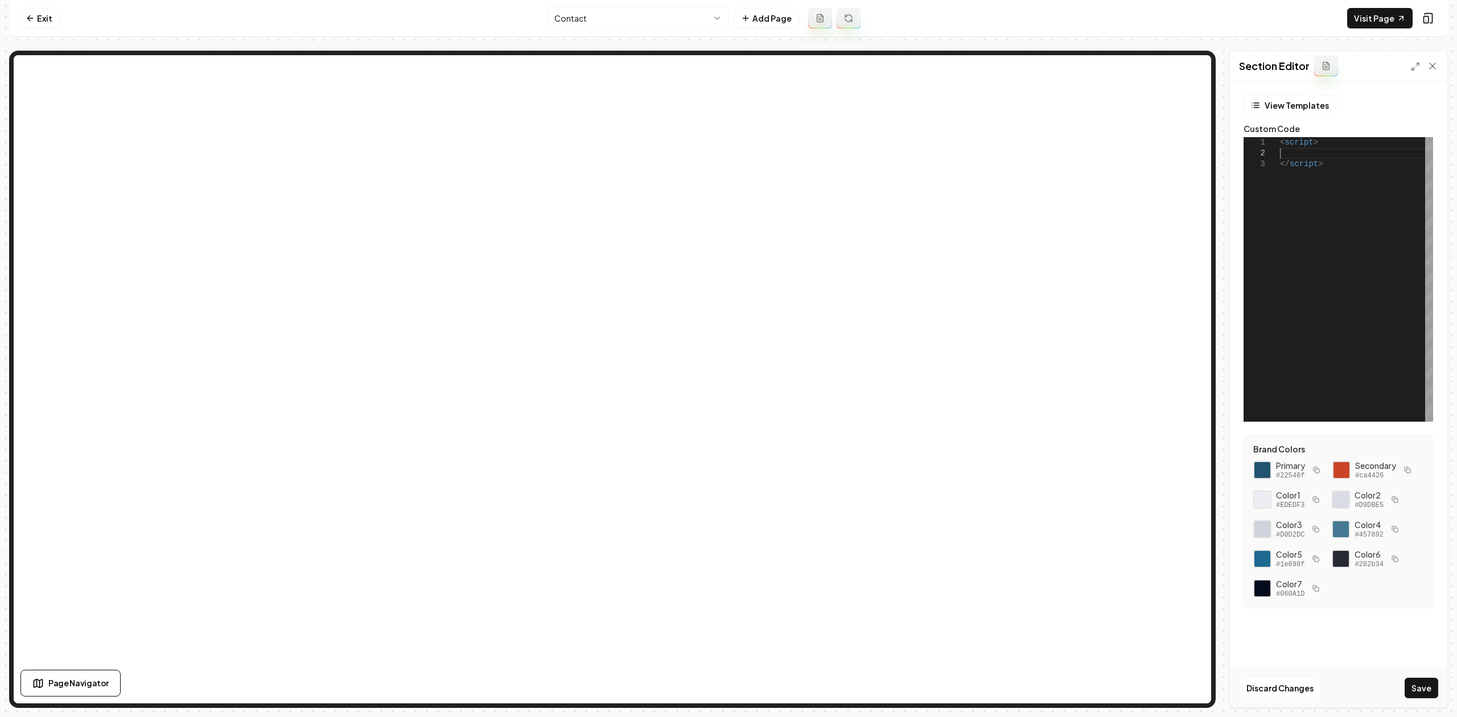
type textarea "******** *********"
click at [48, 17] on link "Exit" at bounding box center [39, 18] width 42 height 20
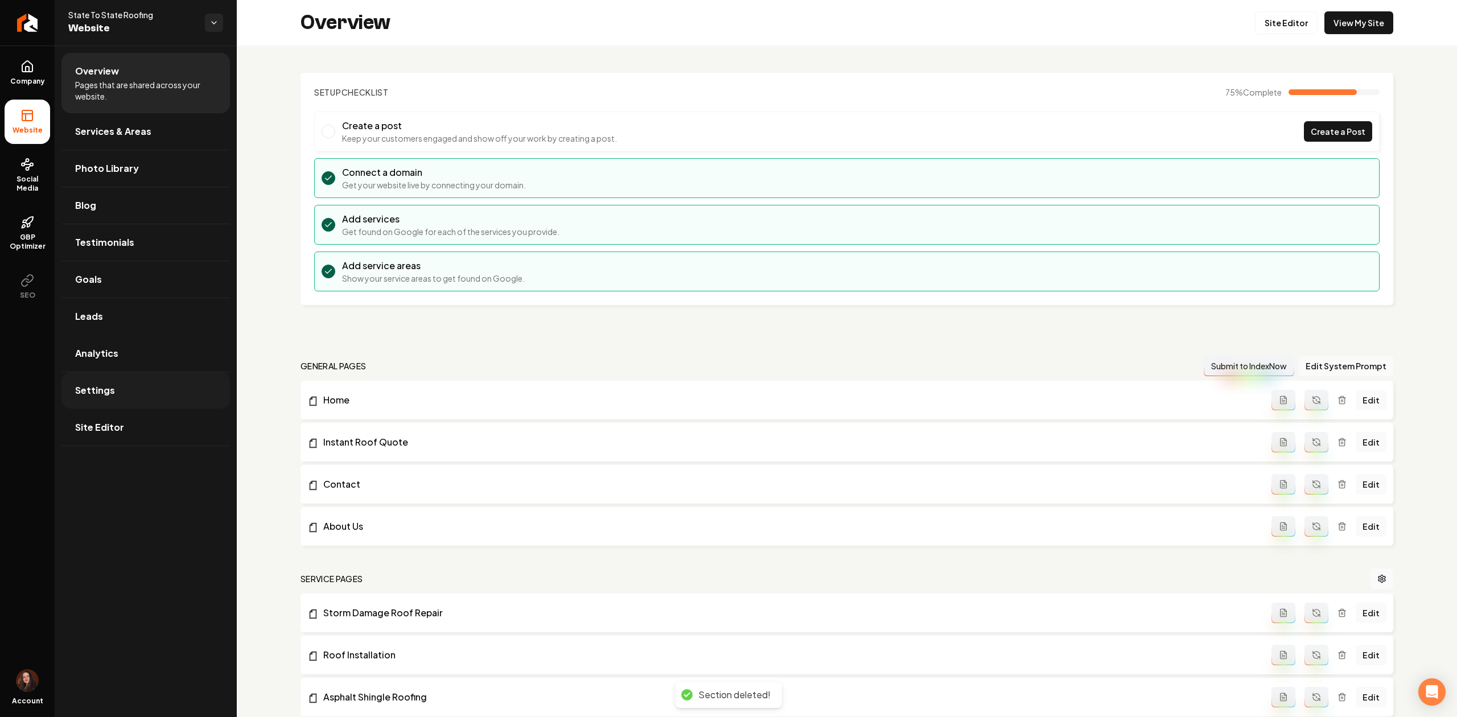
click at [129, 388] on link "Settings" at bounding box center [145, 390] width 169 height 36
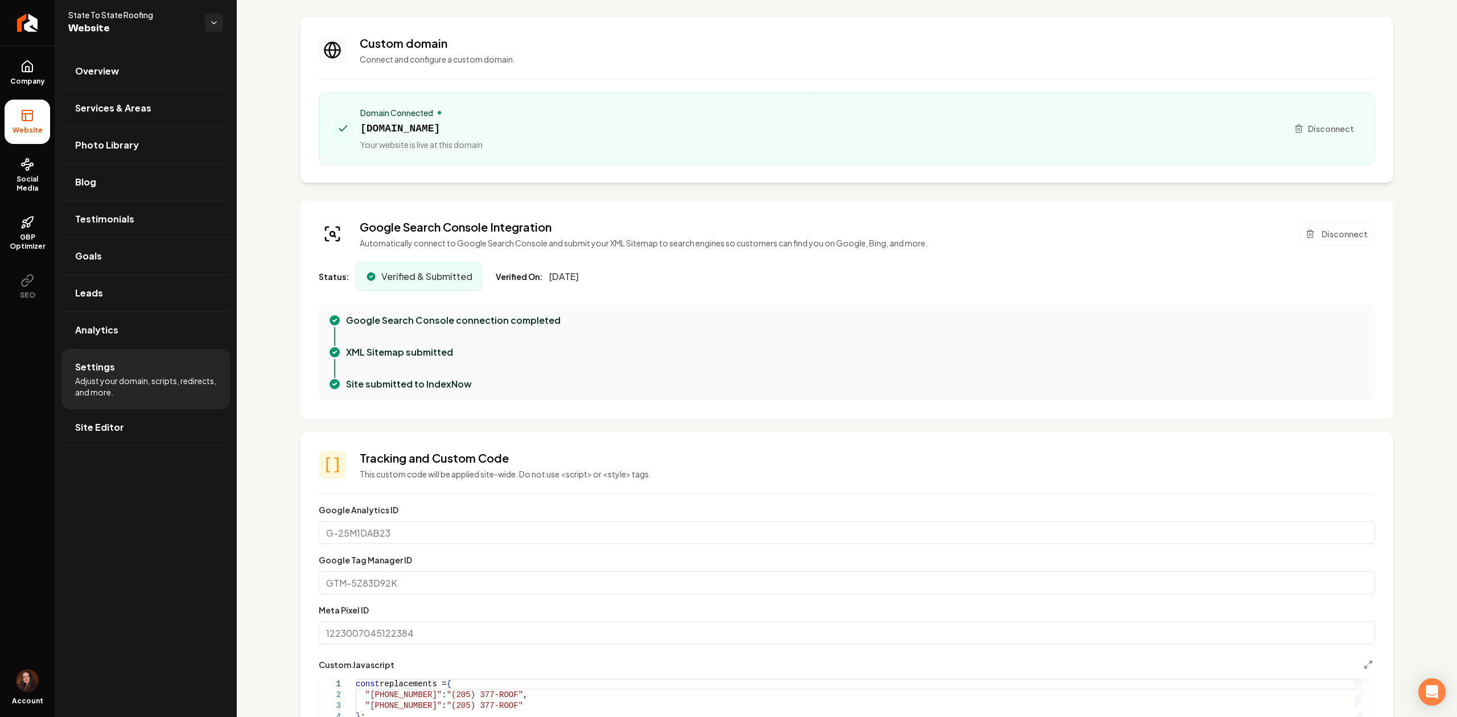
scroll to position [303, 0]
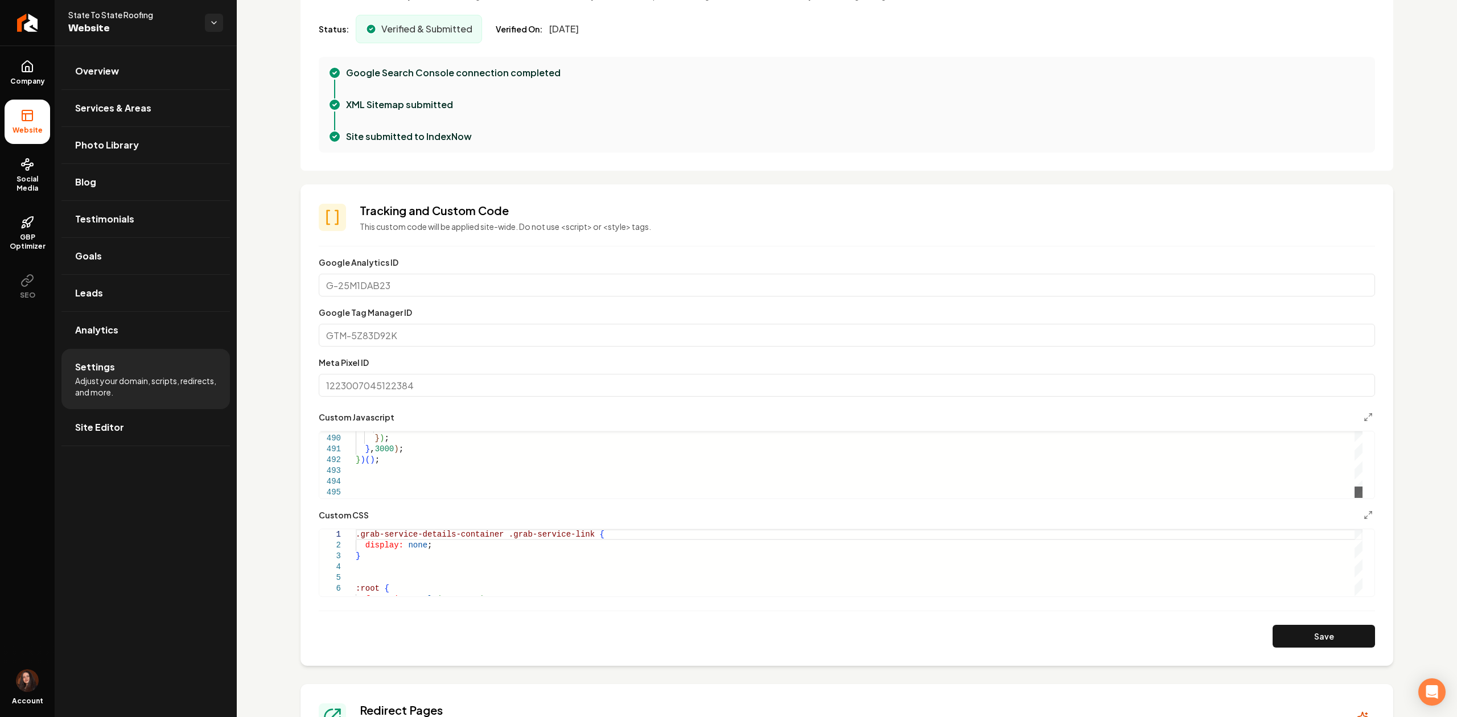
click at [1355, 498] on div "Main content area" at bounding box center [1359, 492] width 8 height 11
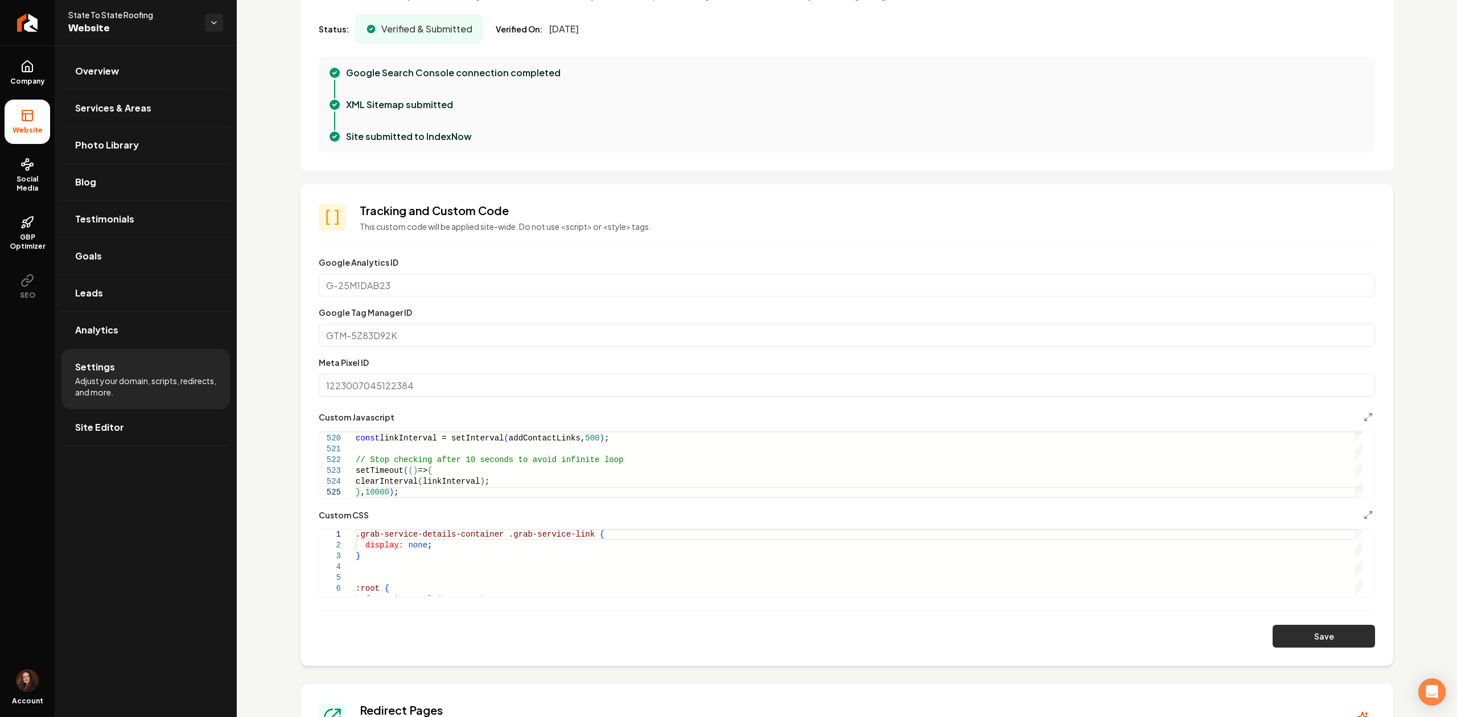
click at [1308, 632] on button "Save" at bounding box center [1324, 636] width 102 height 23
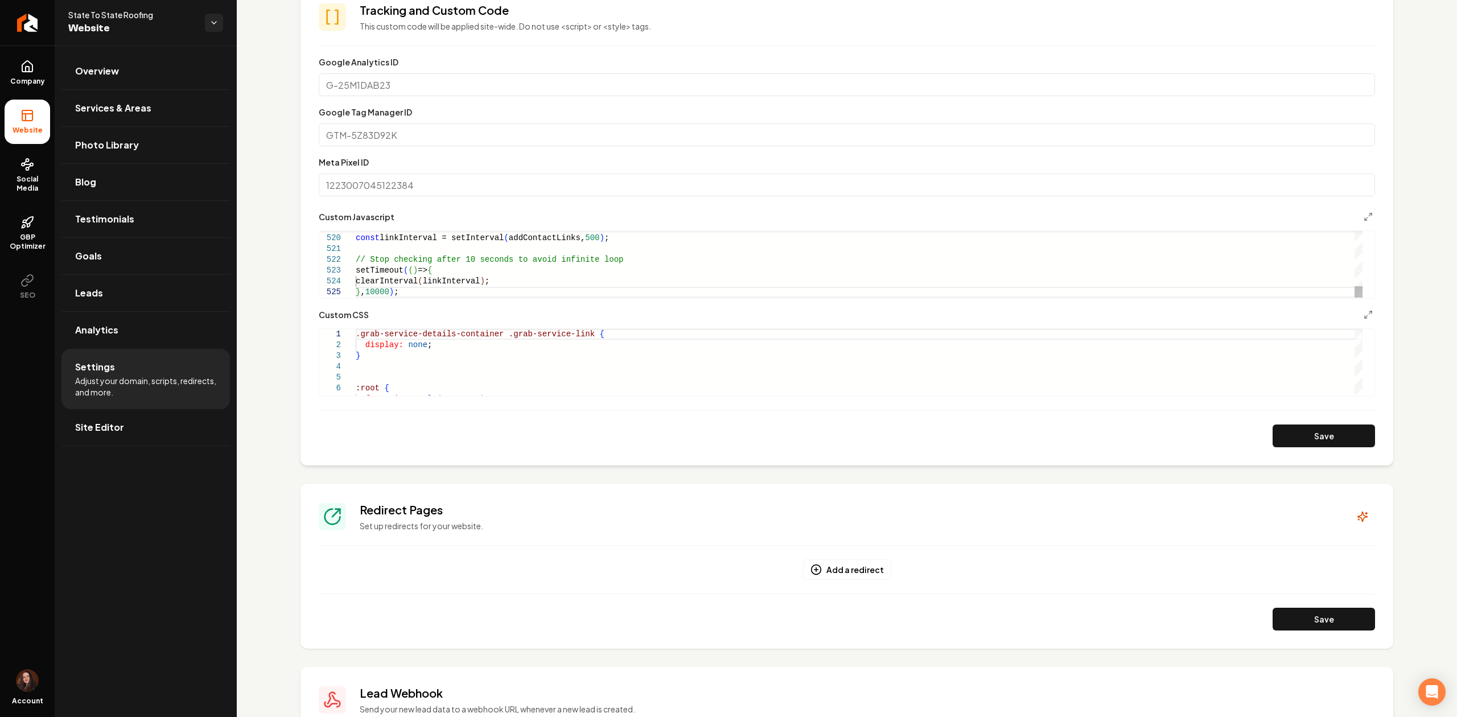
scroll to position [455, 0]
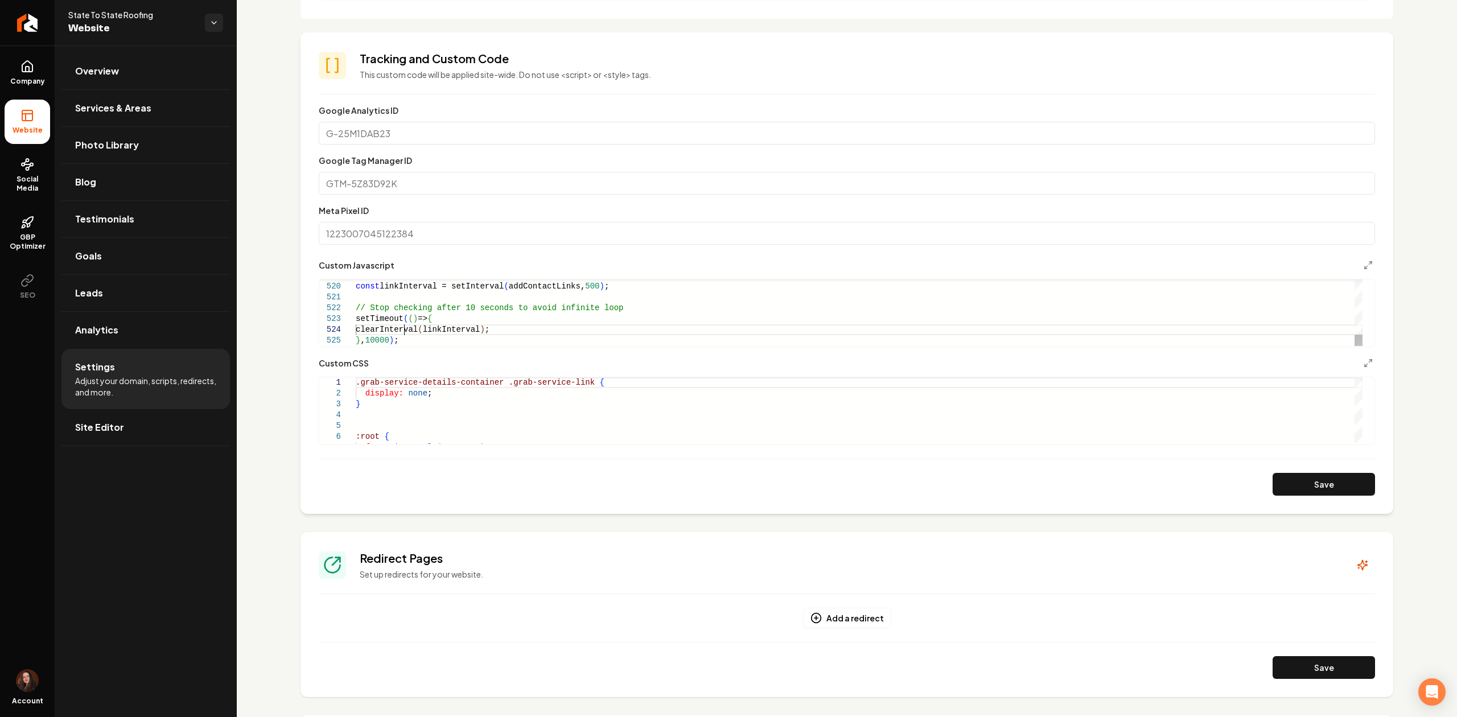
type textarea "**********"
click at [1276, 496] on button "Save" at bounding box center [1324, 484] width 102 height 23
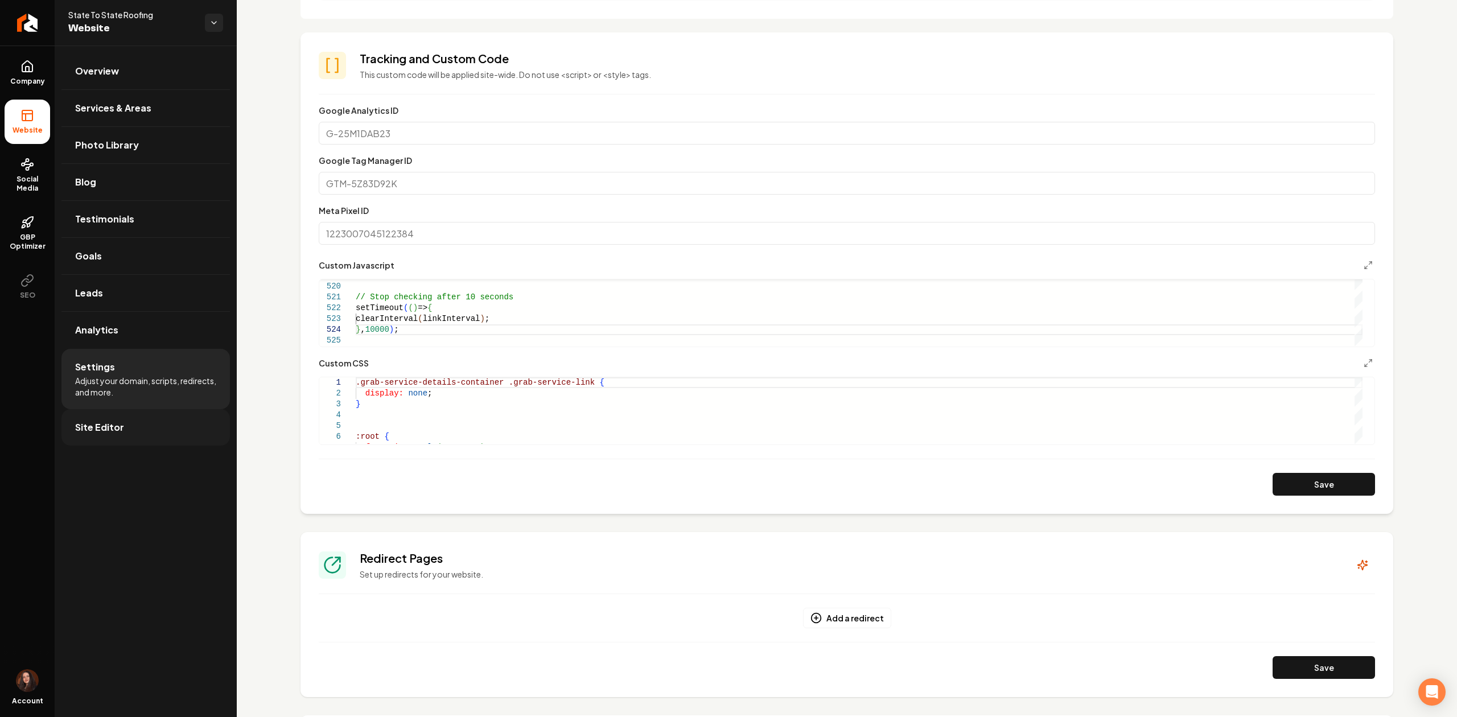
click at [146, 430] on link "Site Editor" at bounding box center [145, 427] width 169 height 36
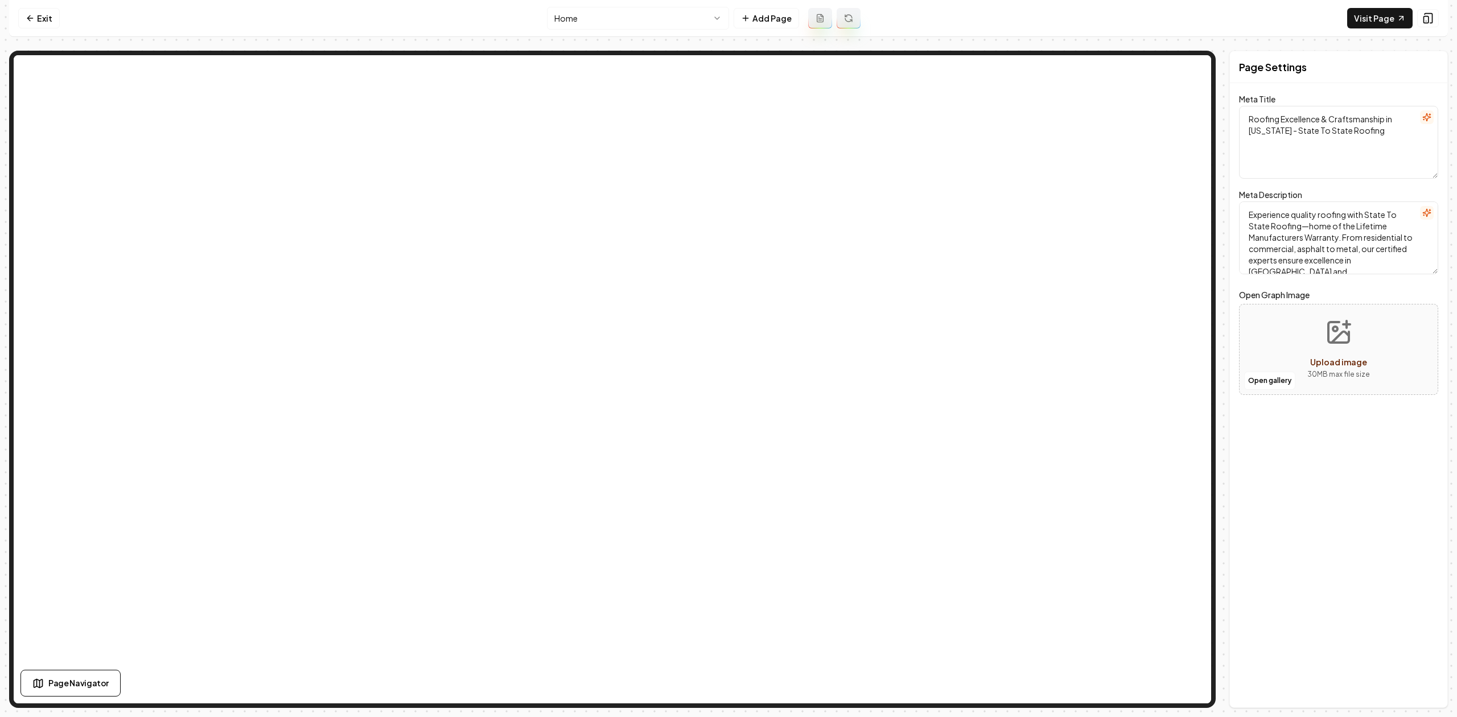
click at [569, 6] on nav "Exit Home Add Page Visit Page" at bounding box center [728, 18] width 1439 height 37
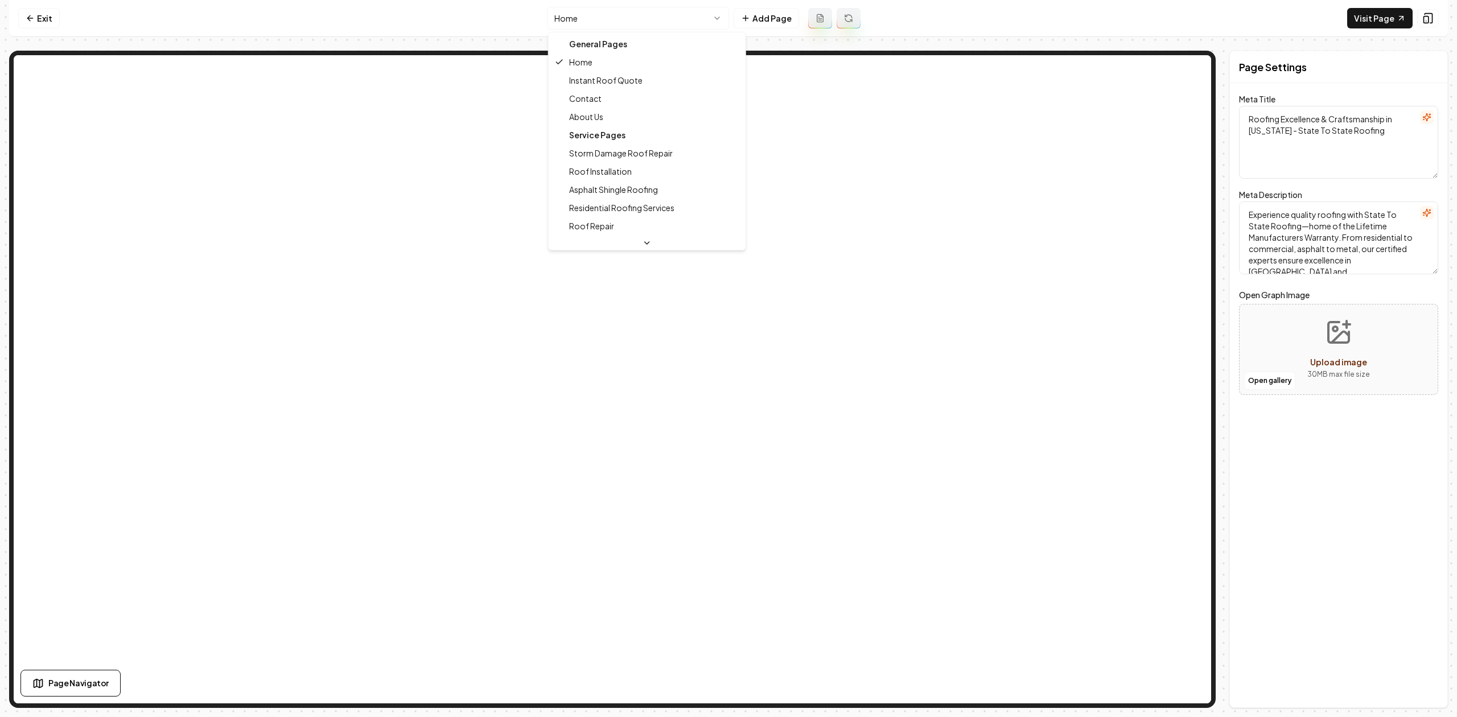
click at [572, 23] on html "Computer Required This feature is only available on a computer. Please switch t…" at bounding box center [728, 358] width 1457 height 717
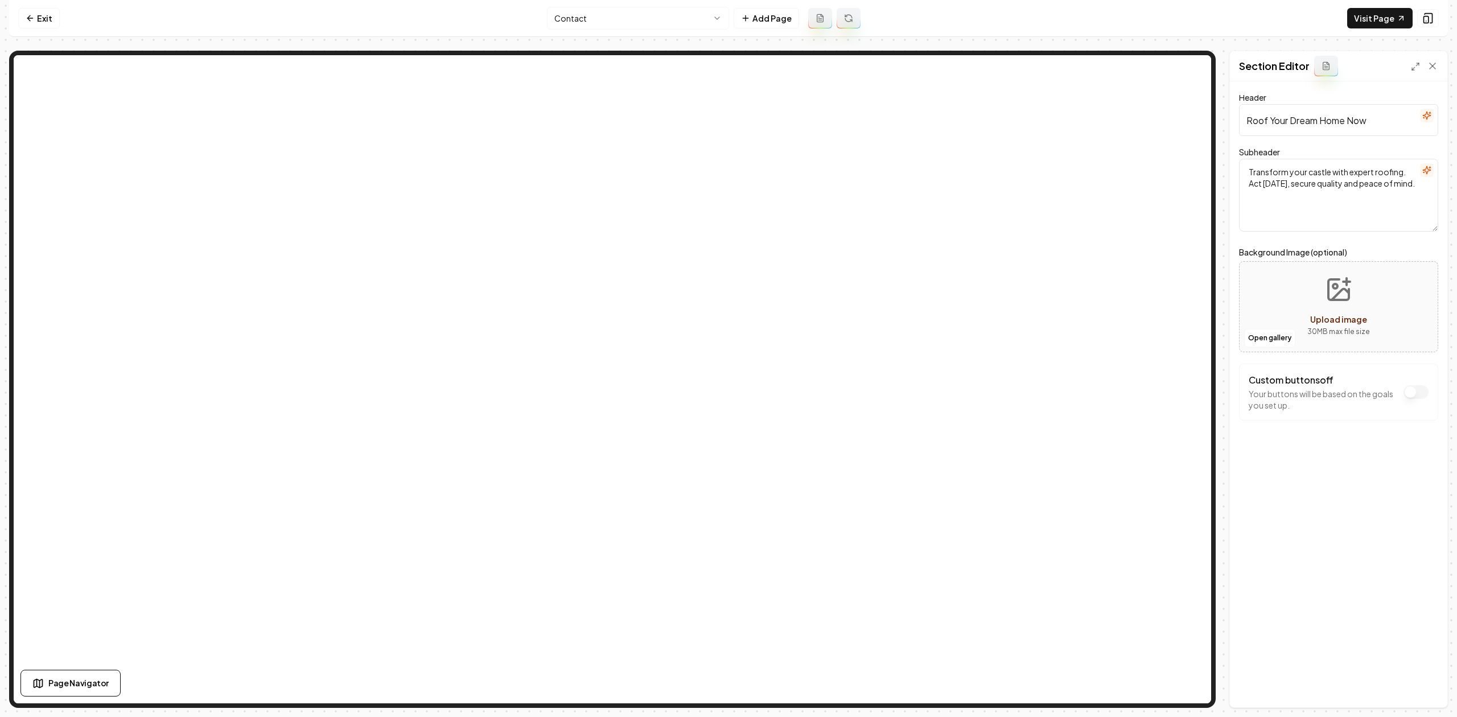
click at [1426, 118] on icon "button" at bounding box center [1427, 115] width 9 height 9
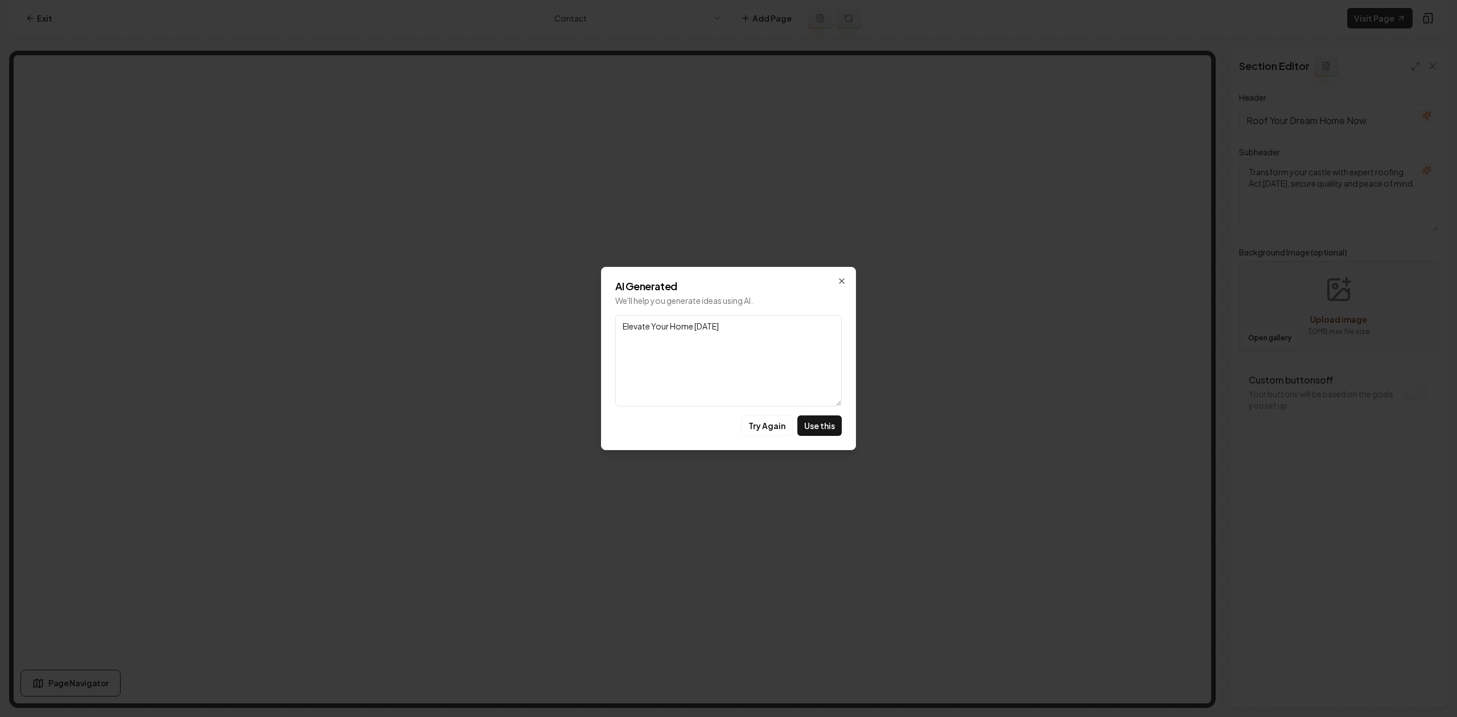
click at [765, 438] on div "AI Generated We'll help you generate ideas using AI. Link Elevate Your Home Tod…" at bounding box center [728, 358] width 255 height 183
click at [766, 419] on button "Try Again" at bounding box center [767, 426] width 52 height 20
click at [766, 422] on button "Try Again" at bounding box center [767, 426] width 52 height 20
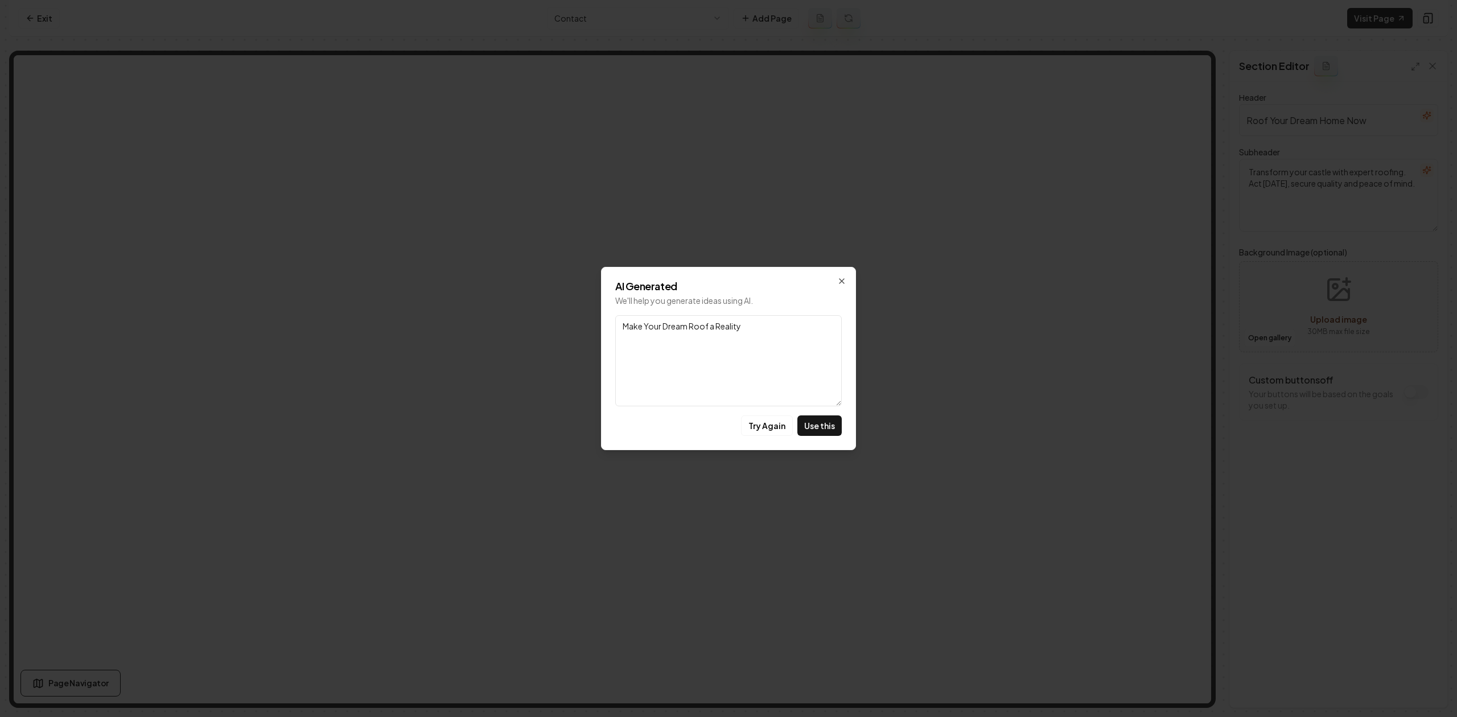
click at [766, 422] on button "Try Again" at bounding box center [767, 426] width 52 height 20
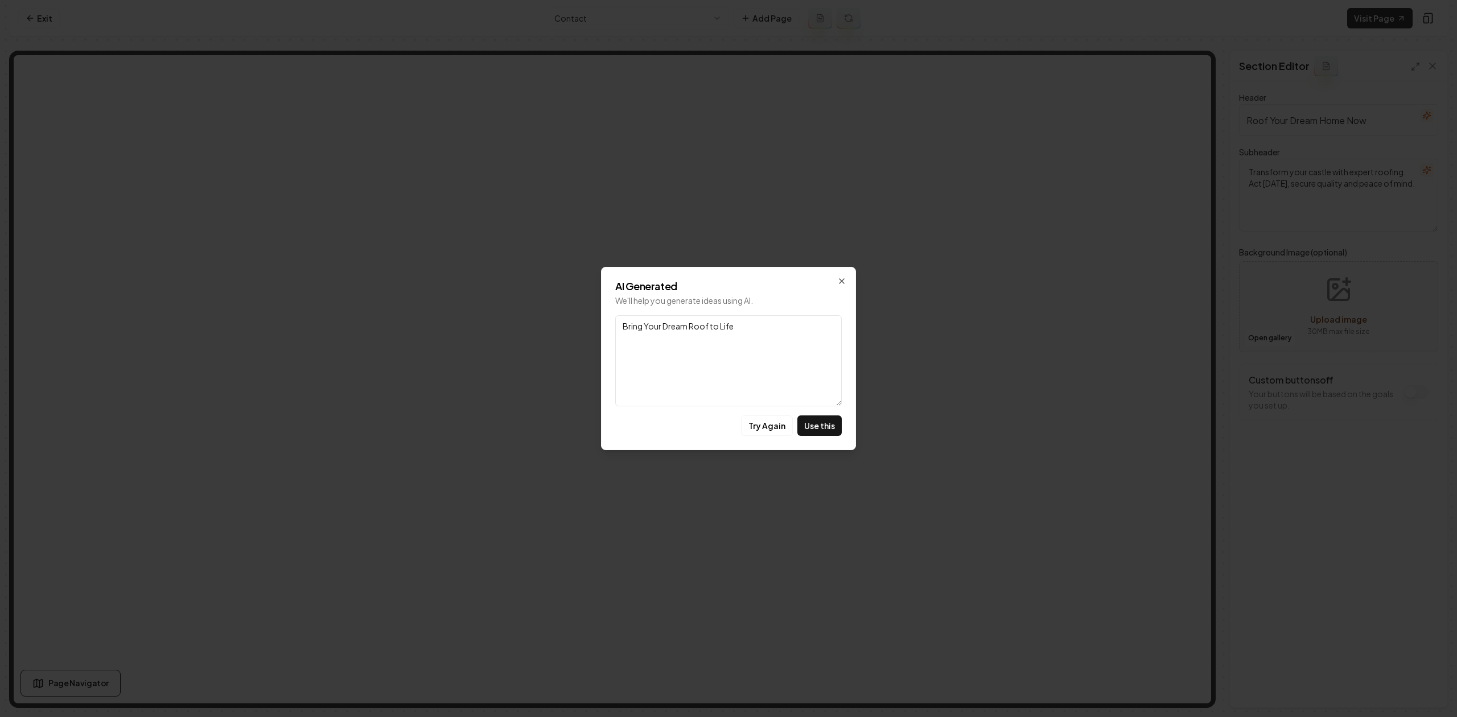
click at [766, 422] on button "Try Again" at bounding box center [767, 426] width 52 height 20
click at [754, 424] on button "Try Again" at bounding box center [767, 426] width 52 height 20
click at [836, 278] on div "AI Generated We'll help you generate ideas using AI. Link Transform Your Home T…" at bounding box center [728, 358] width 255 height 183
click at [839, 280] on icon "button" at bounding box center [841, 281] width 9 height 9
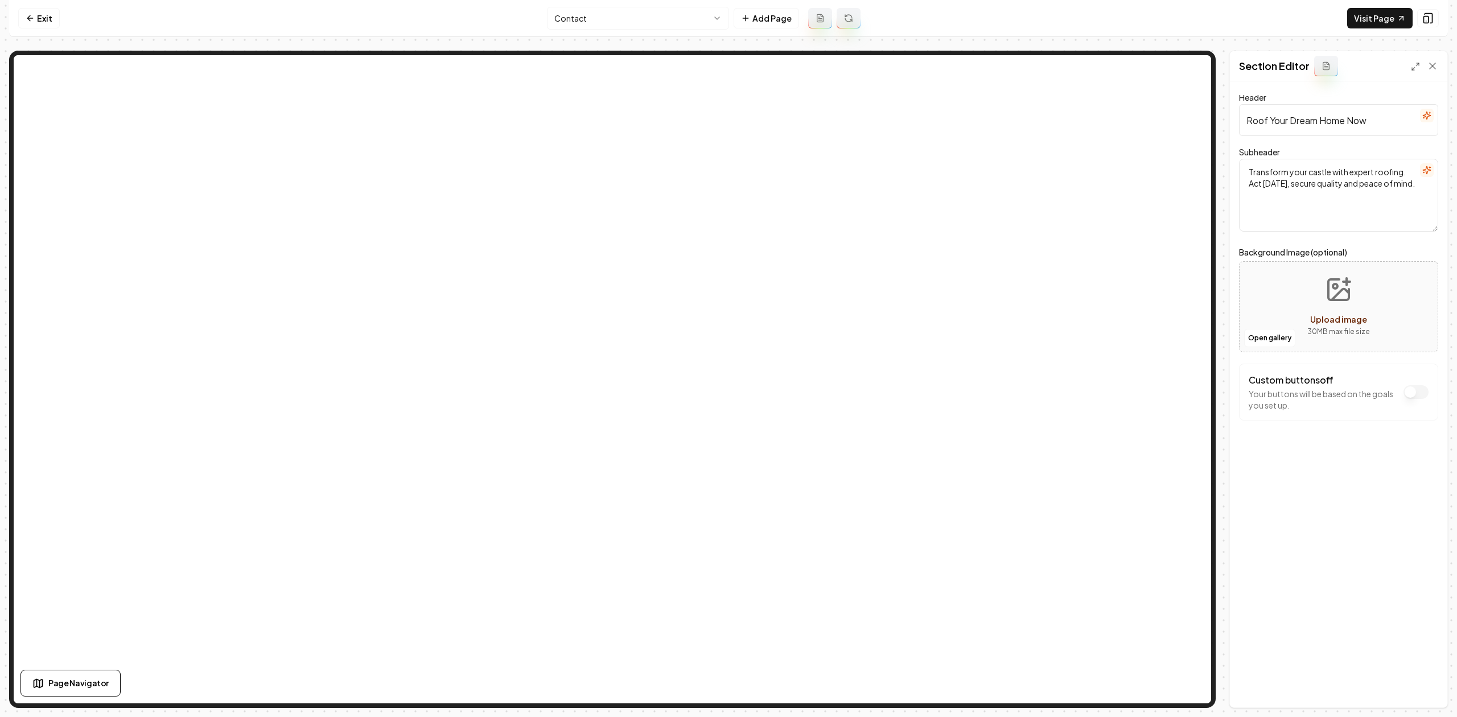
click at [1429, 173] on icon "button" at bounding box center [1427, 170] width 9 height 9
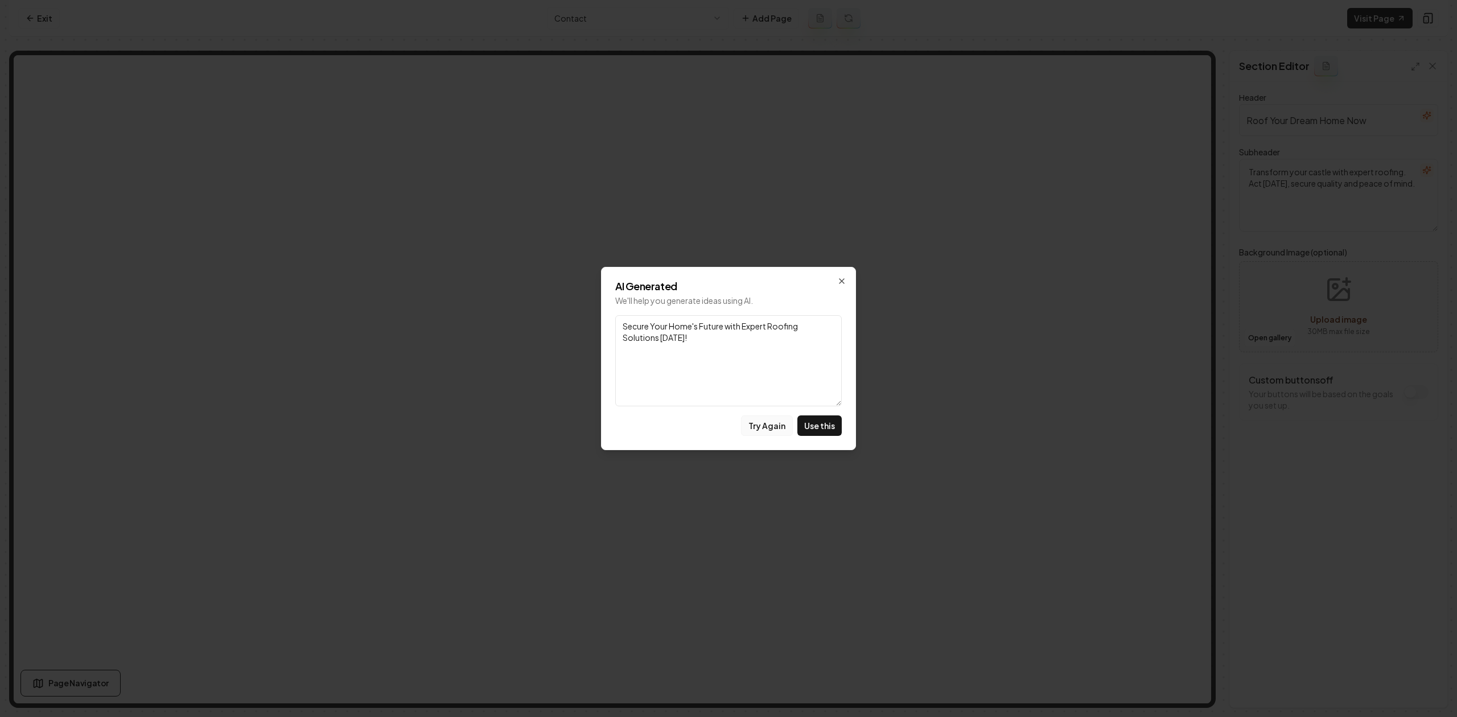
click at [773, 428] on button "Try Again" at bounding box center [767, 426] width 52 height 20
click at [775, 433] on button "Try Again" at bounding box center [767, 426] width 52 height 20
click at [815, 425] on button "Use this" at bounding box center [820, 426] width 44 height 20
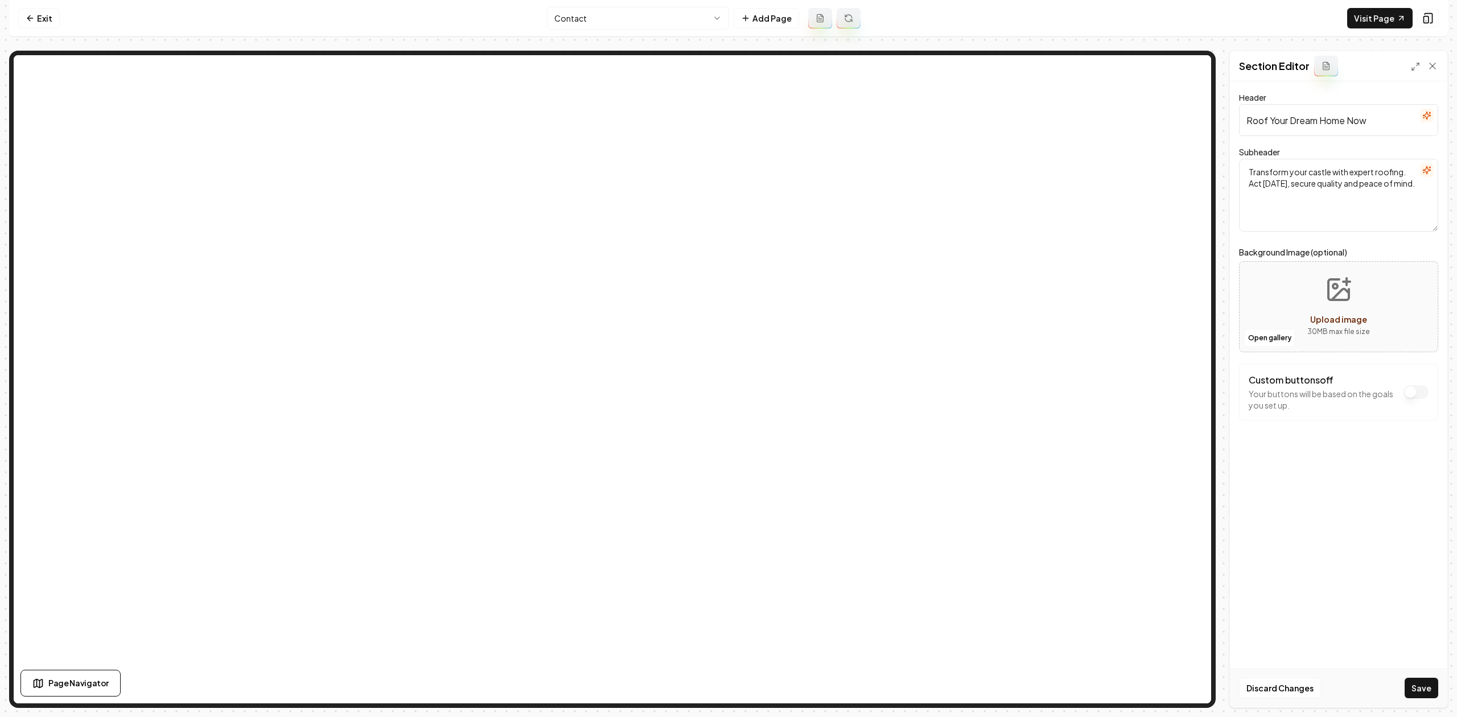
click at [1424, 113] on icon "button" at bounding box center [1427, 115] width 9 height 9
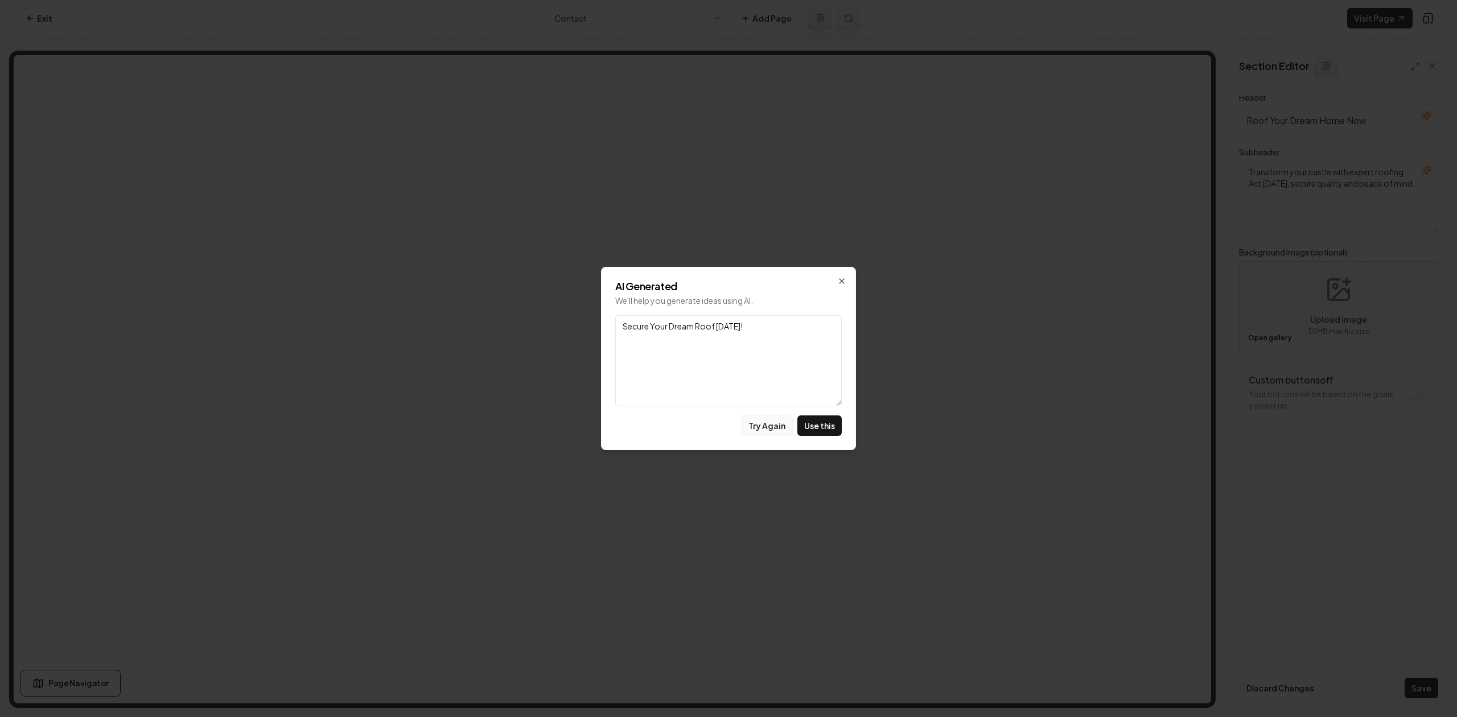
click at [759, 434] on button "Try Again" at bounding box center [767, 426] width 52 height 20
click at [761, 435] on button "Try Again" at bounding box center [767, 426] width 52 height 20
click at [827, 427] on button "Use this" at bounding box center [820, 426] width 44 height 20
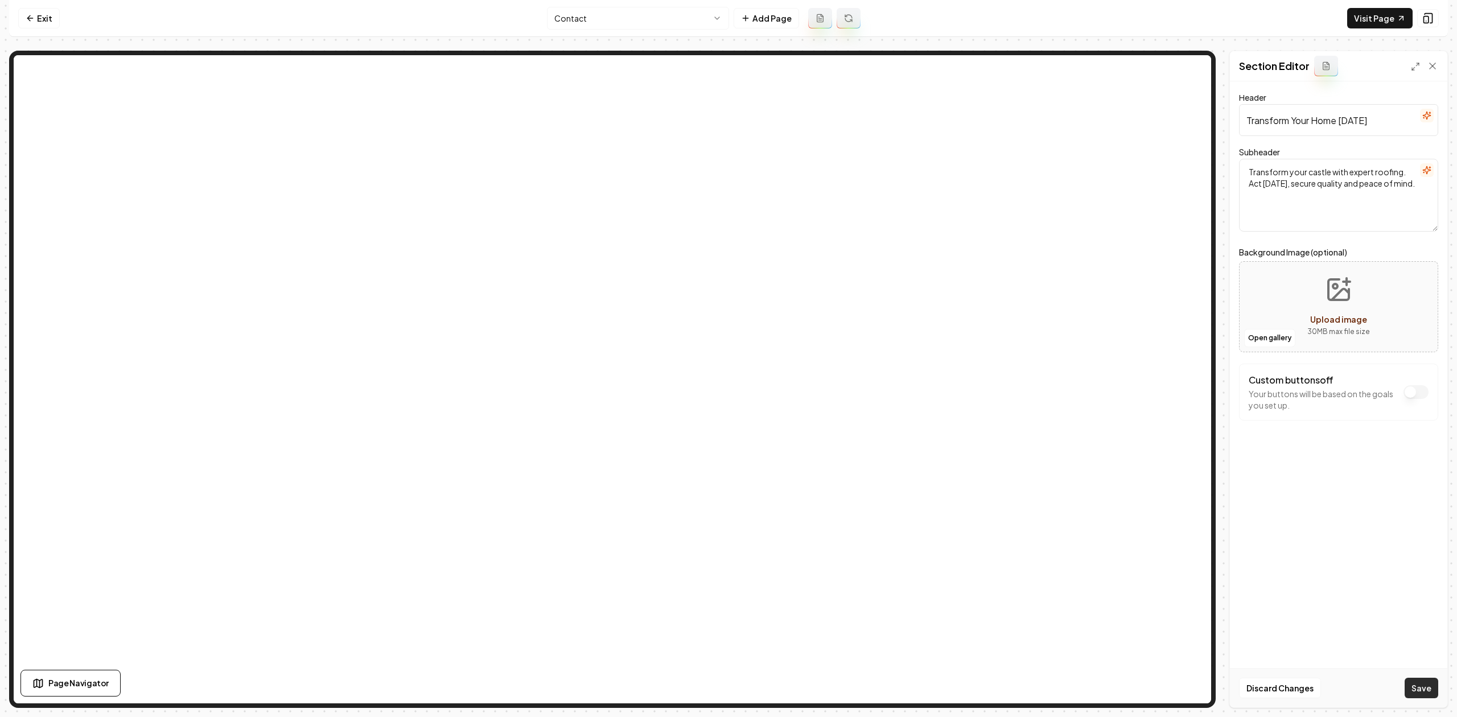
click at [1428, 683] on button "Save" at bounding box center [1422, 688] width 34 height 20
drag, startPoint x: 1337, startPoint y: 129, endPoint x: 1312, endPoint y: 128, distance: 25.1
click at [1312, 128] on input "Transform Your Home Today" at bounding box center [1338, 120] width 199 height 32
type input "Transform Your Roof Today"
click at [1424, 697] on button "Save" at bounding box center [1422, 688] width 34 height 20
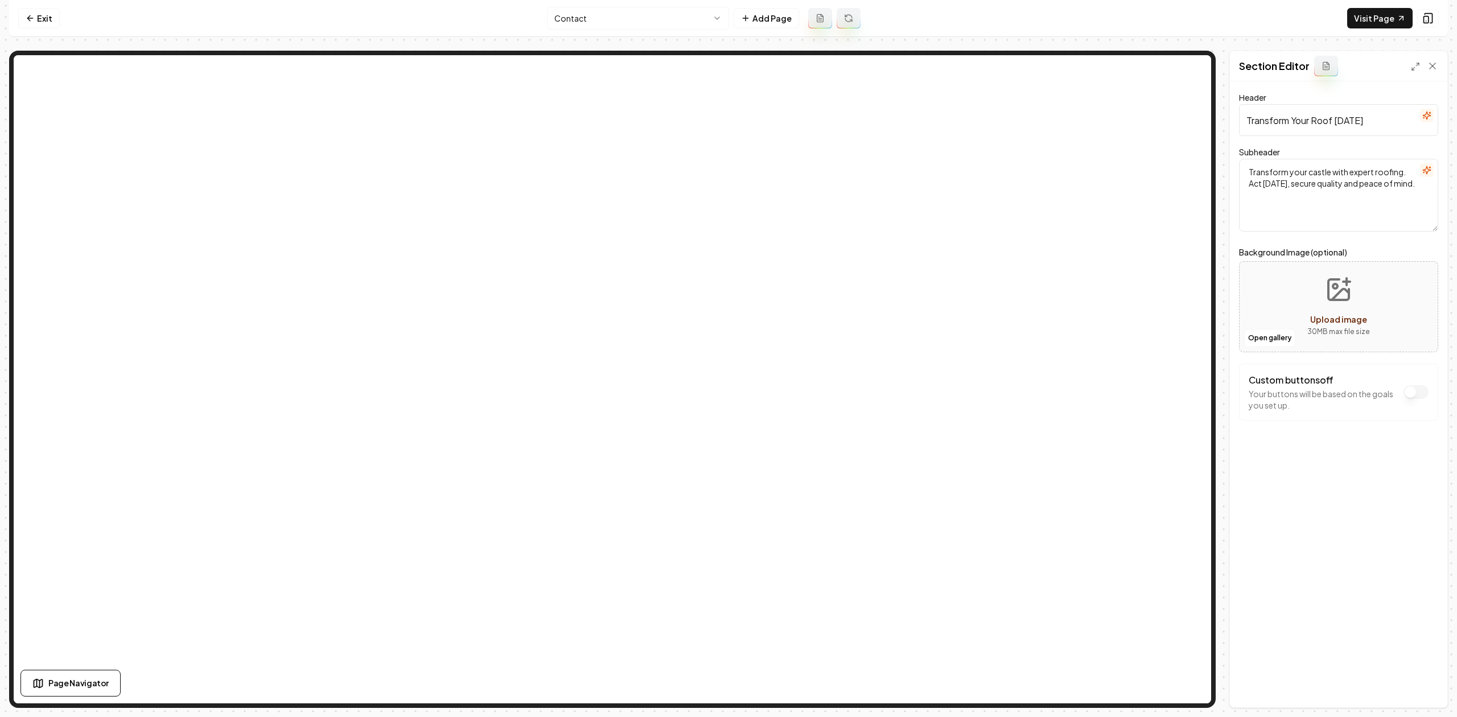
drag, startPoint x: 1303, startPoint y: 187, endPoint x: 1277, endPoint y: 182, distance: 25.6
click at [1277, 182] on textarea "Transform your castle with expert roofing. Act today, secure quality and peace …" at bounding box center [1338, 195] width 199 height 73
type textarea "Secure Your Home with Our Trusted Roofing Experts!"
click at [1417, 692] on button "Save" at bounding box center [1422, 688] width 34 height 20
click at [1431, 171] on button "button" at bounding box center [1427, 170] width 14 height 14
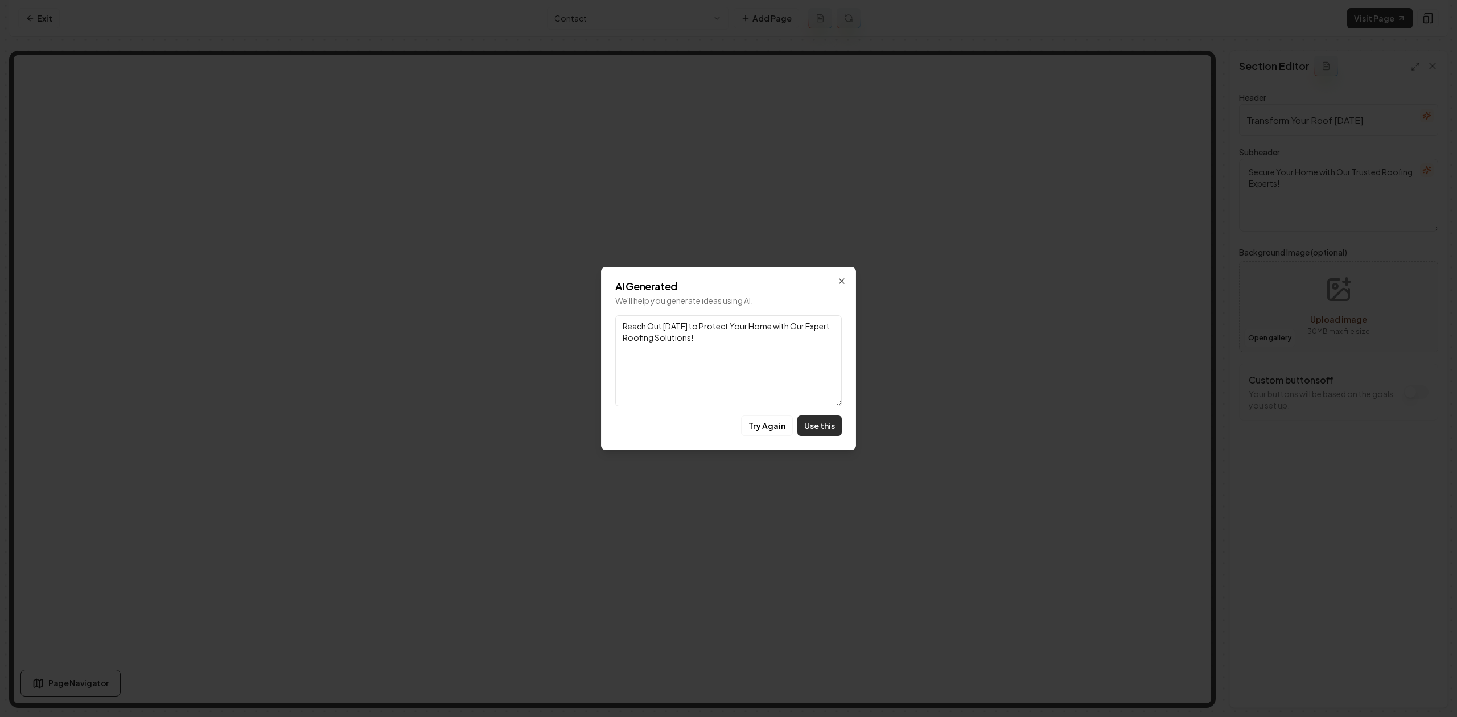
click at [812, 420] on button "Use this" at bounding box center [820, 426] width 44 height 20
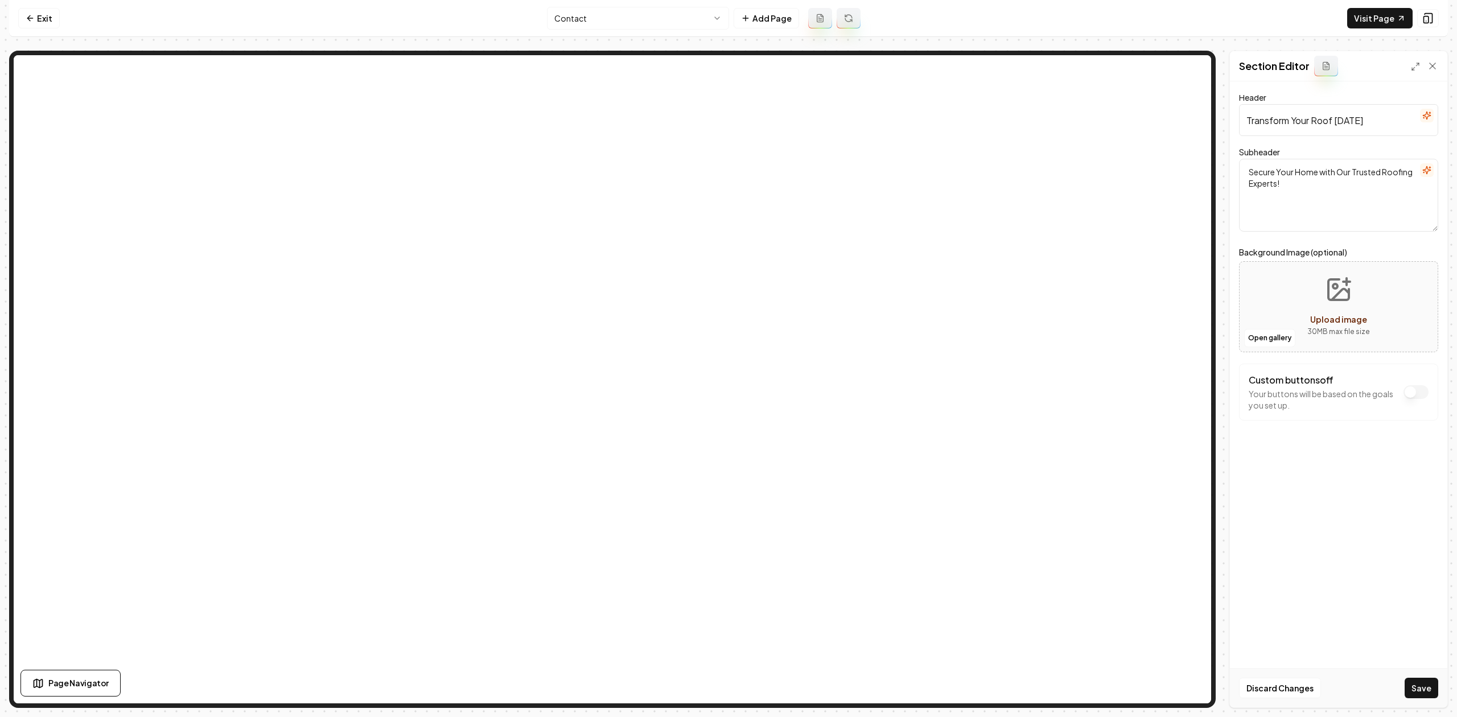
click at [1445, 688] on div "Computer Required This feature is only available on a computer. Please switch t…" at bounding box center [728, 358] width 1457 height 717
click at [1430, 690] on button "Save" at bounding box center [1422, 688] width 34 height 20
click at [1416, 688] on div "Discard Changes Save" at bounding box center [1338, 687] width 217 height 39
click at [36, 18] on link "Exit" at bounding box center [39, 18] width 42 height 20
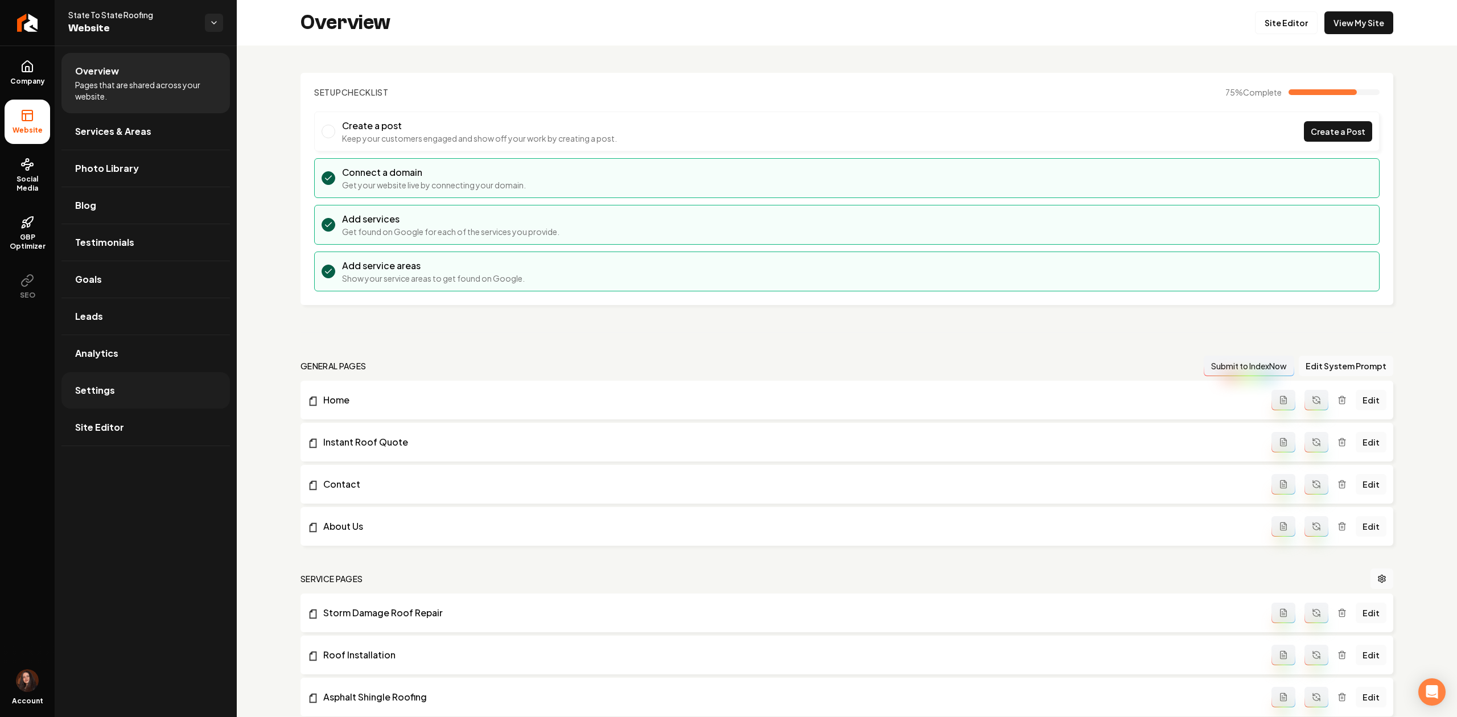
click at [151, 379] on link "Settings" at bounding box center [145, 390] width 169 height 36
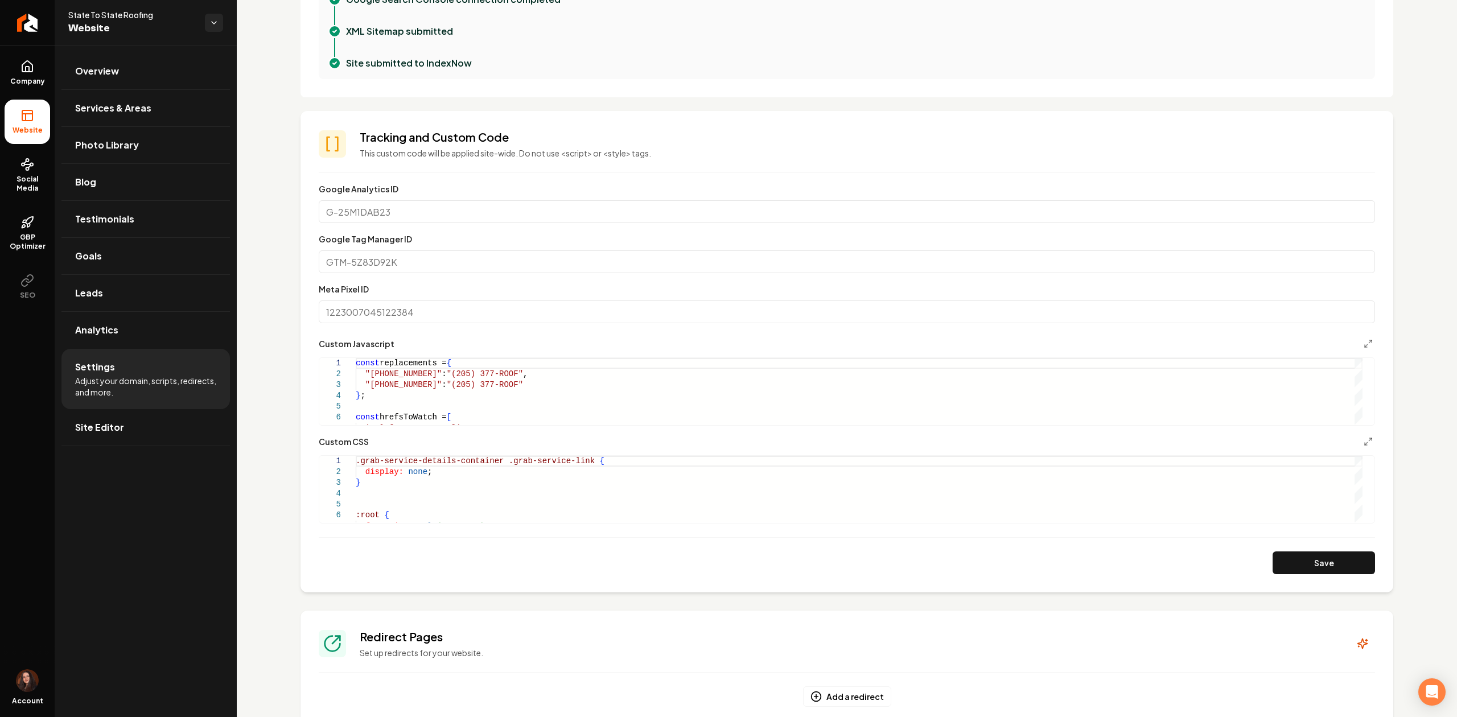
scroll to position [379, 0]
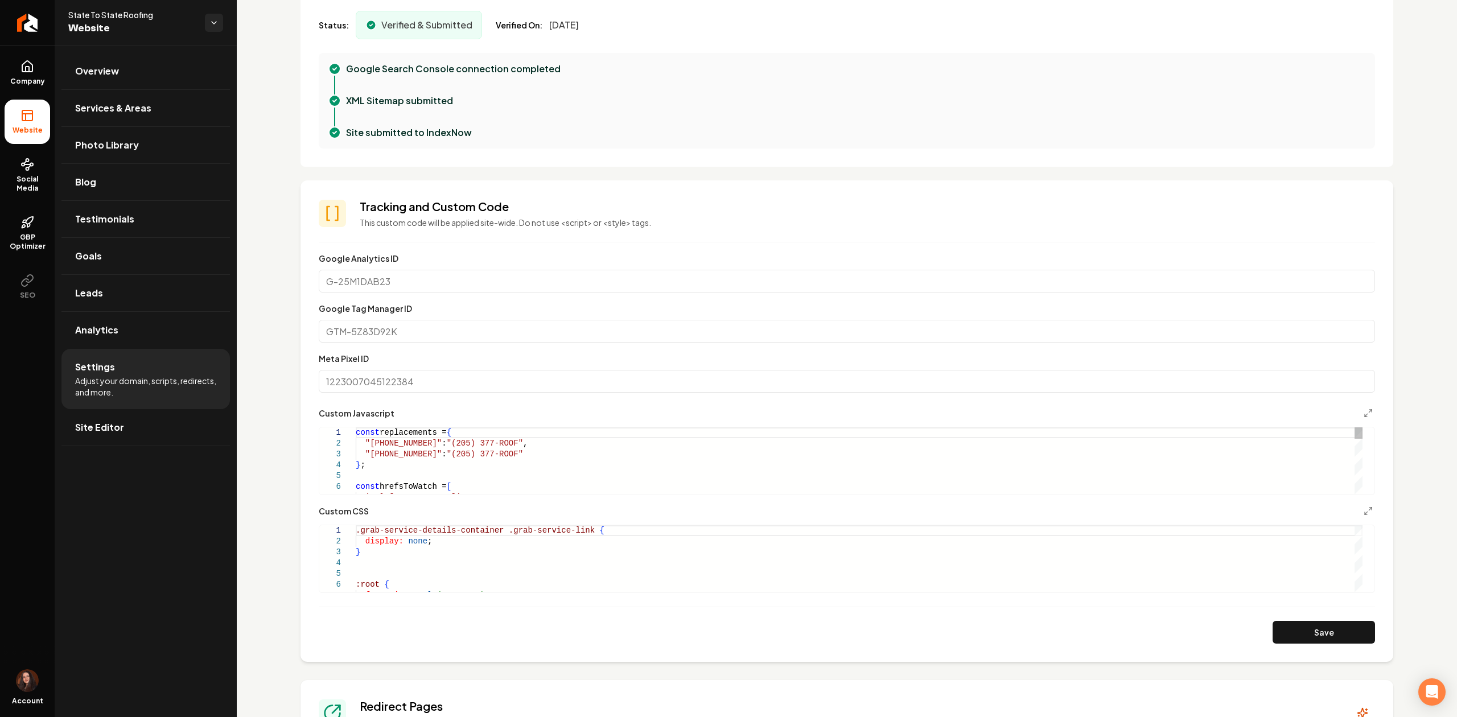
scroll to position [303, 0]
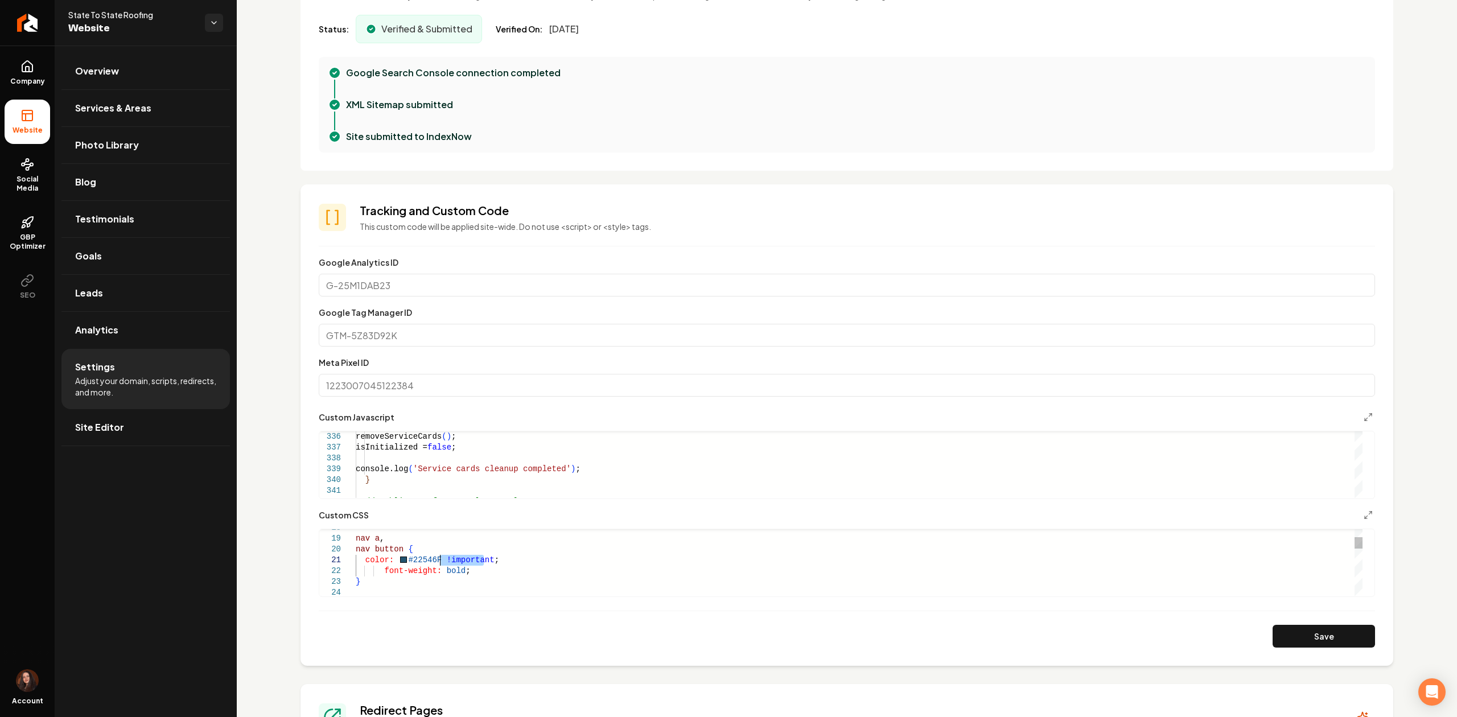
drag, startPoint x: 476, startPoint y: 560, endPoint x: 438, endPoint y: 565, distance: 39.0
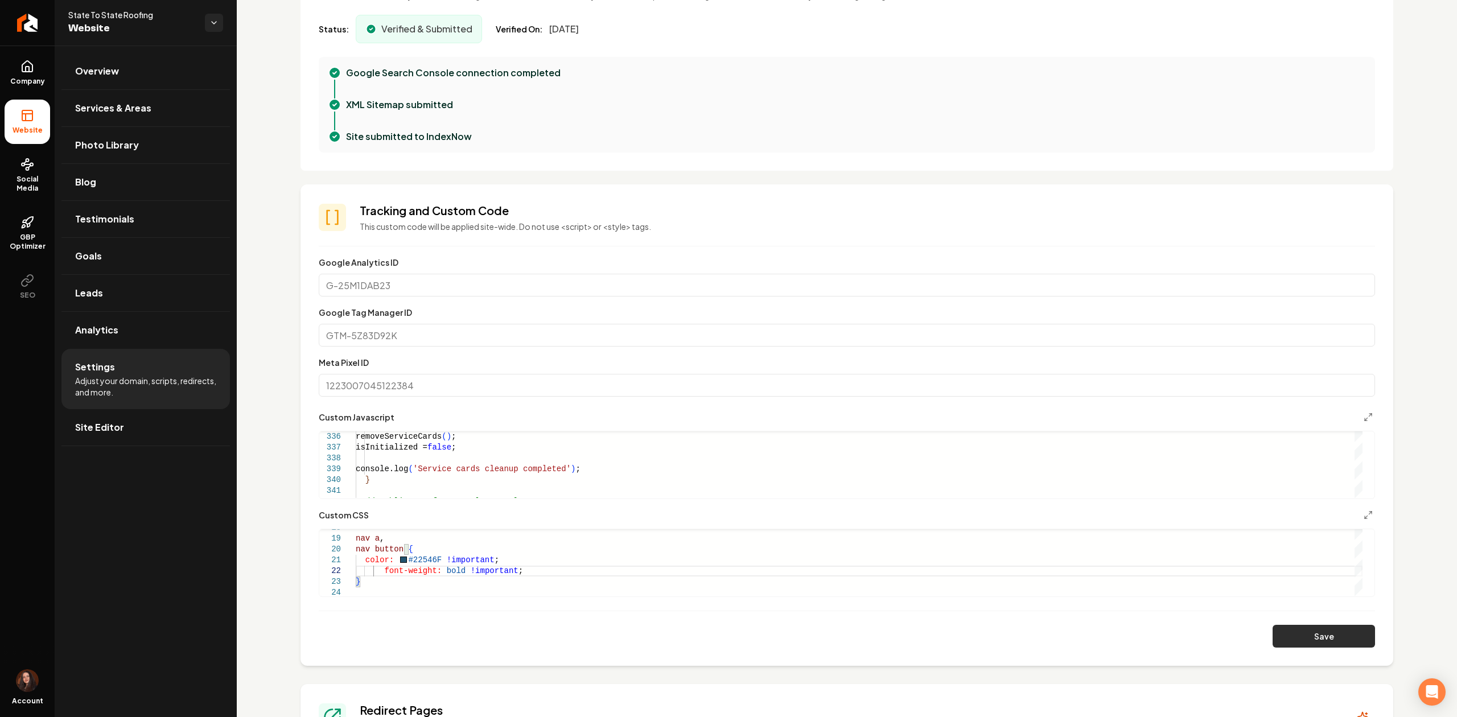
click at [1273, 644] on button "Save" at bounding box center [1324, 636] width 102 height 23
type textarea "**********"
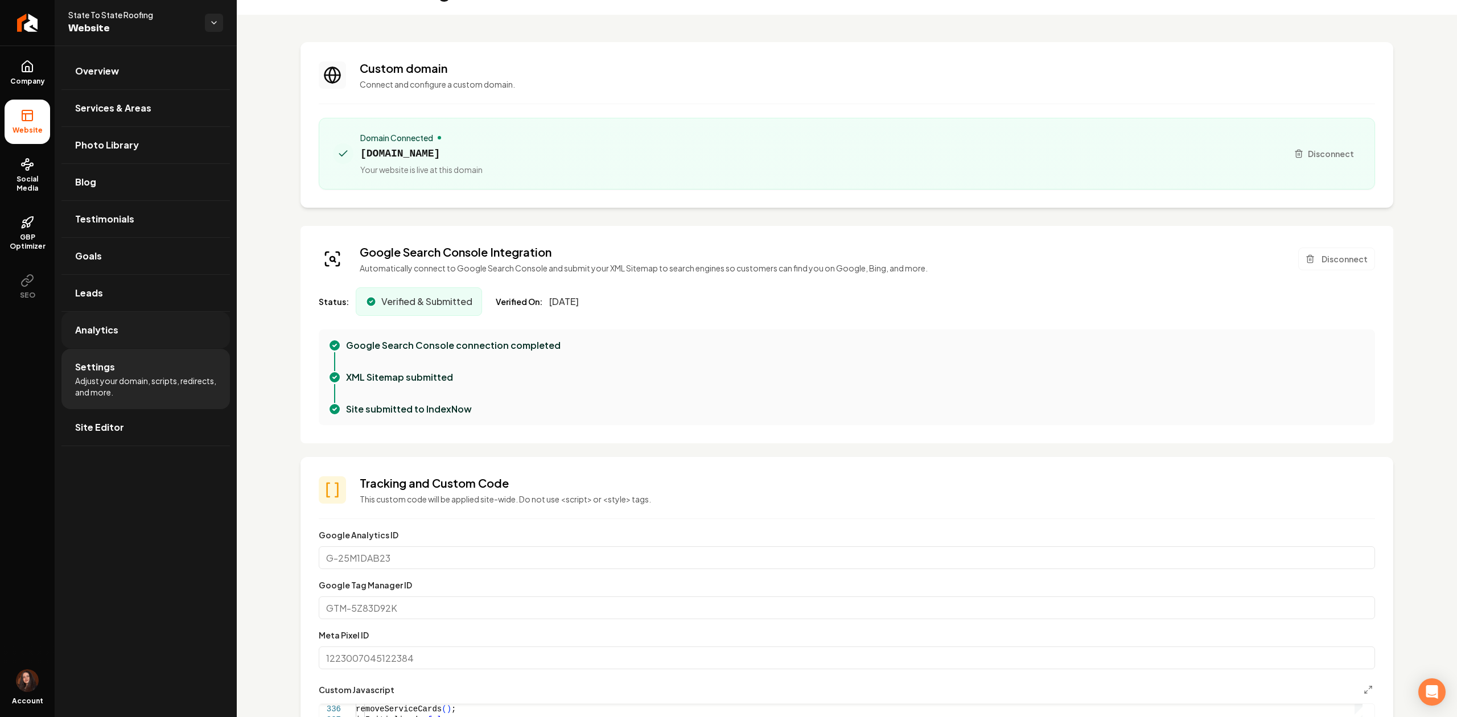
scroll to position [0, 0]
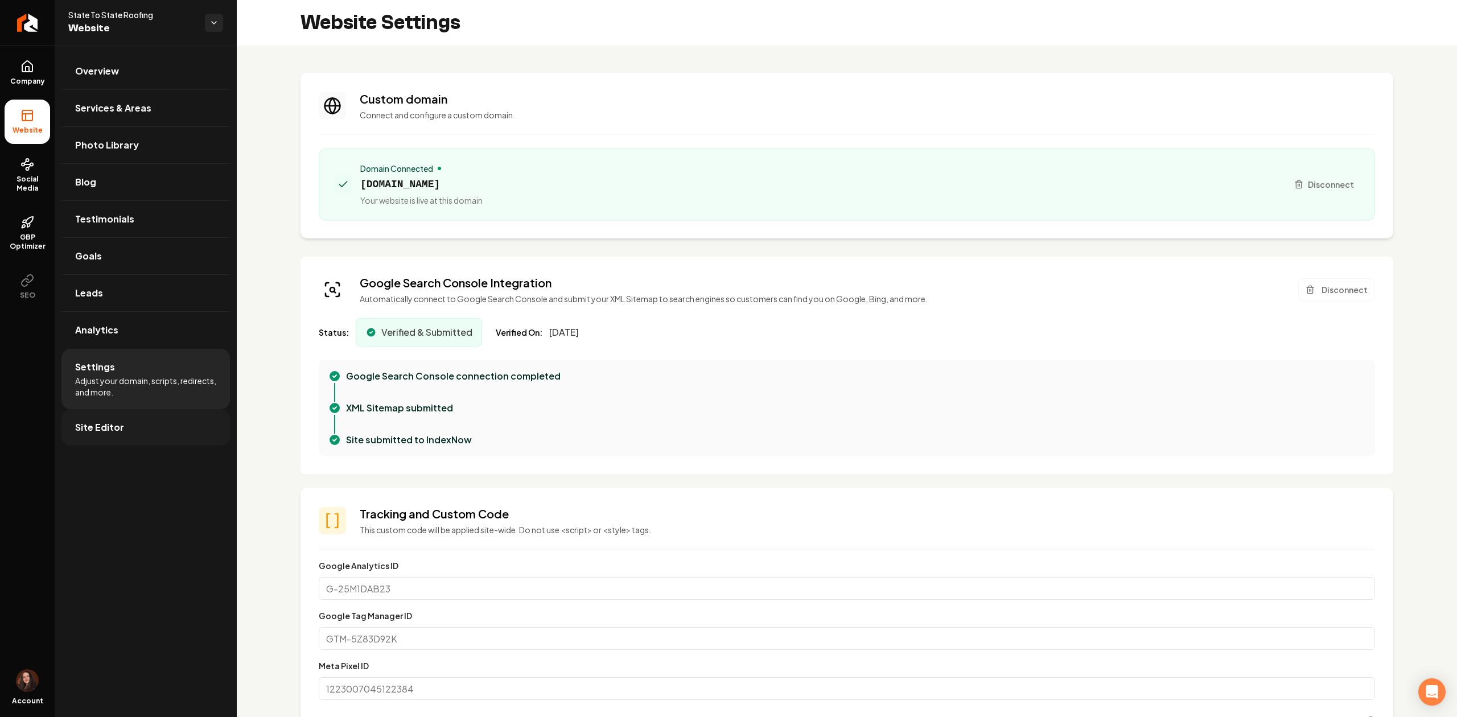
click at [182, 426] on link "Site Editor" at bounding box center [145, 427] width 169 height 36
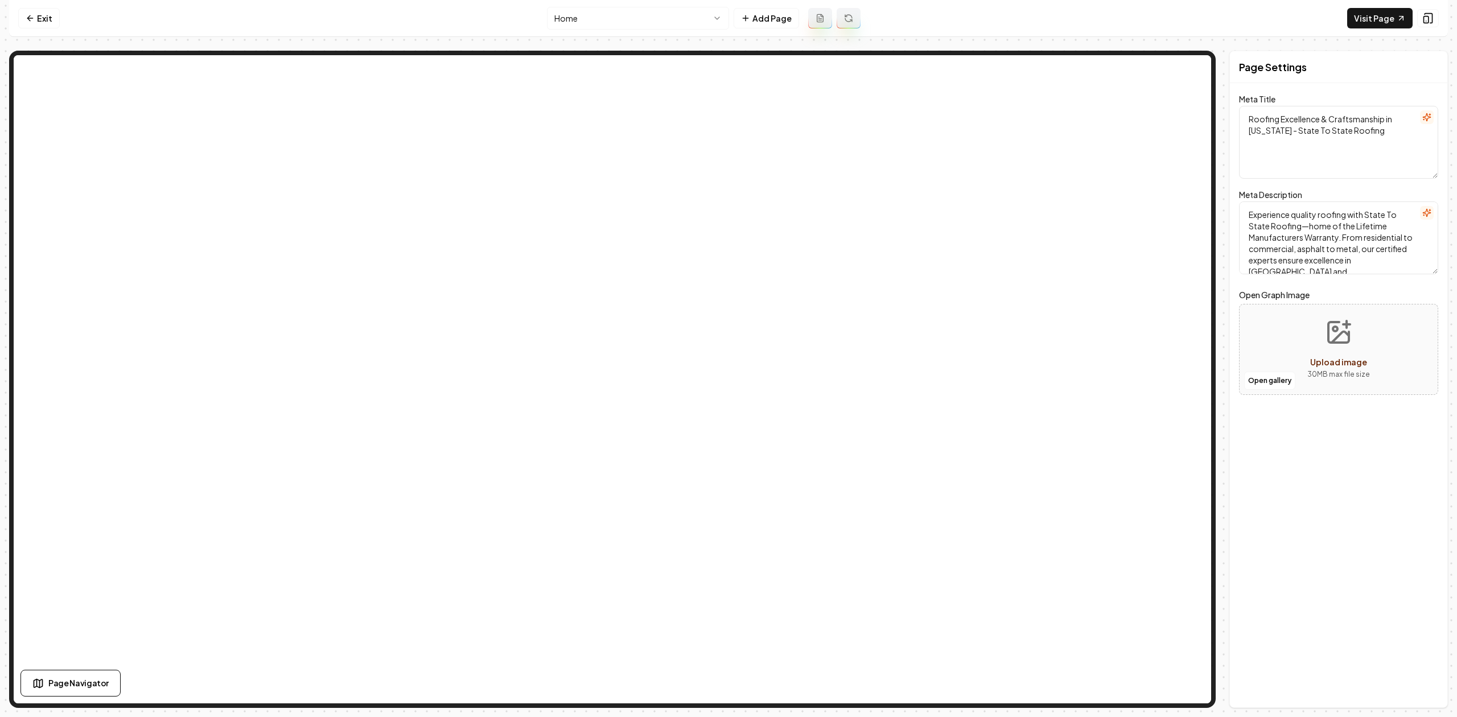
click at [619, 22] on html "Computer Required This feature is only available on a computer. Please switch t…" at bounding box center [728, 358] width 1457 height 717
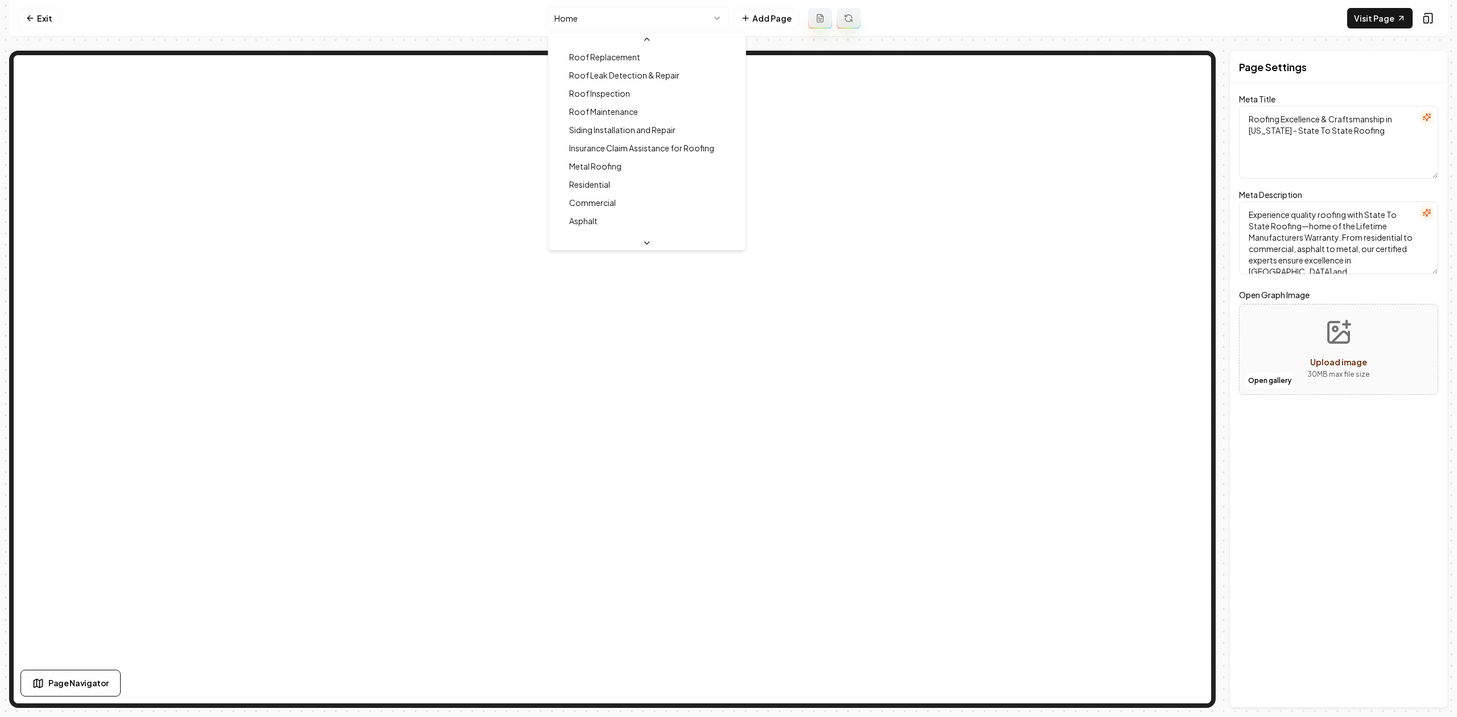
scroll to position [303, 0]
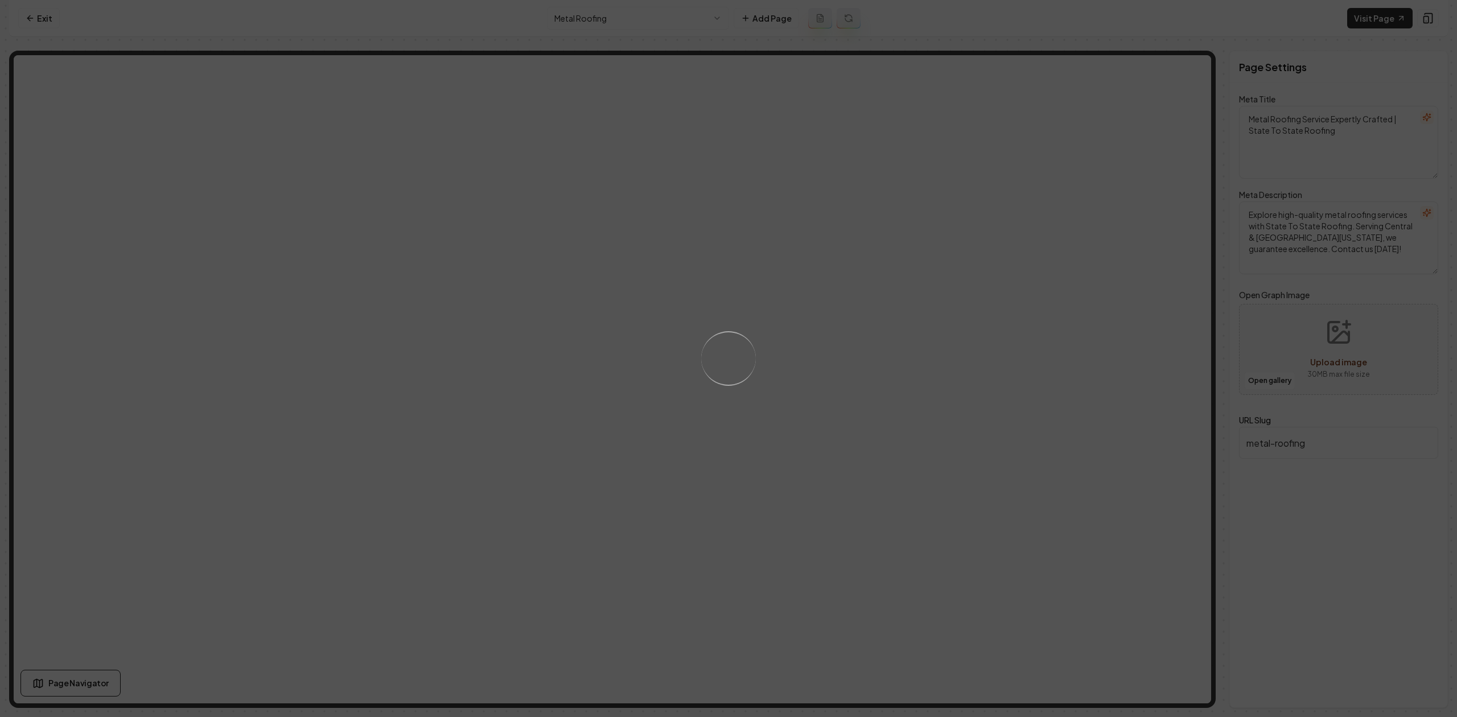
click at [914, 362] on div "Loading..." at bounding box center [728, 358] width 1457 height 717
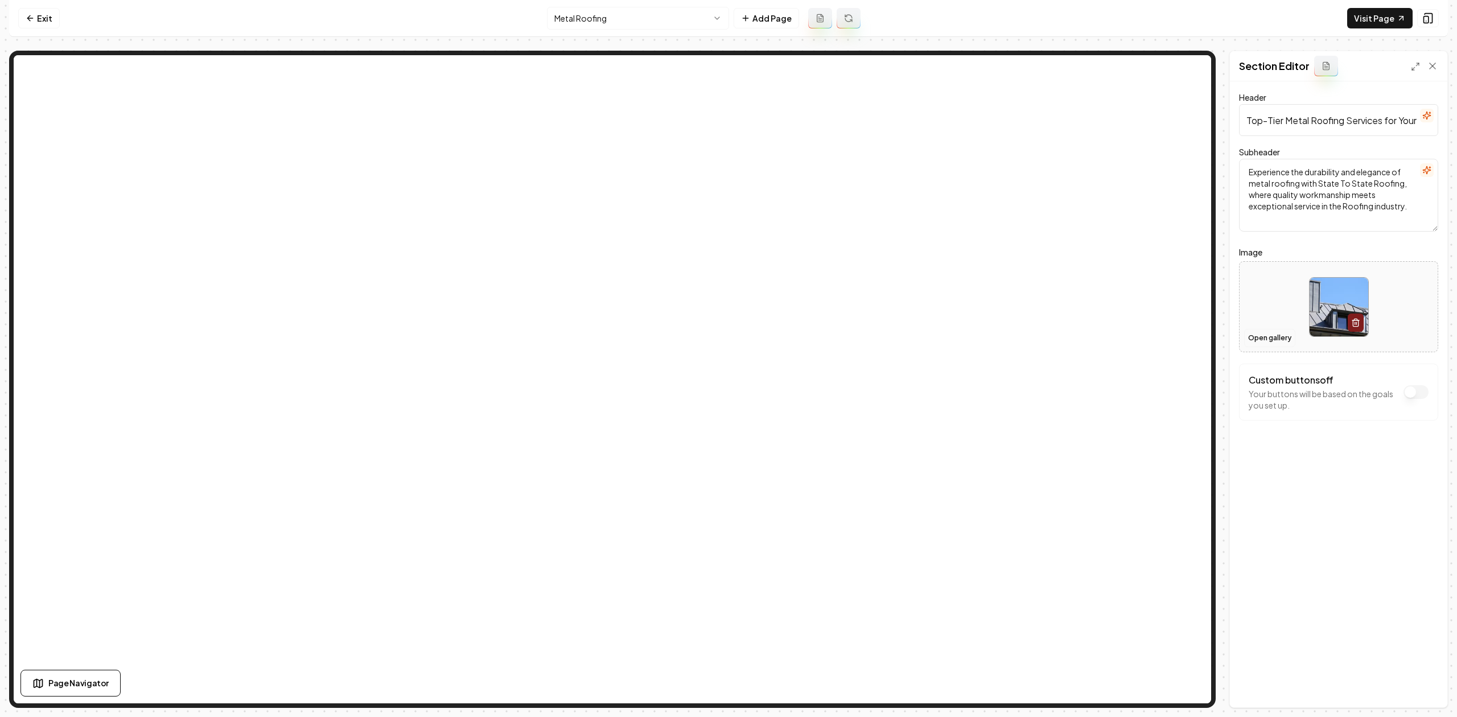
click at [1264, 342] on button "Open gallery" at bounding box center [1269, 338] width 51 height 18
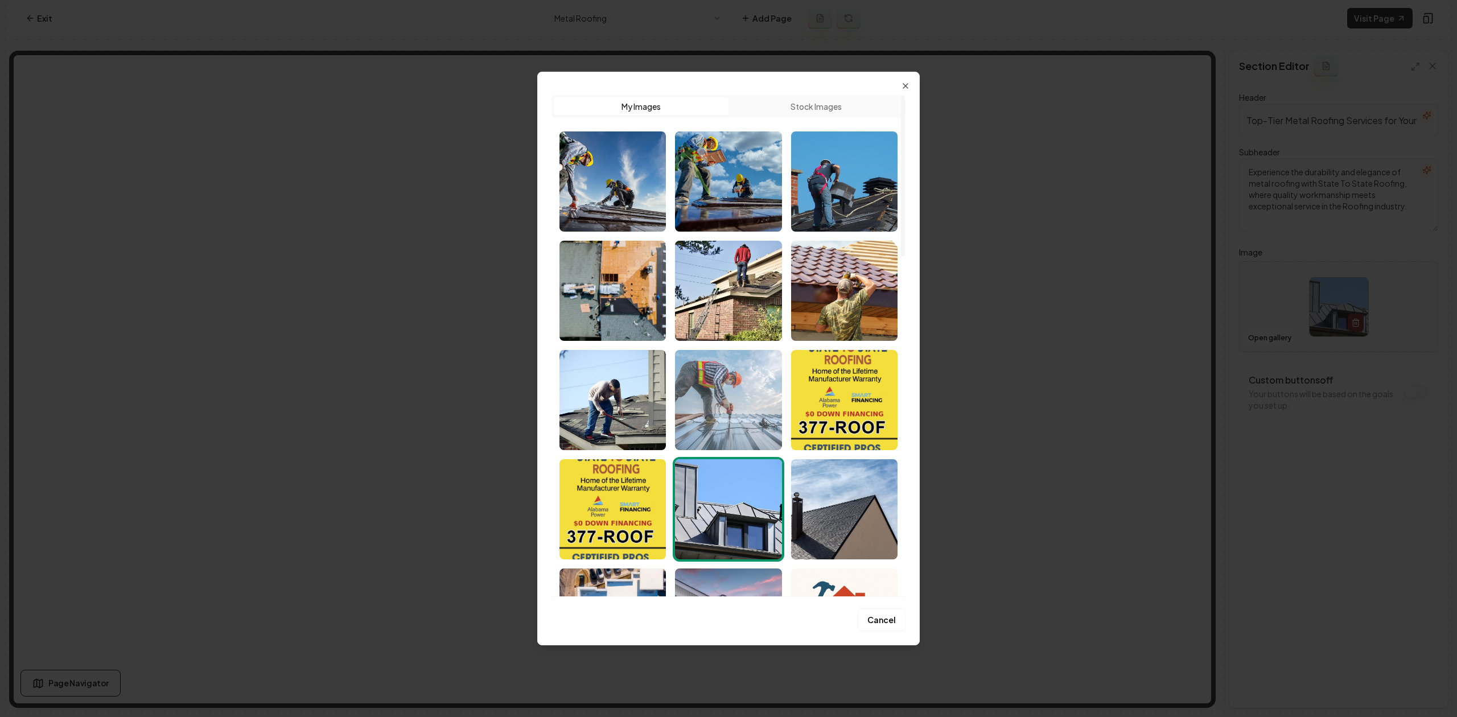
click at [722, 406] on img "Select image image_689e84dc5c7cd75eb8d84b30.jpeg" at bounding box center [728, 400] width 106 height 100
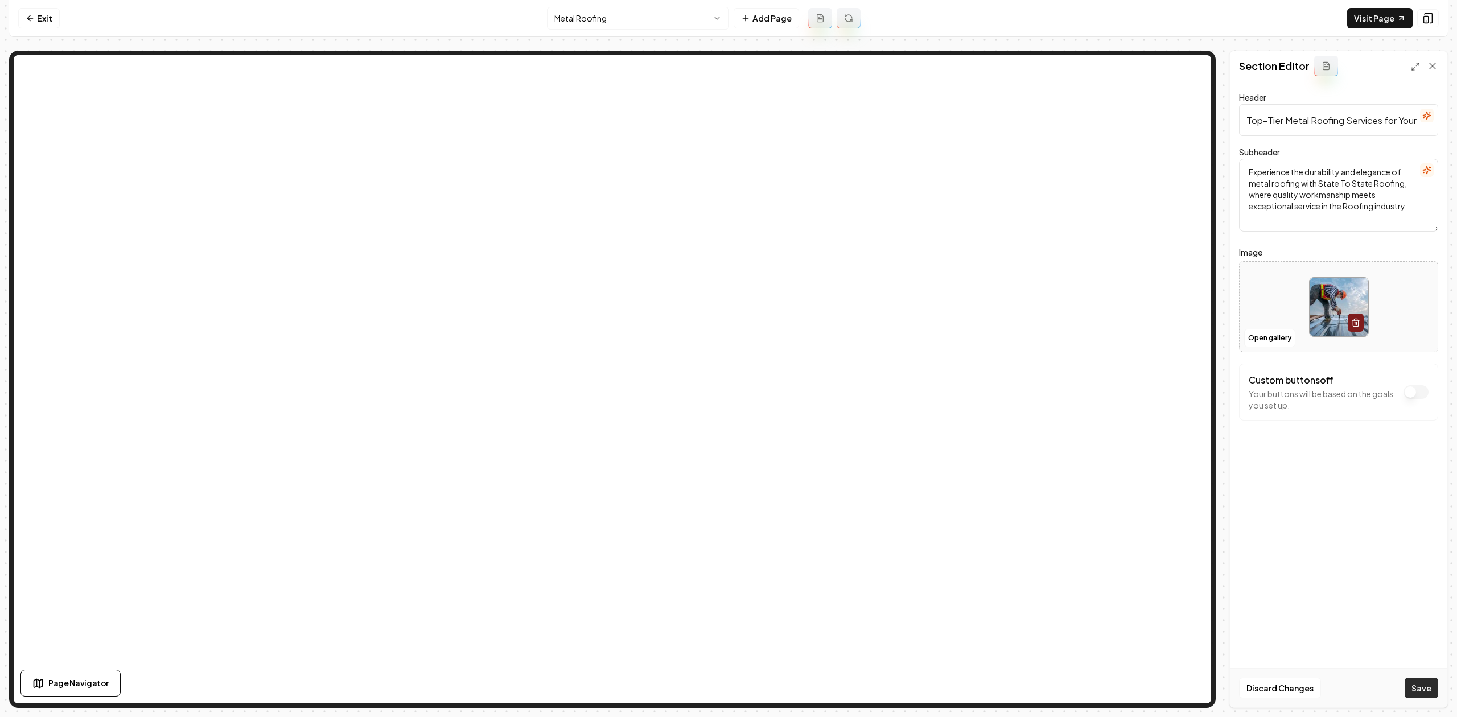
click at [1422, 690] on button "Save" at bounding box center [1422, 688] width 34 height 20
click at [1259, 281] on div at bounding box center [1339, 307] width 198 height 78
click at [1260, 299] on div at bounding box center [1339, 307] width 198 height 78
type input "**********"
click at [1426, 686] on button "Save" at bounding box center [1422, 688] width 34 height 20
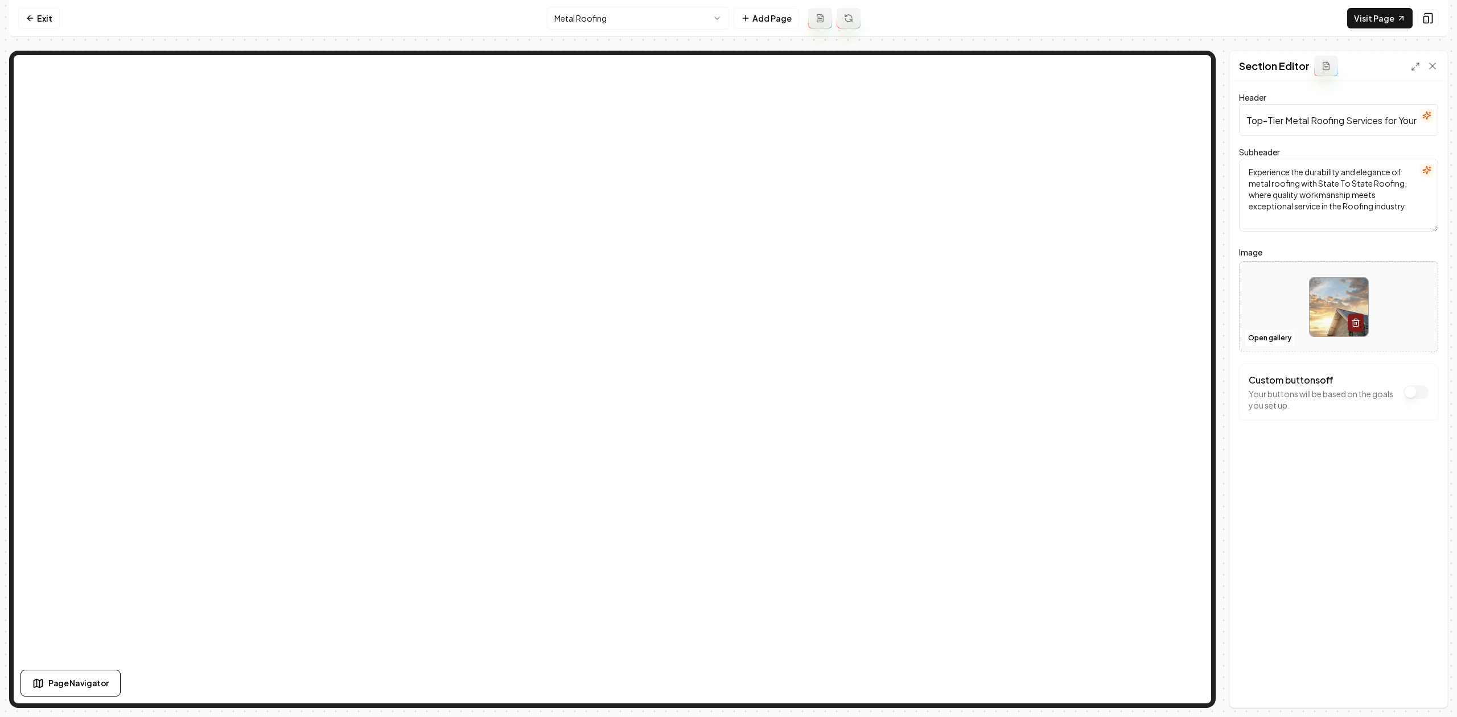
click at [572, 8] on html "Computer Required This feature is only available on a computer. Please switch t…" at bounding box center [728, 358] width 1457 height 717
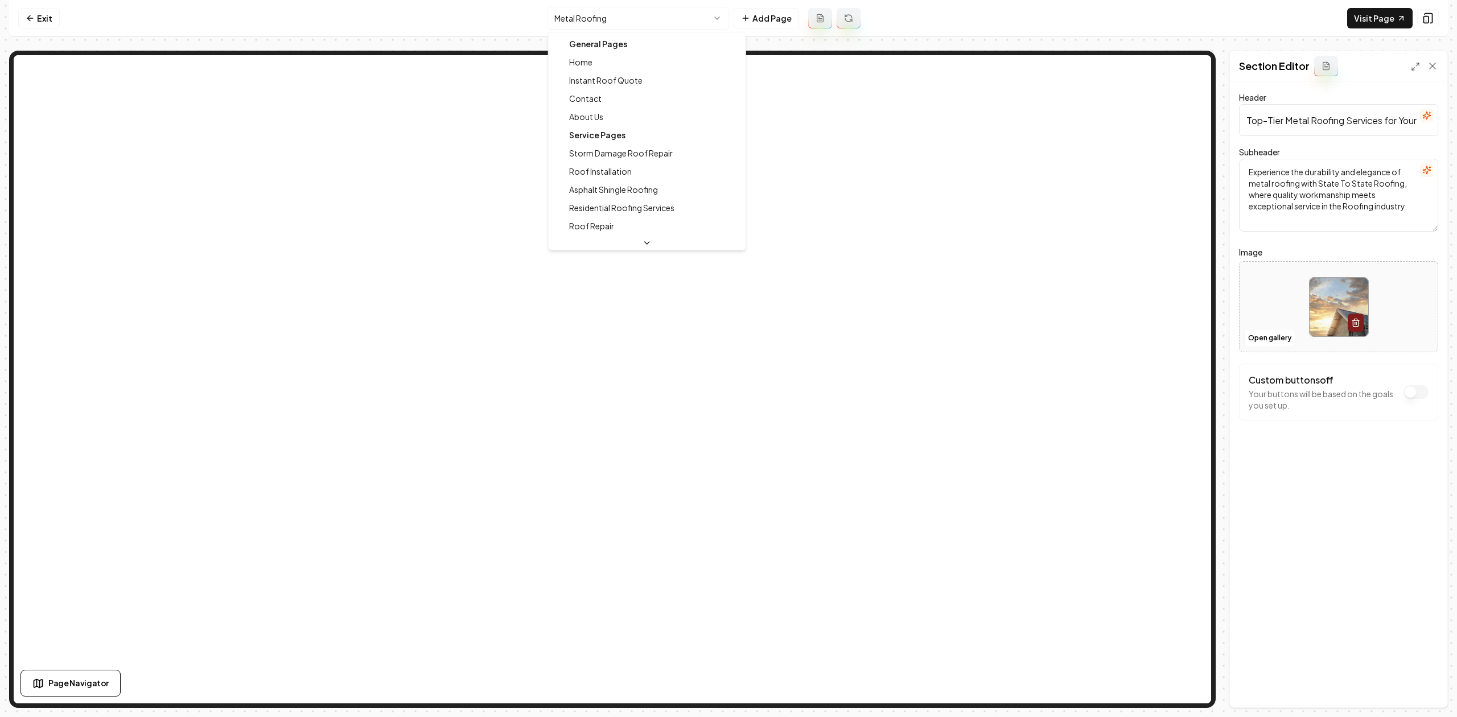
click at [583, 51] on div "General Pages" at bounding box center [647, 44] width 192 height 18
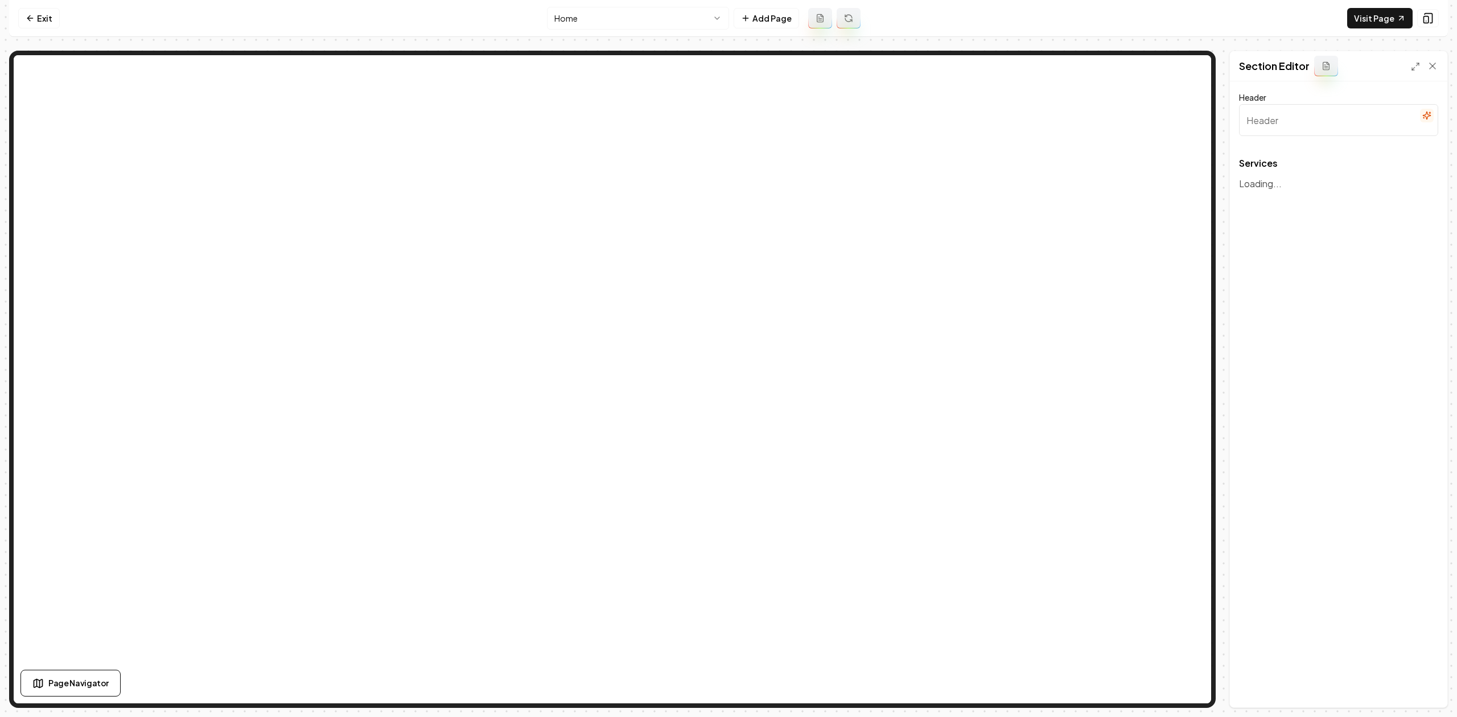
type input "Our Expert Roofing and Exterior Services"
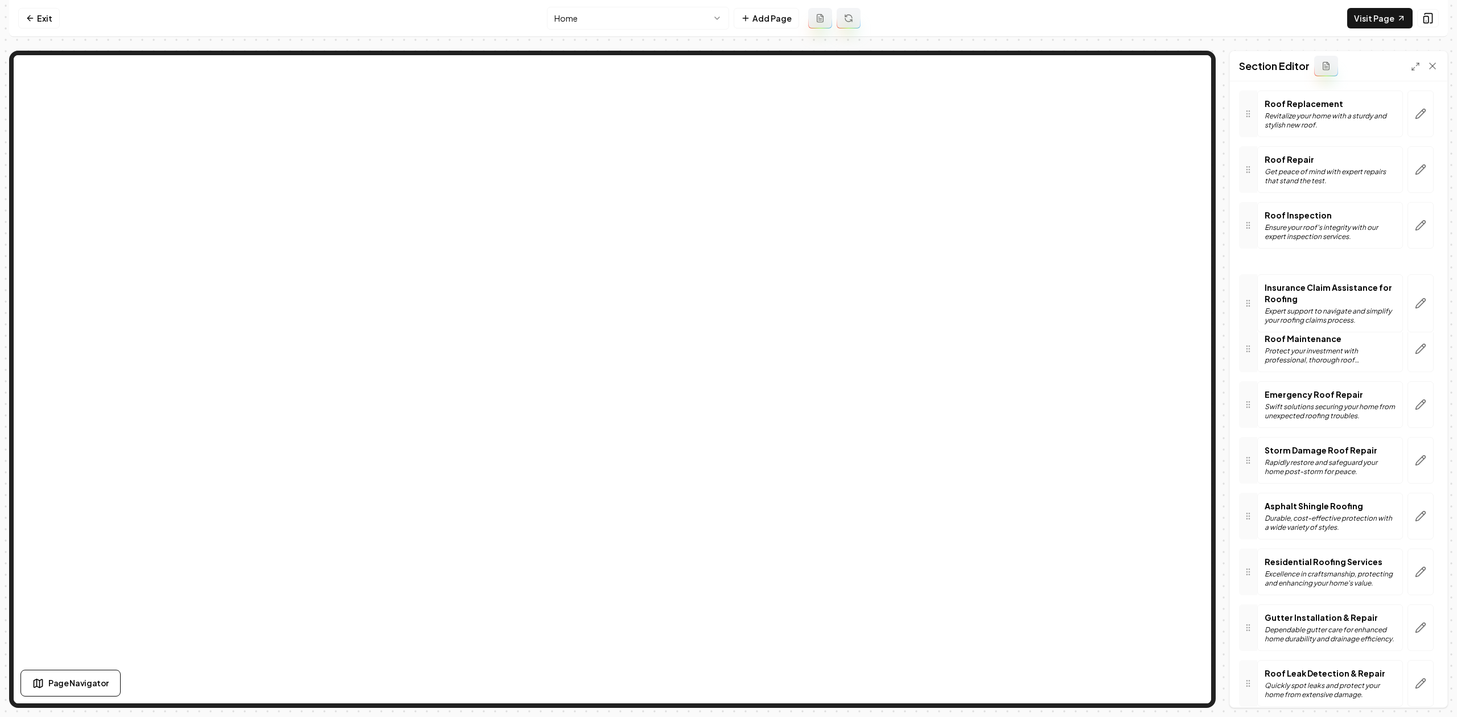
scroll to position [137, 0]
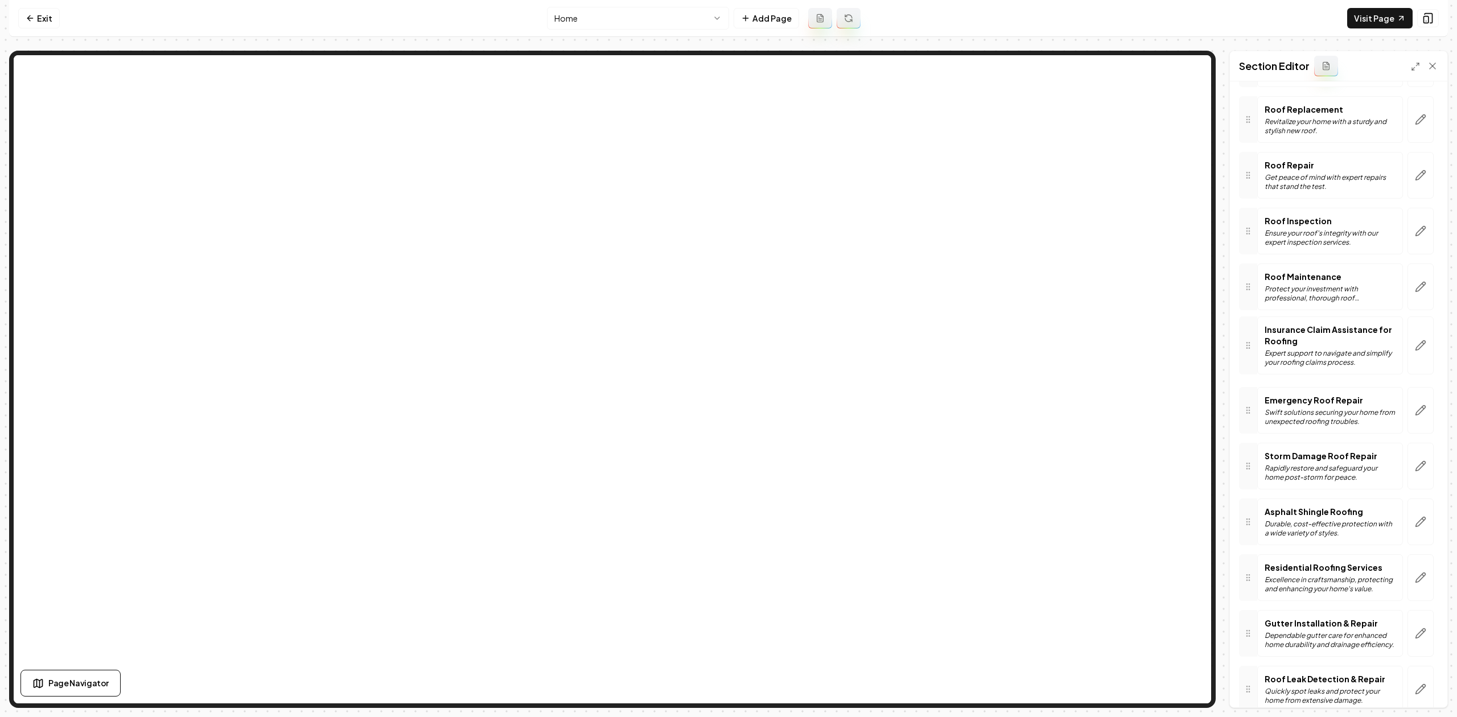
drag, startPoint x: 1242, startPoint y: 285, endPoint x: 1263, endPoint y: 347, distance: 66.1
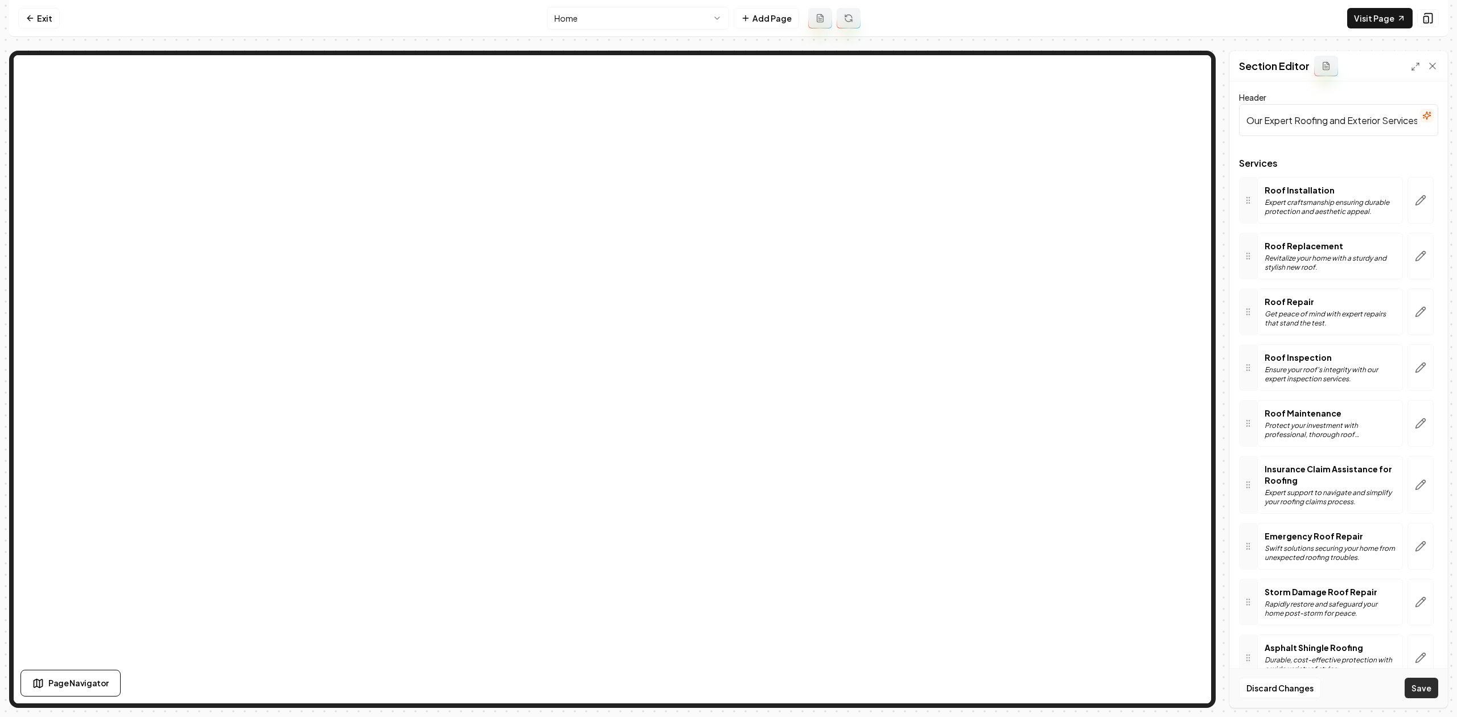
click at [1424, 695] on button "Save" at bounding box center [1422, 688] width 34 height 20
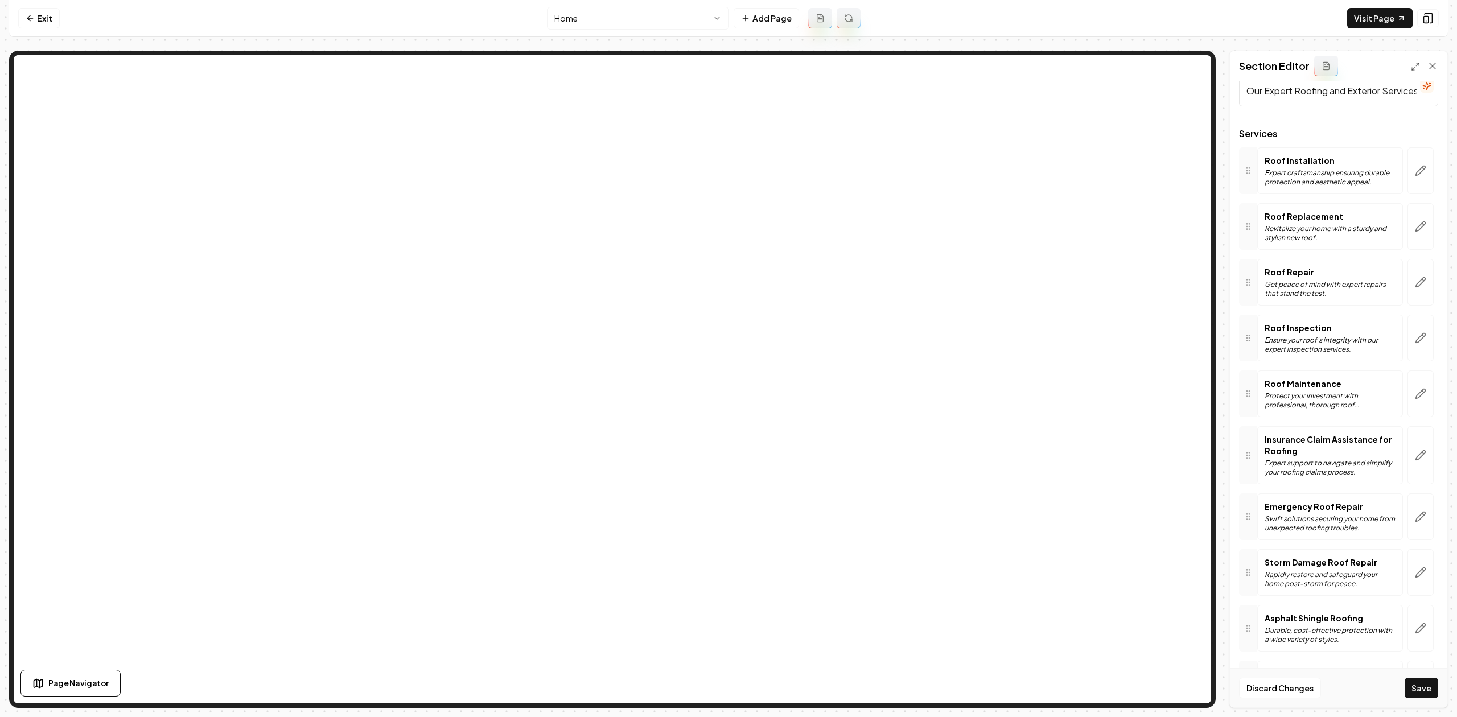
scroll to position [30, 0]
click at [1433, 691] on button "Save" at bounding box center [1422, 688] width 34 height 20
click at [1433, 688] on button "Save" at bounding box center [1422, 688] width 34 height 20
click at [1433, 691] on button "Save" at bounding box center [1422, 688] width 34 height 20
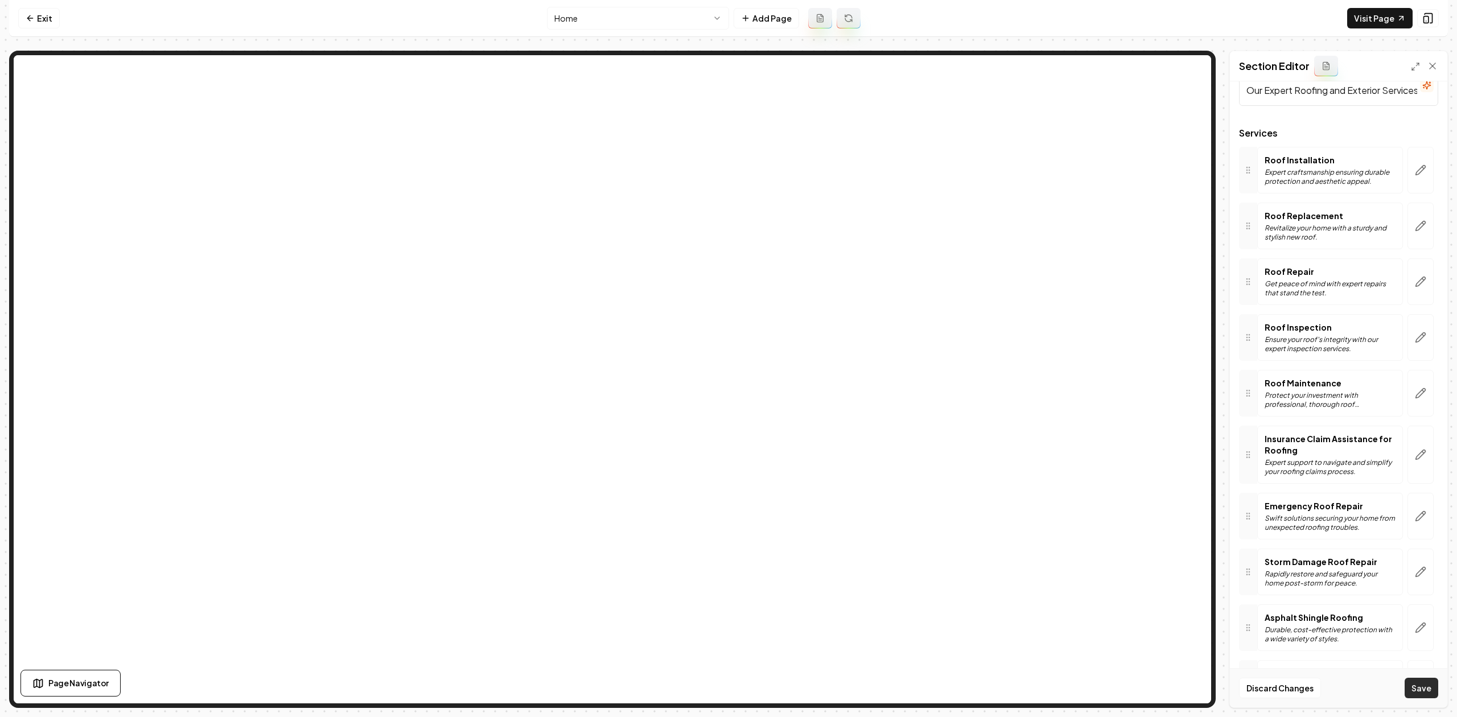
click at [1433, 691] on button "Save" at bounding box center [1422, 688] width 34 height 20
click at [1433, 693] on button "Save" at bounding box center [1422, 688] width 34 height 20
click at [1433, 695] on button "Save" at bounding box center [1422, 688] width 34 height 20
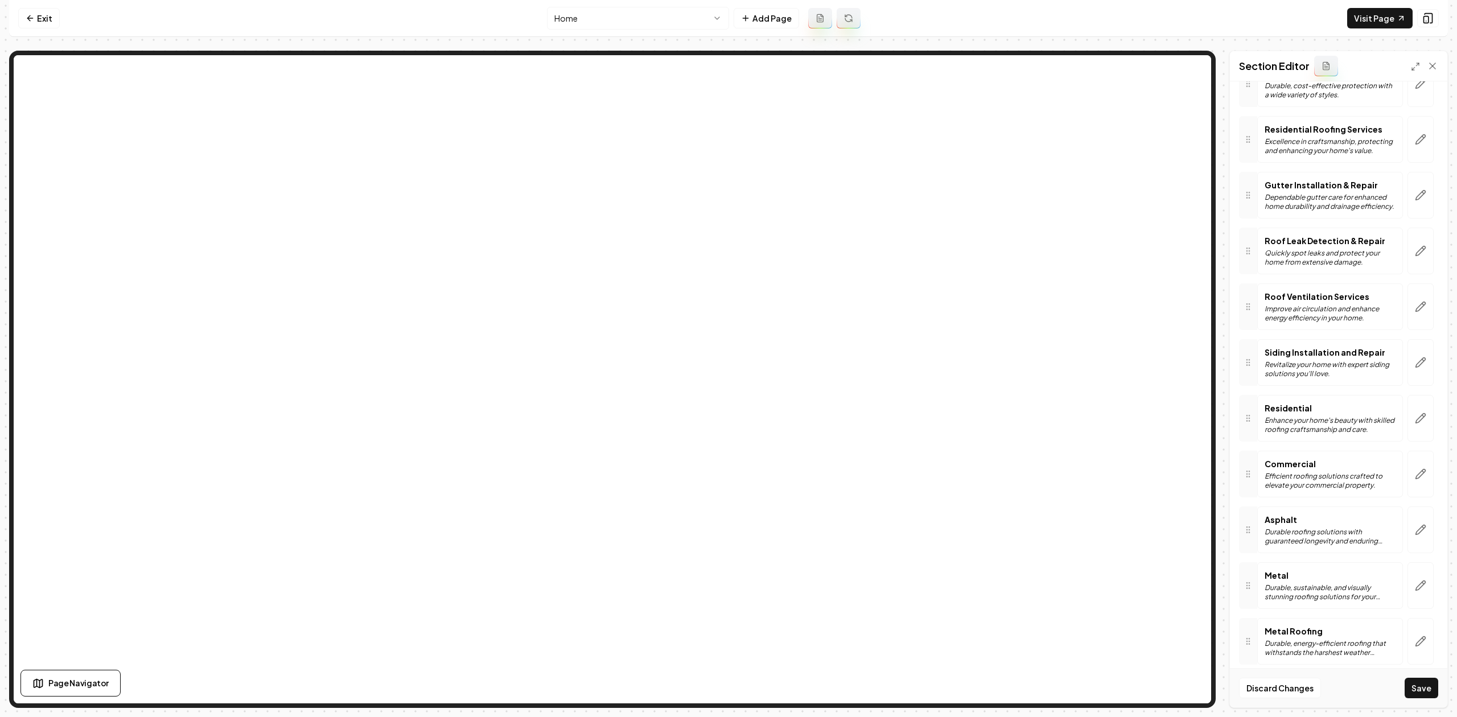
scroll to position [592, 0]
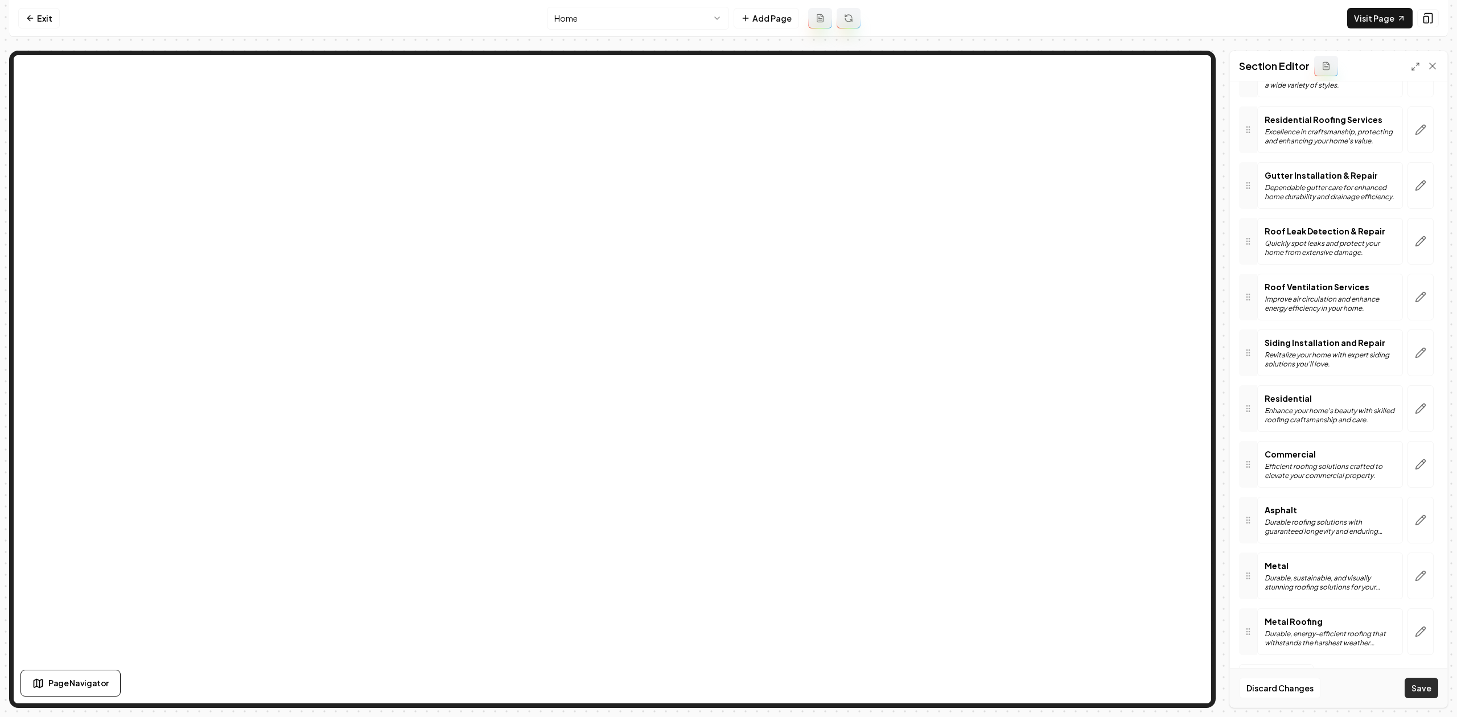
click at [1424, 691] on button "Save" at bounding box center [1422, 688] width 34 height 20
click at [1424, 692] on button "Save" at bounding box center [1422, 688] width 34 height 20
click at [1424, 693] on button "Save" at bounding box center [1422, 688] width 34 height 20
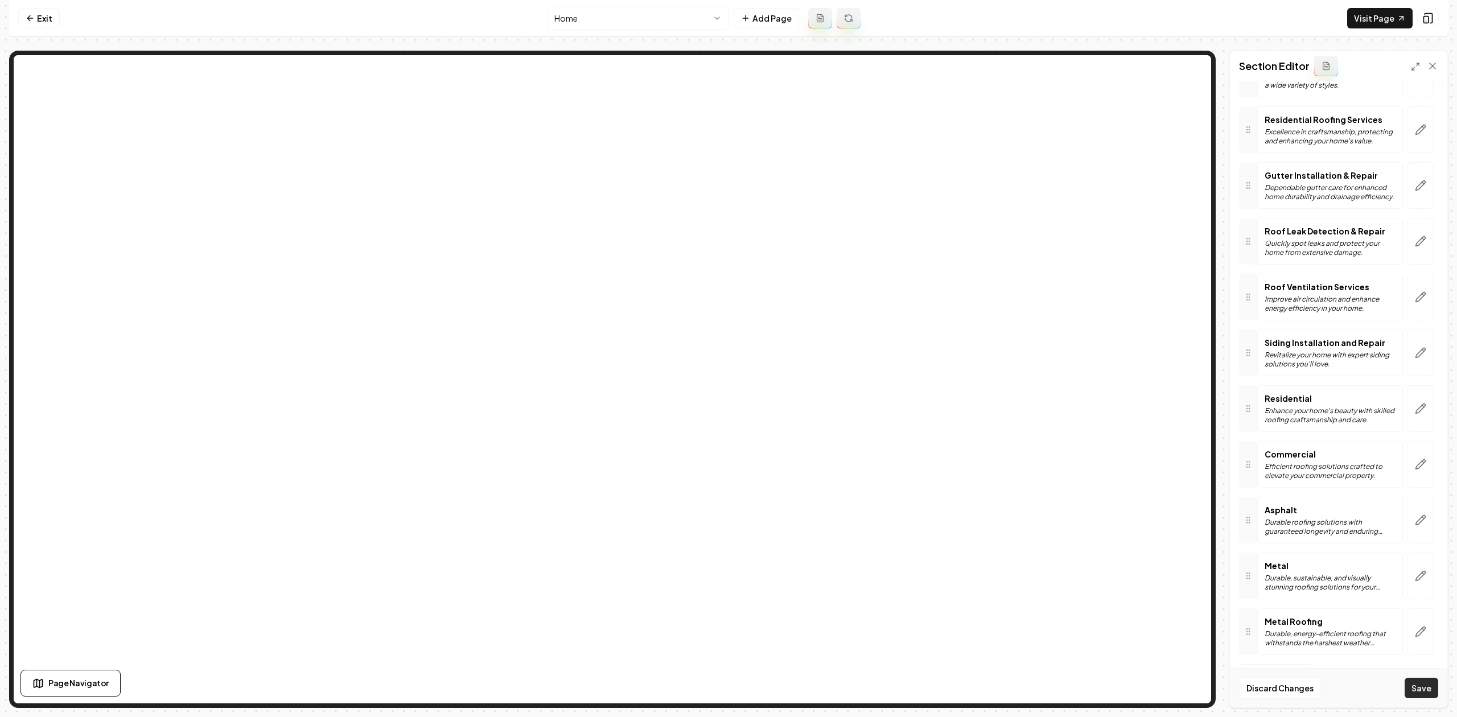
click at [1424, 695] on button "Save" at bounding box center [1422, 688] width 34 height 20
click at [1424, 696] on button "Save" at bounding box center [1422, 688] width 34 height 20
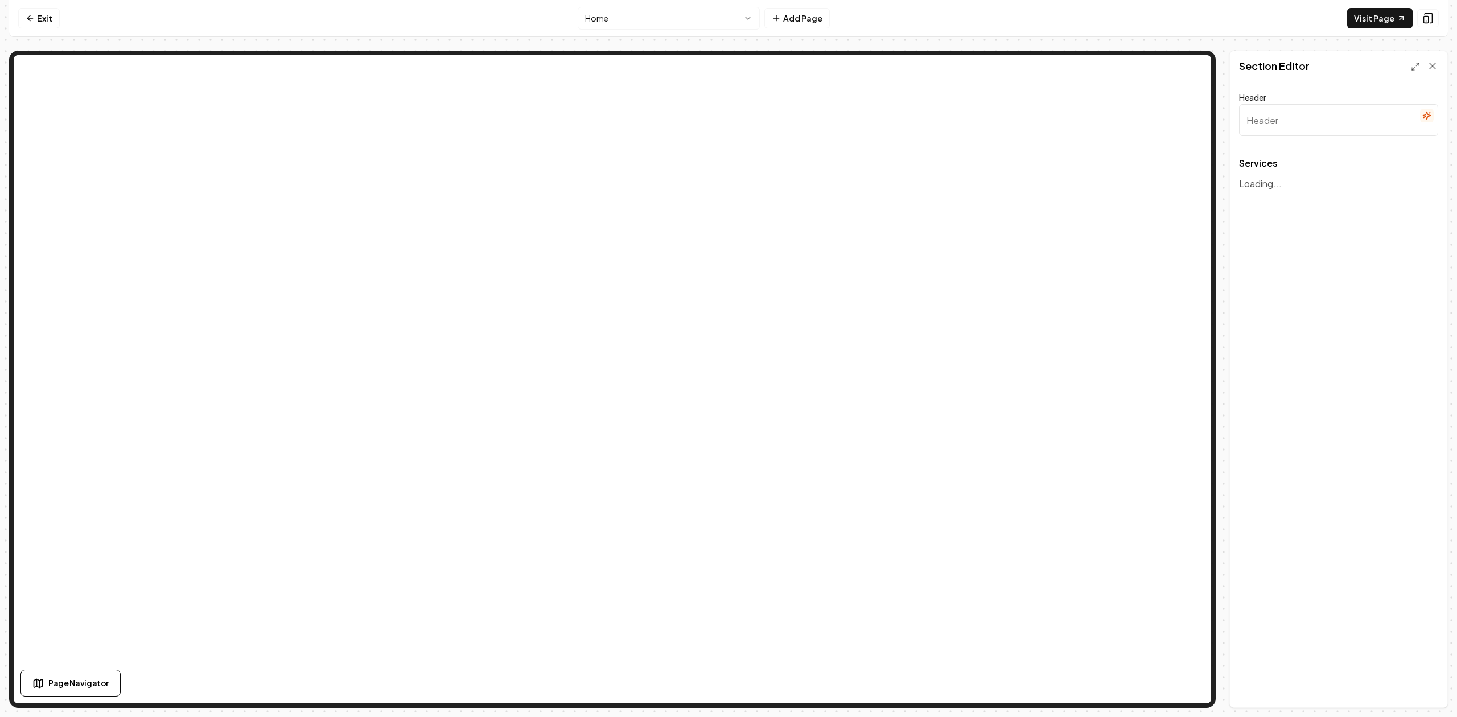
type input "Our Expert Roofing and Exterior Services"
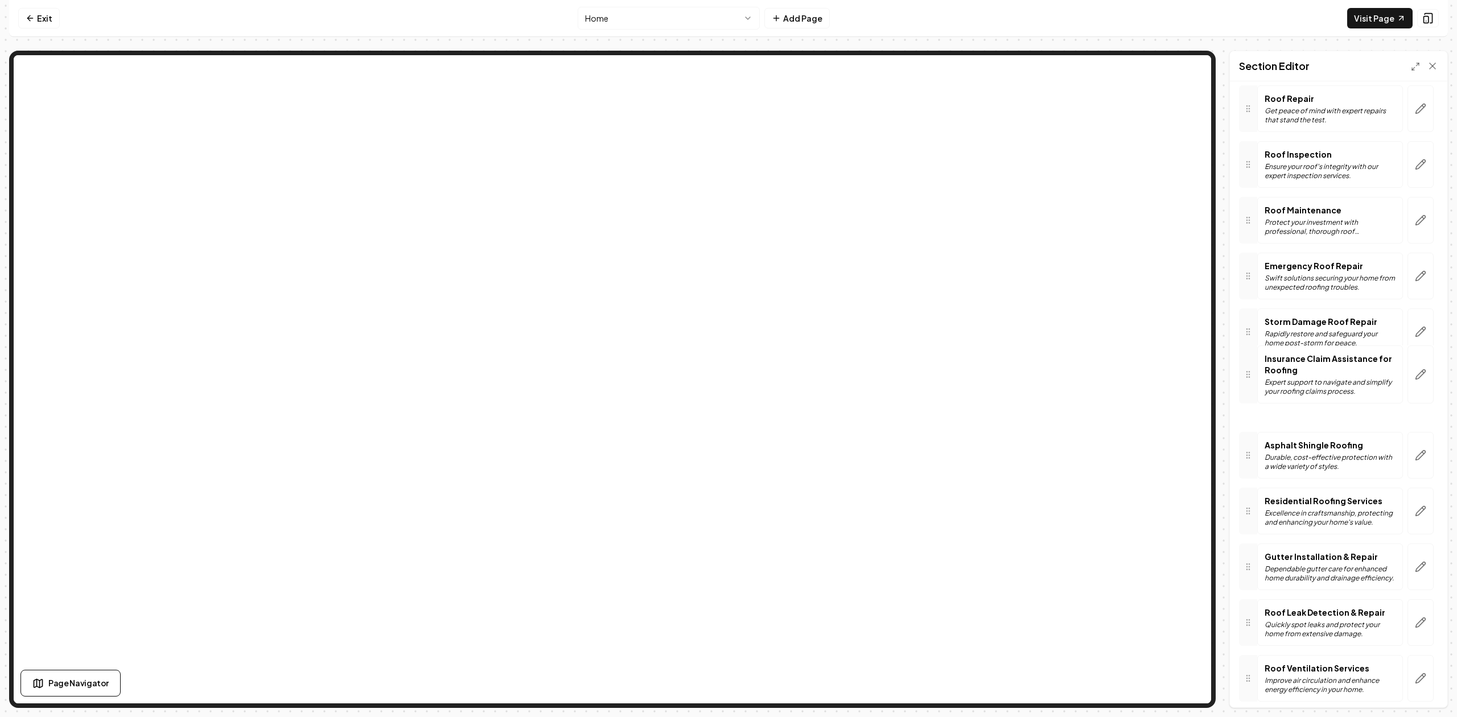
scroll to position [151, 0]
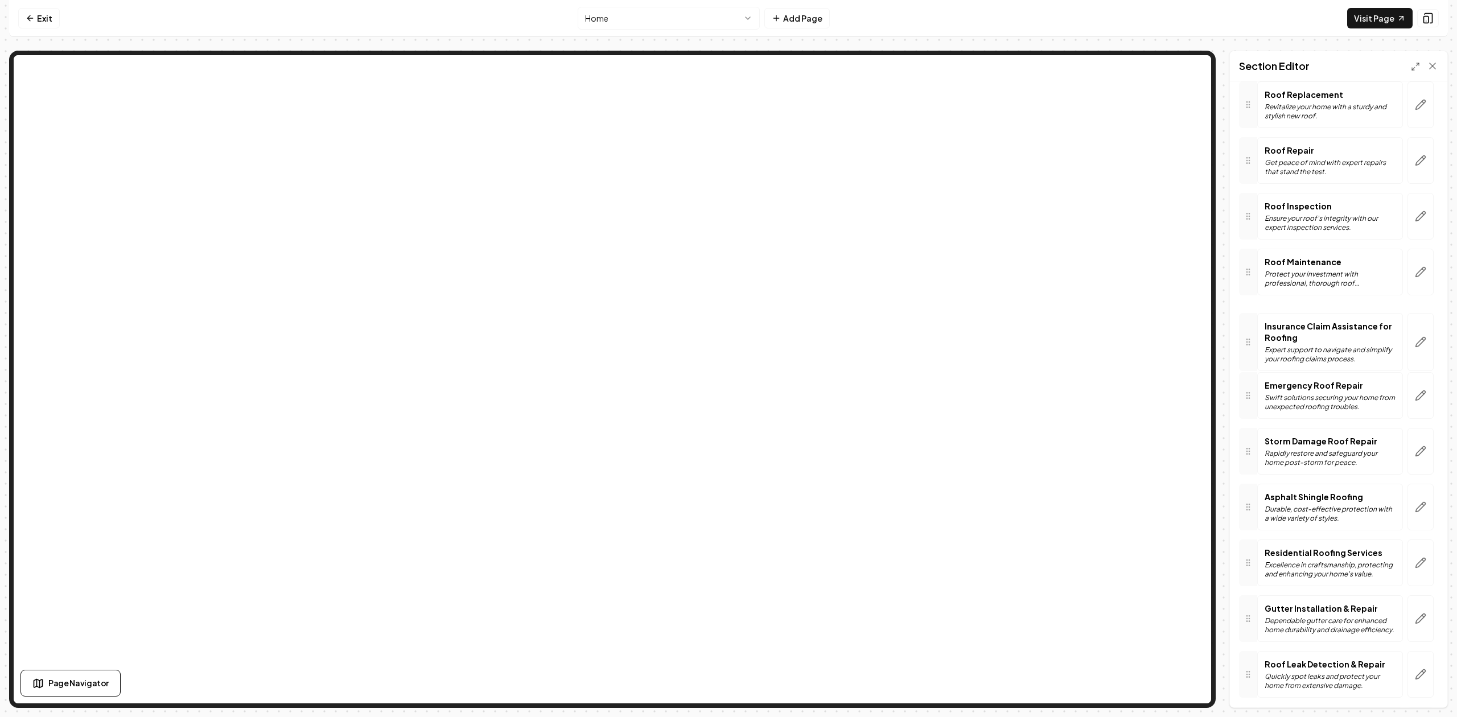
drag, startPoint x: 1246, startPoint y: 432, endPoint x: 1258, endPoint y: 354, distance: 78.9
click at [1419, 684] on button "Save" at bounding box center [1422, 688] width 34 height 20
click at [1418, 686] on button "Save" at bounding box center [1422, 688] width 34 height 20
click at [1417, 686] on button "Save" at bounding box center [1422, 688] width 34 height 20
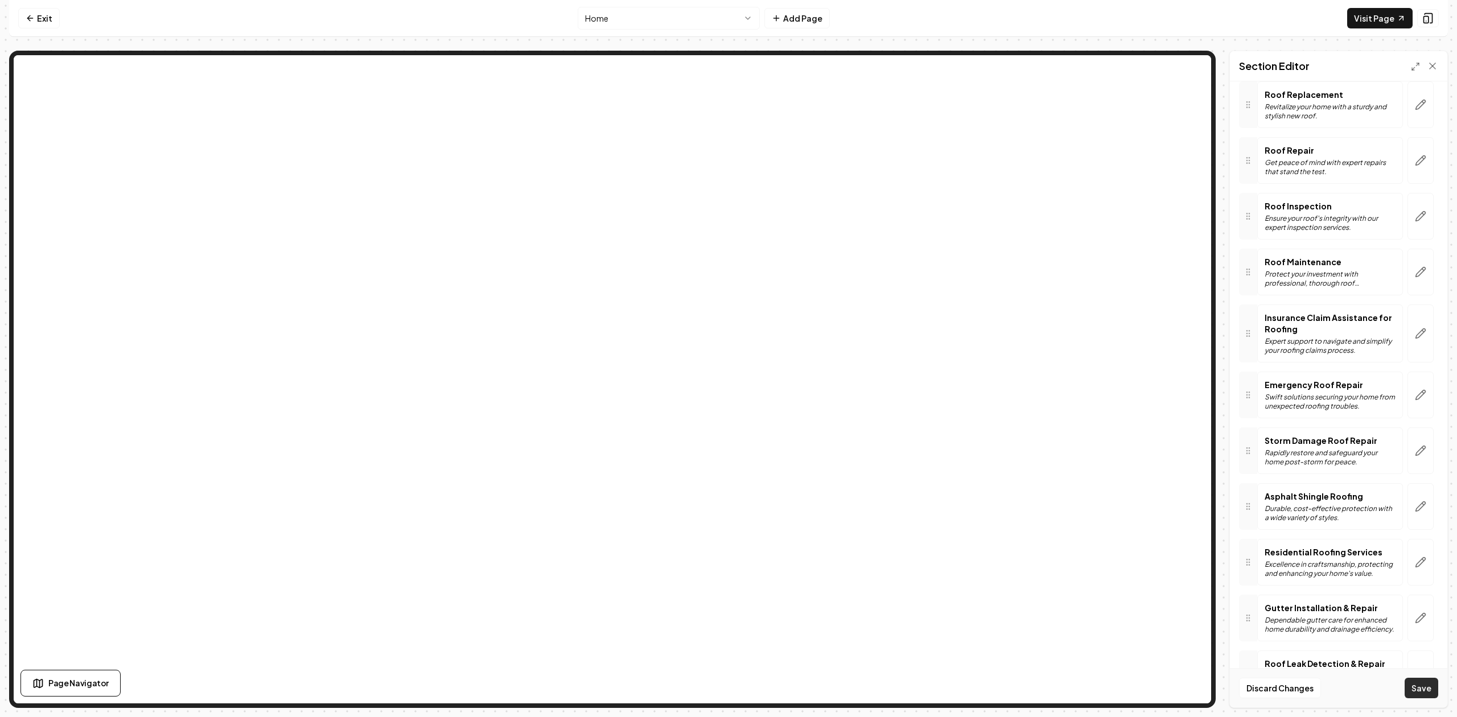
click at [1416, 685] on button "Save" at bounding box center [1422, 688] width 34 height 20
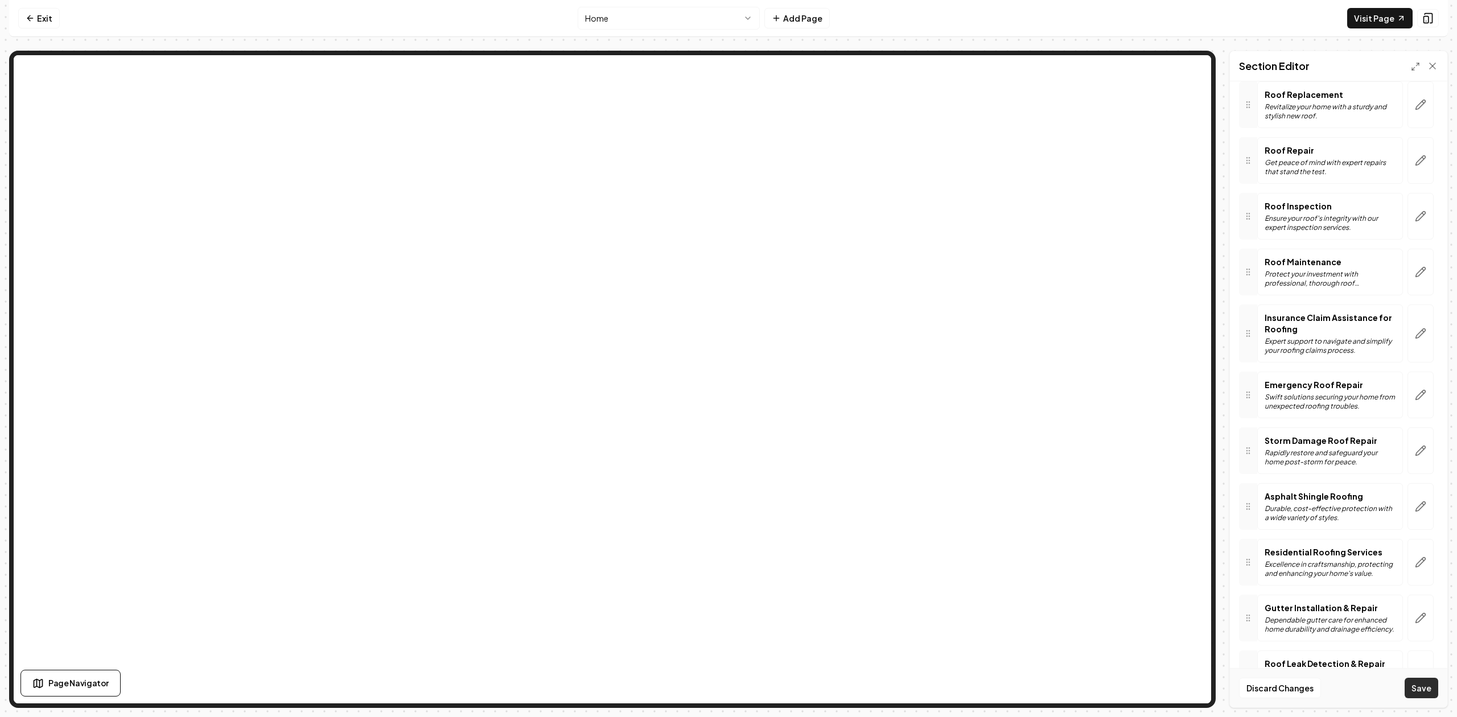
click at [1416, 685] on button "Save" at bounding box center [1422, 688] width 34 height 20
drag, startPoint x: 1416, startPoint y: 685, endPoint x: 1411, endPoint y: 686, distance: 5.7
click at [1415, 685] on button "Save" at bounding box center [1422, 688] width 34 height 20
click at [1408, 687] on button "Save" at bounding box center [1422, 688] width 34 height 20
click at [1428, 687] on button "Save" at bounding box center [1422, 688] width 34 height 20
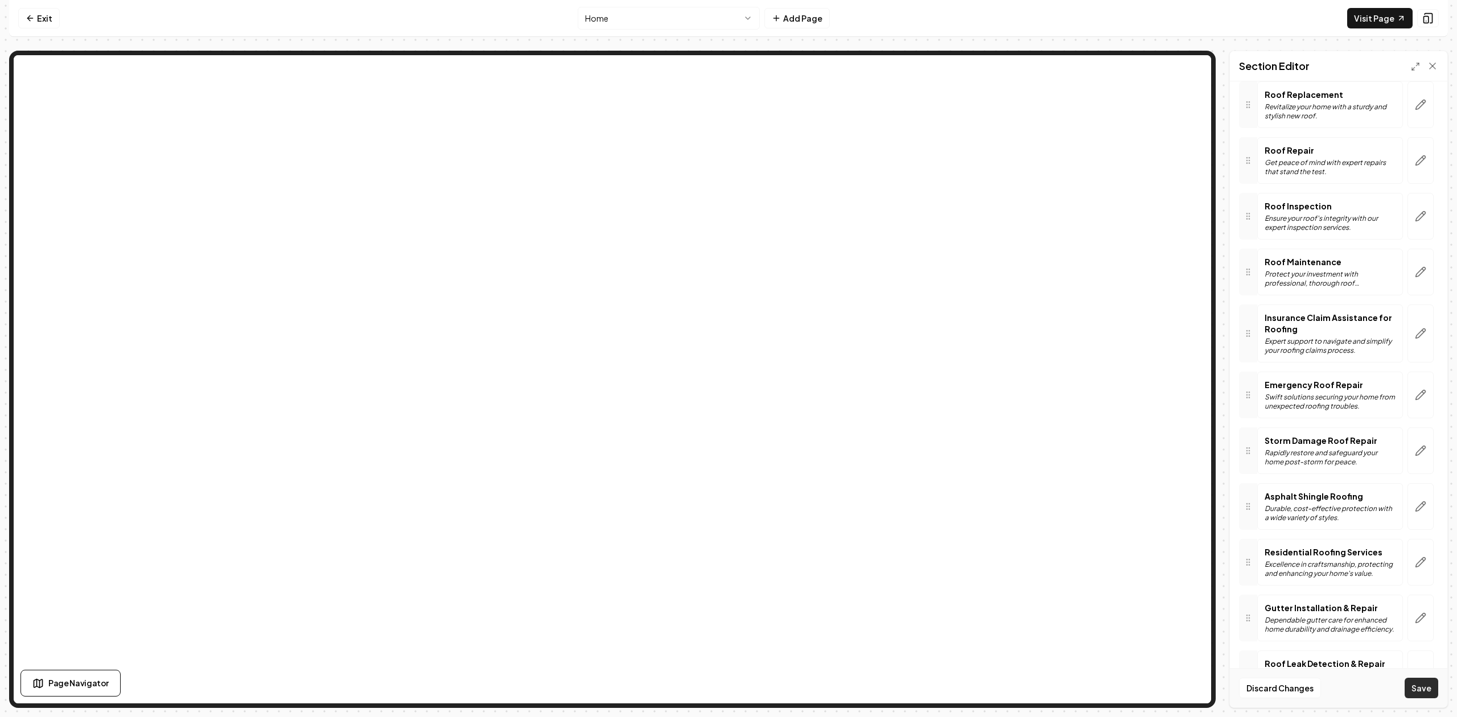
click at [1428, 687] on button "Save" at bounding box center [1422, 688] width 34 height 20
click at [1429, 686] on button "Save" at bounding box center [1422, 688] width 34 height 20
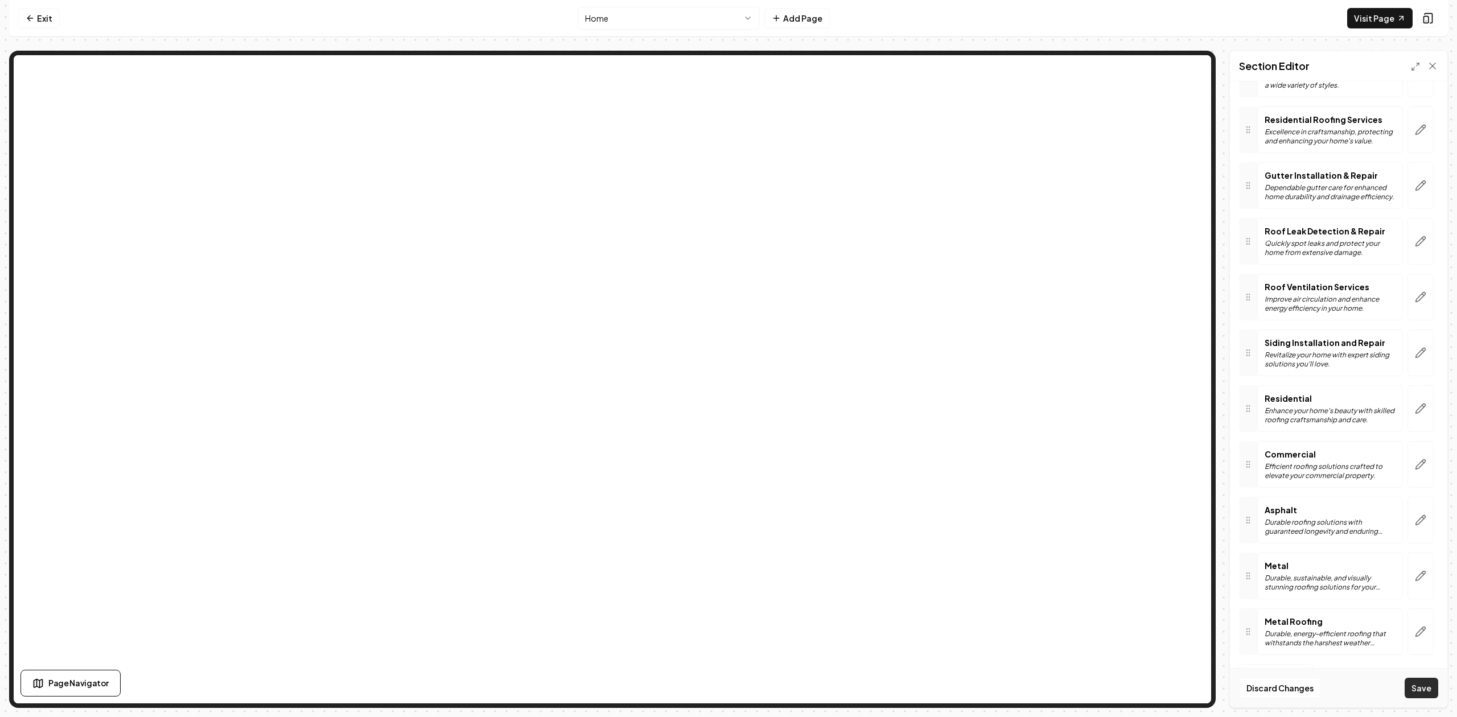
scroll to position [592, 0]
click at [1410, 689] on button "Save" at bounding box center [1422, 688] width 34 height 20
click at [1415, 630] on icon "button" at bounding box center [1420, 631] width 11 height 11
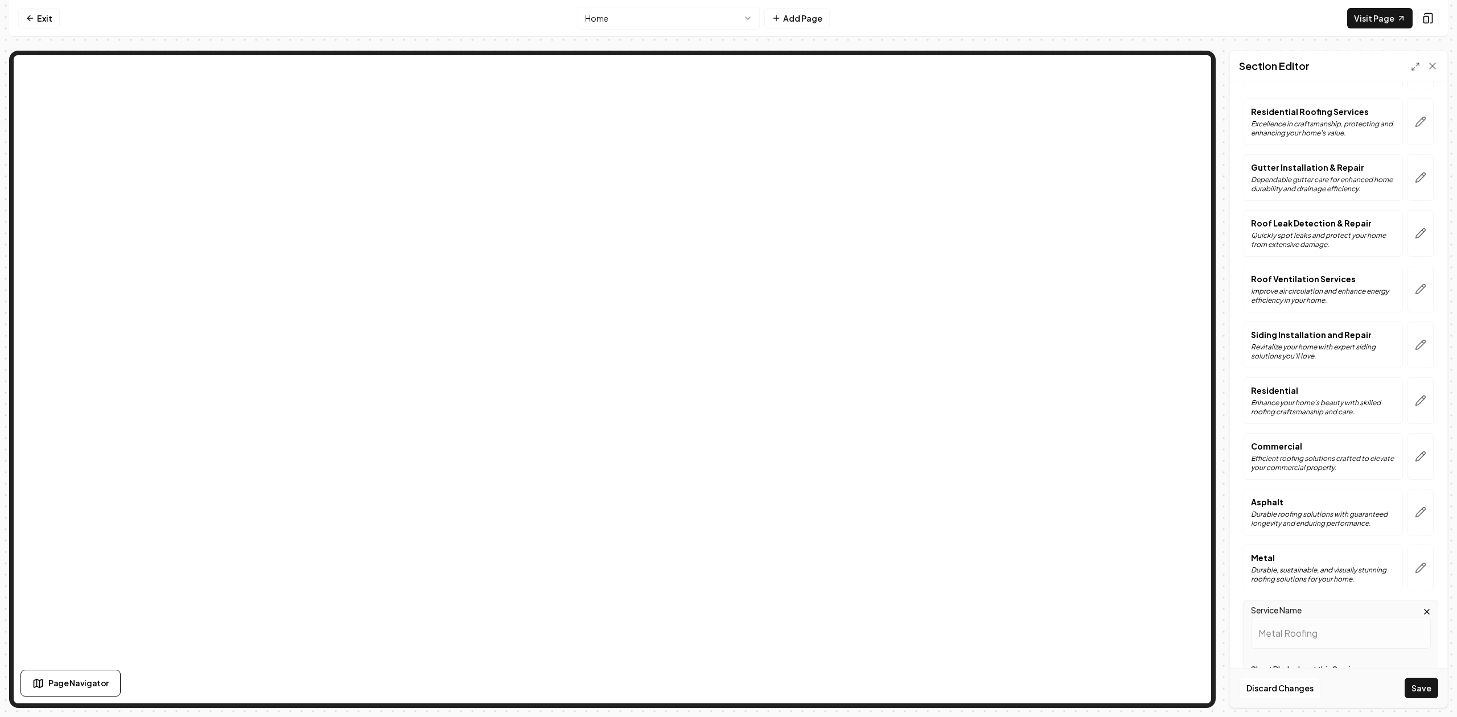
click at [1431, 714] on div "Computer Required This feature is only available on a computer. Please switch t…" at bounding box center [728, 358] width 1457 height 717
click at [1432, 714] on div "Computer Required This feature is only available on a computer. Please switch t…" at bounding box center [728, 358] width 1457 height 717
click at [1428, 695] on button "Save" at bounding box center [1422, 688] width 34 height 20
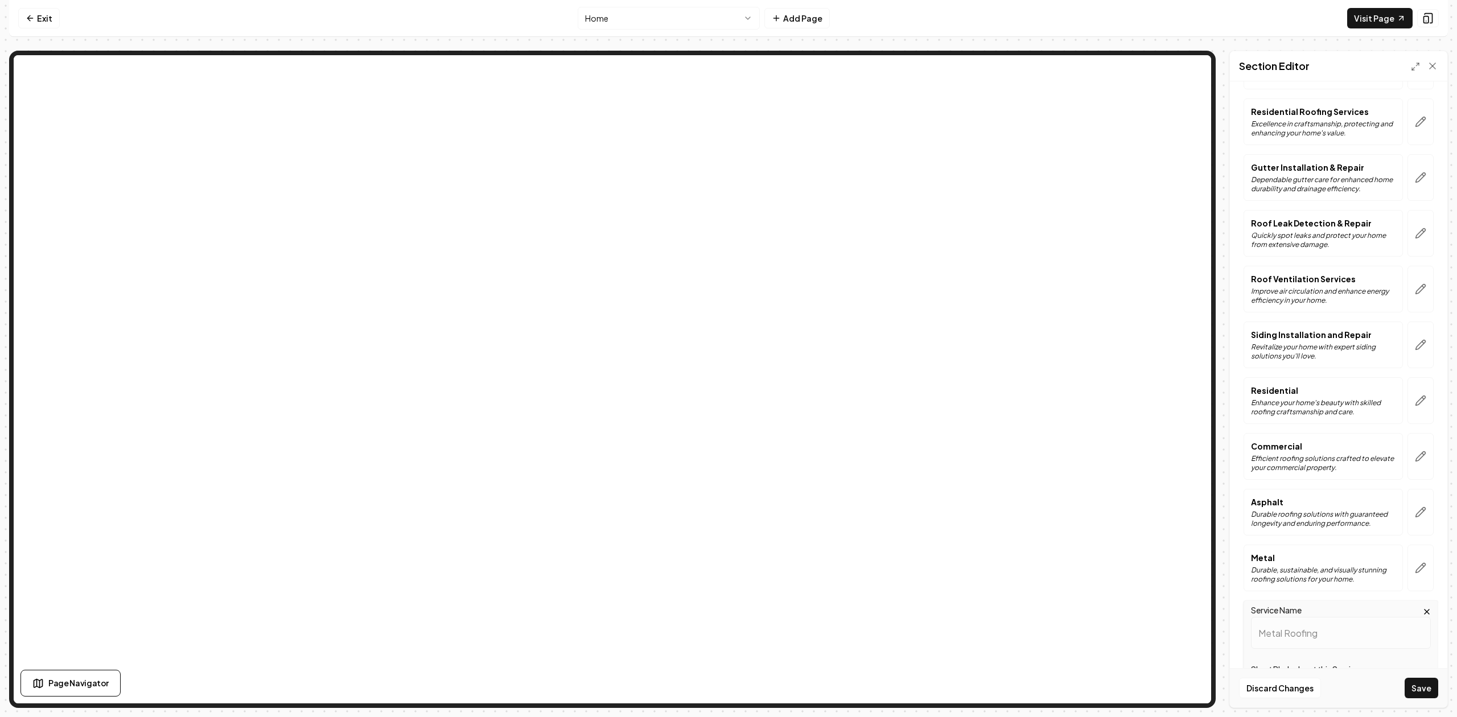
click at [1421, 556] on button "button" at bounding box center [1421, 568] width 26 height 47
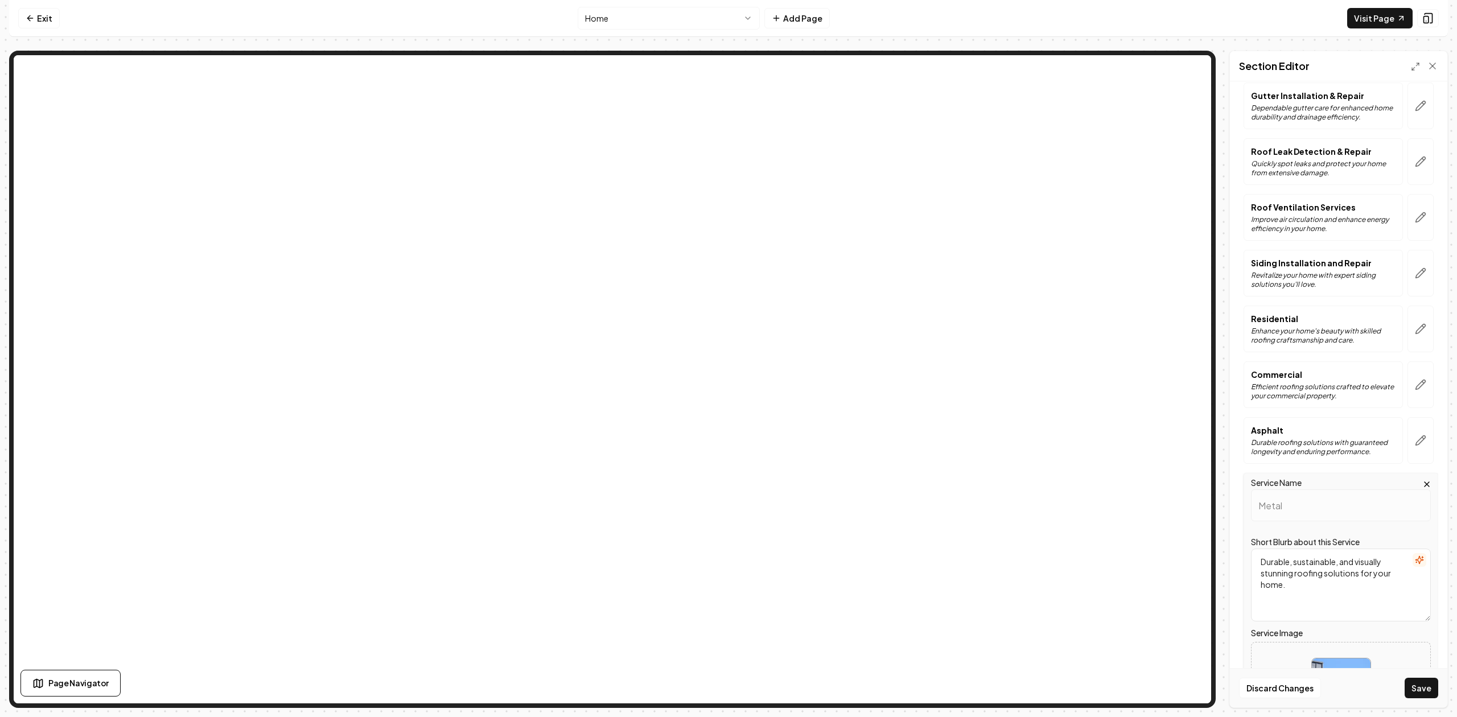
scroll to position [824, 0]
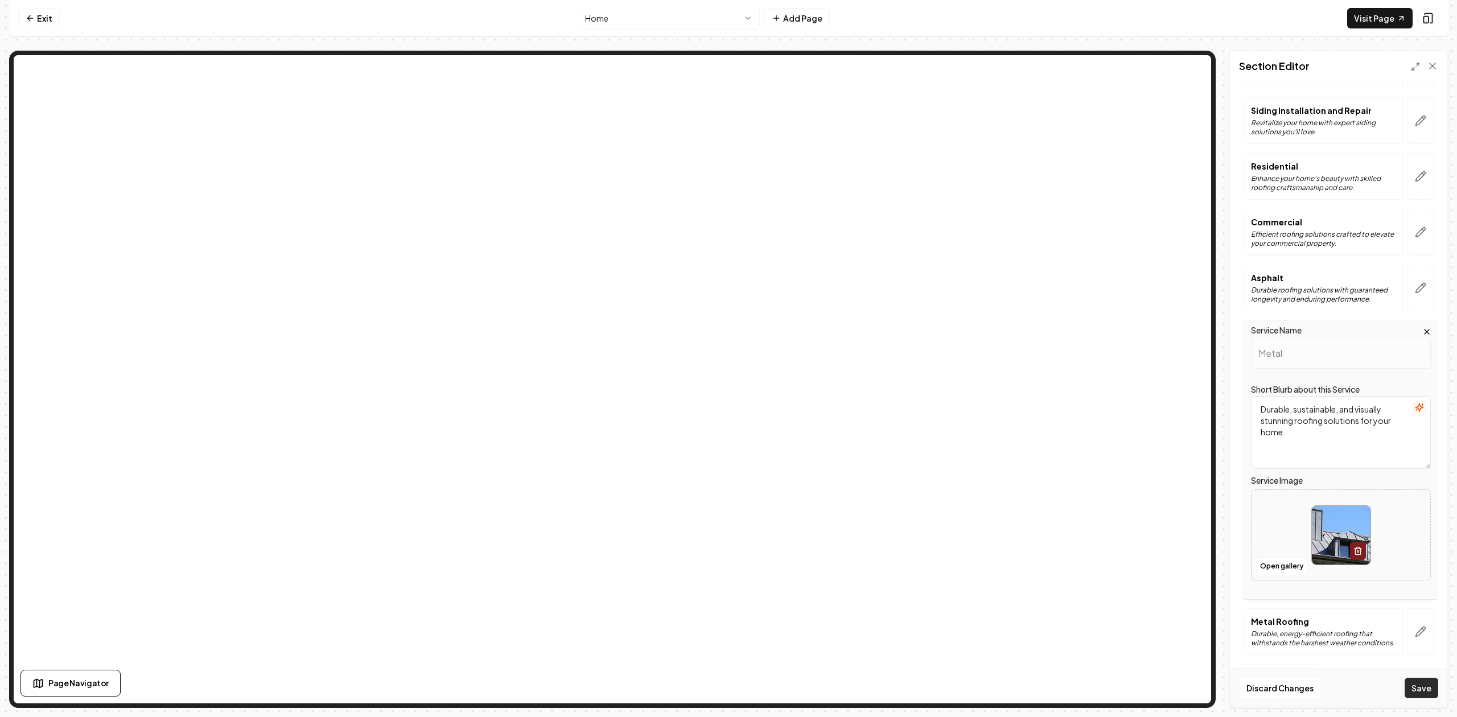
click at [1419, 690] on button "Save" at bounding box center [1422, 688] width 34 height 20
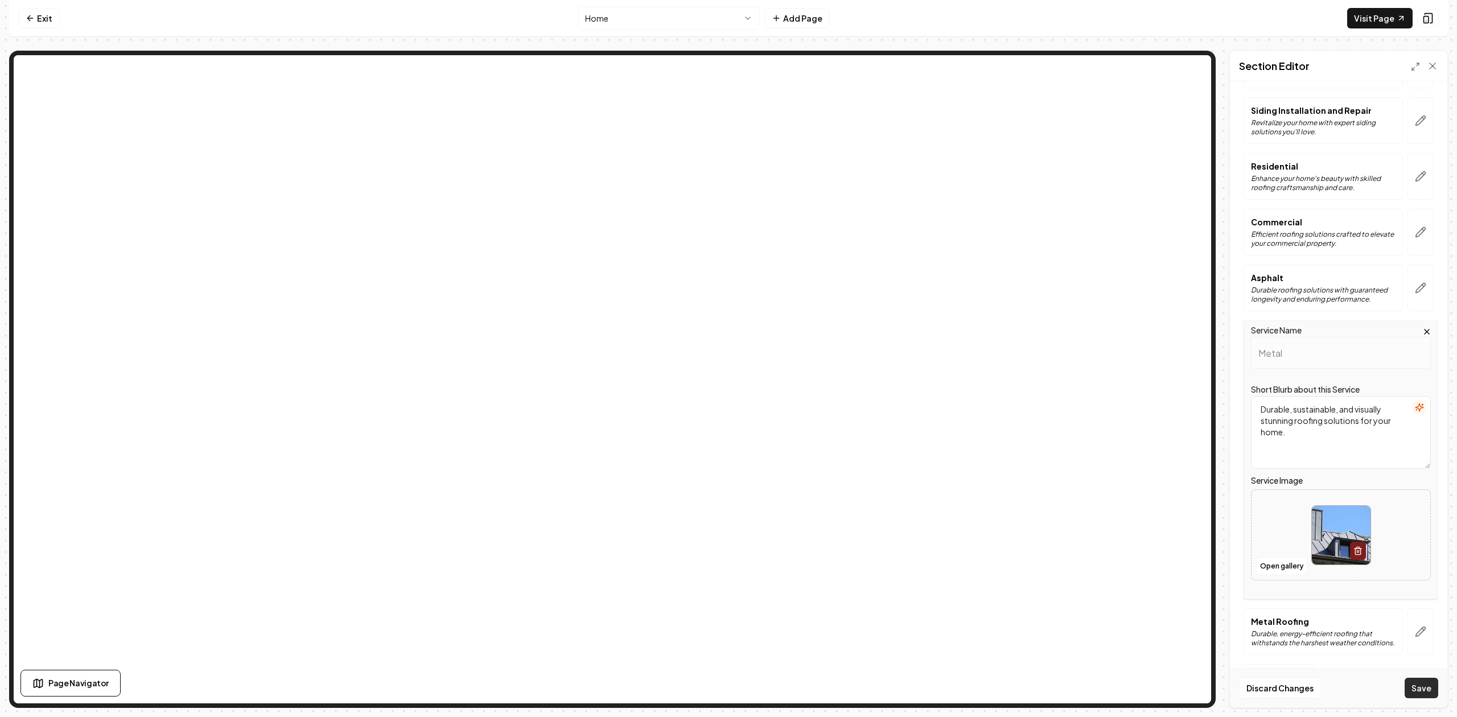
click at [1419, 690] on button "Save" at bounding box center [1422, 688] width 34 height 20
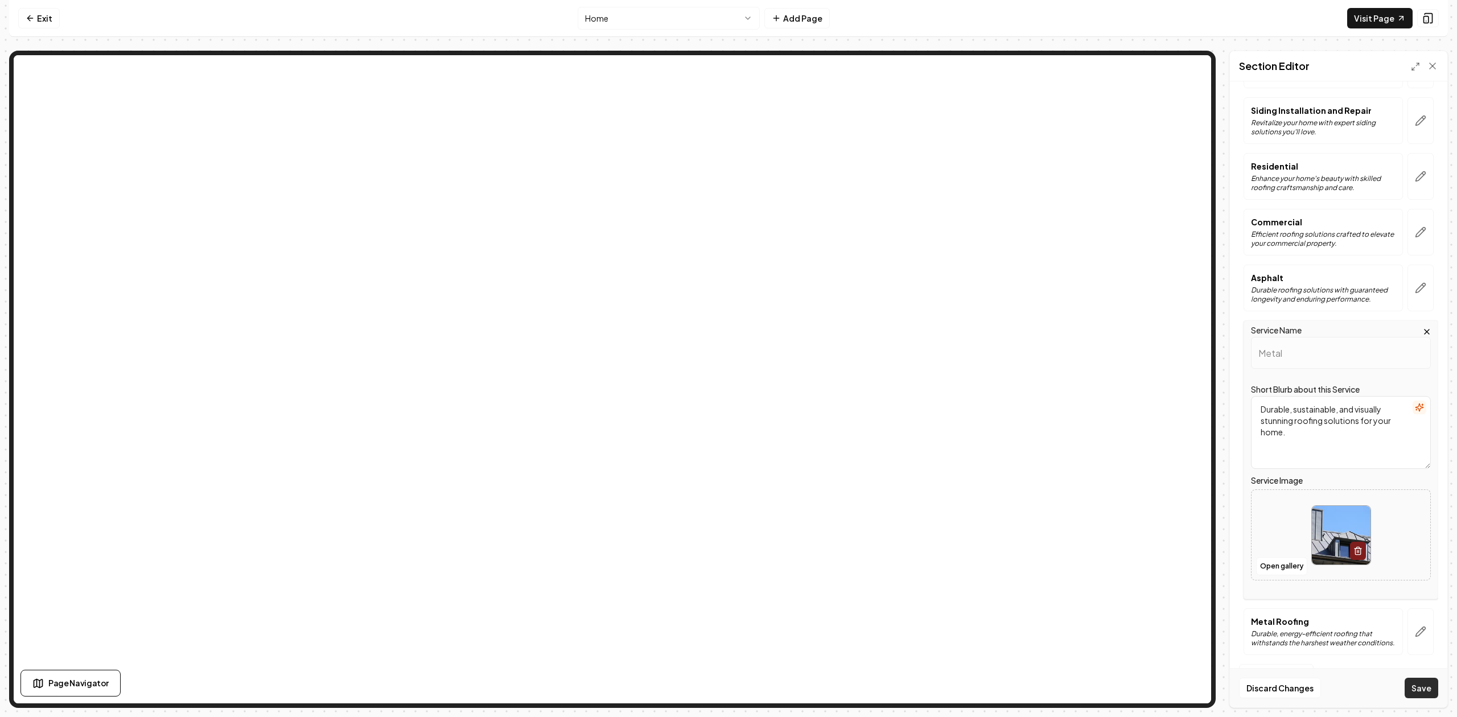
click at [1419, 690] on button "Save" at bounding box center [1422, 688] width 34 height 20
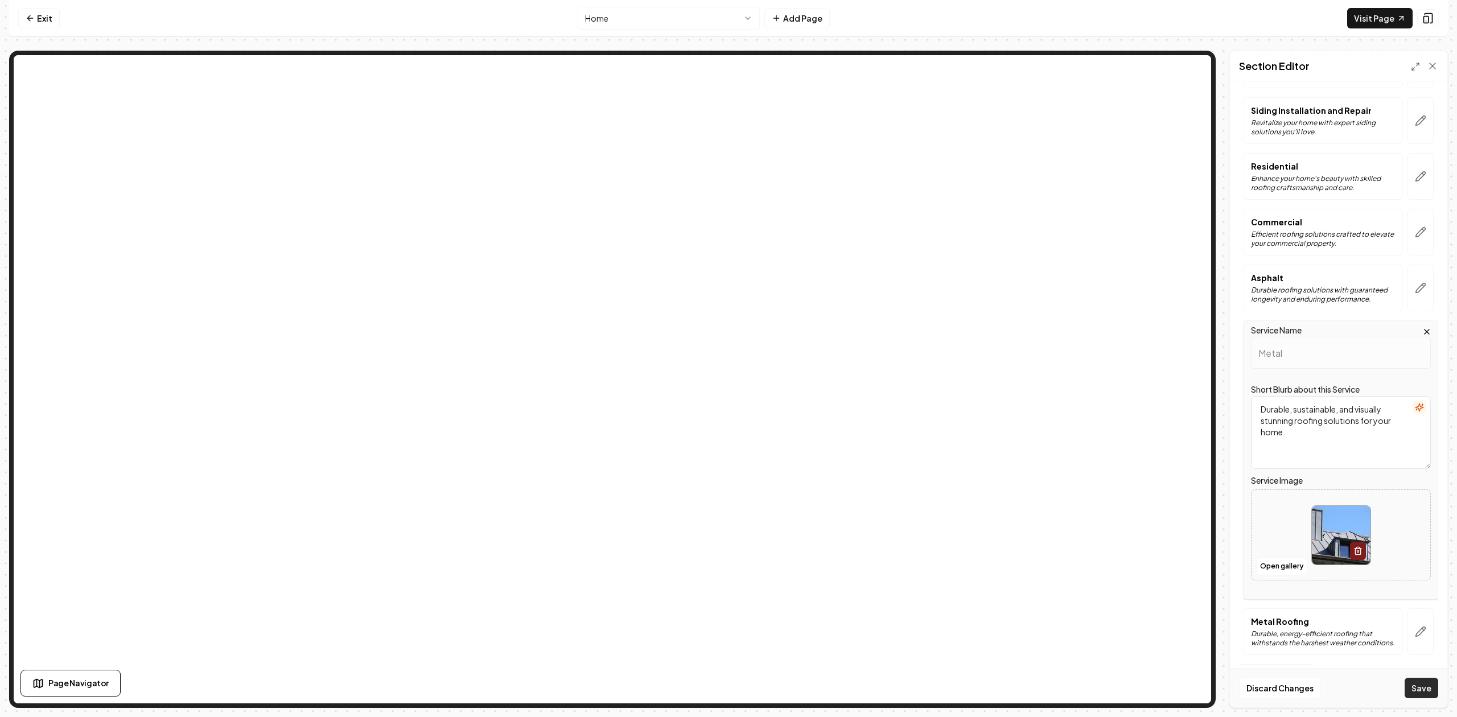
click at [1419, 689] on button "Save" at bounding box center [1422, 688] width 34 height 20
click at [1419, 688] on button "Save" at bounding box center [1422, 688] width 34 height 20
click at [1419, 684] on button "Save" at bounding box center [1422, 688] width 34 height 20
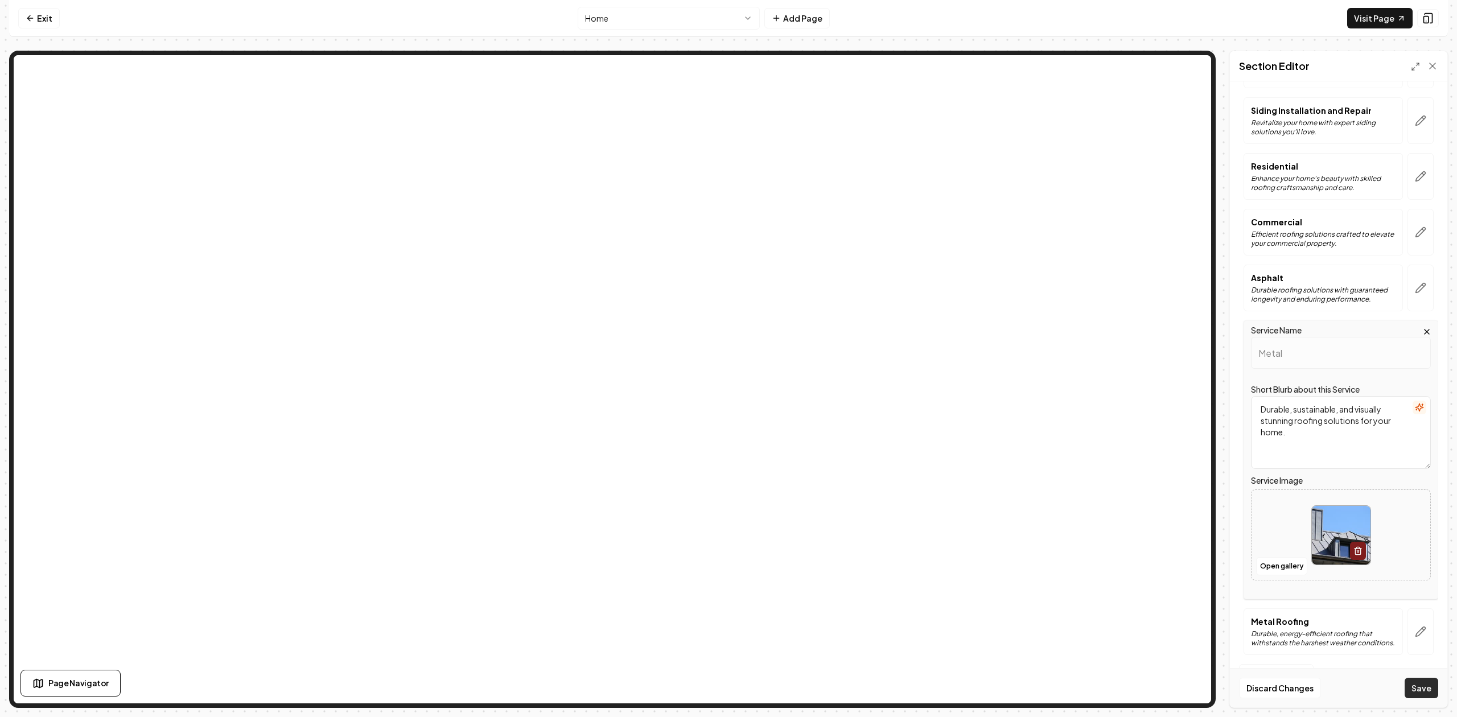
click at [1419, 684] on button "Save" at bounding box center [1422, 688] width 34 height 20
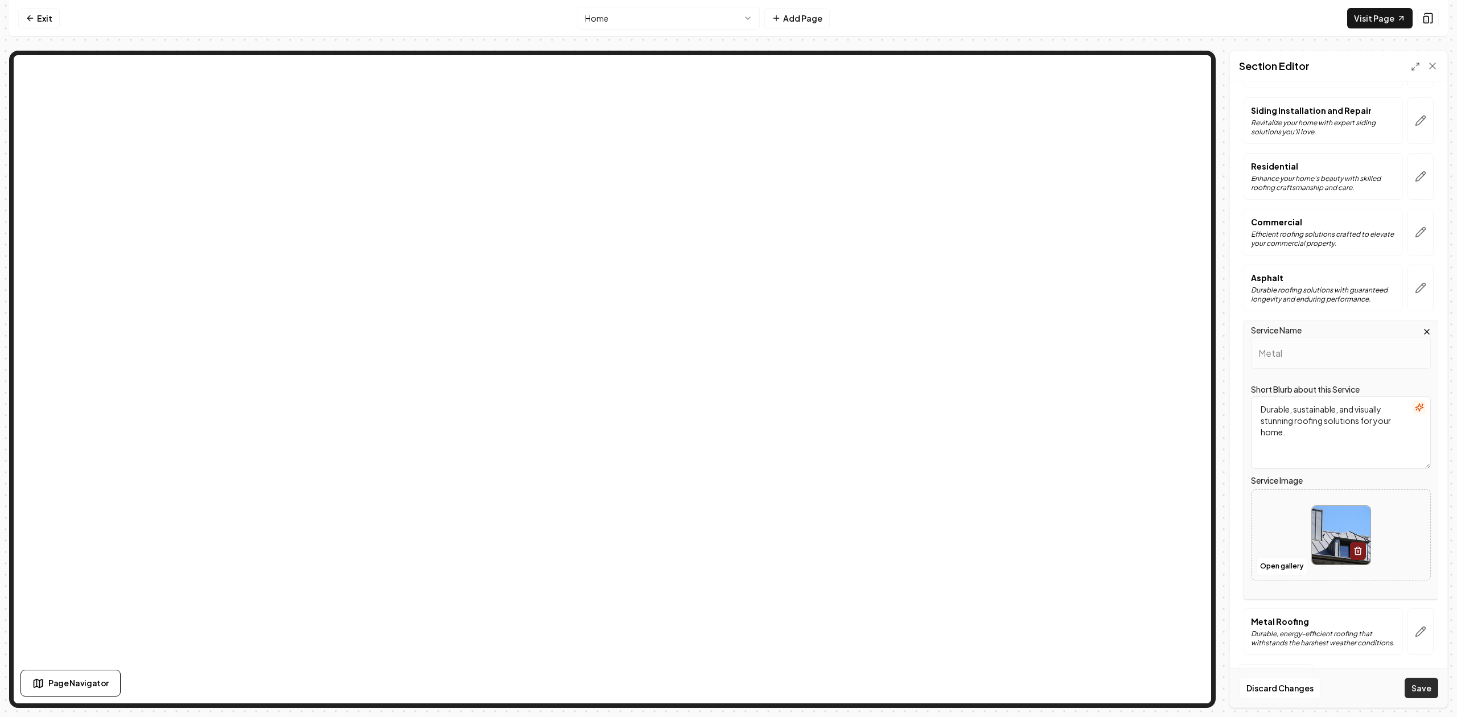
click at [1419, 684] on button "Save" at bounding box center [1422, 688] width 34 height 20
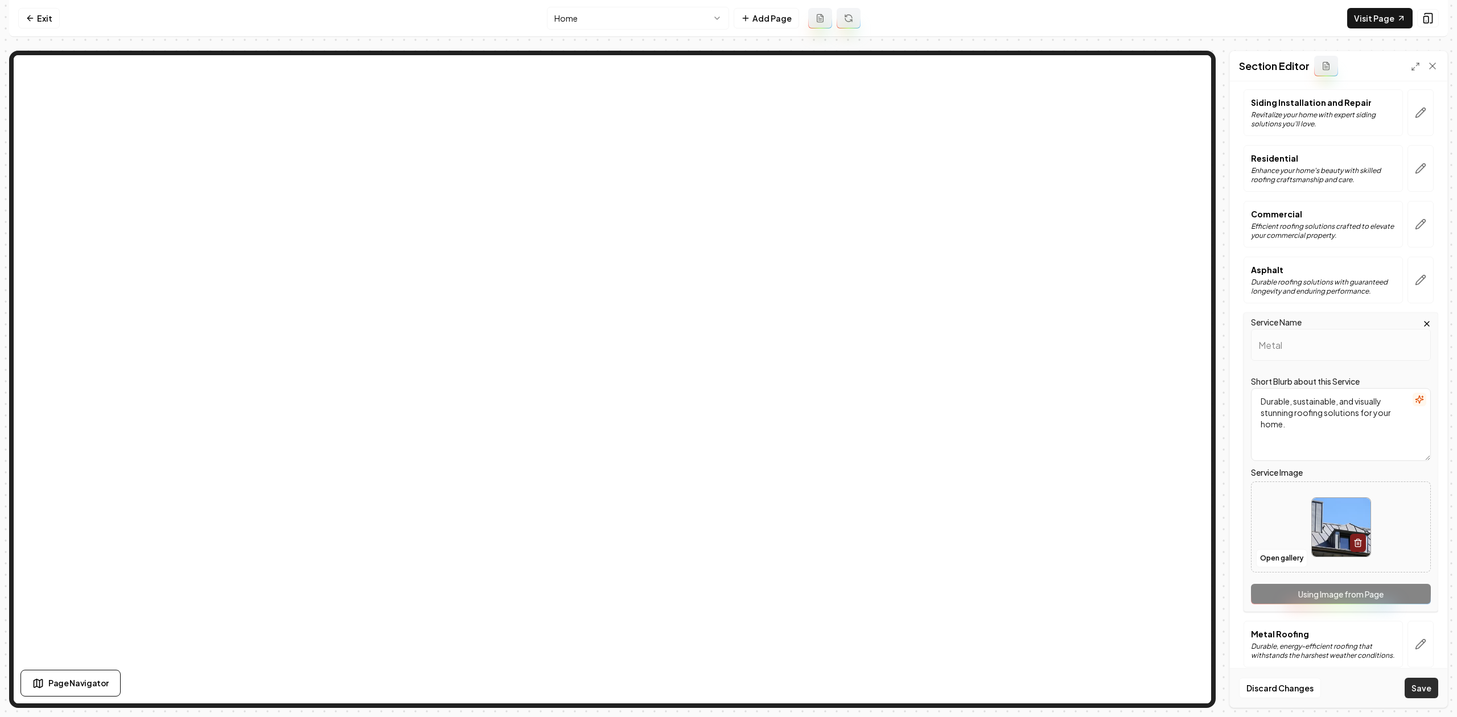
click at [1415, 685] on button "Save" at bounding box center [1422, 688] width 34 height 20
click at [1416, 686] on button "Save" at bounding box center [1422, 688] width 34 height 20
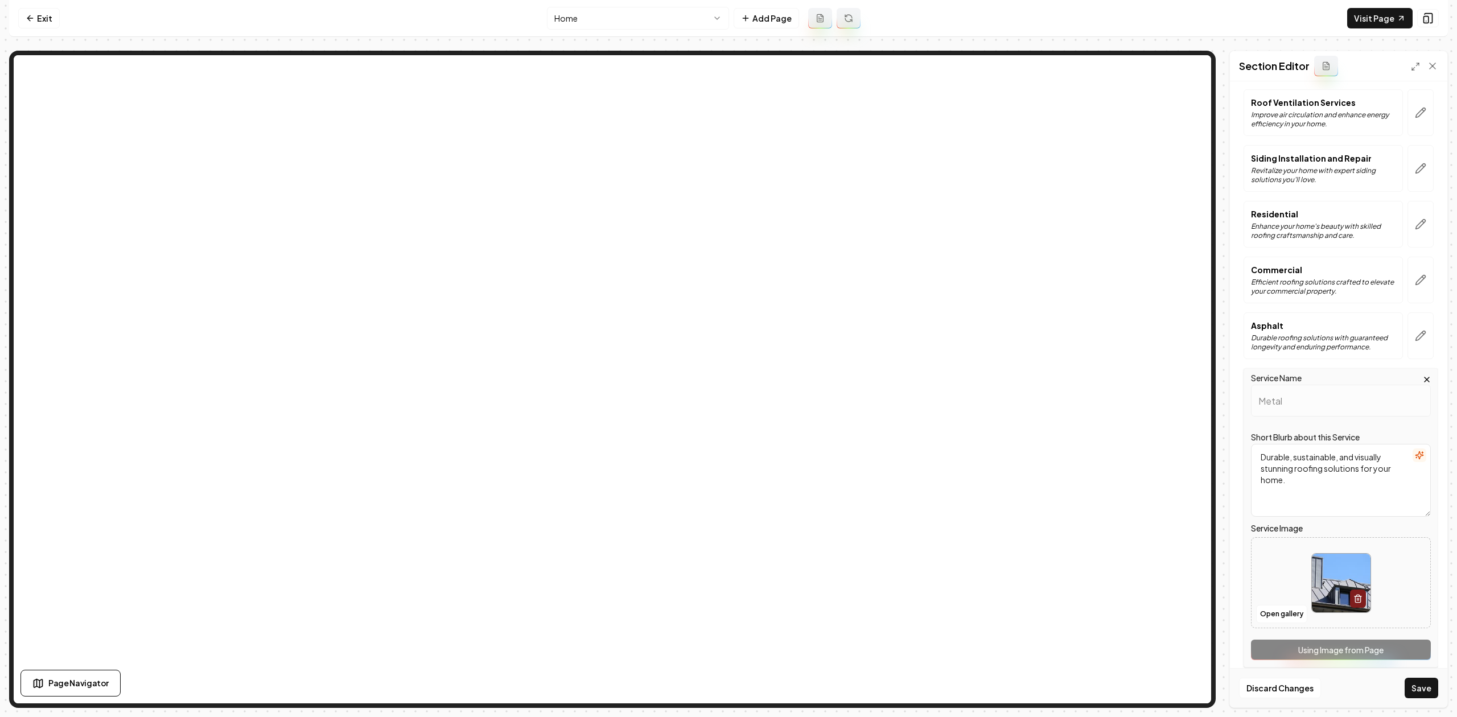
scroll to position [672, 0]
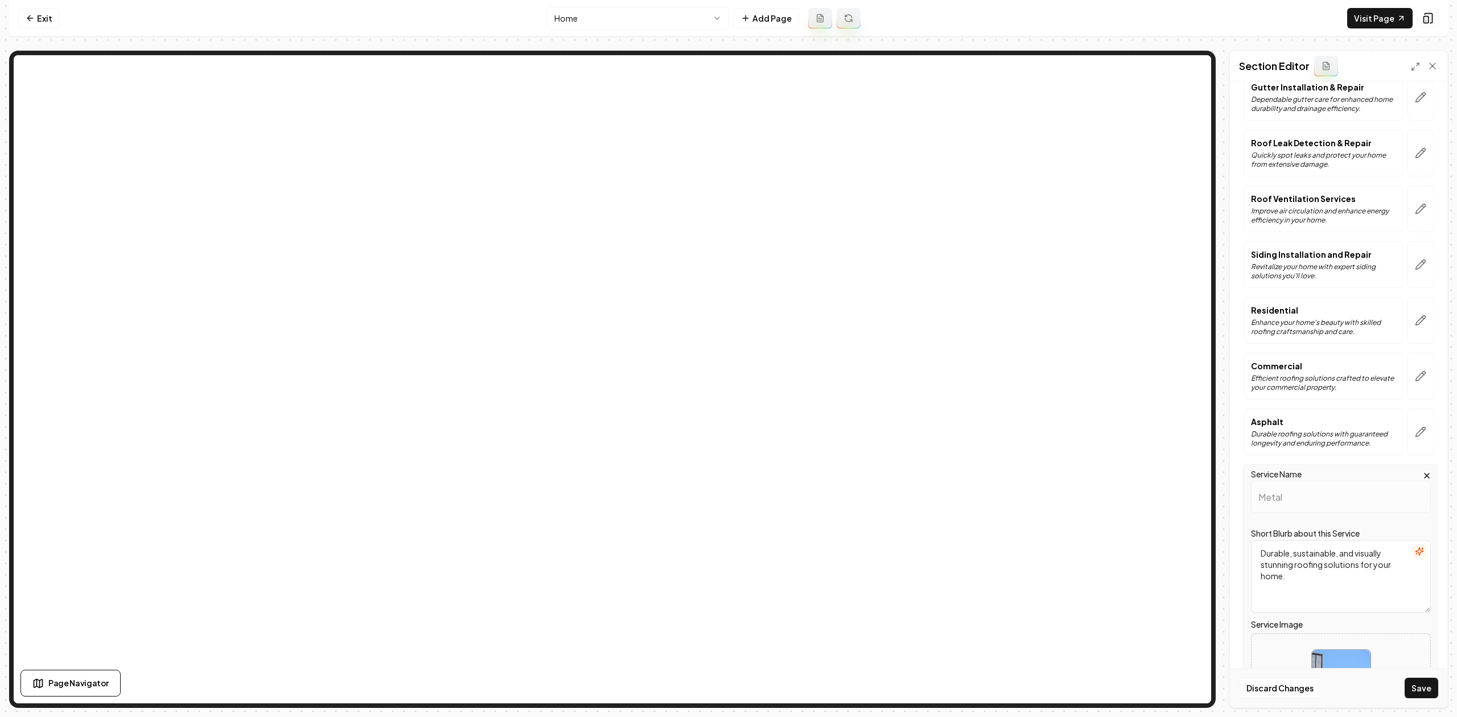
click at [1423, 479] on icon "button" at bounding box center [1427, 475] width 9 height 9
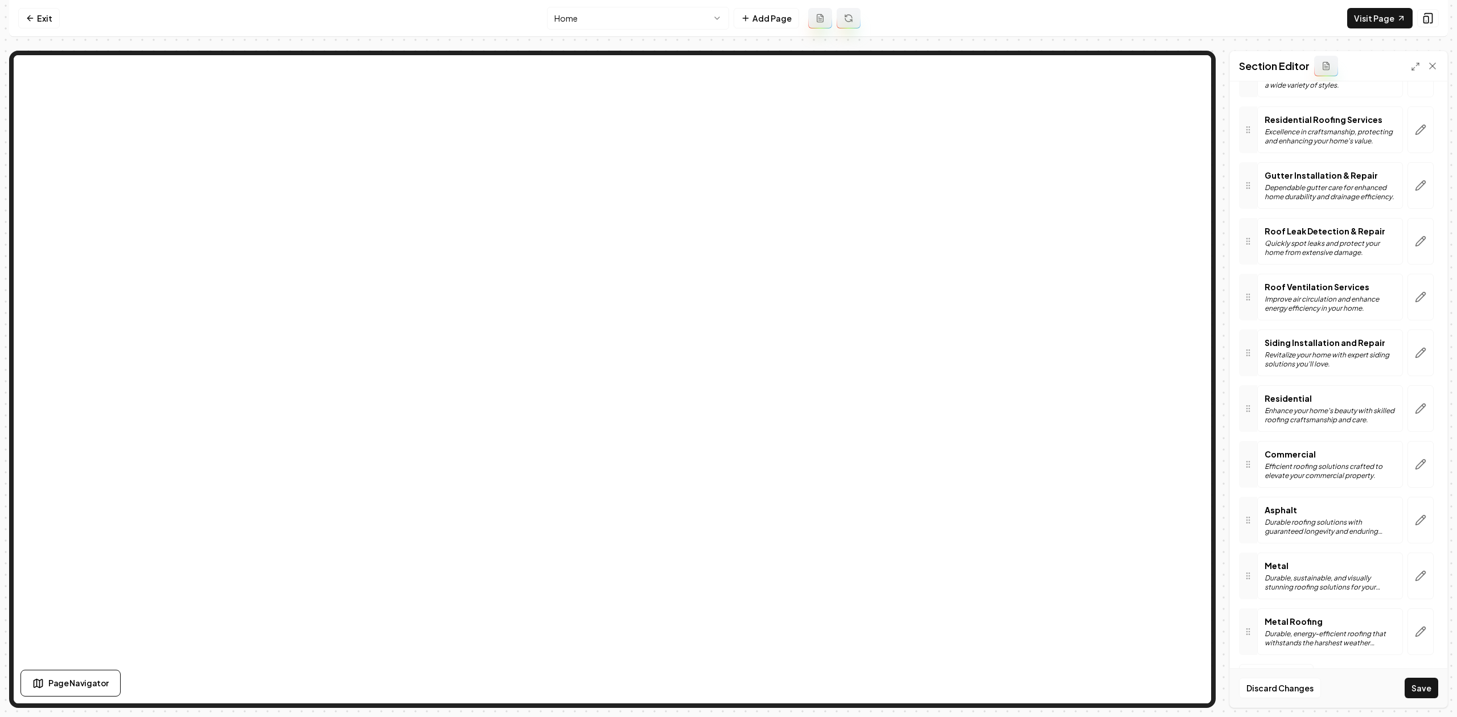
scroll to position [592, 0]
click at [1419, 686] on button "Save" at bounding box center [1422, 688] width 34 height 20
click at [1419, 688] on button "Save" at bounding box center [1422, 688] width 34 height 20
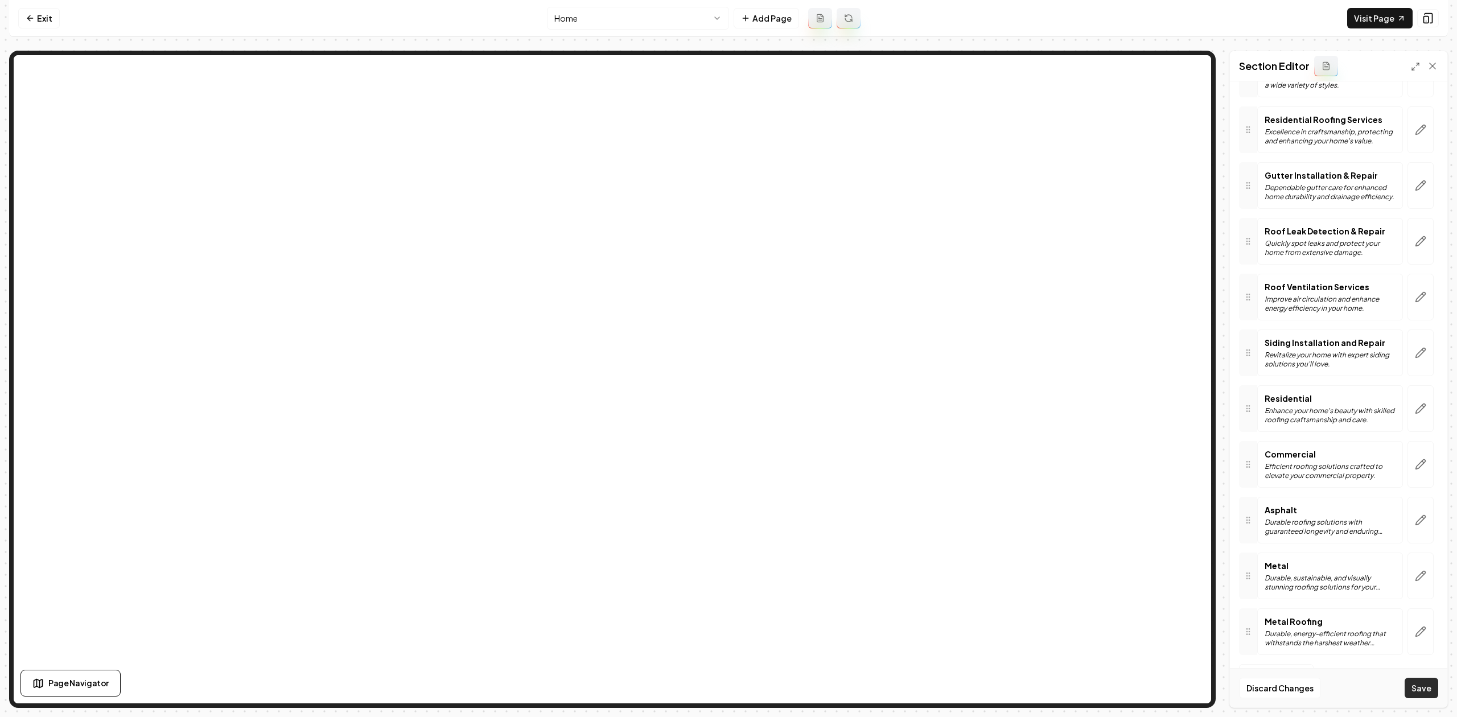
click at [1419, 688] on button "Save" at bounding box center [1422, 688] width 34 height 20
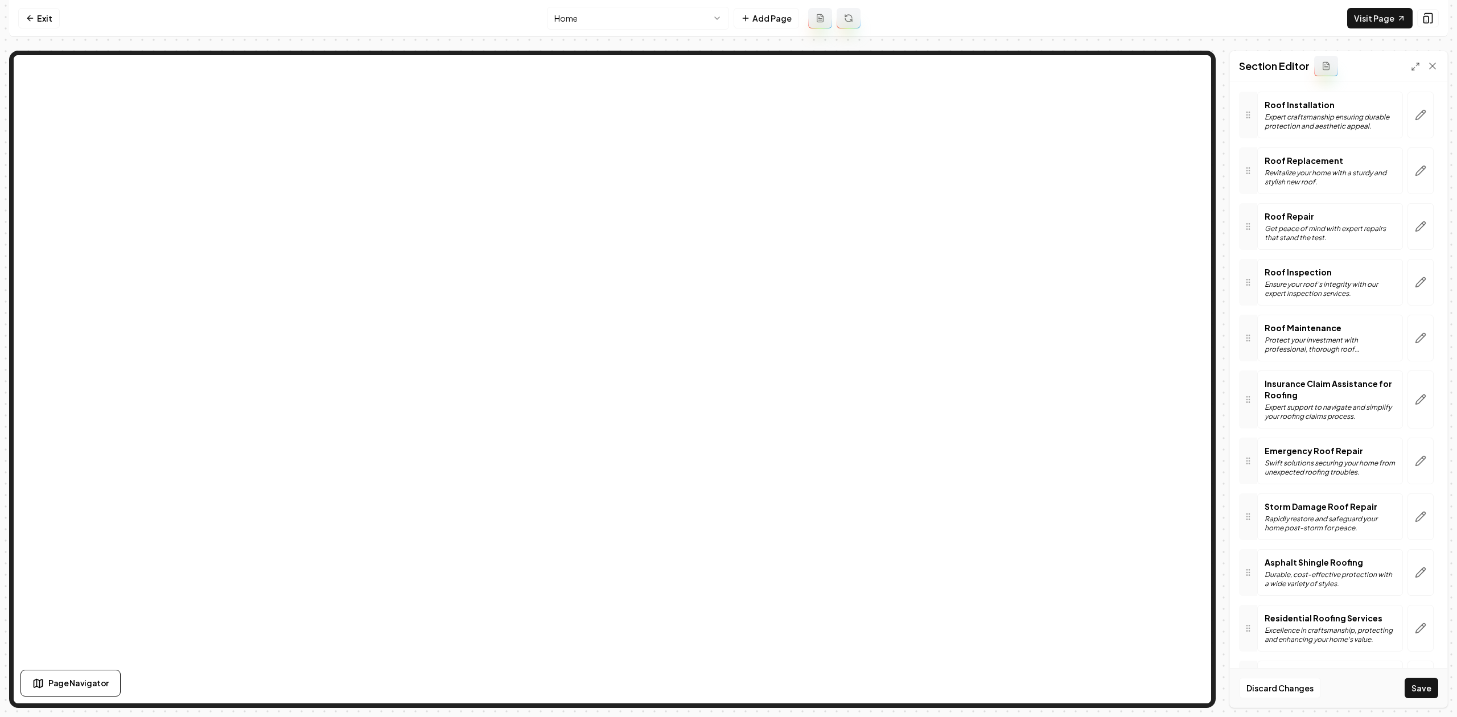
scroll to position [0, 0]
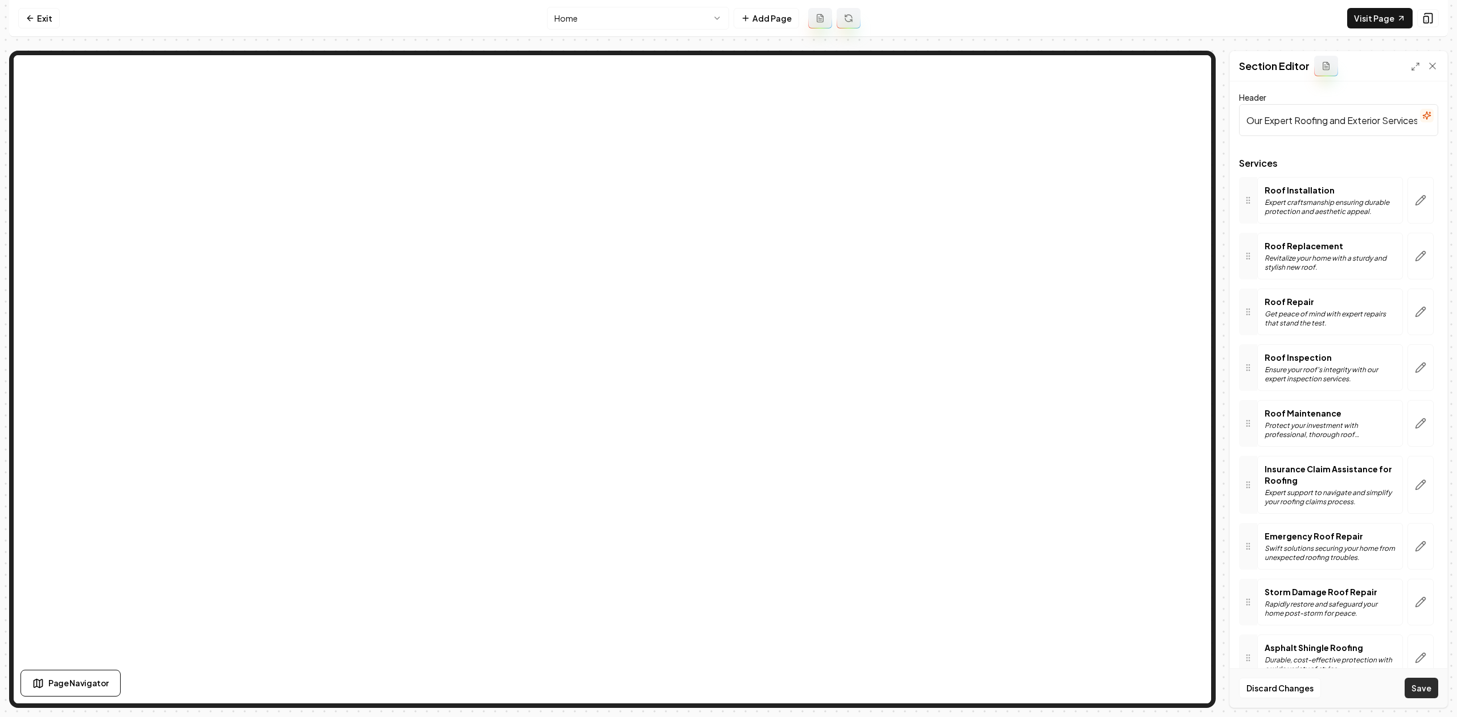
click at [1427, 690] on button "Save" at bounding box center [1422, 688] width 34 height 20
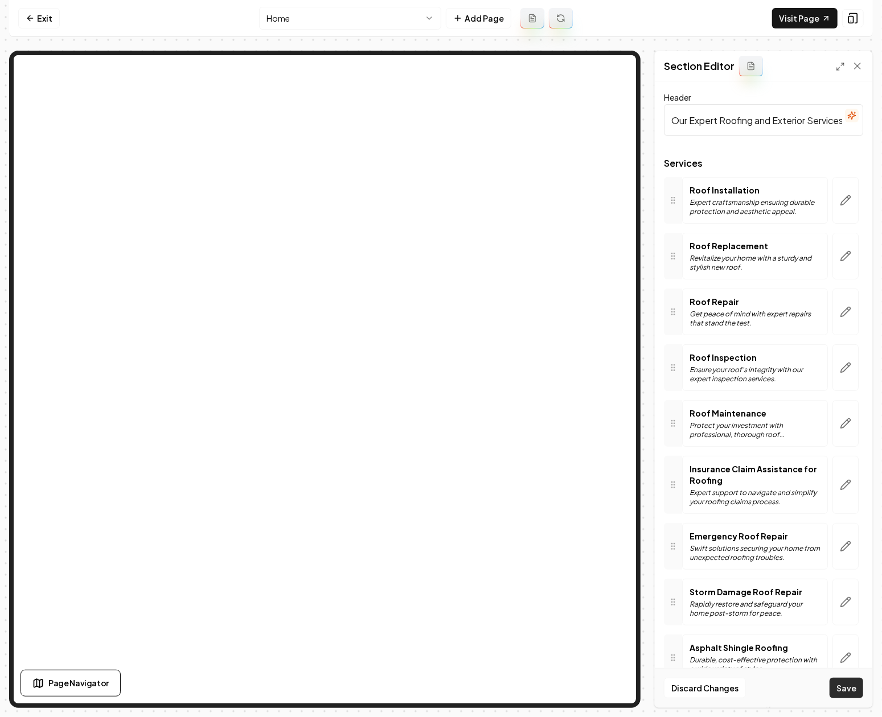
click at [841, 689] on button "Save" at bounding box center [846, 688] width 34 height 20
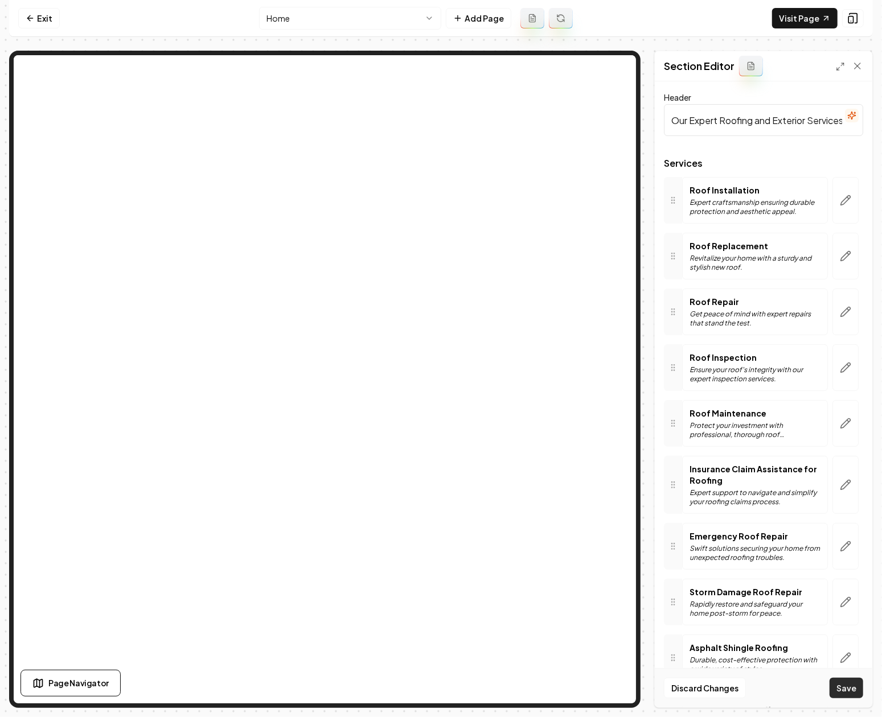
click at [841, 689] on button "Save" at bounding box center [846, 688] width 34 height 20
drag, startPoint x: 841, startPoint y: 689, endPoint x: 870, endPoint y: 686, distance: 29.7
click at [841, 689] on button "Save" at bounding box center [846, 688] width 34 height 20
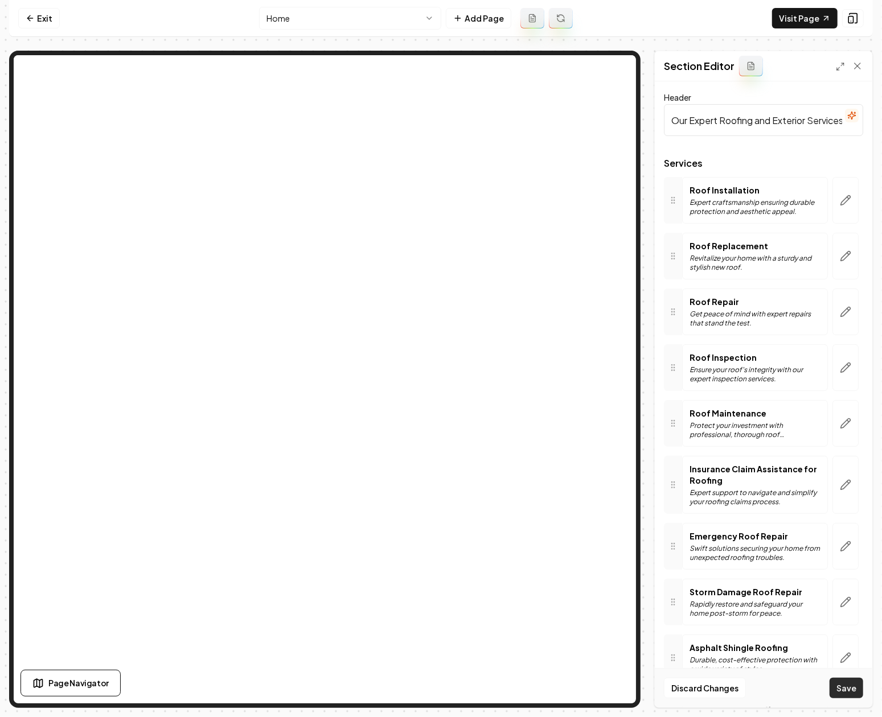
click at [857, 688] on button "Save" at bounding box center [846, 688] width 34 height 20
click at [856, 687] on button "Save" at bounding box center [846, 688] width 34 height 20
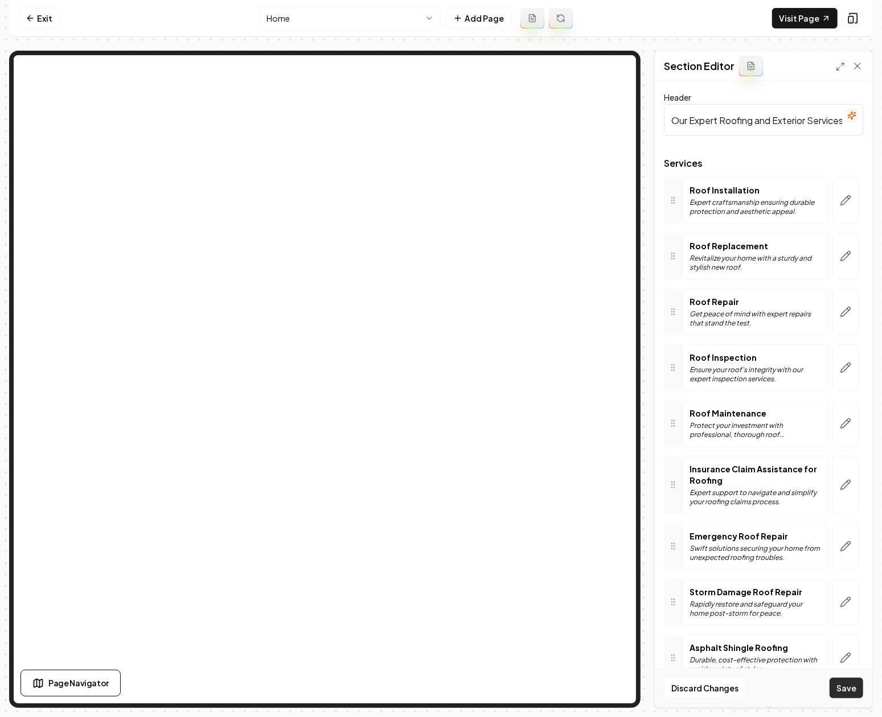
click at [856, 687] on button "Save" at bounding box center [846, 688] width 34 height 20
click at [843, 689] on button "Save" at bounding box center [846, 688] width 34 height 20
click at [855, 688] on button "Save" at bounding box center [846, 688] width 34 height 20
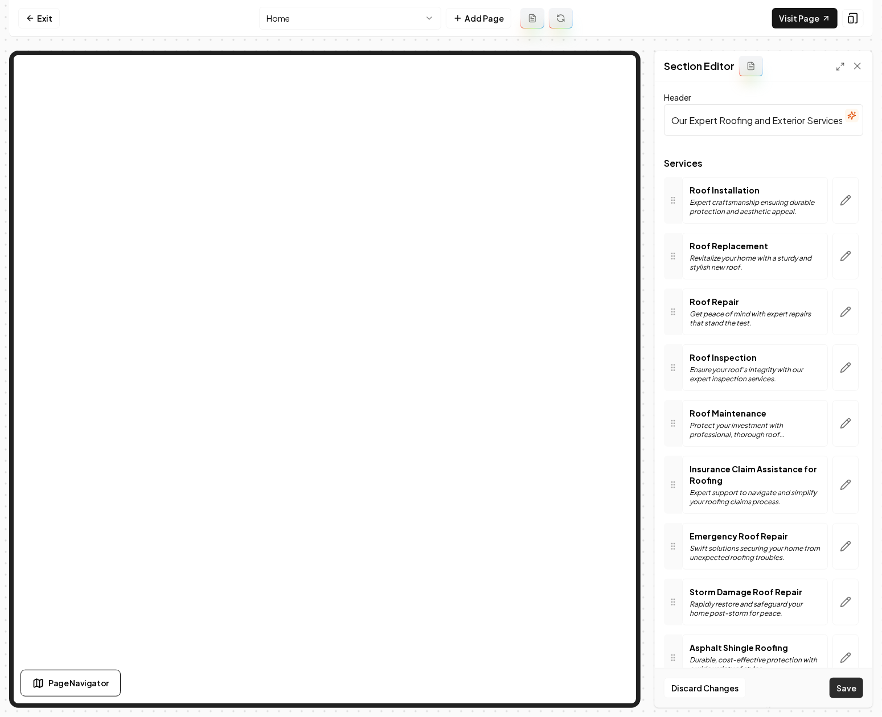
click at [855, 688] on button "Save" at bounding box center [846, 688] width 34 height 20
click at [845, 688] on button "Save" at bounding box center [846, 688] width 34 height 20
click at [852, 687] on button "Save" at bounding box center [846, 688] width 34 height 20
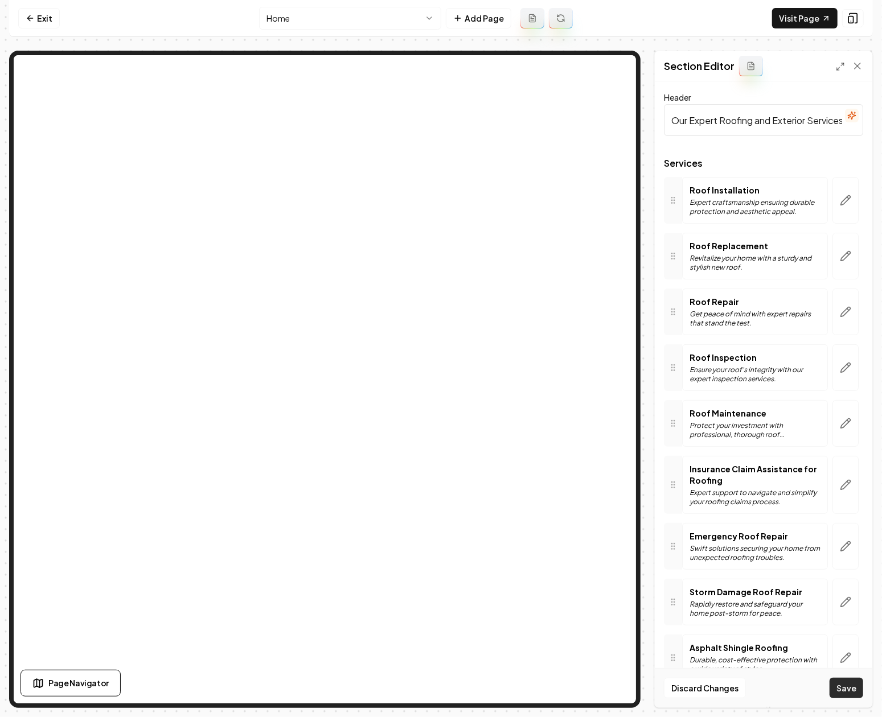
click at [852, 687] on button "Save" at bounding box center [846, 688] width 34 height 20
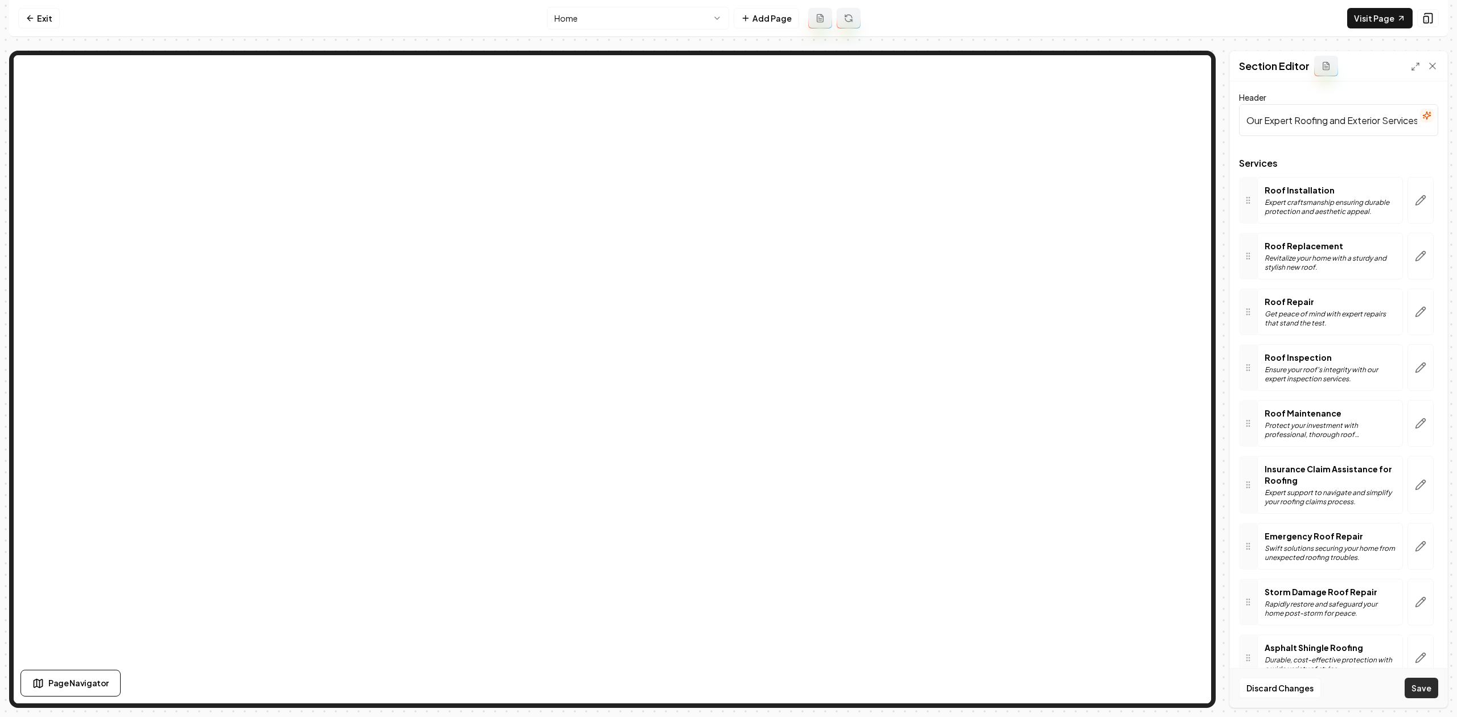
drag, startPoint x: 1428, startPoint y: 697, endPoint x: 1383, endPoint y: 668, distance: 53.5
click at [1428, 697] on button "Save" at bounding box center [1422, 688] width 34 height 20
click at [42, 23] on link "Exit" at bounding box center [39, 18] width 42 height 20
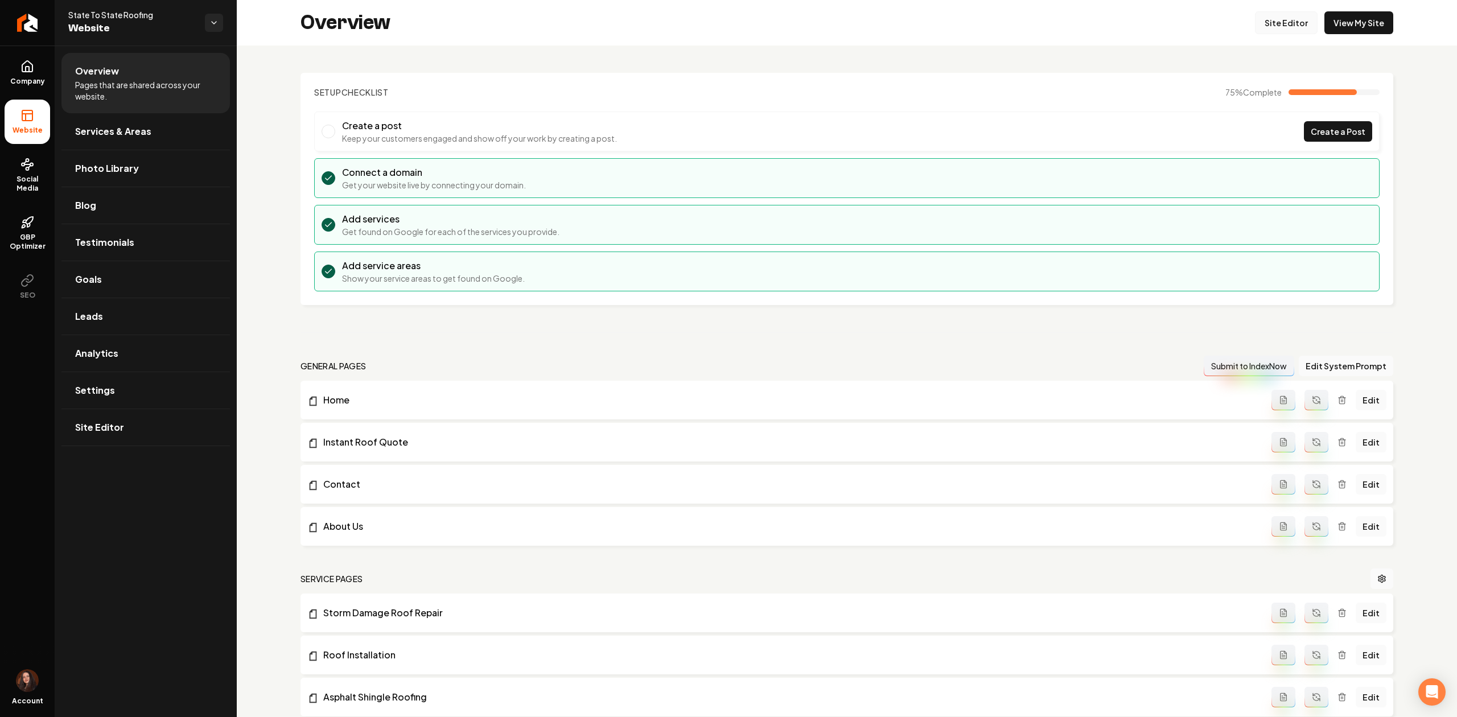
click at [1280, 17] on link "Site Editor" at bounding box center [1286, 22] width 63 height 23
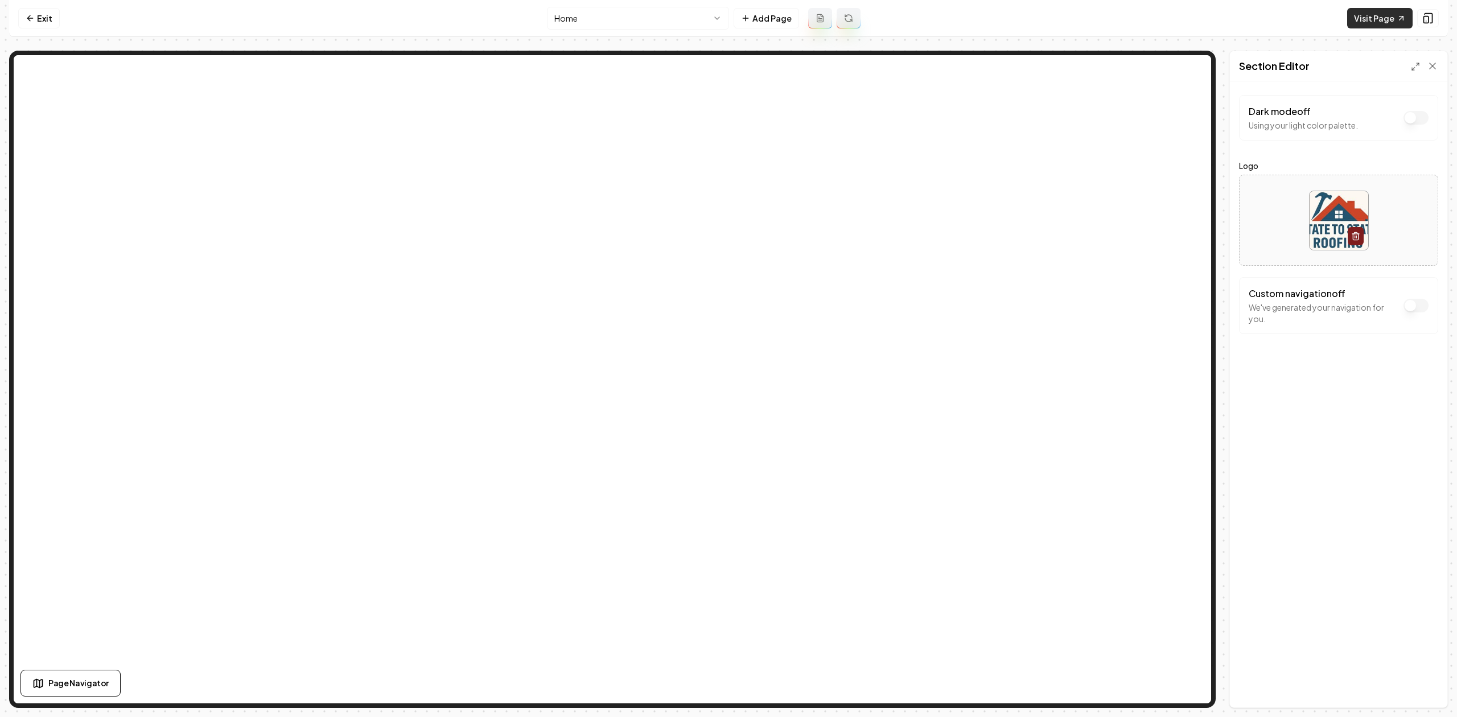
click at [1359, 23] on link "Visit Page" at bounding box center [1380, 18] width 65 height 20
click at [572, 30] on nav "Exit Home Add Page Visit Page" at bounding box center [728, 18] width 1439 height 37
click at [622, 20] on html "Computer Required This feature is only available on a computer. Please switch t…" at bounding box center [728, 358] width 1457 height 717
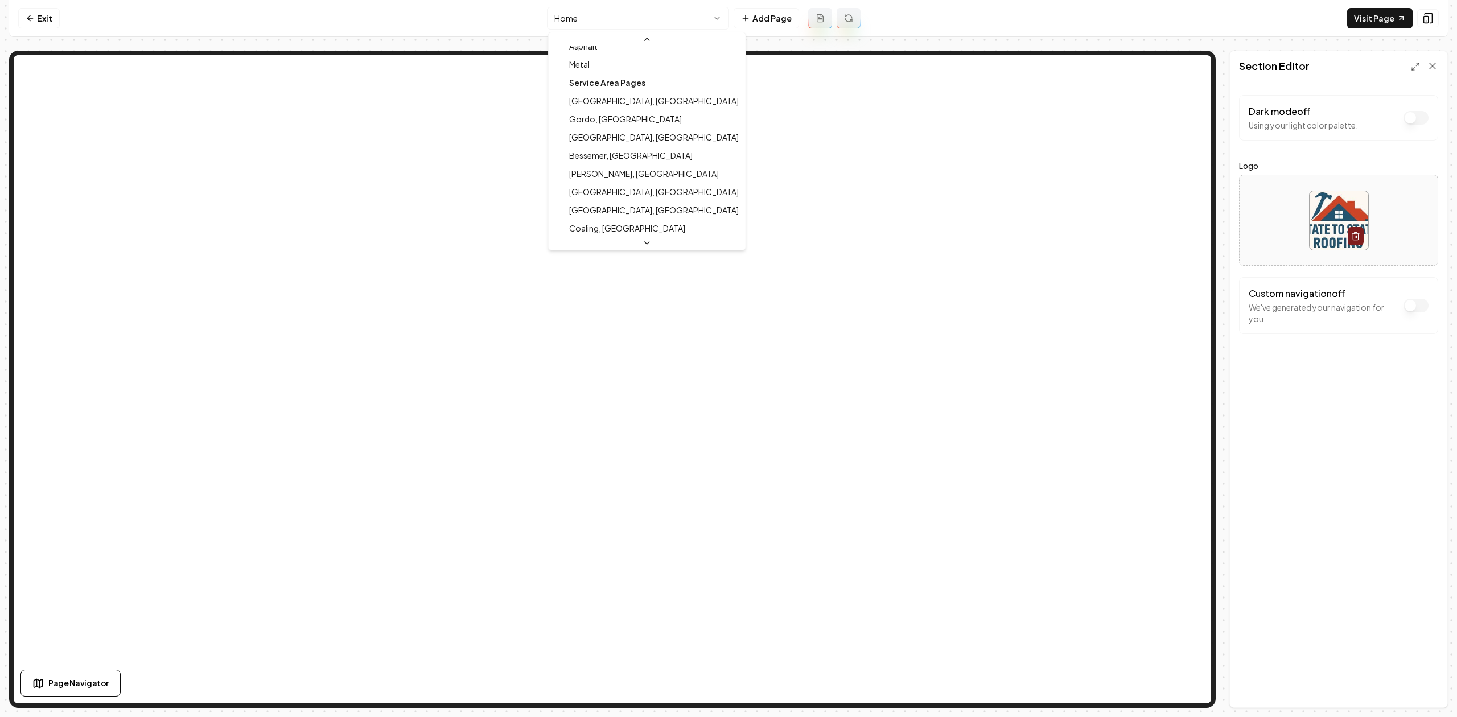
scroll to position [379, 0]
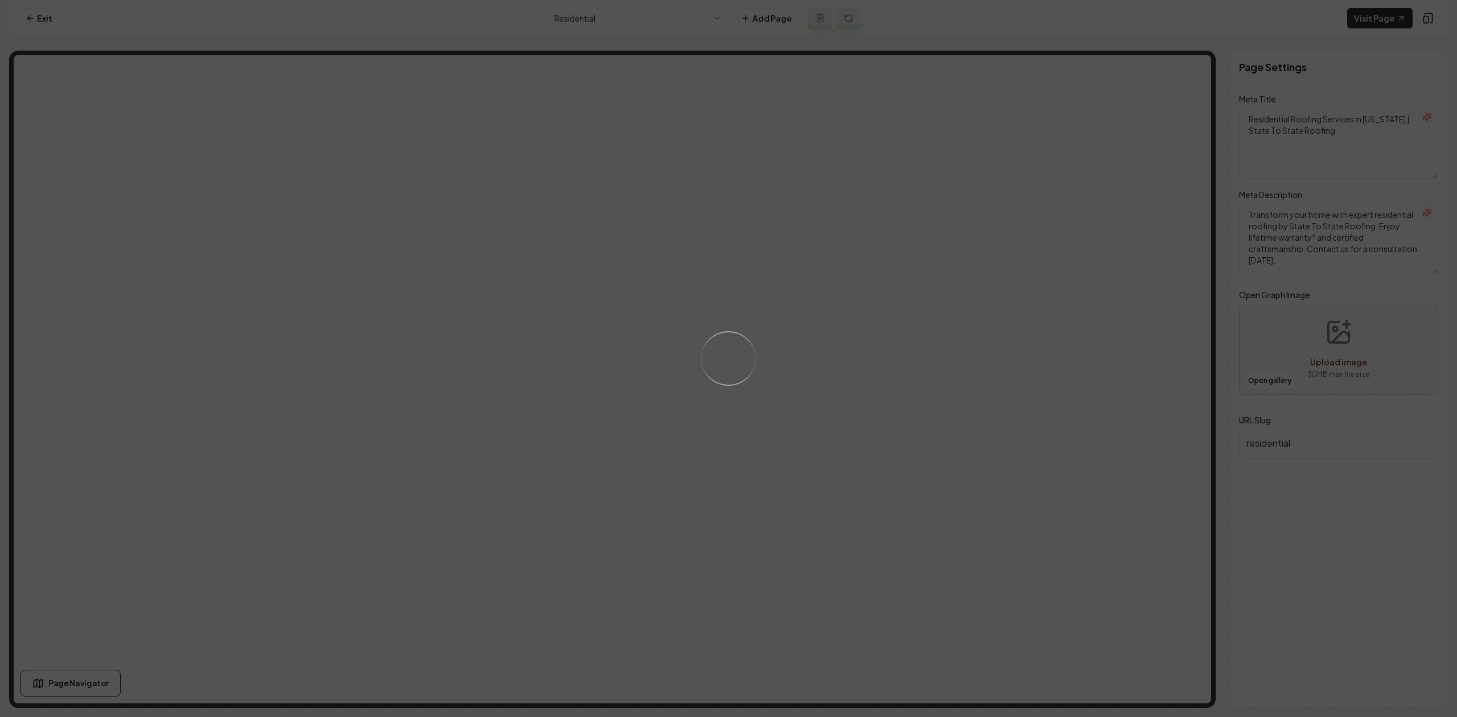
click at [885, 388] on div "Loading..." at bounding box center [728, 358] width 1457 height 717
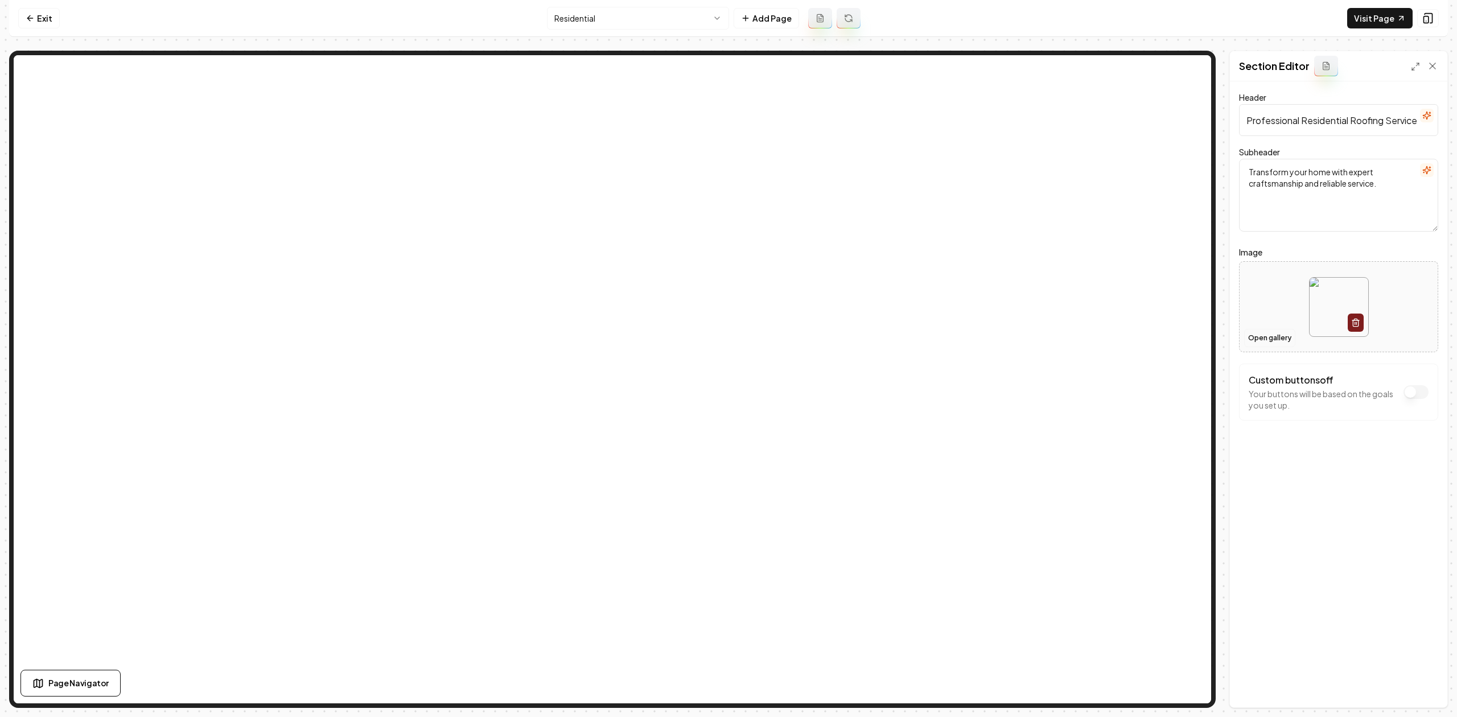
click at [1271, 329] on button "Open gallery" at bounding box center [1269, 338] width 51 height 18
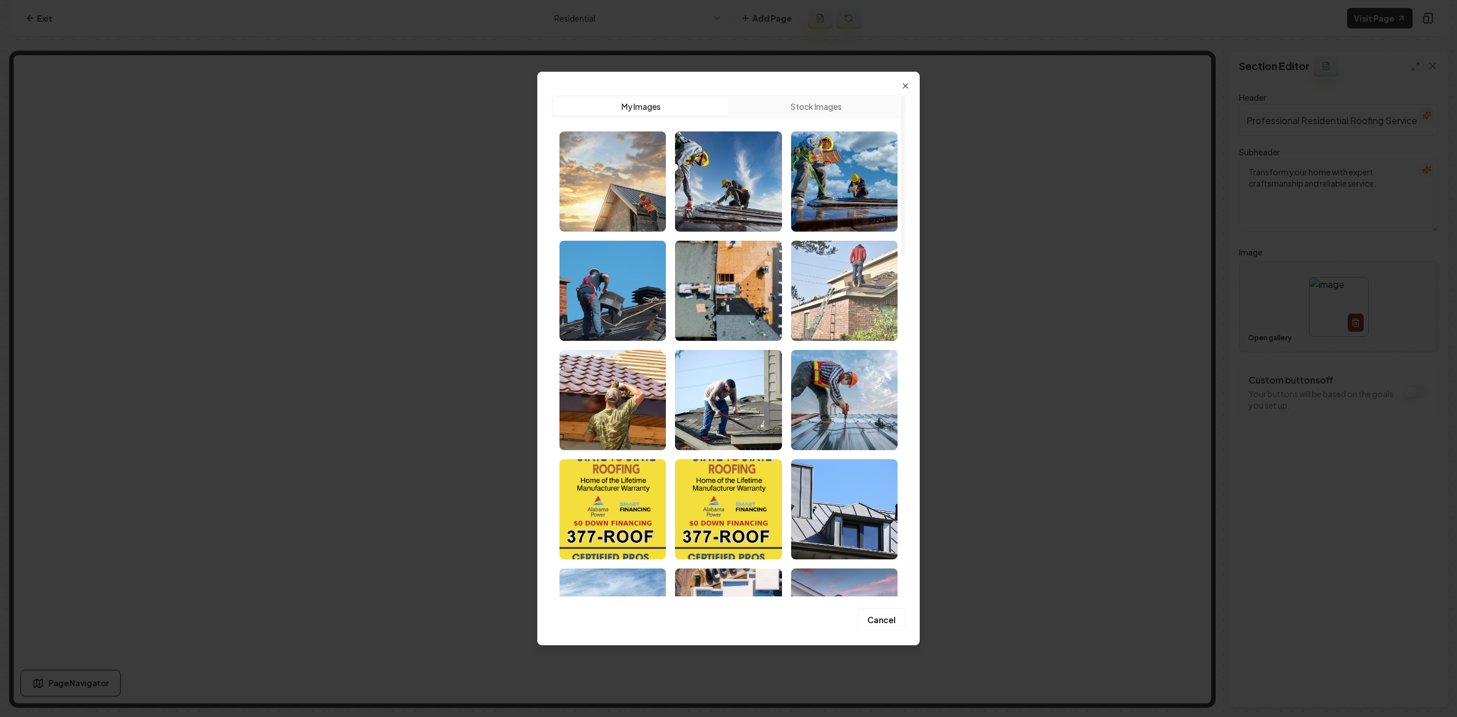
click at [820, 299] on img "Select image image_689e84dd5c7cd75eb8d84e9a.jpg" at bounding box center [844, 291] width 106 height 100
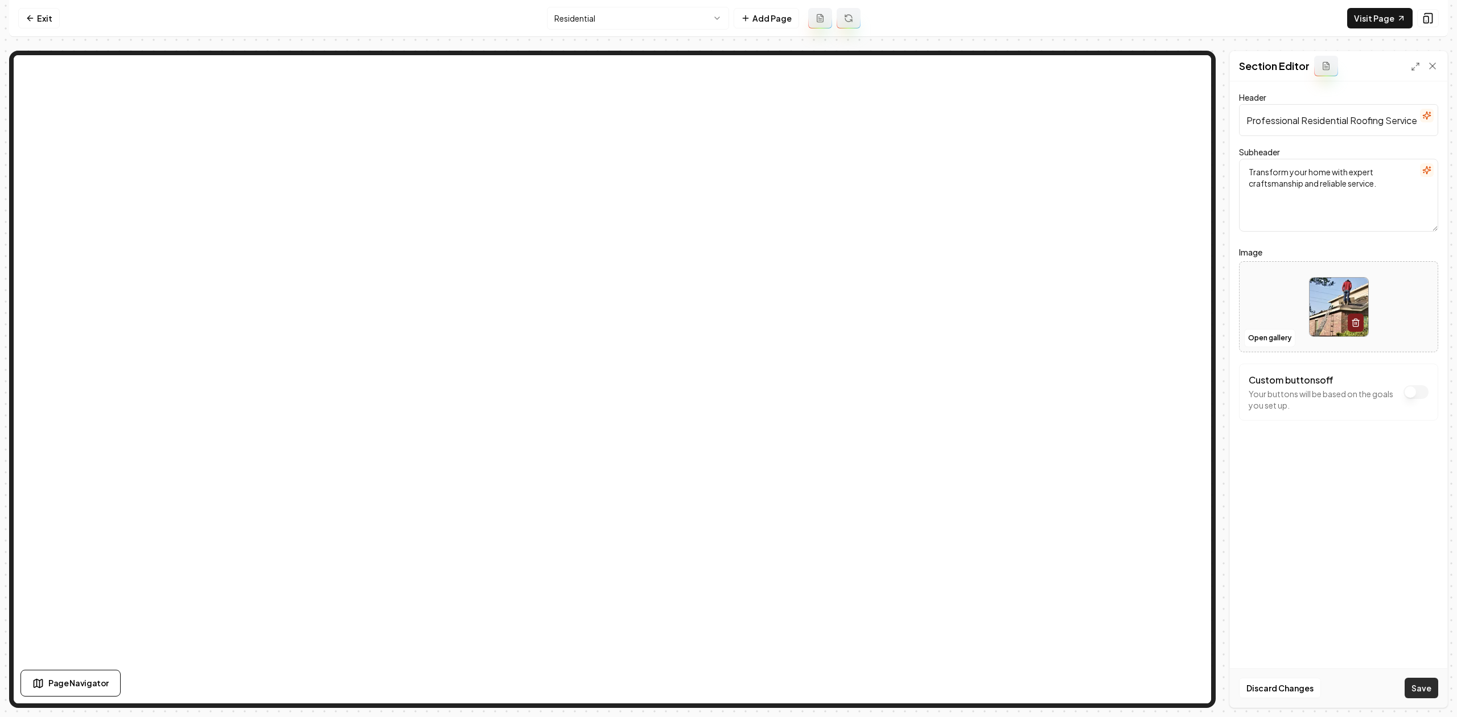
click at [1413, 685] on button "Save" at bounding box center [1422, 688] width 34 height 20
click at [1275, 338] on button "Open gallery" at bounding box center [1269, 338] width 51 height 18
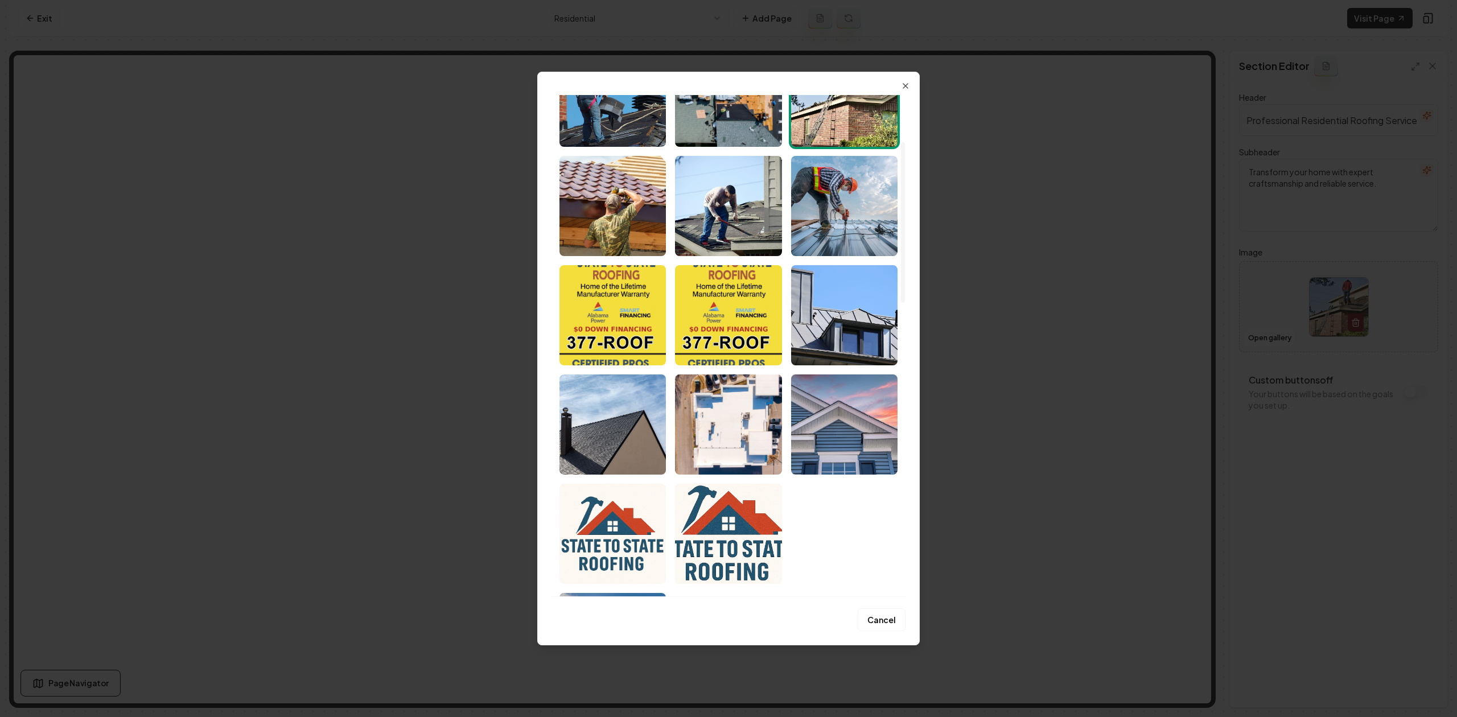
scroll to position [228, 0]
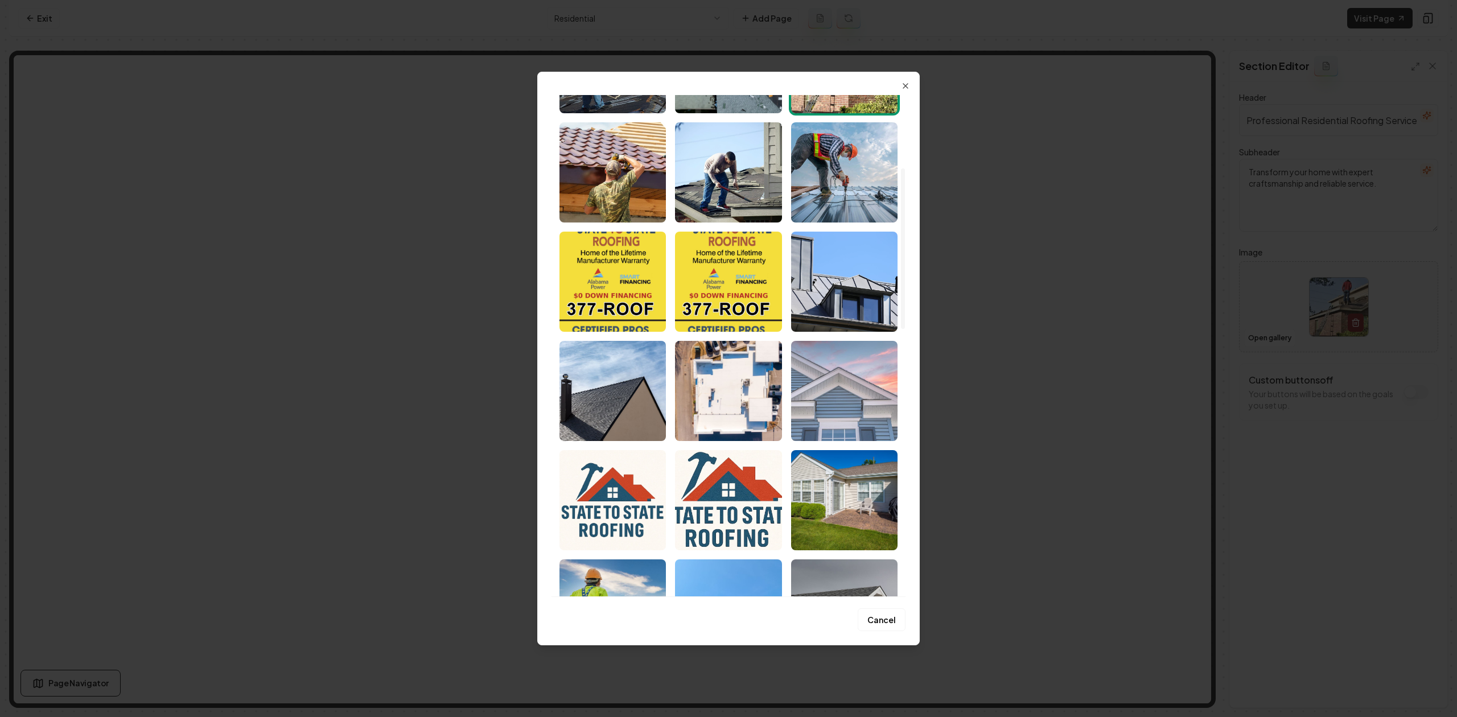
click at [843, 378] on img "Select image image_6894db615c7cd75eb82b724c.jpg" at bounding box center [844, 391] width 106 height 100
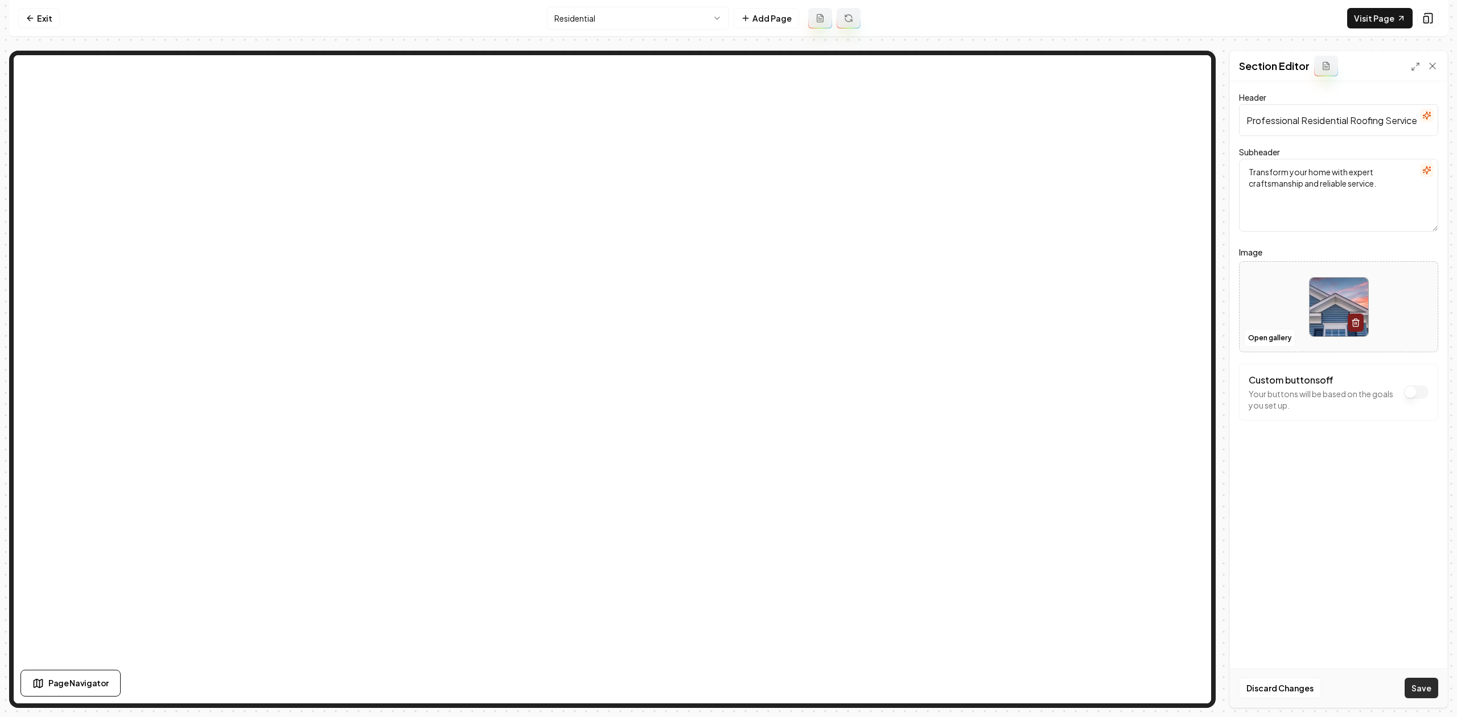
click at [1429, 680] on button "Save" at bounding box center [1422, 688] width 34 height 20
click at [645, 27] on html "Computer Required This feature is only available on a computer. Please switch t…" at bounding box center [728, 358] width 1457 height 717
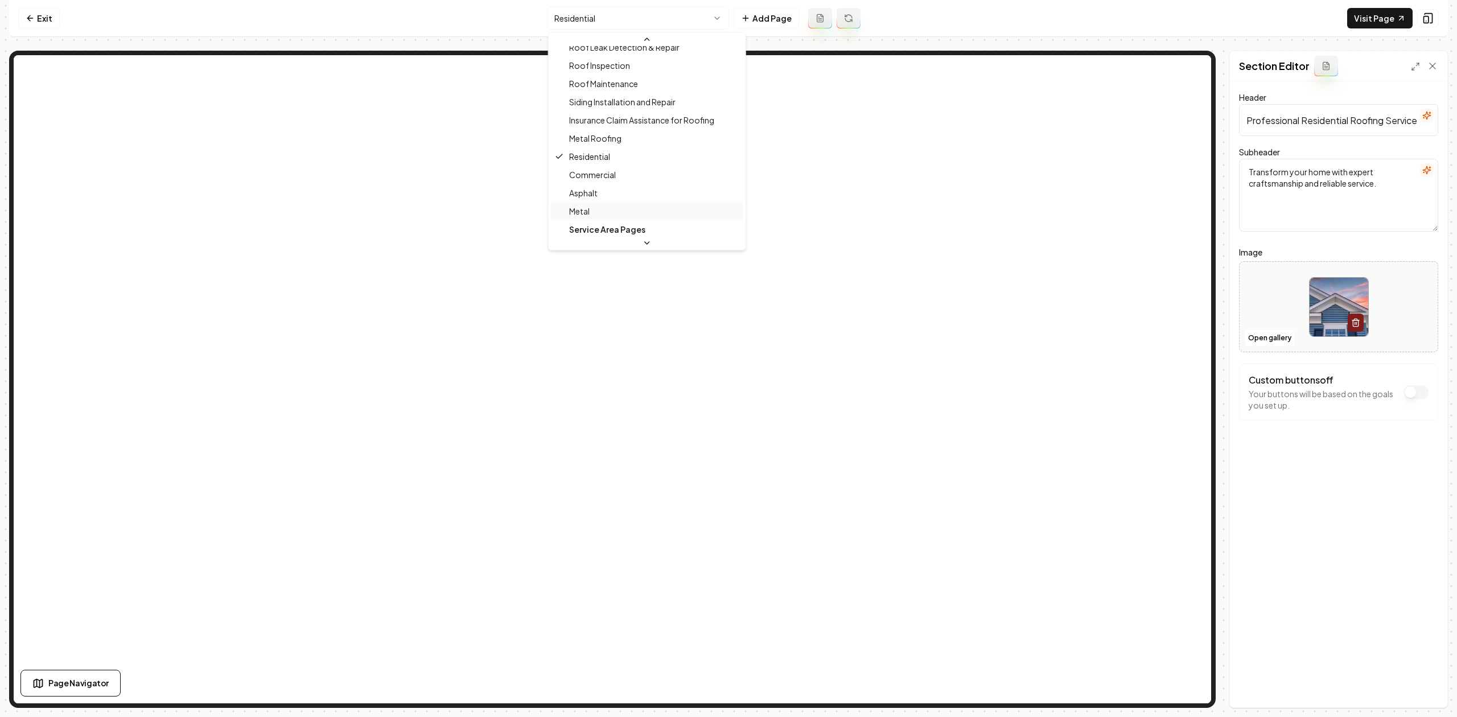
scroll to position [289, 0]
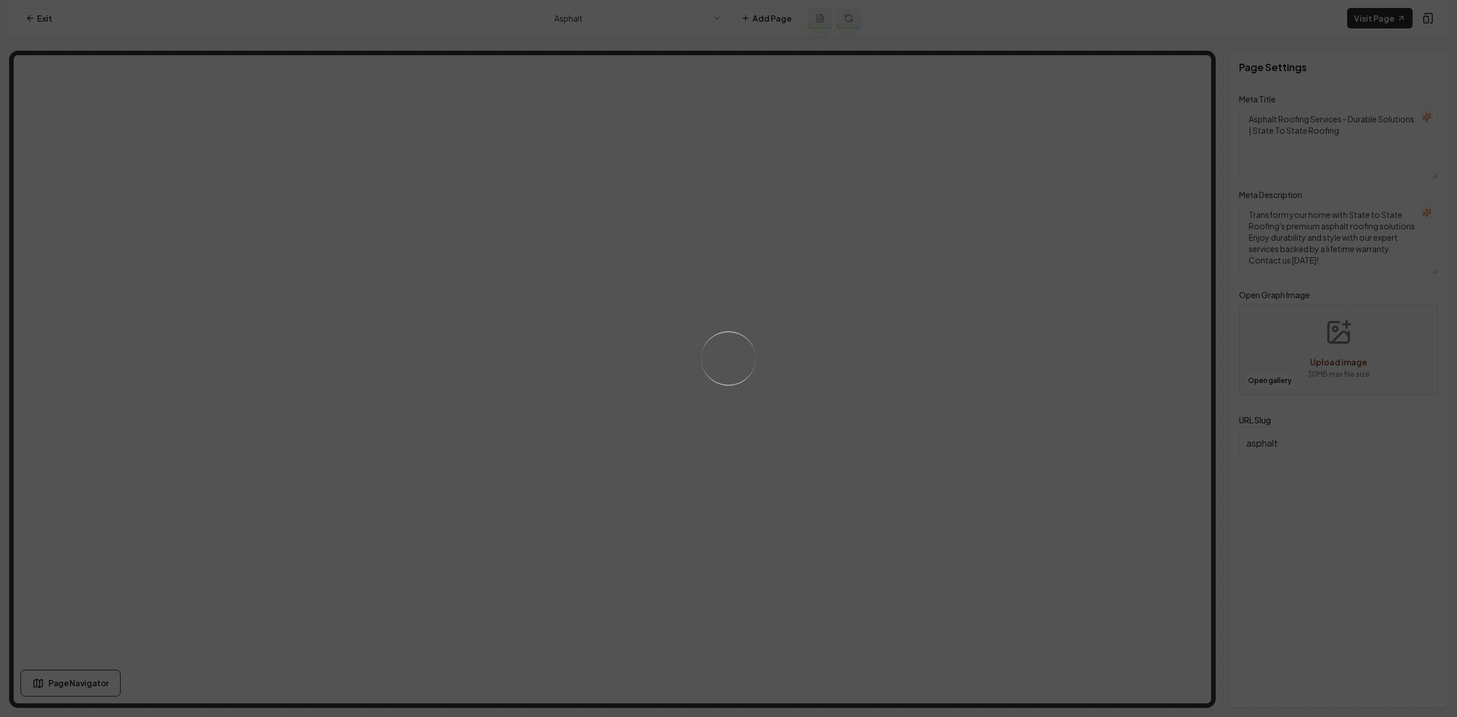
click at [684, 14] on div "Loading..." at bounding box center [728, 358] width 1457 height 717
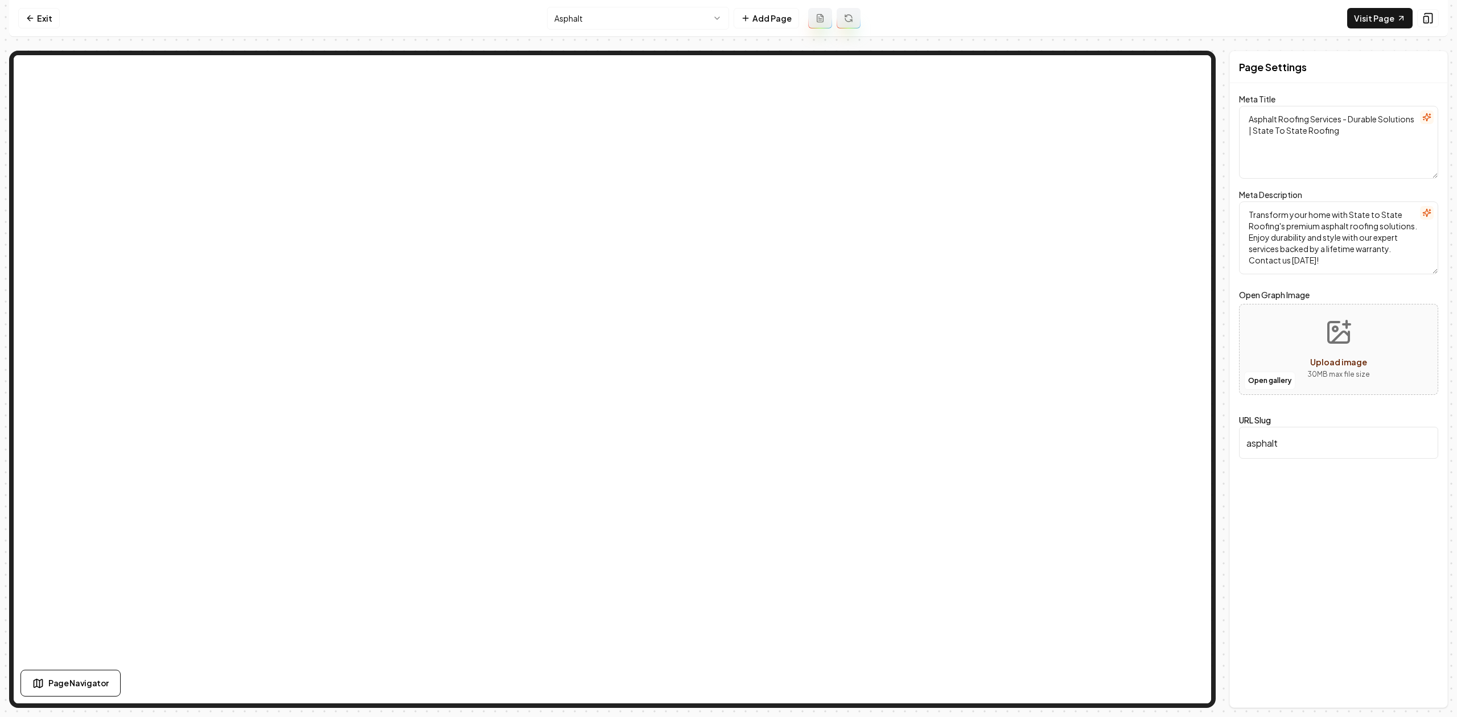
click at [634, 8] on html "Computer Required This feature is only available on a computer. Please switch t…" at bounding box center [728, 358] width 1457 height 717
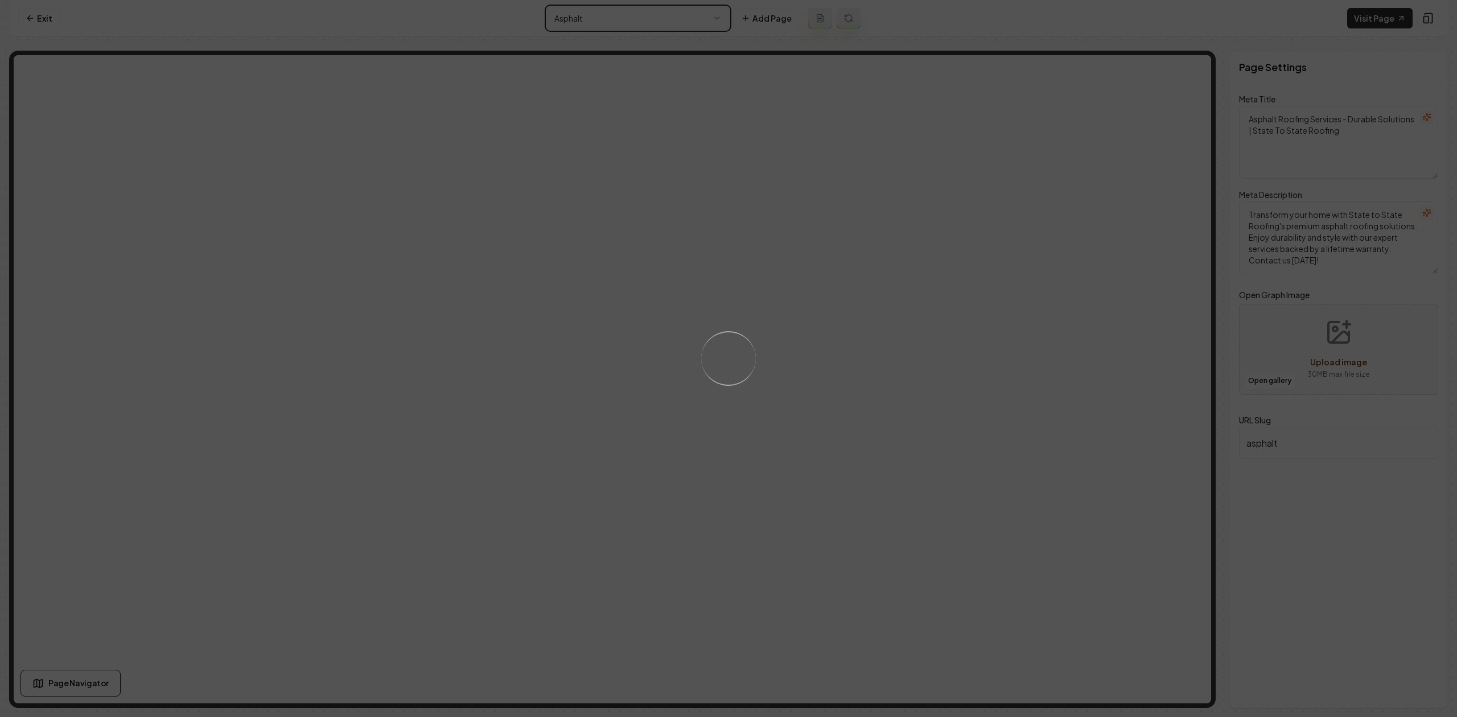
type textarea "Roofing Excellence & Craftsmanship in [US_STATE] - State To State Roofing"
type textarea "Experience quality roofing with State To State Roofing—home of the Lifetime Man…"
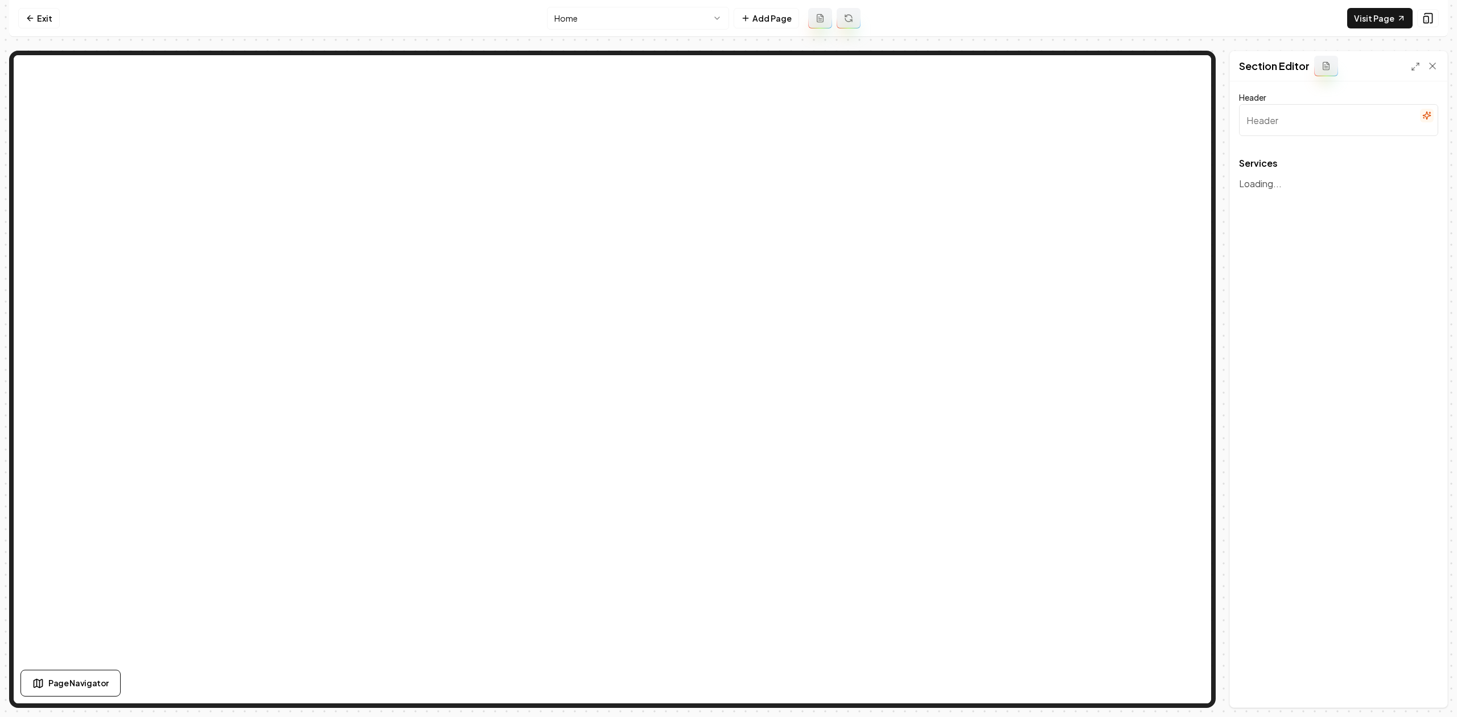
type input "Our Expert Roofing and Exterior Services"
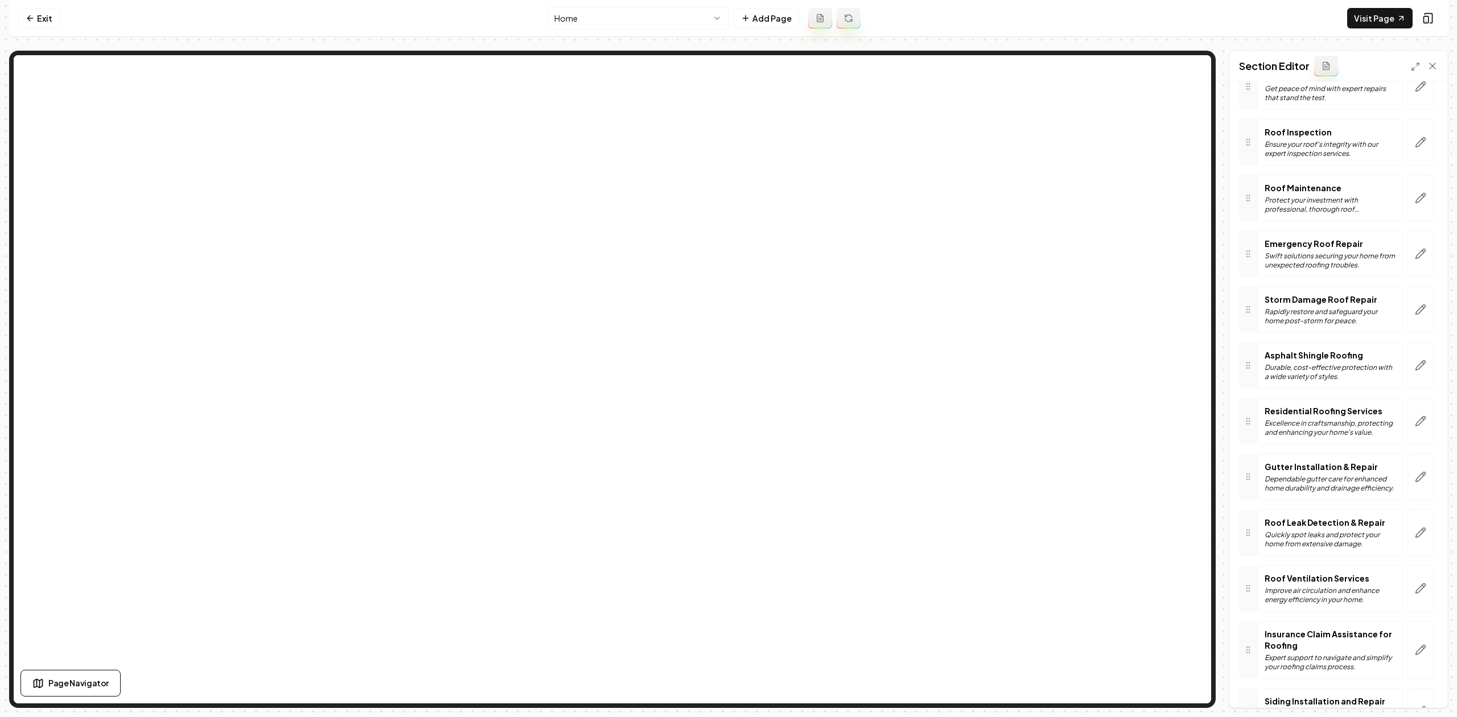
scroll to position [228, 0]
click at [1247, 531] on icon at bounding box center [1248, 527] width 9 height 9
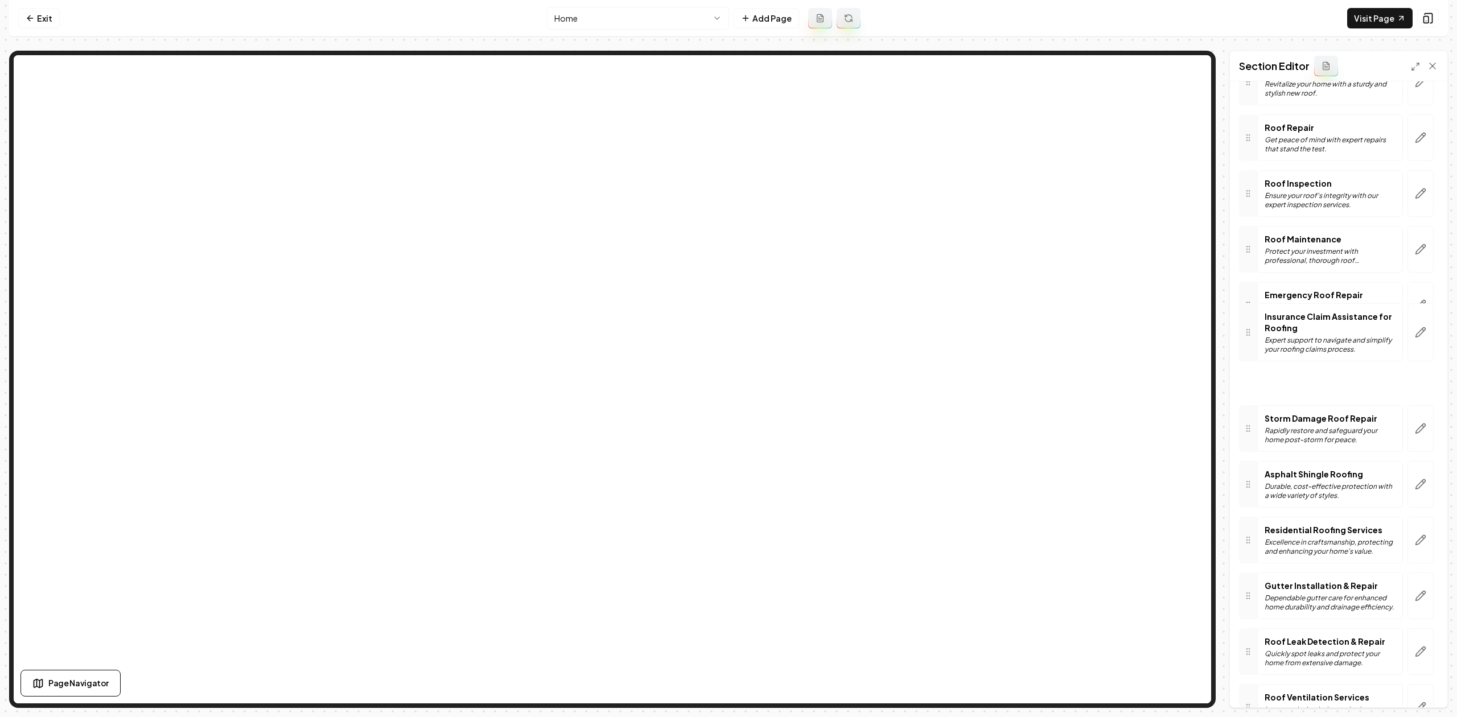
scroll to position [169, 0]
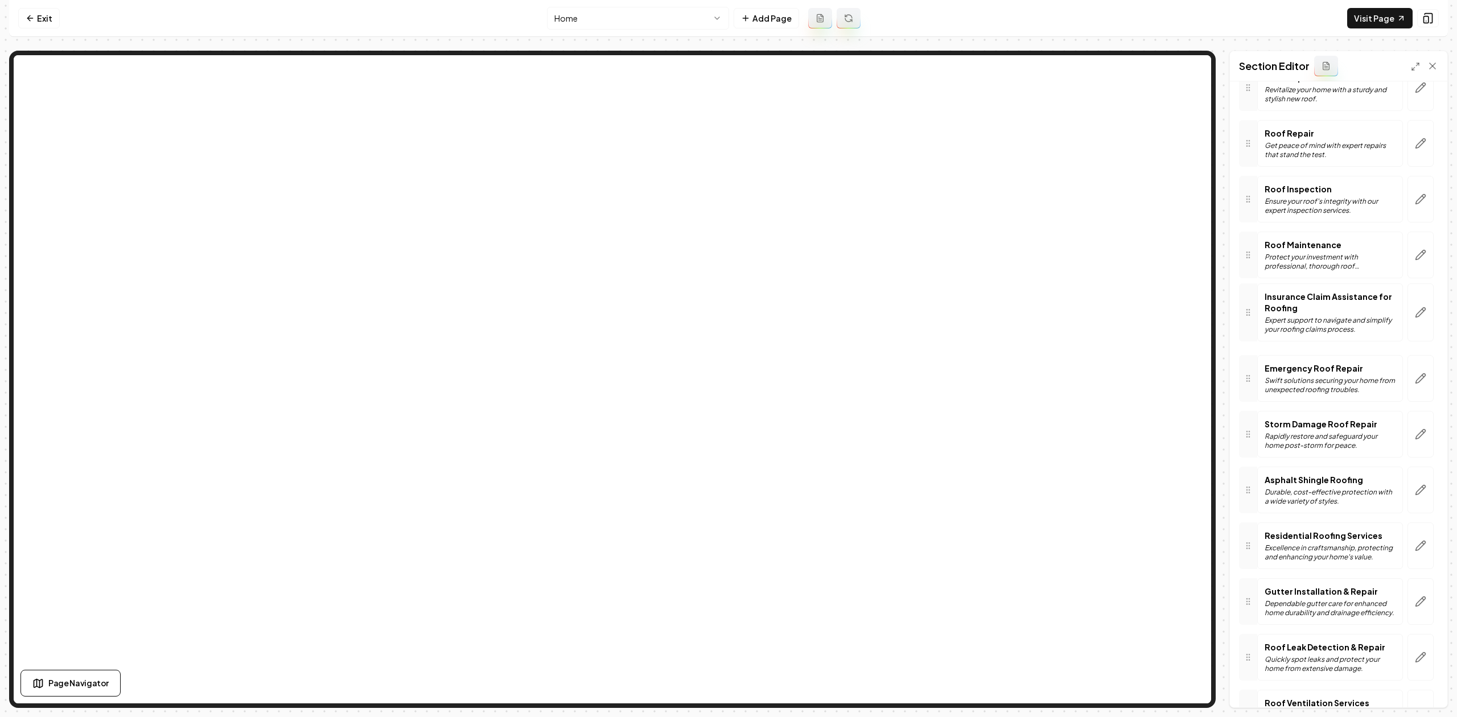
drag, startPoint x: 1248, startPoint y: 640, endPoint x: 1372, endPoint y: 304, distance: 357.9
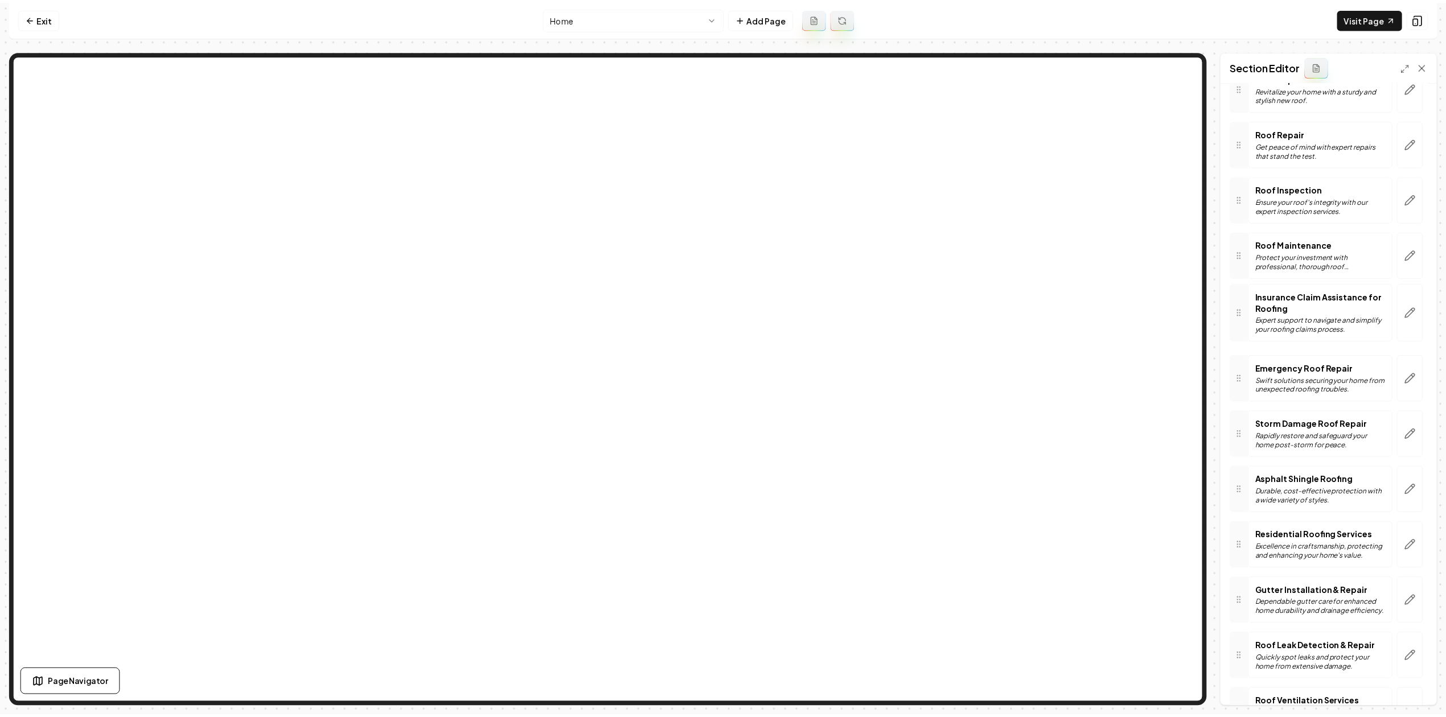
scroll to position [0, 0]
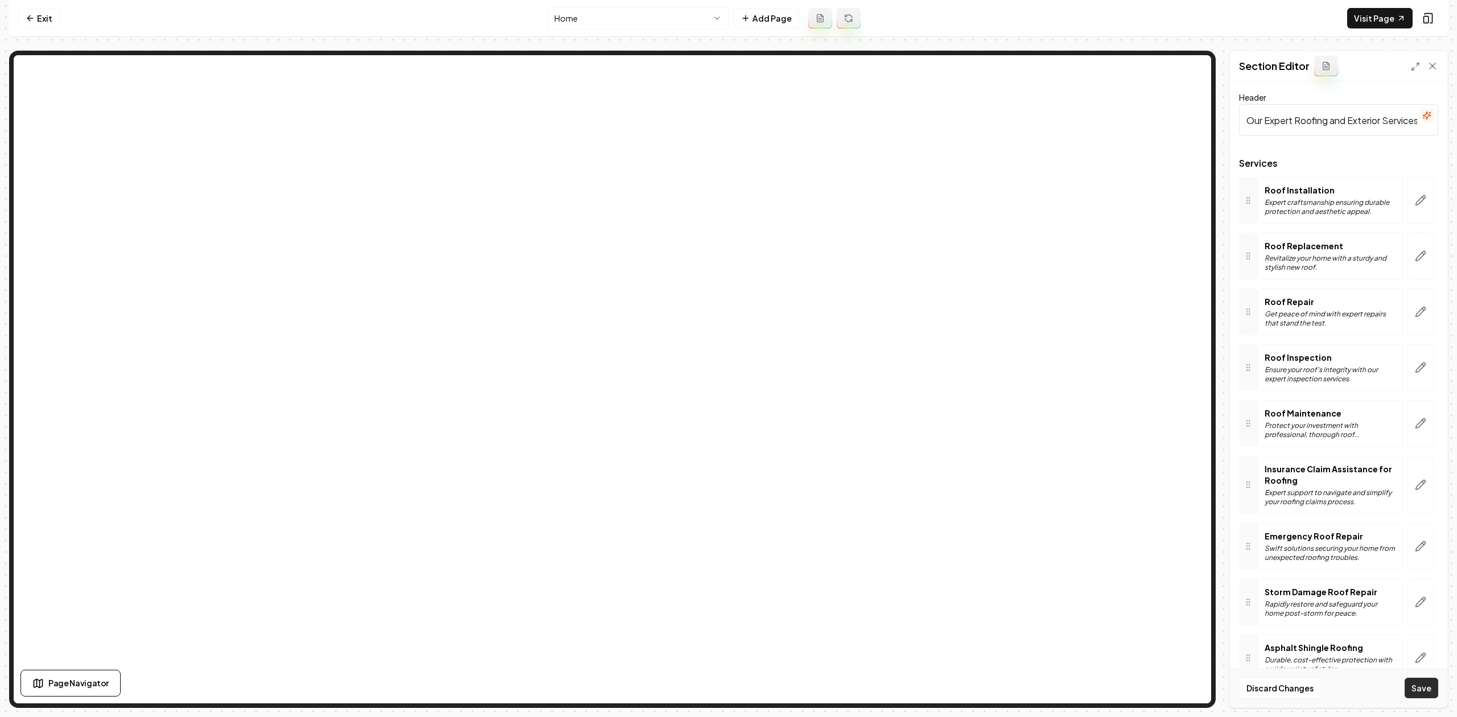
click at [1429, 691] on button "Save" at bounding box center [1422, 688] width 34 height 20
click at [1422, 691] on div "Discard Changes Save" at bounding box center [1338, 687] width 217 height 39
click at [33, 15] on icon at bounding box center [30, 18] width 9 height 9
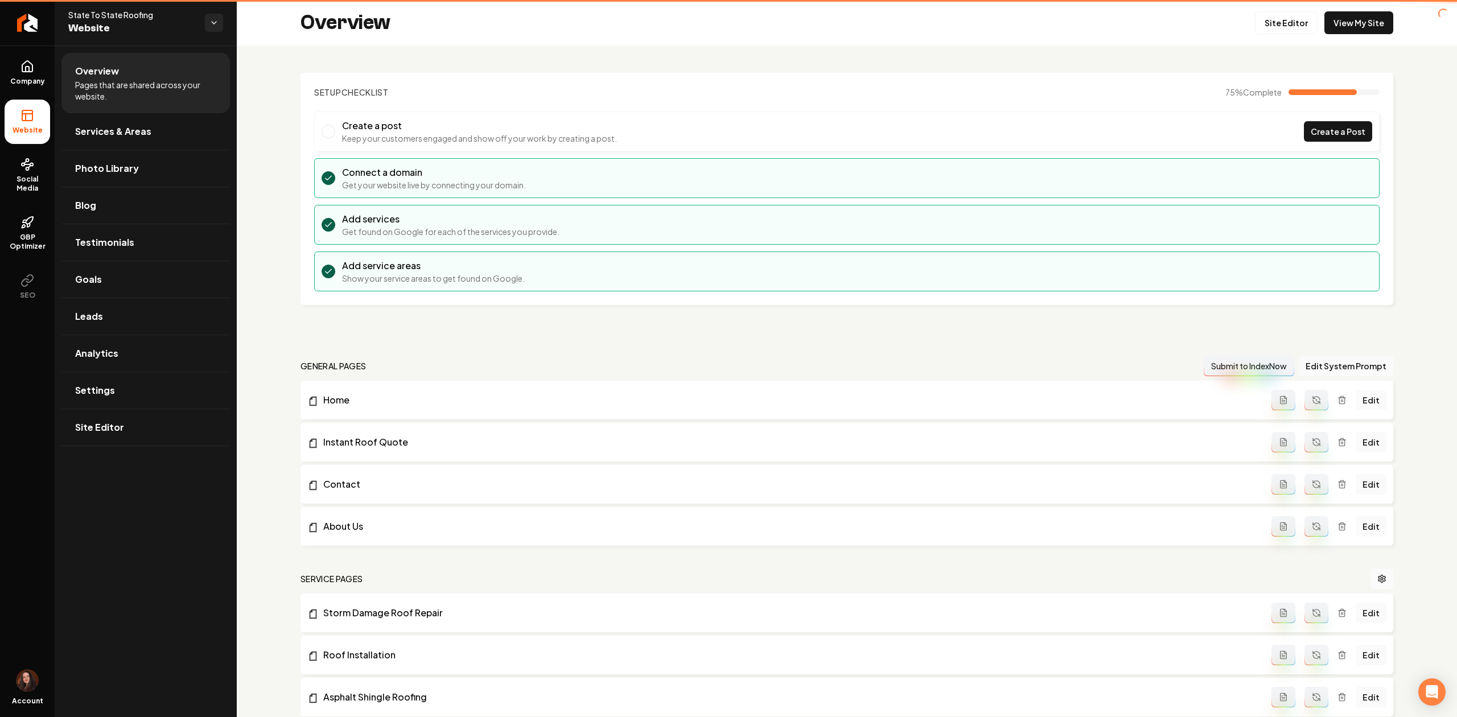
click at [33, 15] on img "Return to dashboard" at bounding box center [27, 23] width 21 height 18
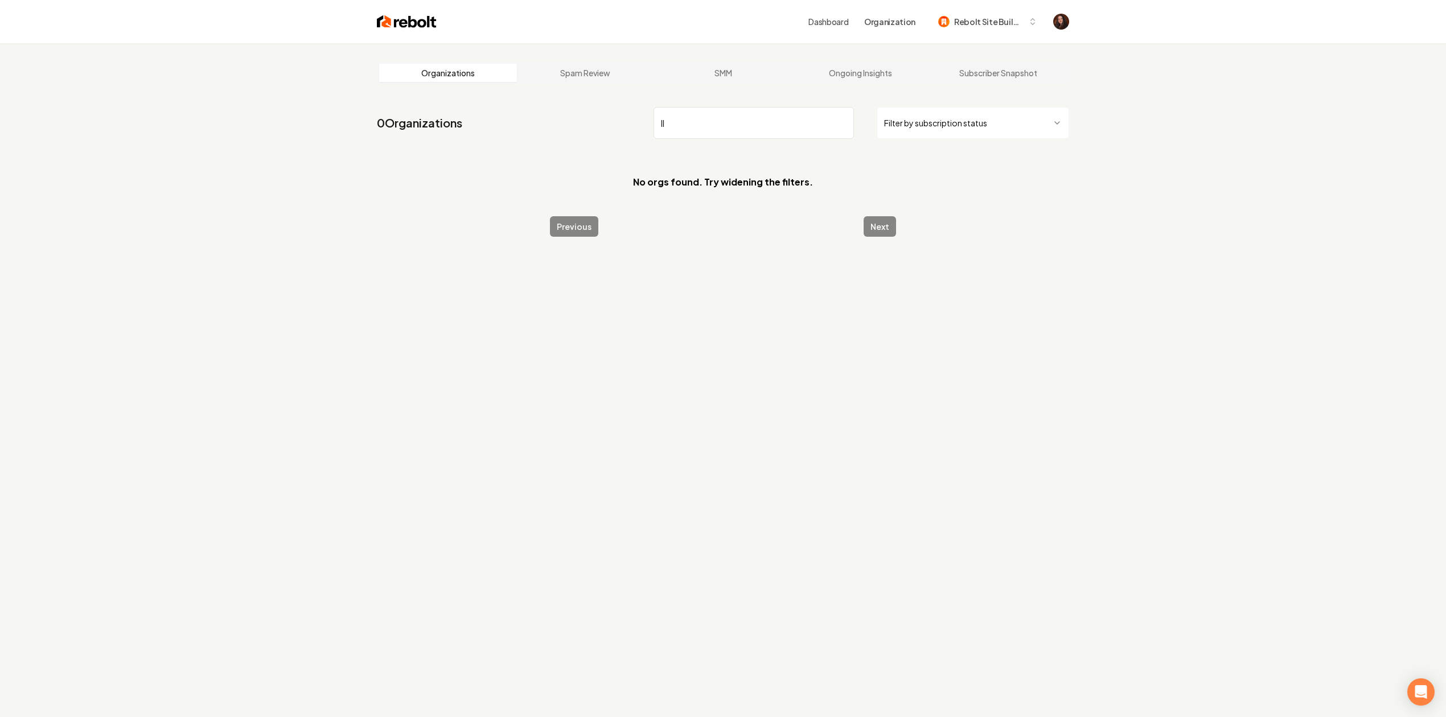
type input "l"
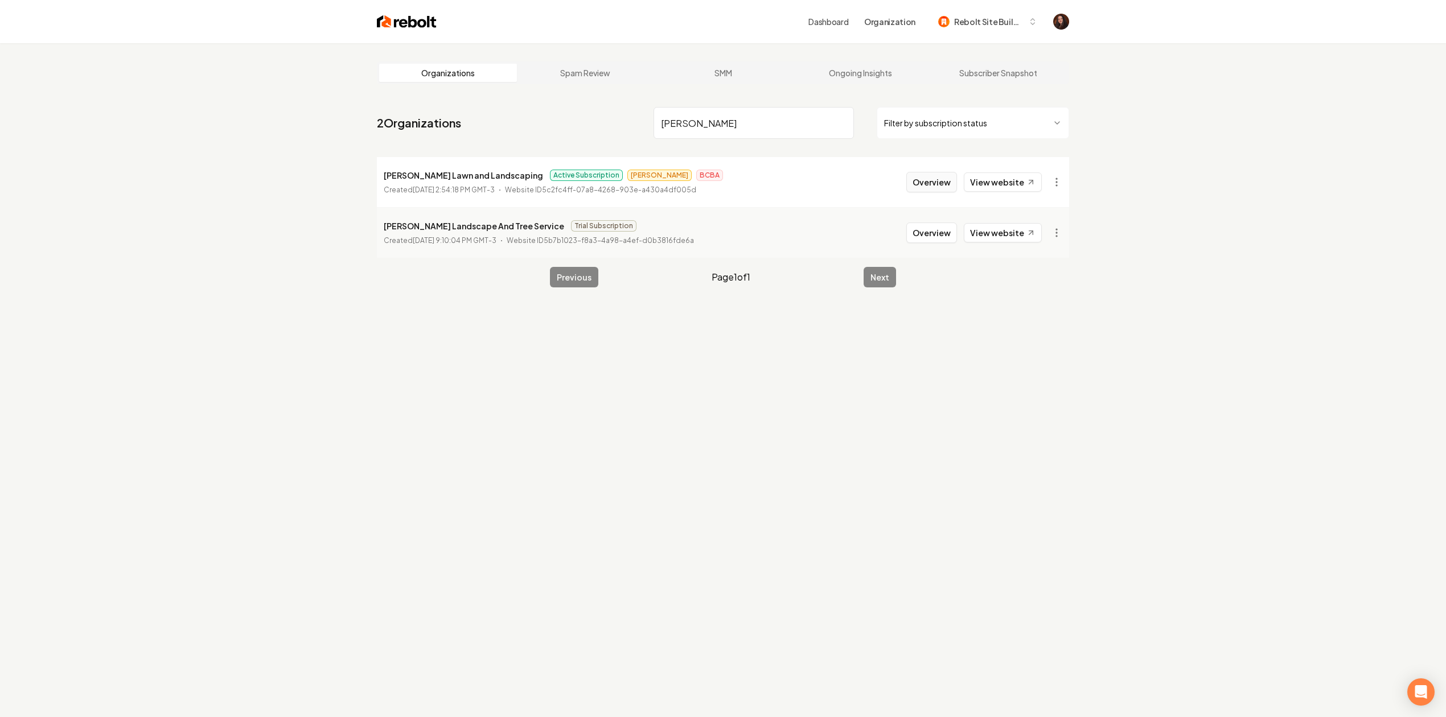
type input "[PERSON_NAME]"
click at [941, 178] on button "Overview" at bounding box center [931, 182] width 51 height 20
